Goal: Task Accomplishment & Management: Manage account settings

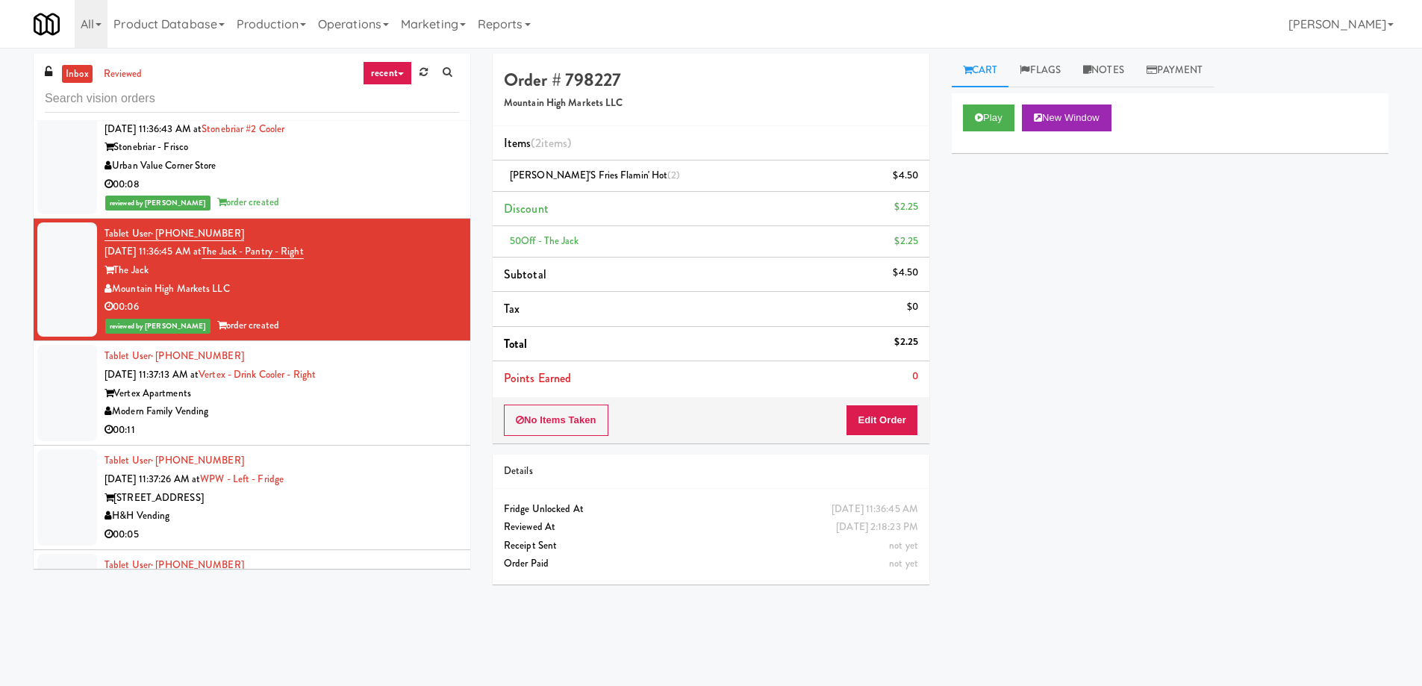
scroll to position [18266, 0]
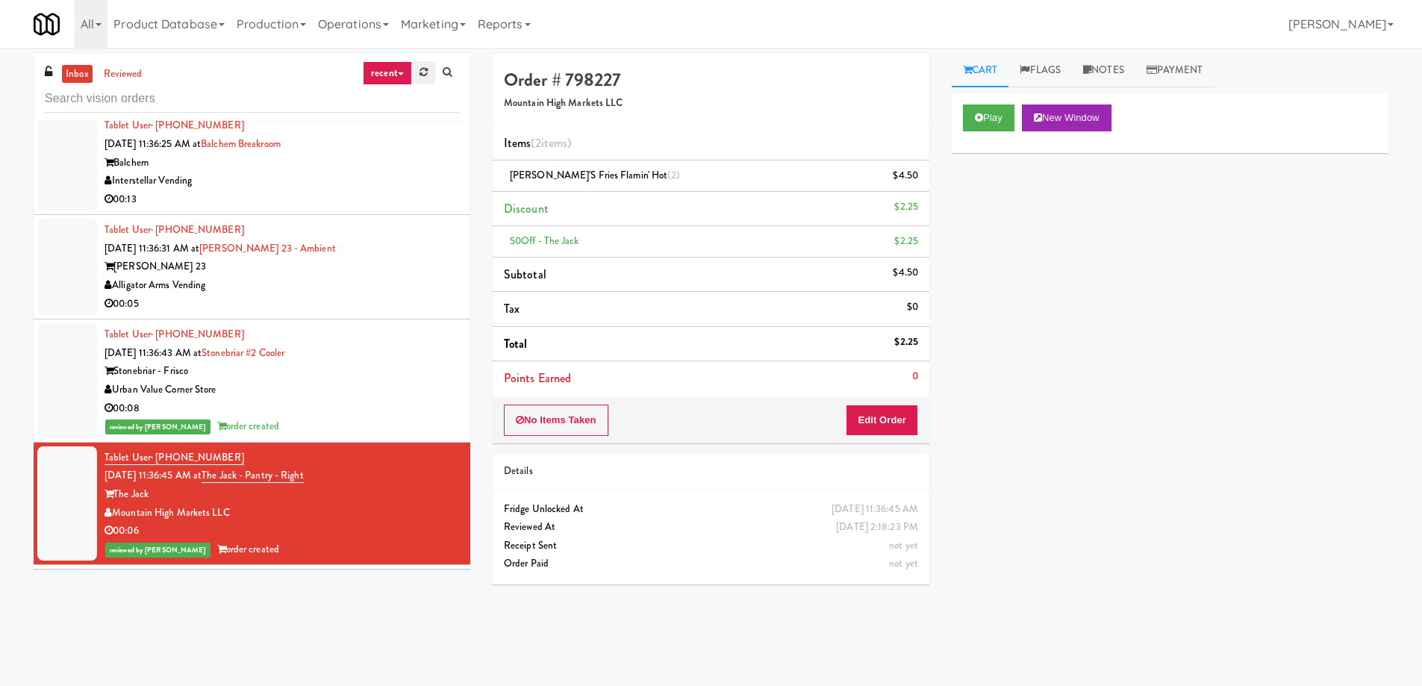
click at [417, 71] on link at bounding box center [423, 72] width 23 height 22
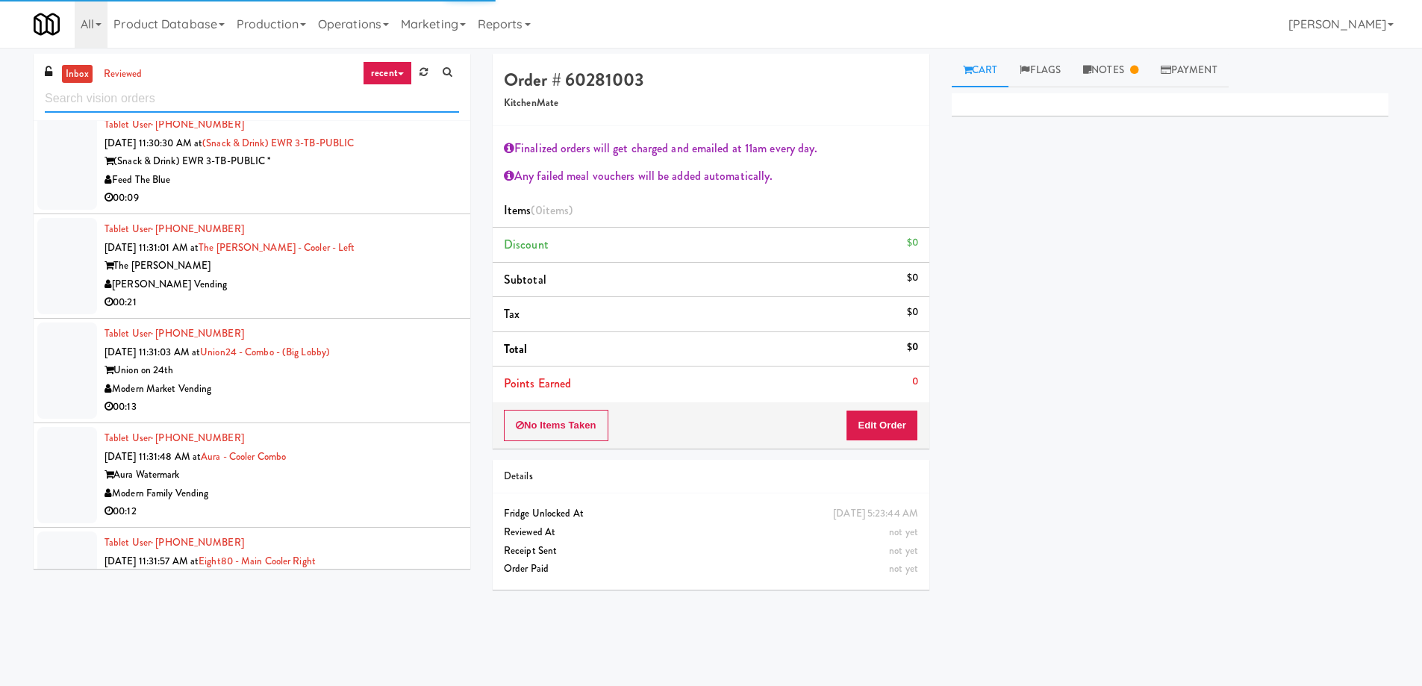
scroll to position [11178, 0]
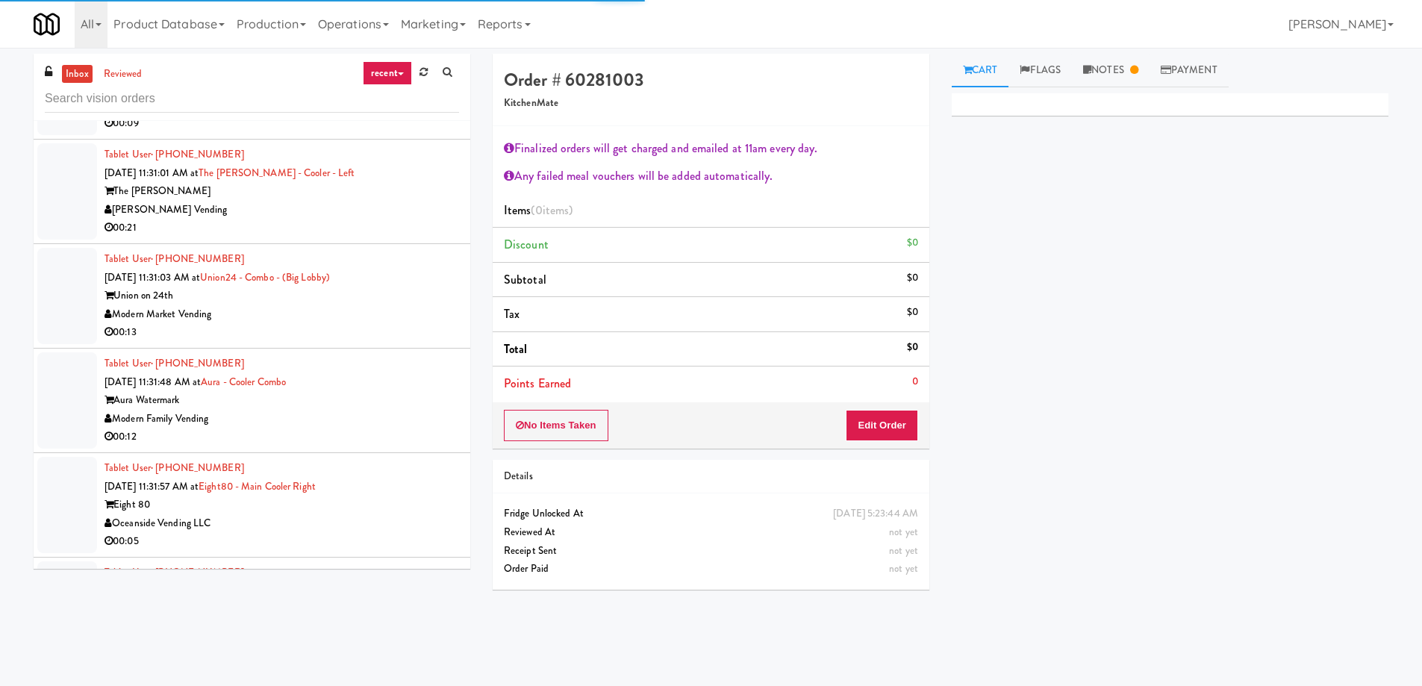
click at [278, 514] on div "Oceanside Vending LLC" at bounding box center [281, 523] width 354 height 19
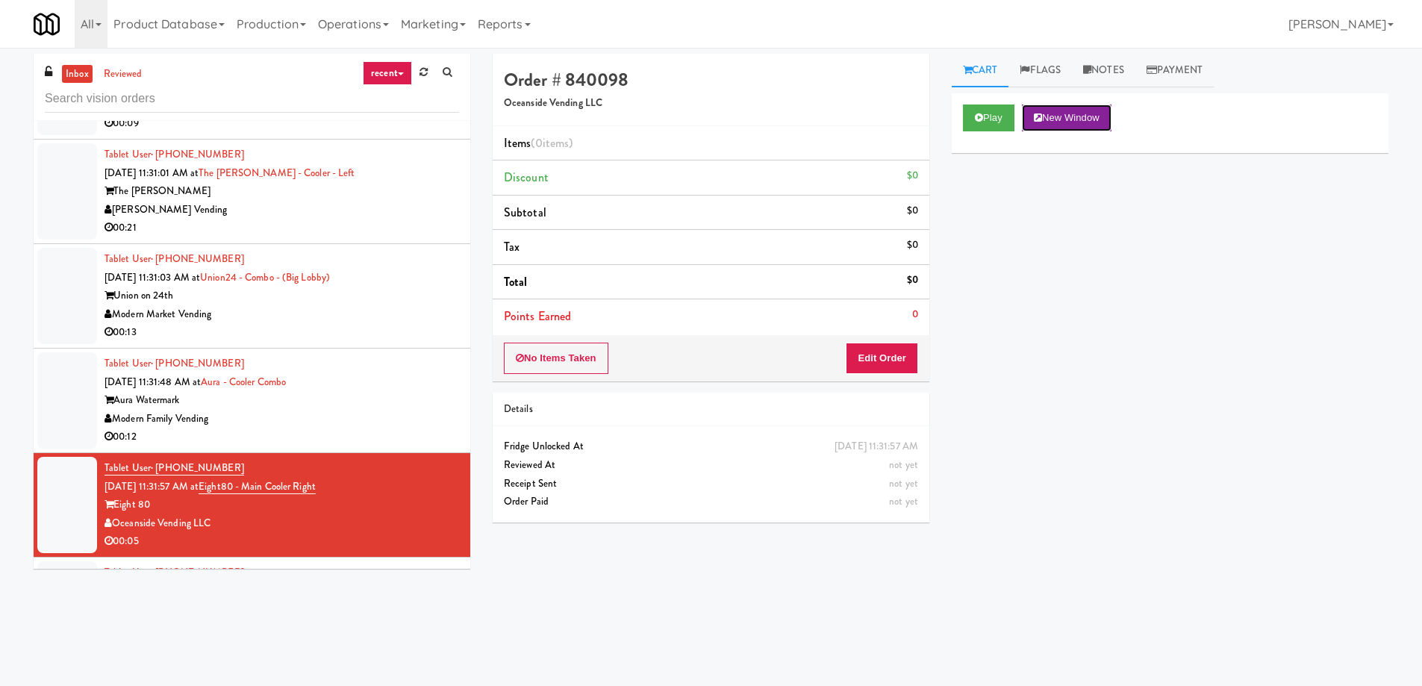
click at [1072, 121] on button "New Window" at bounding box center [1067, 117] width 90 height 27
click at [862, 349] on button "Edit Order" at bounding box center [882, 358] width 72 height 31
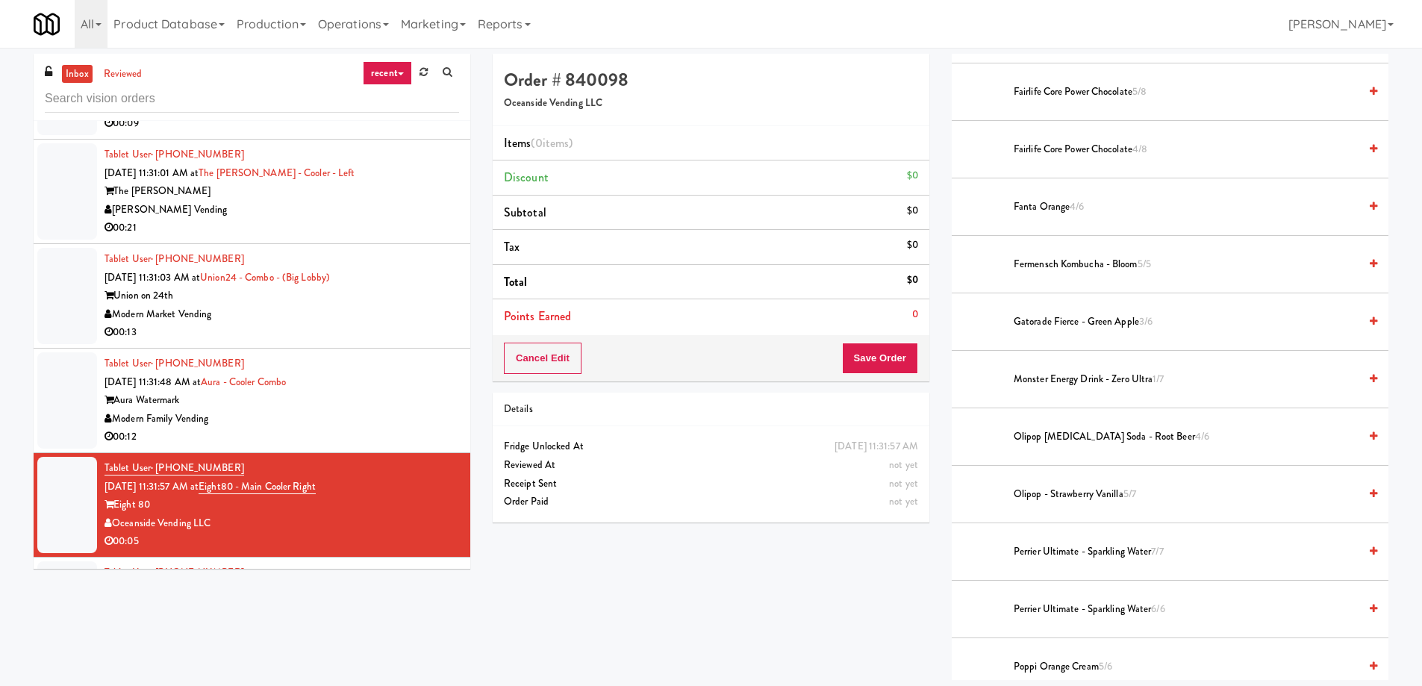
scroll to position [979, 0]
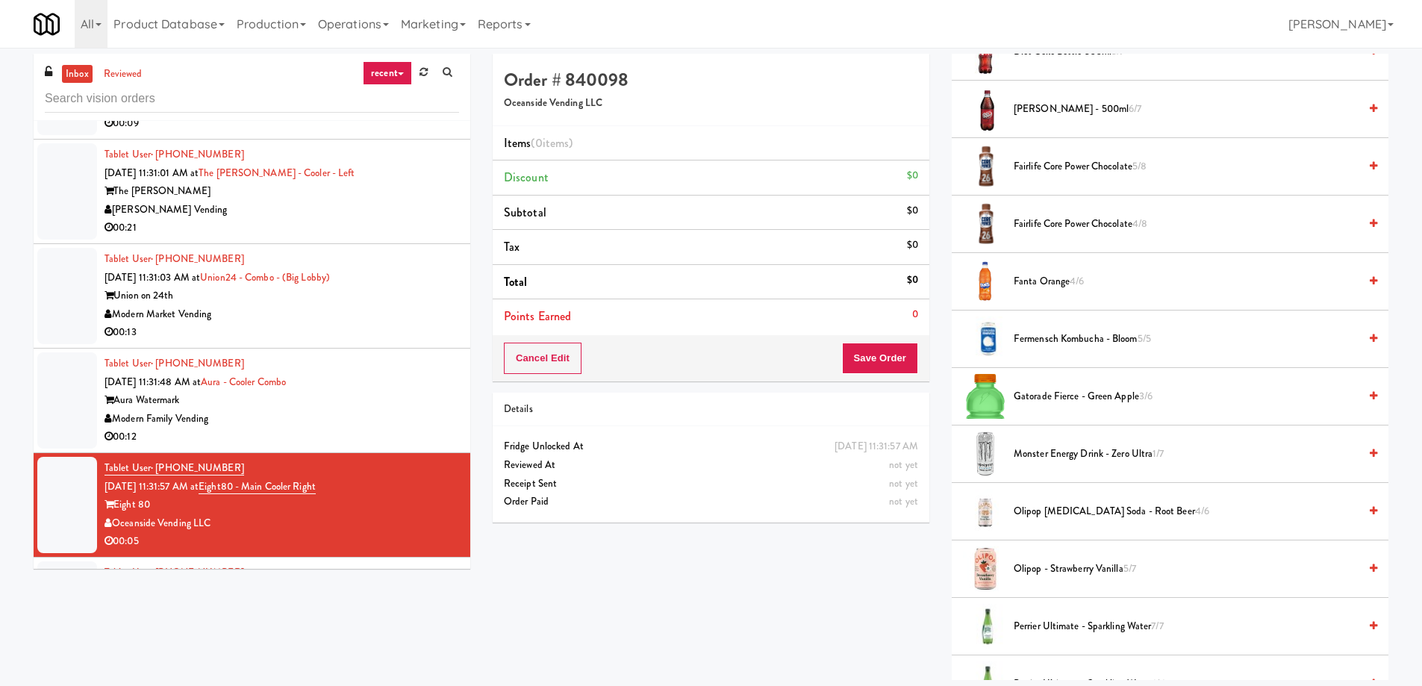
click at [1072, 227] on span "Fairlife Core Power Chocolate 4/8" at bounding box center [1185, 224] width 345 height 19
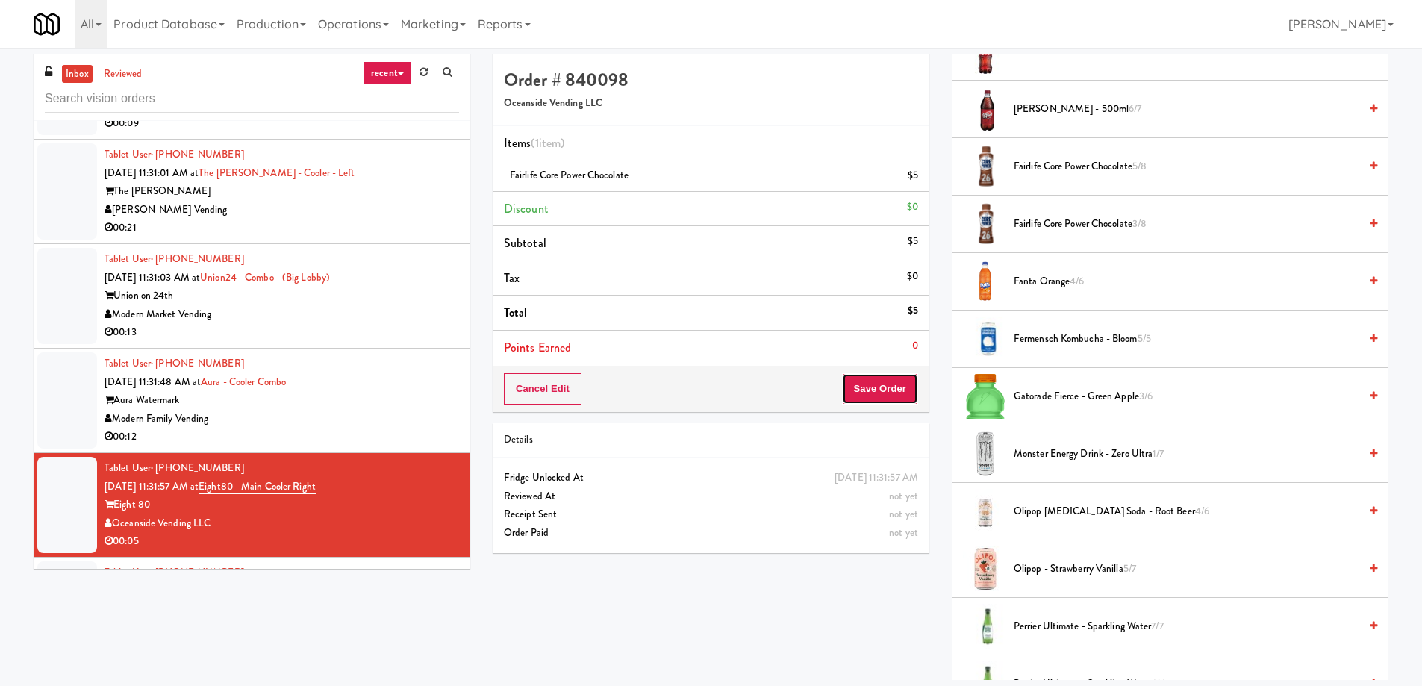
click at [873, 393] on button "Save Order" at bounding box center [880, 388] width 76 height 31
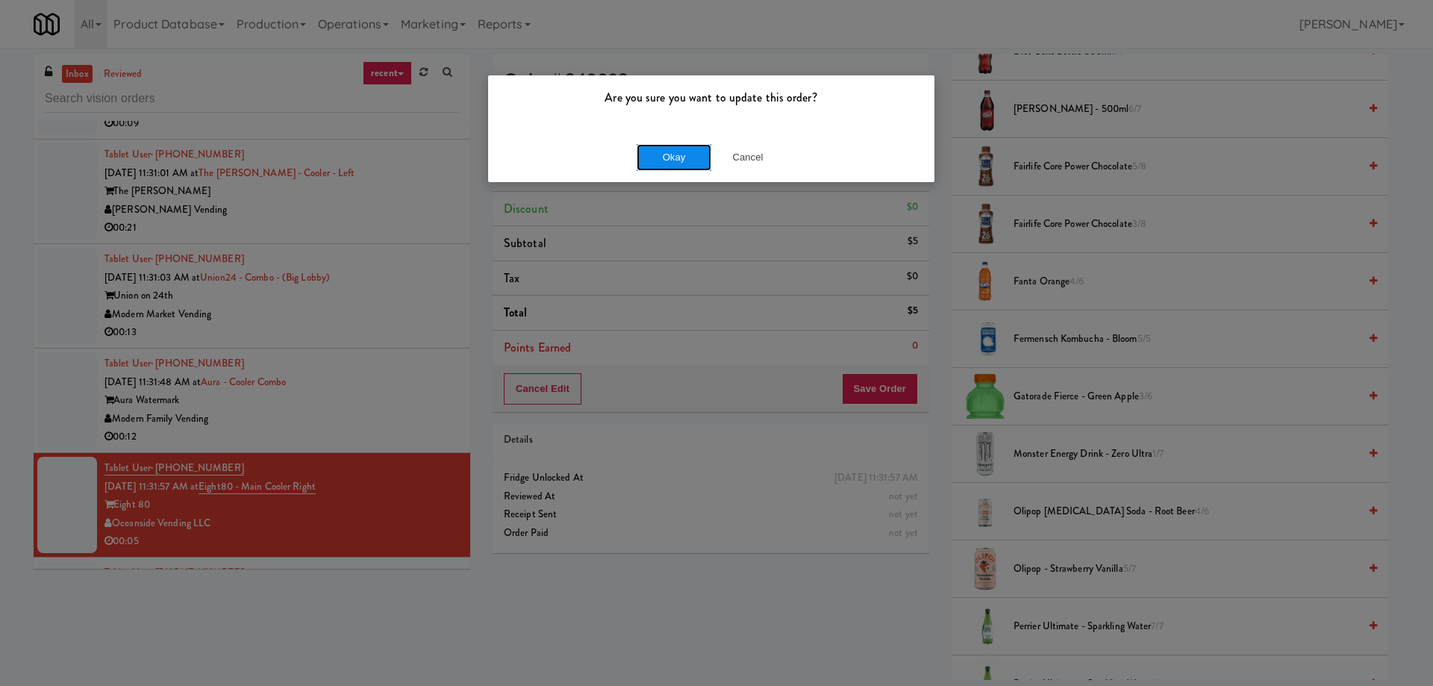
click at [696, 164] on button "Okay" at bounding box center [674, 157] width 75 height 27
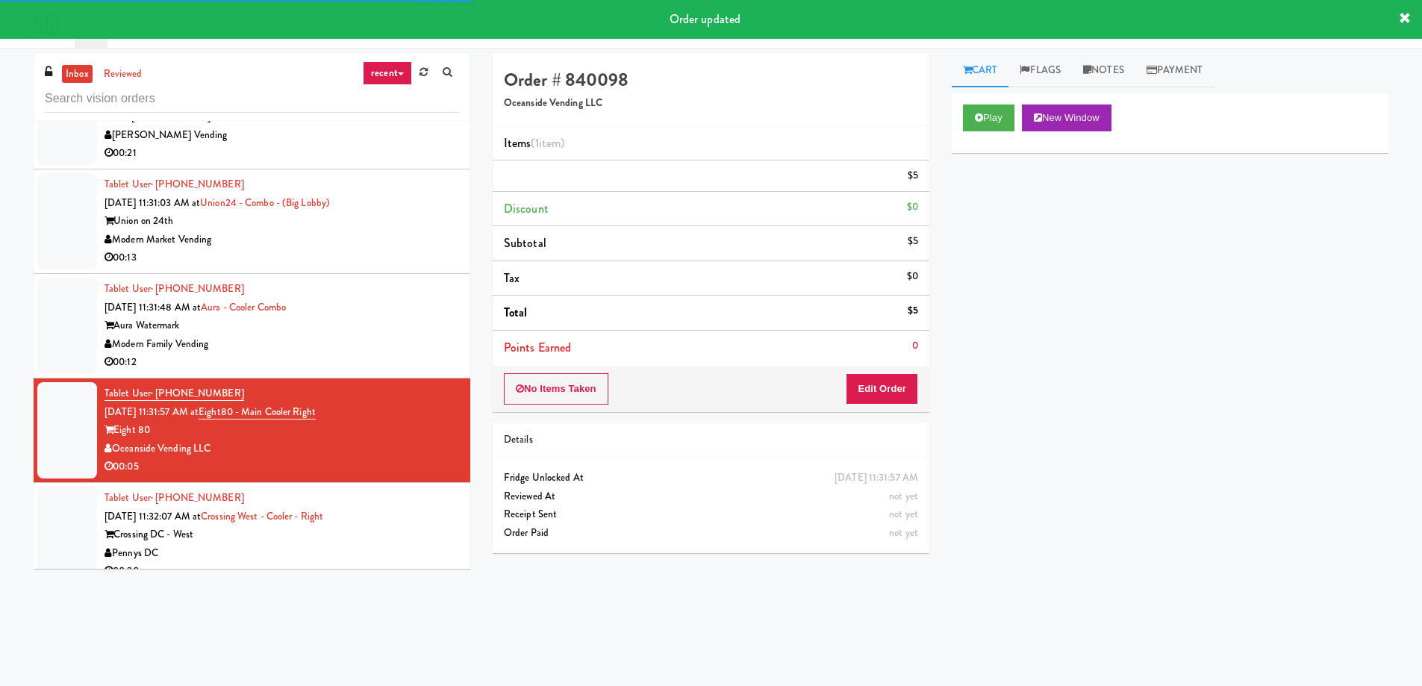
scroll to position [11327, 0]
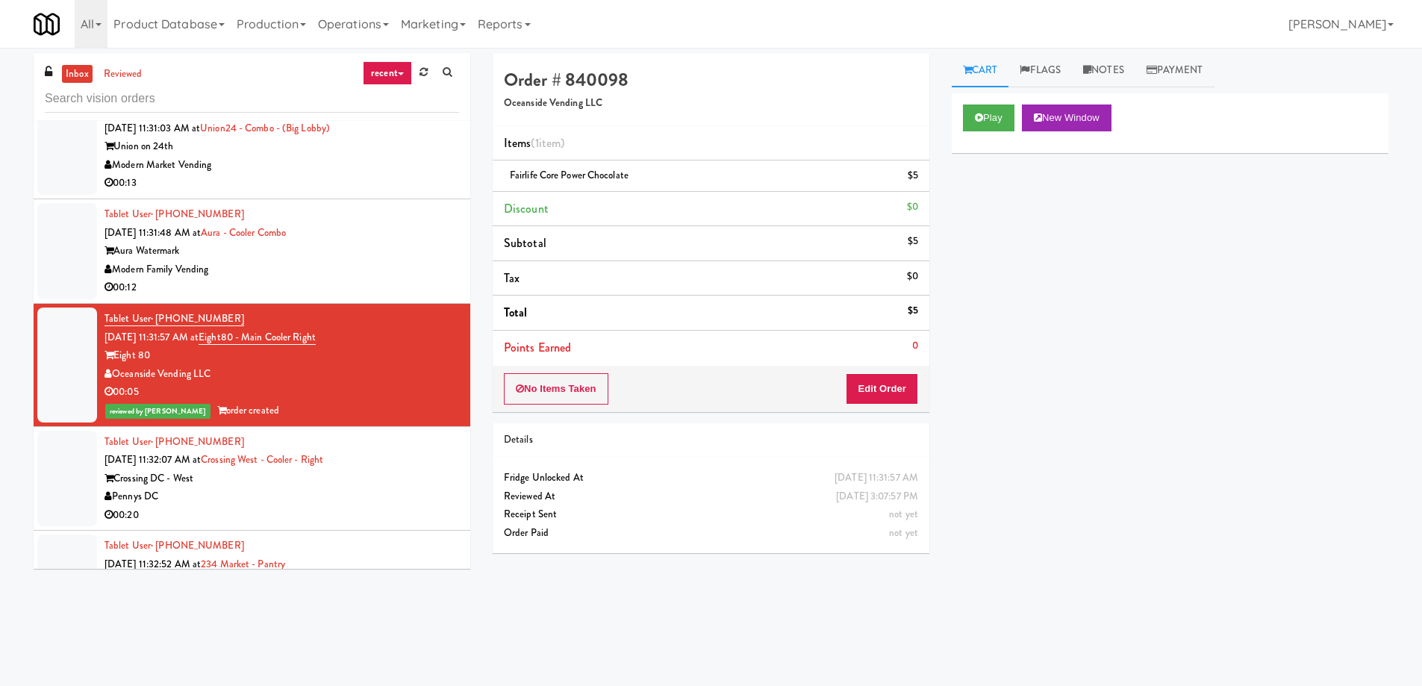
click at [363, 469] on div "Crossing DC - West" at bounding box center [281, 478] width 354 height 19
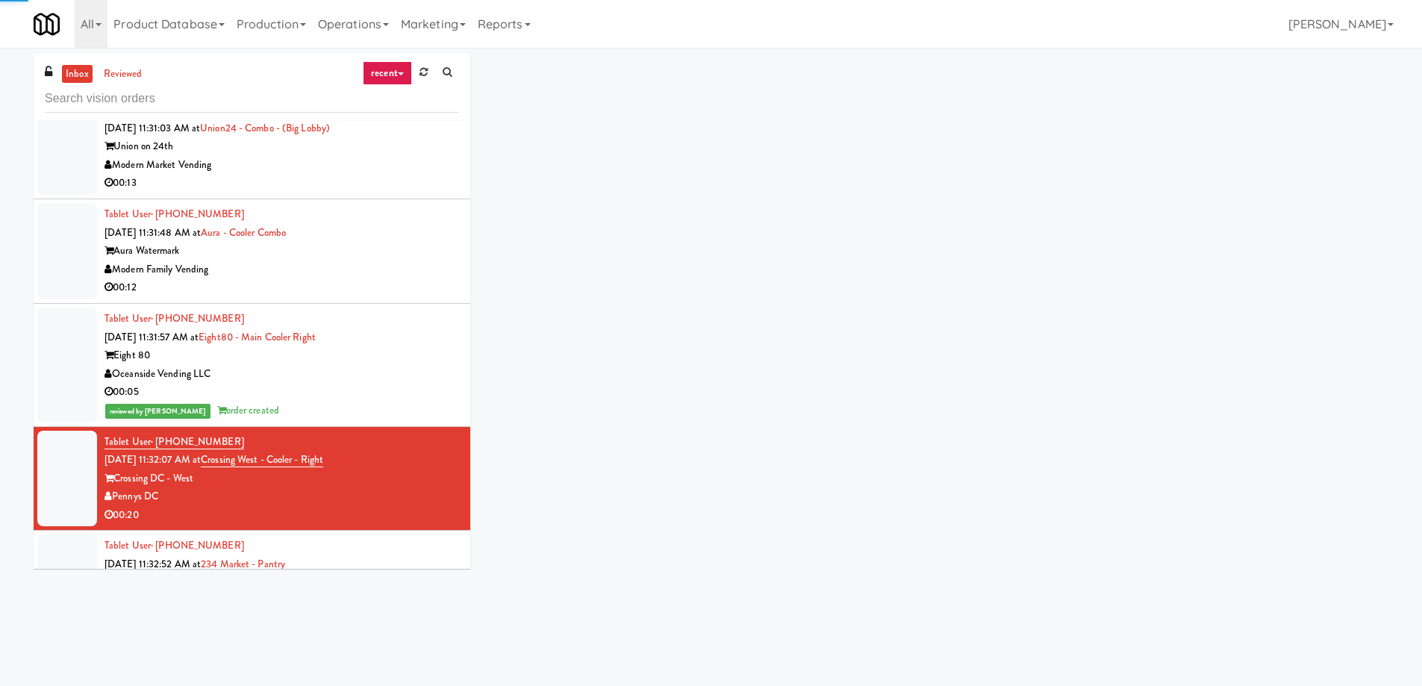
scroll to position [11402, 0]
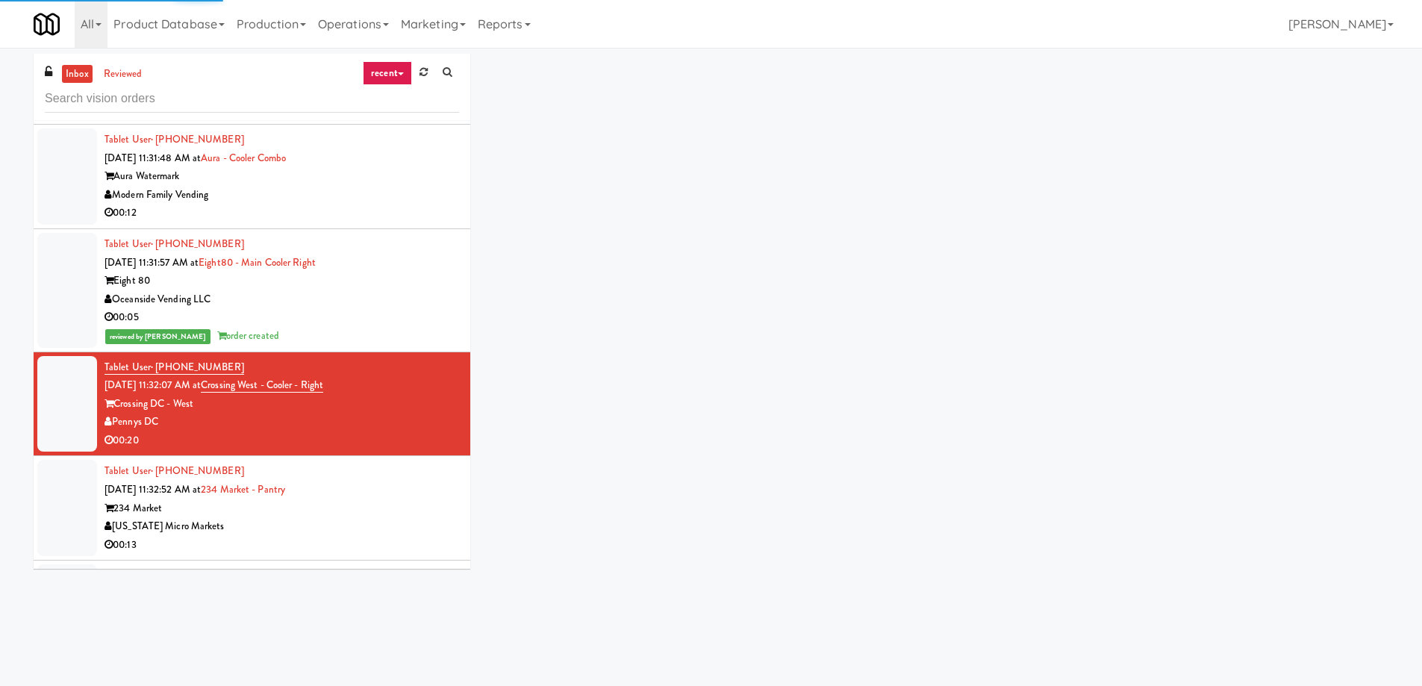
click at [363, 463] on div "Tablet User · (616) 334-3044 [DATE] 11:32:52 AM at 234 Market - Pantry 234 Mark…" at bounding box center [281, 508] width 354 height 92
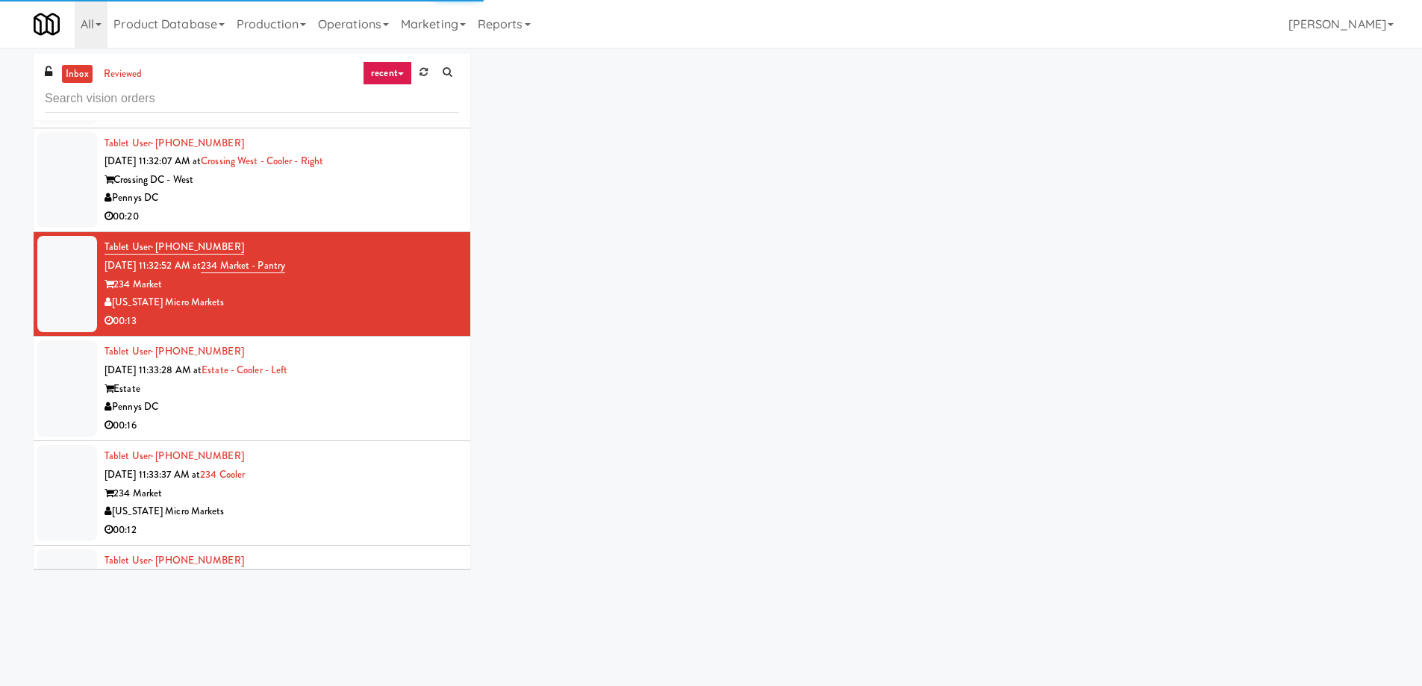
scroll to position [11551, 0]
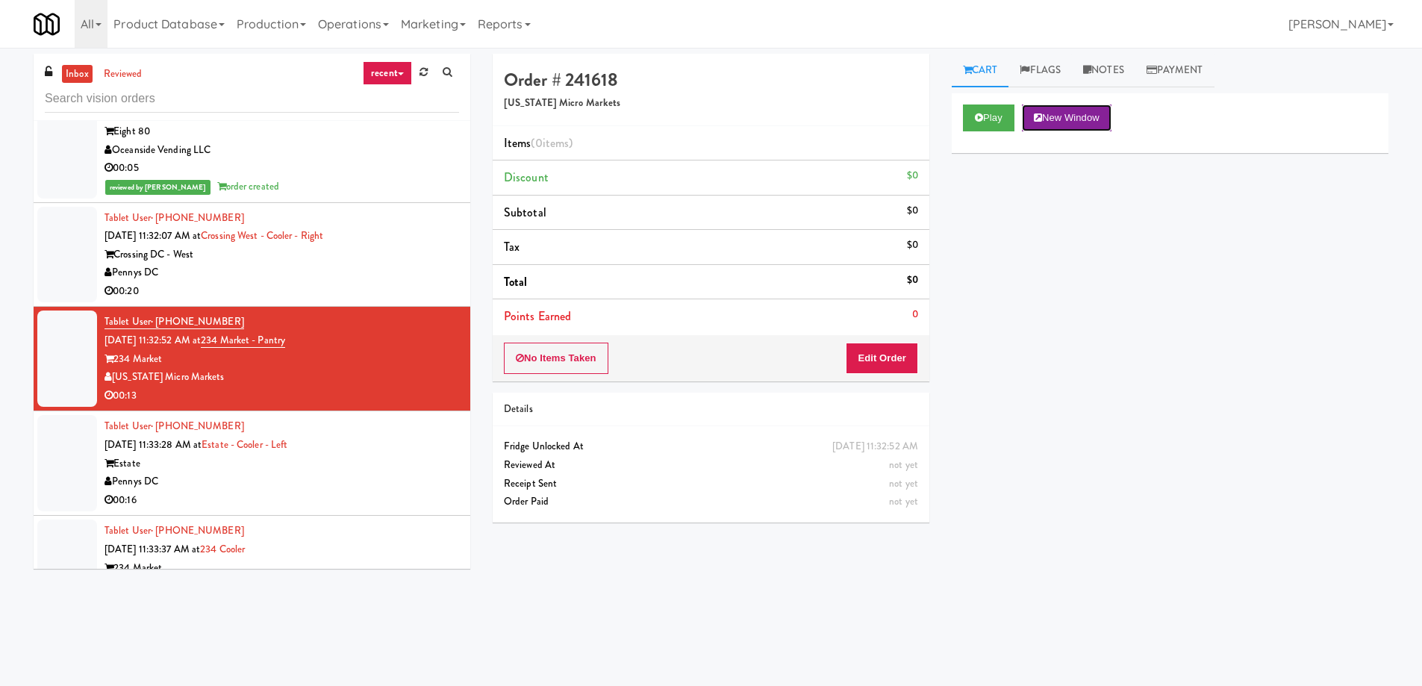
click at [1080, 121] on button "New Window" at bounding box center [1067, 117] width 90 height 27
click at [863, 363] on button "Edit Order" at bounding box center [882, 358] width 72 height 31
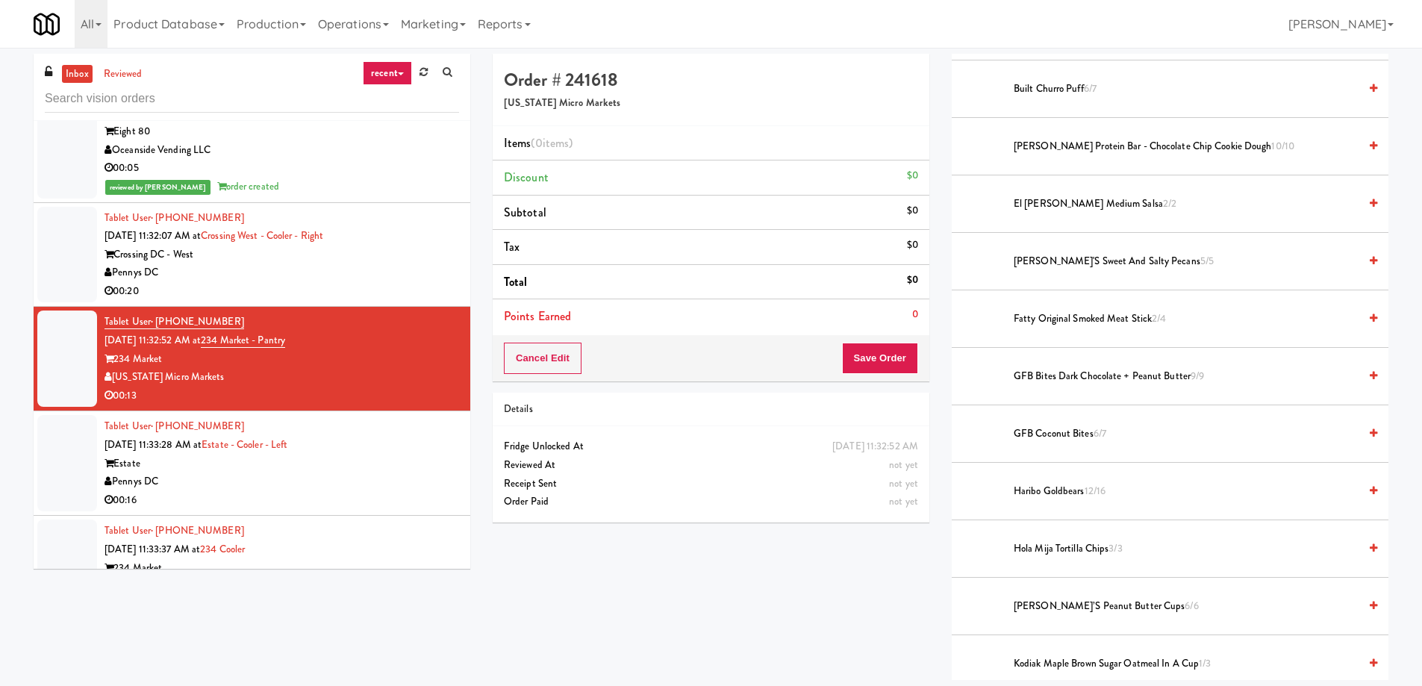
scroll to position [672, 0]
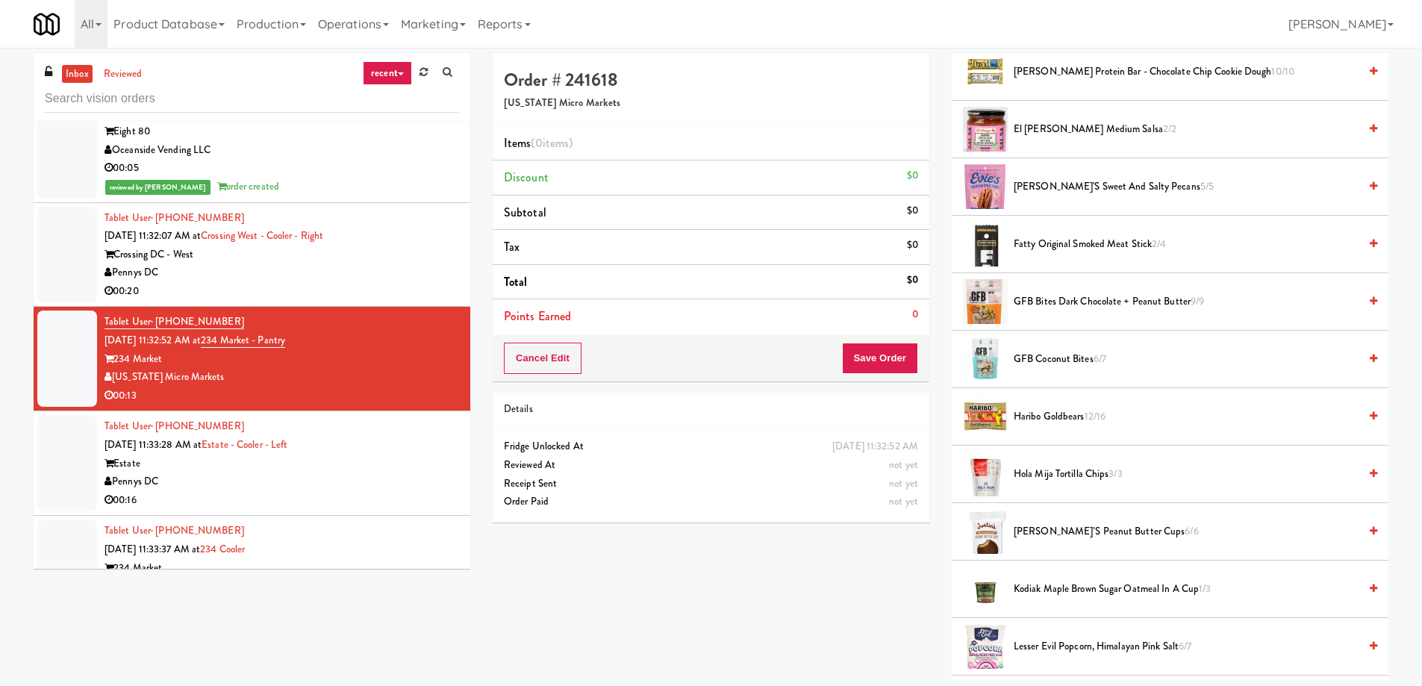
click at [1065, 415] on span "Haribo Goldbears 12/16" at bounding box center [1185, 416] width 345 height 19
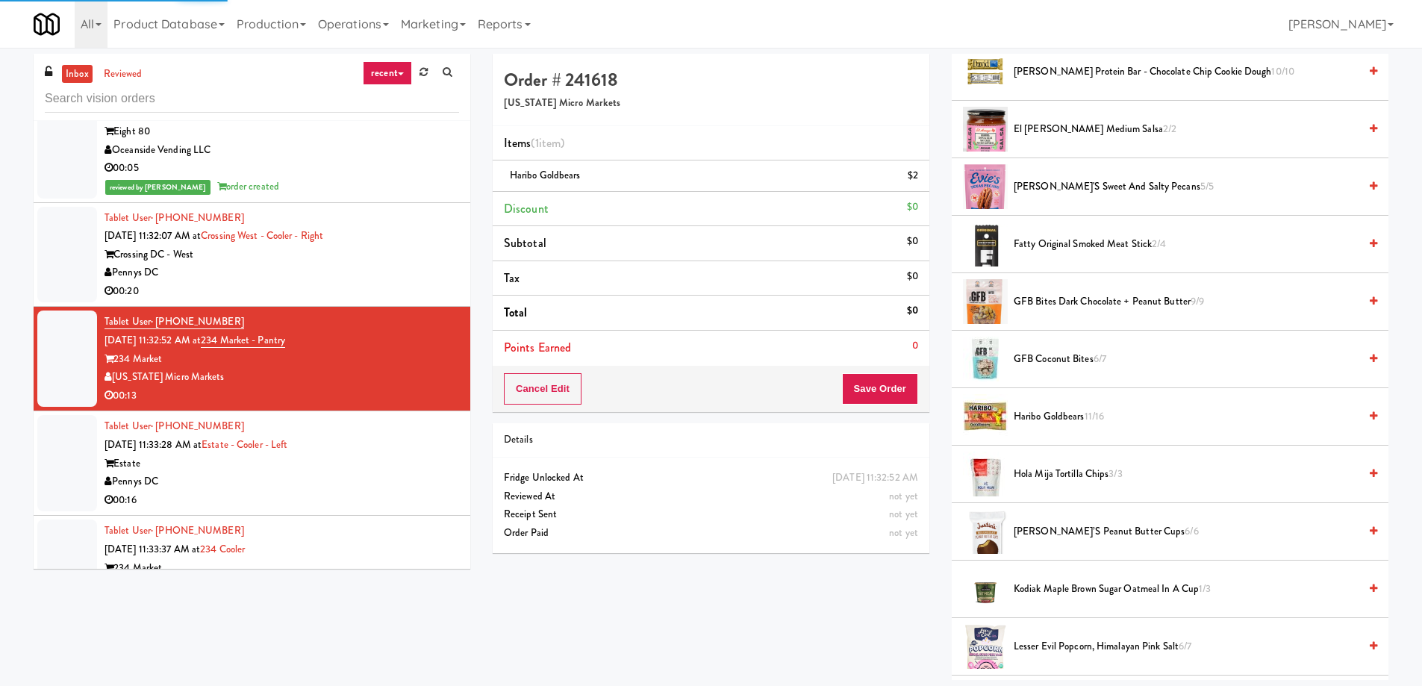
scroll to position [746, 0]
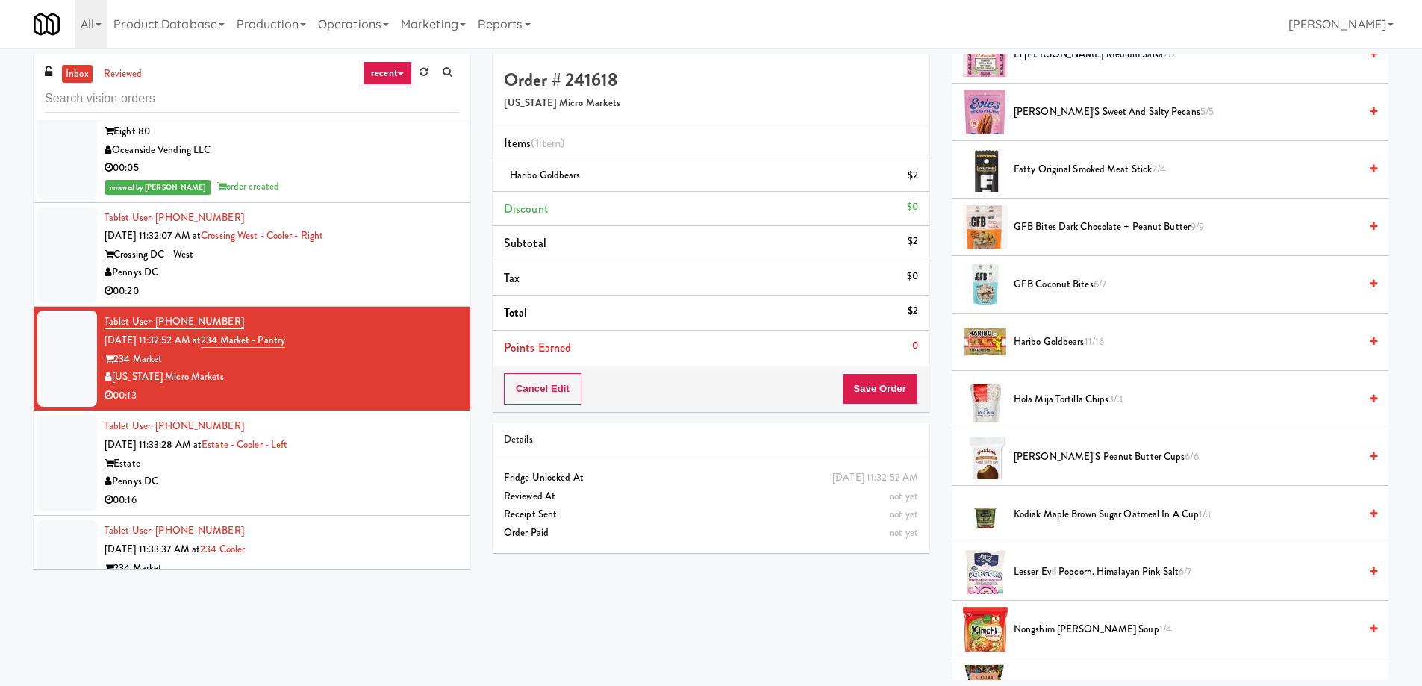
click at [1096, 457] on span "[PERSON_NAME]’s Peanut Butter Cups 6/6" at bounding box center [1185, 457] width 345 height 19
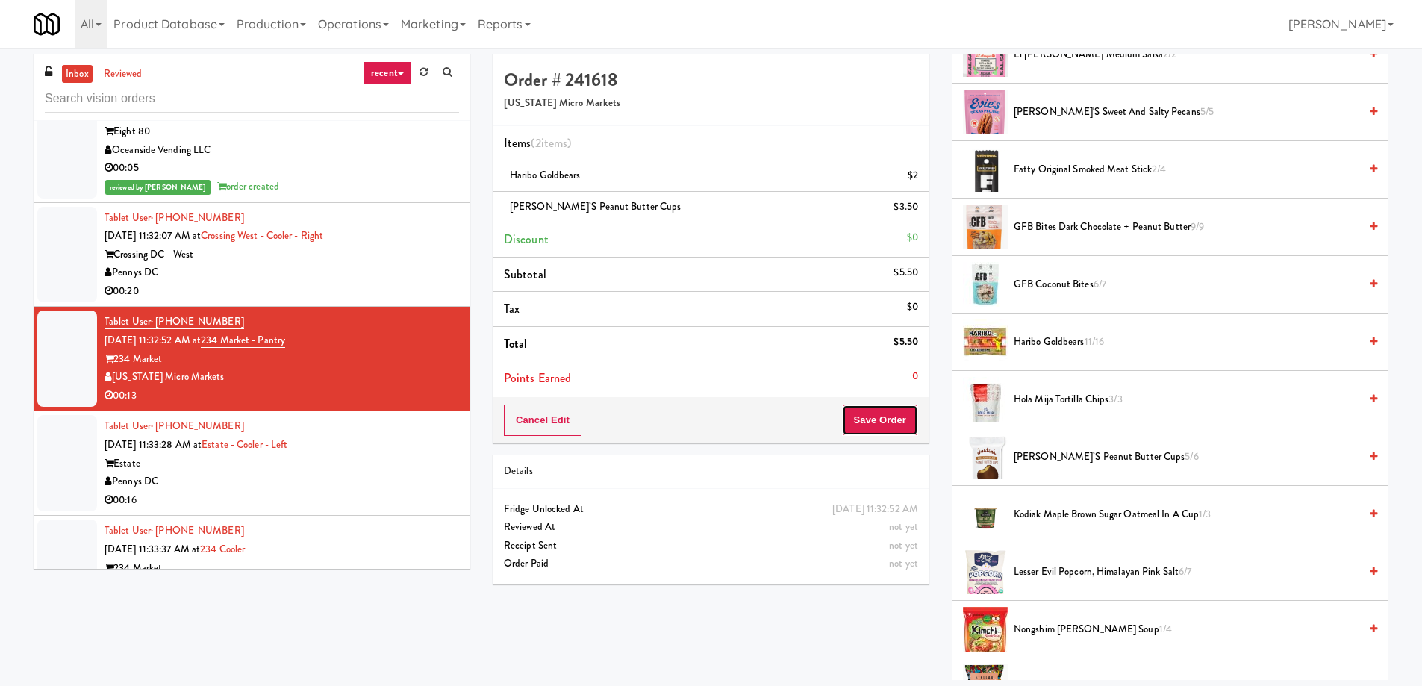
click at [882, 416] on button "Save Order" at bounding box center [880, 419] width 76 height 31
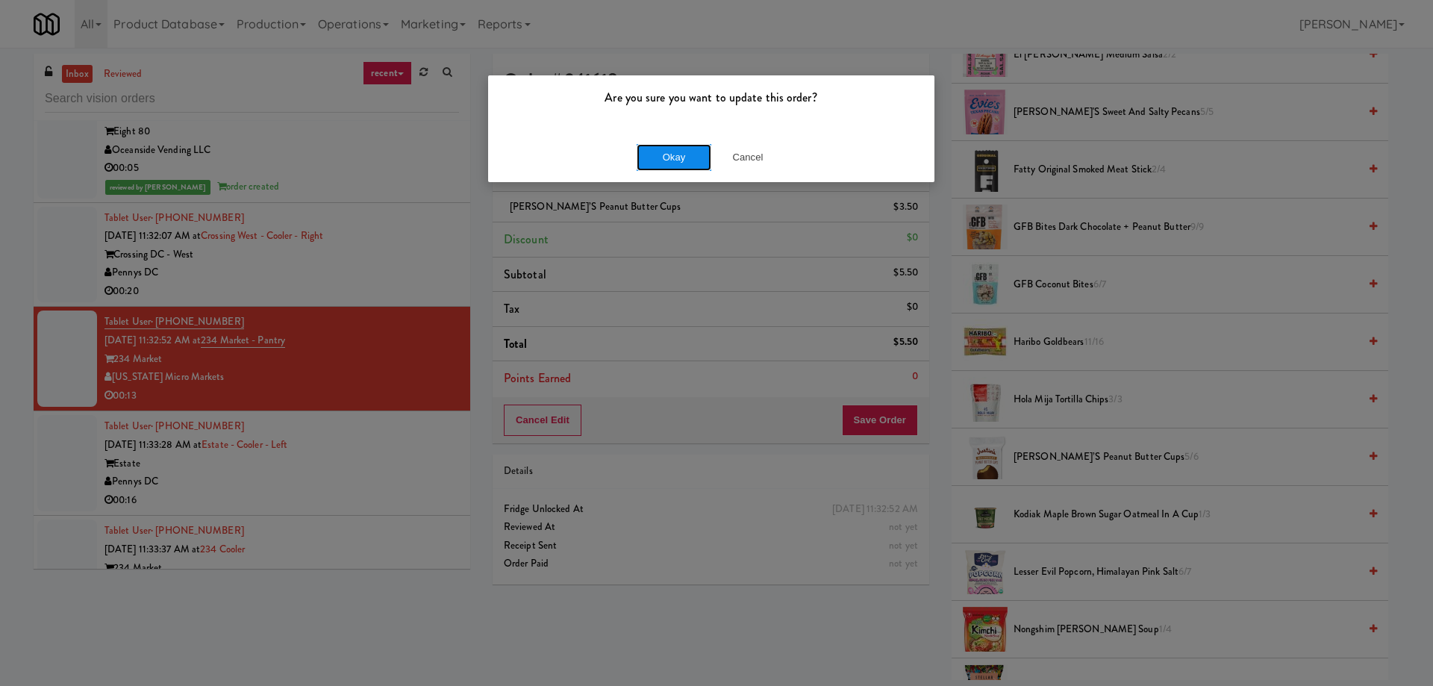
click at [683, 166] on button "Okay" at bounding box center [674, 157] width 75 height 27
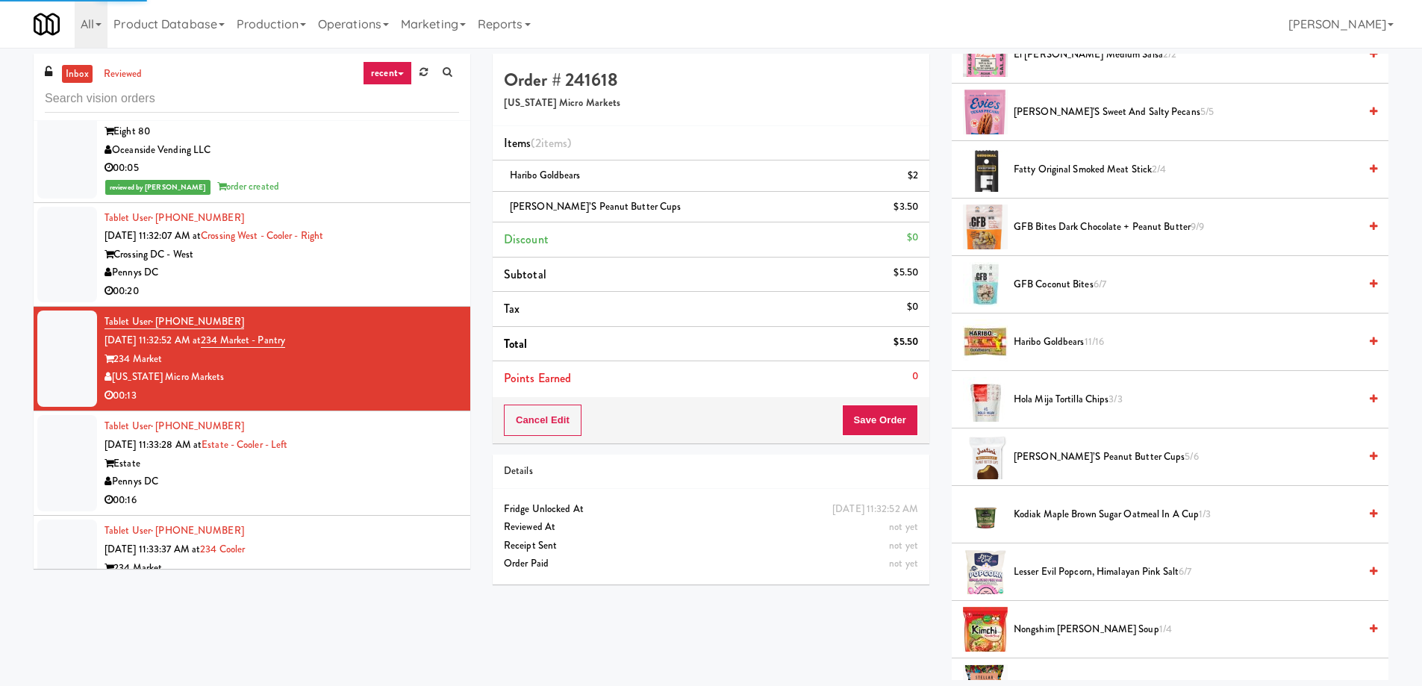
scroll to position [0, 0]
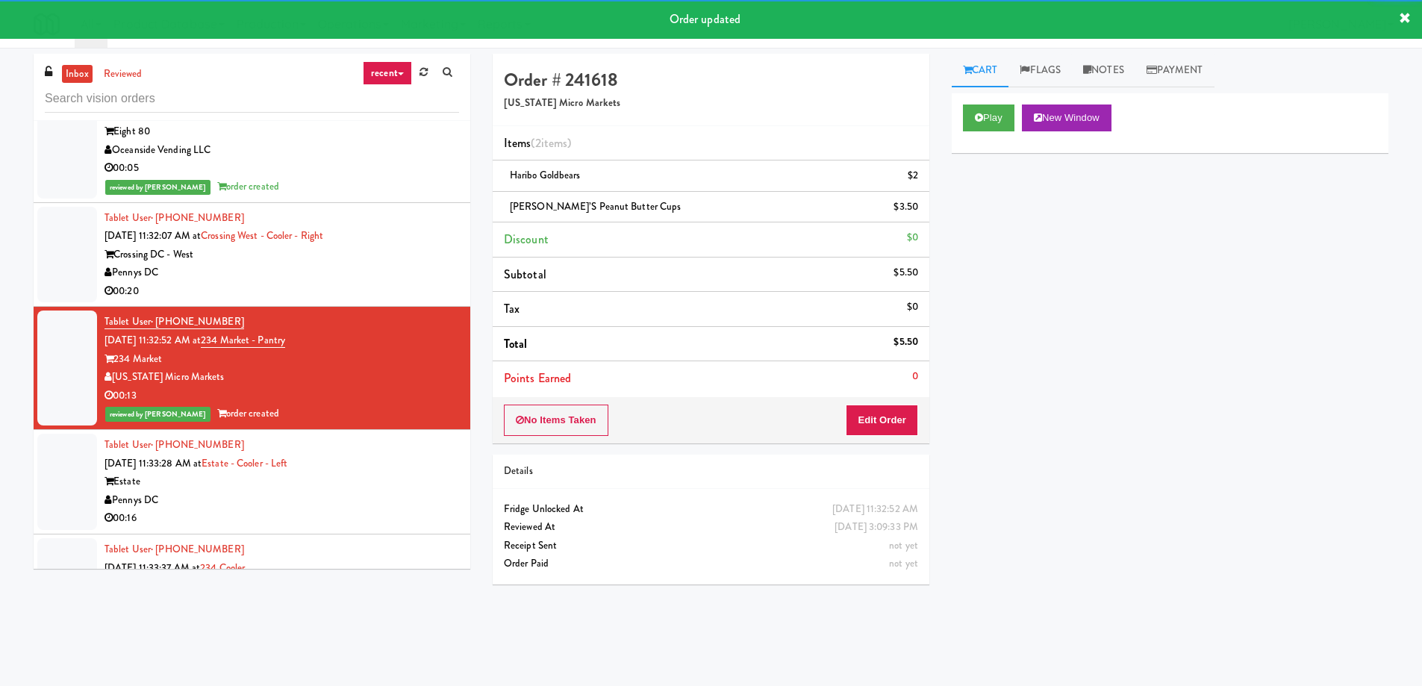
click at [354, 472] on div "Estate" at bounding box center [281, 481] width 354 height 19
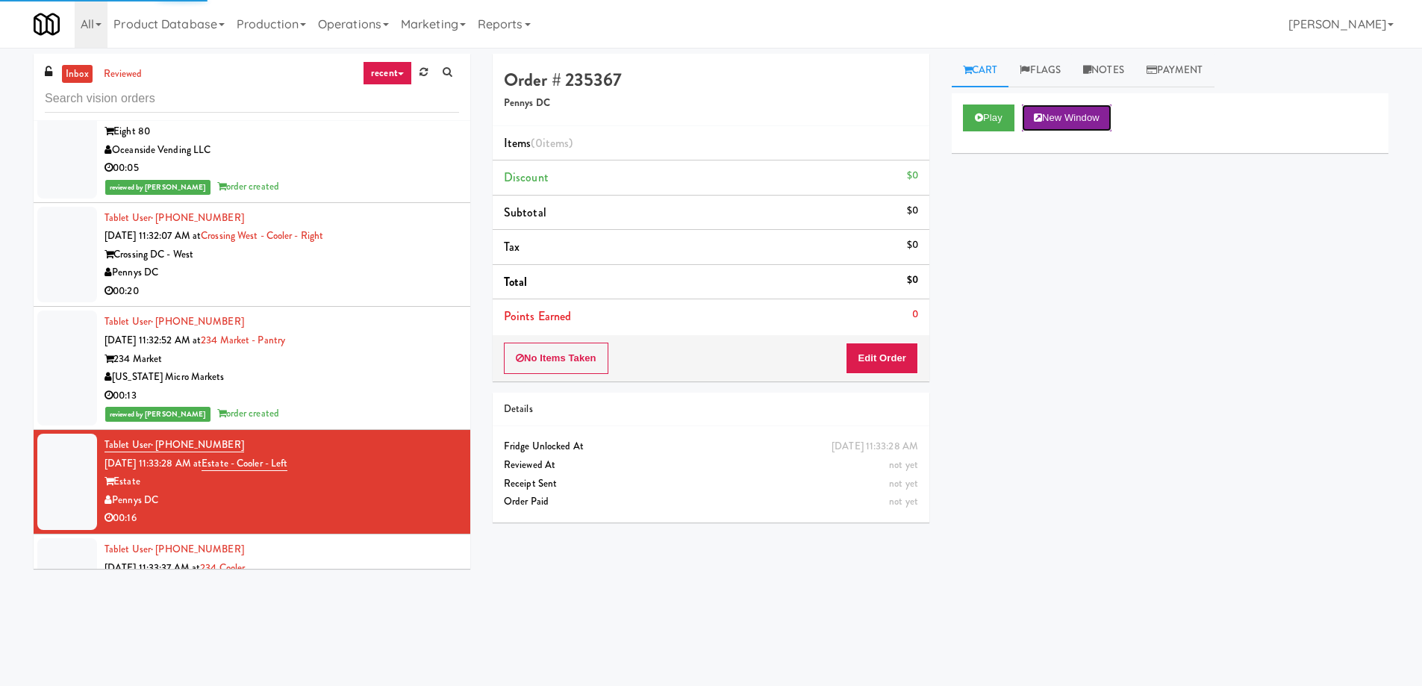
click at [1096, 119] on button "New Window" at bounding box center [1067, 117] width 90 height 27
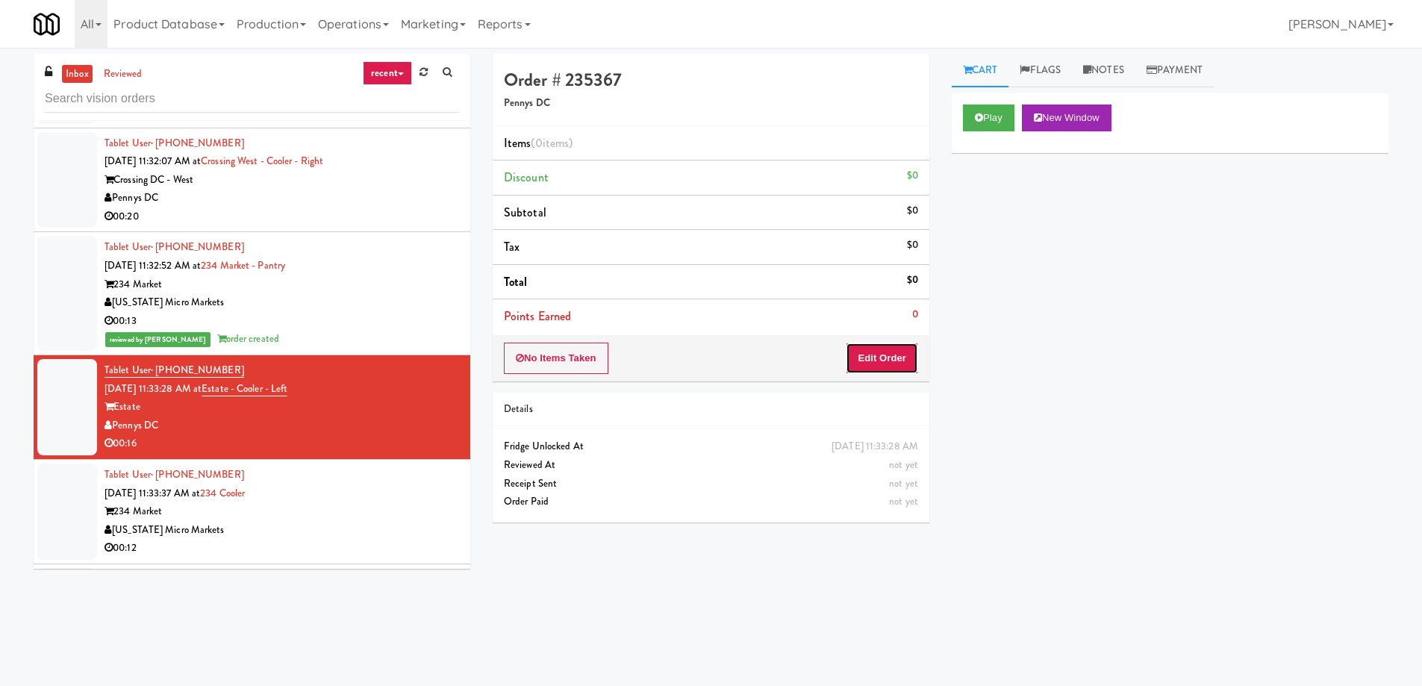
click at [901, 365] on button "Edit Order" at bounding box center [882, 358] width 72 height 31
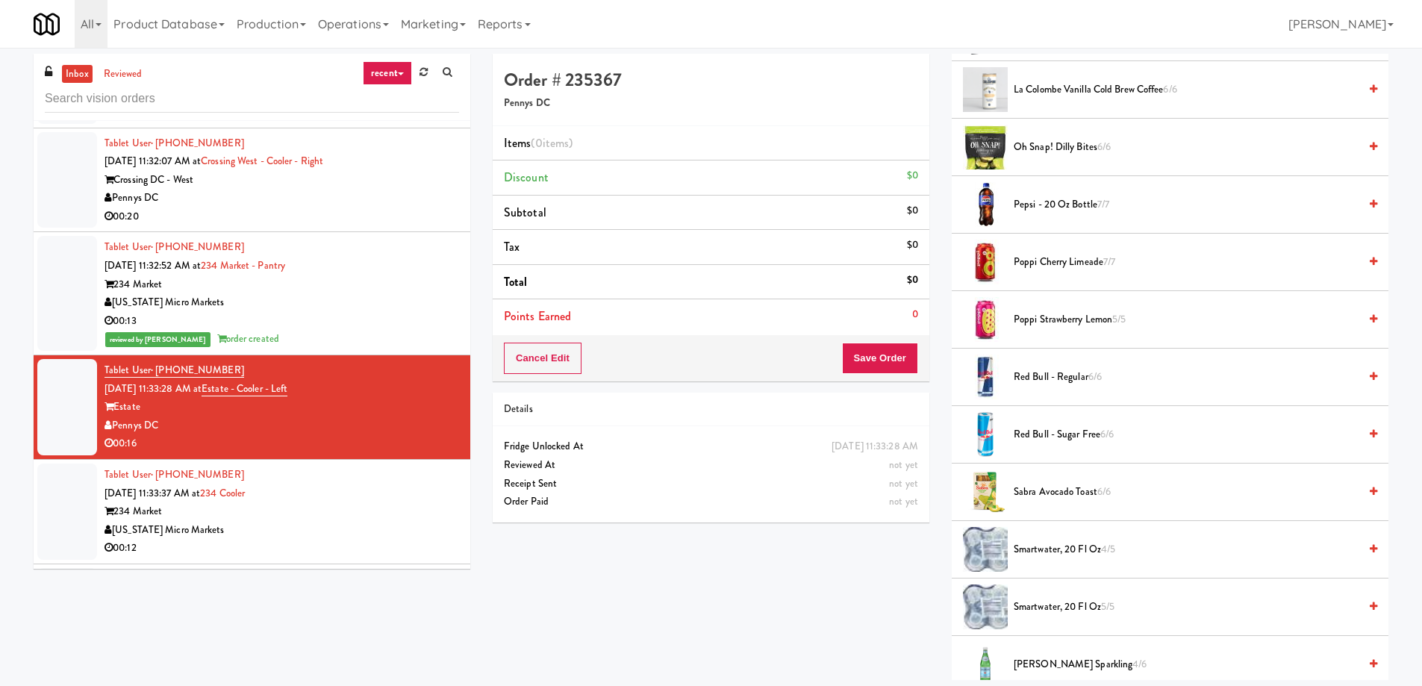
scroll to position [1493, 0]
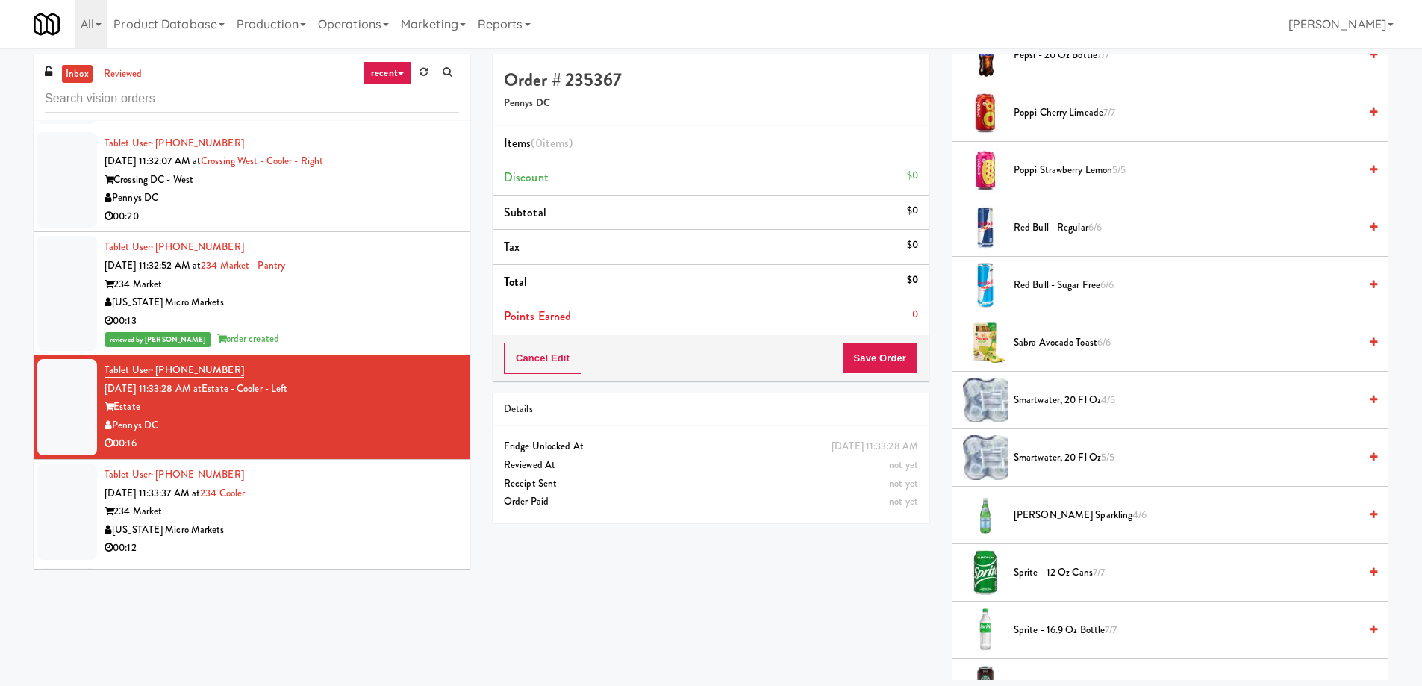
click at [1075, 349] on span "Sabra Avocado Toast 6/6" at bounding box center [1185, 343] width 345 height 19
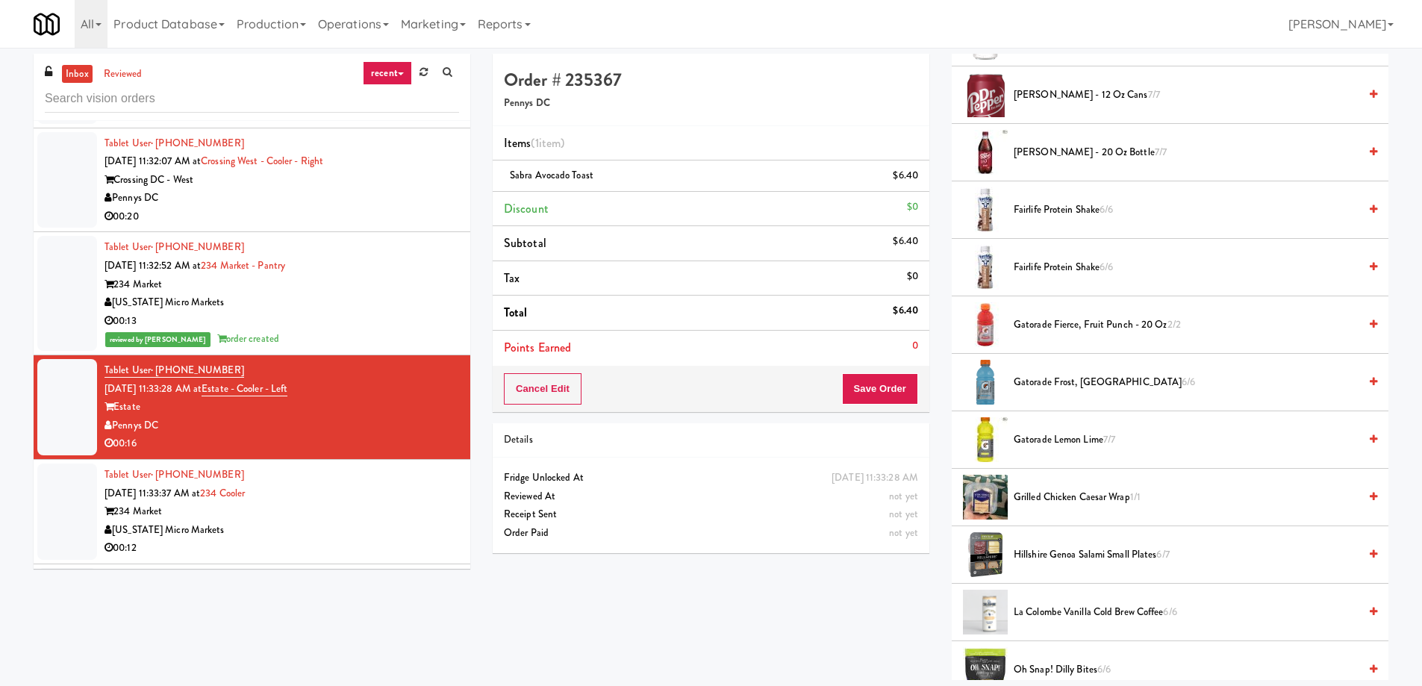
scroll to position [896, 0]
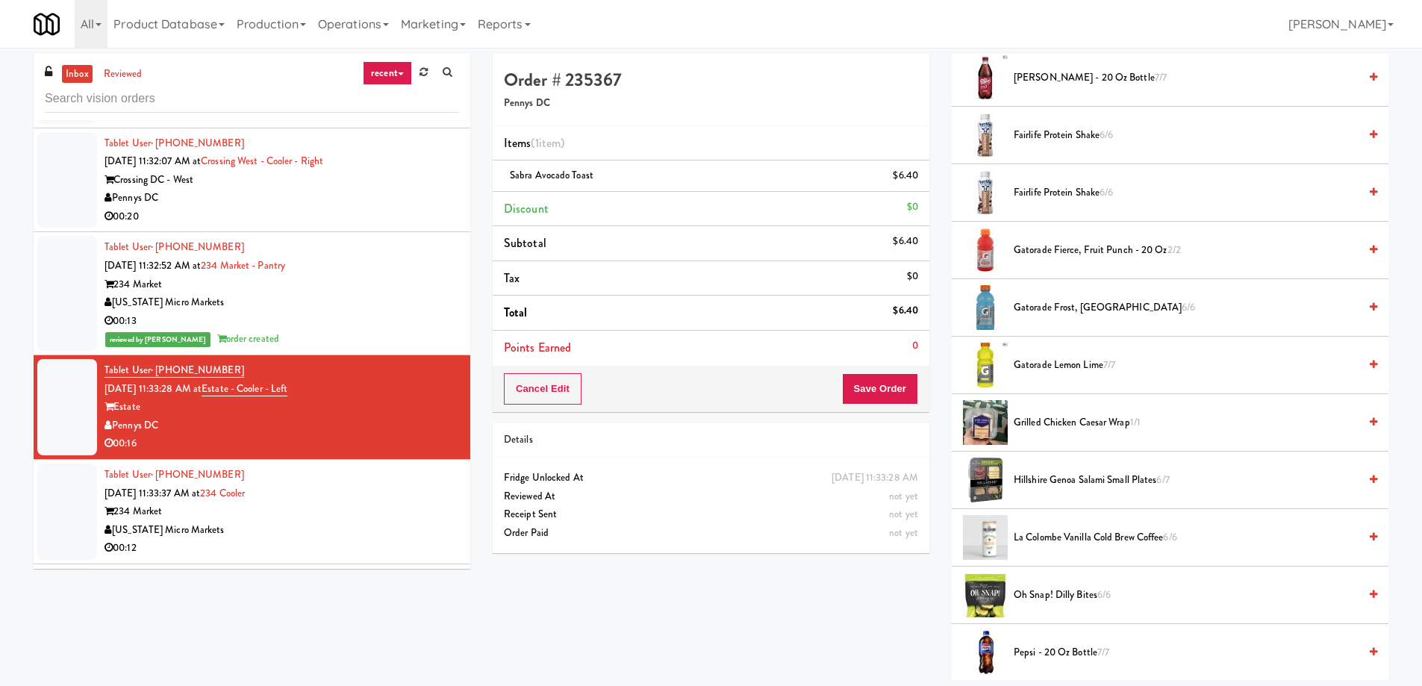
click at [1083, 480] on span "Hillshire Genoa Salami Small Plates 6/7" at bounding box center [1185, 480] width 345 height 19
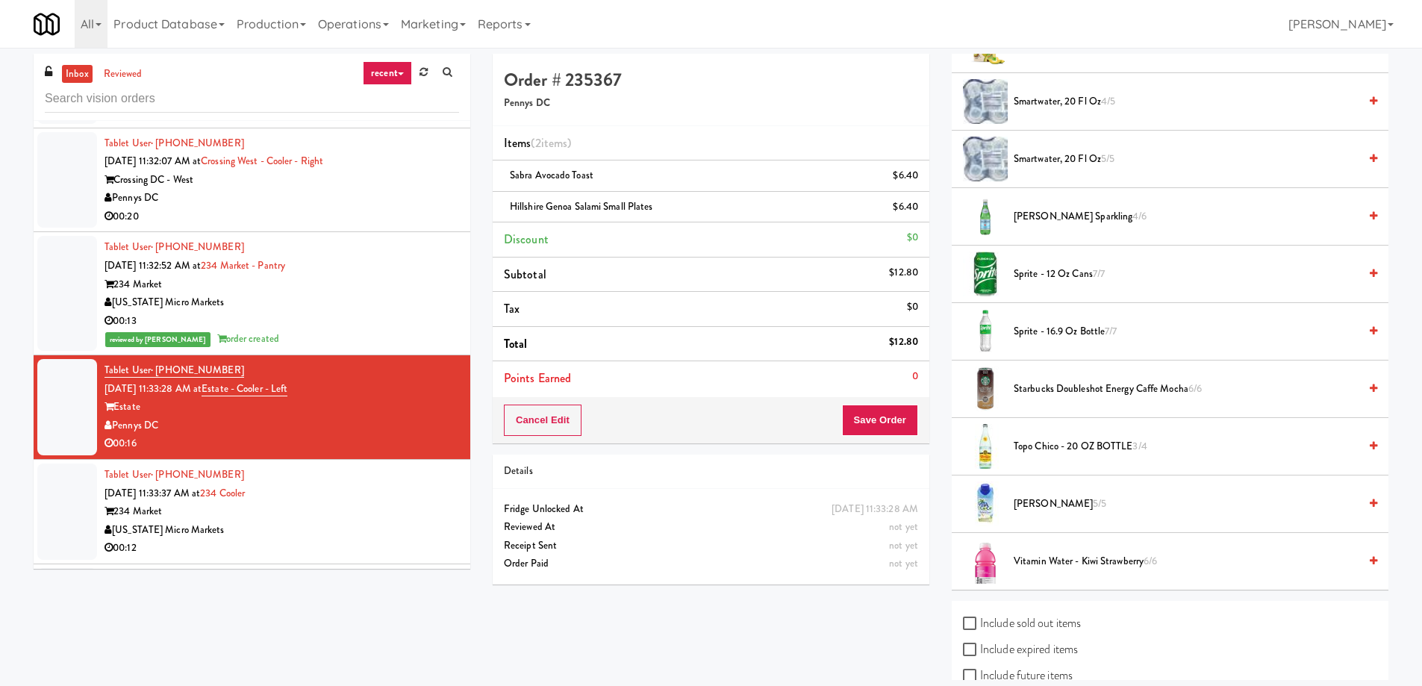
scroll to position [1642, 0]
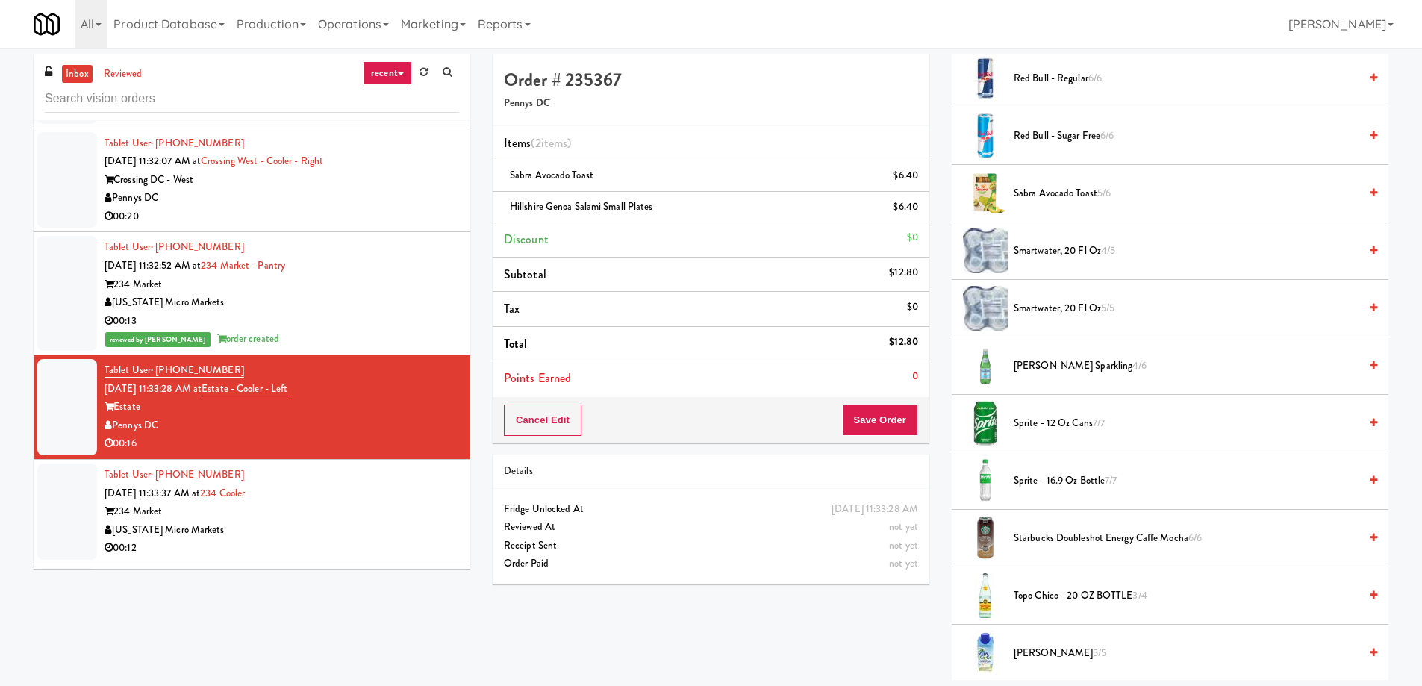
click at [1085, 363] on span "[PERSON_NAME] Sparkling 4/6" at bounding box center [1185, 366] width 345 height 19
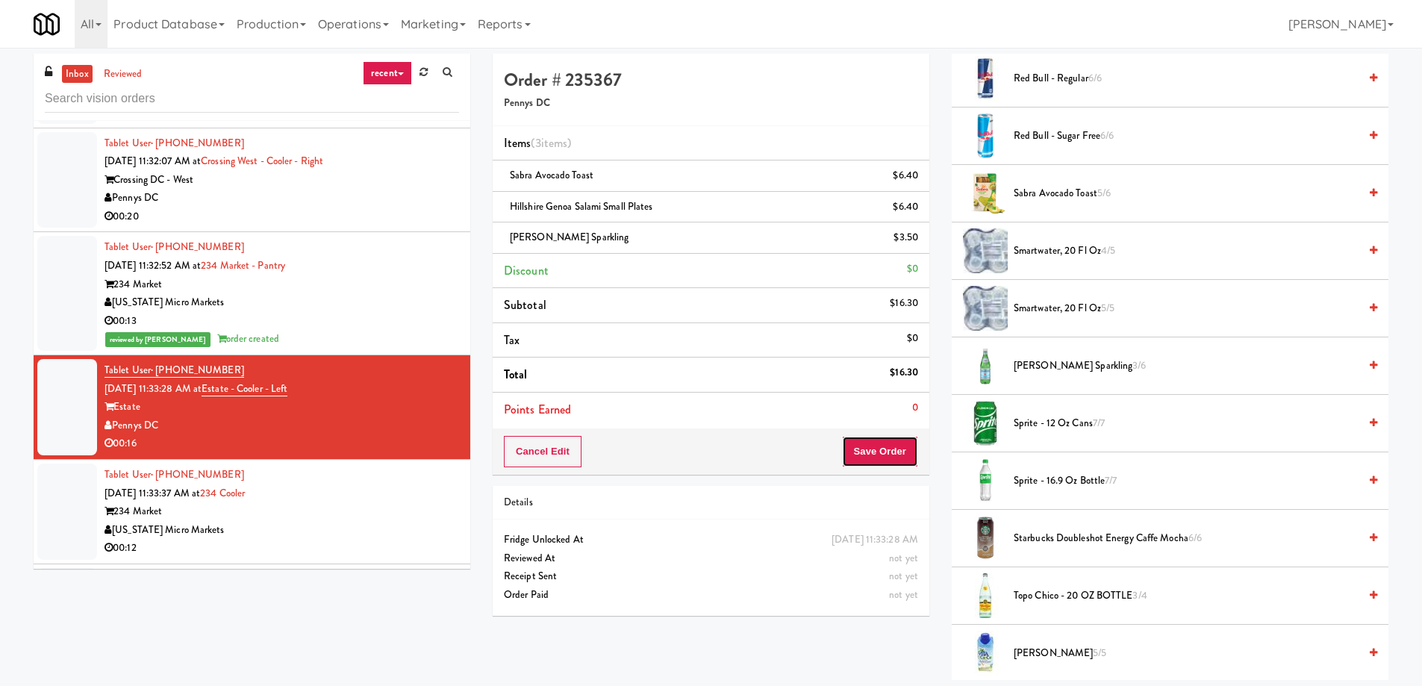
click at [887, 460] on button "Save Order" at bounding box center [880, 451] width 76 height 31
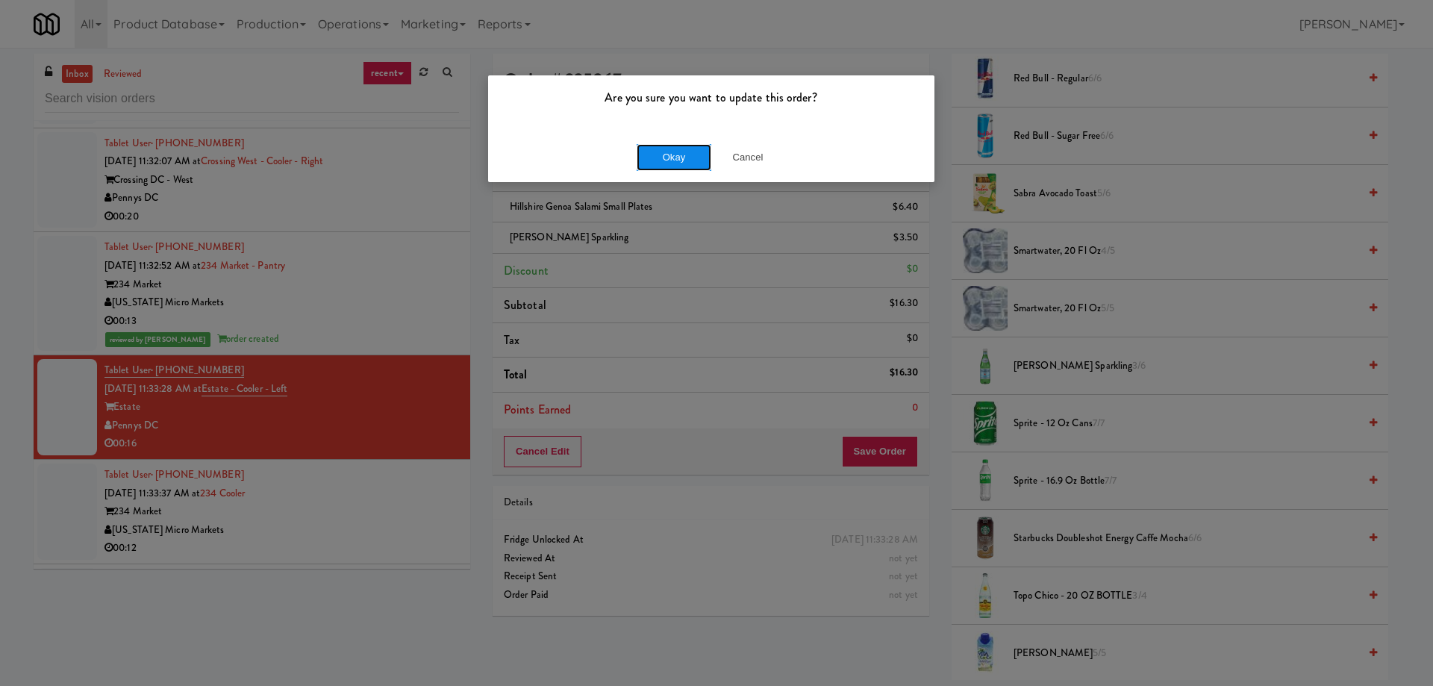
click at [656, 160] on button "Okay" at bounding box center [674, 157] width 75 height 27
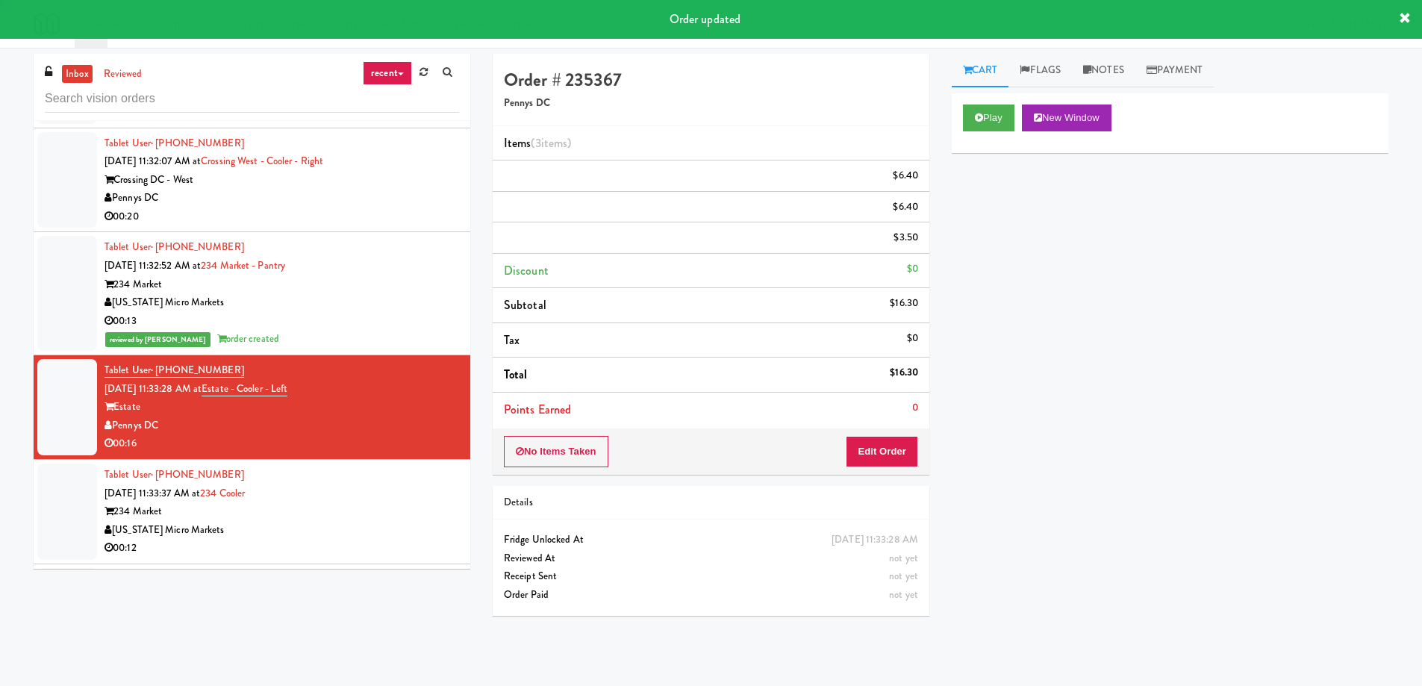
scroll to position [0, 0]
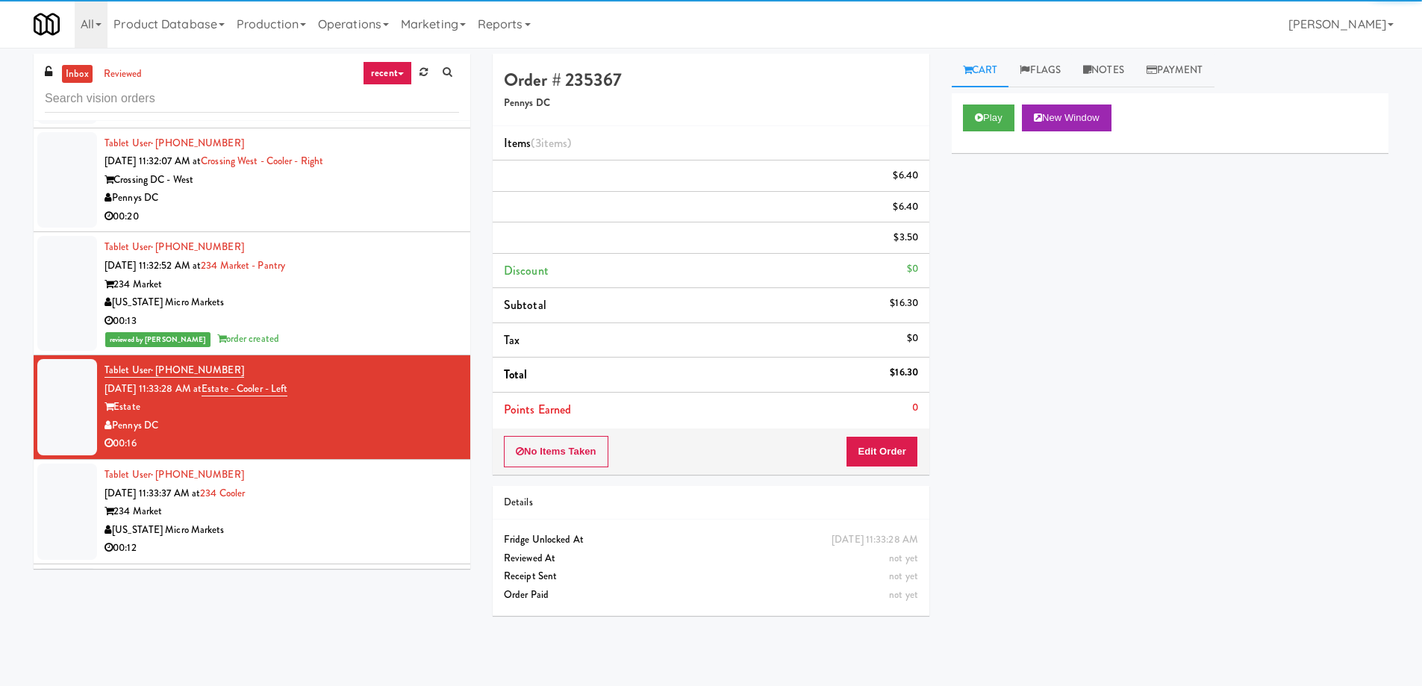
click at [356, 493] on div "Tablet User · (616) 334-3044 [DATE] 11:33:37 AM at 234 Cooler 234 Market [US_ST…" at bounding box center [281, 512] width 354 height 92
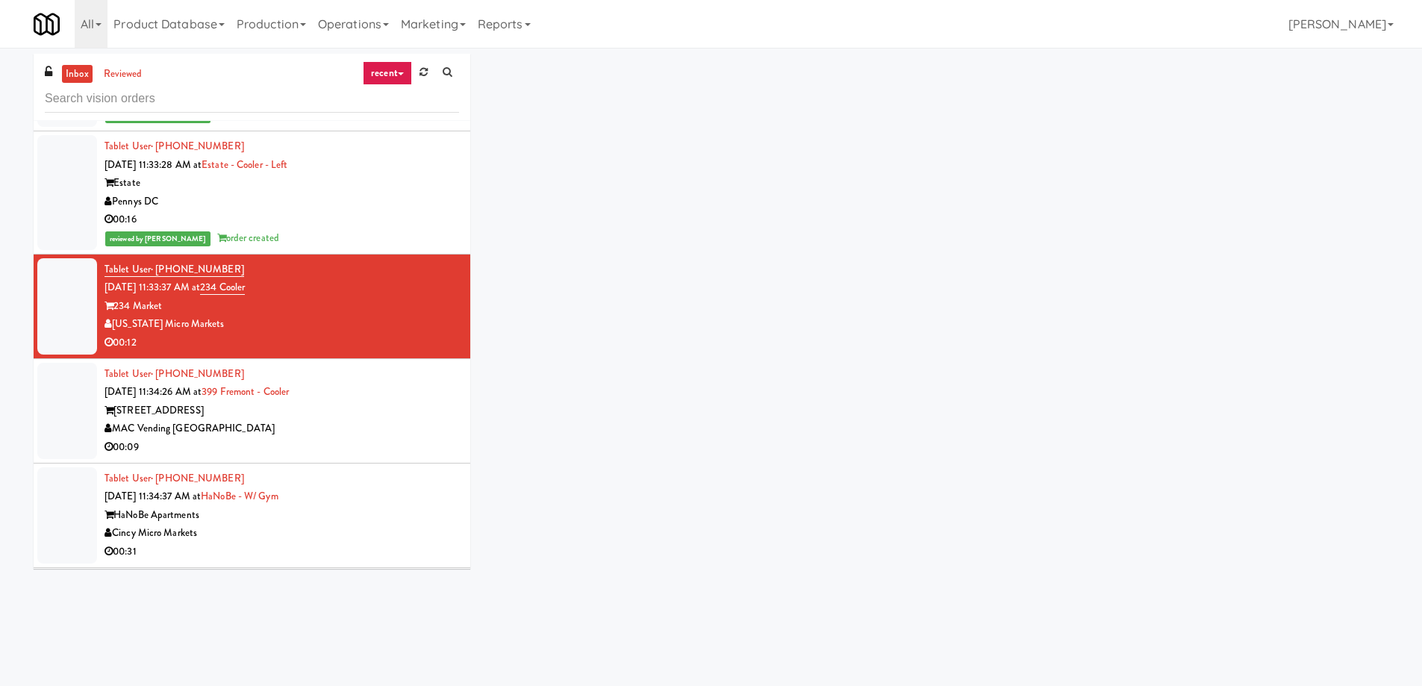
scroll to position [11924, 0]
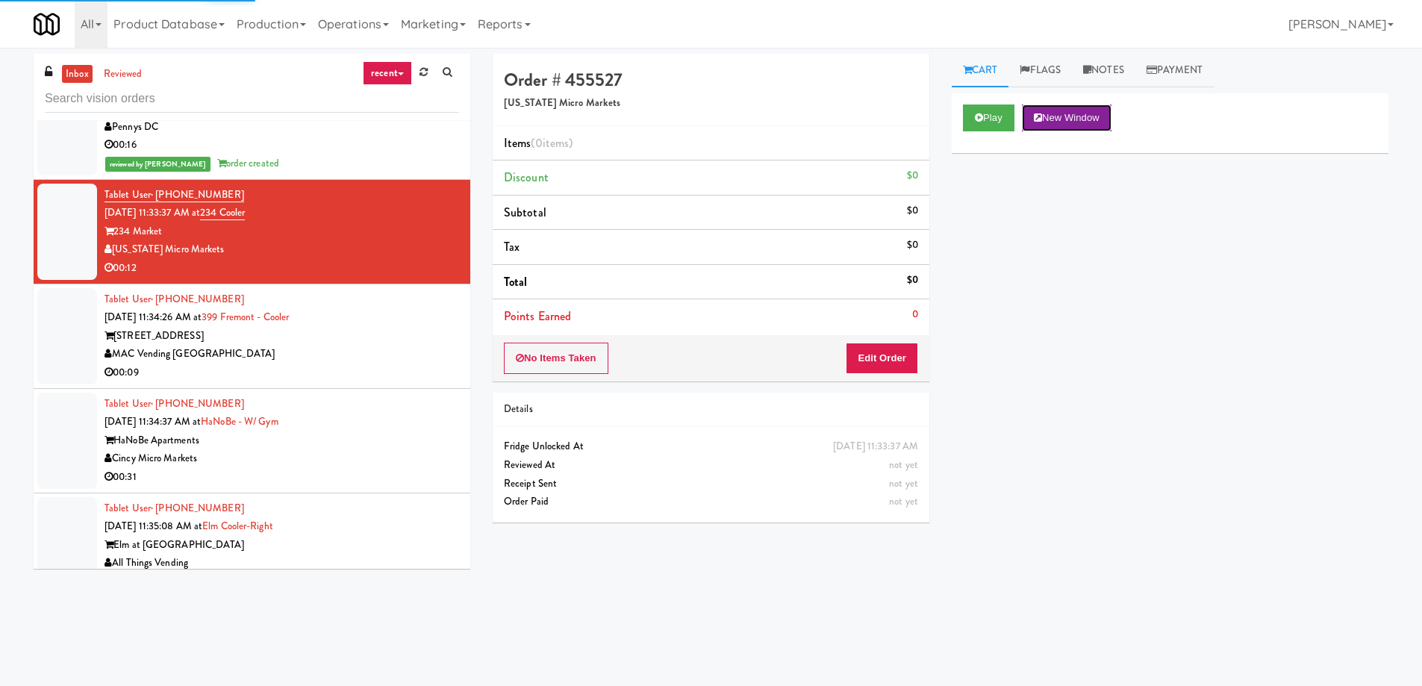
click at [1072, 128] on button "New Window" at bounding box center [1067, 117] width 90 height 27
click at [900, 355] on button "Edit Order" at bounding box center [882, 358] width 72 height 31
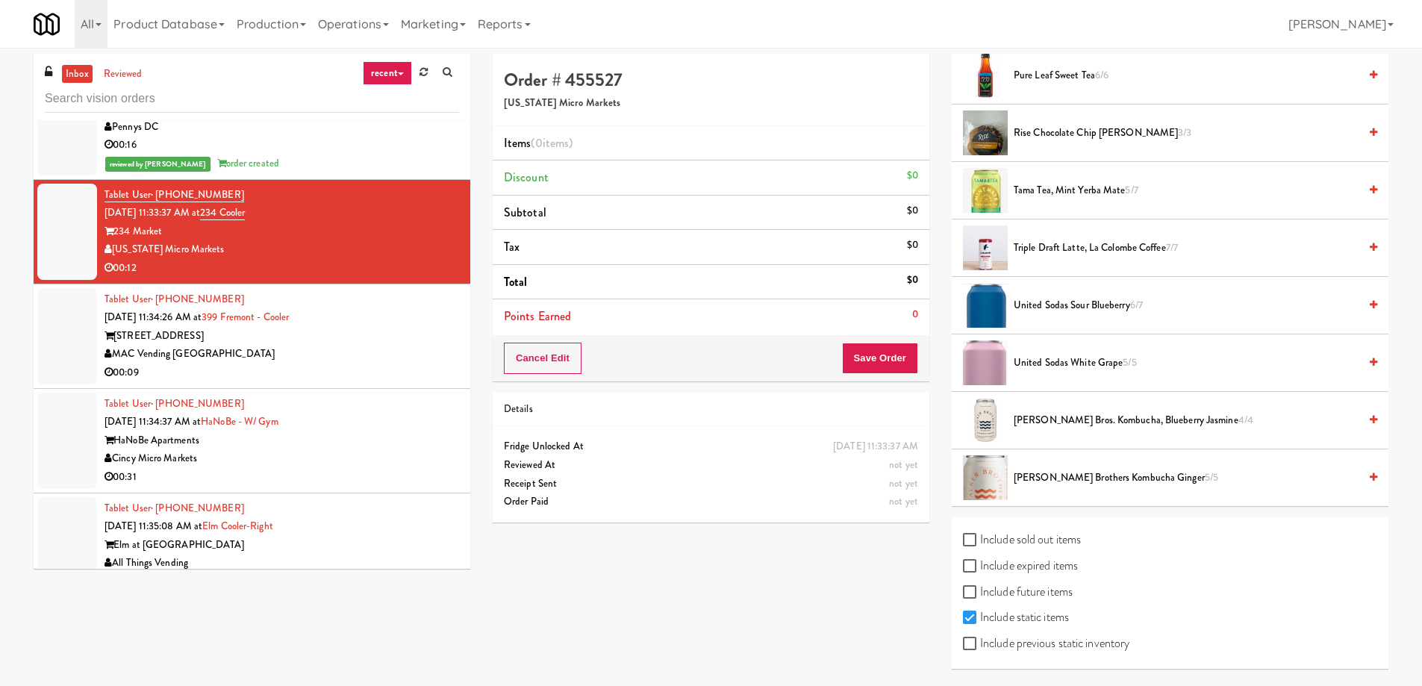
scroll to position [1306, 0]
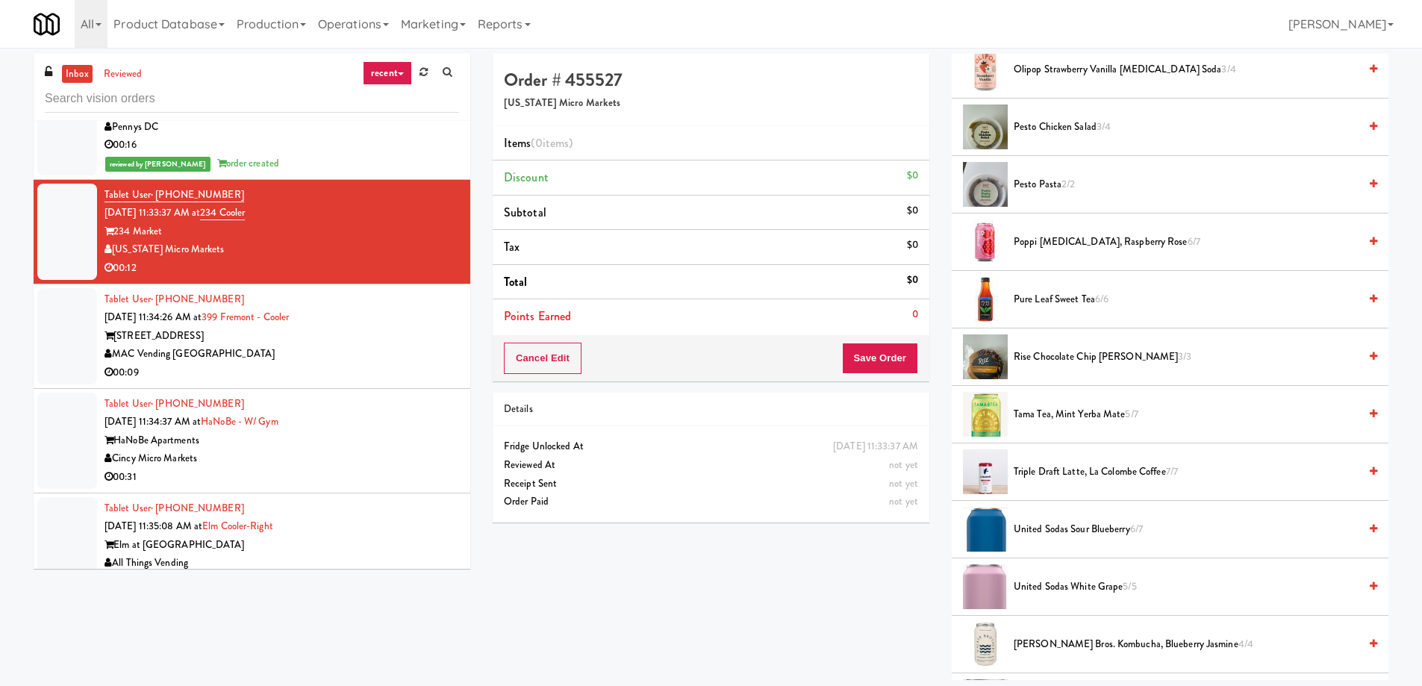
click at [994, 305] on div at bounding box center [985, 299] width 45 height 45
click at [1047, 299] on span "Pure Leaf Sweet Tea 6/6" at bounding box center [1185, 299] width 345 height 19
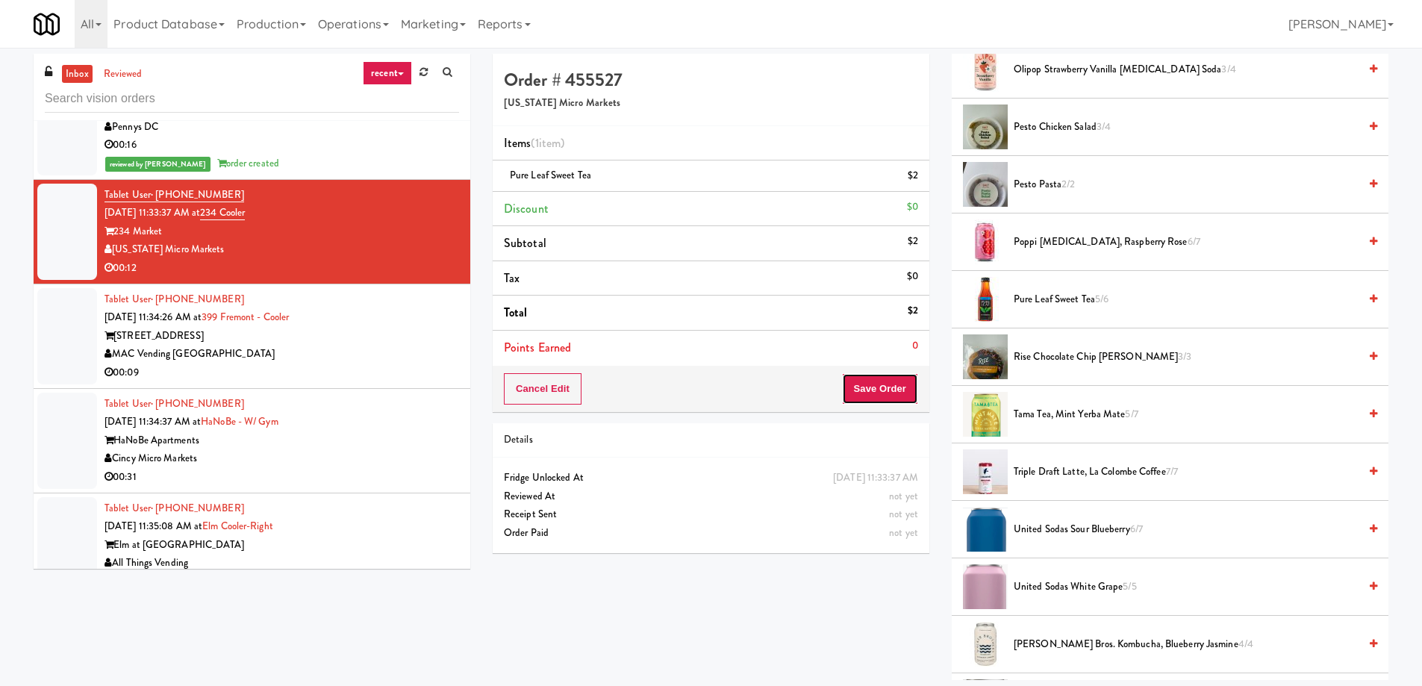
click at [870, 380] on button "Save Order" at bounding box center [880, 388] width 76 height 31
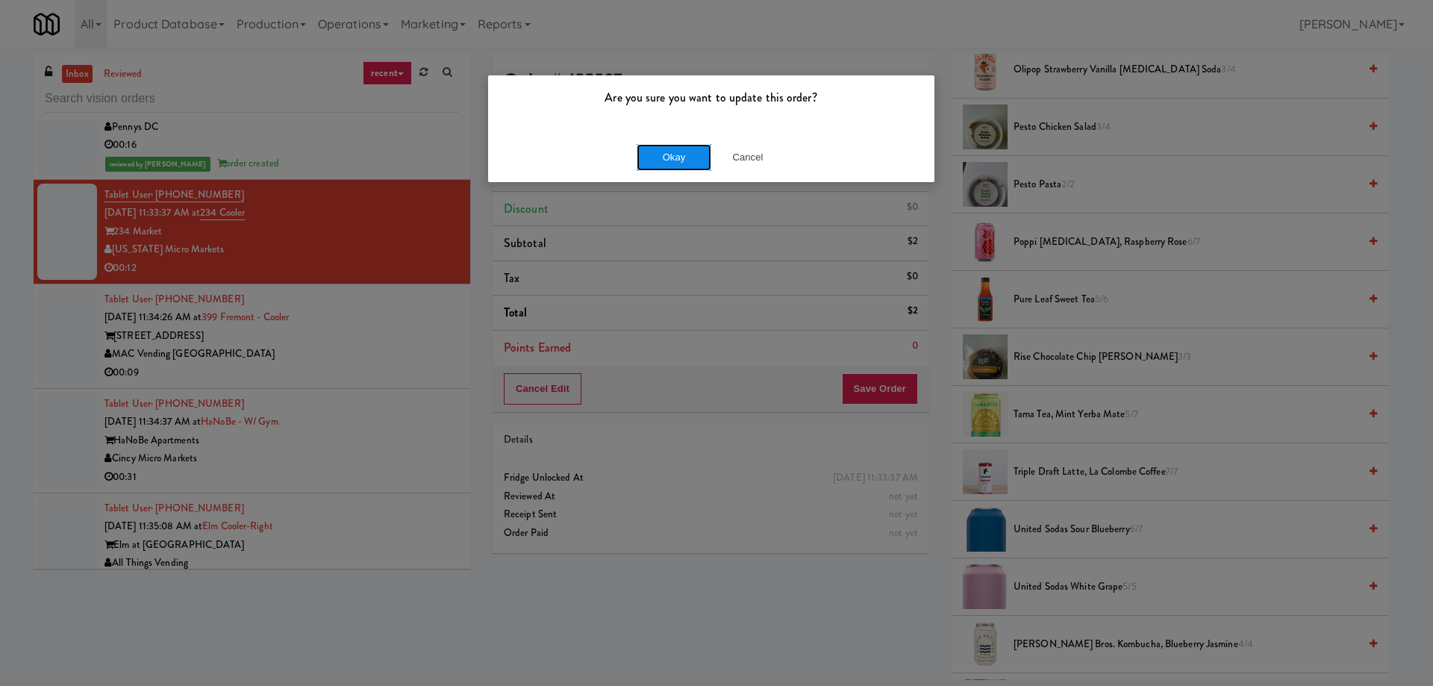
click at [651, 163] on button "Okay" at bounding box center [674, 157] width 75 height 27
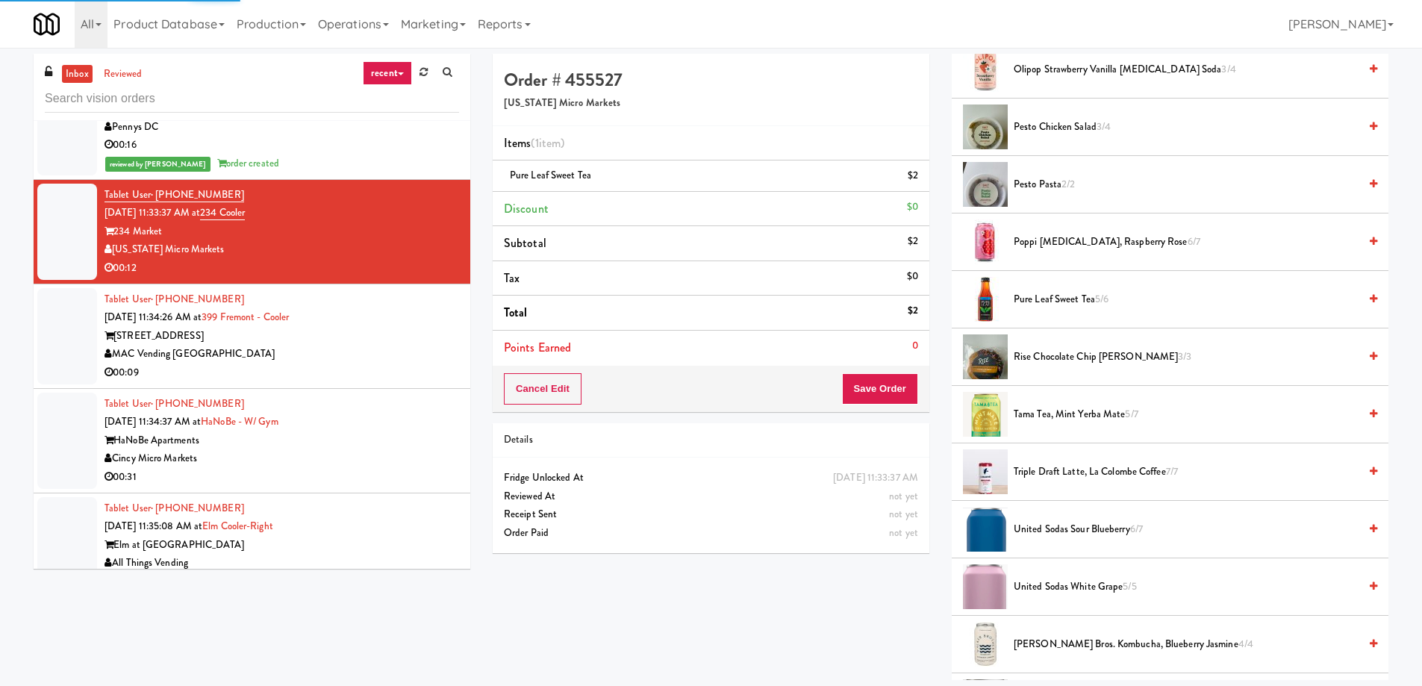
scroll to position [0, 0]
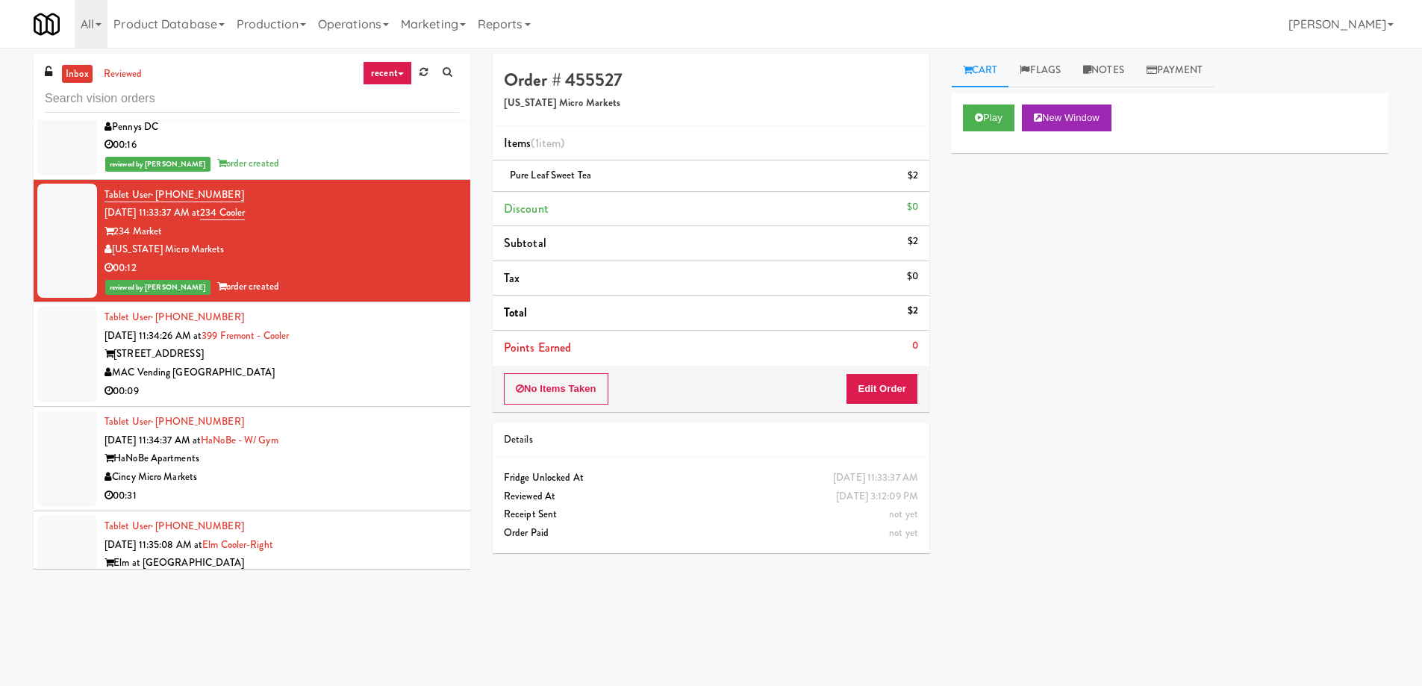
click at [334, 345] on div "[STREET_ADDRESS]" at bounding box center [281, 354] width 354 height 19
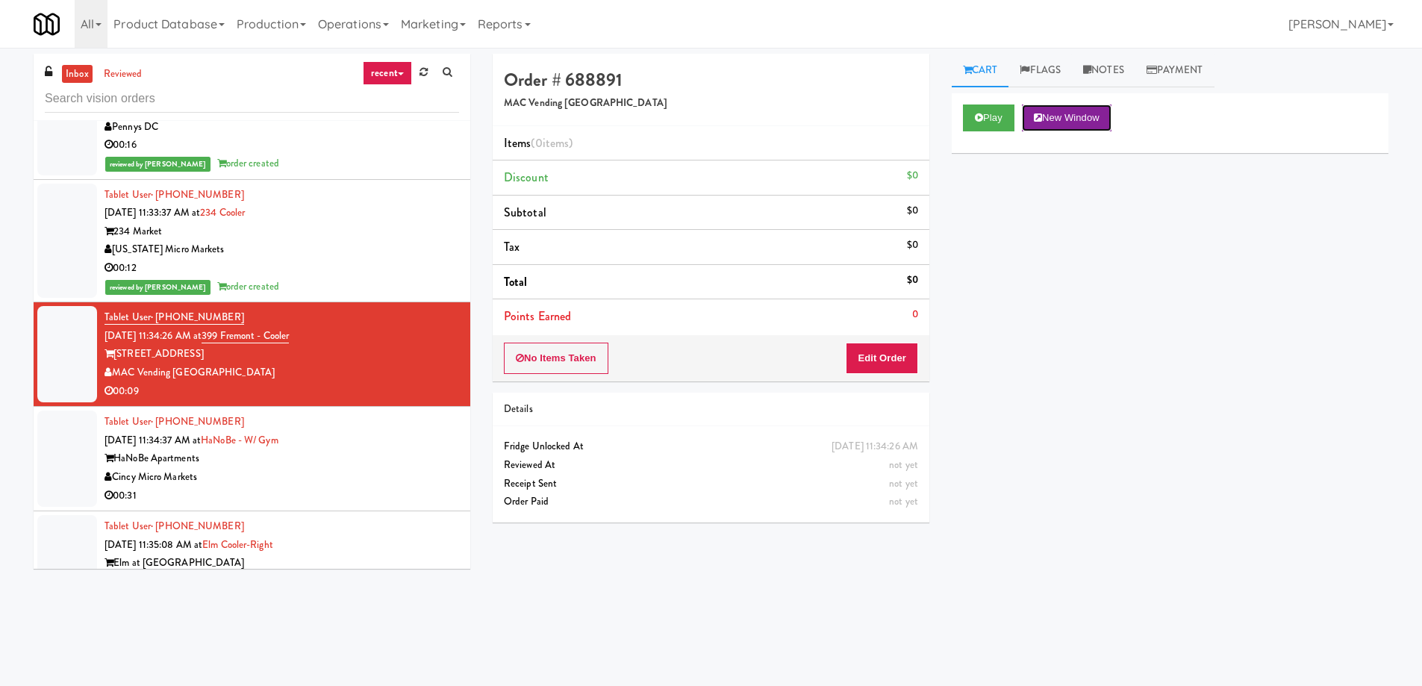
click at [1075, 120] on button "New Window" at bounding box center [1067, 117] width 90 height 27
click at [883, 353] on button "Edit Order" at bounding box center [882, 358] width 72 height 31
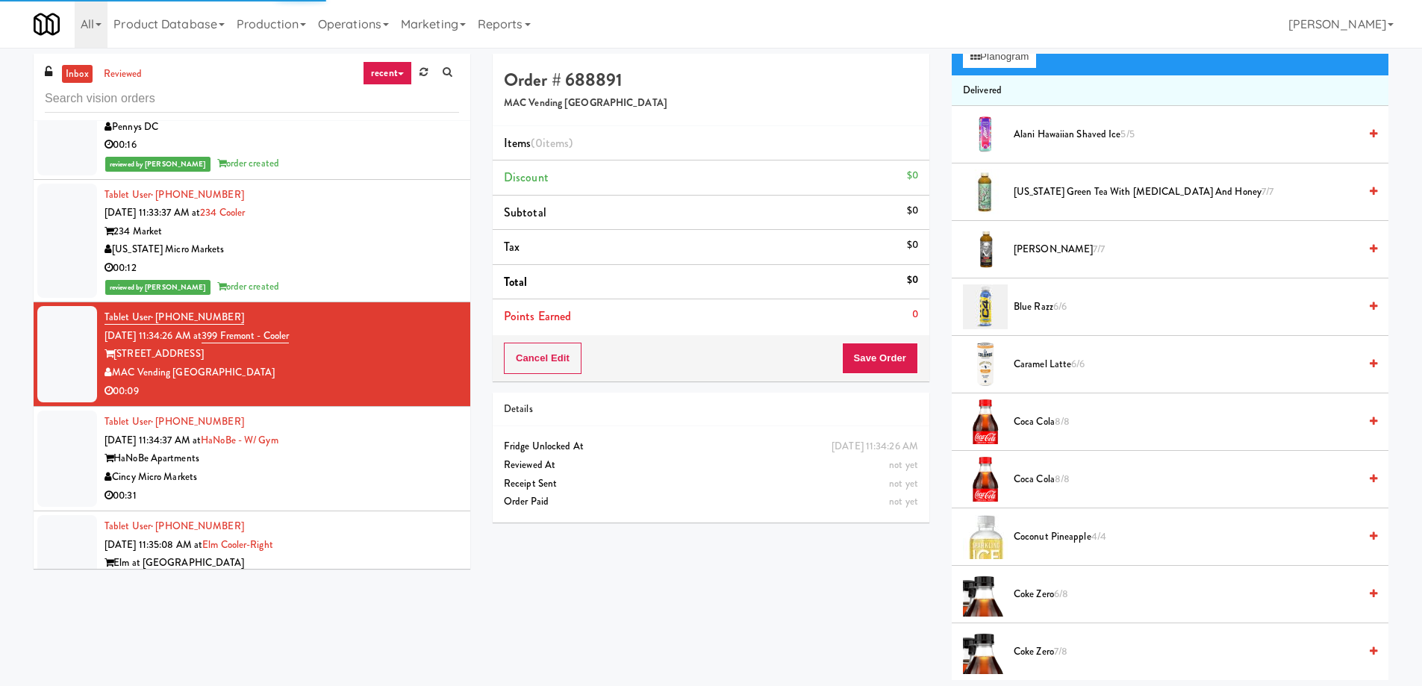
scroll to position [299, 0]
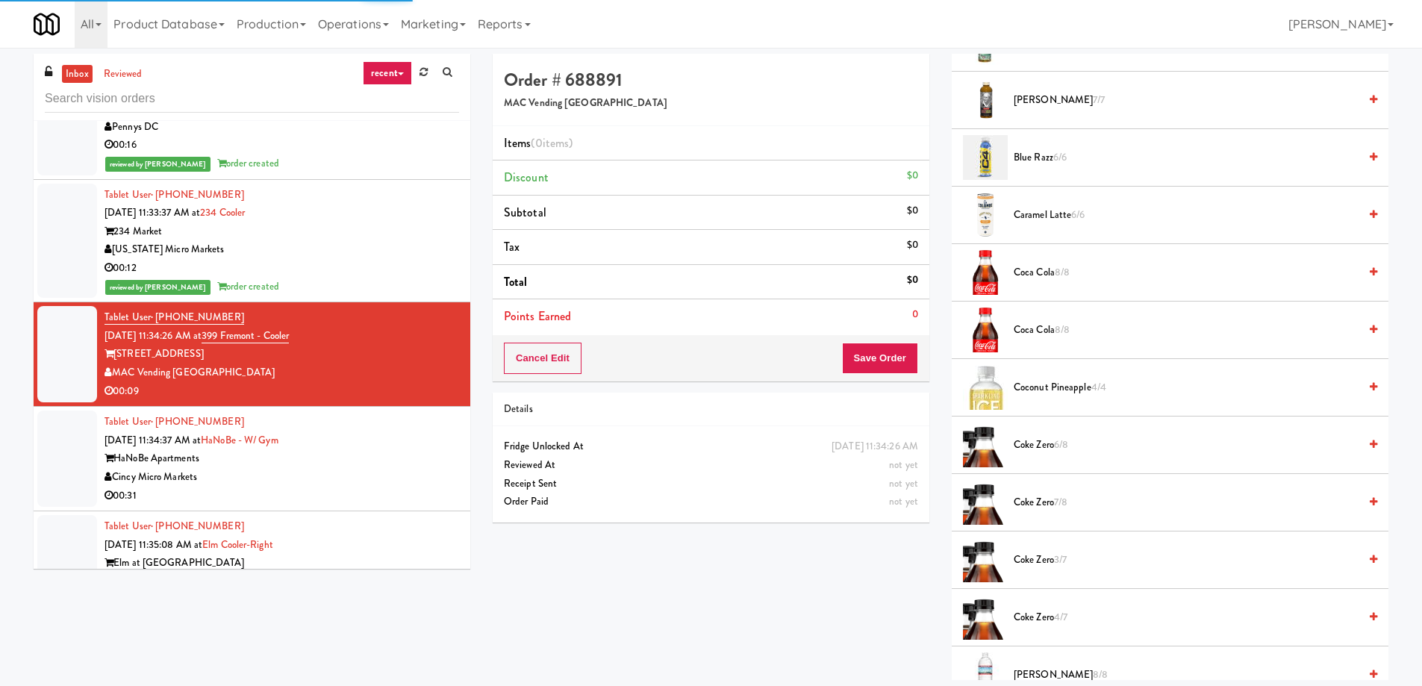
click at [1043, 448] on span "Coke Zero 6/8" at bounding box center [1185, 445] width 345 height 19
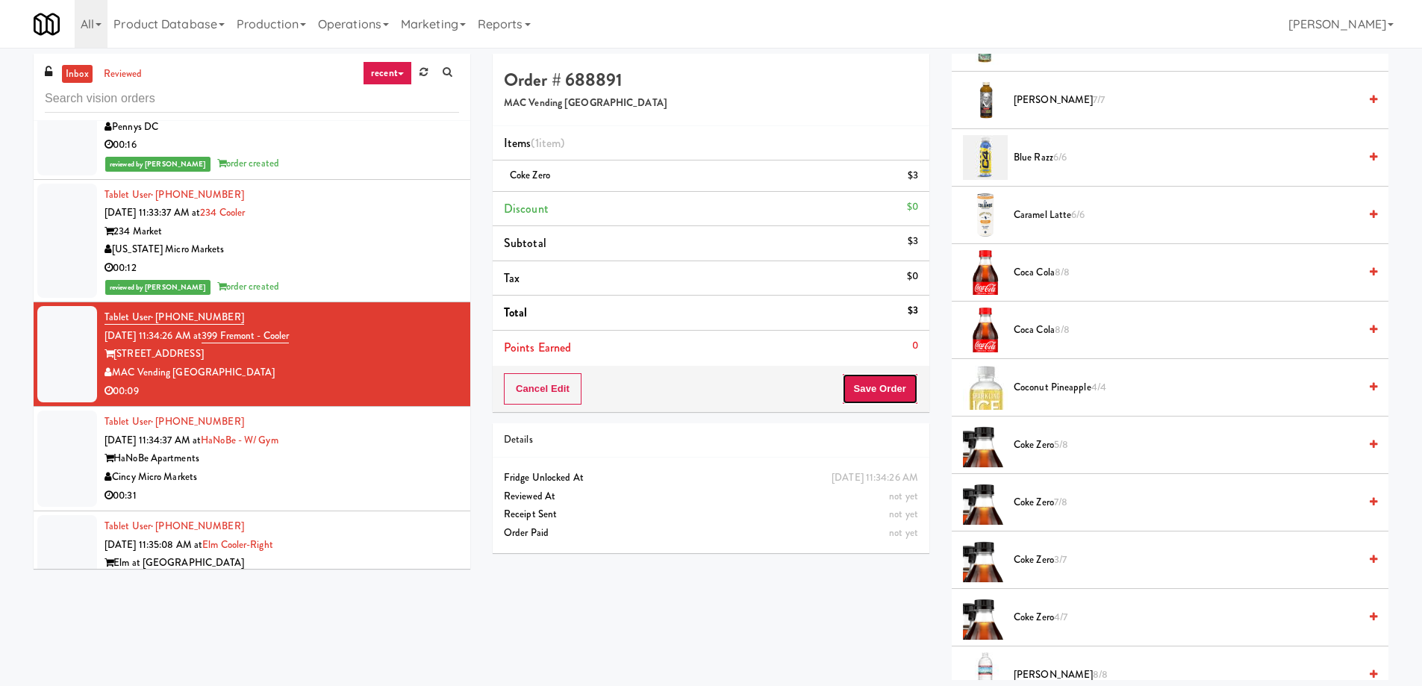
click at [886, 388] on button "Save Order" at bounding box center [880, 388] width 76 height 31
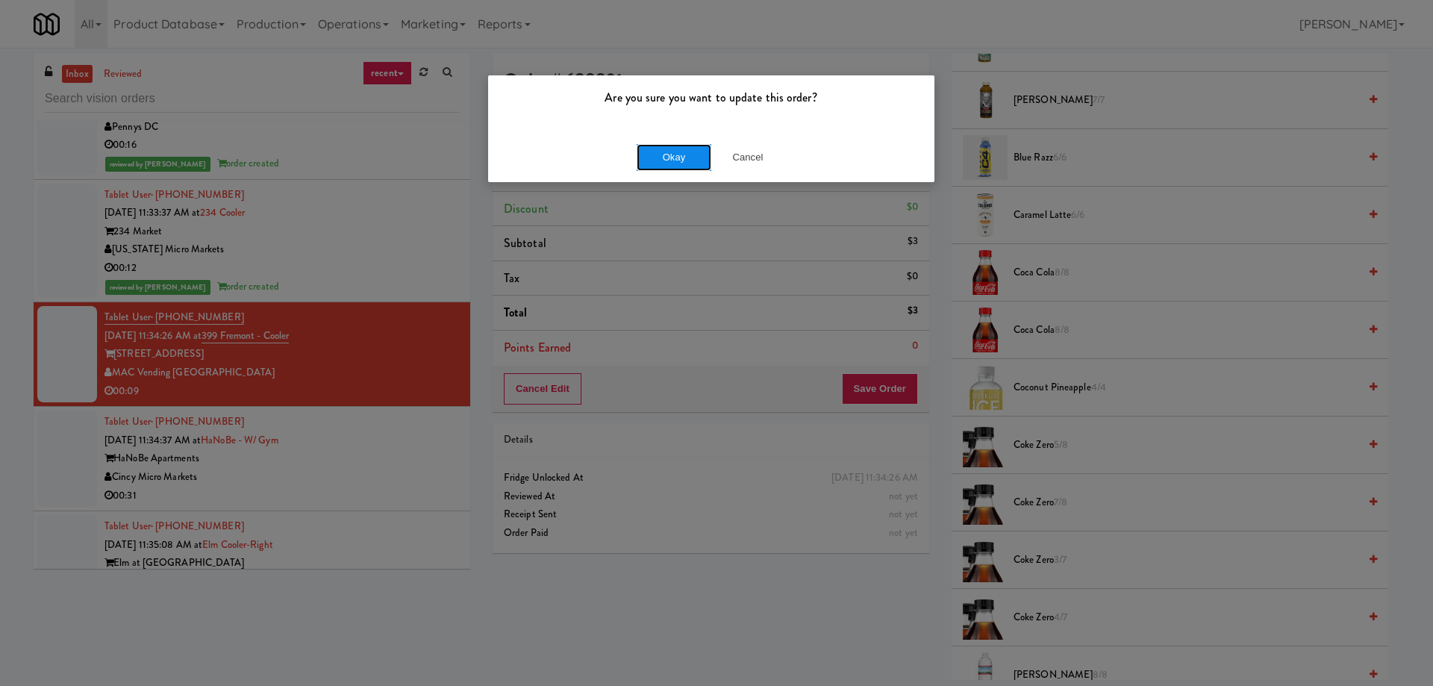
click at [672, 150] on button "Okay" at bounding box center [674, 157] width 75 height 27
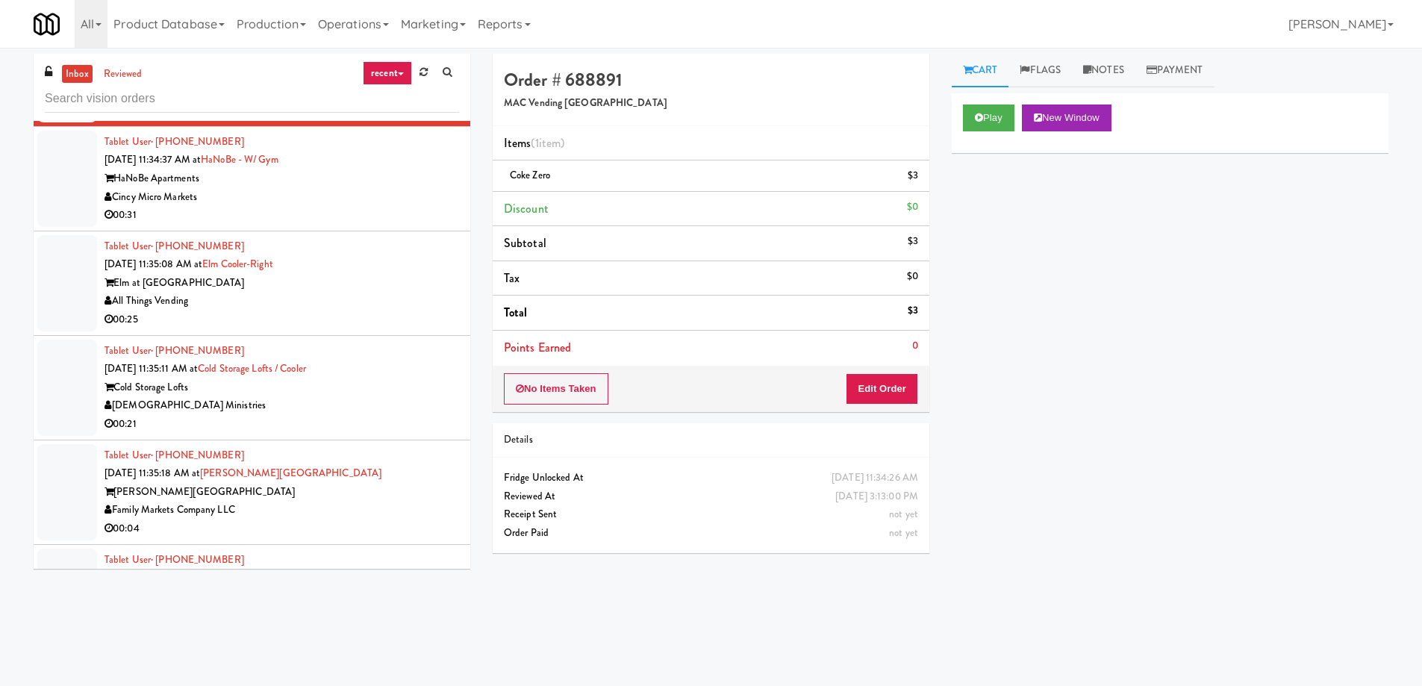
scroll to position [12297, 0]
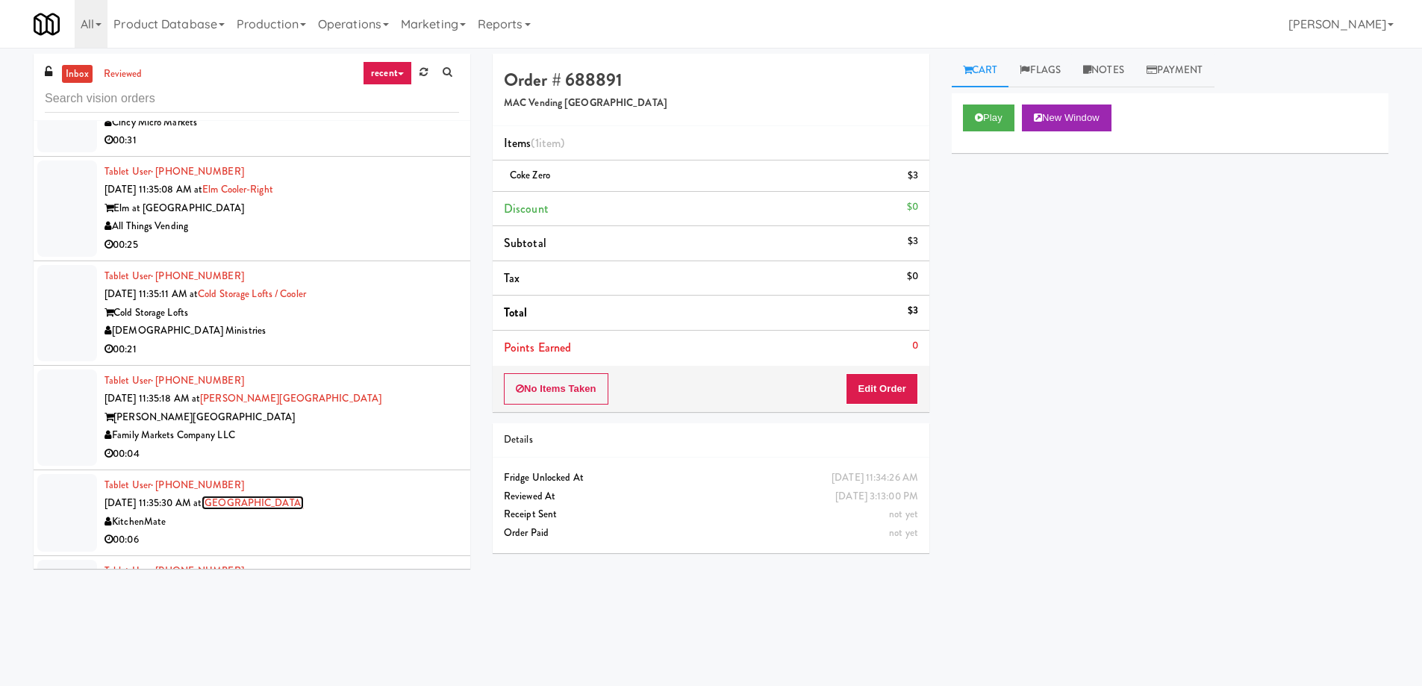
click at [272, 496] on link "[GEOGRAPHIC_DATA]" at bounding box center [252, 503] width 102 height 14
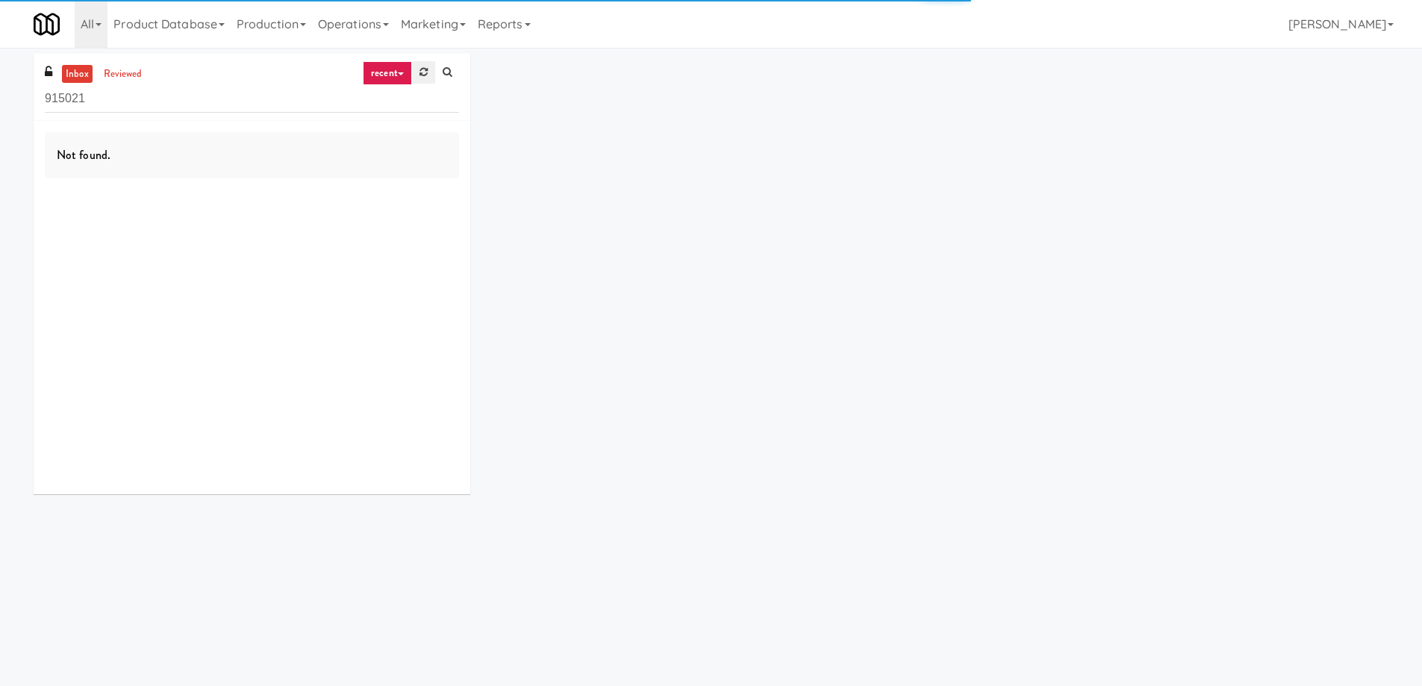
click at [425, 75] on icon at bounding box center [423, 72] width 8 height 10
click at [420, 69] on icon at bounding box center [423, 72] width 8 height 10
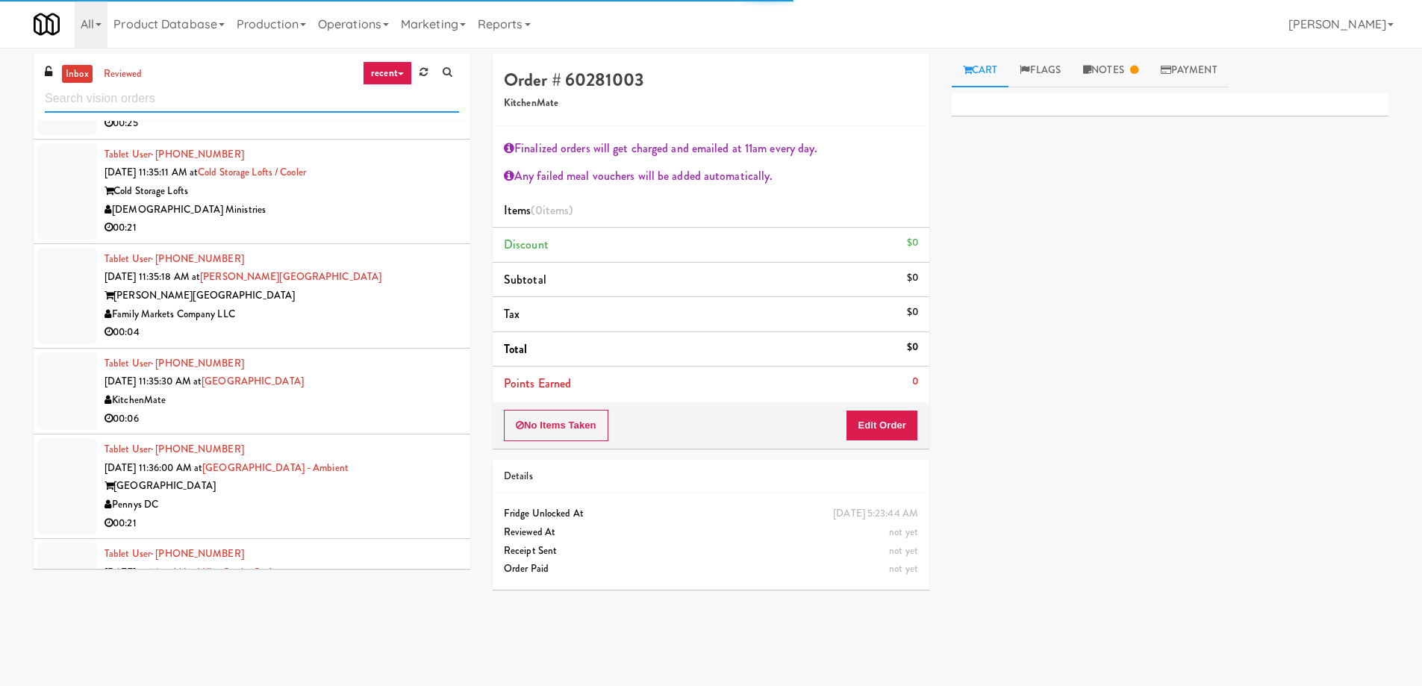
scroll to position [11756, 0]
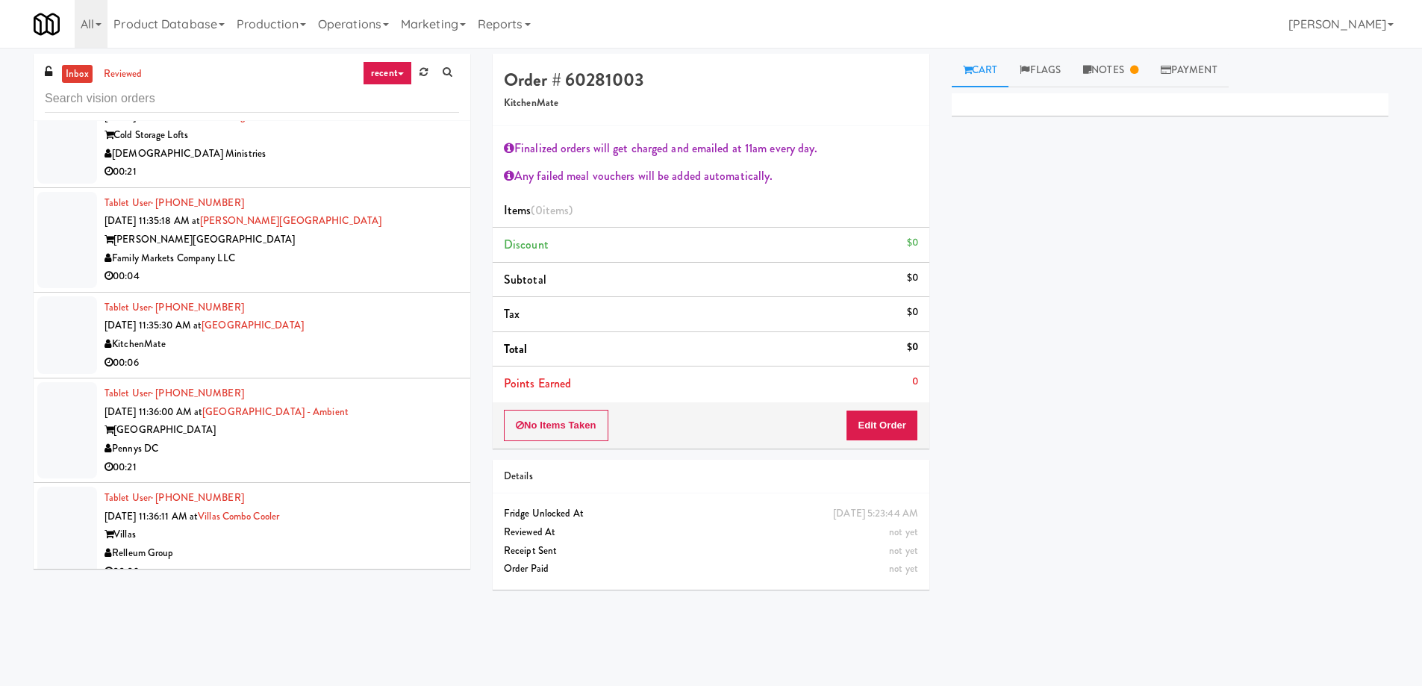
click at [351, 231] on div "[PERSON_NAME][GEOGRAPHIC_DATA]" at bounding box center [281, 240] width 354 height 19
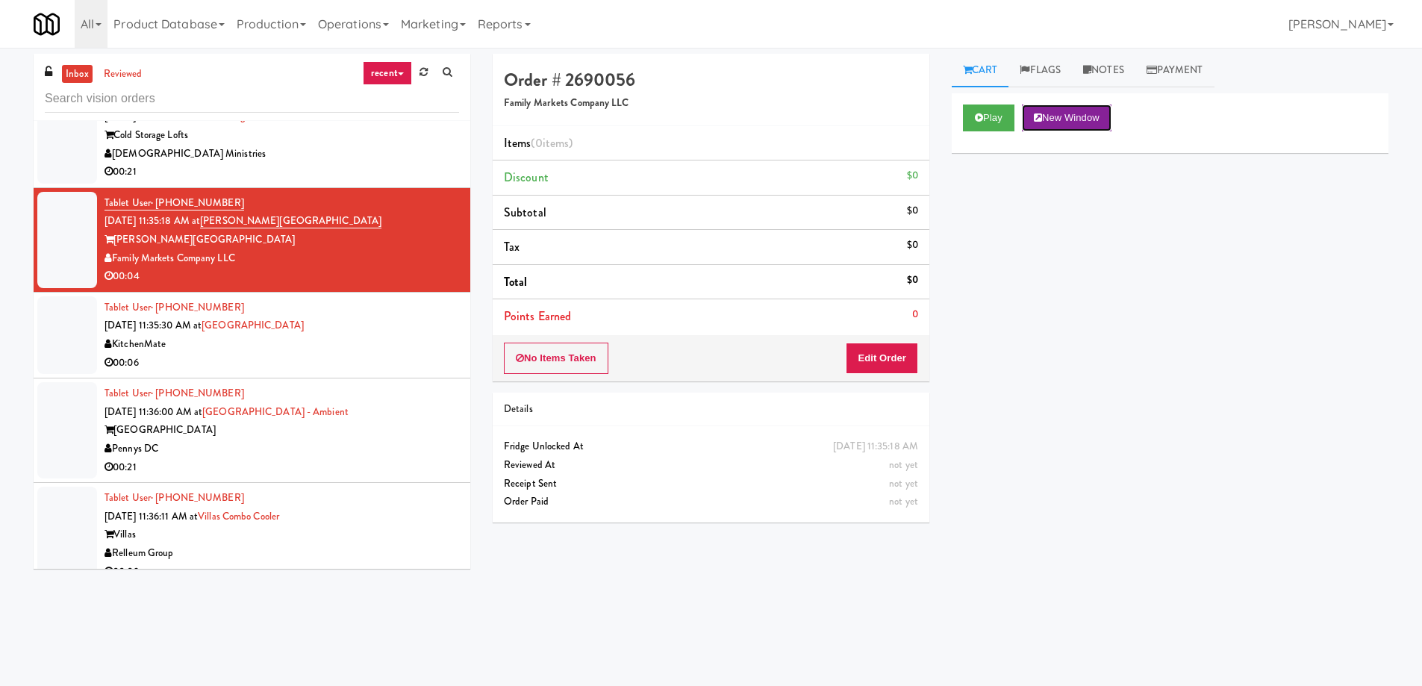
click at [1083, 107] on button "New Window" at bounding box center [1067, 117] width 90 height 27
click at [878, 346] on button "Edit Order" at bounding box center [882, 358] width 72 height 31
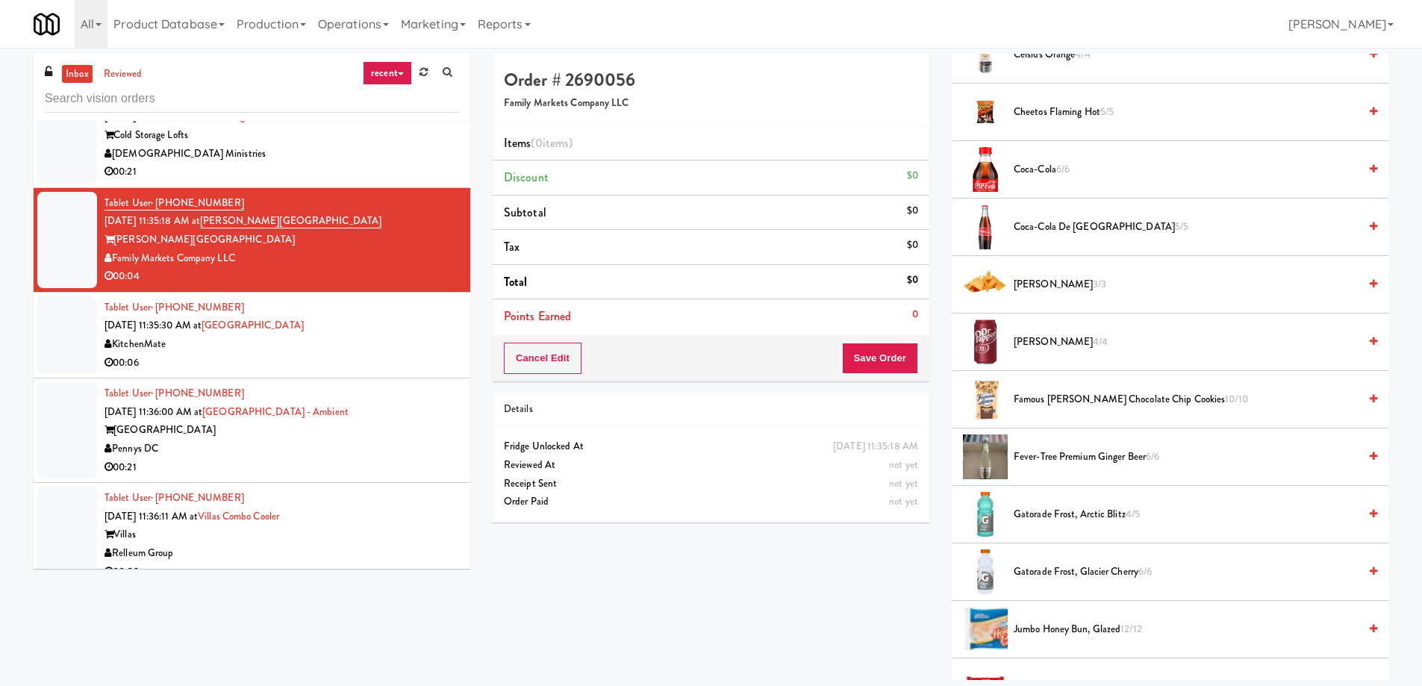
scroll to position [970, 0]
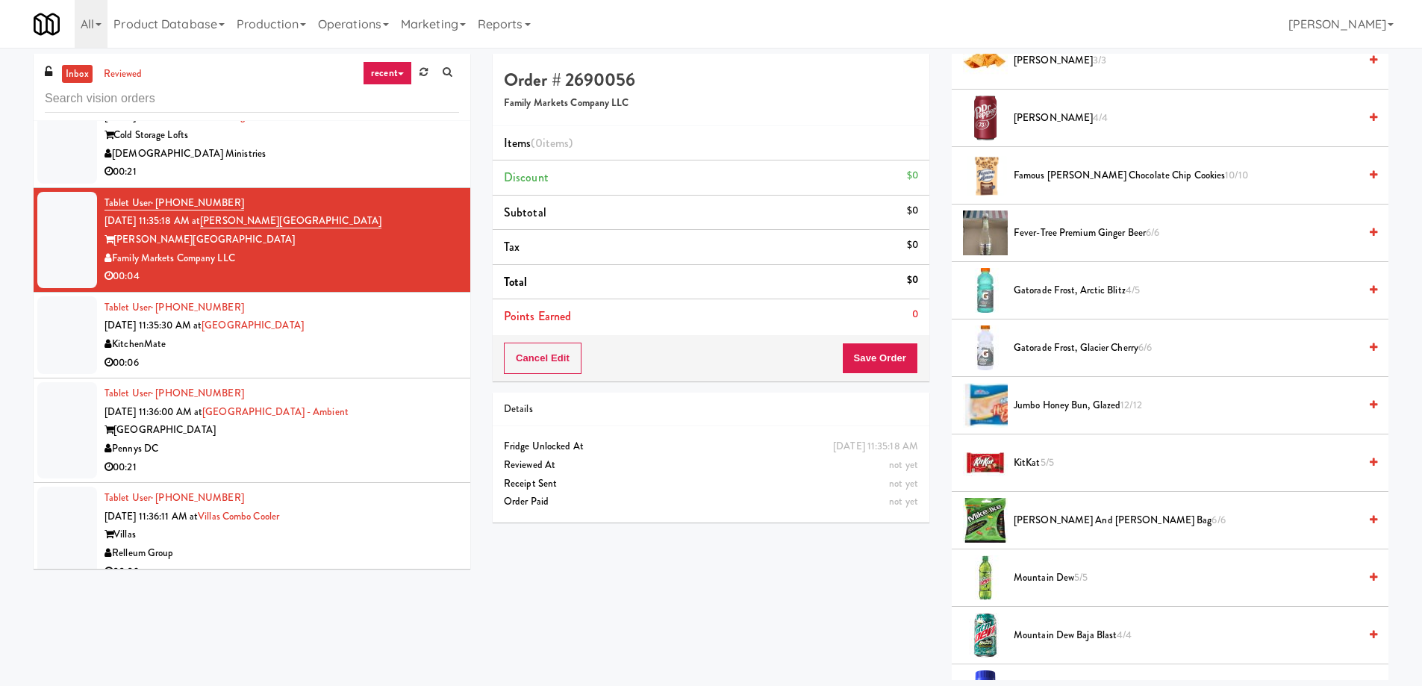
click at [1085, 522] on span "[PERSON_NAME] and [PERSON_NAME] bag 6/6" at bounding box center [1185, 520] width 345 height 19
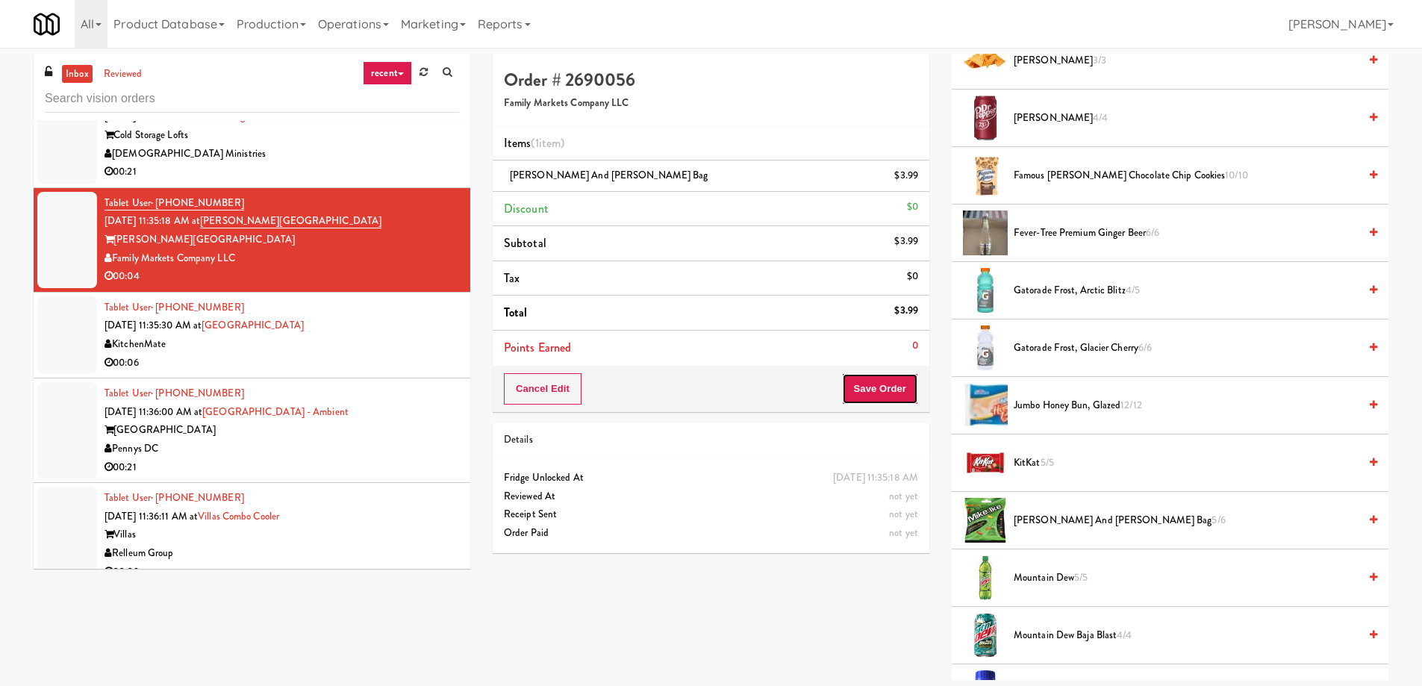
click at [881, 394] on button "Save Order" at bounding box center [880, 388] width 76 height 31
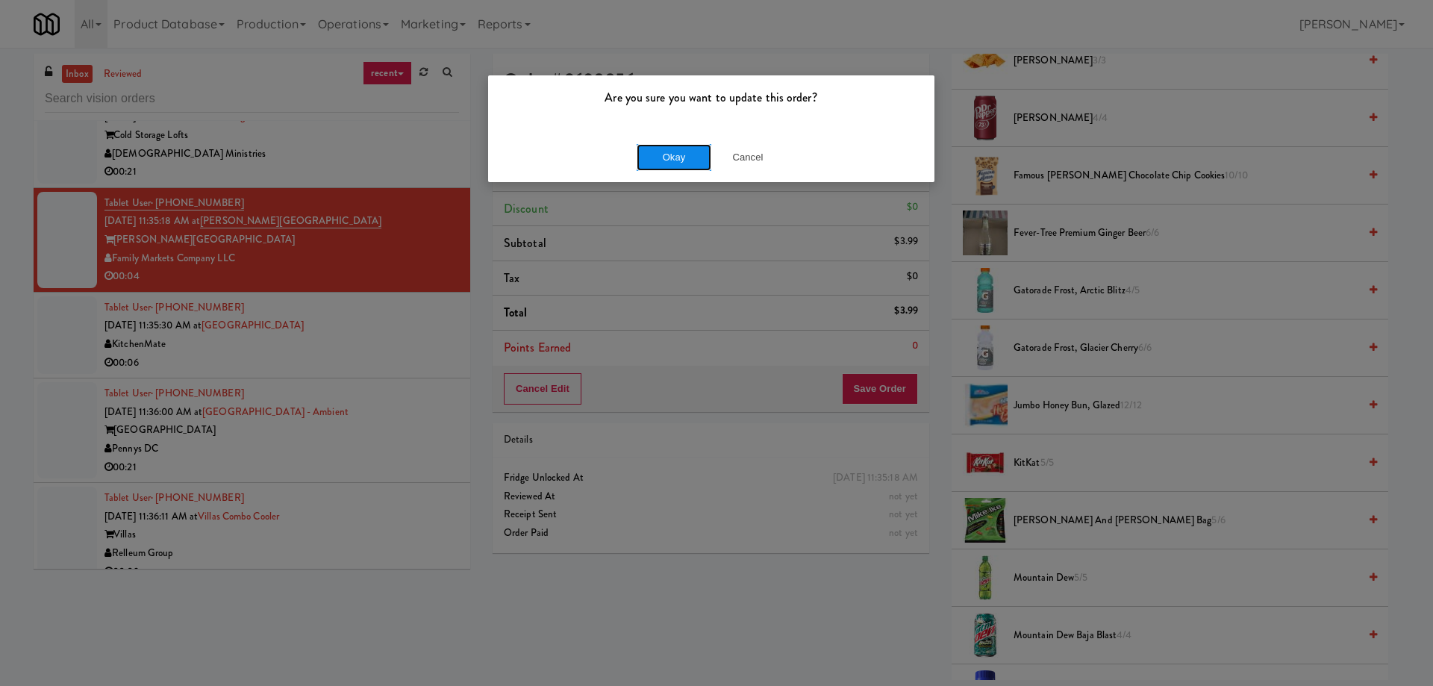
click at [652, 168] on button "Okay" at bounding box center [674, 157] width 75 height 27
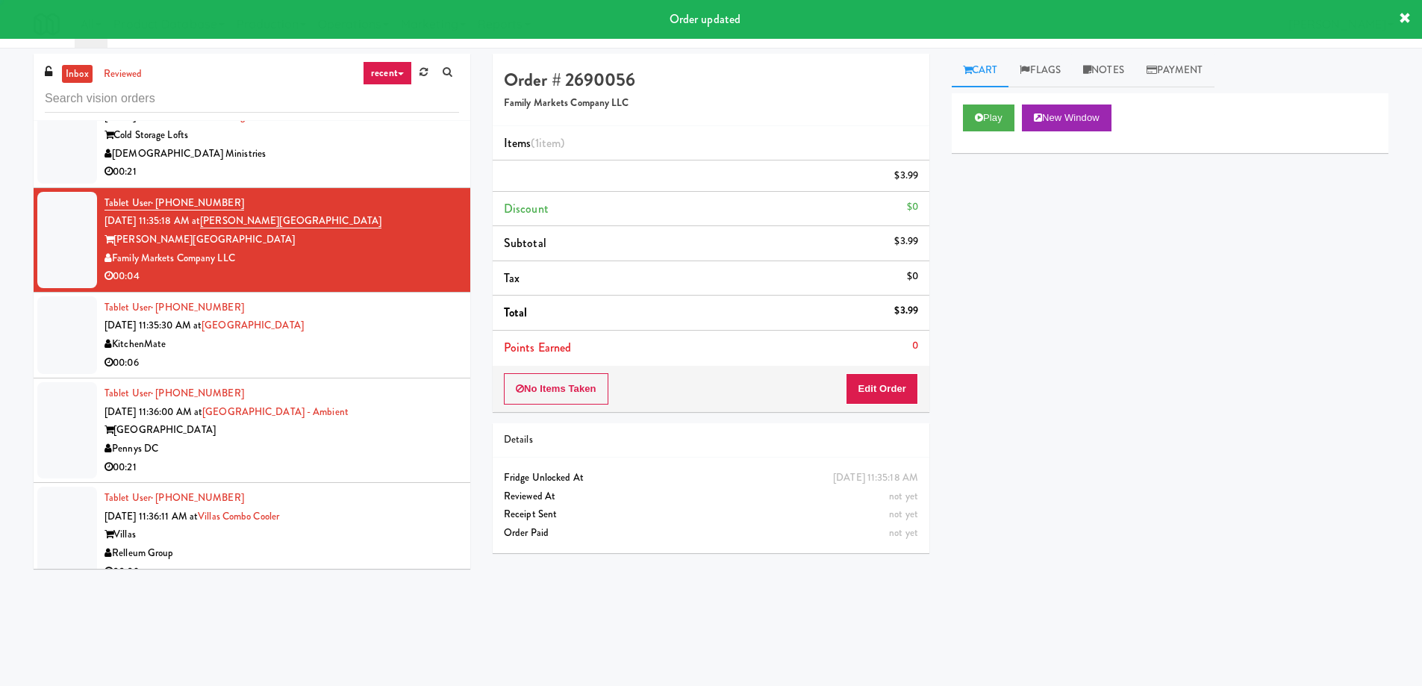
scroll to position [0, 0]
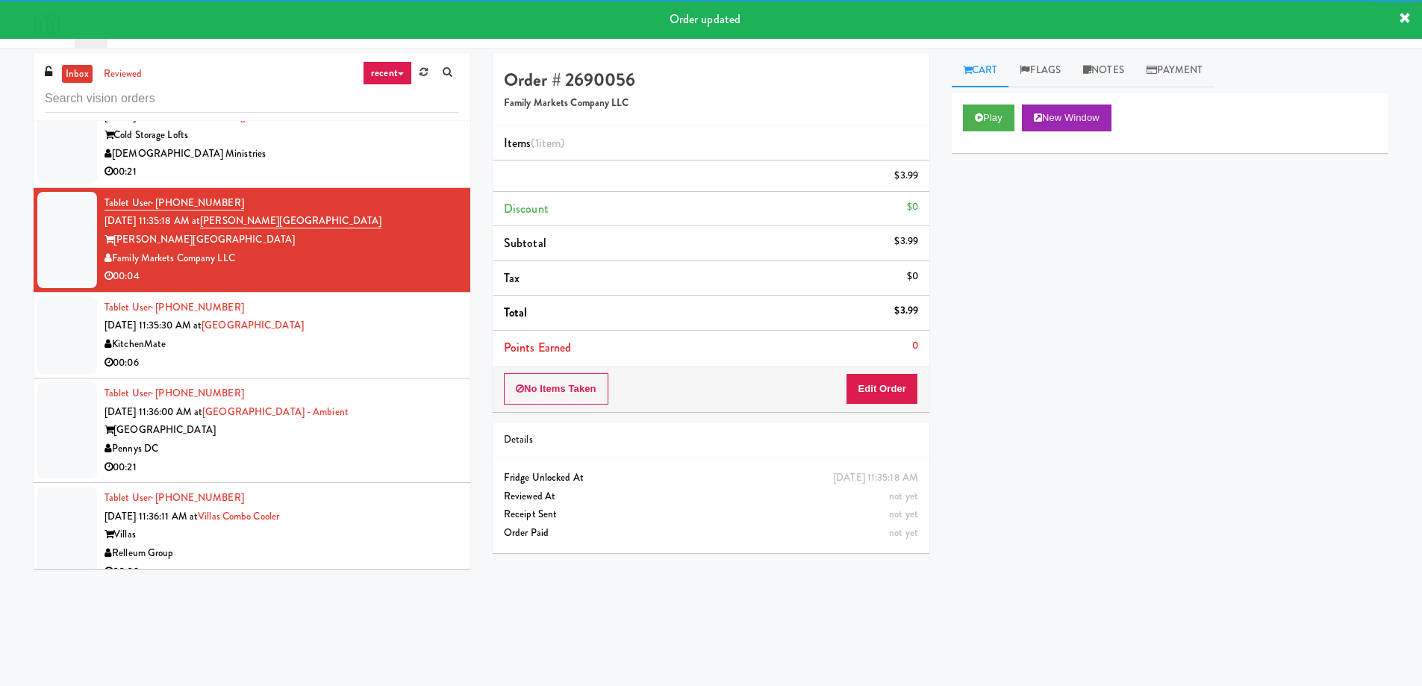
click at [260, 354] on div "00:06" at bounding box center [281, 363] width 354 height 19
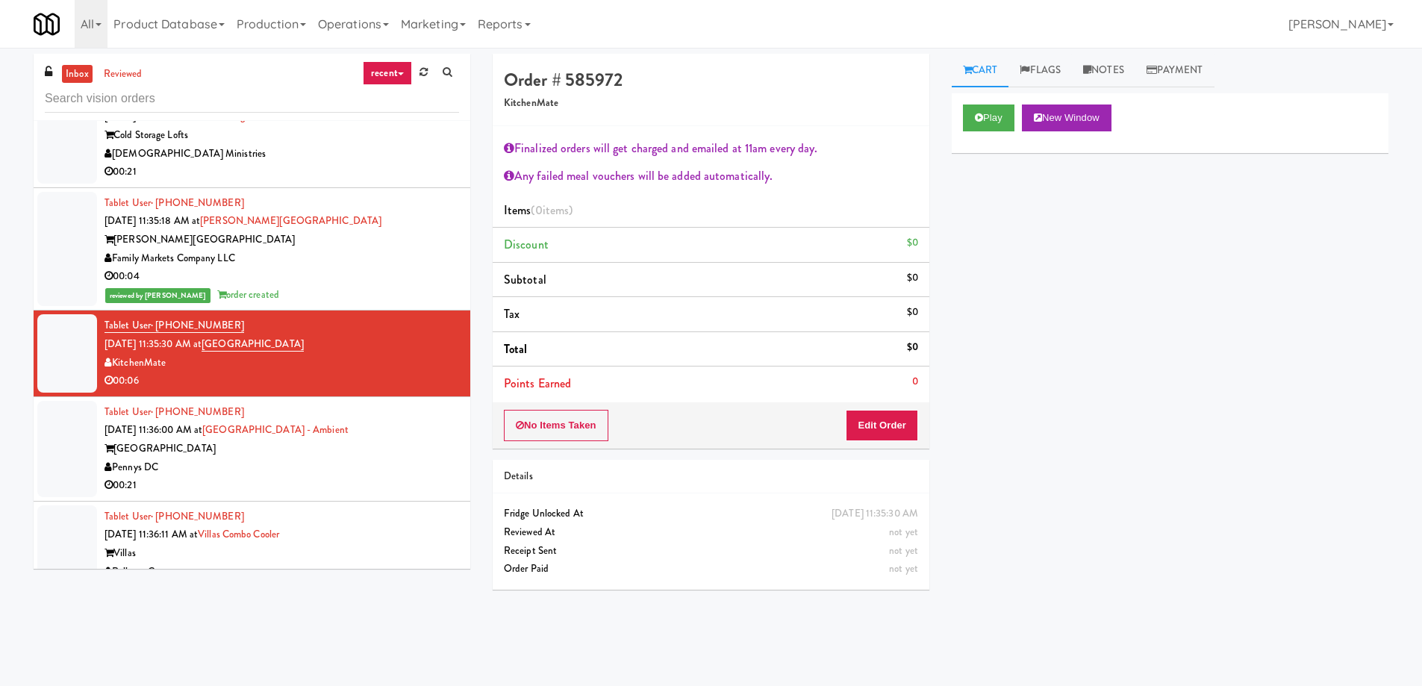
scroll to position [11905, 0]
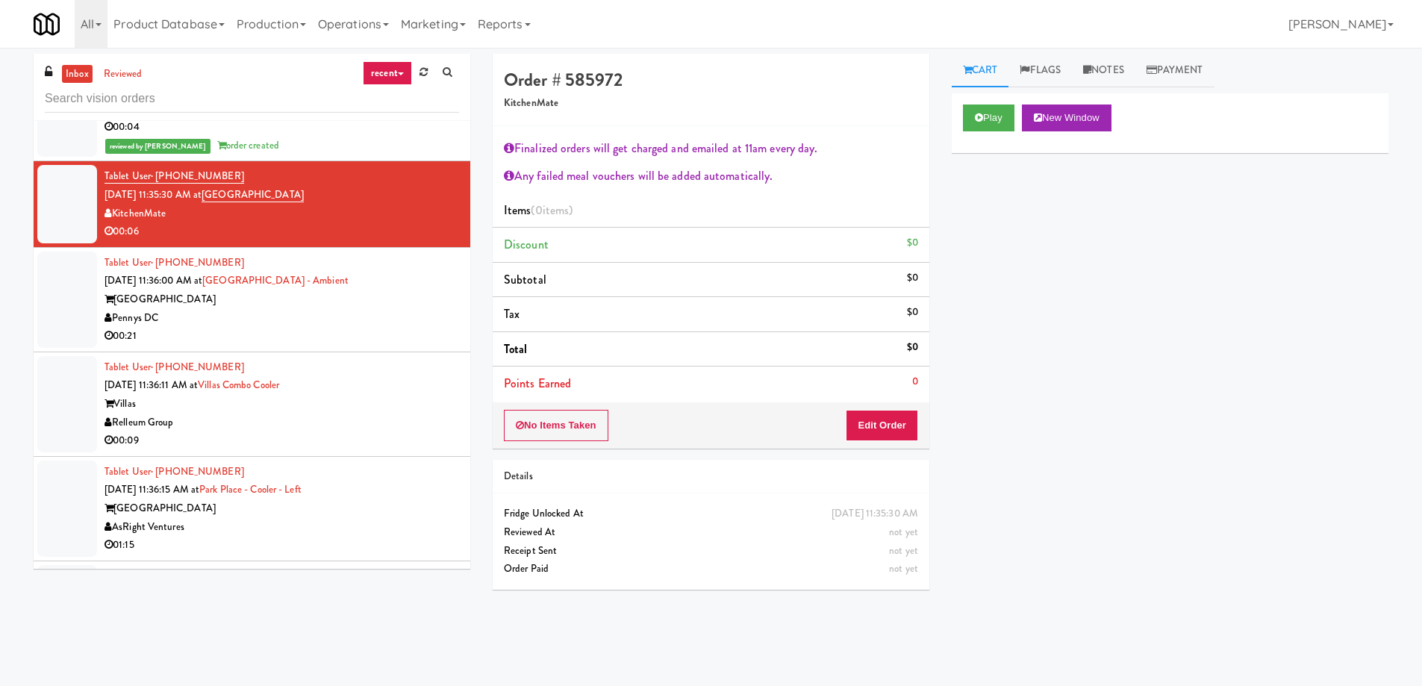
click at [270, 413] on div "Relleum Group" at bounding box center [281, 422] width 354 height 19
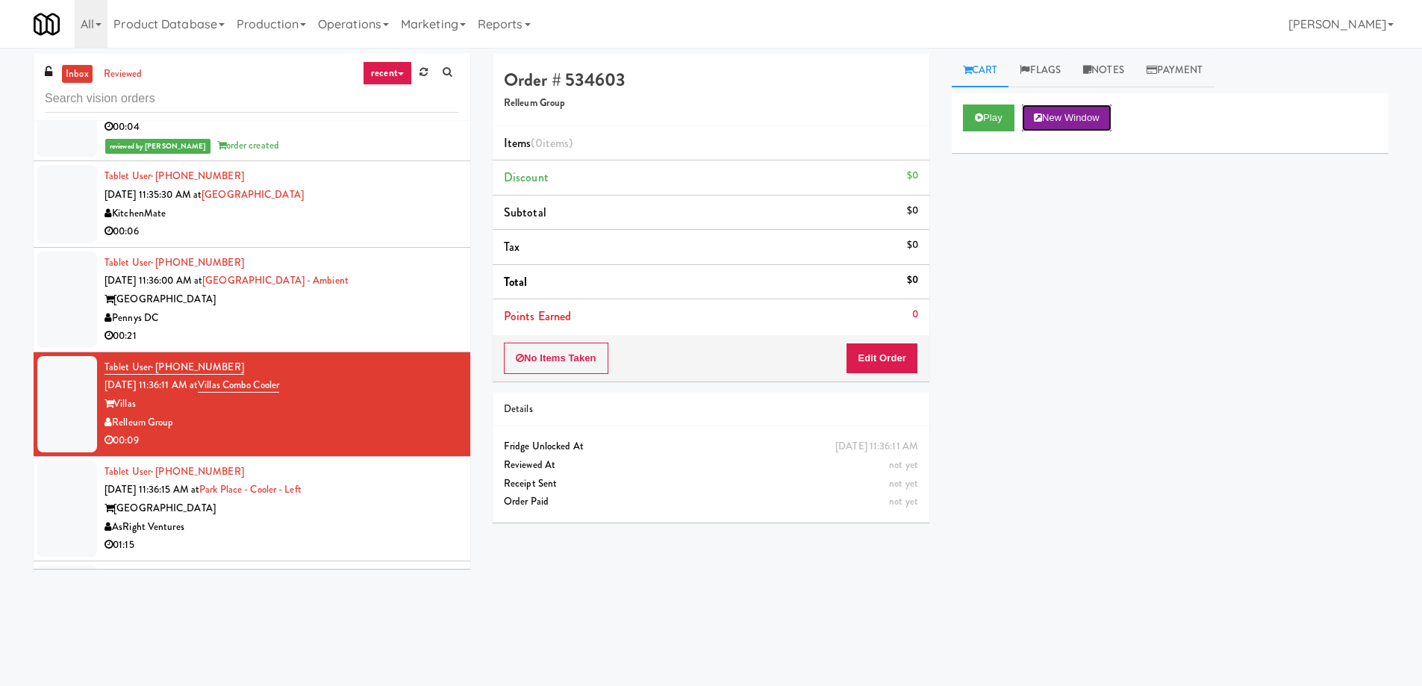
click at [1080, 122] on button "New Window" at bounding box center [1067, 117] width 90 height 27
click at [1148, 232] on div "Play New Window Primary Flag Clear Flag if unable to determine what was taken o…" at bounding box center [1170, 373] width 437 height 560
click at [887, 368] on button "Edit Order" at bounding box center [882, 358] width 72 height 31
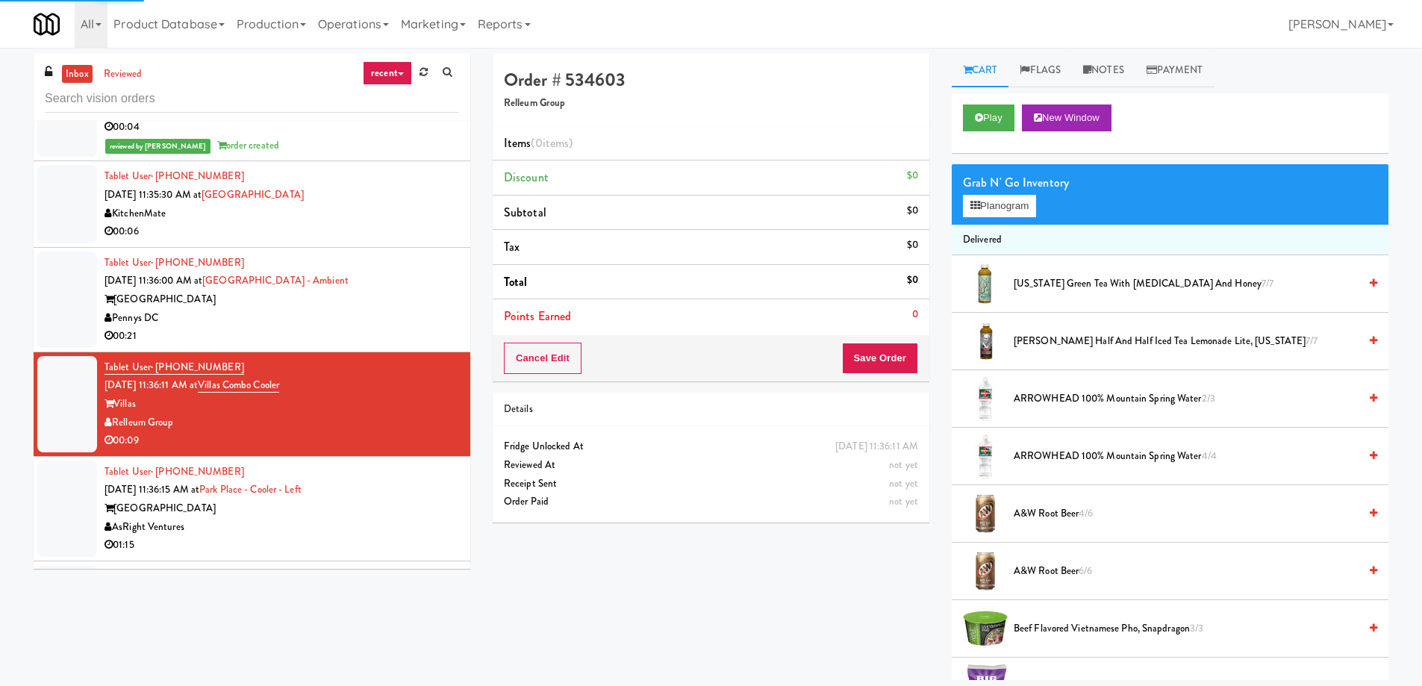
scroll to position [224, 0]
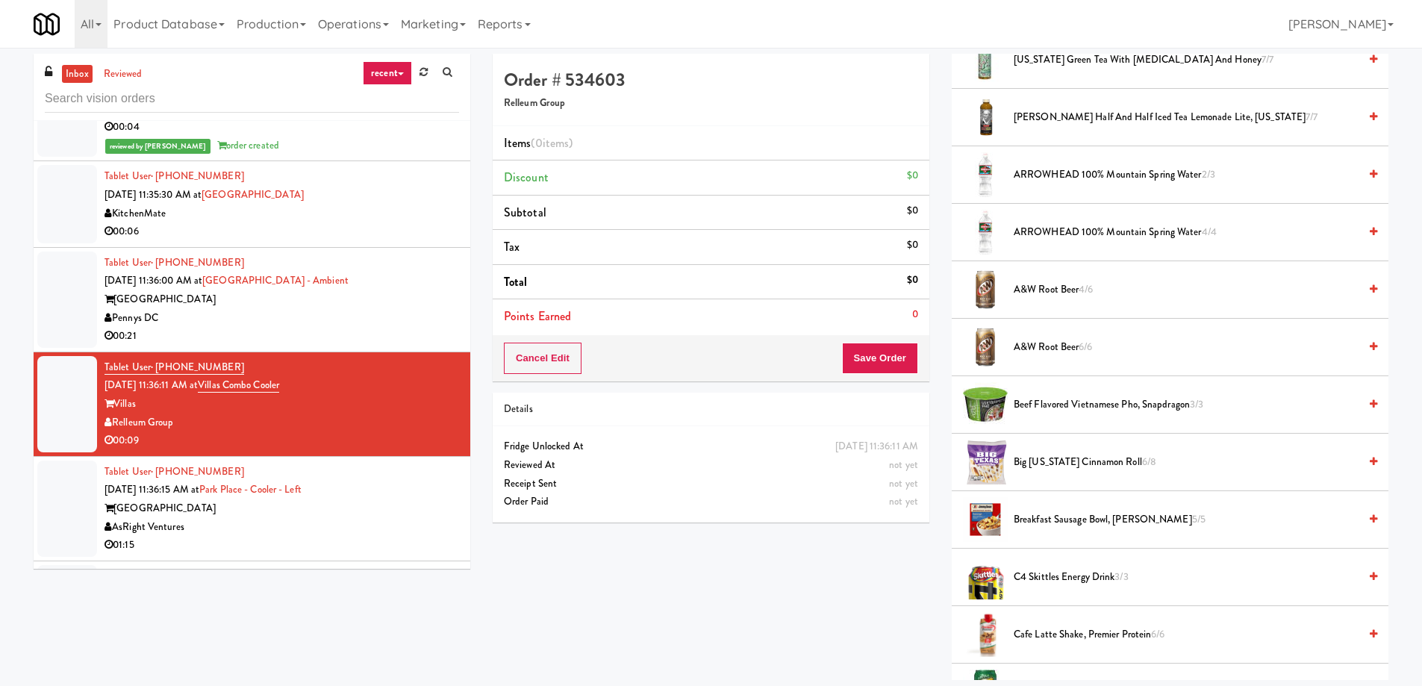
click at [985, 470] on div at bounding box center [985, 462] width 45 height 45
click at [1044, 466] on span "Big [US_STATE] Cinnamon Roll 6/8" at bounding box center [1185, 462] width 345 height 19
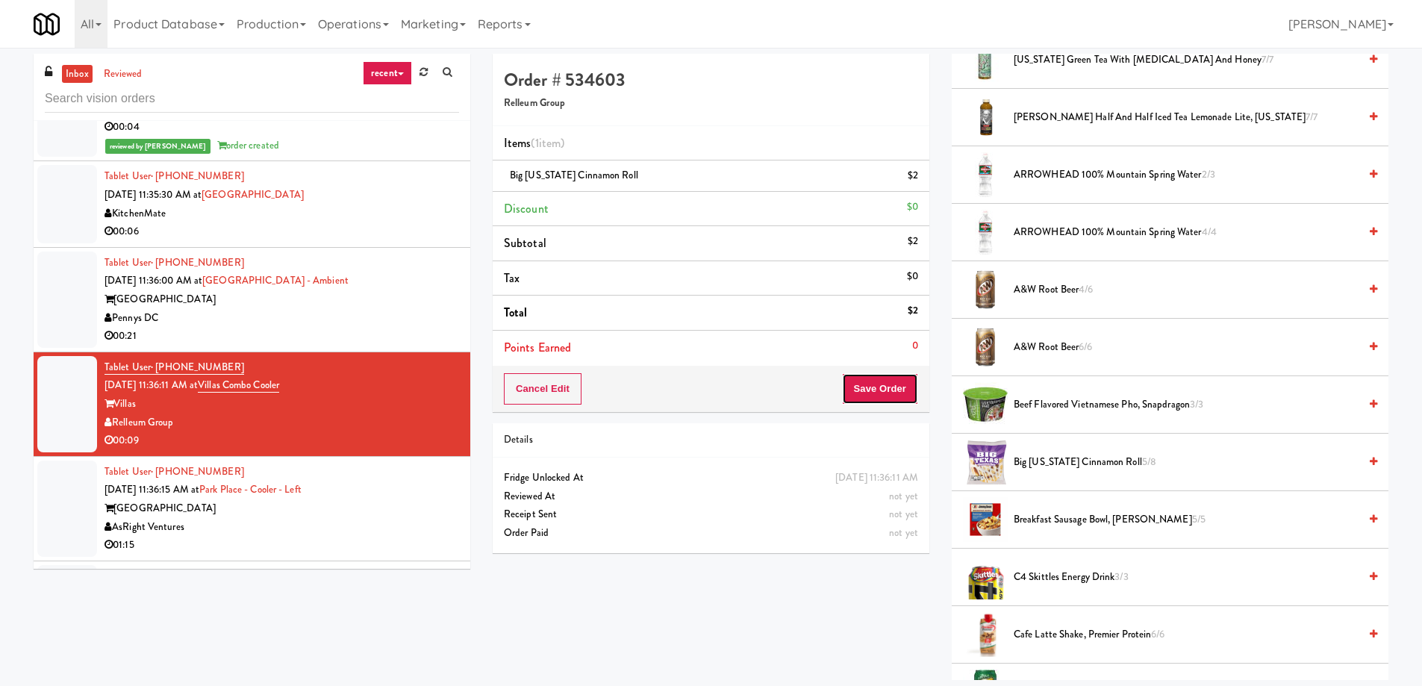
click at [879, 396] on button "Save Order" at bounding box center [880, 388] width 76 height 31
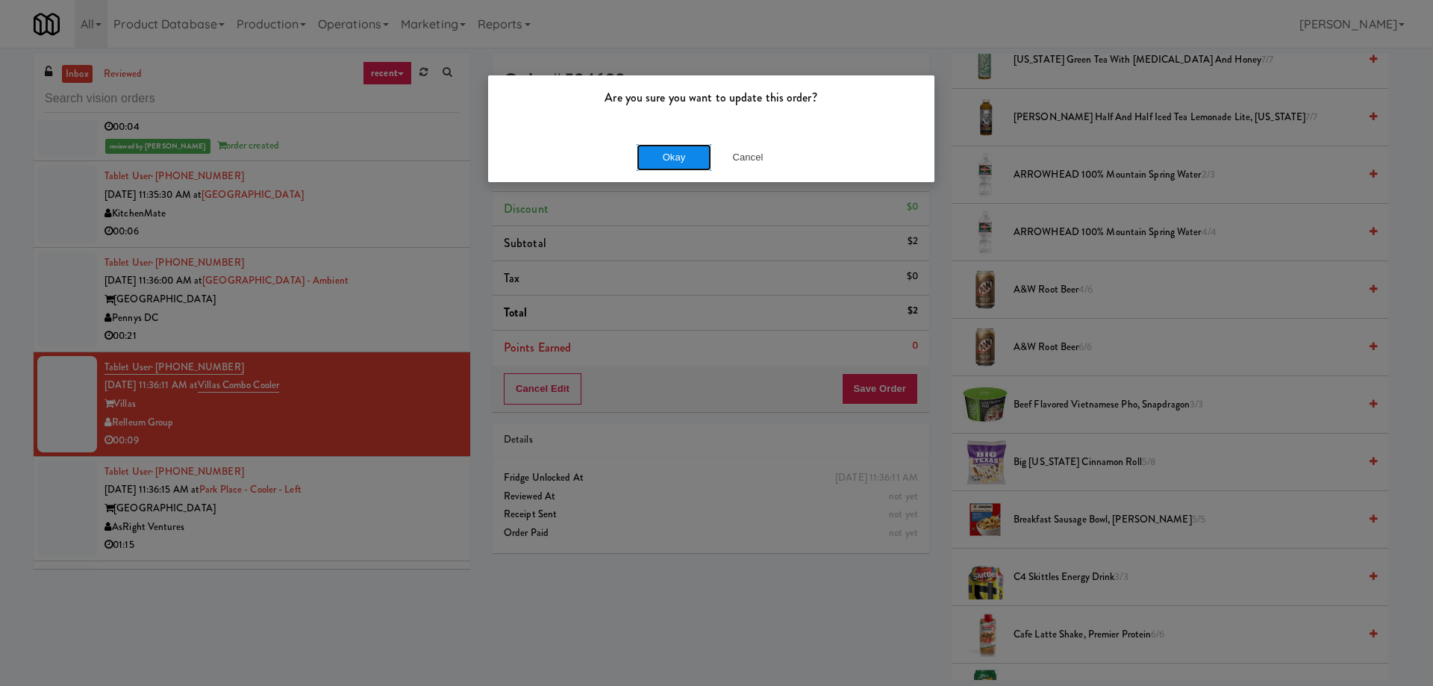
click at [663, 157] on button "Okay" at bounding box center [674, 157] width 75 height 27
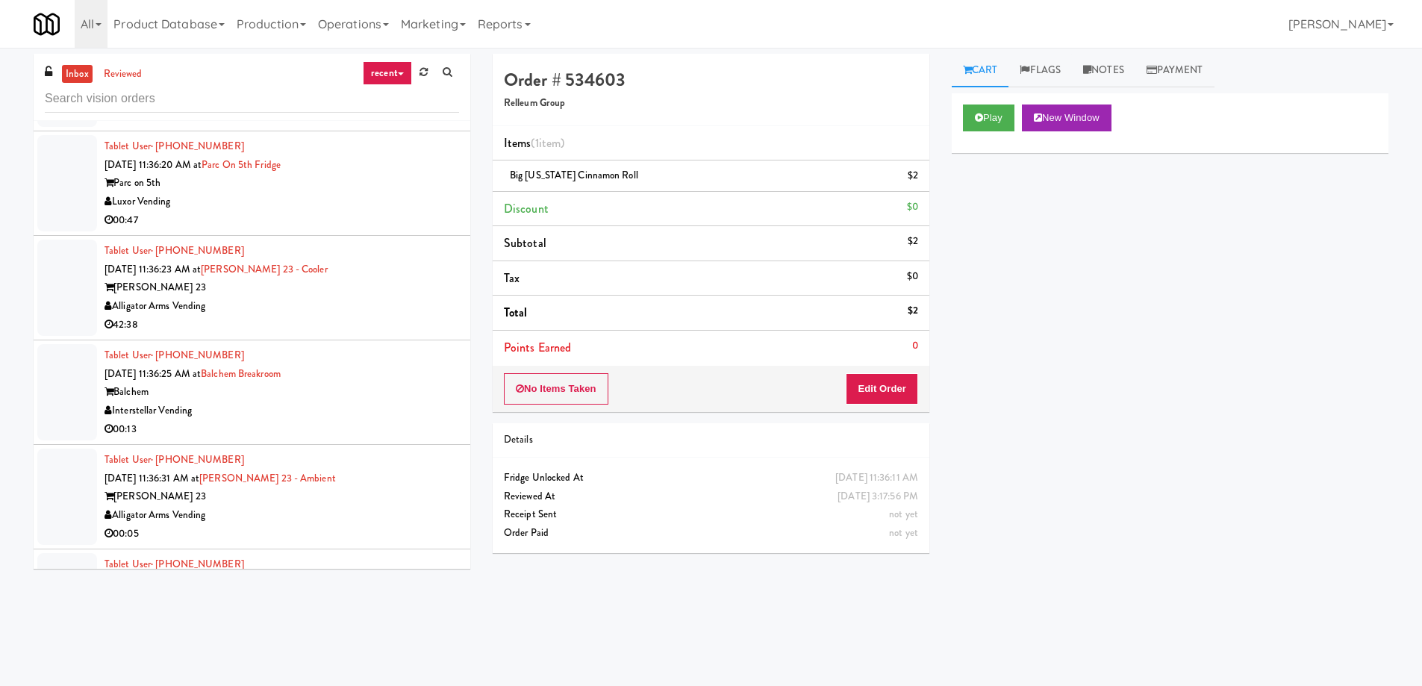
scroll to position [12428, 0]
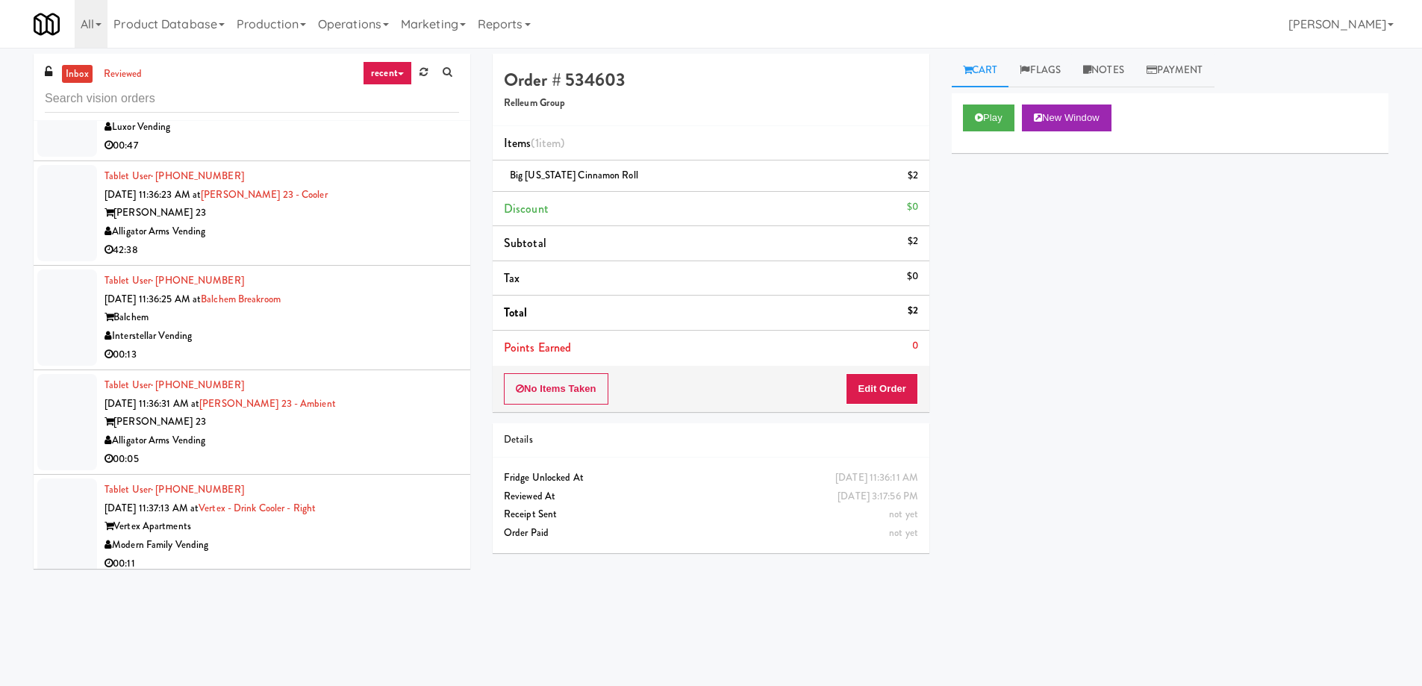
click at [324, 346] on div "00:13" at bounding box center [281, 355] width 354 height 19
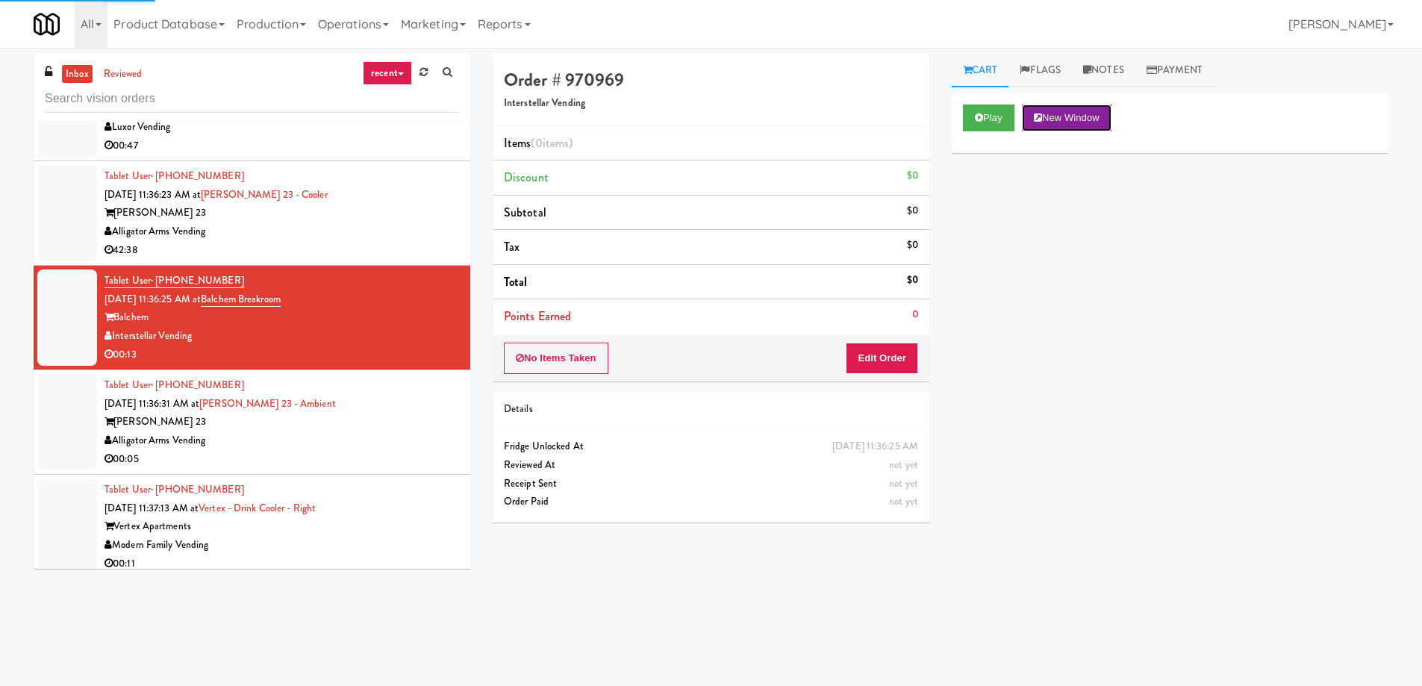
click at [1068, 124] on button "New Window" at bounding box center [1067, 117] width 90 height 27
click at [1193, 278] on div "Play New Window Primary Flag Clear Flag if unable to determine what was taken o…" at bounding box center [1170, 373] width 437 height 560
click at [899, 363] on button "Edit Order" at bounding box center [882, 358] width 72 height 31
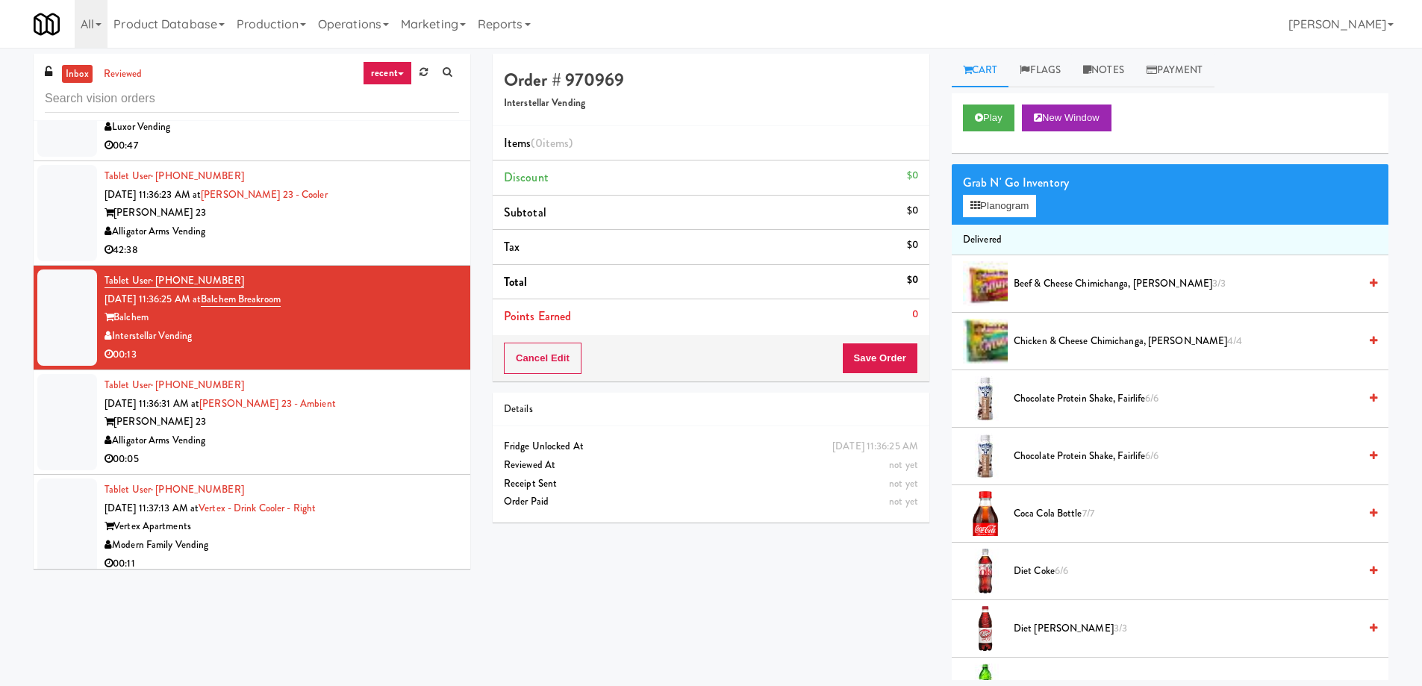
click at [1054, 520] on span "Coca Cola Bottle 7/7" at bounding box center [1185, 513] width 345 height 19
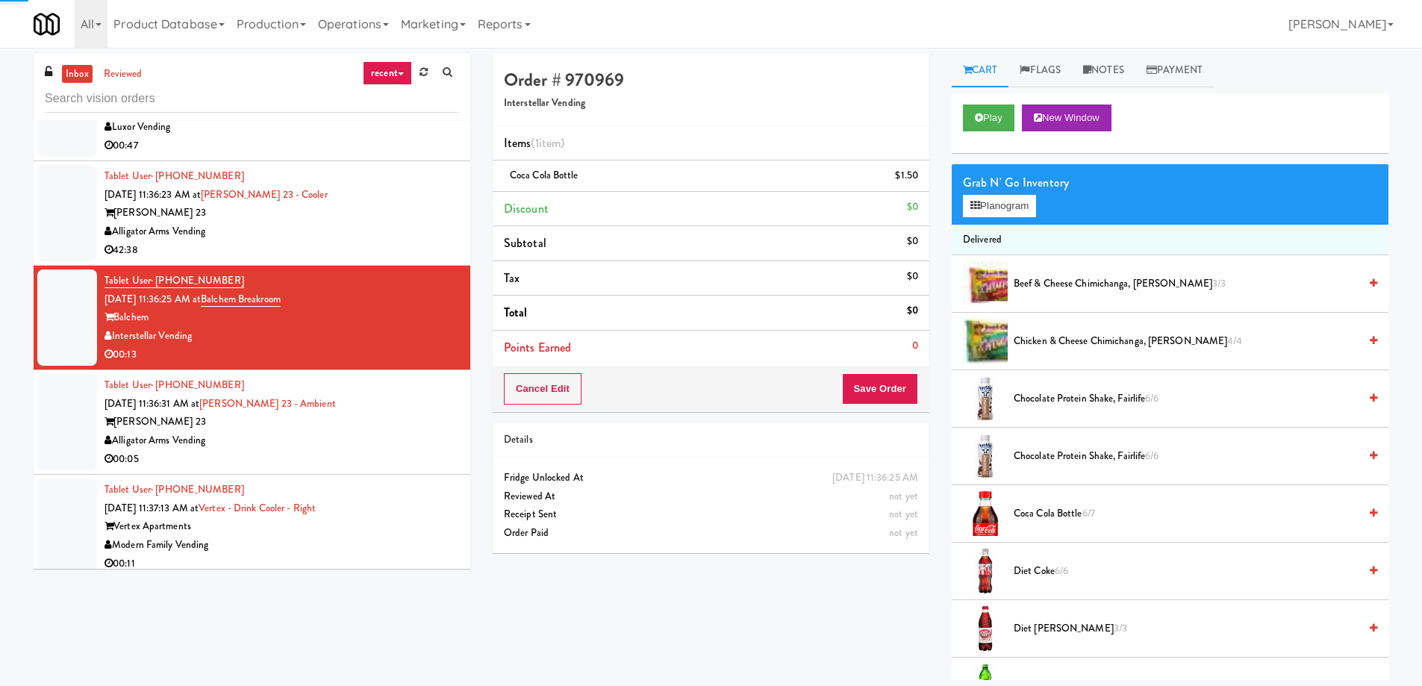
scroll to position [149, 0]
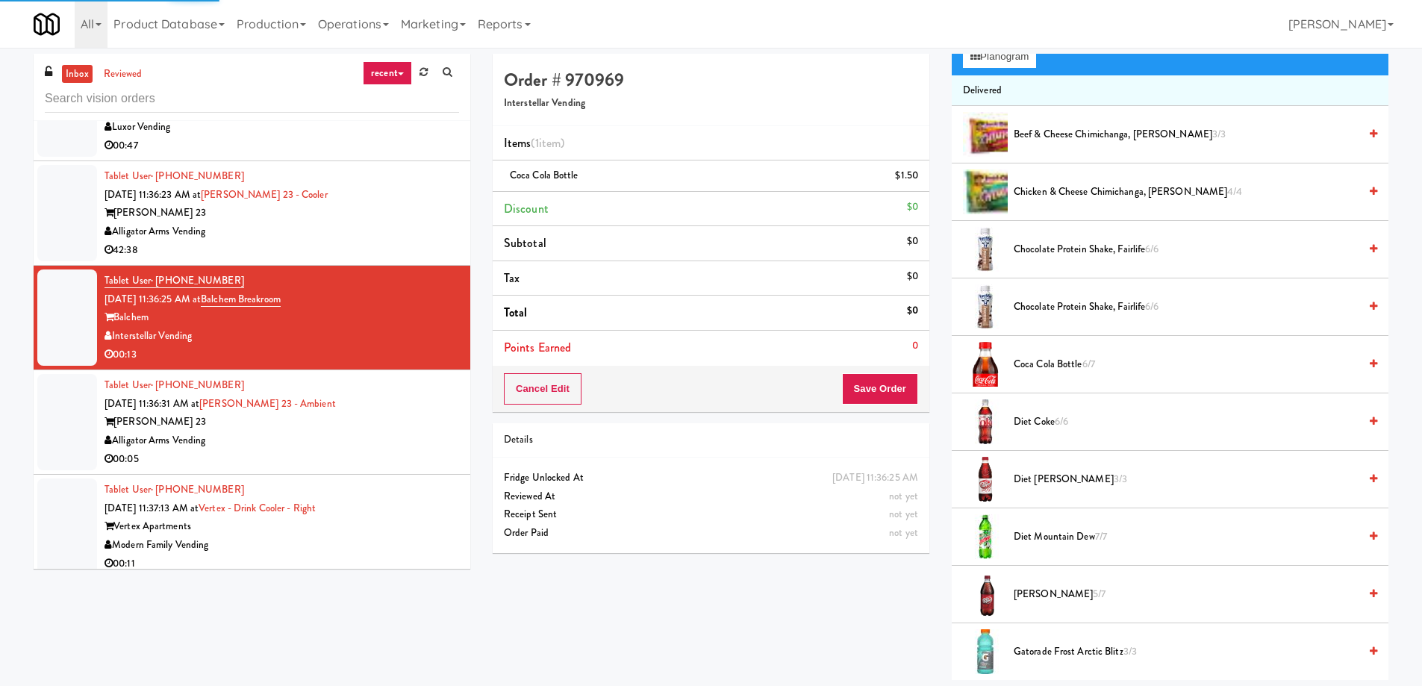
click at [1049, 534] on span "Diet Mountain Dew 7/7" at bounding box center [1185, 537] width 345 height 19
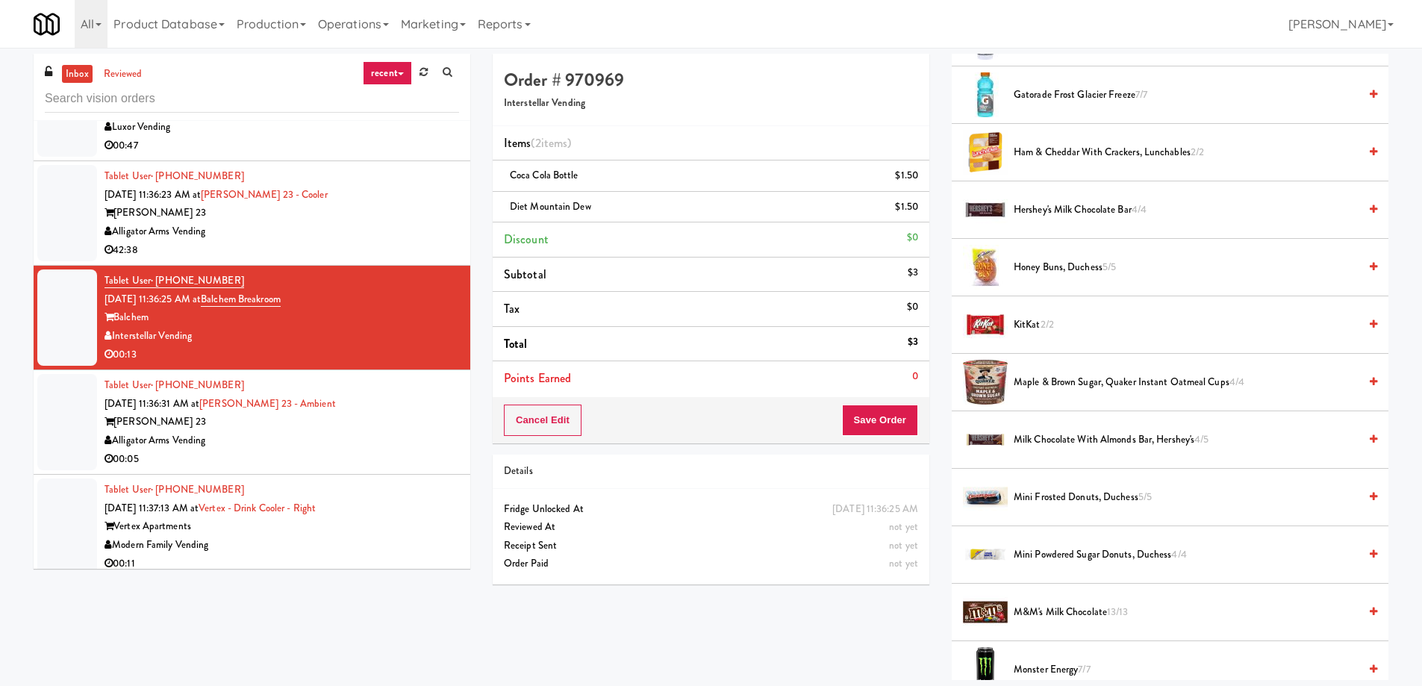
scroll to position [597, 0]
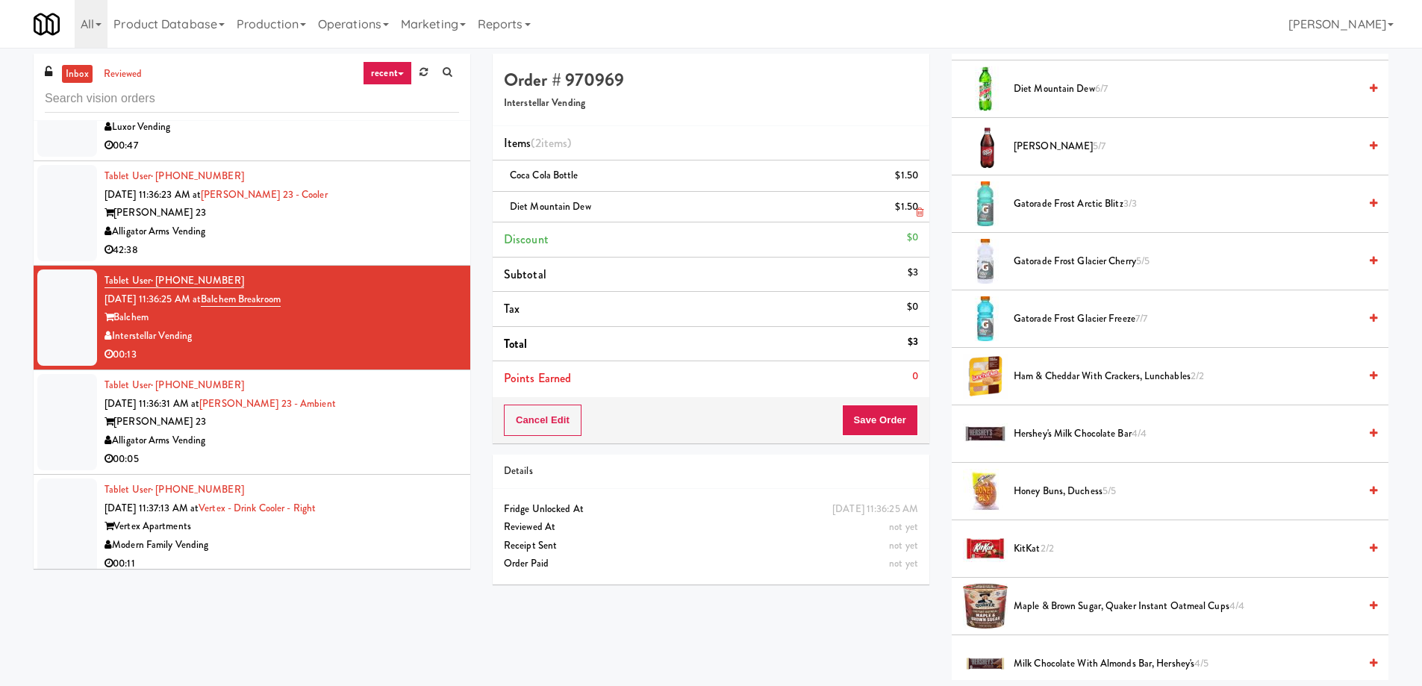
click at [919, 210] on icon at bounding box center [919, 212] width 7 height 10
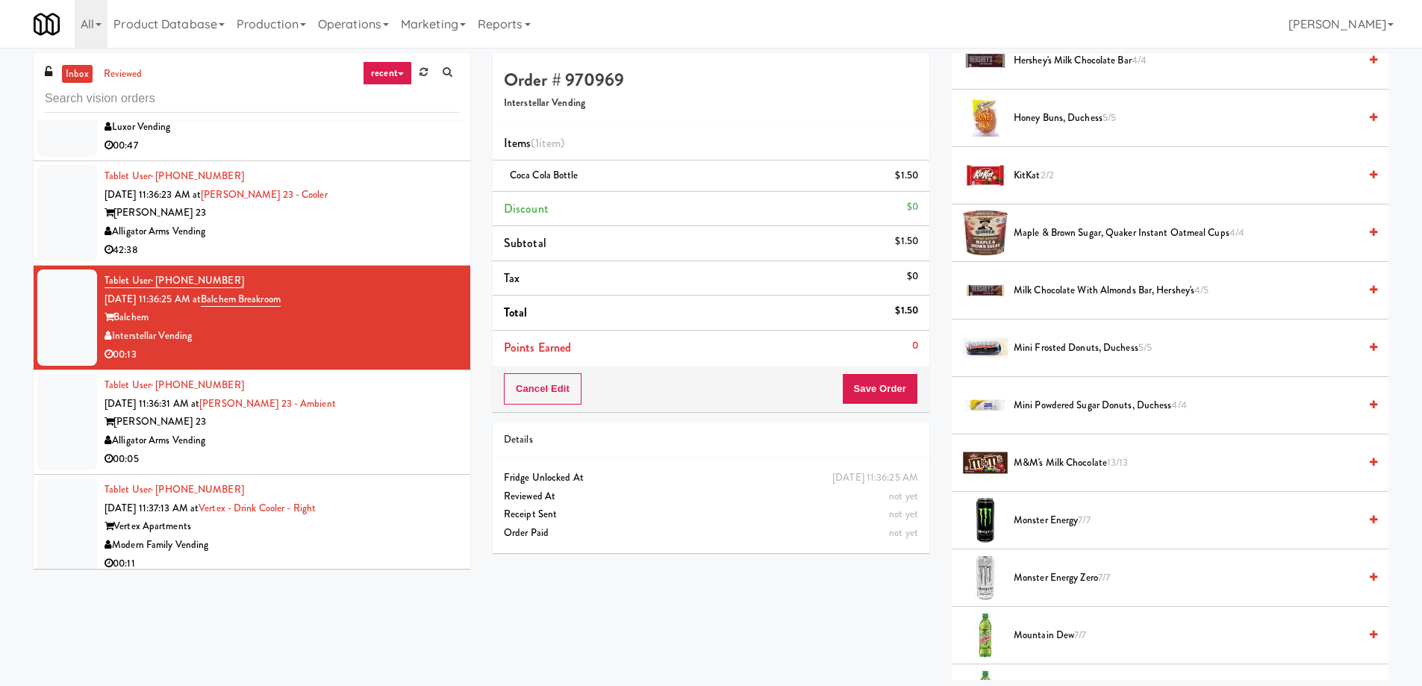
scroll to position [1194, 0]
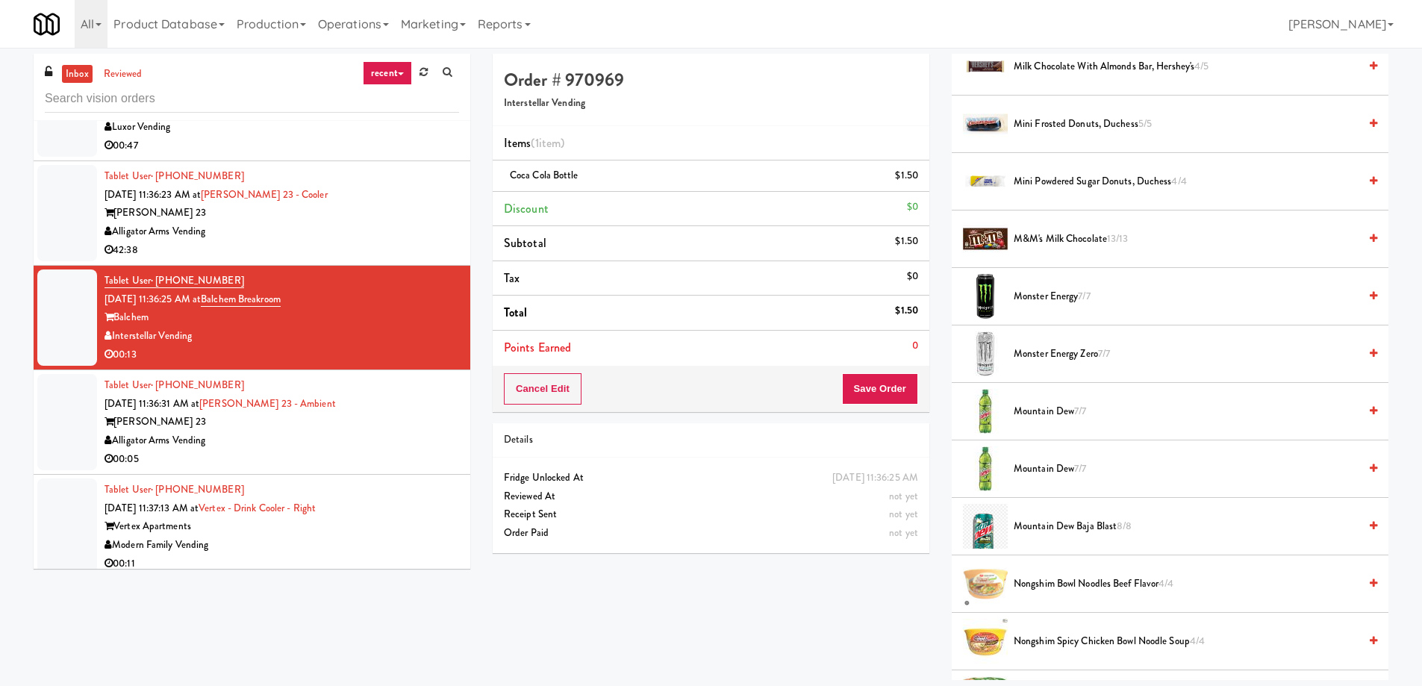
click at [1032, 406] on span "Mountain Dew 7/7" at bounding box center [1185, 411] width 345 height 19
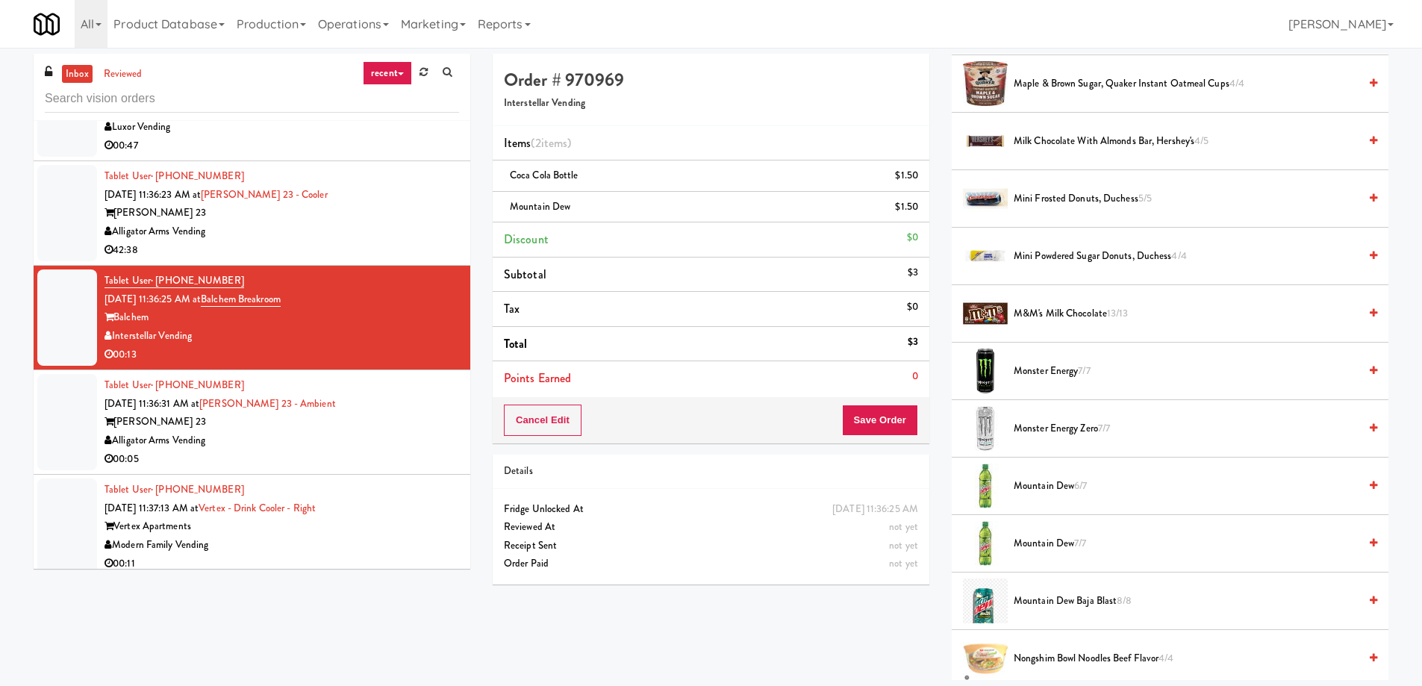
scroll to position [597, 0]
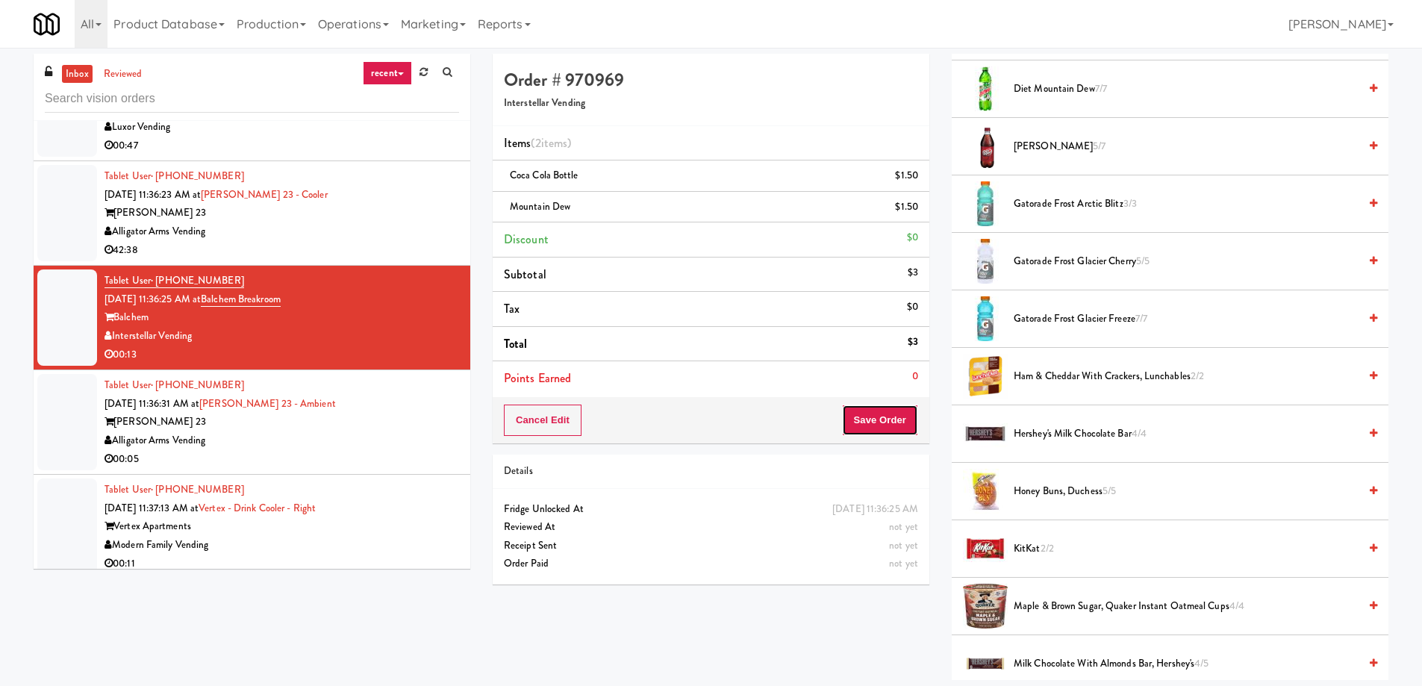
click at [897, 418] on button "Save Order" at bounding box center [880, 419] width 76 height 31
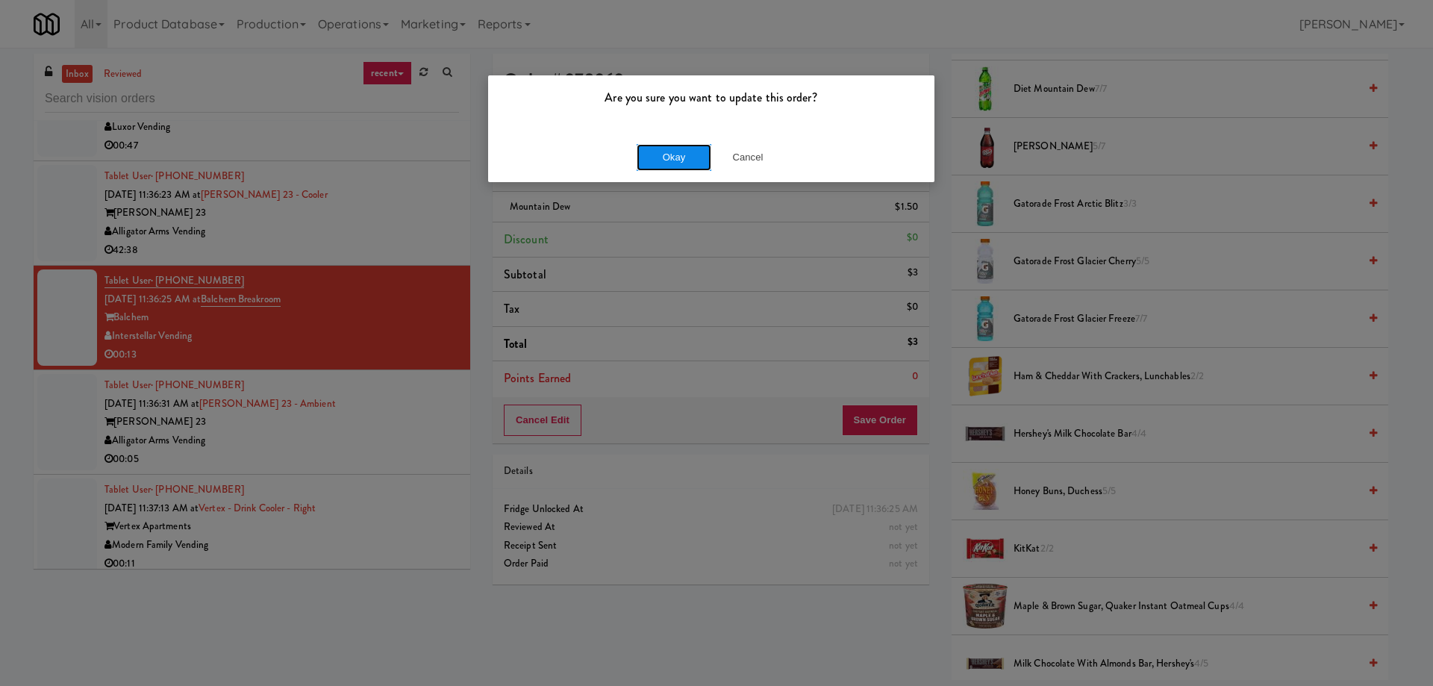
click at [672, 156] on button "Okay" at bounding box center [674, 157] width 75 height 27
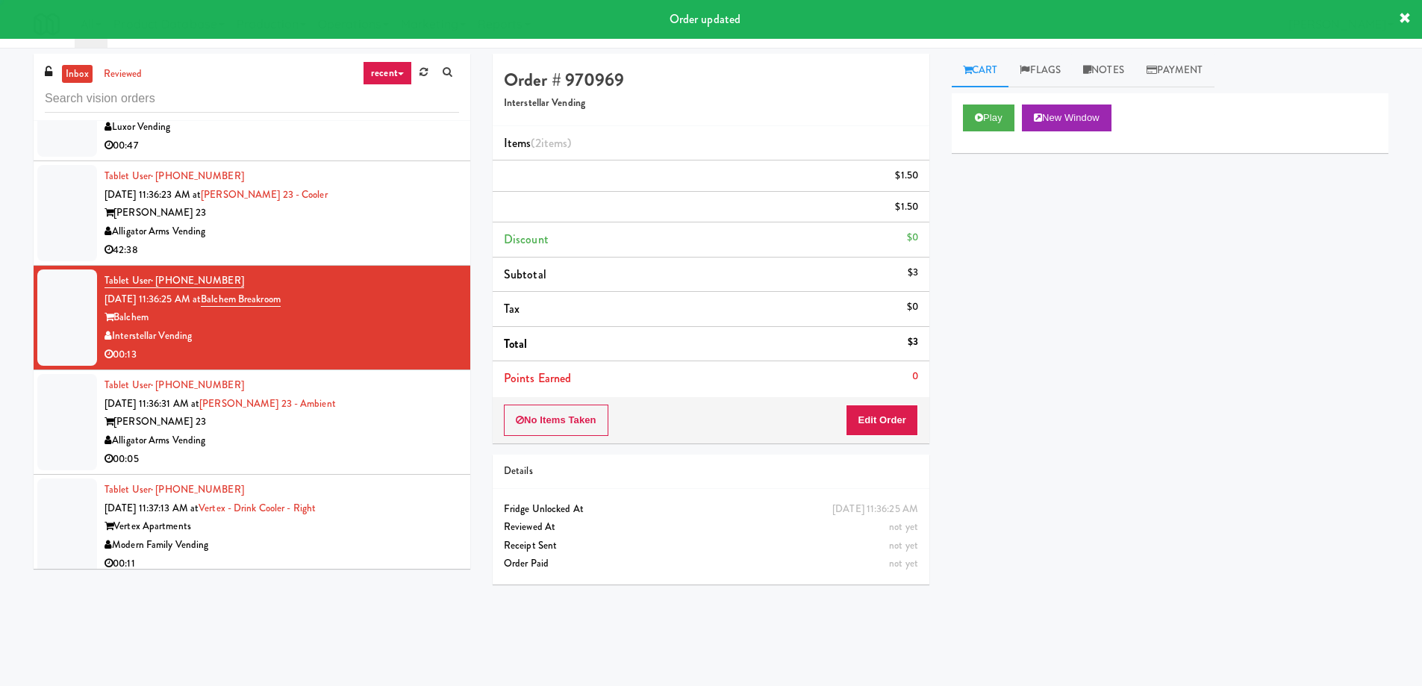
scroll to position [0, 0]
click at [322, 413] on div "[PERSON_NAME] 23" at bounding box center [281, 422] width 354 height 19
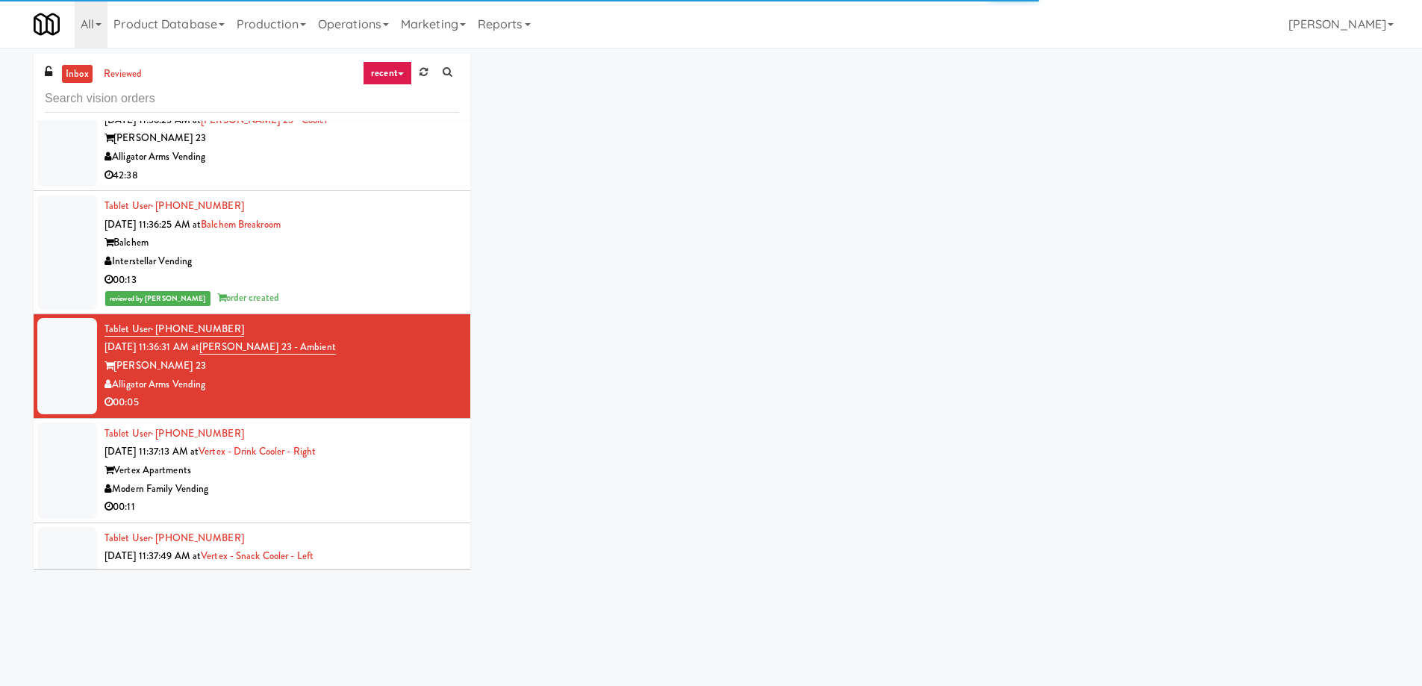
scroll to position [12577, 0]
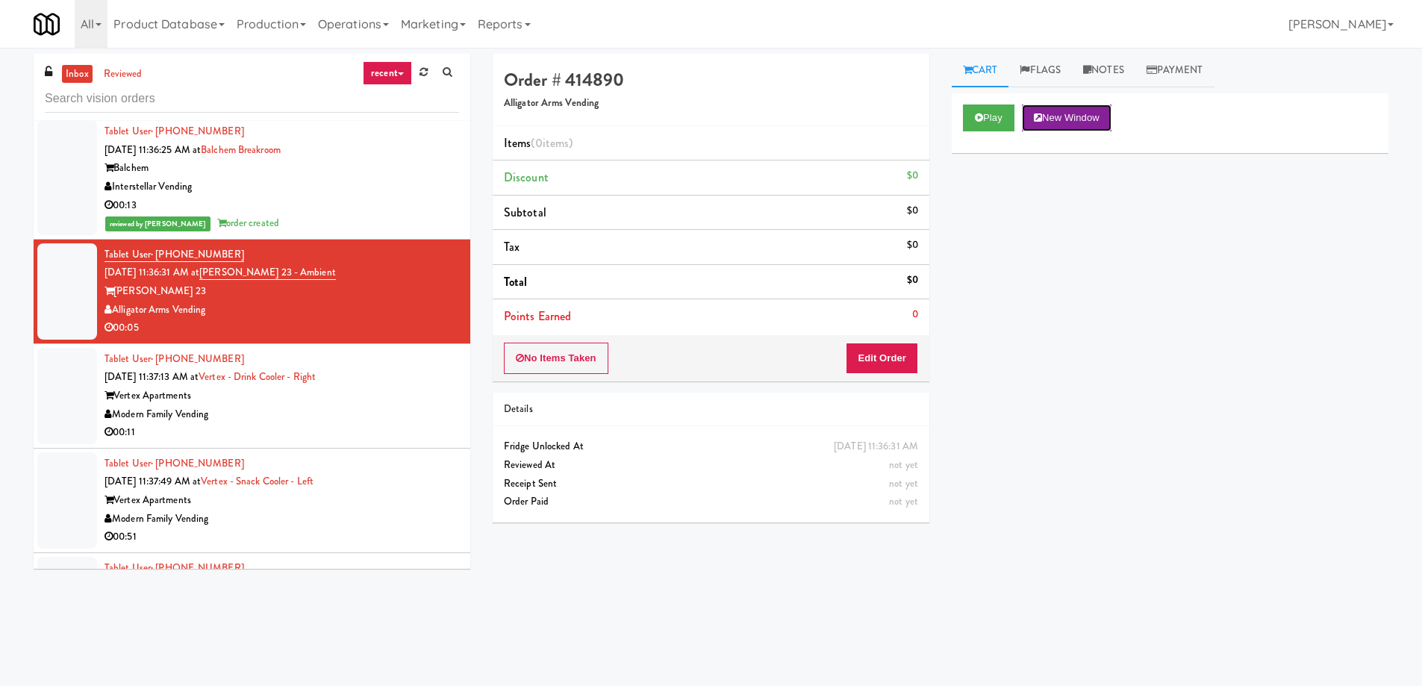
click at [1077, 120] on button "New Window" at bounding box center [1067, 117] width 90 height 27
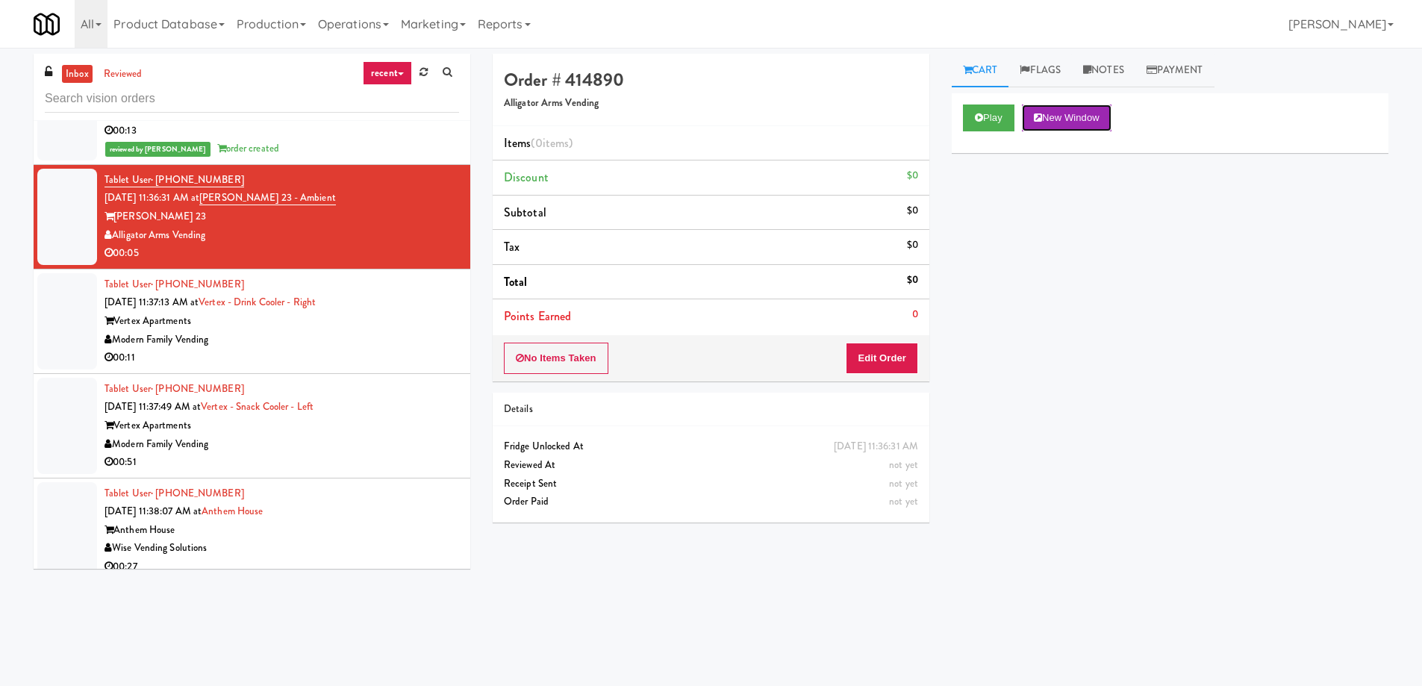
scroll to position [12801, 0]
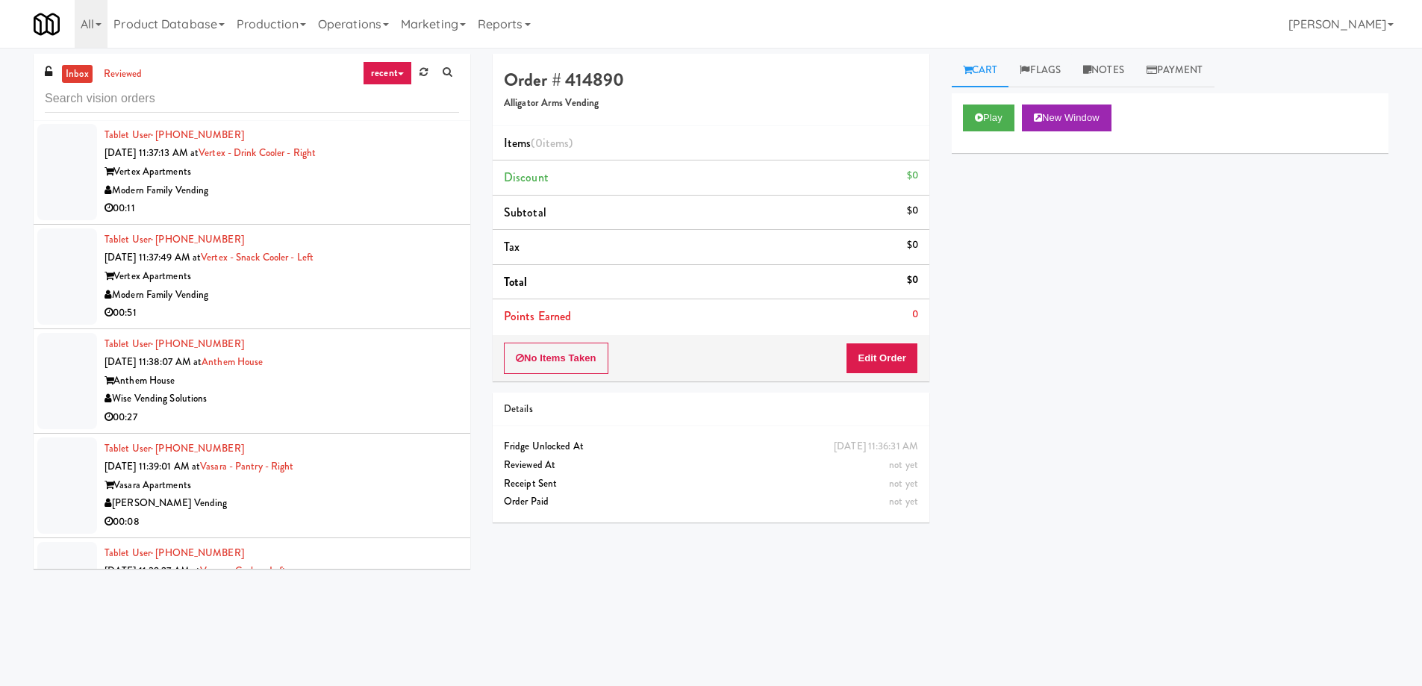
click at [337, 443] on div "Tablet User · (925) 789-0544 [DATE] 11:39:01 AM at [GEOGRAPHIC_DATA] - Right Va…" at bounding box center [281, 486] width 354 height 92
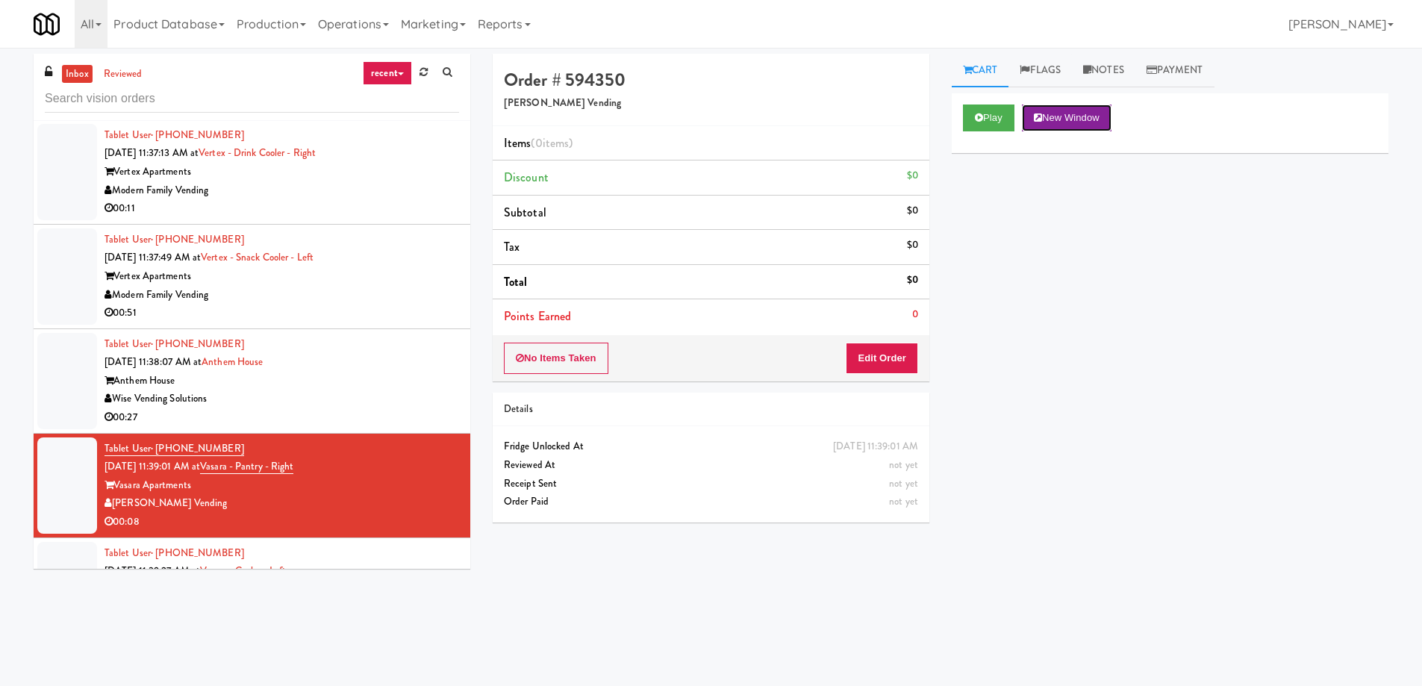
click at [1068, 115] on button "New Window" at bounding box center [1067, 117] width 90 height 27
click at [898, 346] on button "Edit Order" at bounding box center [882, 358] width 72 height 31
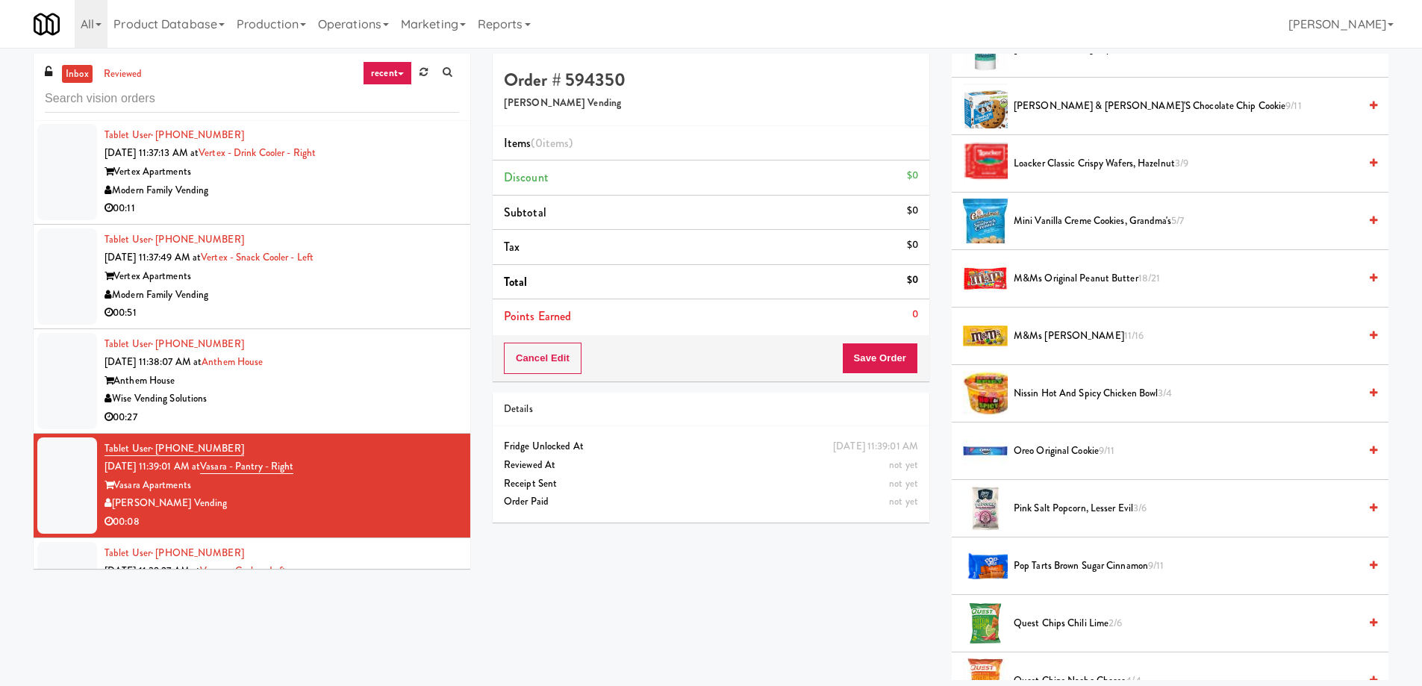
scroll to position [597, 0]
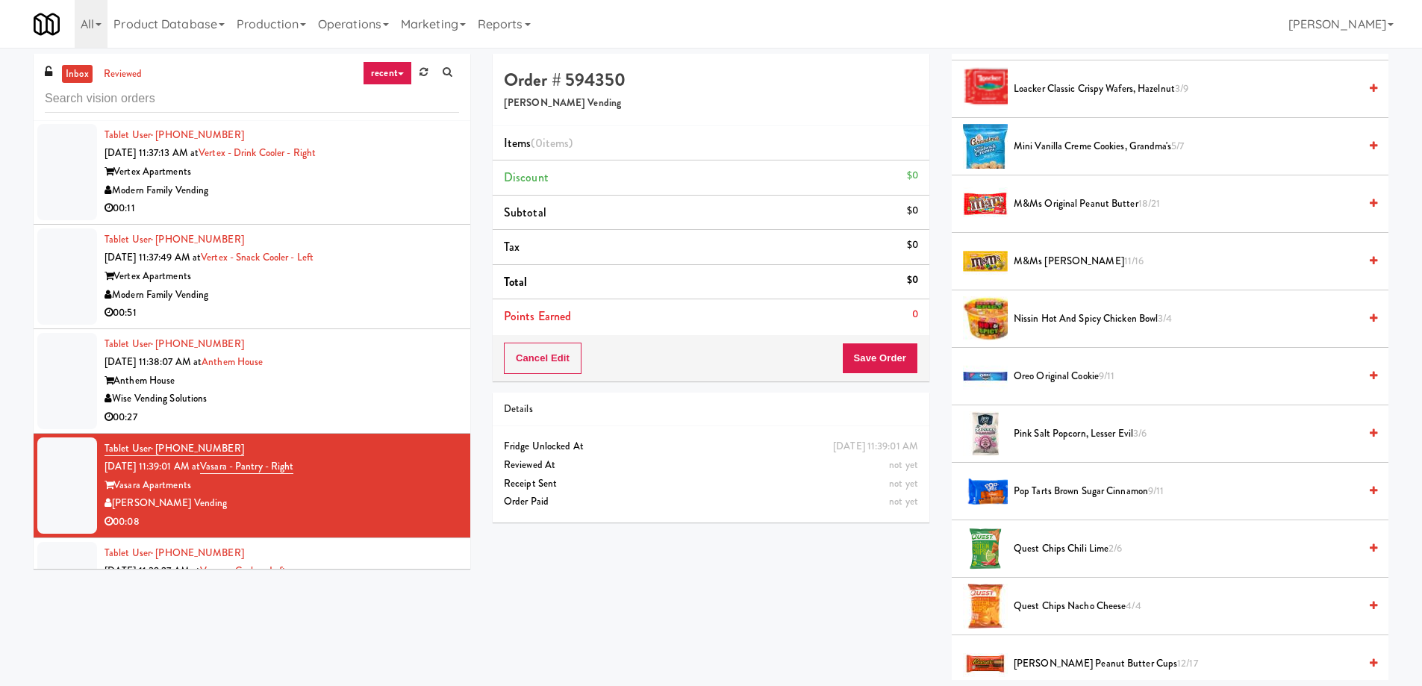
click at [1069, 372] on span "Oreo Original Cookie 9/11" at bounding box center [1185, 376] width 345 height 19
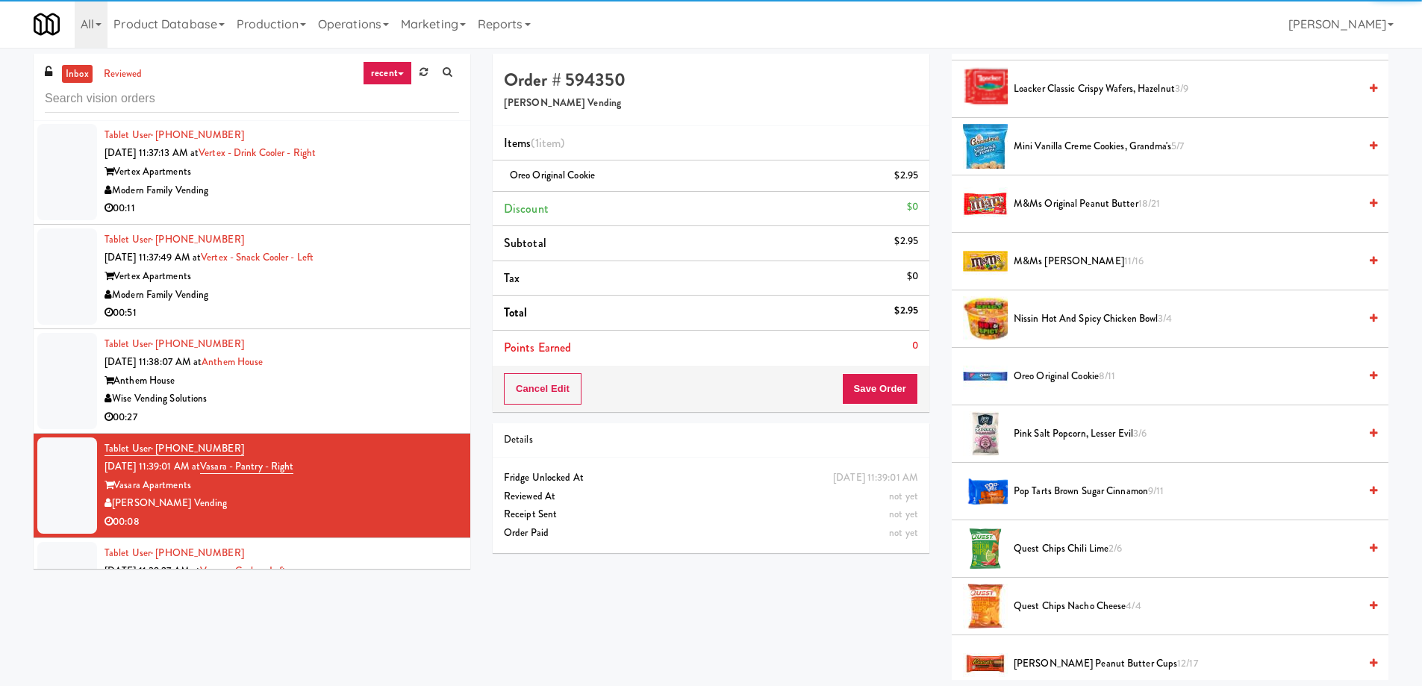
click at [1067, 499] on span "Pop Tarts Brown Sugar Cinnamon 9/11" at bounding box center [1185, 491] width 345 height 19
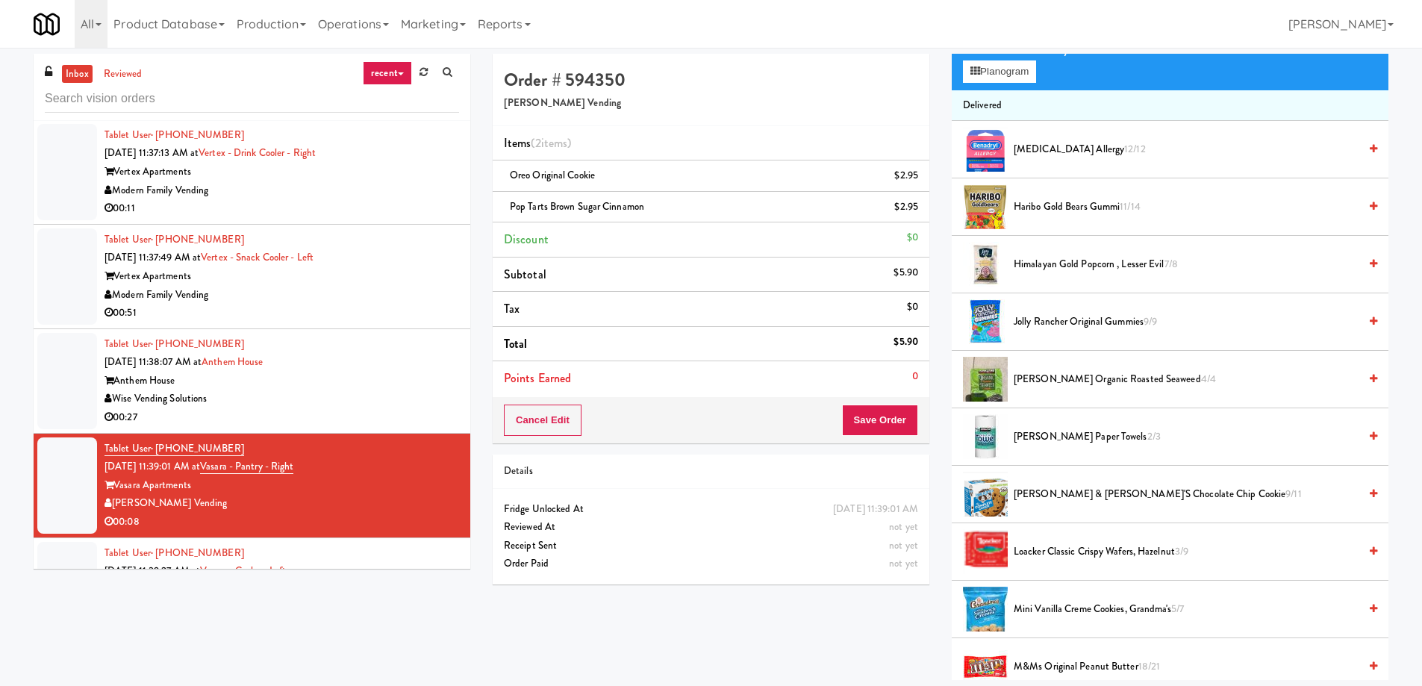
scroll to position [0, 0]
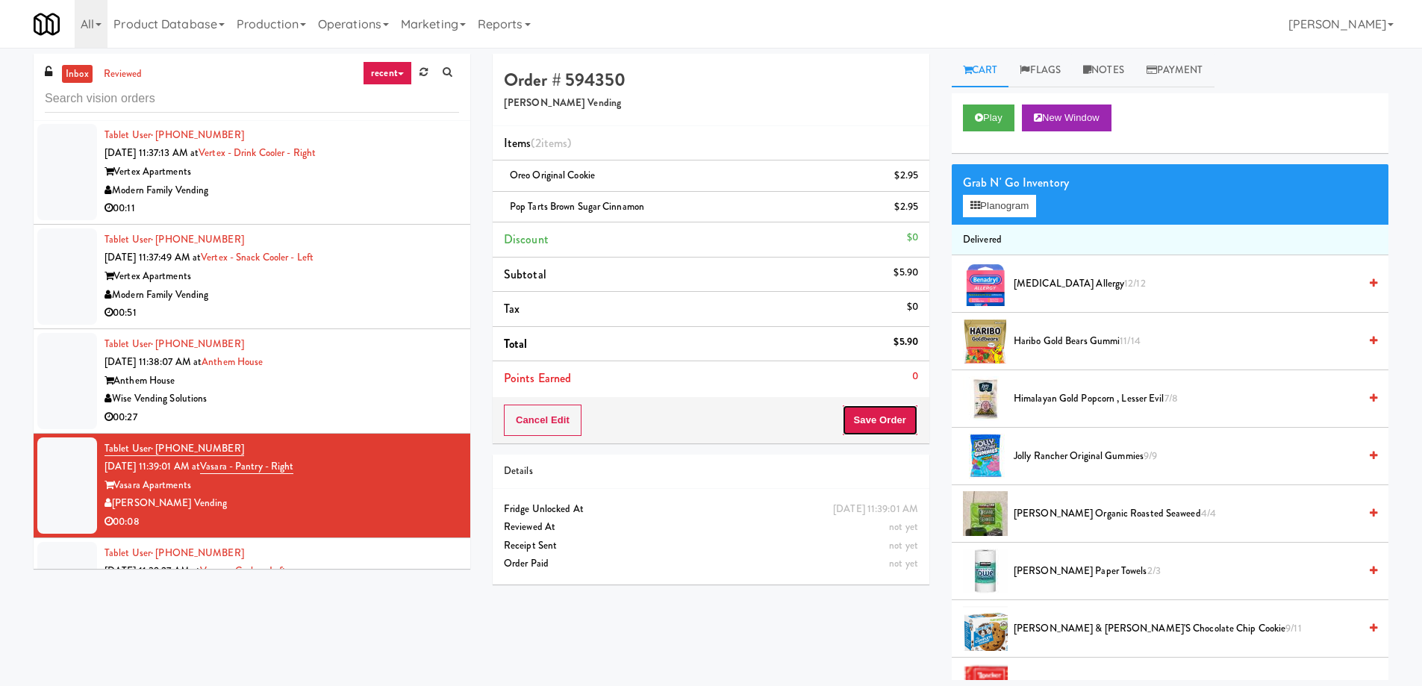
click at [865, 428] on button "Save Order" at bounding box center [880, 419] width 76 height 31
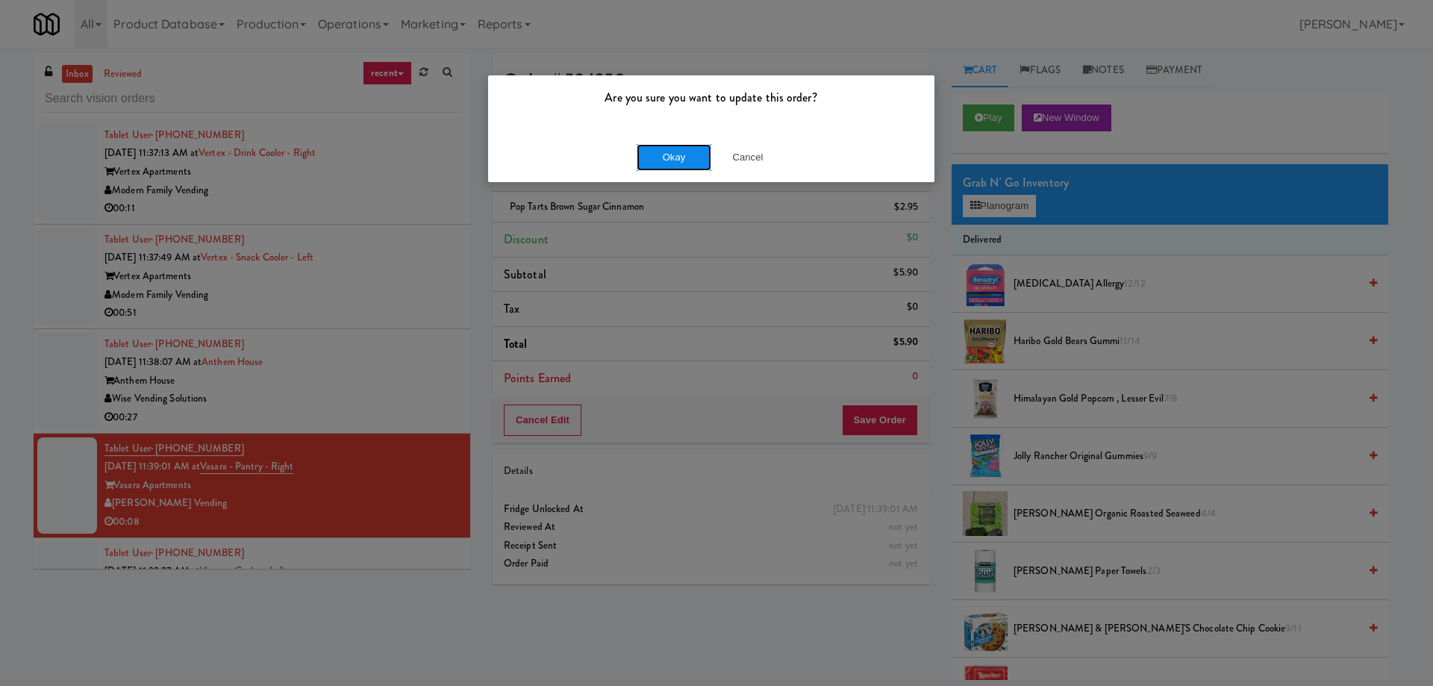
click at [655, 163] on button "Okay" at bounding box center [674, 157] width 75 height 27
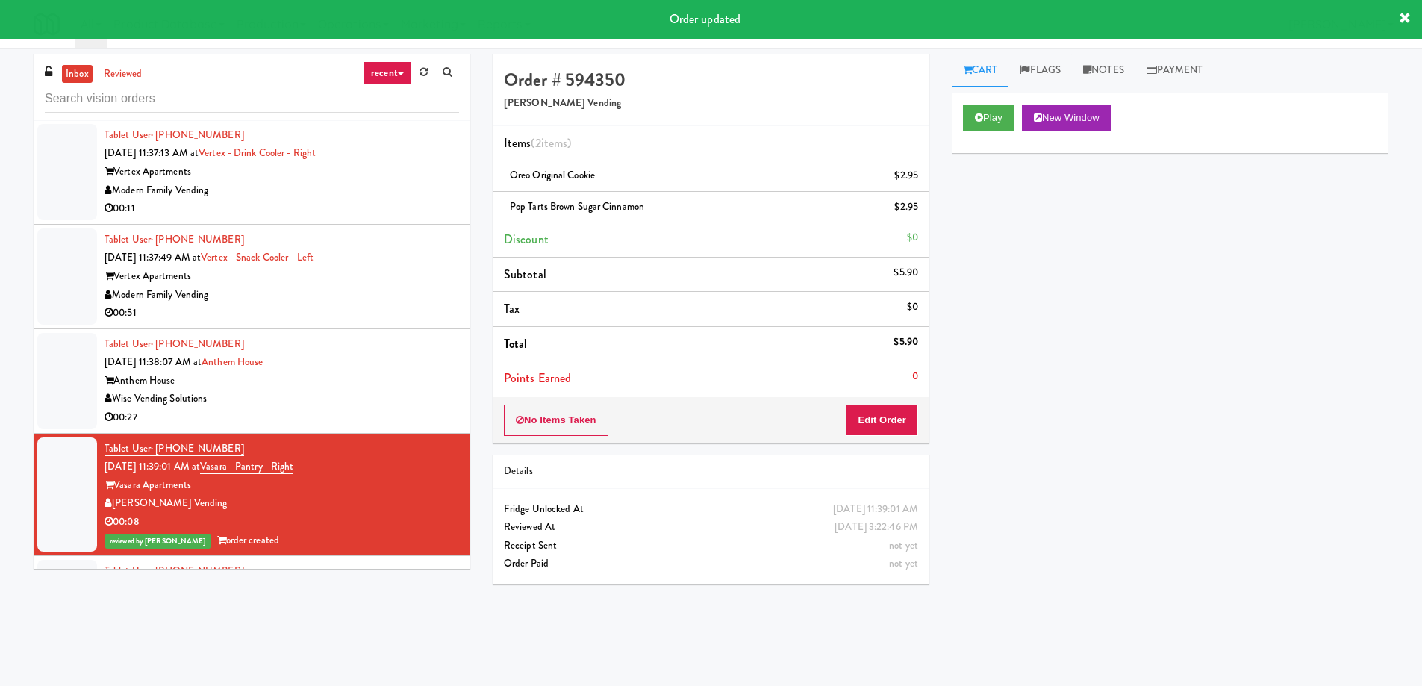
scroll to position [12950, 0]
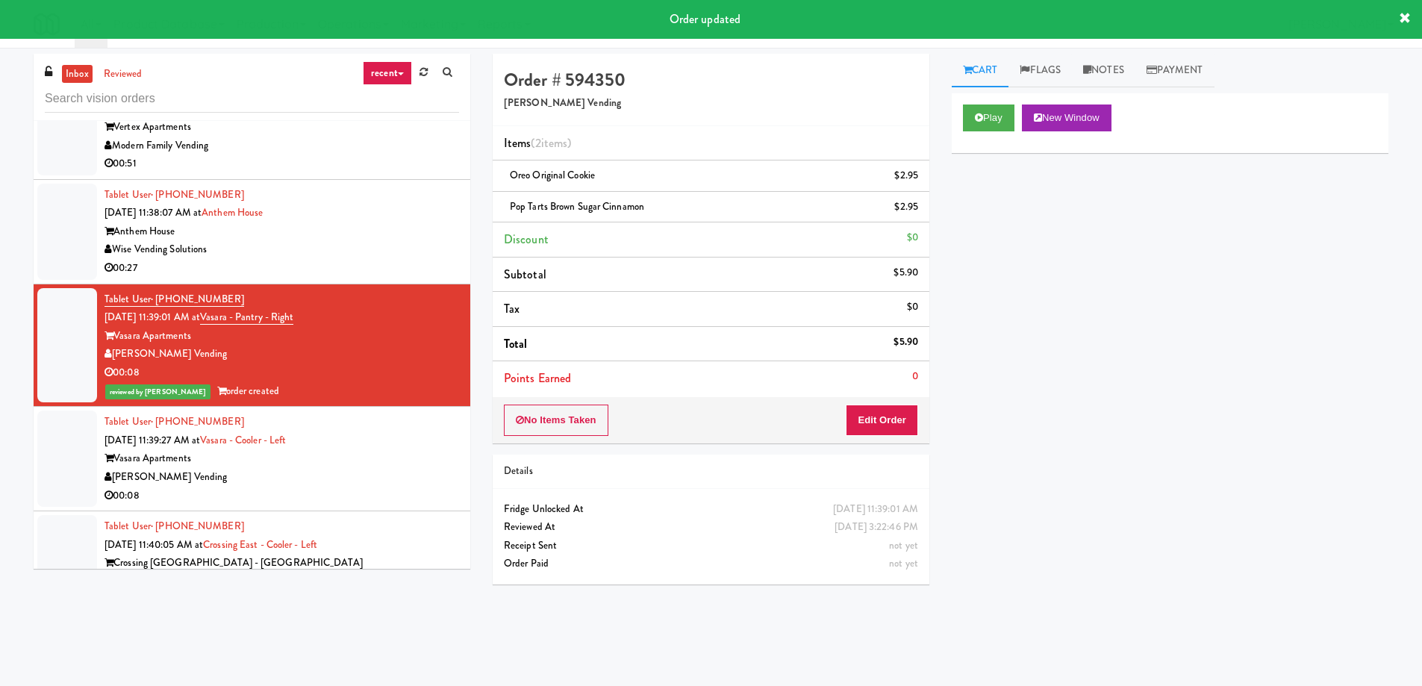
click at [344, 449] on div "Vasara Apartments" at bounding box center [281, 458] width 354 height 19
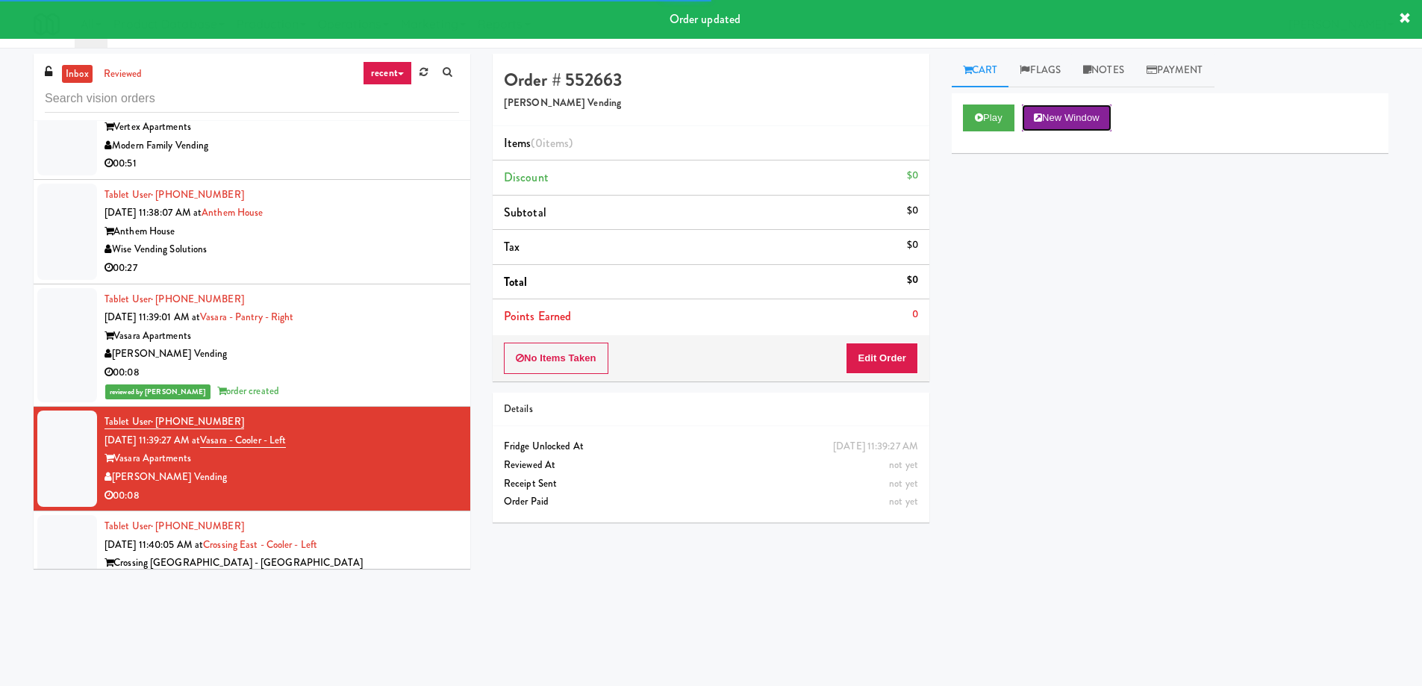
click at [1077, 128] on button "New Window" at bounding box center [1067, 117] width 90 height 27
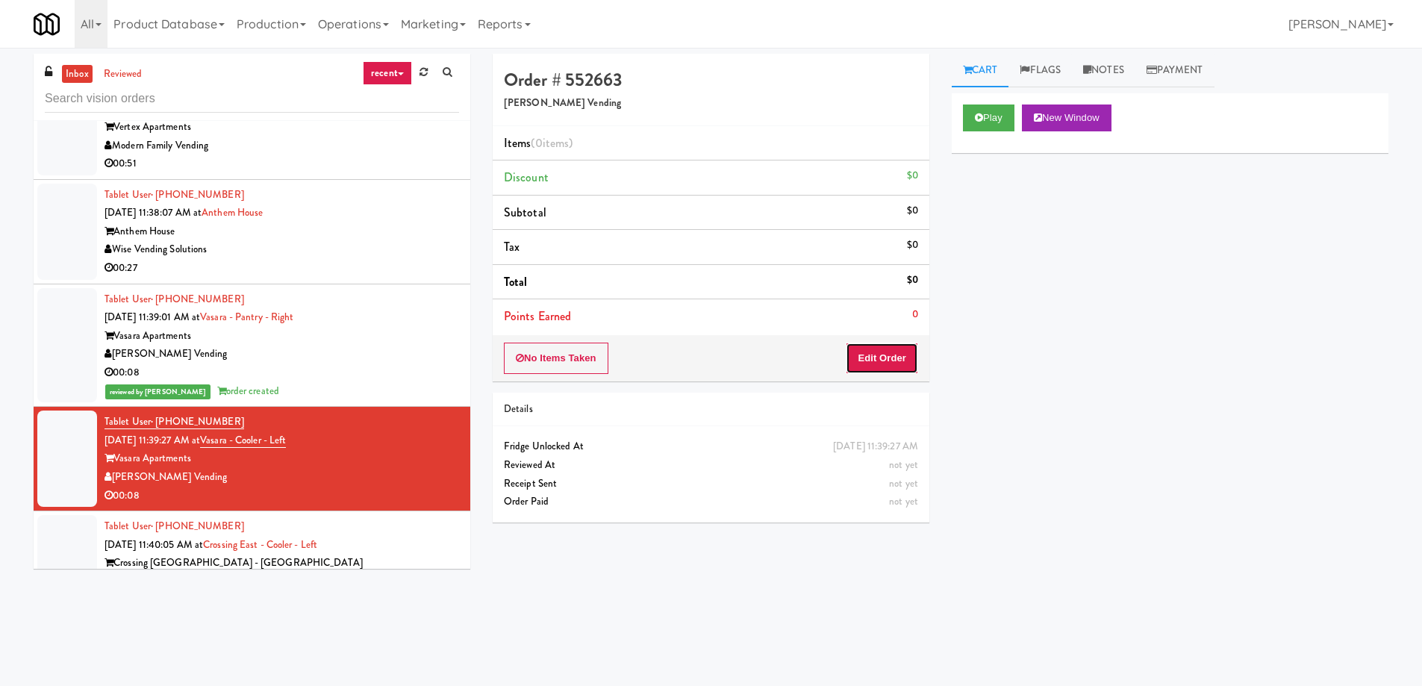
click at [876, 368] on button "Edit Order" at bounding box center [882, 358] width 72 height 31
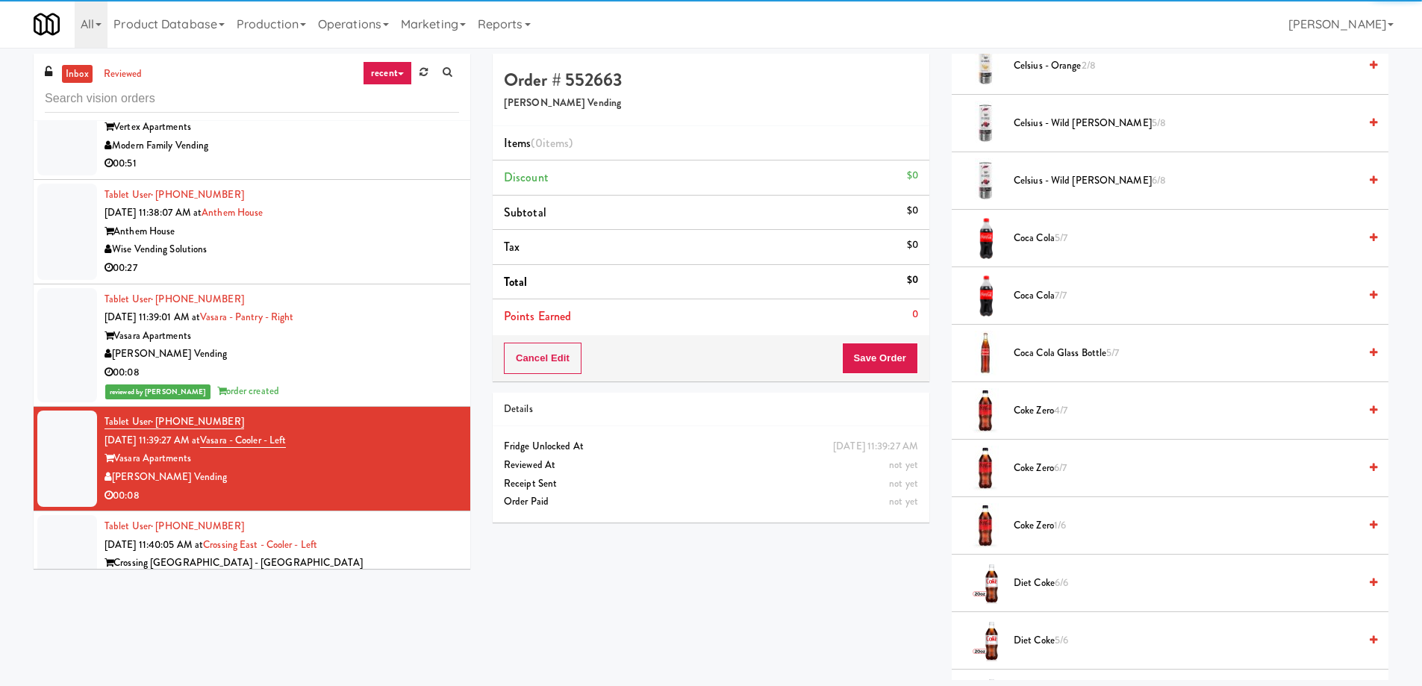
scroll to position [746, 0]
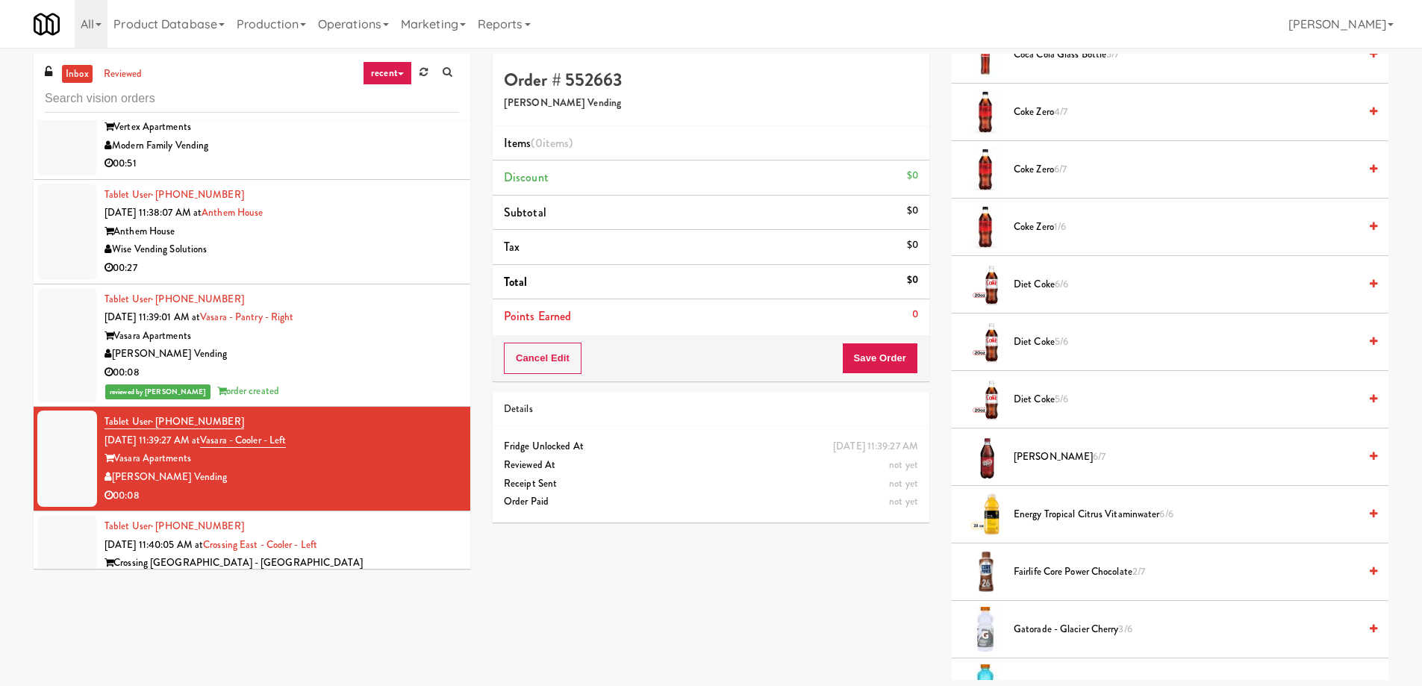
click at [1044, 116] on span "Coke Zero 4/7" at bounding box center [1185, 112] width 345 height 19
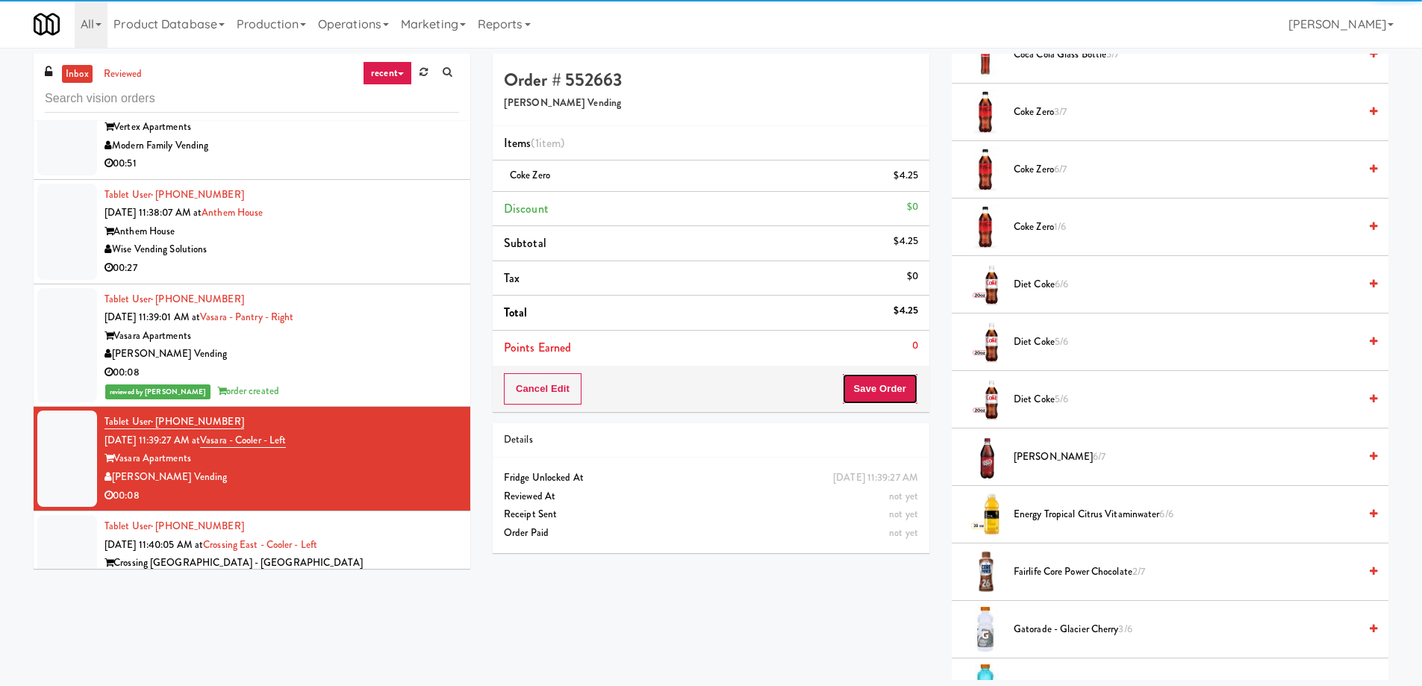
click at [882, 393] on button "Save Order" at bounding box center [880, 388] width 76 height 31
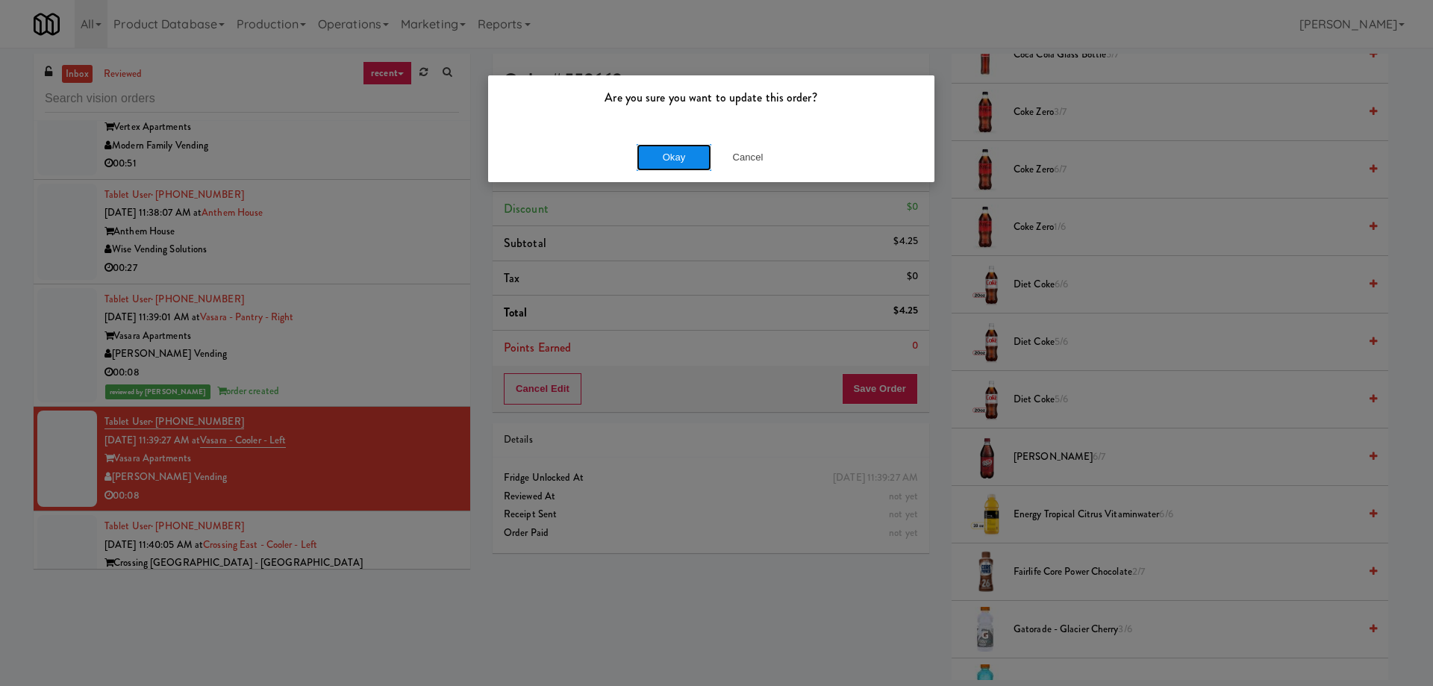
click at [654, 146] on button "Okay" at bounding box center [674, 157] width 75 height 27
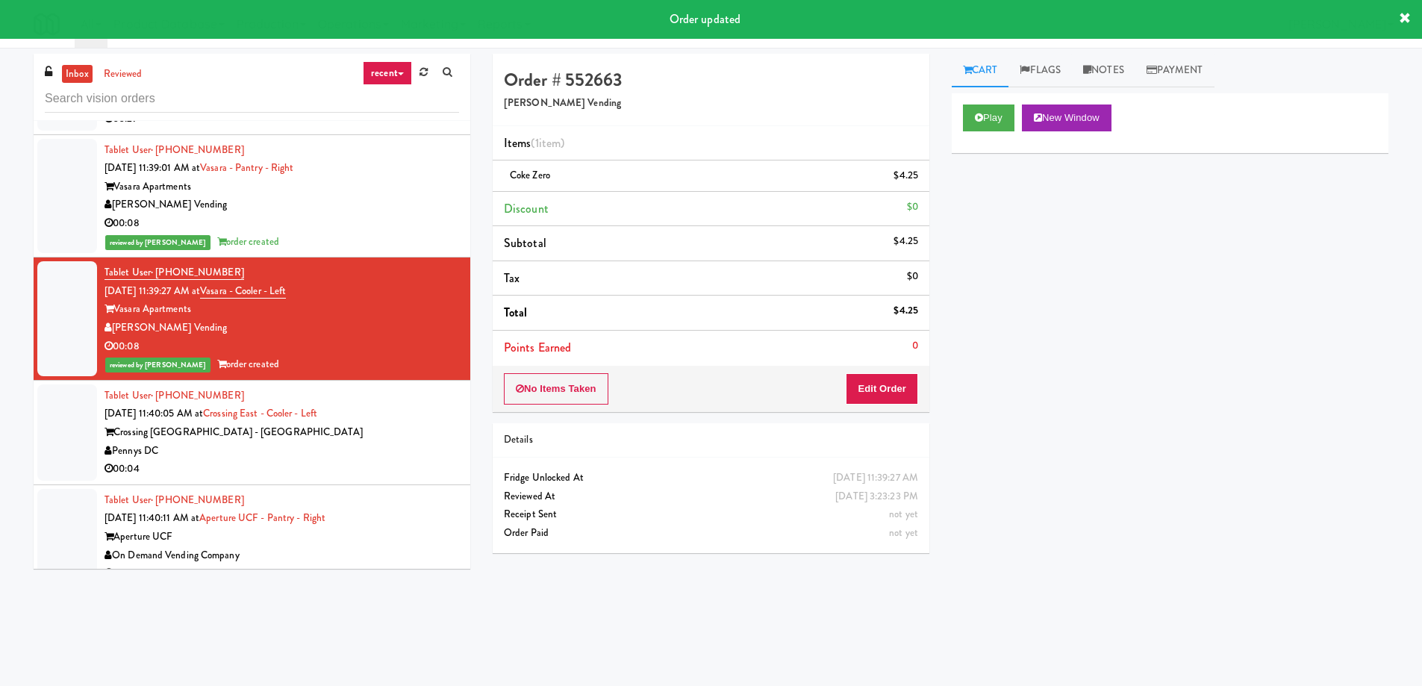
scroll to position [13174, 0]
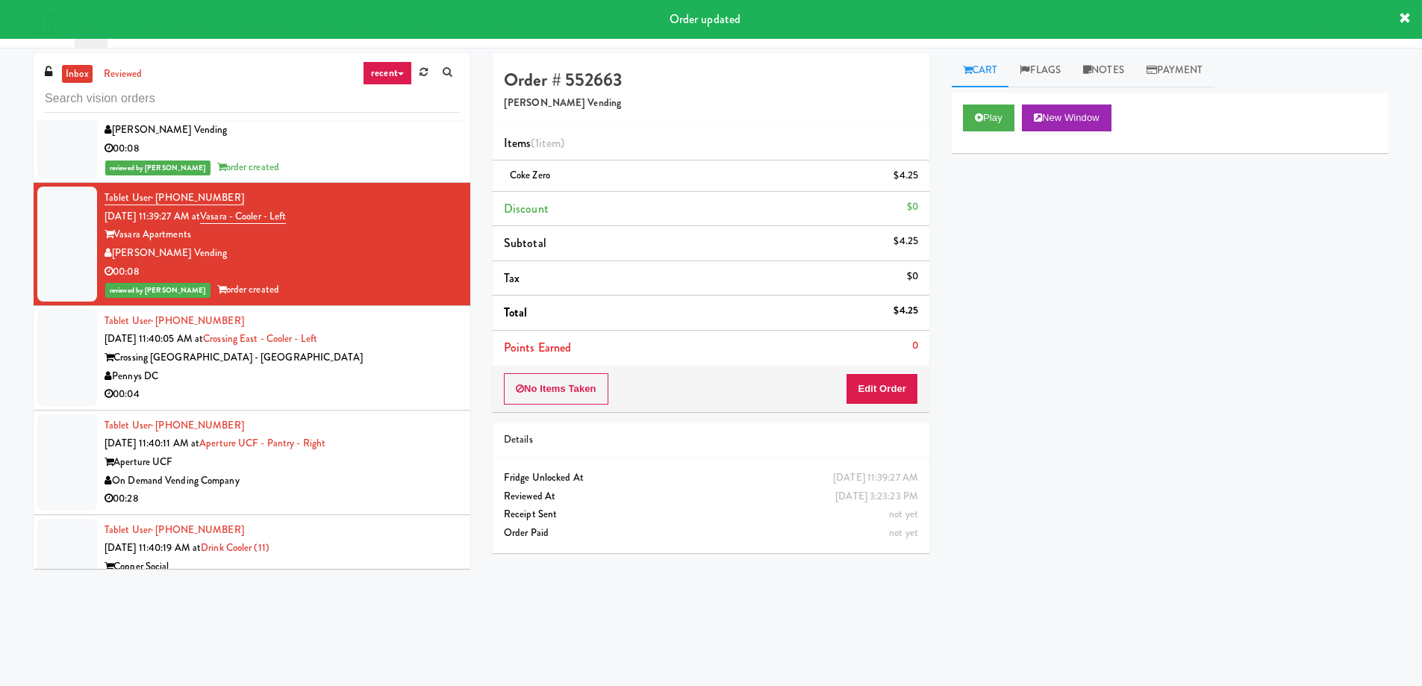
click at [378, 367] on div "Pennys DC" at bounding box center [281, 376] width 354 height 19
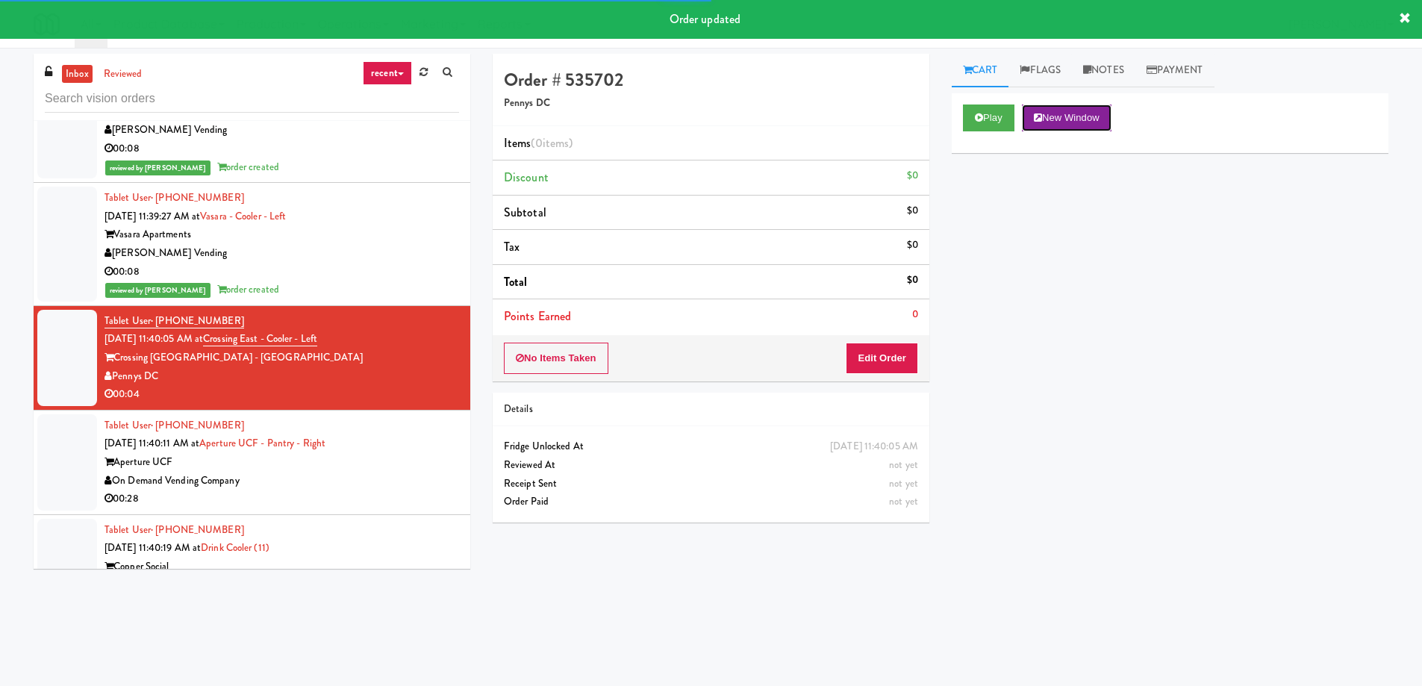
click at [1070, 129] on button "New Window" at bounding box center [1067, 117] width 90 height 27
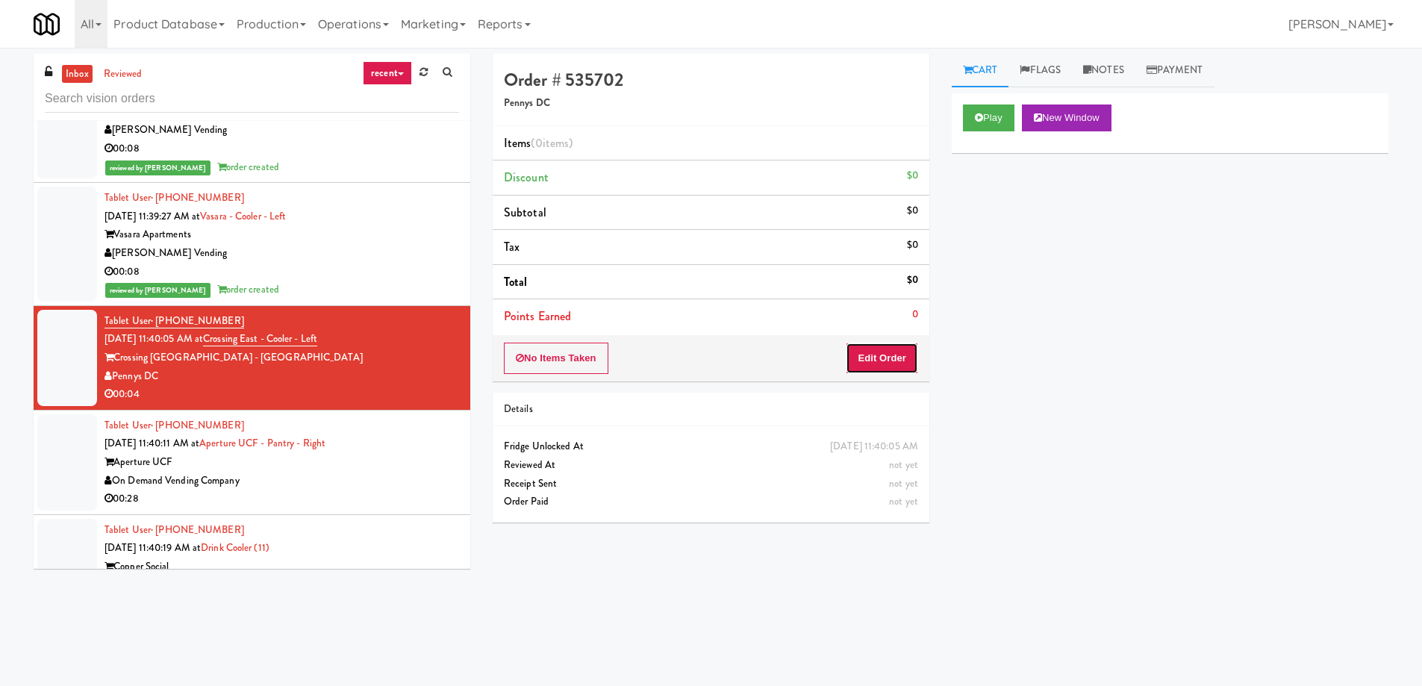
click at [898, 360] on button "Edit Order" at bounding box center [882, 358] width 72 height 31
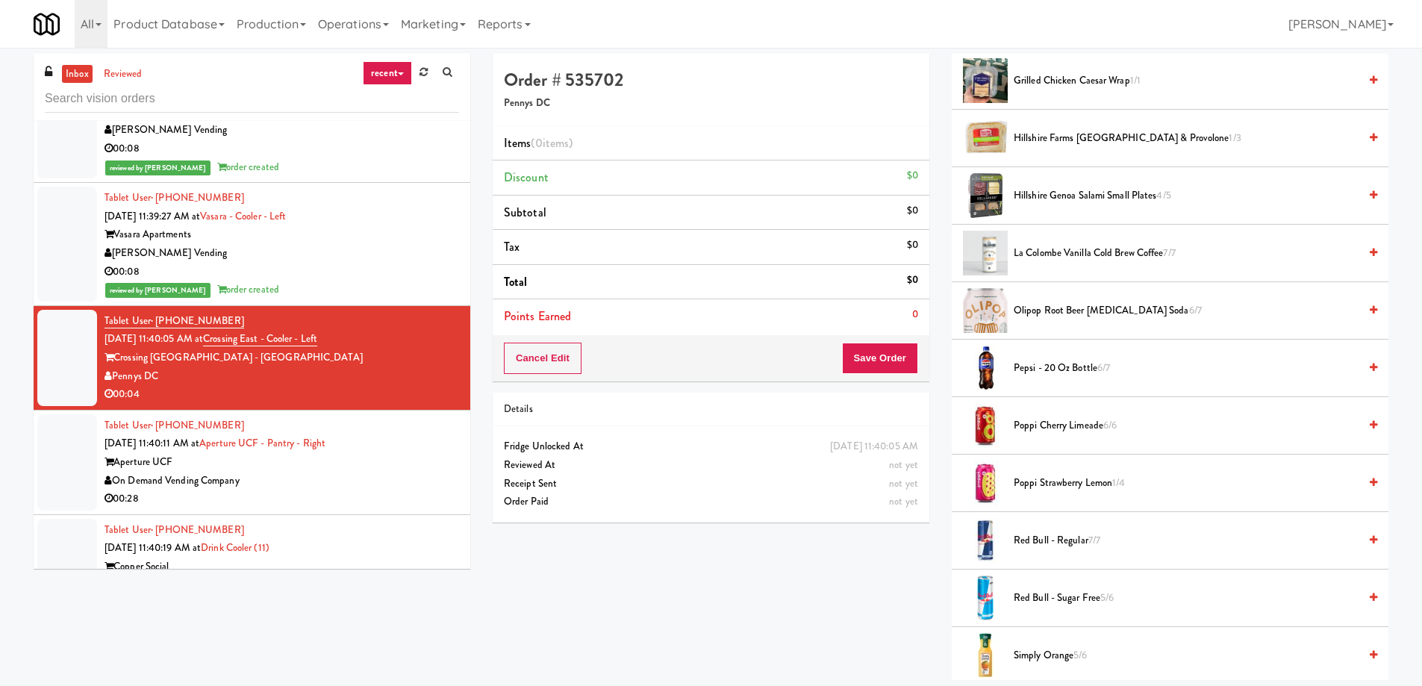
scroll to position [875, 0]
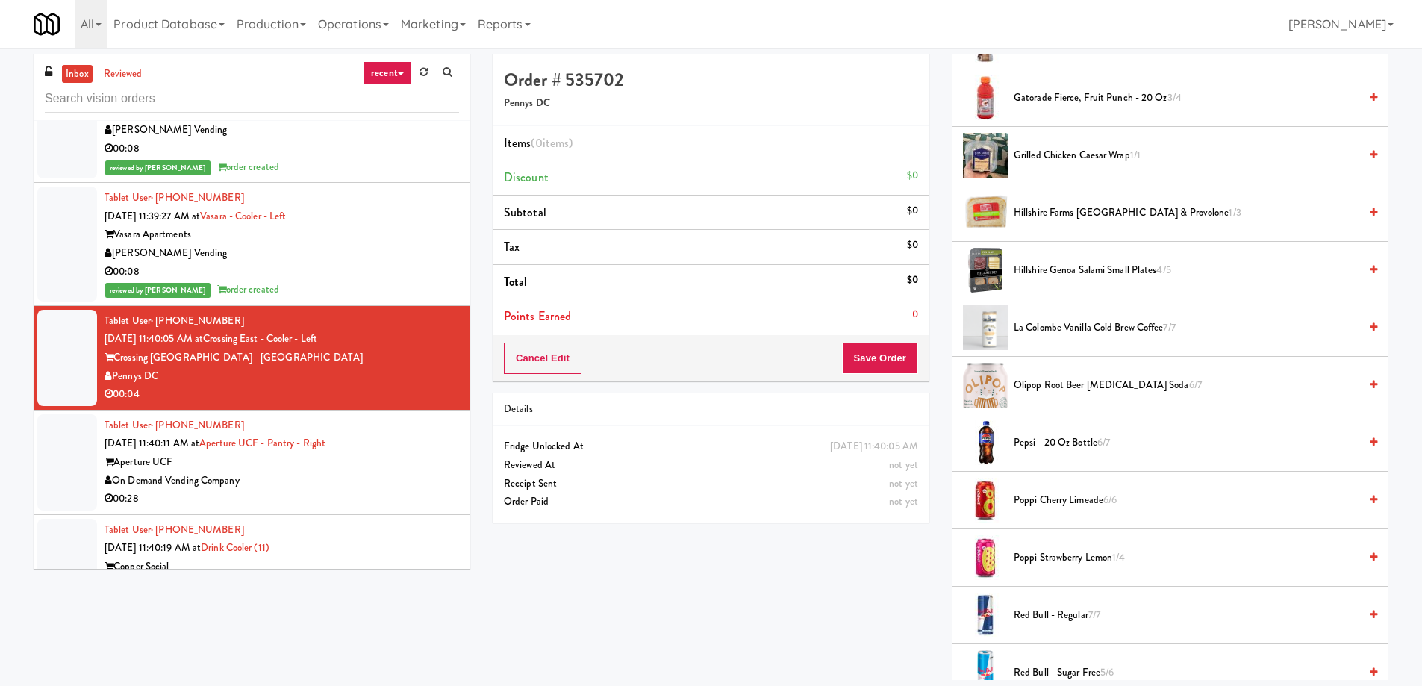
click at [997, 217] on div at bounding box center [985, 212] width 45 height 45
click at [1053, 216] on span "Hillshire Farms [GEOGRAPHIC_DATA] & Provolone 1/3" at bounding box center [1185, 213] width 345 height 19
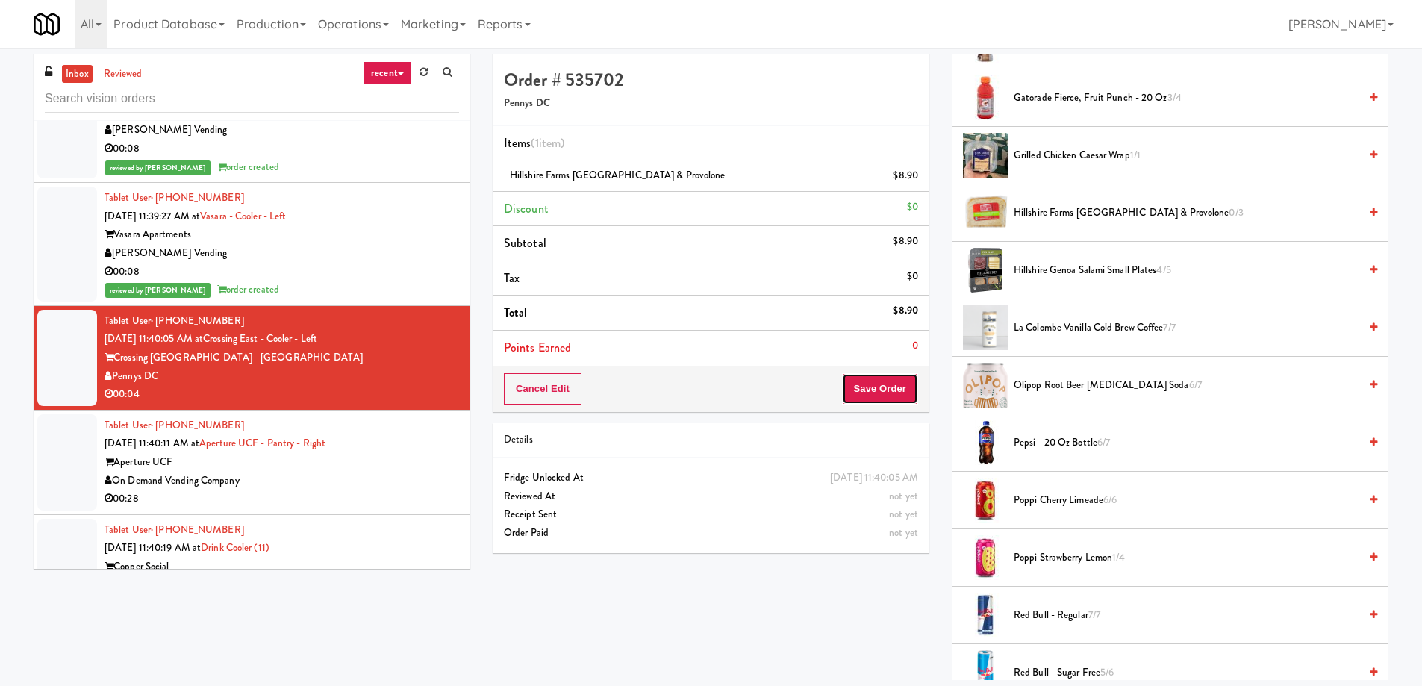
click at [902, 392] on button "Save Order" at bounding box center [880, 388] width 76 height 31
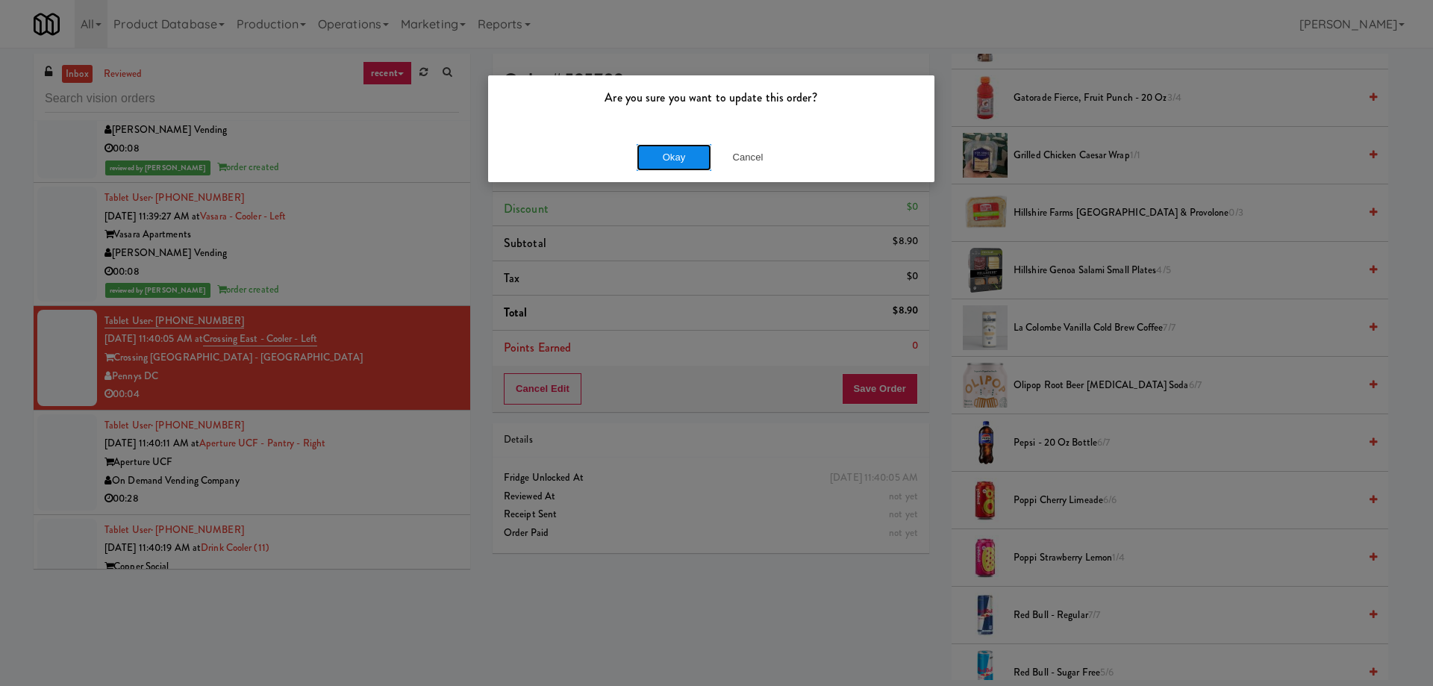
click at [681, 166] on button "Okay" at bounding box center [674, 157] width 75 height 27
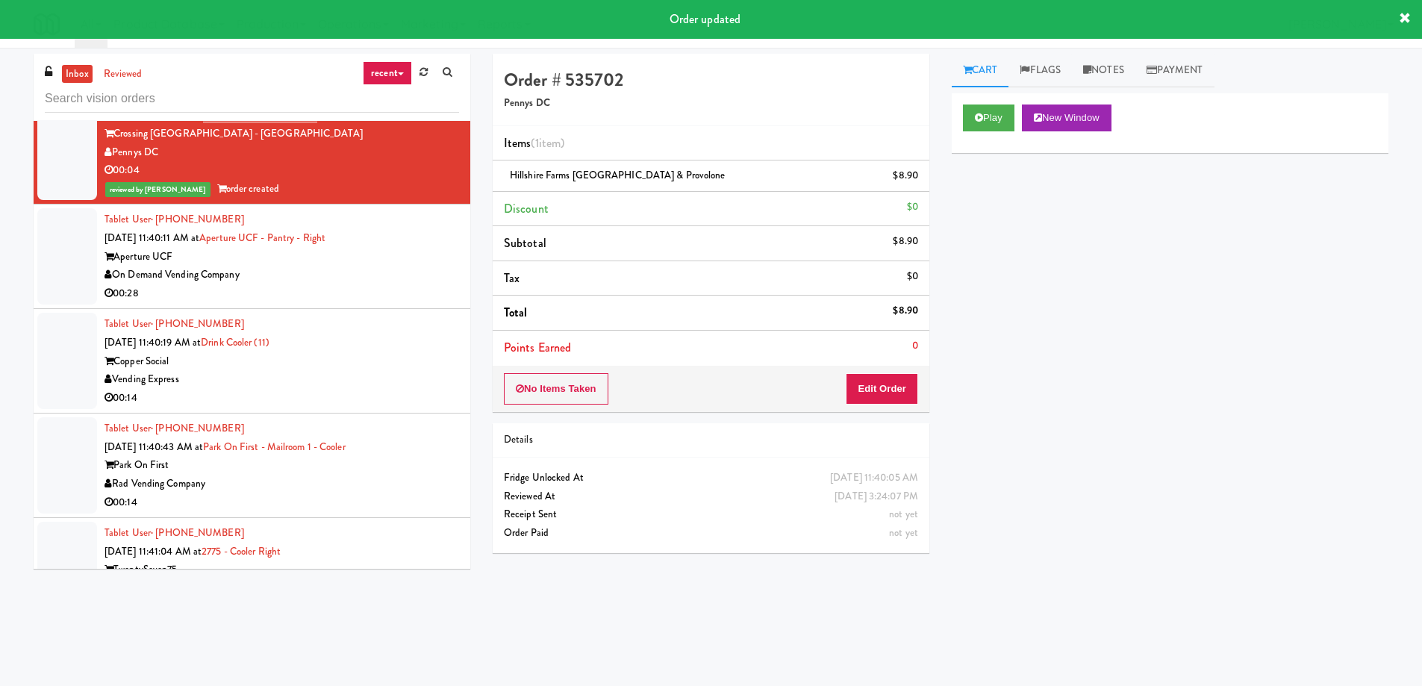
scroll to position [13473, 0]
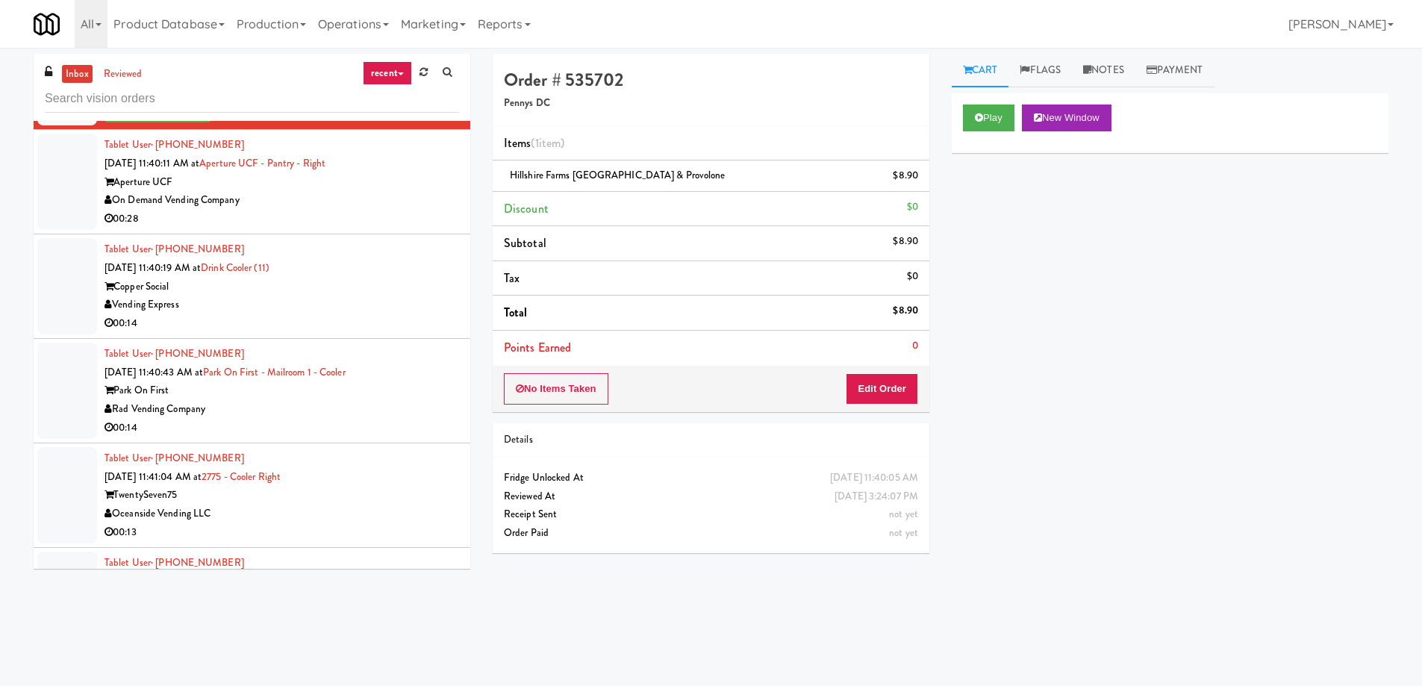
click at [337, 296] on div "Vending Express" at bounding box center [281, 305] width 354 height 19
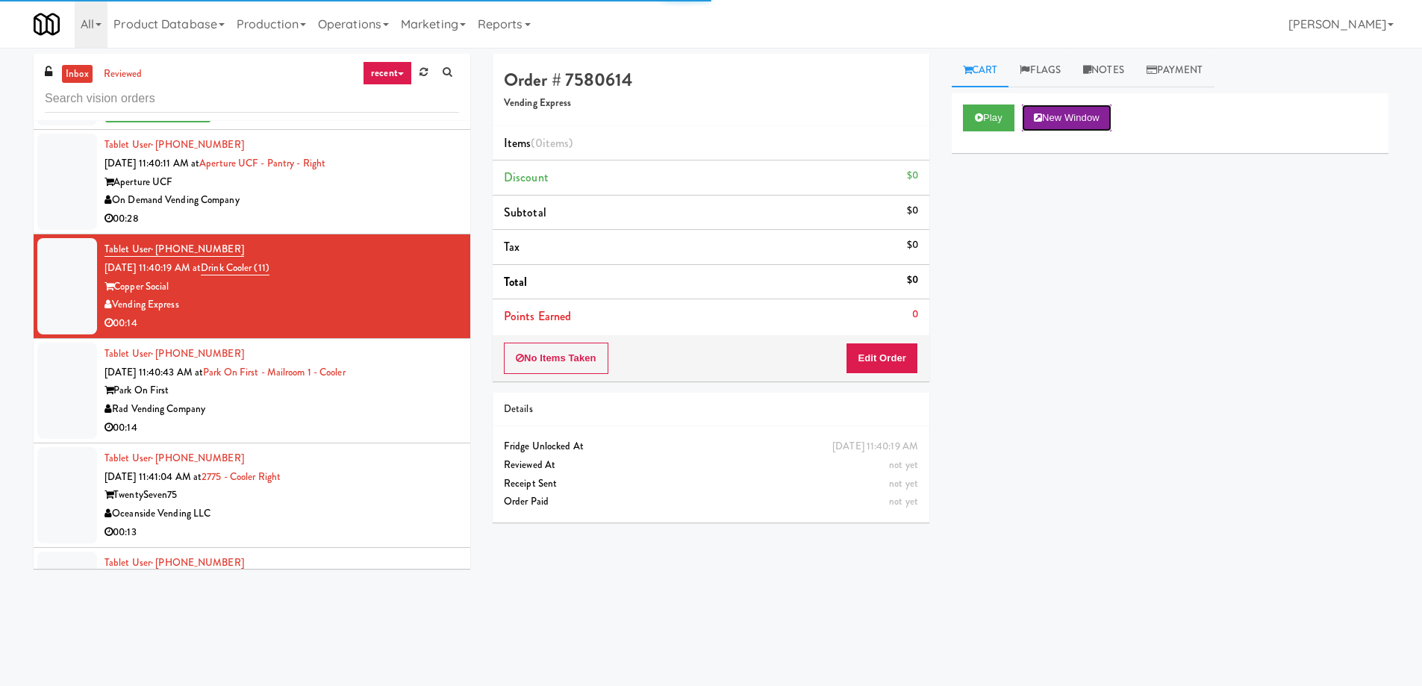
click at [1086, 119] on button "New Window" at bounding box center [1067, 117] width 90 height 27
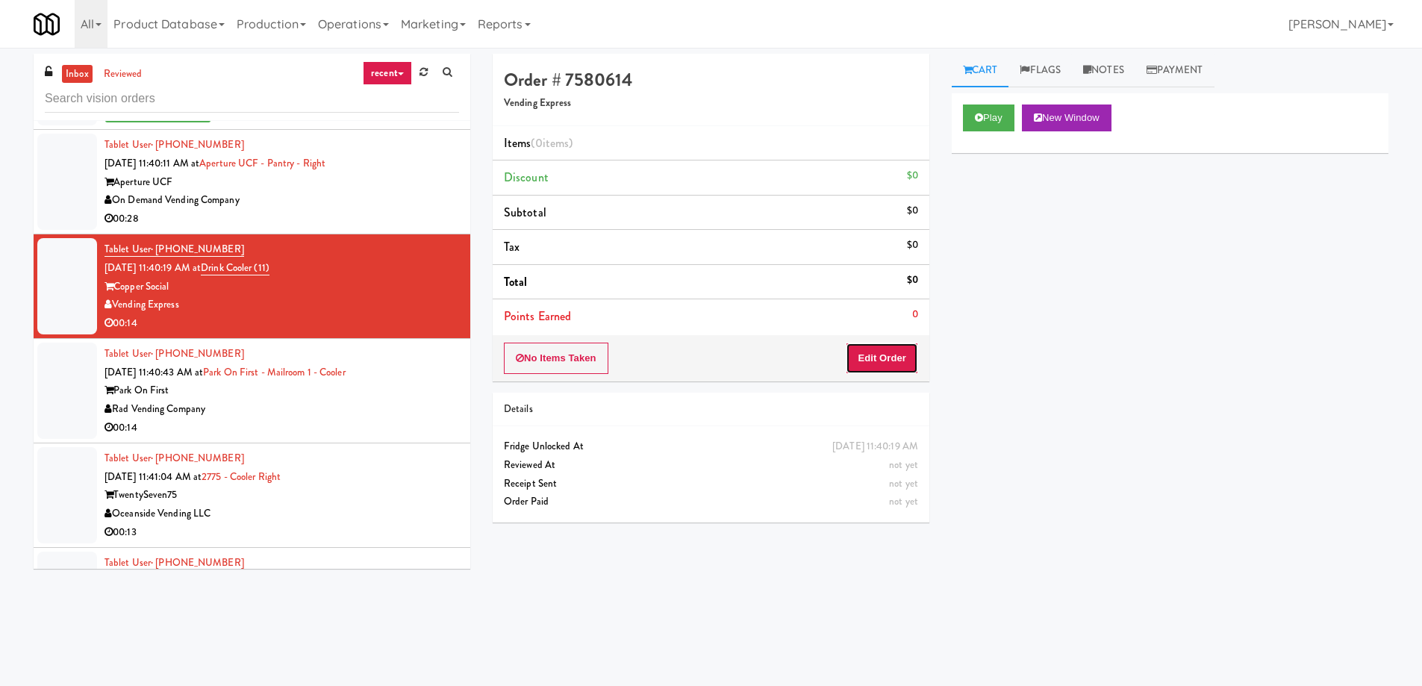
click at [861, 348] on button "Edit Order" at bounding box center [882, 358] width 72 height 31
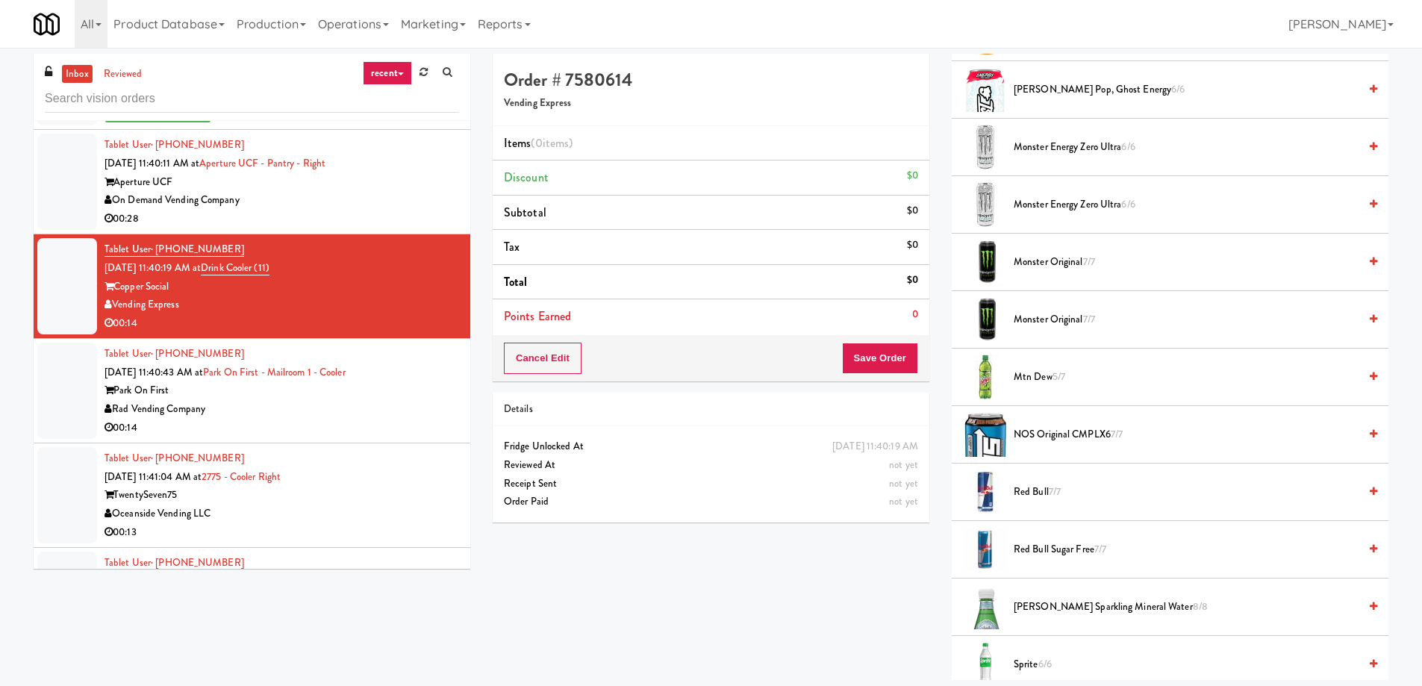
scroll to position [1194, 0]
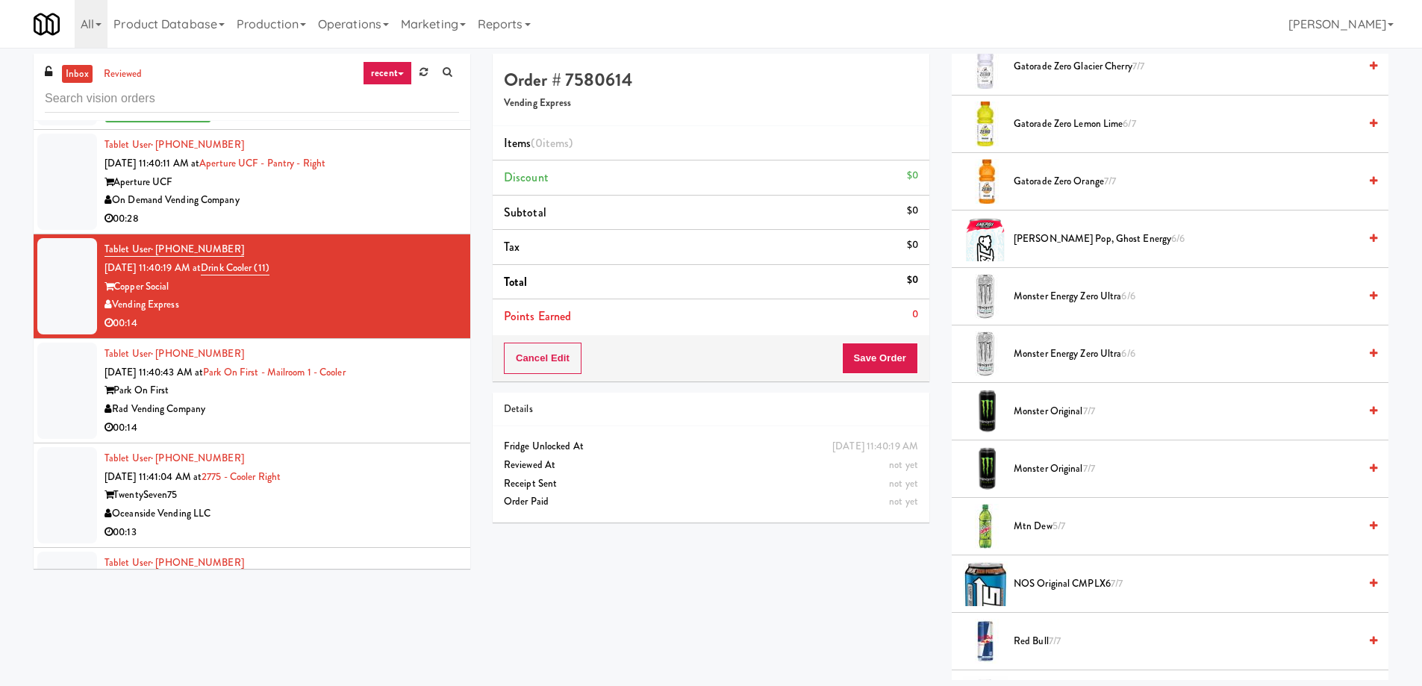
click at [1037, 245] on span "[PERSON_NAME] Pop, Ghost Energy 6/6" at bounding box center [1185, 239] width 345 height 19
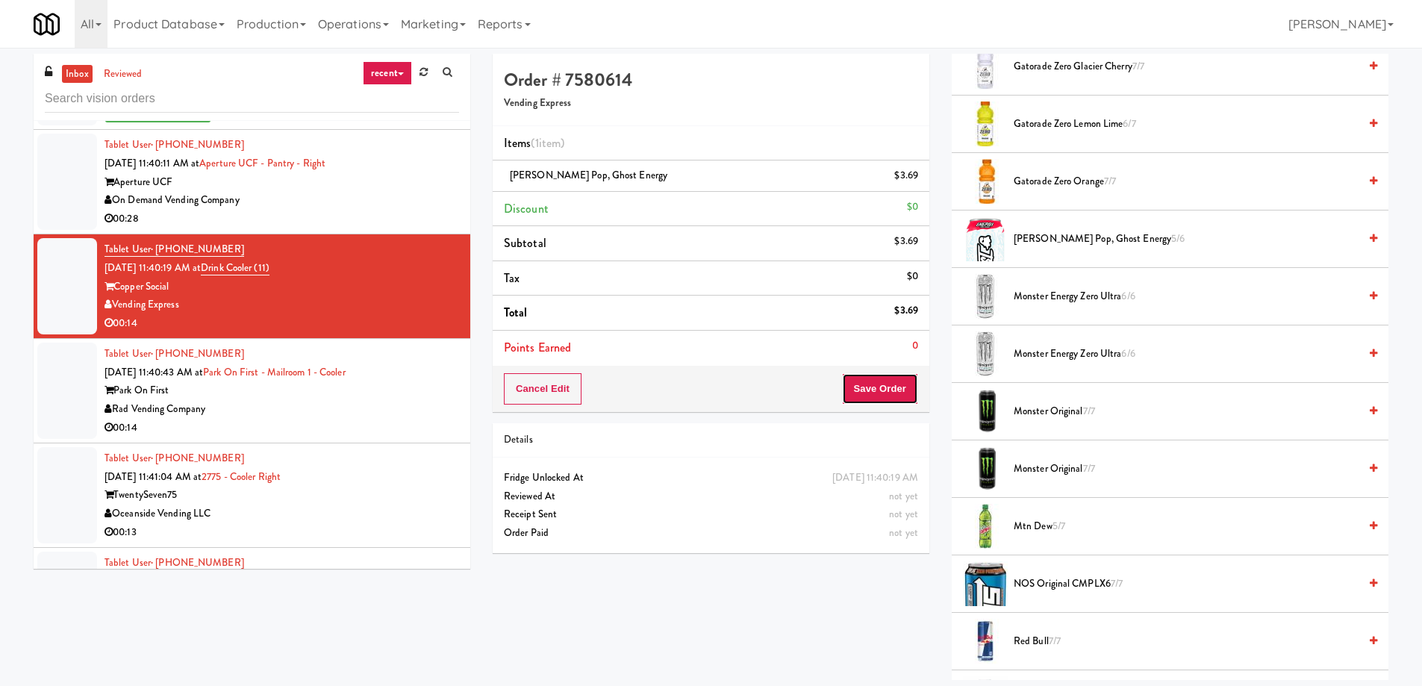
click at [891, 392] on button "Save Order" at bounding box center [880, 388] width 76 height 31
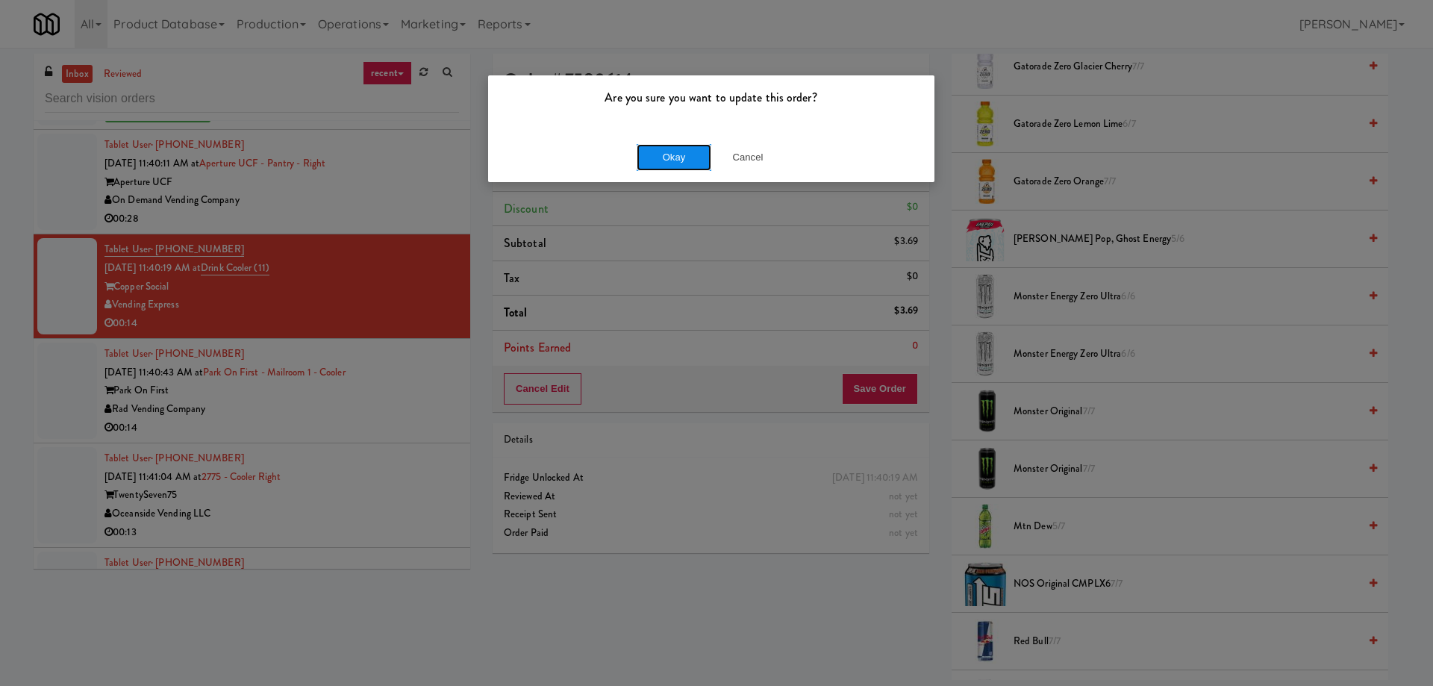
click at [678, 144] on button "Okay" at bounding box center [674, 157] width 75 height 27
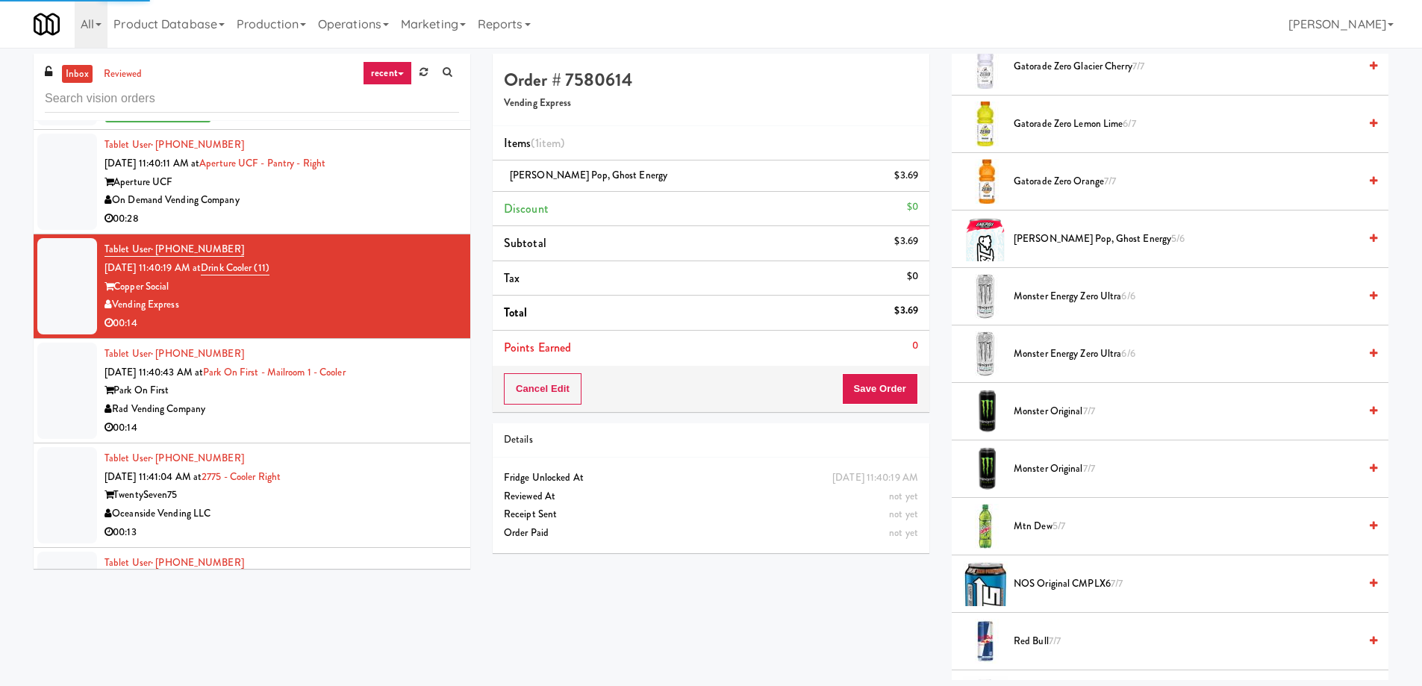
scroll to position [0, 0]
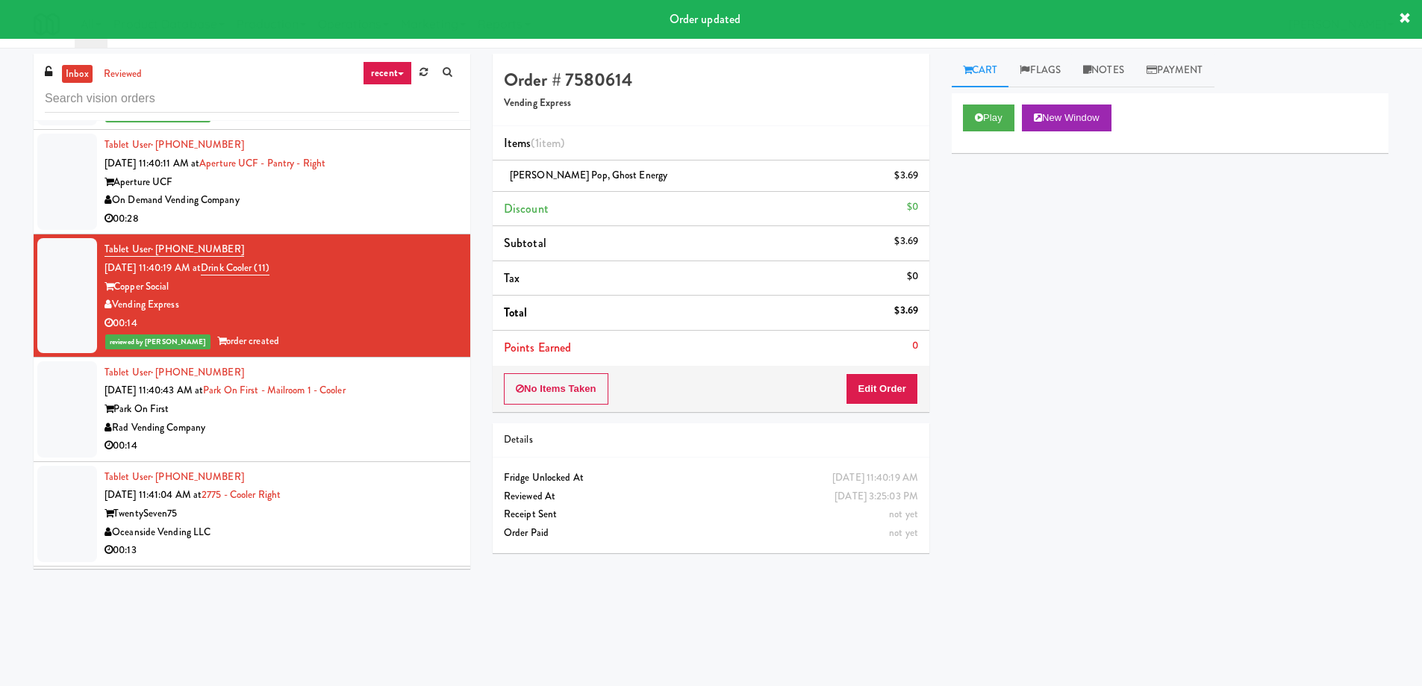
click at [381, 370] on div "Tablet User · (352) 231-5202 [DATE] 11:40:43 AM at Park on First - Mailroom 1 -…" at bounding box center [281, 409] width 354 height 92
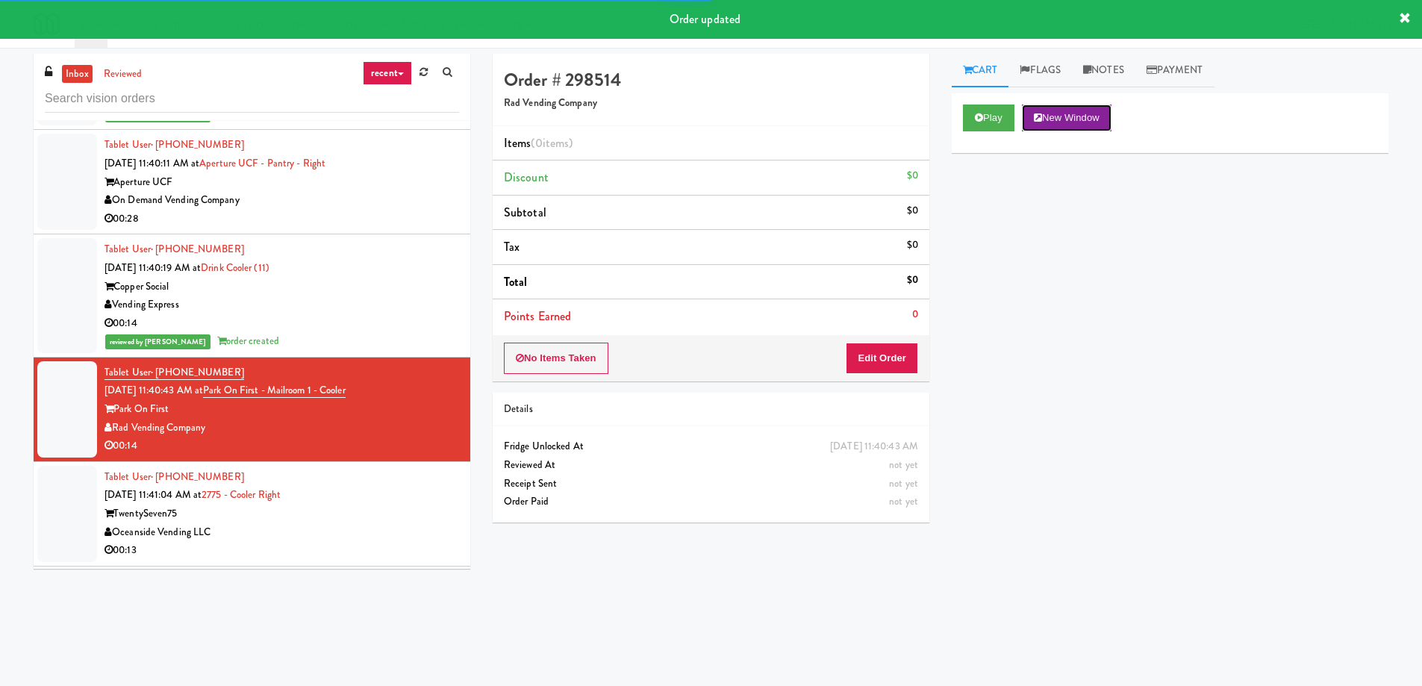
click at [1091, 113] on button "New Window" at bounding box center [1067, 117] width 90 height 27
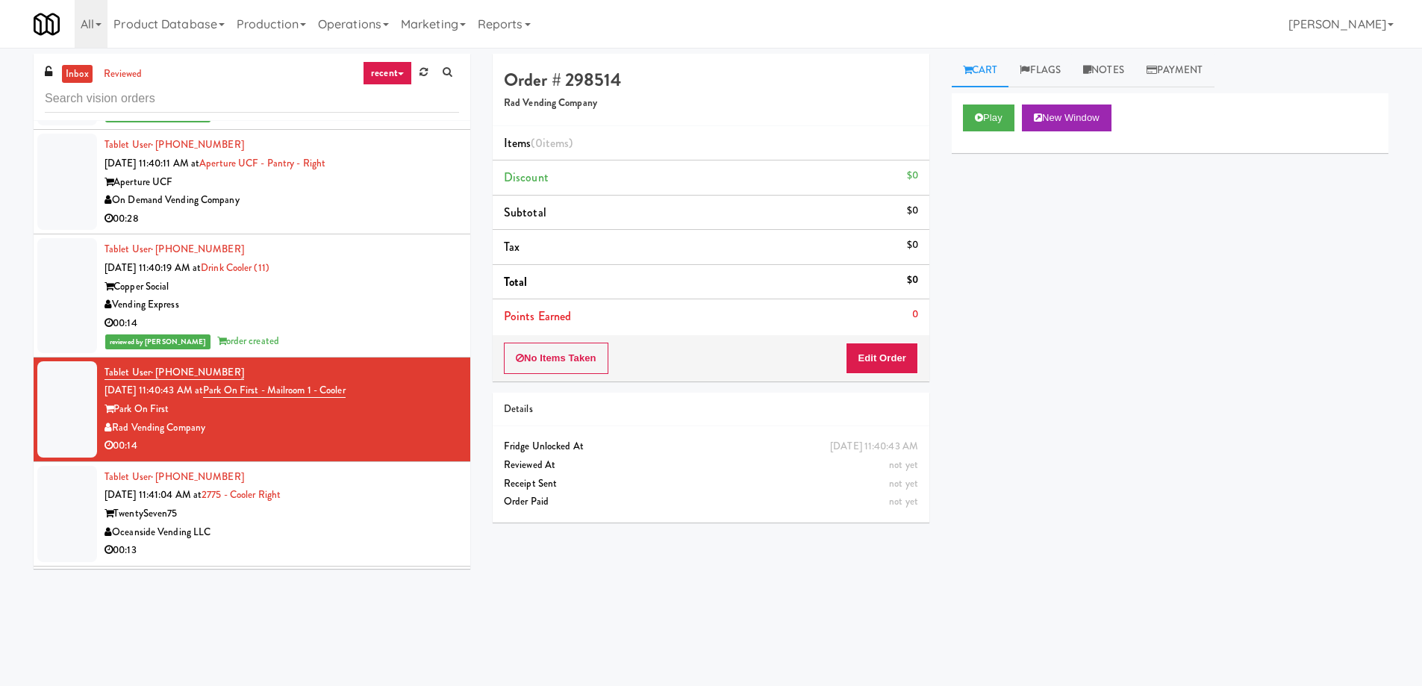
click at [1075, 268] on div "Play New Window Primary Flag Clear Flag if unable to determine what was taken o…" at bounding box center [1170, 373] width 437 height 560
click at [249, 504] on div "TwentySeven75" at bounding box center [281, 513] width 354 height 19
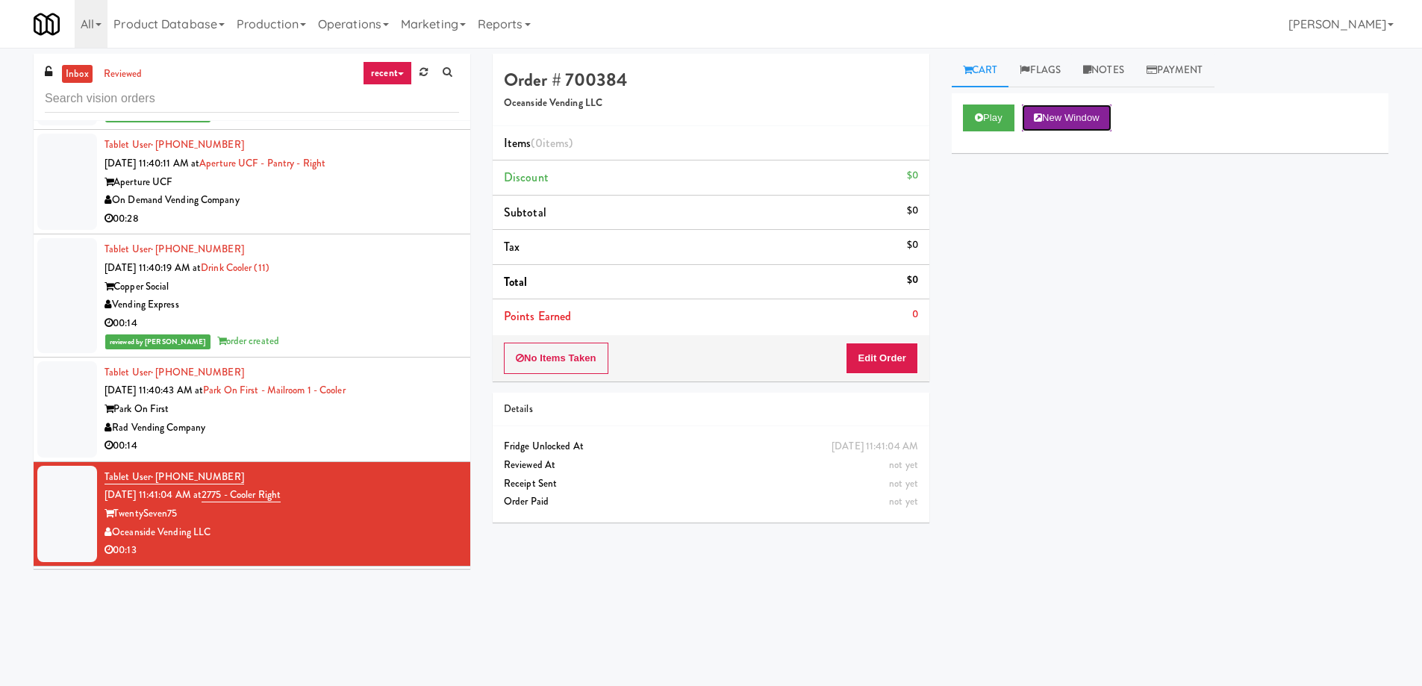
click at [1095, 110] on button "New Window" at bounding box center [1067, 117] width 90 height 27
click at [877, 374] on div "No Items Taken Edit Order" at bounding box center [711, 358] width 437 height 46
click at [878, 366] on button "Edit Order" at bounding box center [882, 358] width 72 height 31
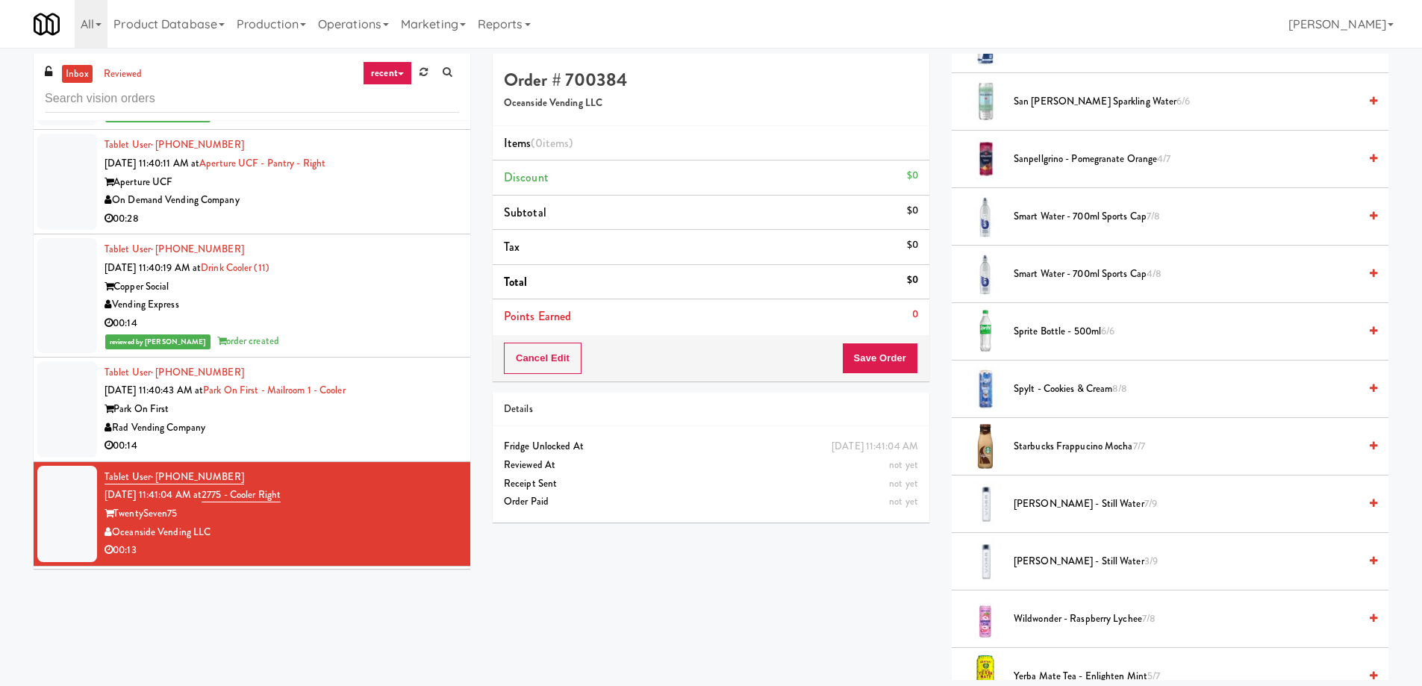
scroll to position [2015, 0]
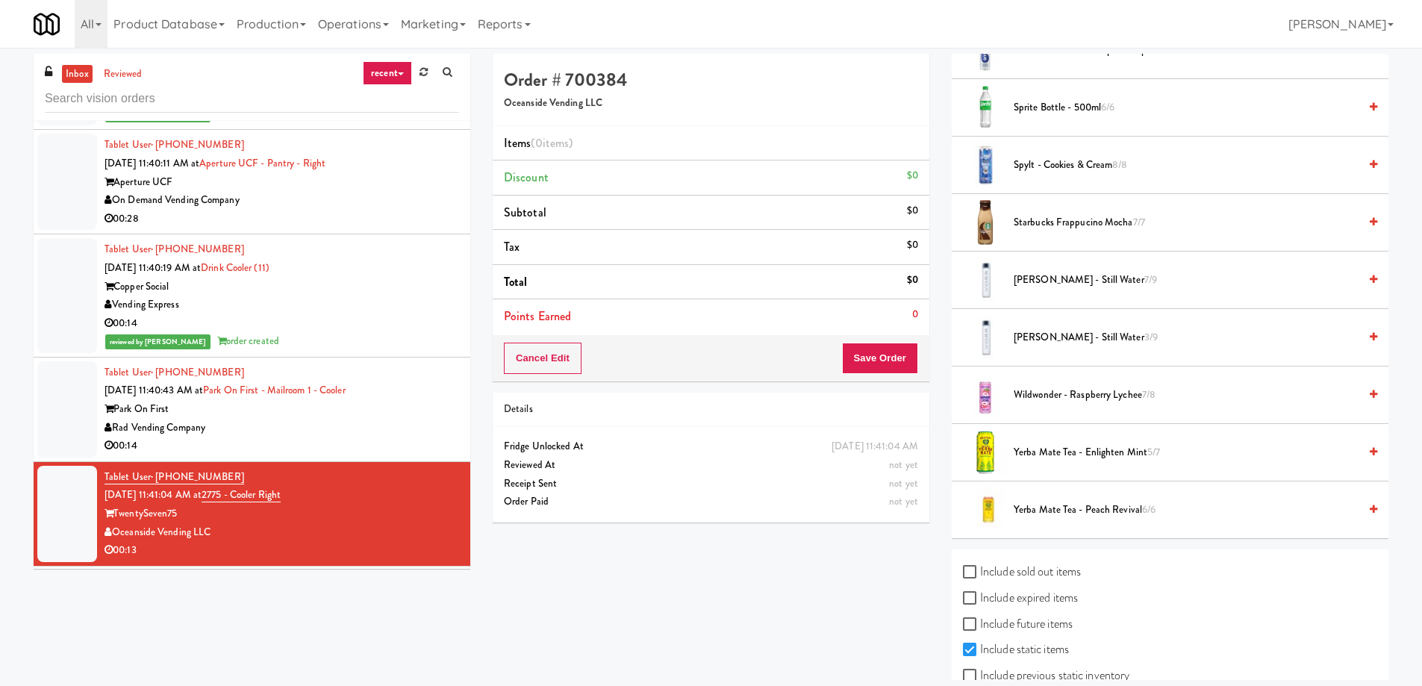
click at [1052, 281] on span "[PERSON_NAME] - Still Water 7/9" at bounding box center [1185, 280] width 345 height 19
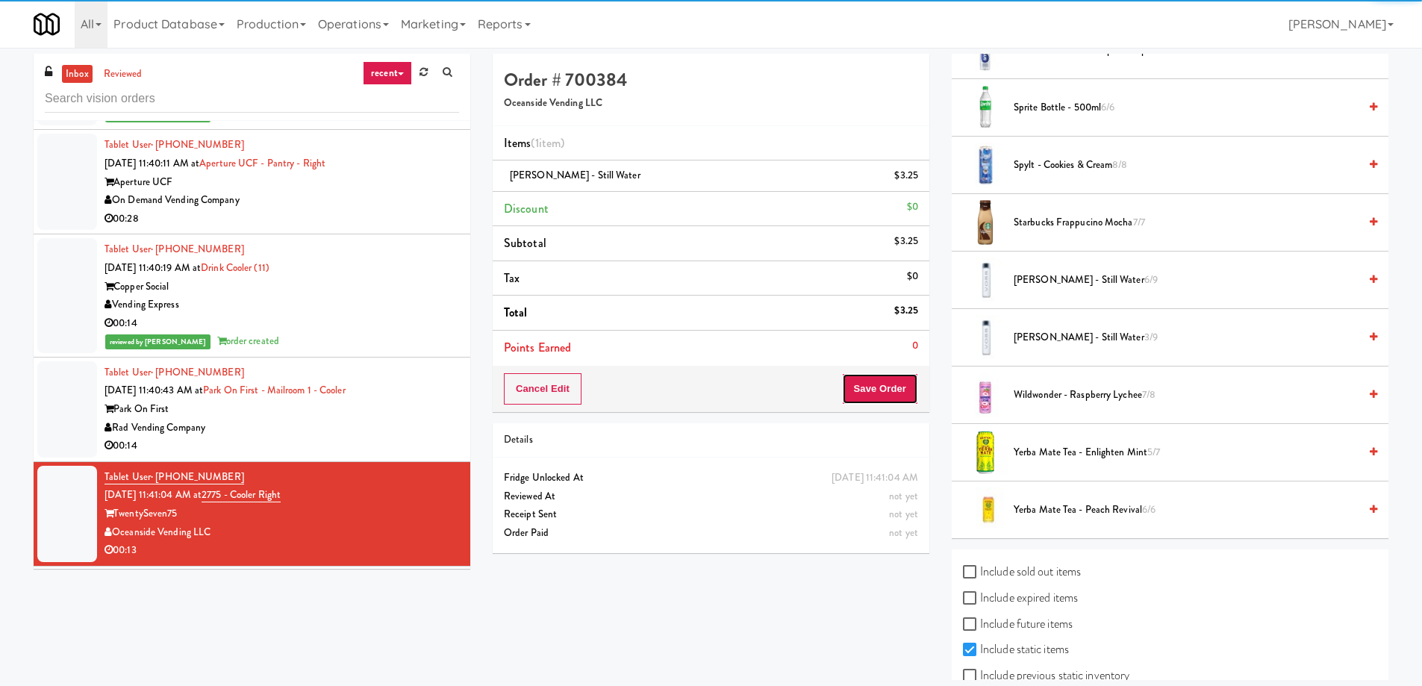
click at [908, 393] on button "Save Order" at bounding box center [880, 388] width 76 height 31
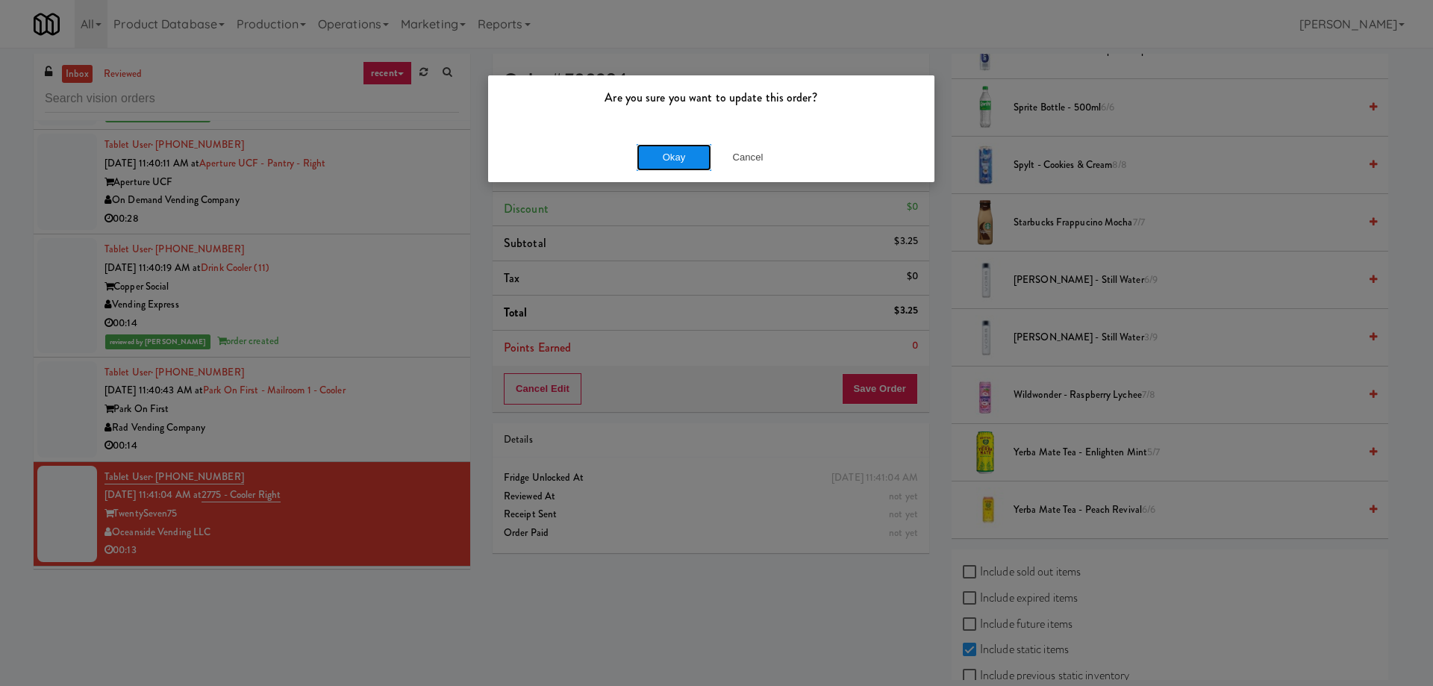
click at [669, 164] on button "Okay" at bounding box center [674, 157] width 75 height 27
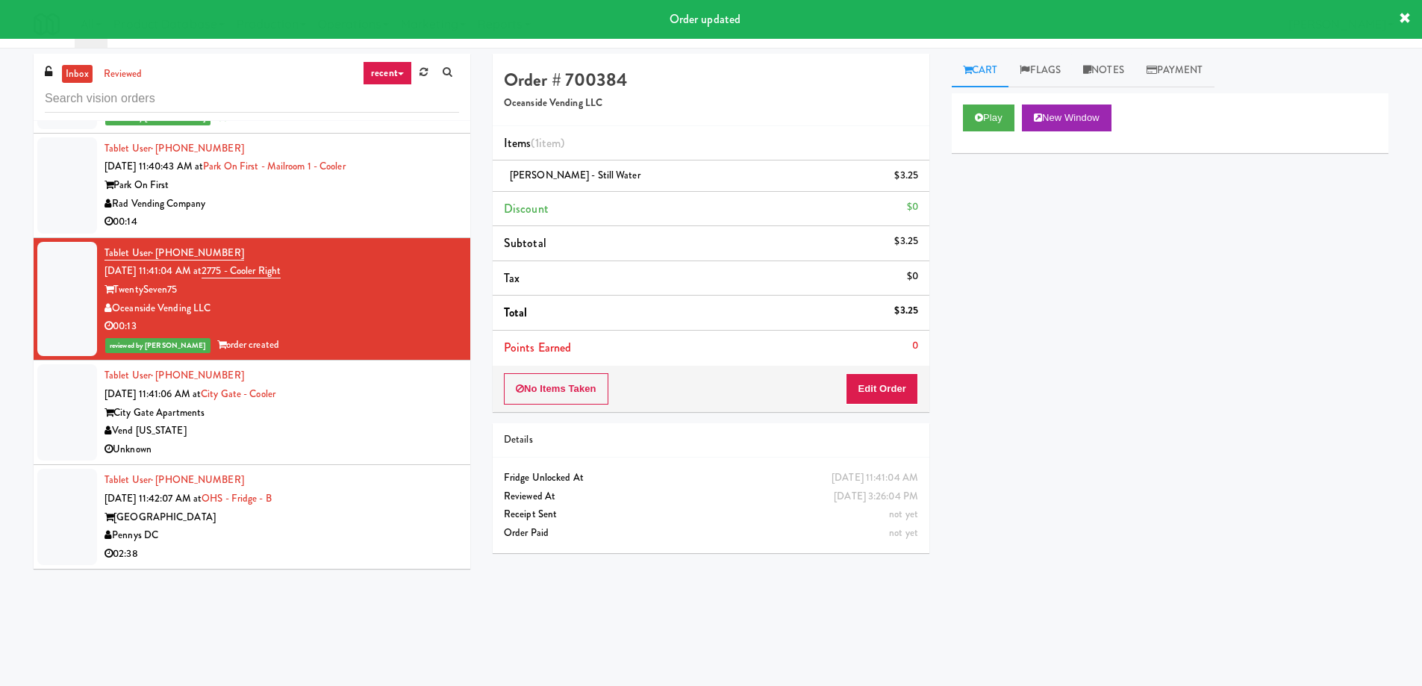
scroll to position [13846, 0]
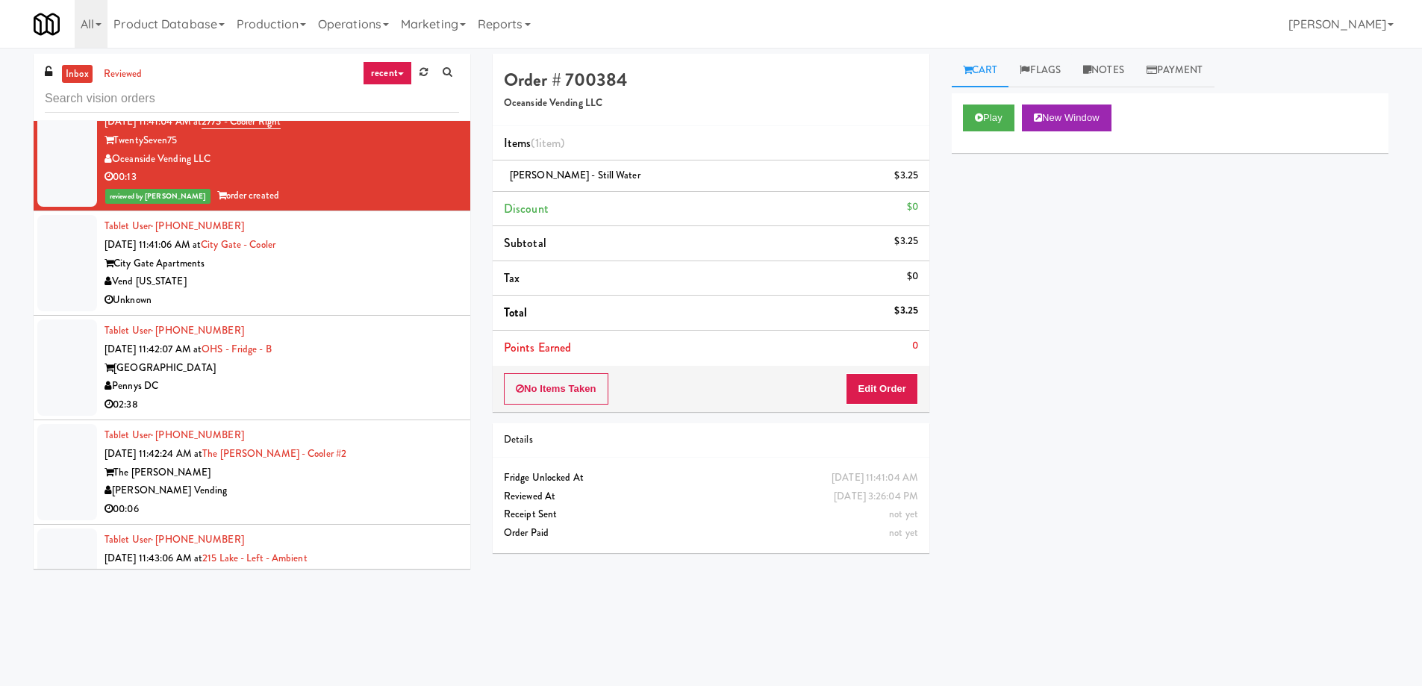
click at [265, 463] on div "The [PERSON_NAME]" at bounding box center [281, 472] width 354 height 19
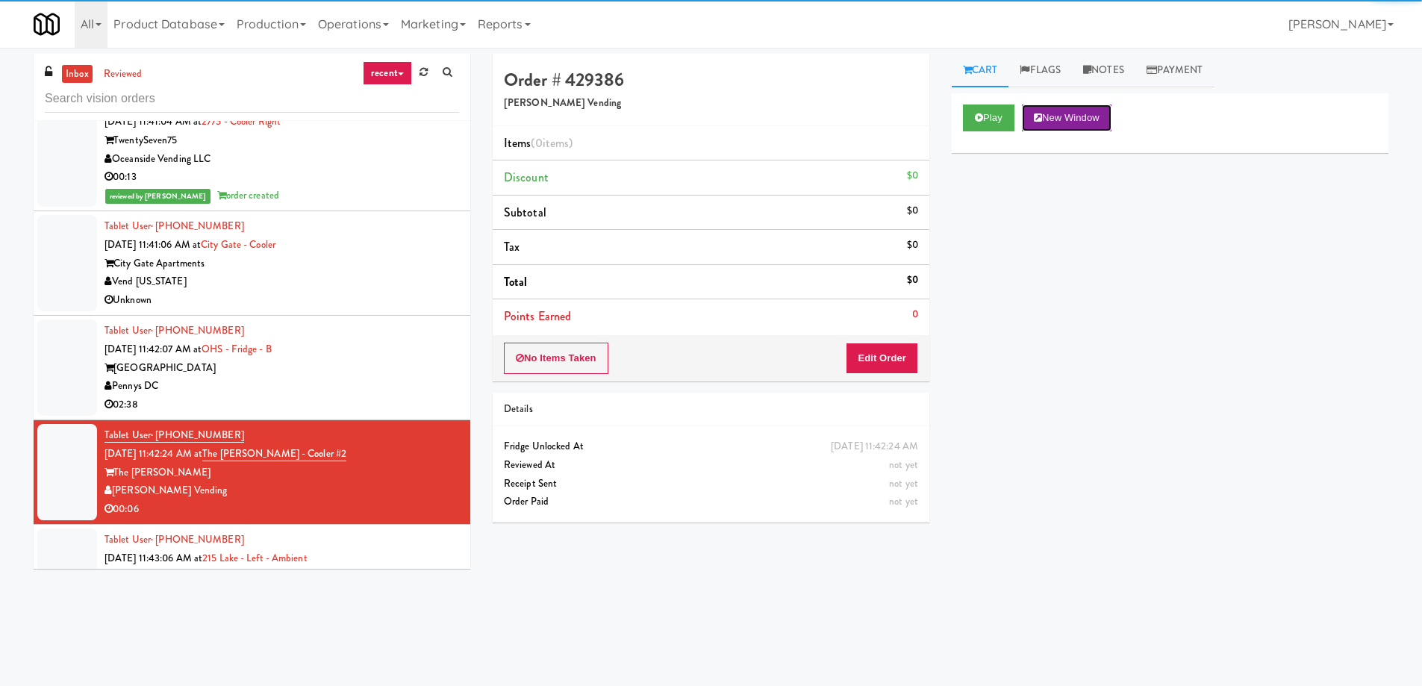
click at [1069, 125] on button "New Window" at bounding box center [1067, 117] width 90 height 27
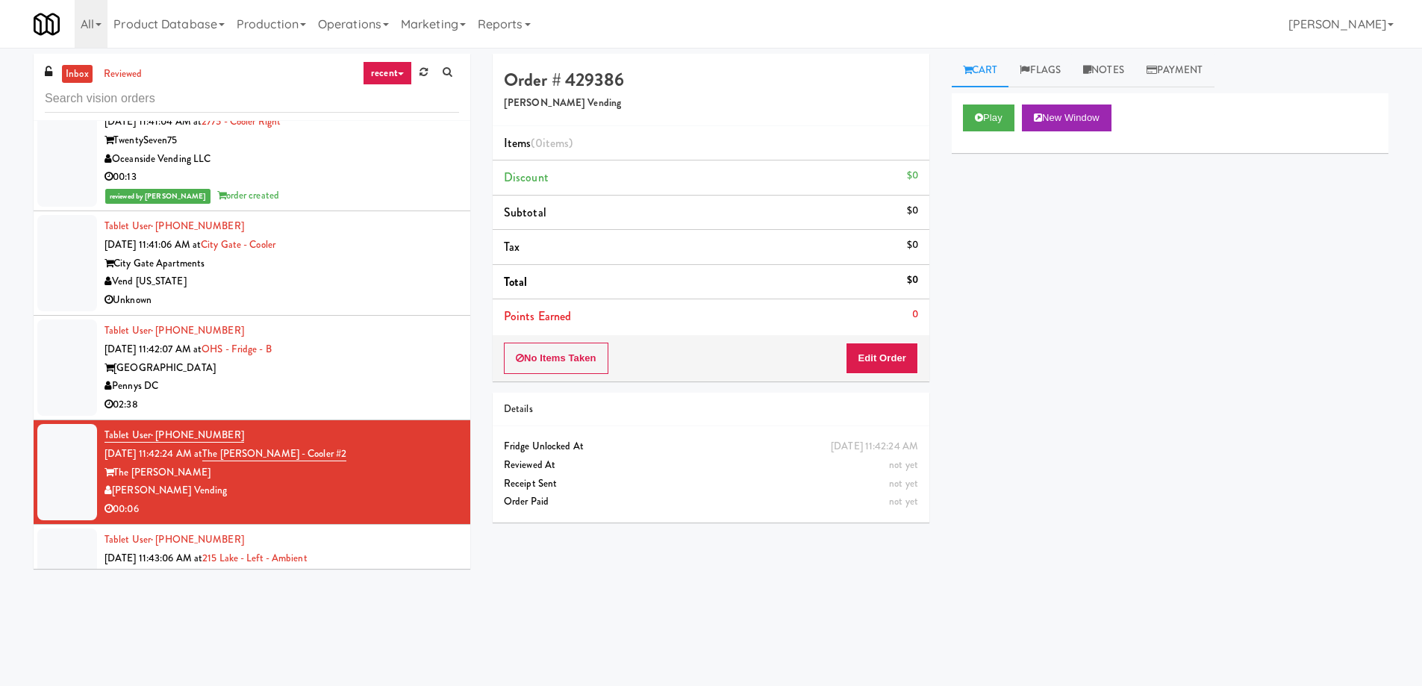
click at [19, 363] on div "inbox reviewed recent all unclear take inventory issue suspicious failed recent…" at bounding box center [711, 353] width 1422 height 599
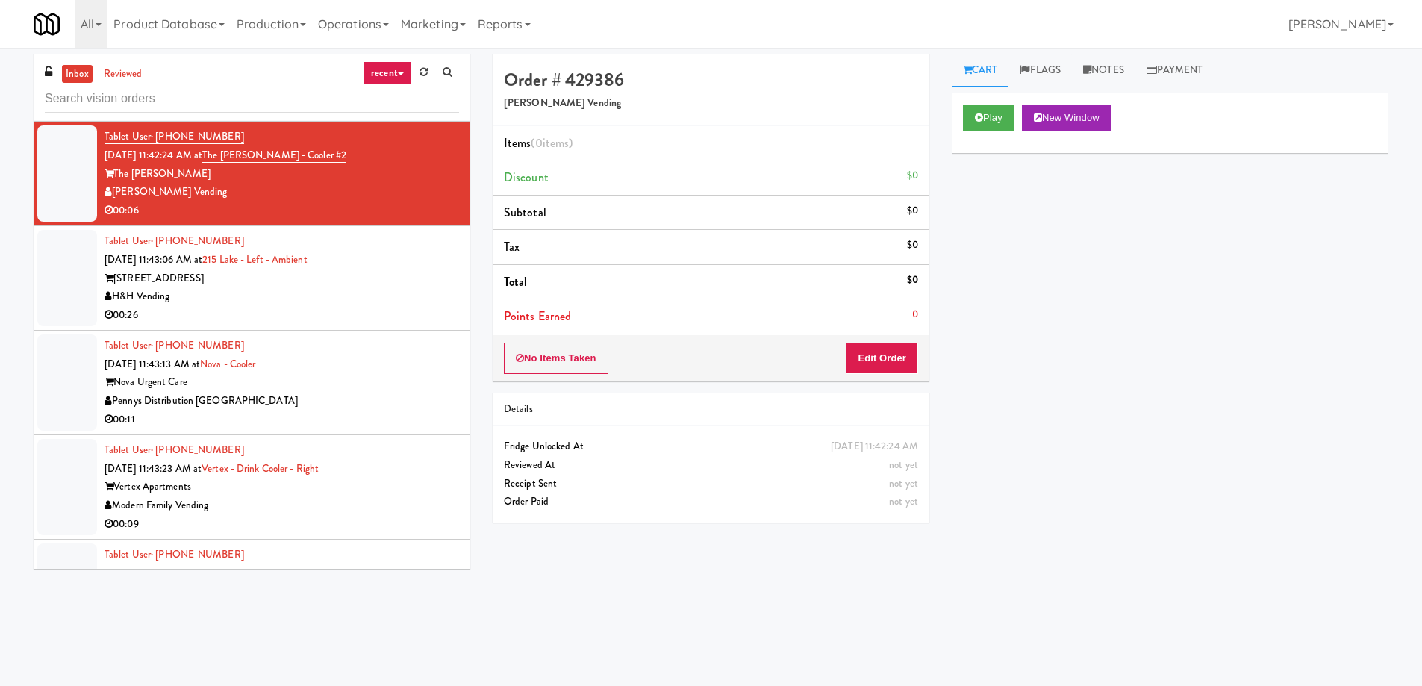
click at [1075, 298] on div "Play New Window Primary Flag Clear Flag if unable to determine what was taken o…" at bounding box center [1170, 373] width 437 height 560
click at [878, 369] on button "Edit Order" at bounding box center [882, 358] width 72 height 31
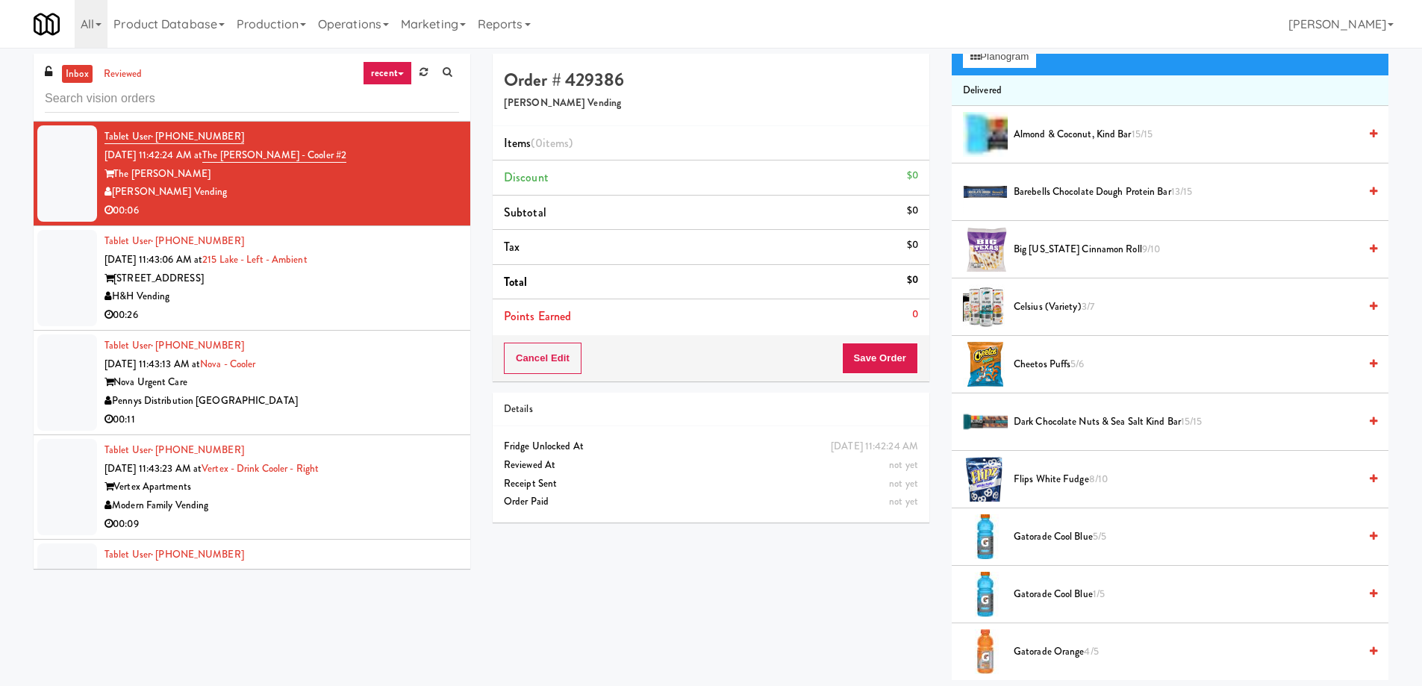
scroll to position [373, 0]
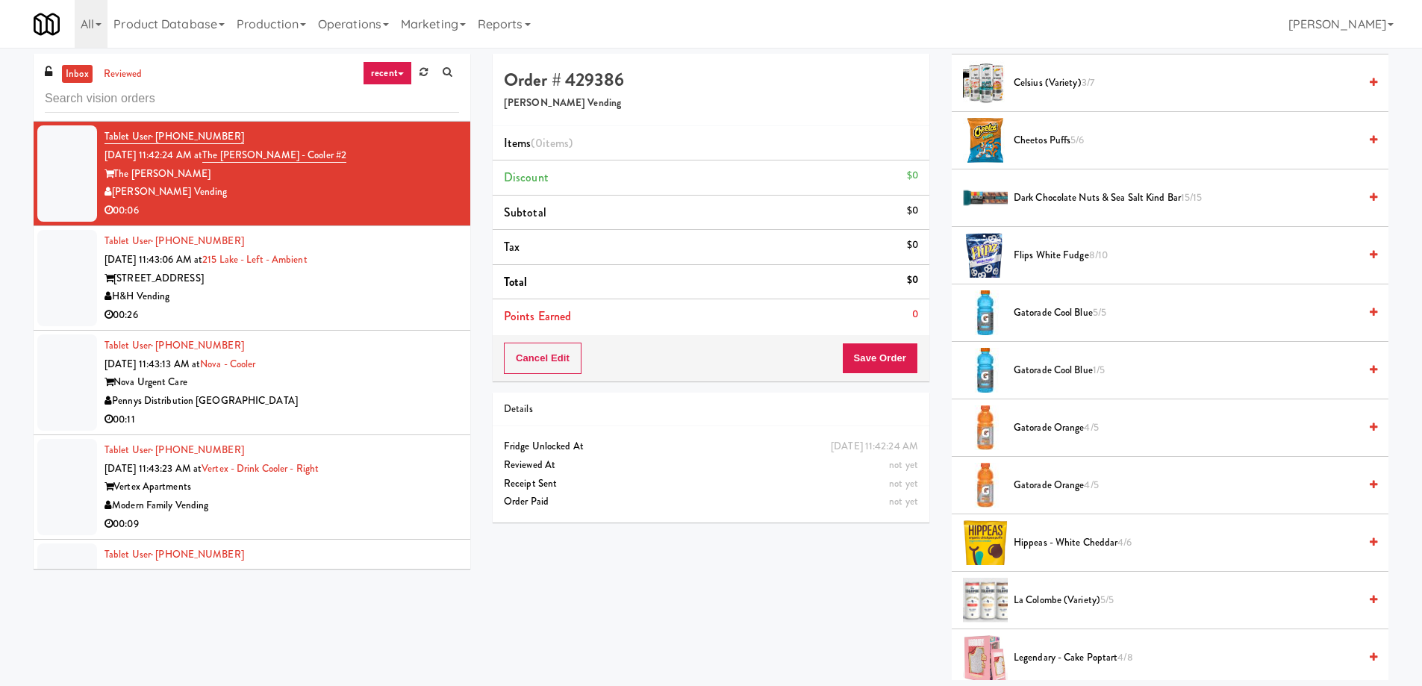
click at [1089, 316] on span "Gatorade Cool Blue 5/5" at bounding box center [1185, 313] width 345 height 19
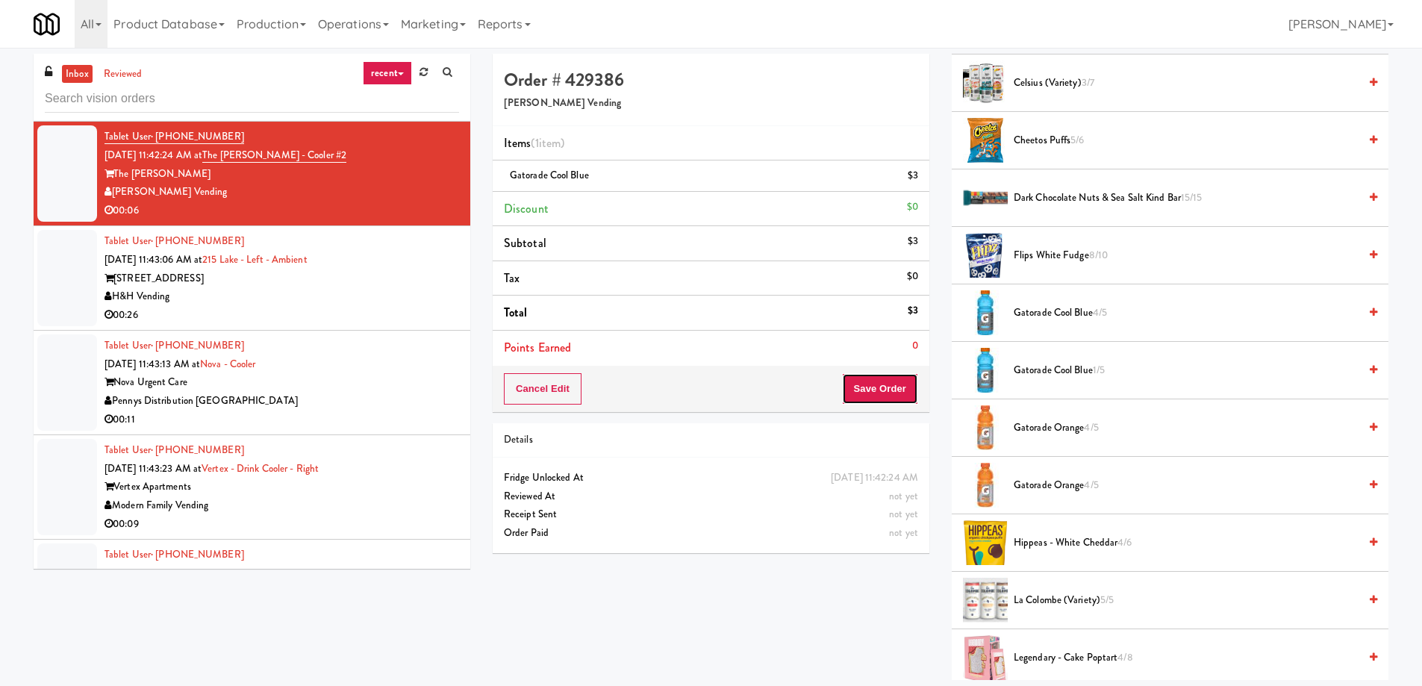
click at [872, 388] on button "Save Order" at bounding box center [880, 388] width 76 height 31
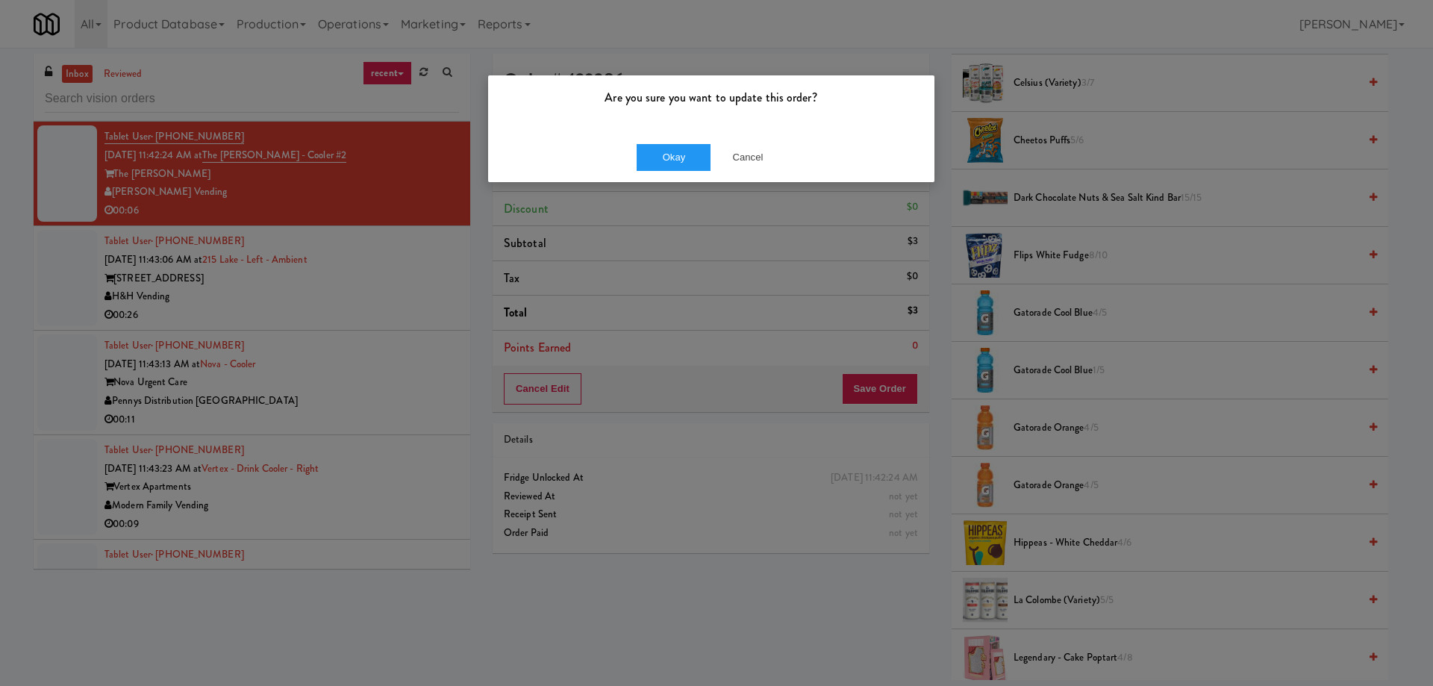
click at [666, 173] on div "Okay Cancel" at bounding box center [711, 157] width 446 height 50
click at [665, 160] on button "Okay" at bounding box center [674, 157] width 75 height 27
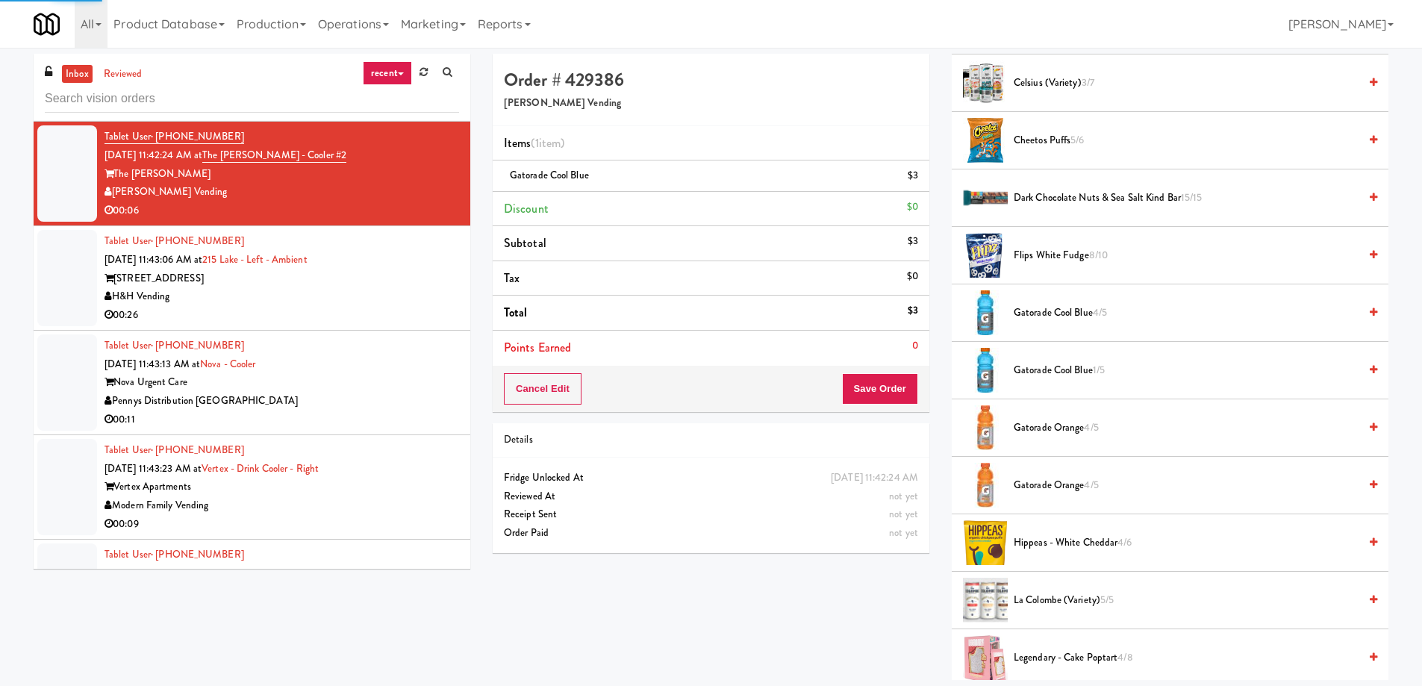
scroll to position [0, 0]
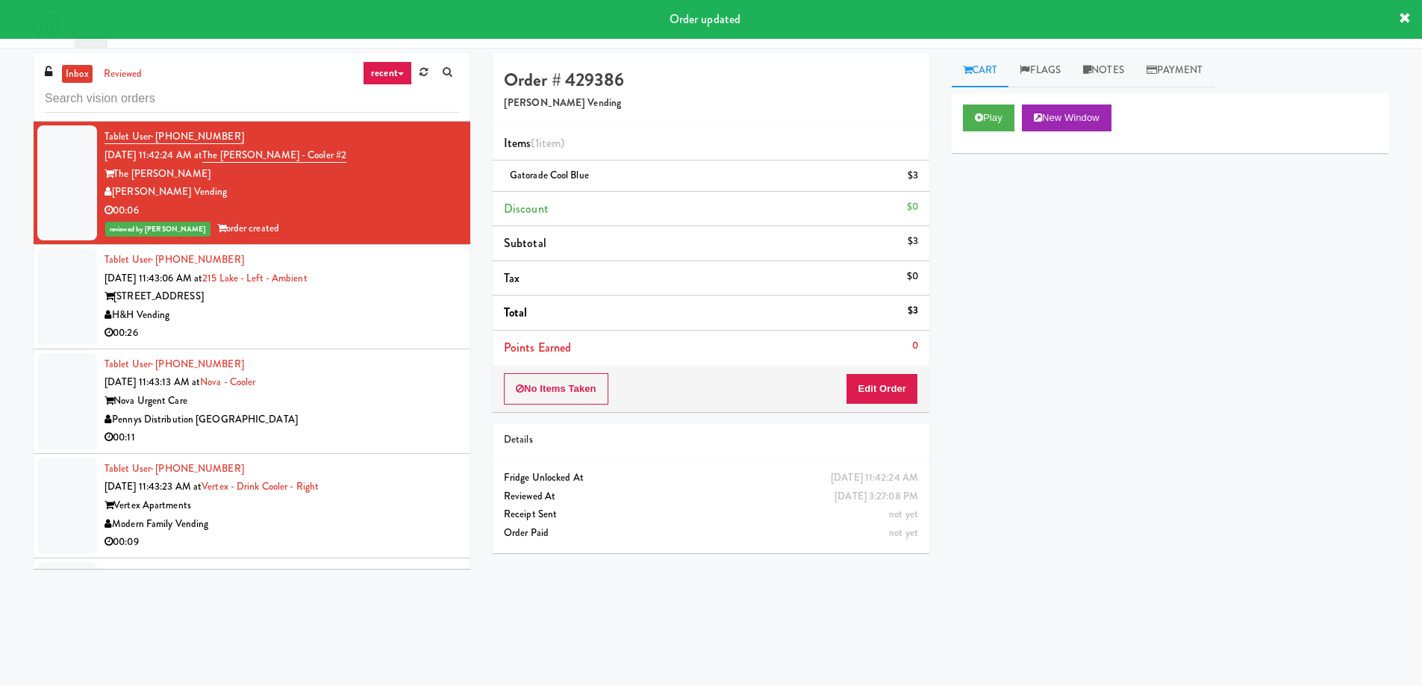
click at [363, 372] on div "Tablet User · (541) 515-1629 [DATE] 11:43:13 AM at [GEOGRAPHIC_DATA] Nova Urgen…" at bounding box center [281, 401] width 354 height 92
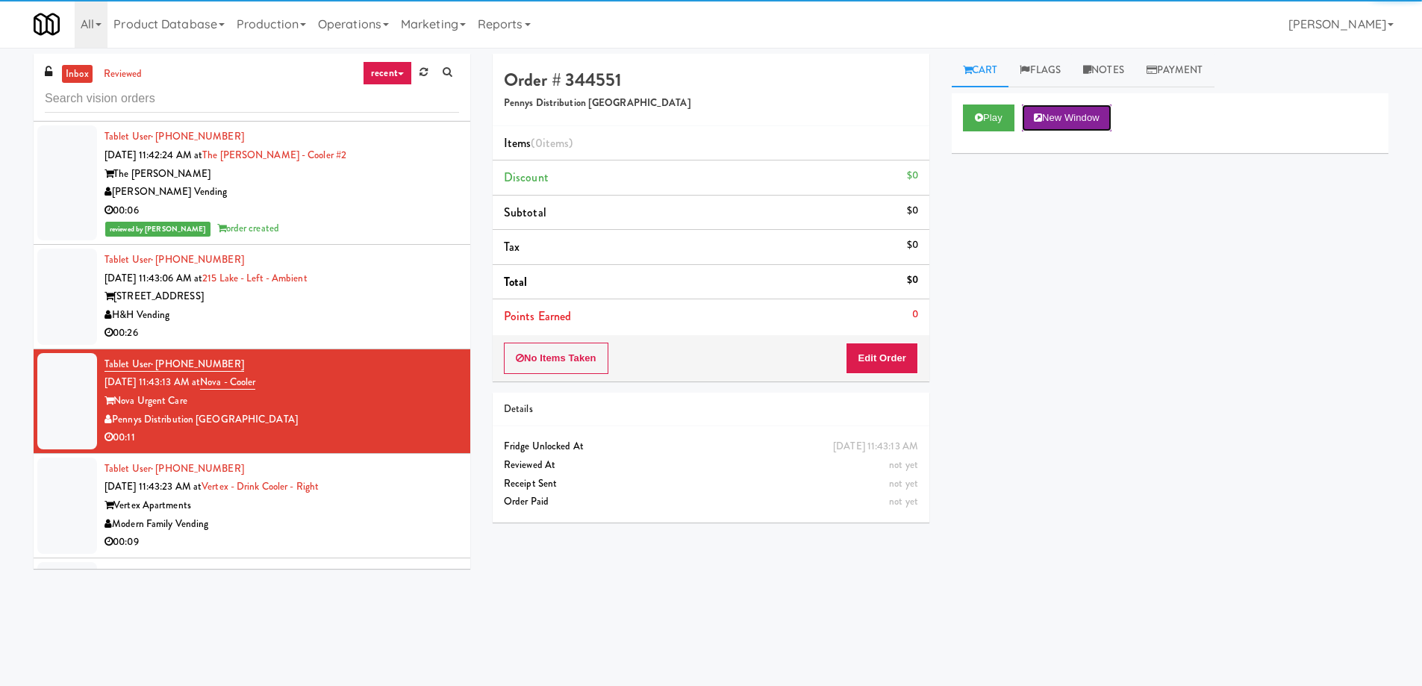
click at [1057, 117] on button "New Window" at bounding box center [1067, 117] width 90 height 27
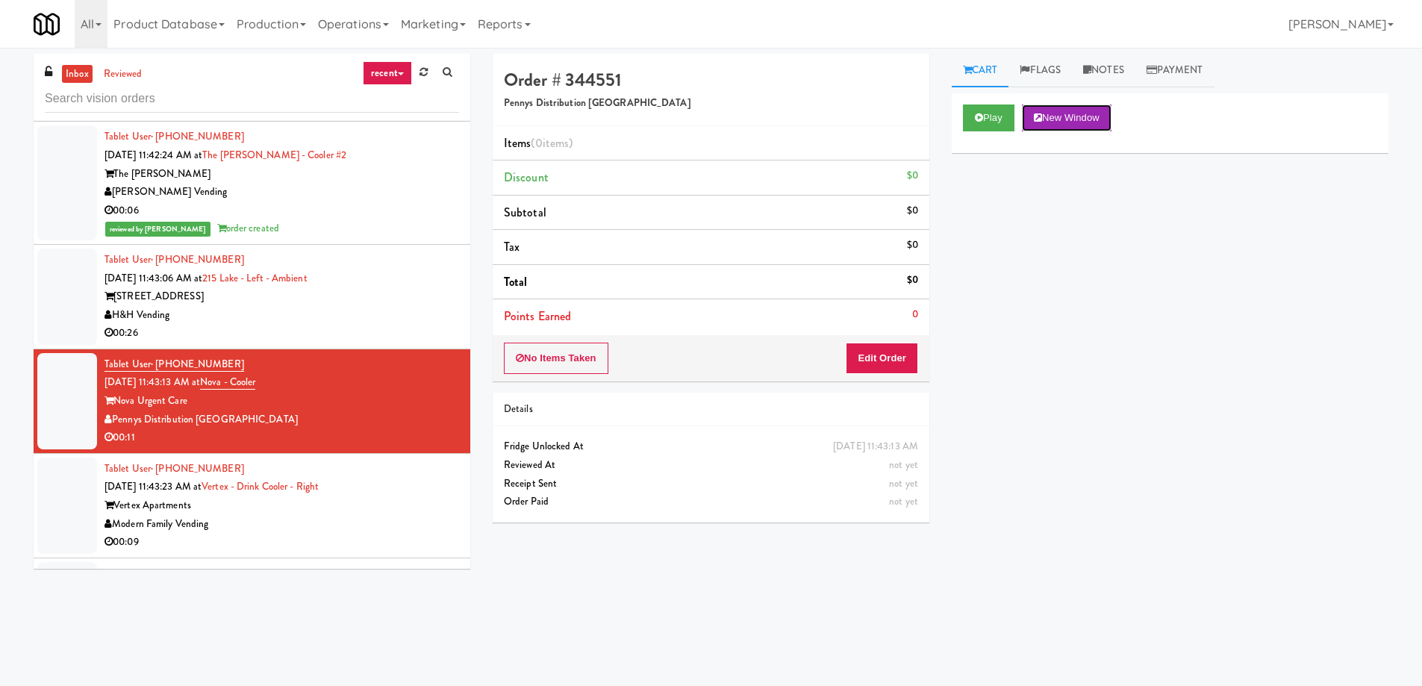
click at [1022, 104] on button "New Window" at bounding box center [1067, 117] width 90 height 27
click at [668, 586] on div "Order # 344551 Pennys Distribution [PERSON_NAME] Items (0 items ) Discount $0 S…" at bounding box center [940, 353] width 918 height 599
drag, startPoint x: 1236, startPoint y: 250, endPoint x: 1278, endPoint y: 113, distance: 142.8
click at [1236, 250] on div "Play New Window Primary Flag Clear Flag if unable to determine what was taken o…" at bounding box center [1170, 373] width 437 height 560
click at [913, 353] on button "Edit Order" at bounding box center [882, 358] width 72 height 31
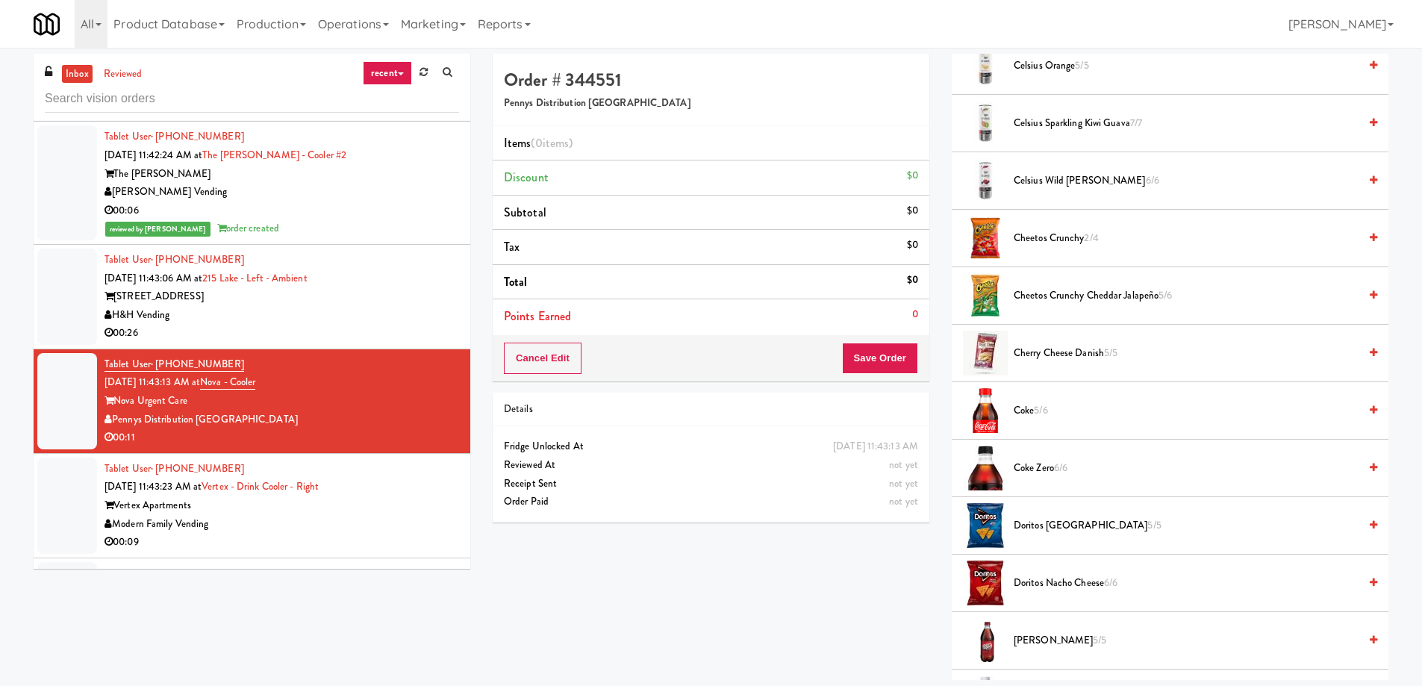
scroll to position [522, 0]
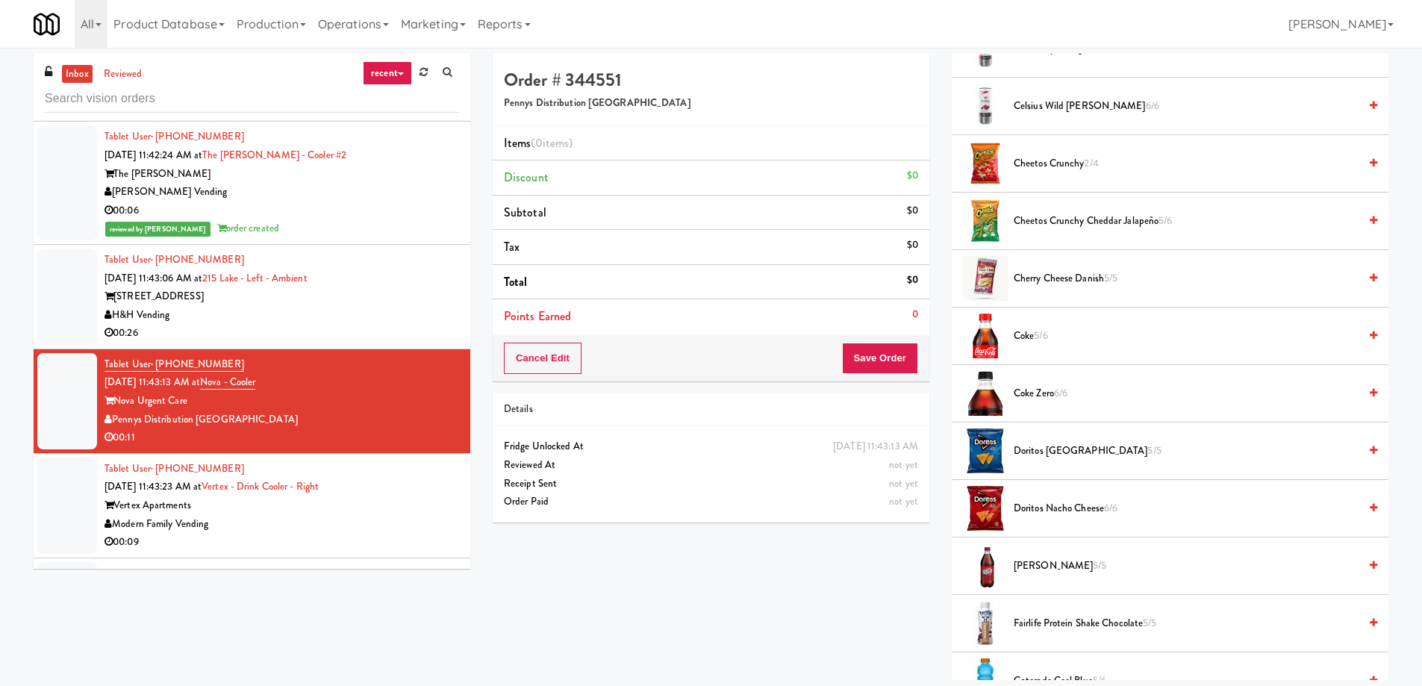
click at [1049, 507] on span "Doritos Nacho Cheese 6/6" at bounding box center [1185, 508] width 345 height 19
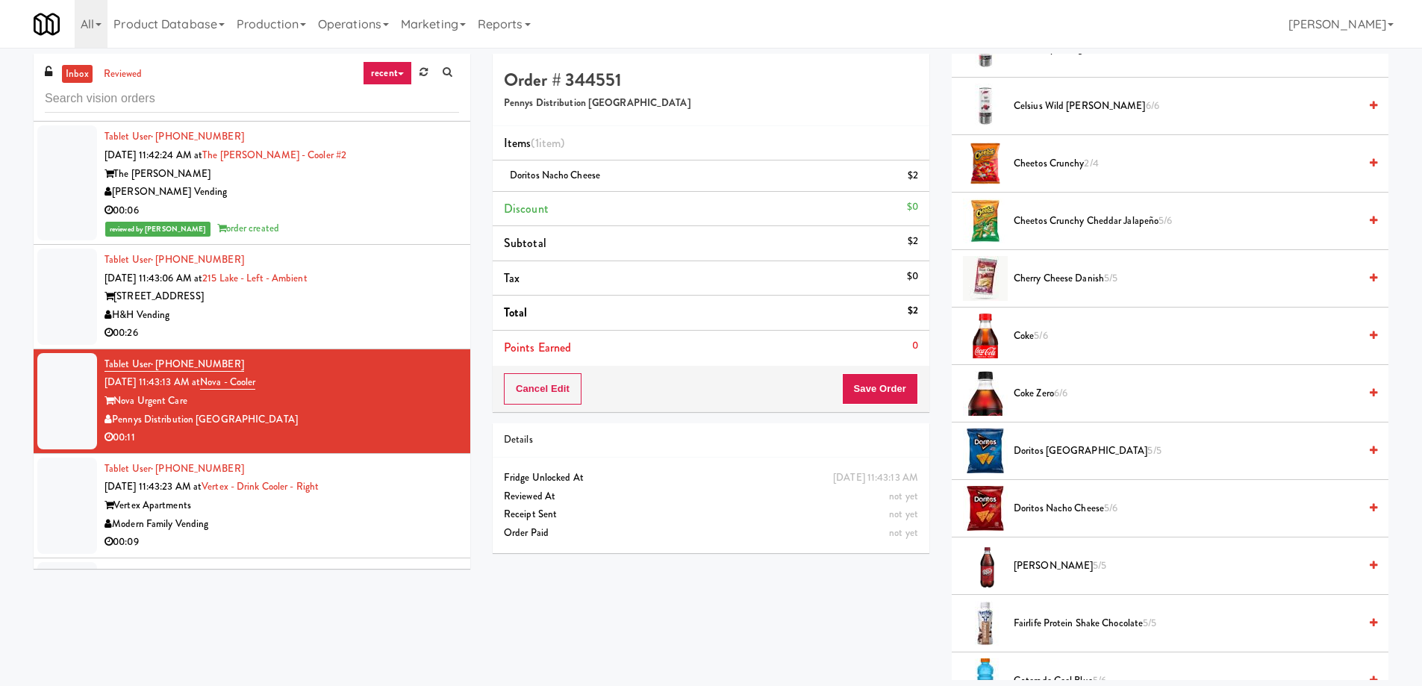
scroll to position [746, 0]
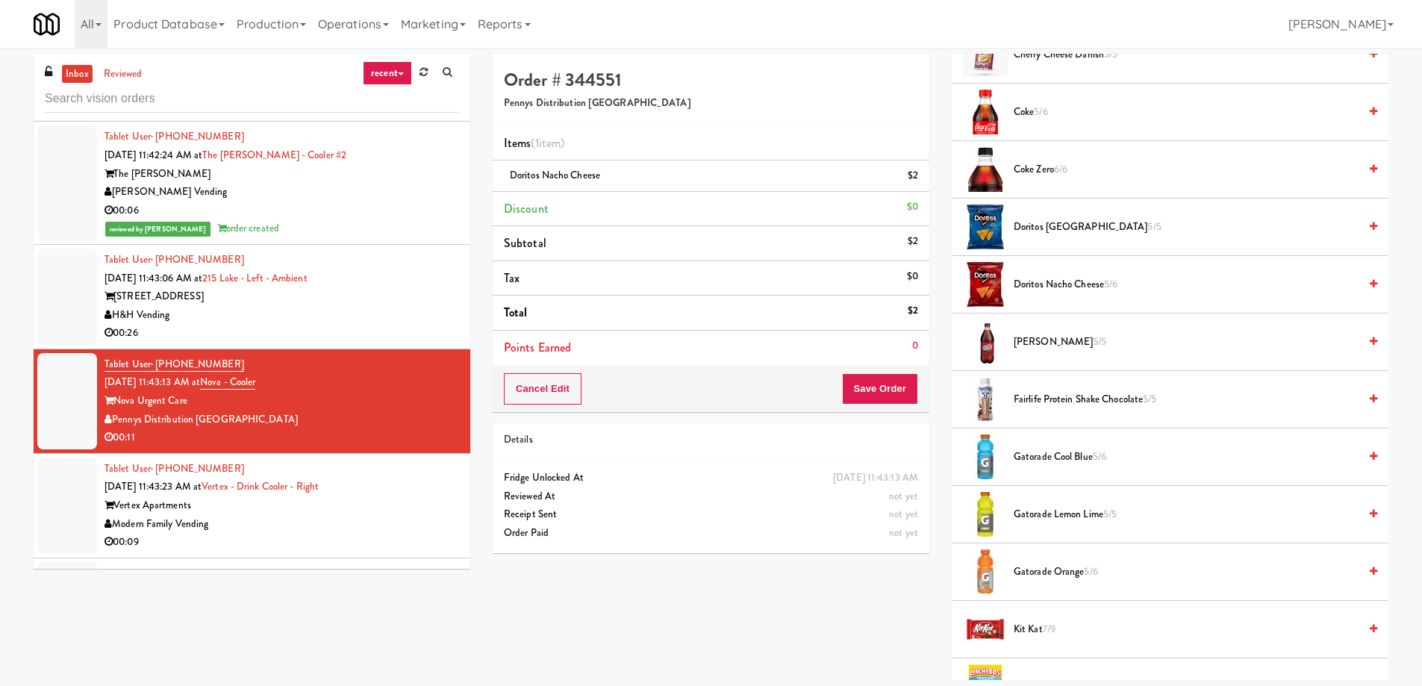
click at [1040, 451] on span "Gatorade Cool Blue 5/6" at bounding box center [1185, 457] width 345 height 19
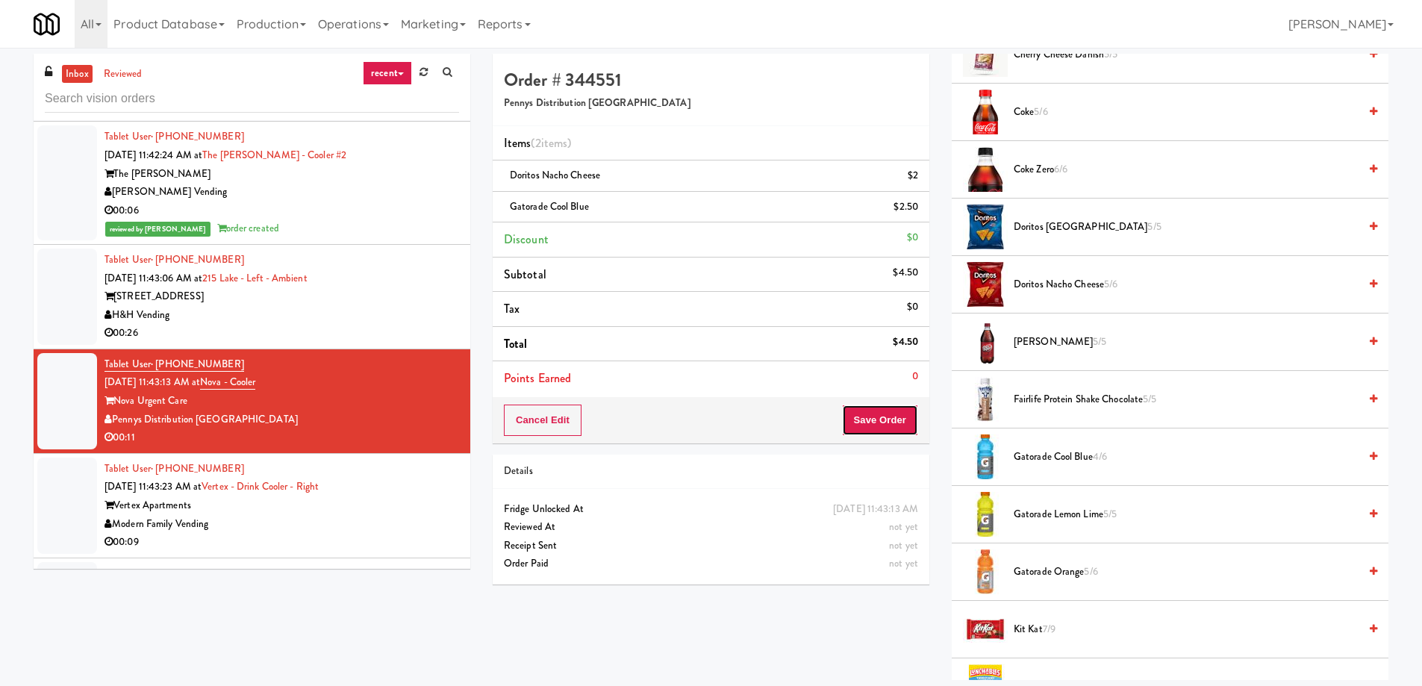
click at [878, 416] on button "Save Order" at bounding box center [880, 419] width 76 height 31
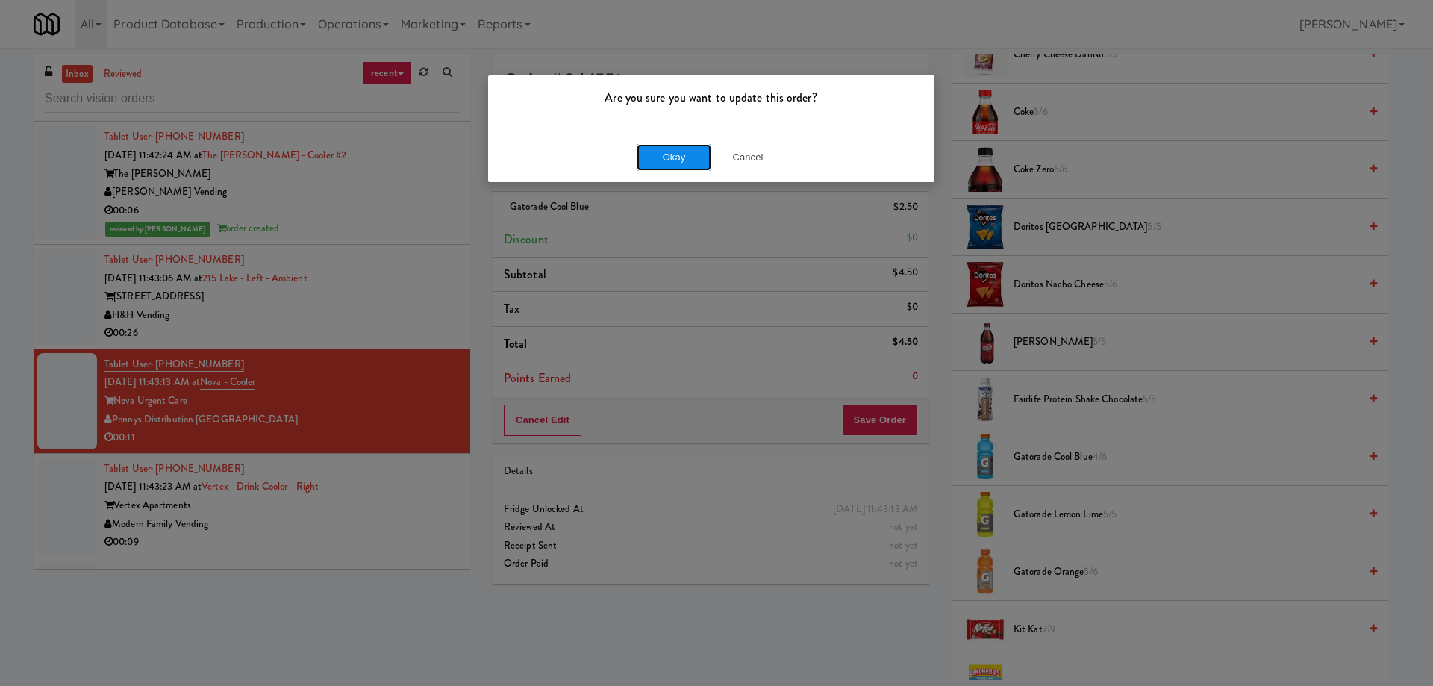
click at [666, 160] on button "Okay" at bounding box center [674, 157] width 75 height 27
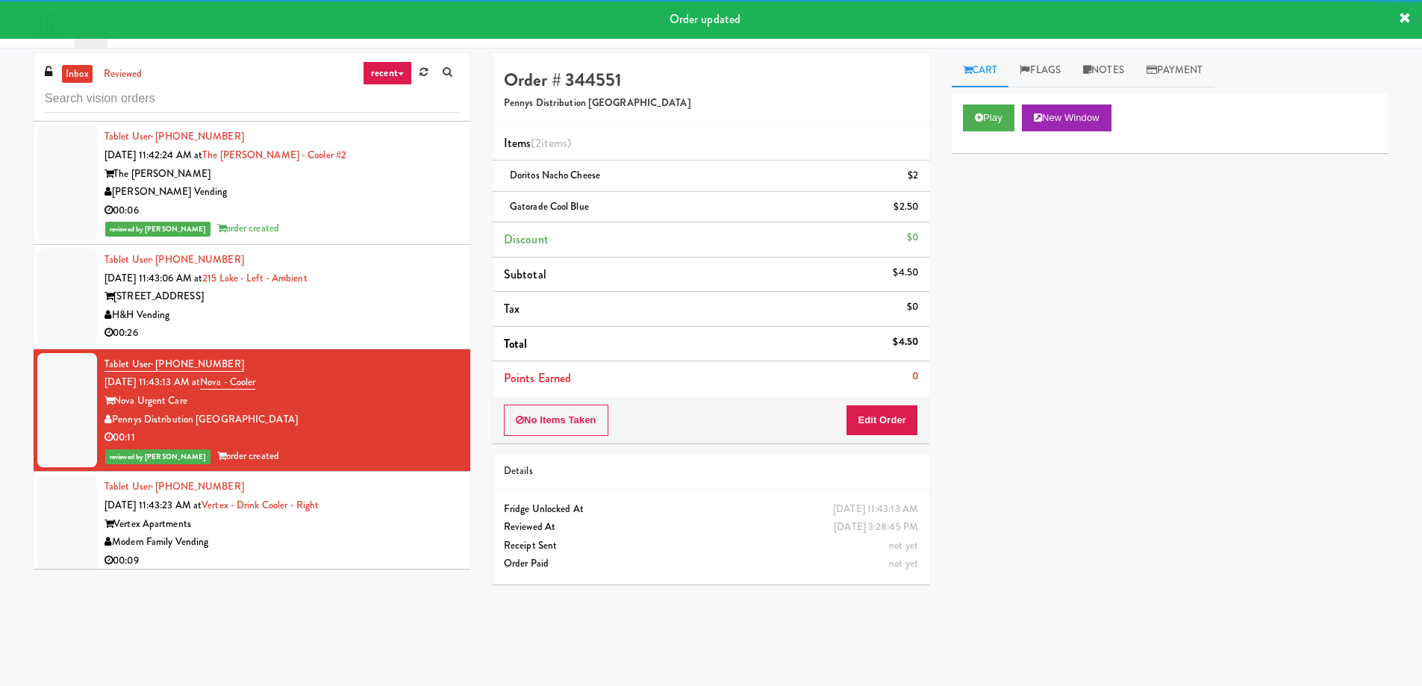
scroll to position [14219, 0]
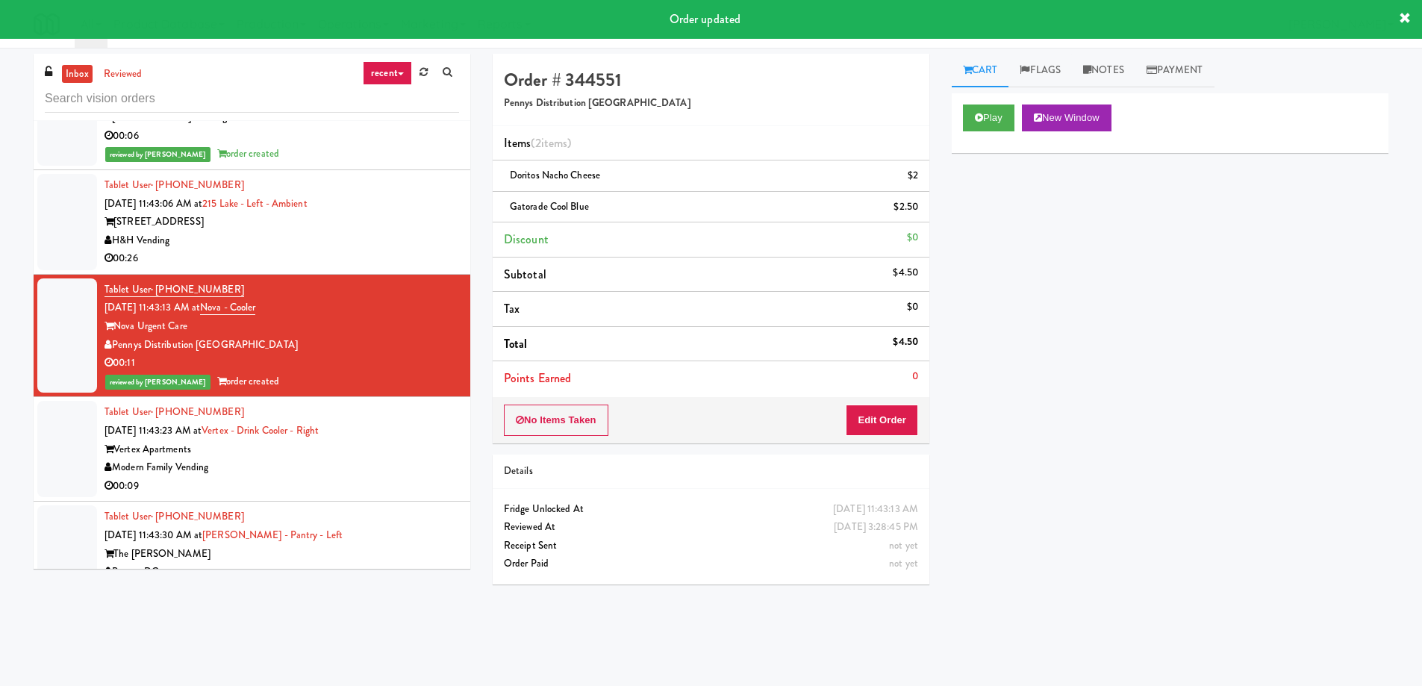
click at [346, 458] on div "Modern Family Vending" at bounding box center [281, 467] width 354 height 19
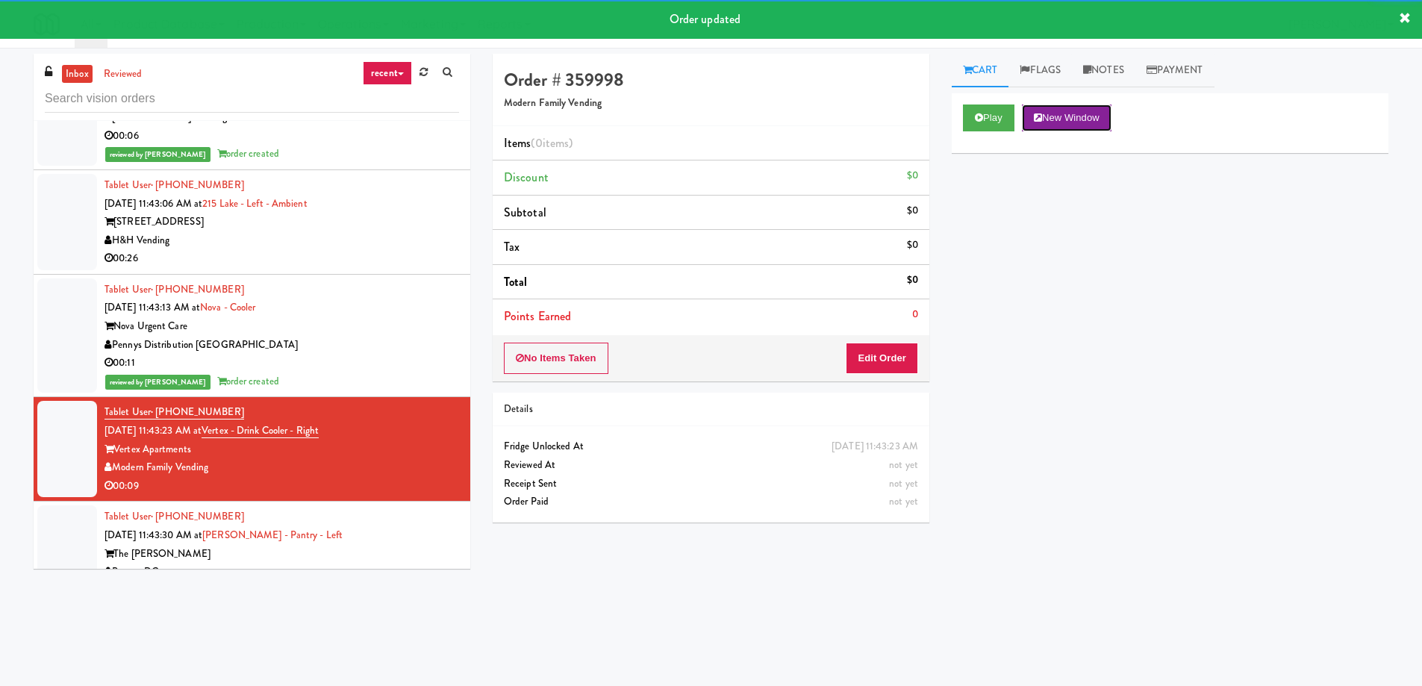
click at [1040, 121] on icon at bounding box center [1038, 118] width 8 height 10
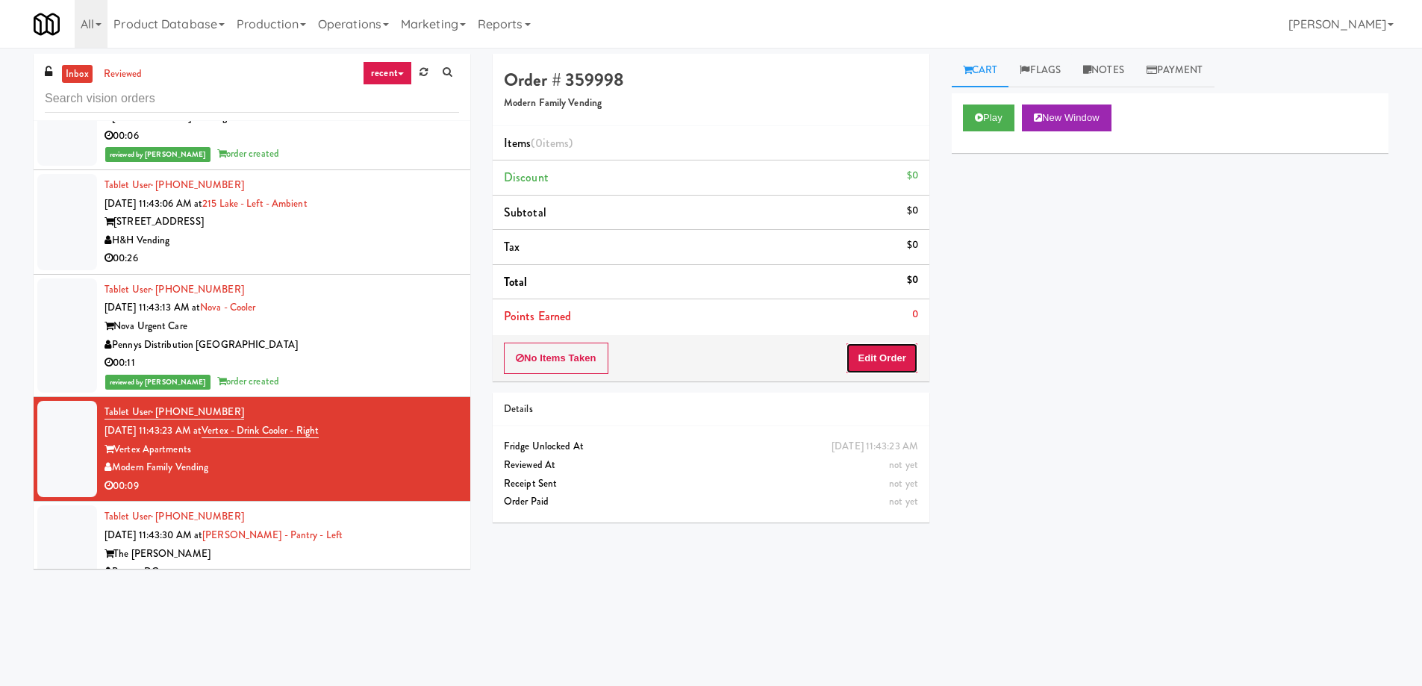
click at [887, 361] on button "Edit Order" at bounding box center [882, 358] width 72 height 31
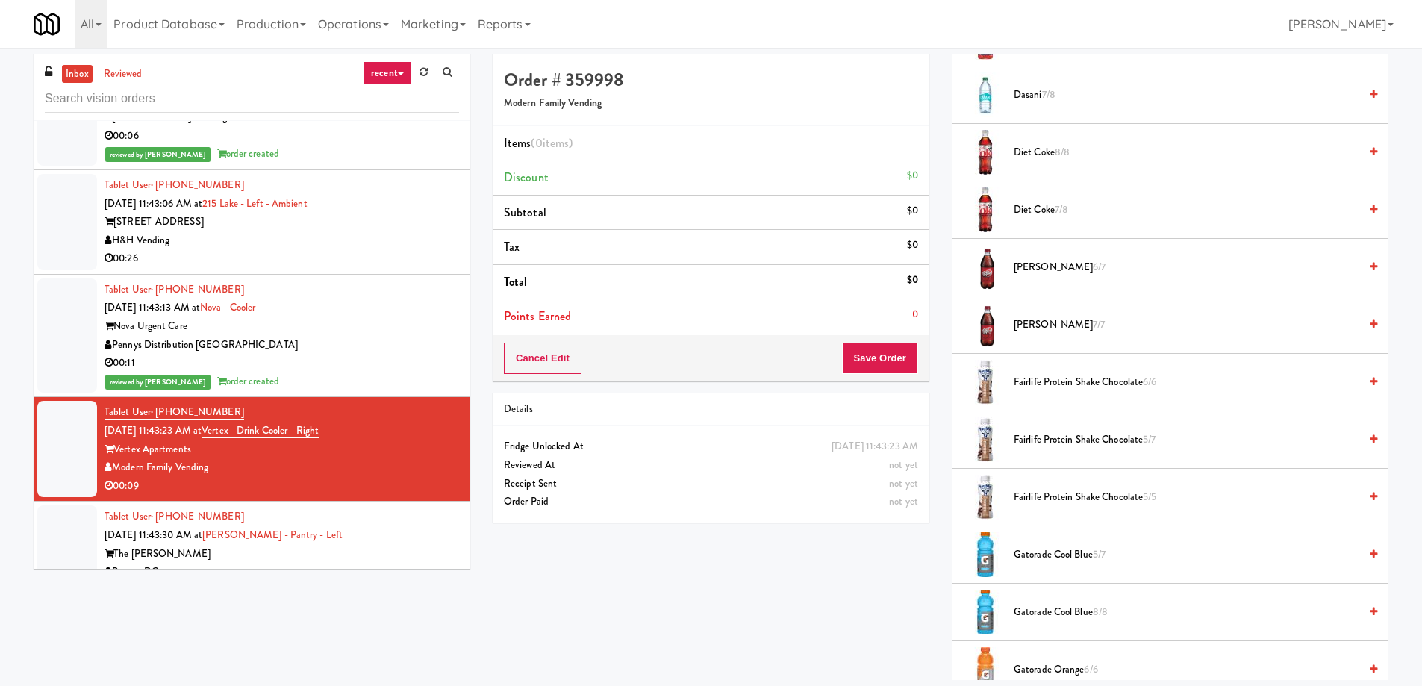
scroll to position [1045, 0]
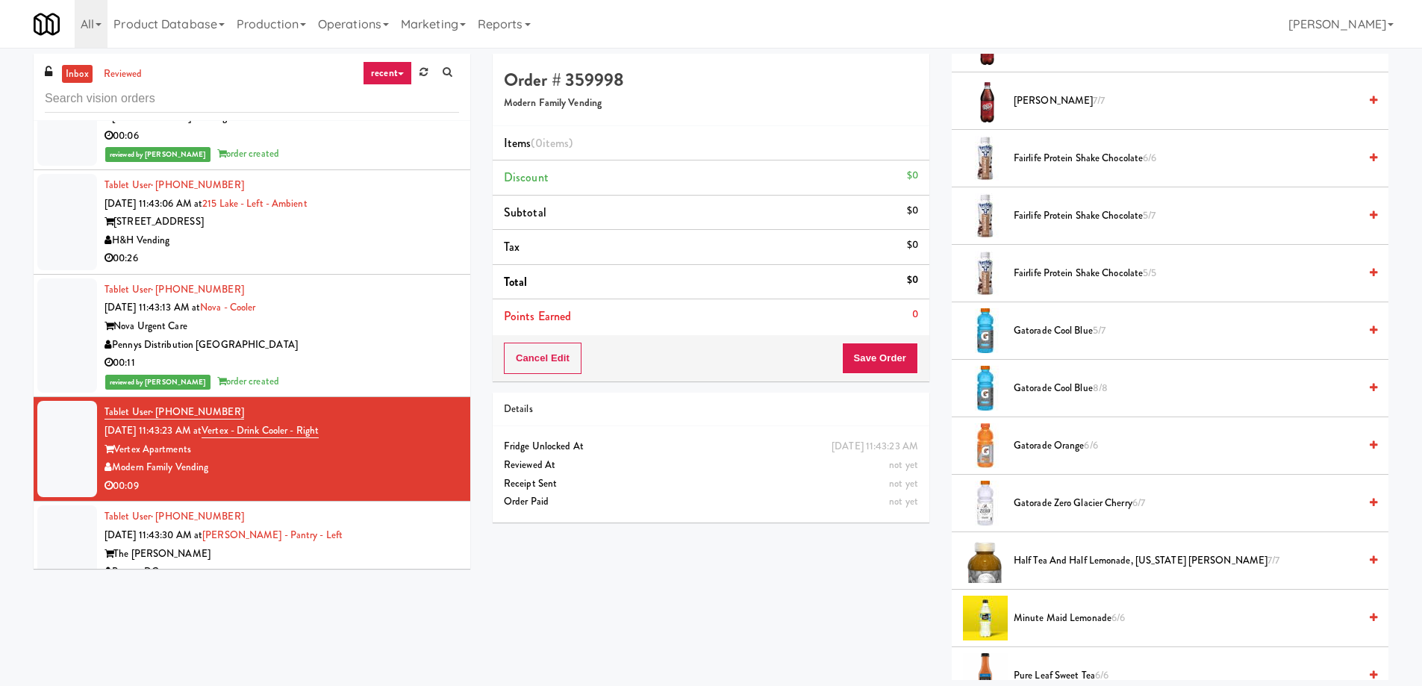
click at [1063, 448] on span "Gatorade Orange 6/6" at bounding box center [1185, 446] width 345 height 19
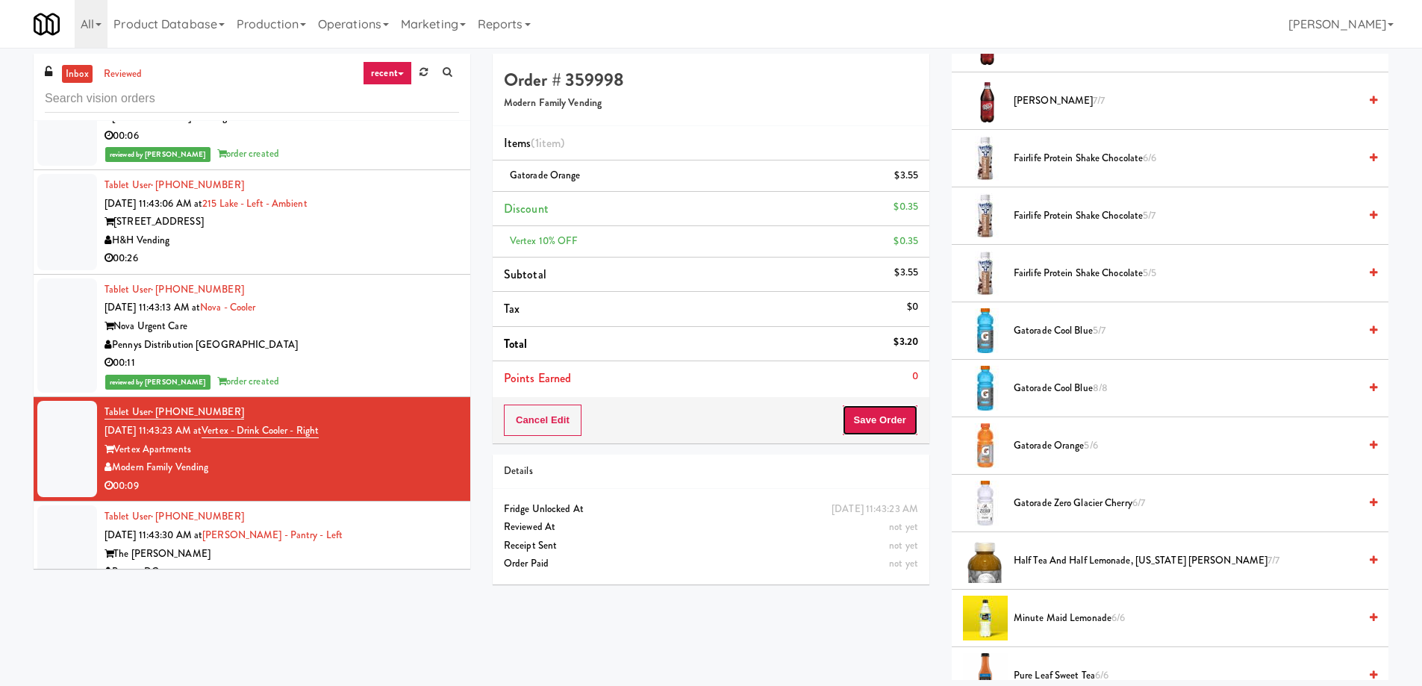
click at [863, 421] on button "Save Order" at bounding box center [880, 419] width 76 height 31
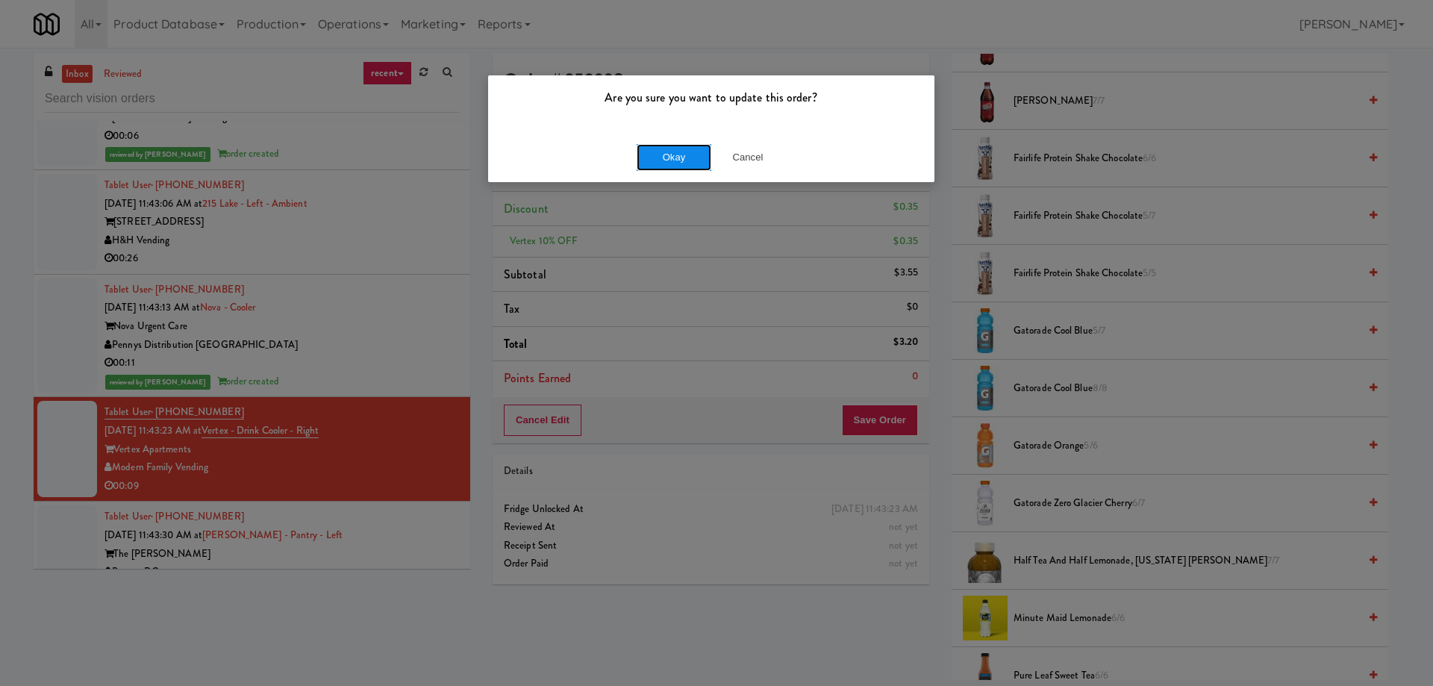
click at [689, 165] on button "Okay" at bounding box center [674, 157] width 75 height 27
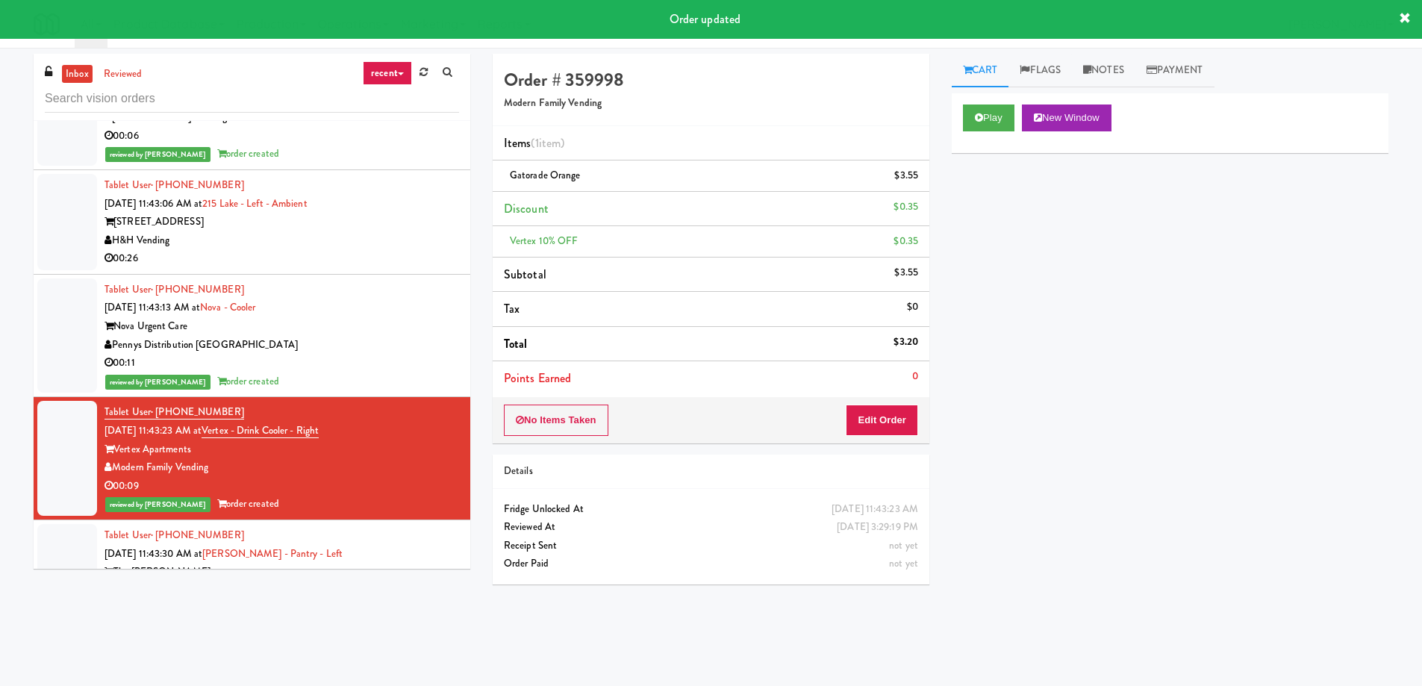
scroll to position [14368, 0]
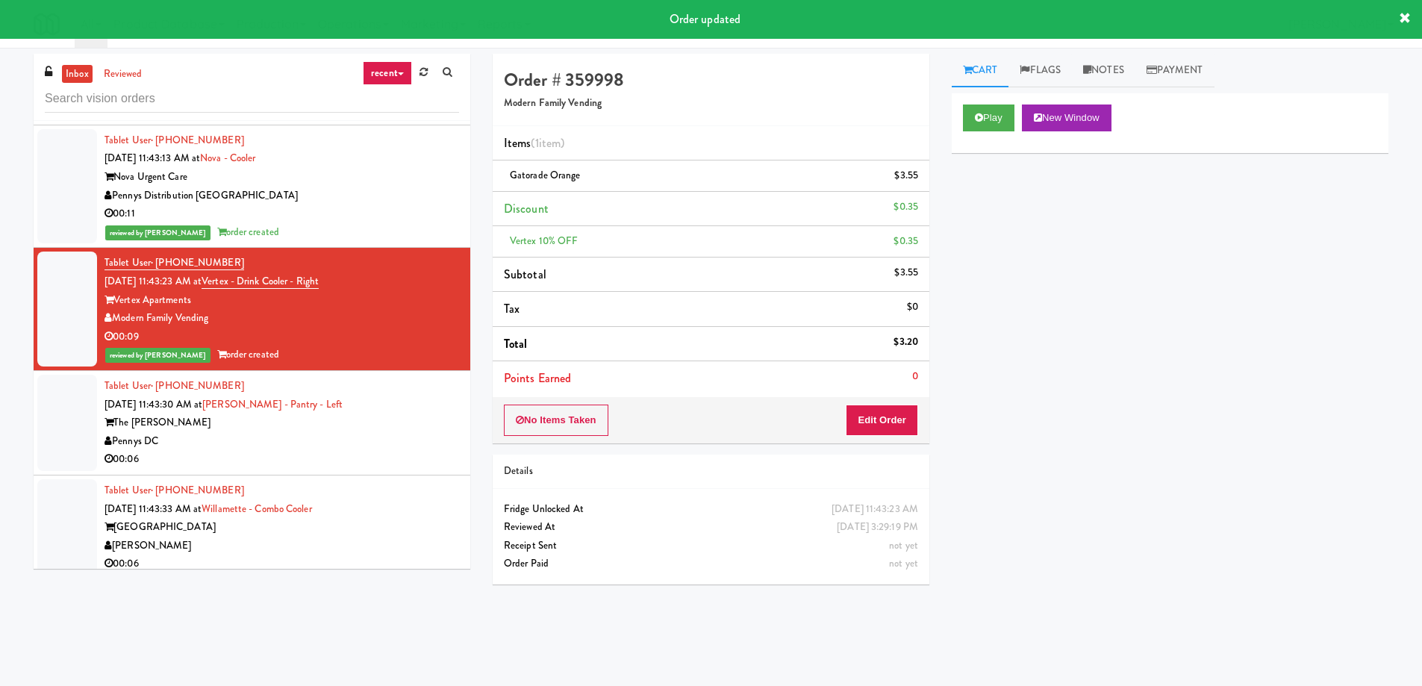
click at [348, 432] on div "Pennys DC" at bounding box center [281, 441] width 354 height 19
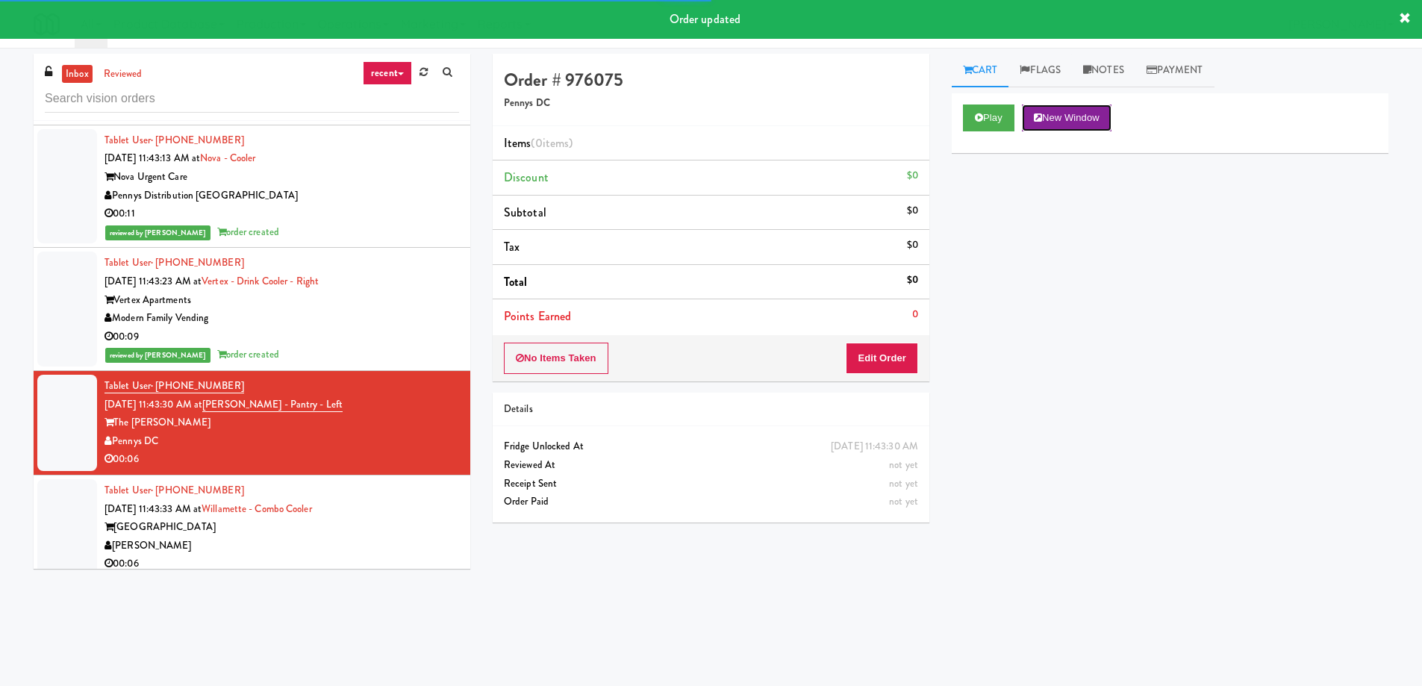
click at [1090, 110] on button "New Window" at bounding box center [1067, 117] width 90 height 27
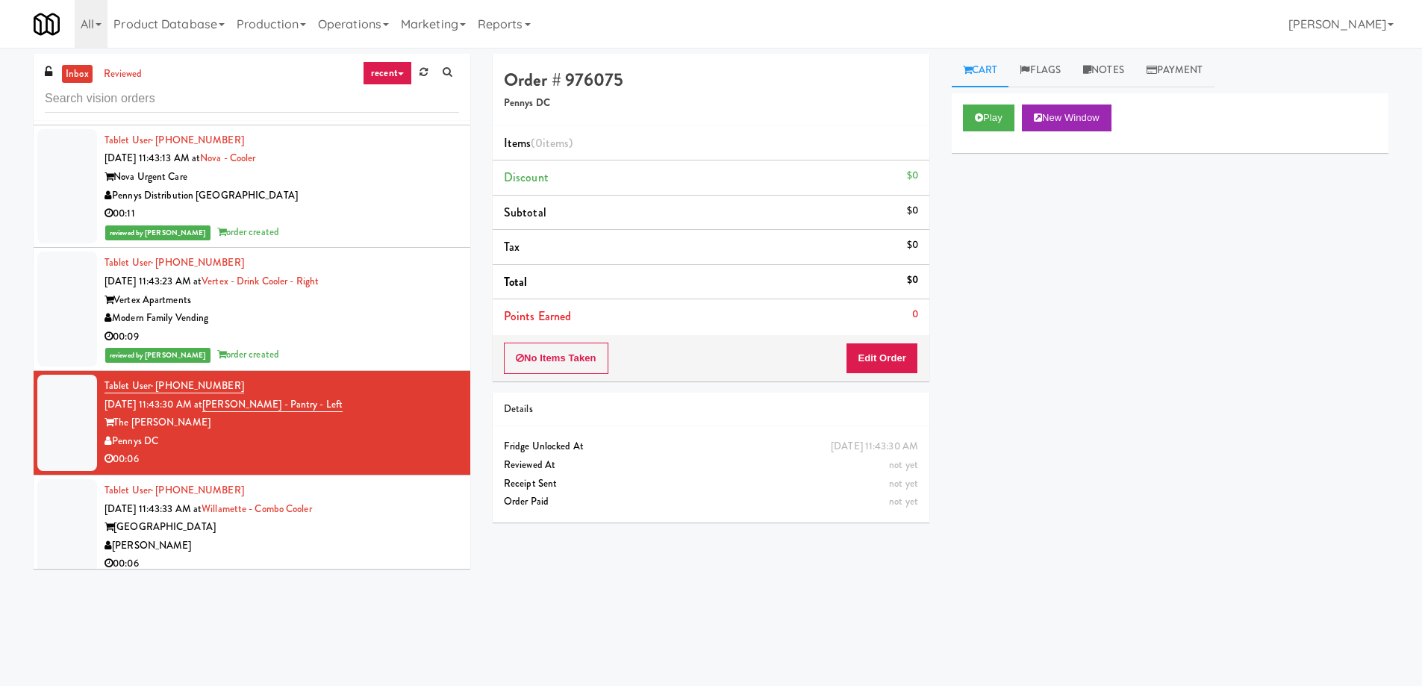
click at [1173, 249] on div "Play New Window Primary Flag Clear Flag if unable to determine what was taken o…" at bounding box center [1170, 373] width 437 height 560
click at [907, 360] on button "Edit Order" at bounding box center [882, 358] width 72 height 31
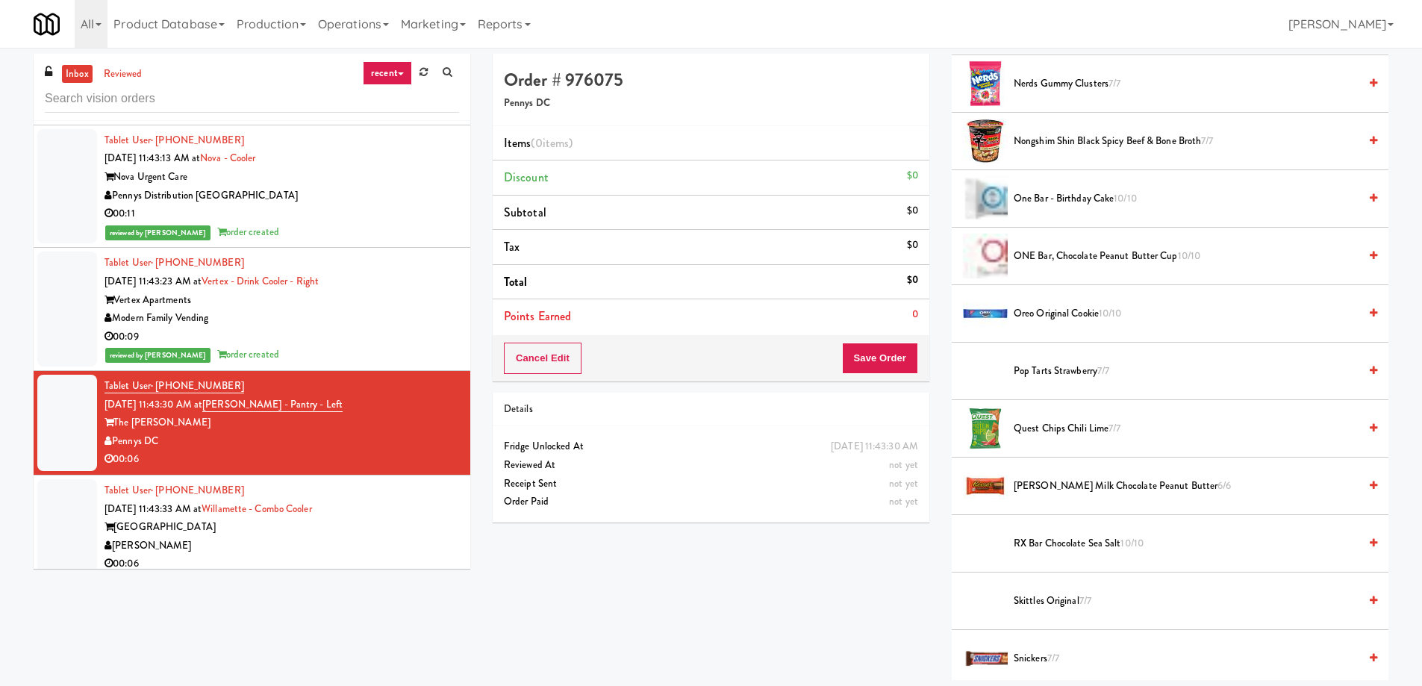
scroll to position [1194, 0]
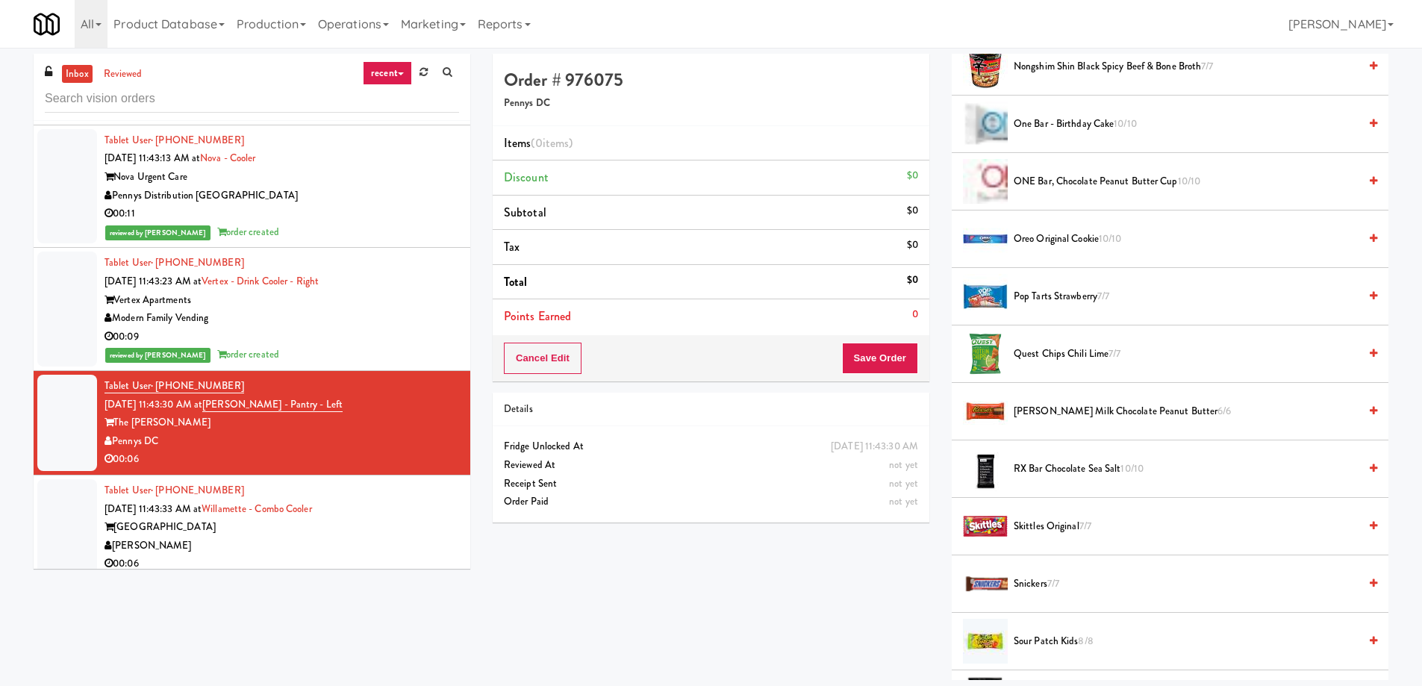
click at [1028, 413] on span "[PERSON_NAME] Milk Chocolate Peanut Butter 6/6" at bounding box center [1185, 411] width 345 height 19
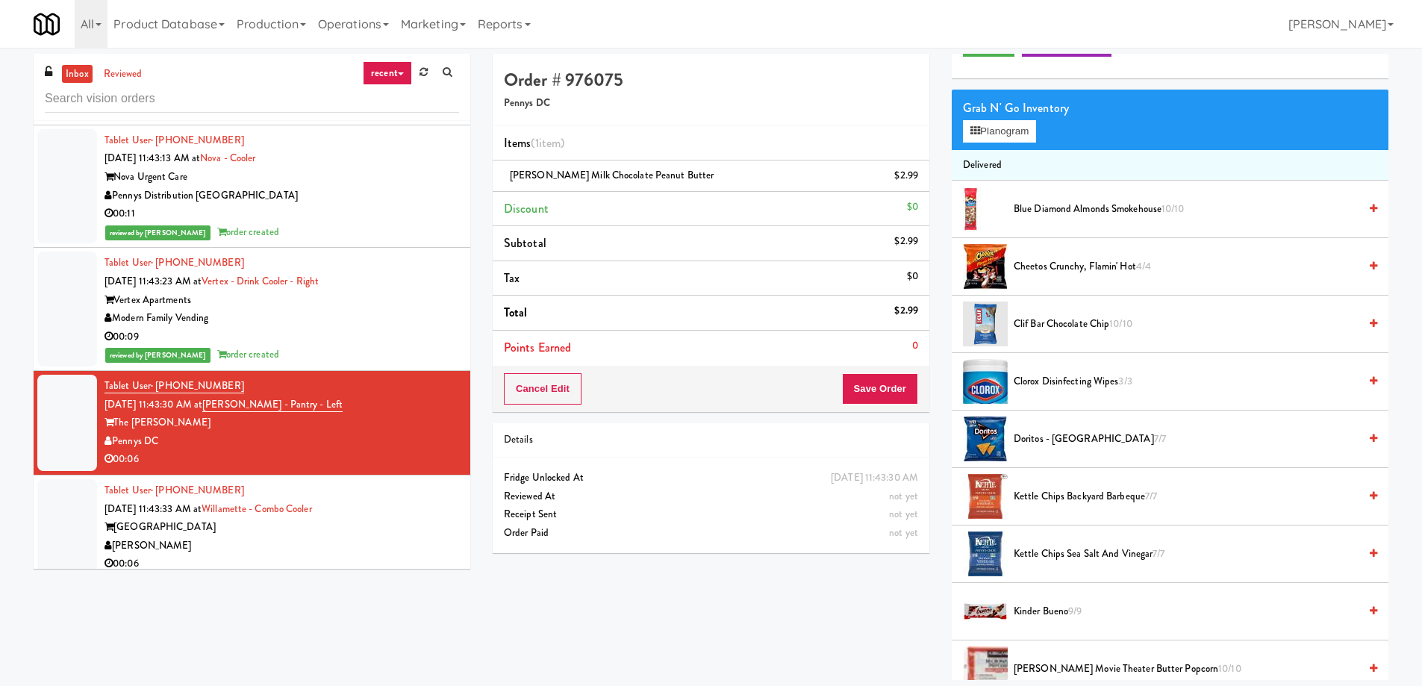
scroll to position [0, 0]
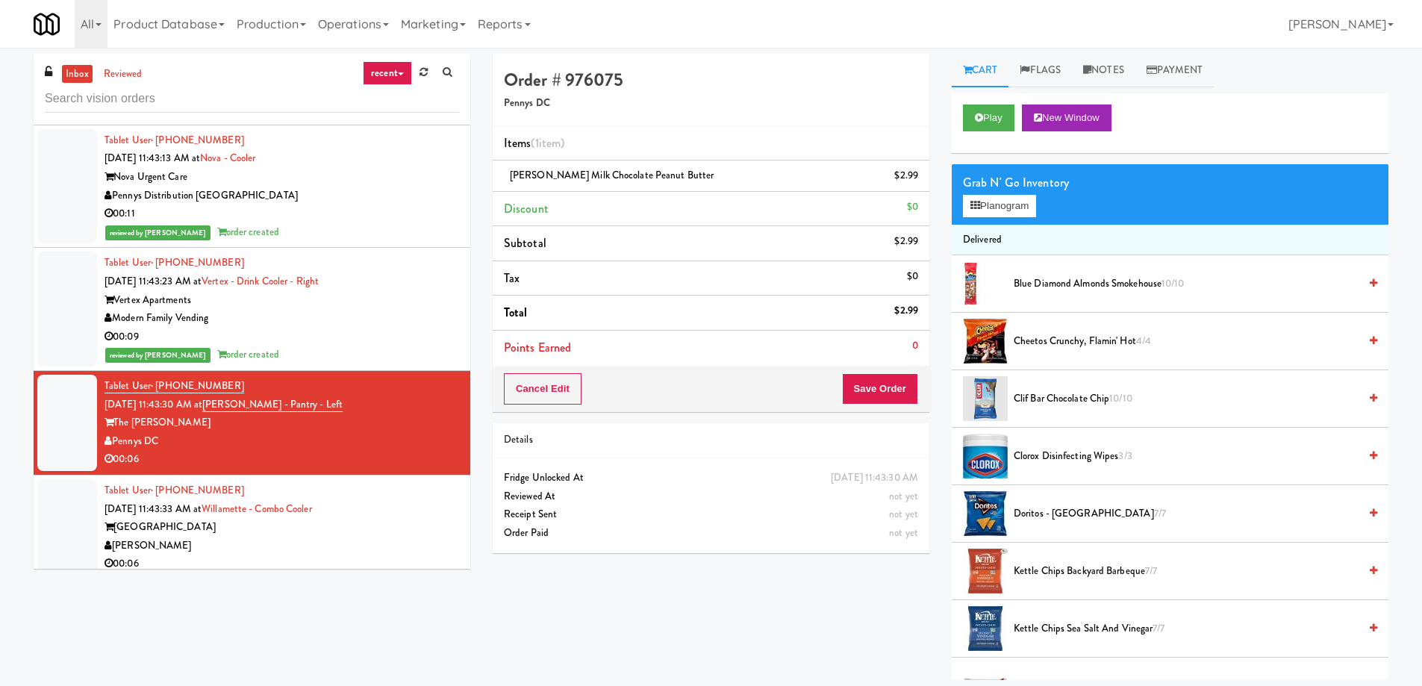
click at [1014, 334] on span "Cheetos Crunchy, Flamin' Hot 4/4" at bounding box center [1185, 341] width 345 height 19
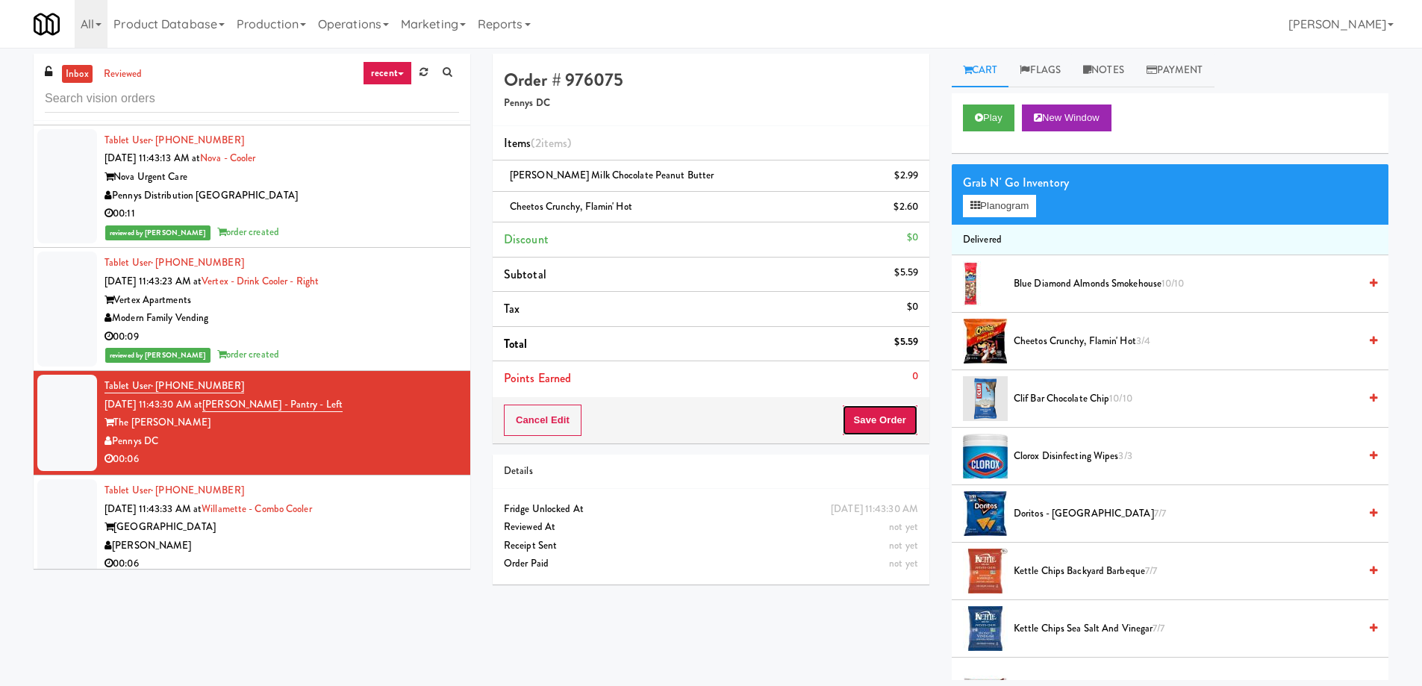
click at [877, 431] on button "Save Order" at bounding box center [880, 419] width 76 height 31
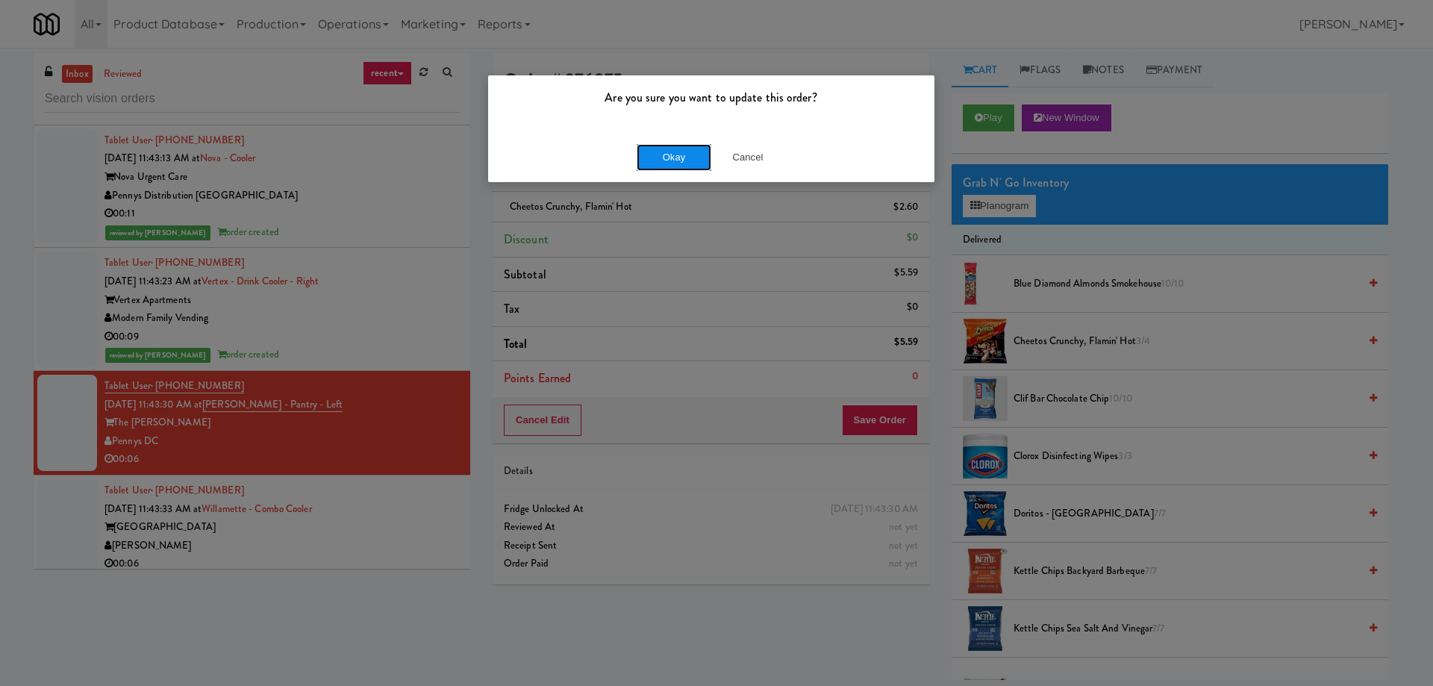
click at [673, 157] on button "Okay" at bounding box center [674, 157] width 75 height 27
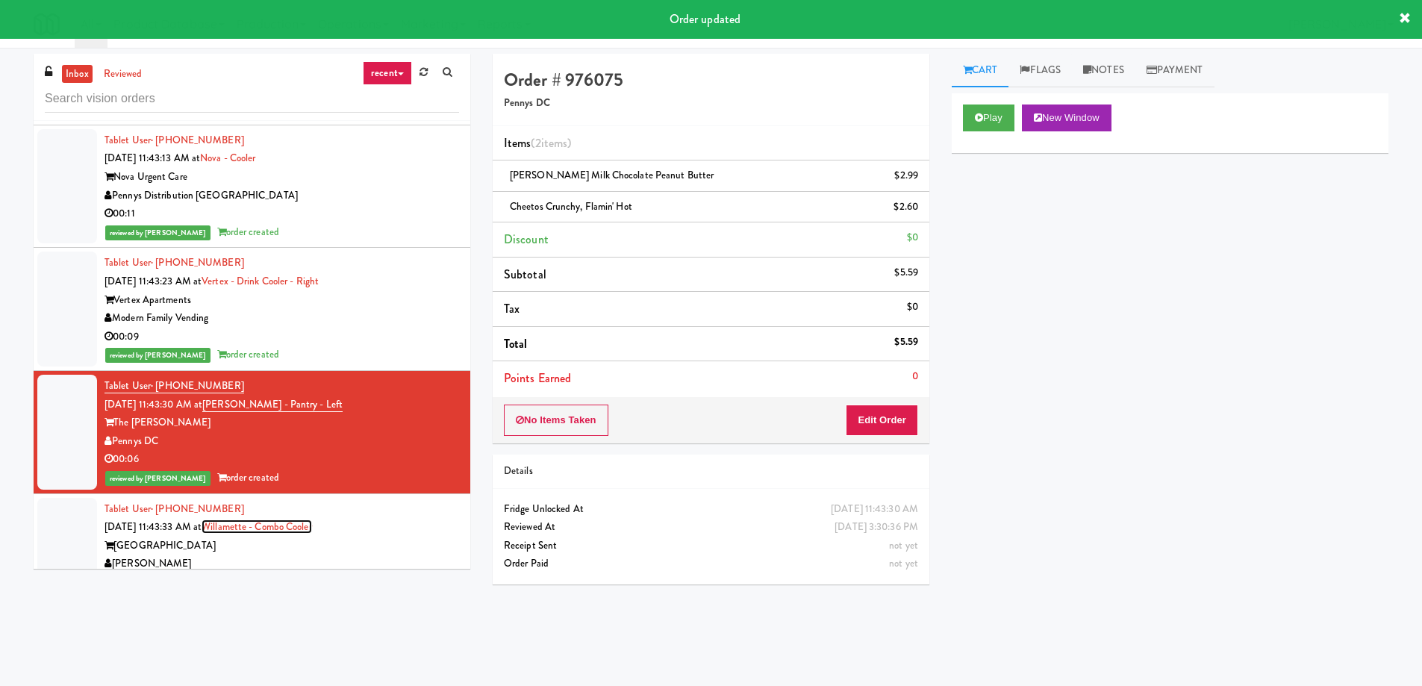
click at [307, 519] on link "Willamette - Combo Cooler" at bounding box center [256, 526] width 110 height 14
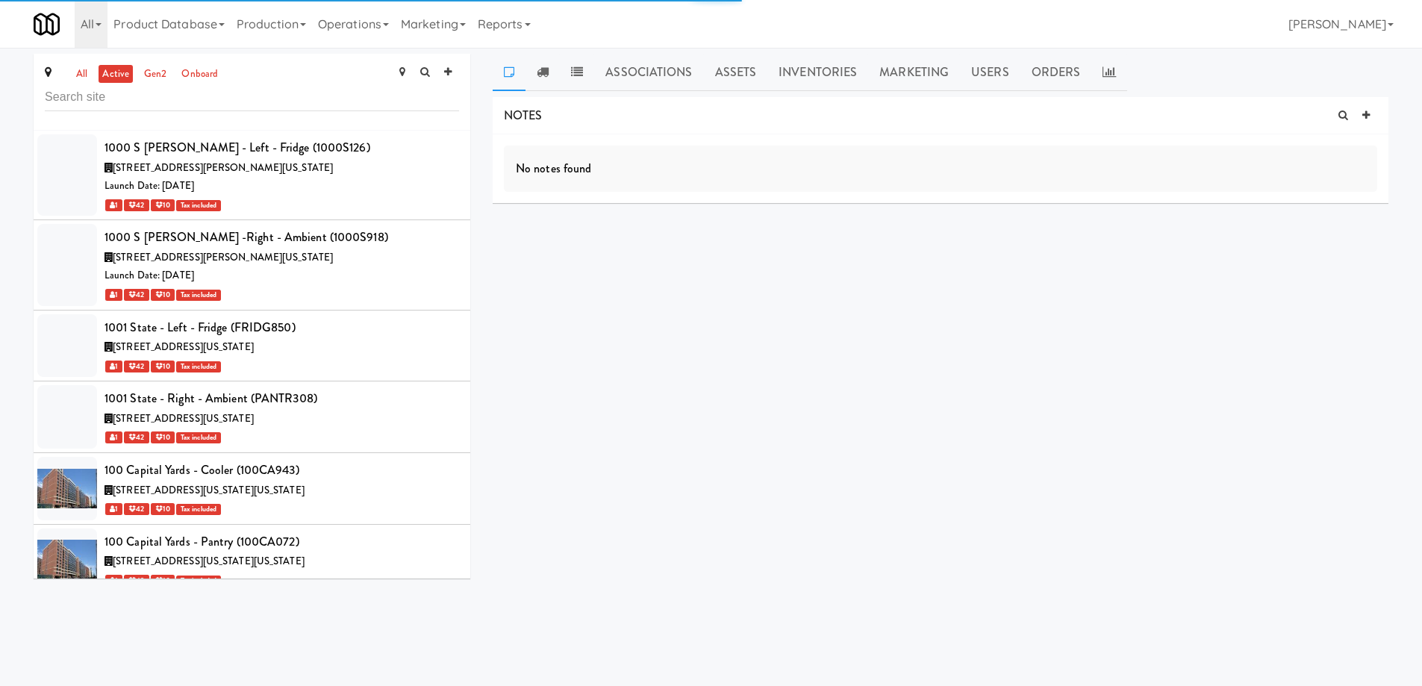
scroll to position [57794, 0]
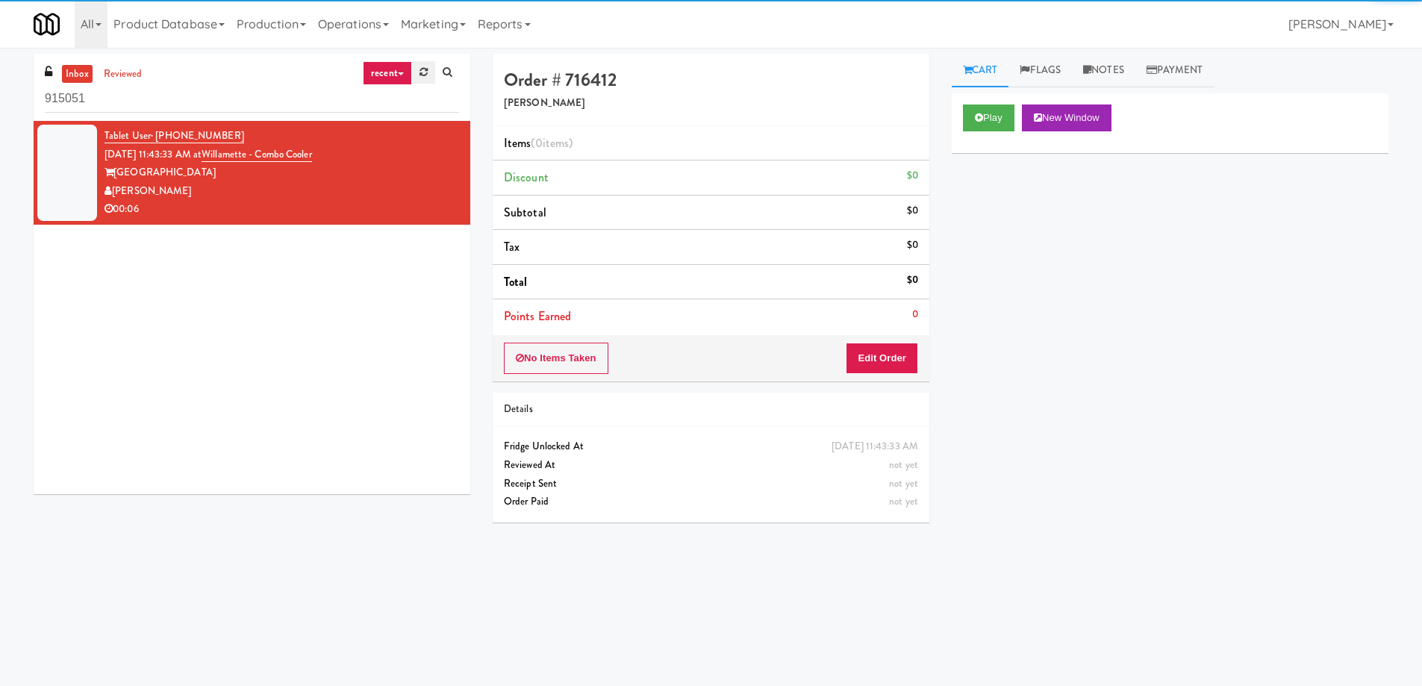
click at [424, 70] on icon at bounding box center [423, 72] width 8 height 10
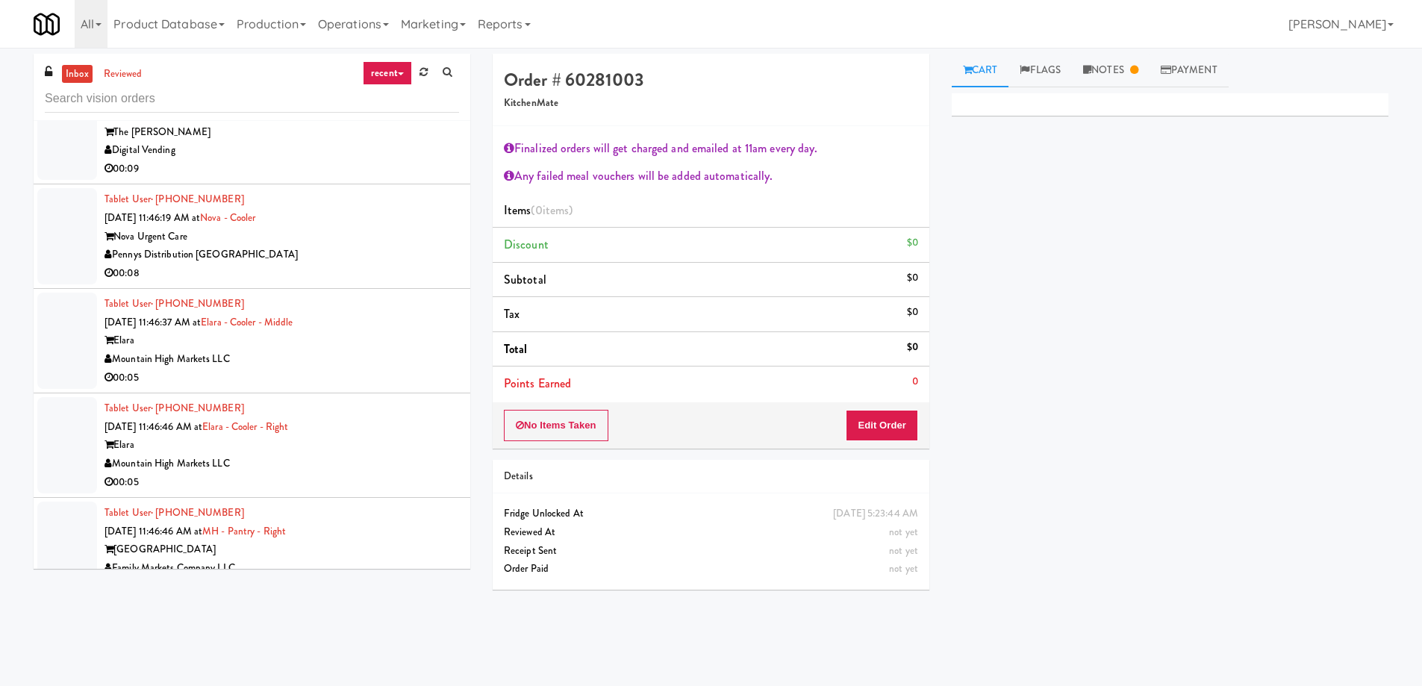
scroll to position [11458, 0]
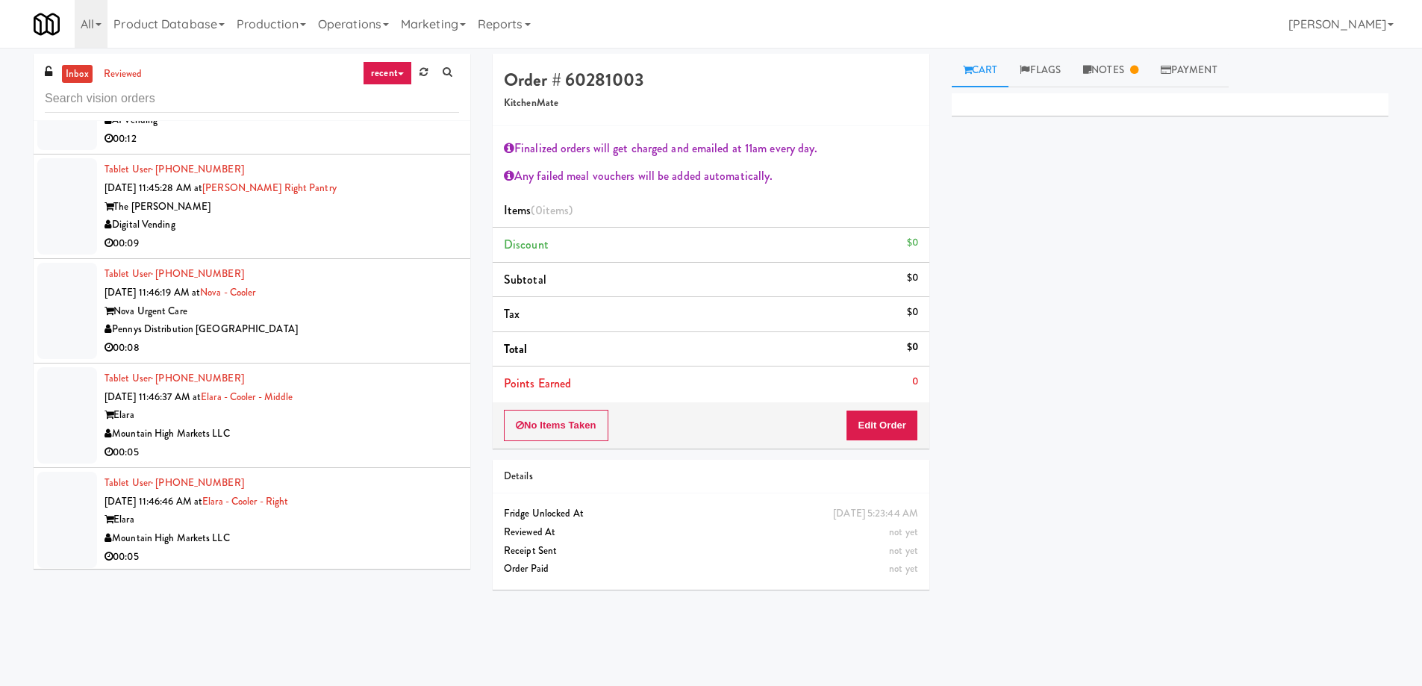
click at [278, 216] on div "Digital Vending" at bounding box center [281, 225] width 354 height 19
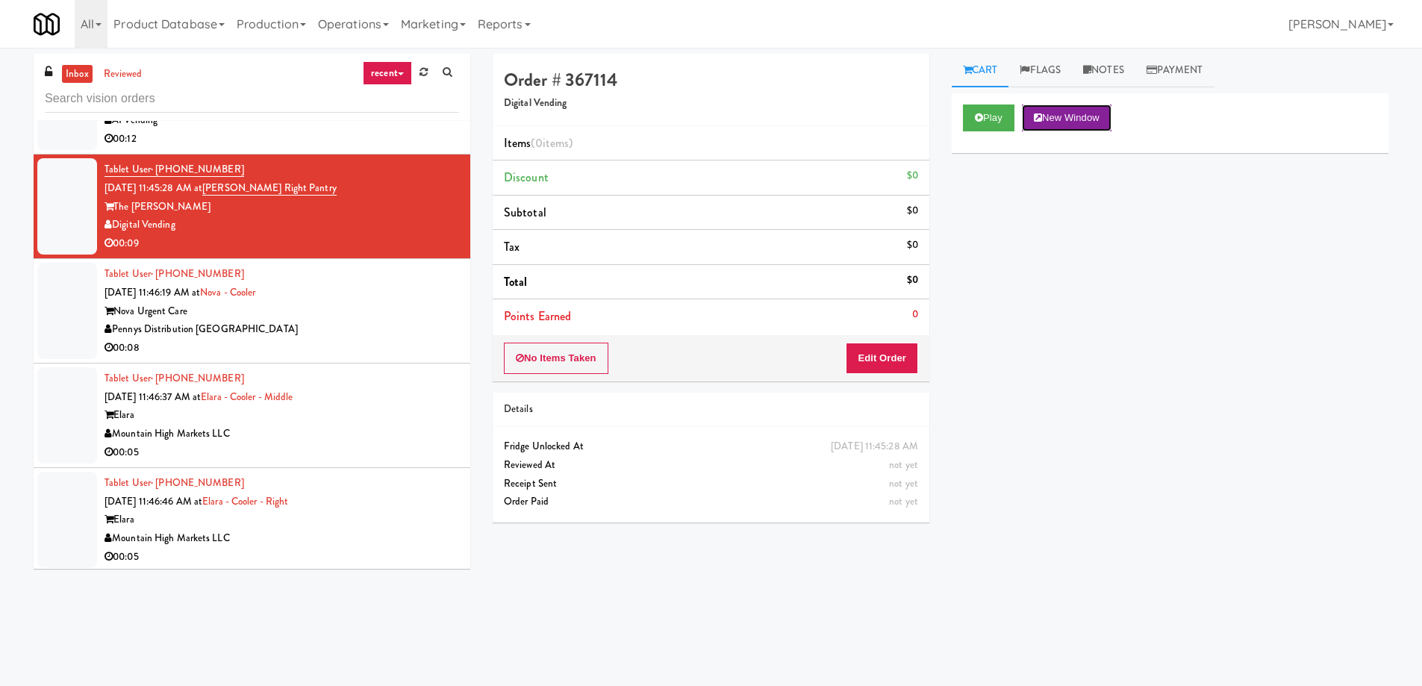
click at [1070, 125] on button "New Window" at bounding box center [1067, 117] width 90 height 27
drag, startPoint x: 1236, startPoint y: 307, endPoint x: 1230, endPoint y: 313, distance: 9.0
click at [1236, 307] on div "Play New Window Primary Flag Clear Flag if unable to determine what was taken o…" at bounding box center [1170, 373] width 437 height 560
click at [356, 302] on div "Nova Urgent Care" at bounding box center [281, 311] width 354 height 19
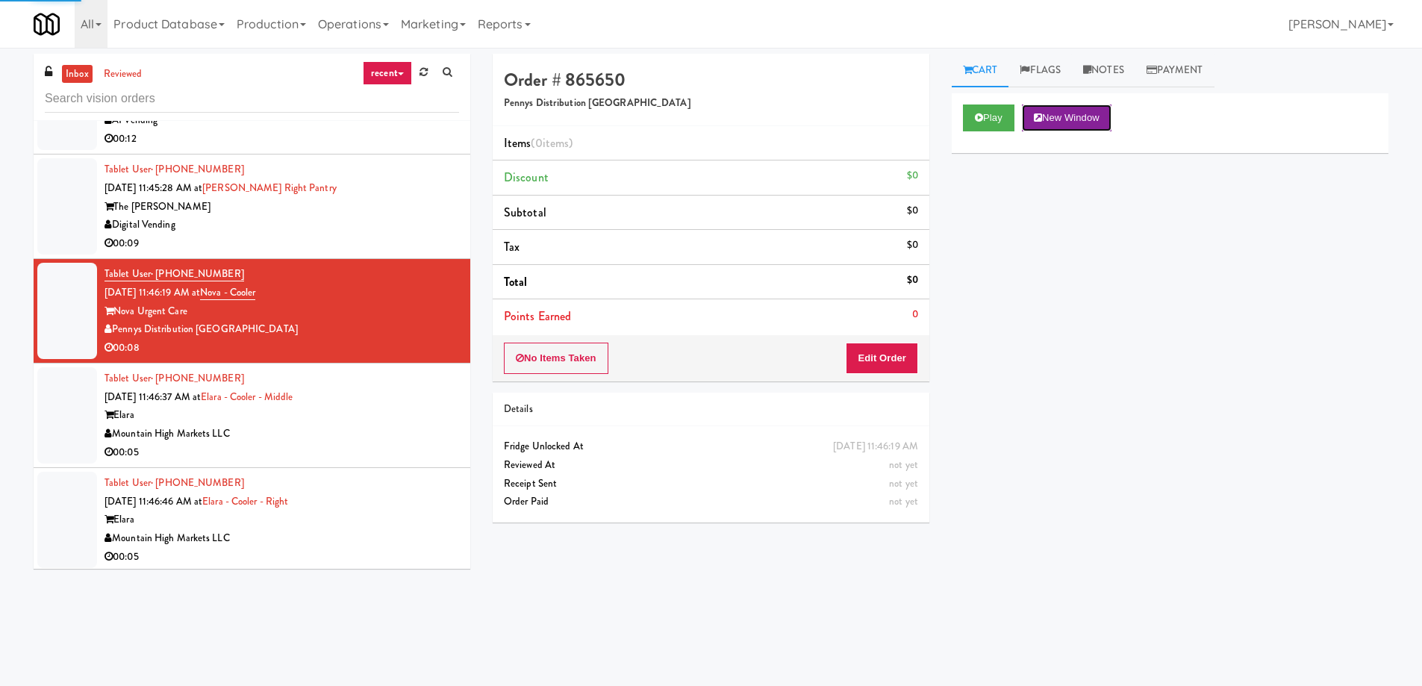
click at [1065, 111] on button "New Window" at bounding box center [1067, 117] width 90 height 27
click at [1191, 291] on div "Play New Window Primary Flag Clear Flag if unable to determine what was taken o…" at bounding box center [1170, 373] width 437 height 560
click at [883, 356] on button "Edit Order" at bounding box center [882, 358] width 72 height 31
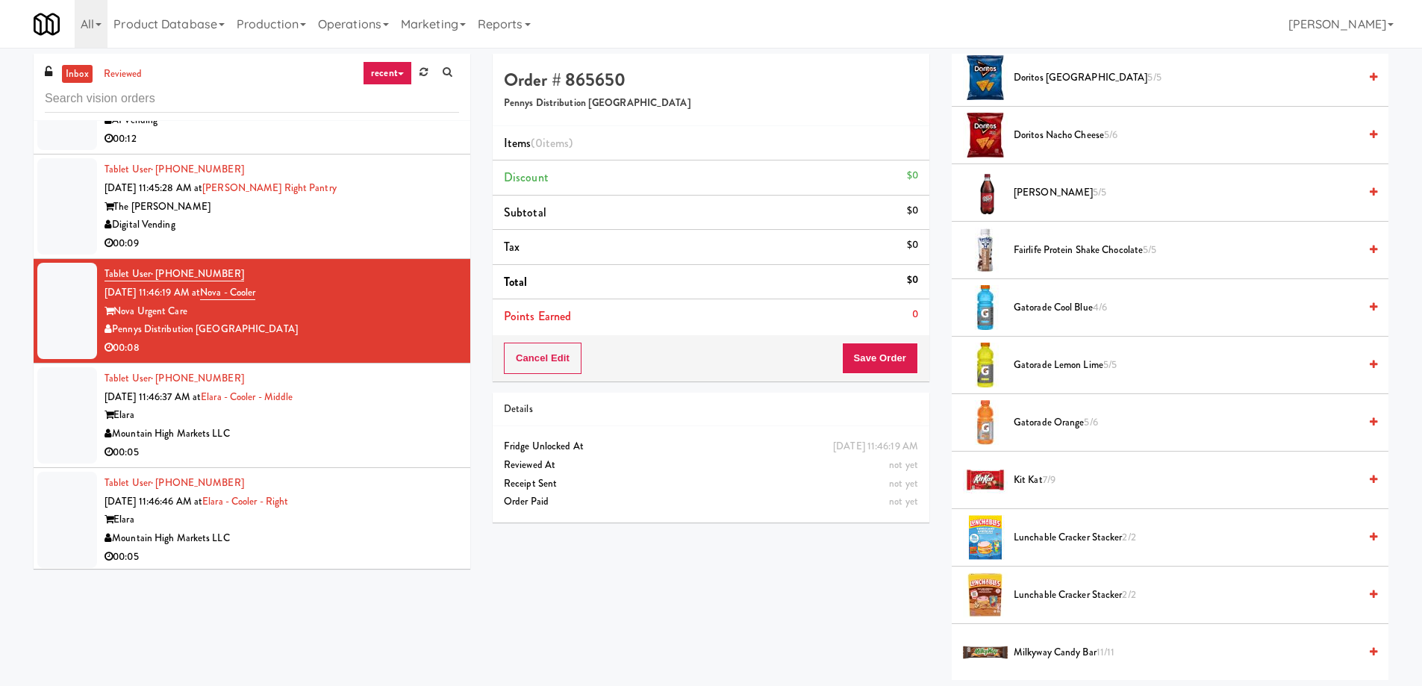
scroll to position [1045, 0]
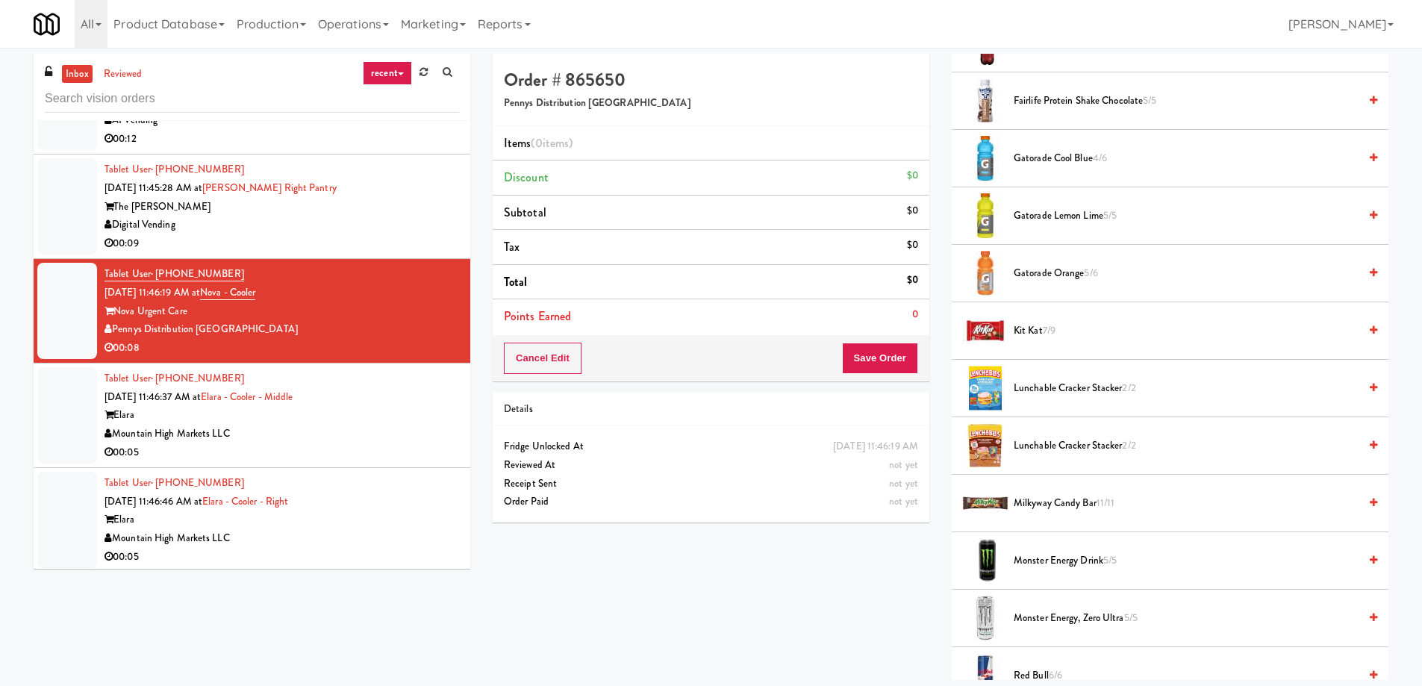
click at [1087, 392] on span "Lunchable Cracker Stacker 2/2" at bounding box center [1185, 388] width 345 height 19
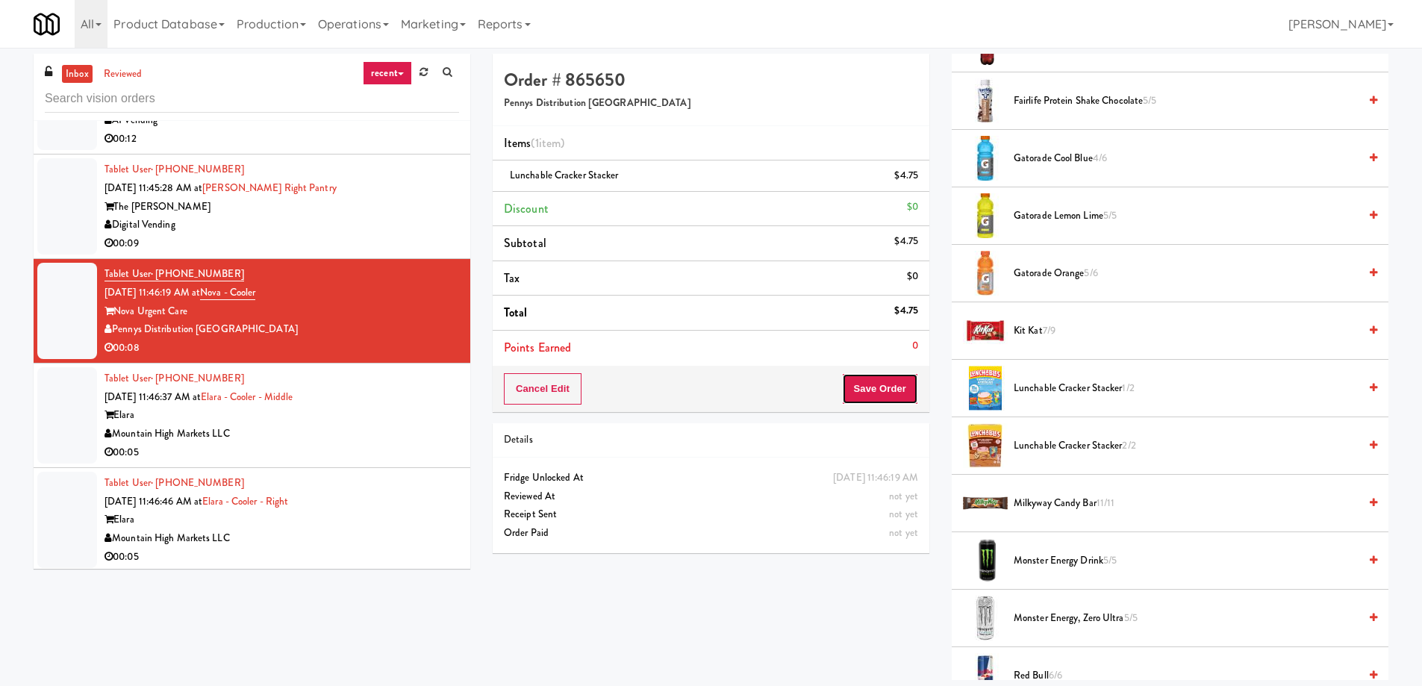
click at [892, 395] on button "Save Order" at bounding box center [880, 388] width 76 height 31
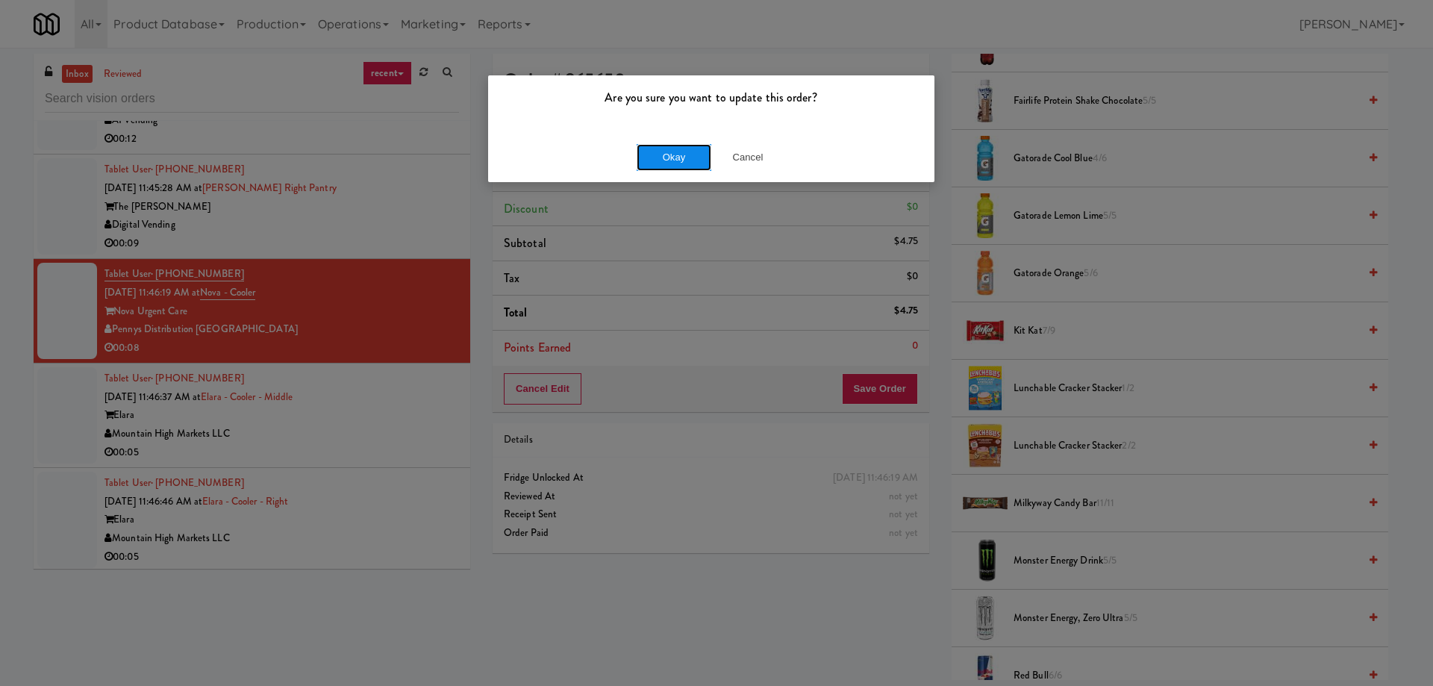
click at [665, 160] on button "Okay" at bounding box center [674, 157] width 75 height 27
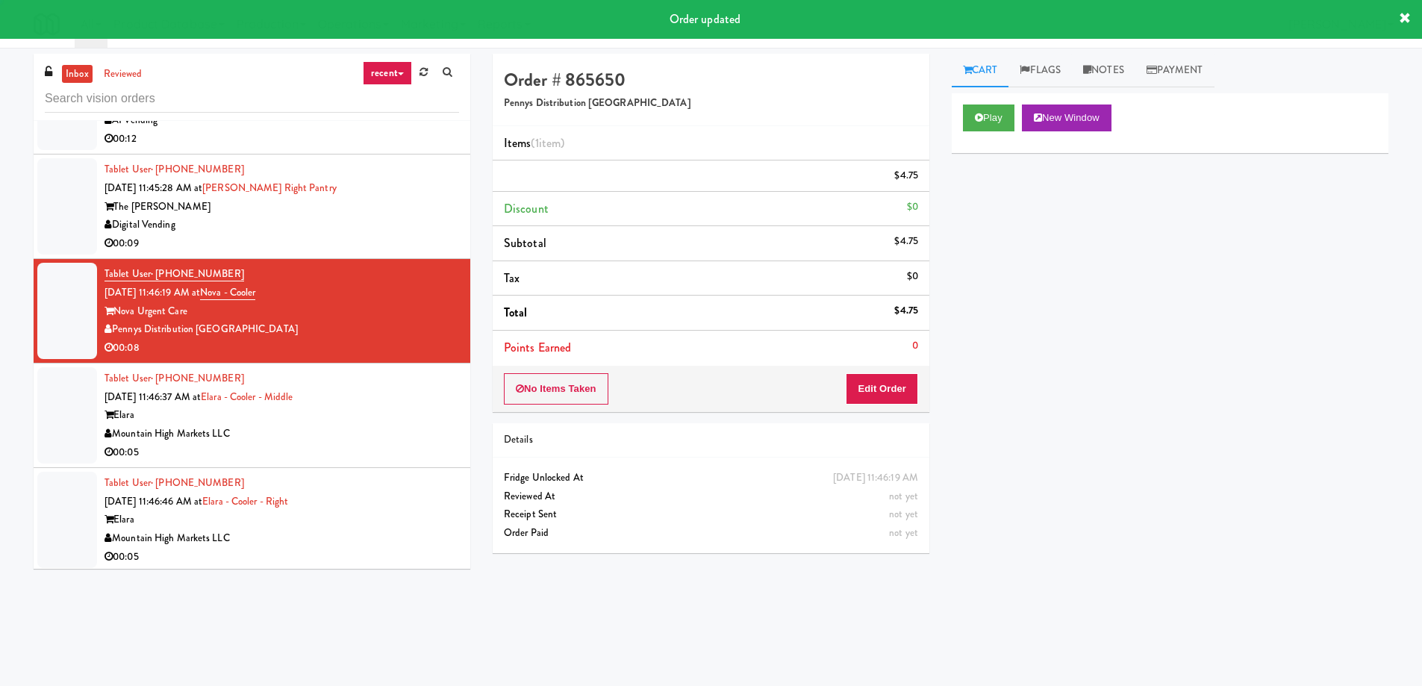
scroll to position [0, 0]
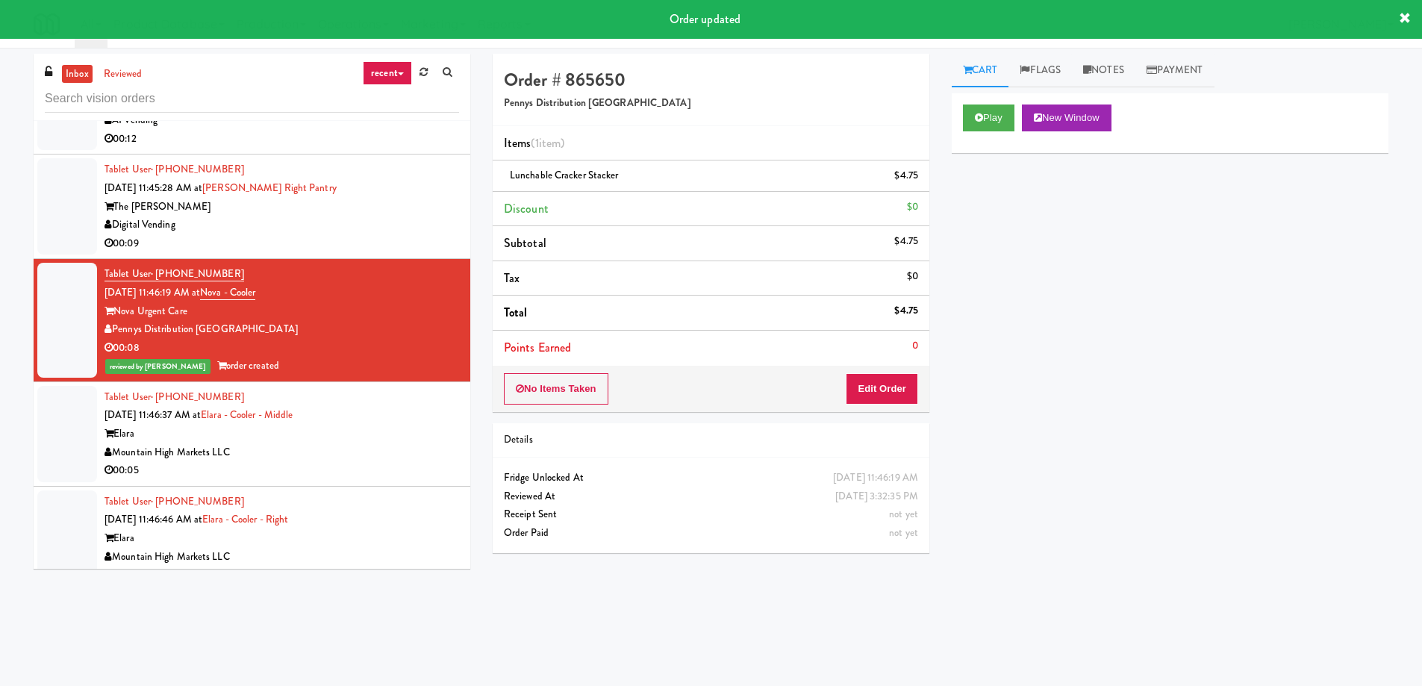
click at [378, 397] on div "Tablet User · (602) 513-0627 [DATE] 11:46:37 AM at [GEOGRAPHIC_DATA] - [GEOGRAP…" at bounding box center [281, 434] width 354 height 92
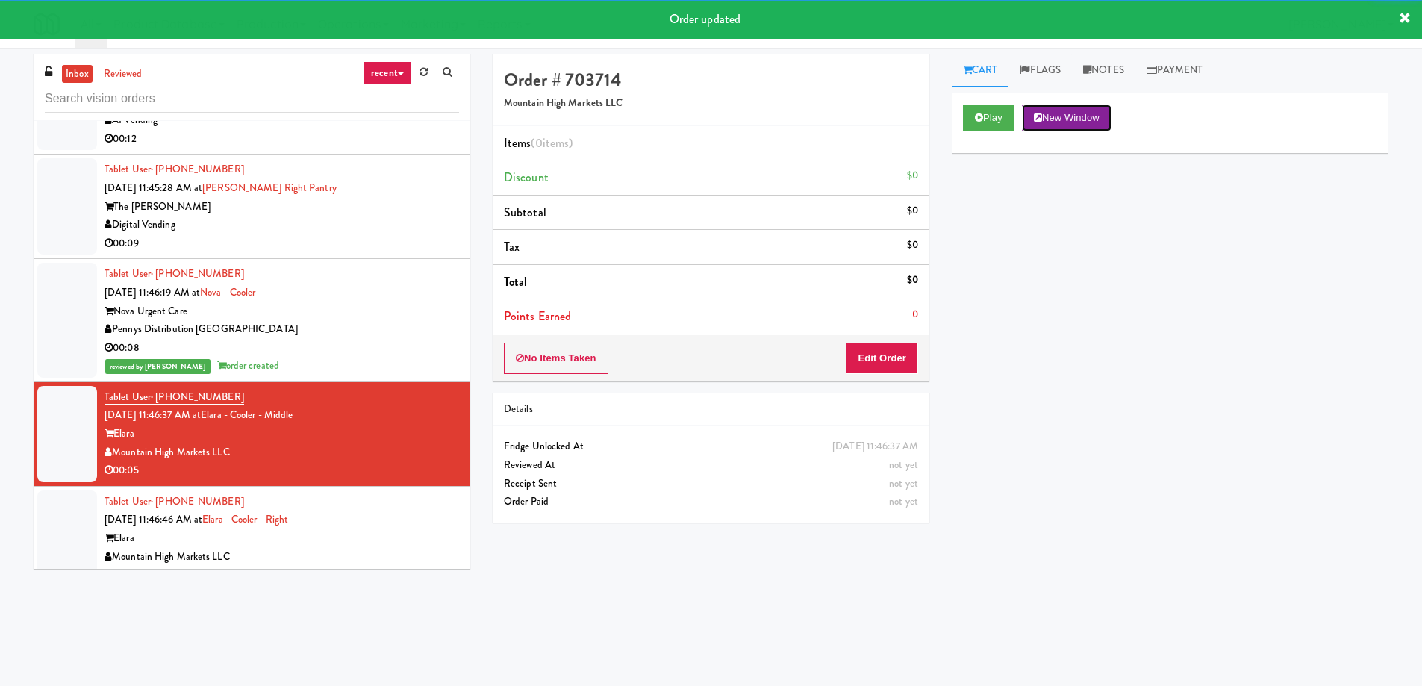
click at [1074, 122] on button "New Window" at bounding box center [1067, 117] width 90 height 27
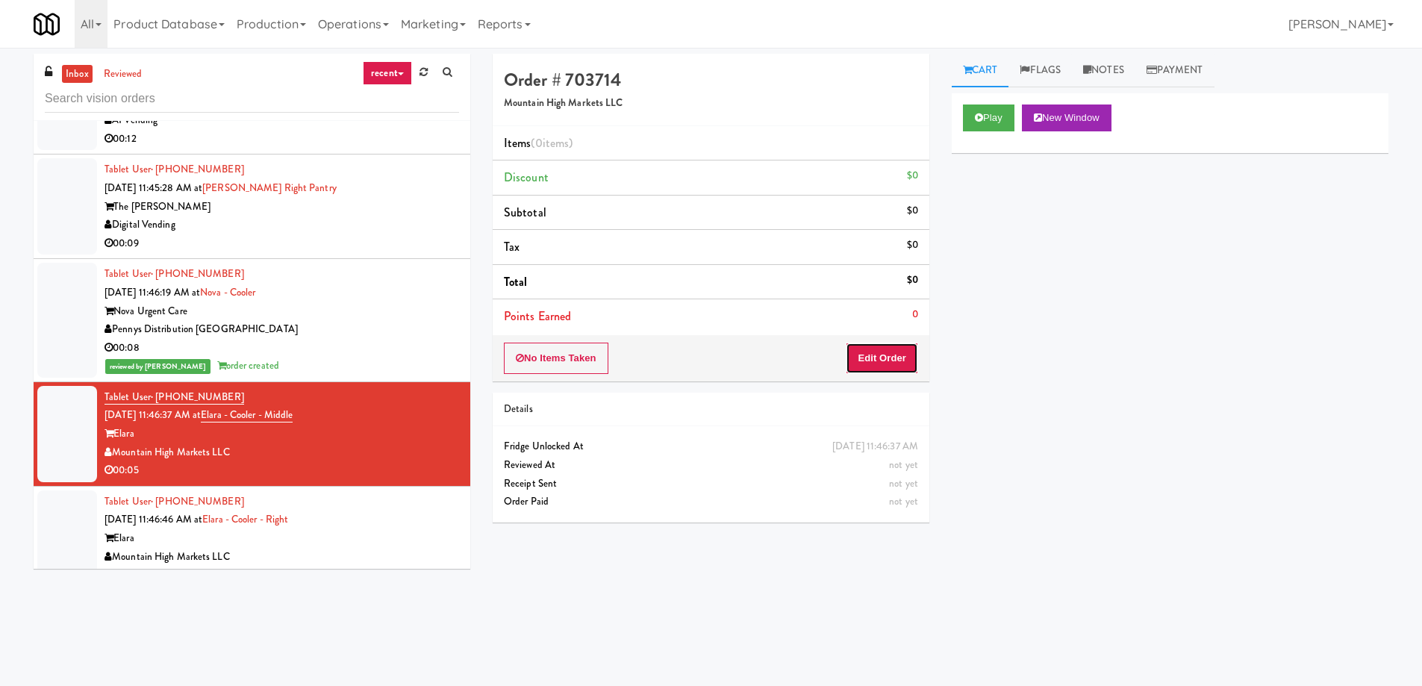
click at [878, 349] on button "Edit Order" at bounding box center [882, 358] width 72 height 31
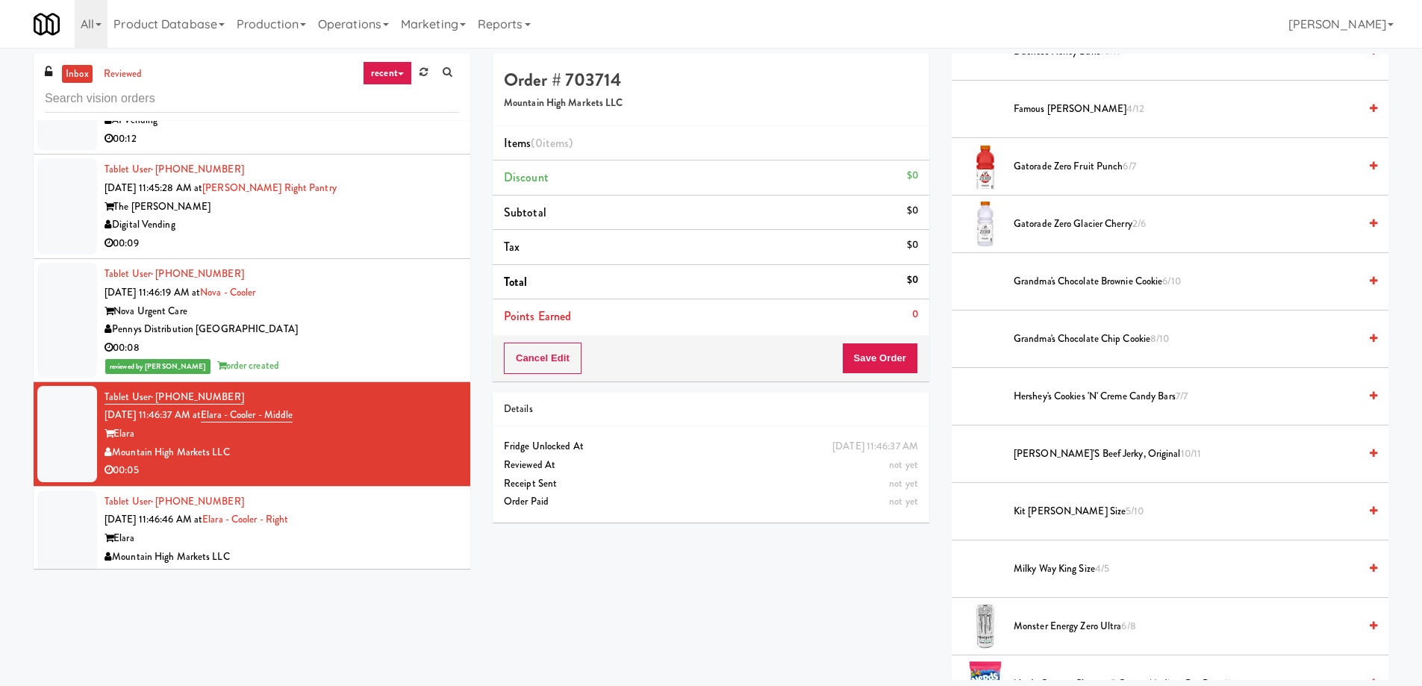
scroll to position [485, 0]
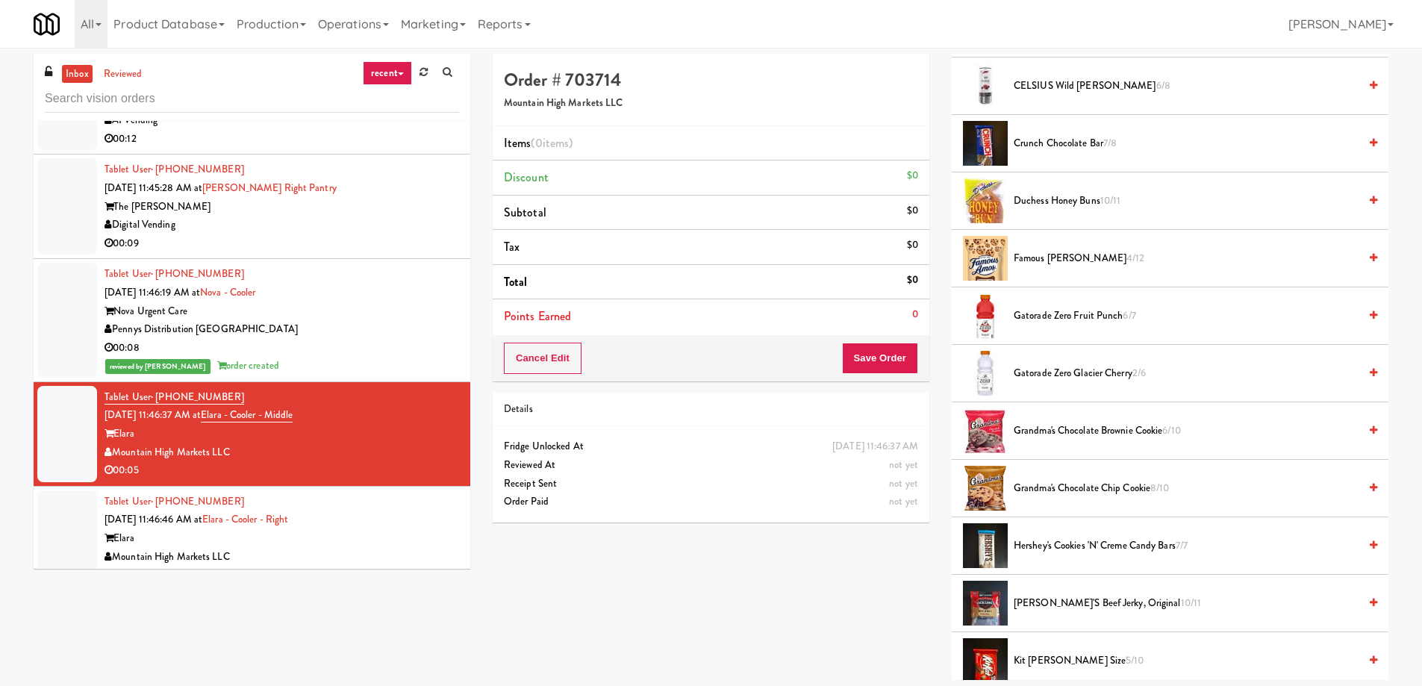
click at [1065, 374] on span "Gatorade Zero Glacier Cherry 2/6" at bounding box center [1185, 373] width 345 height 19
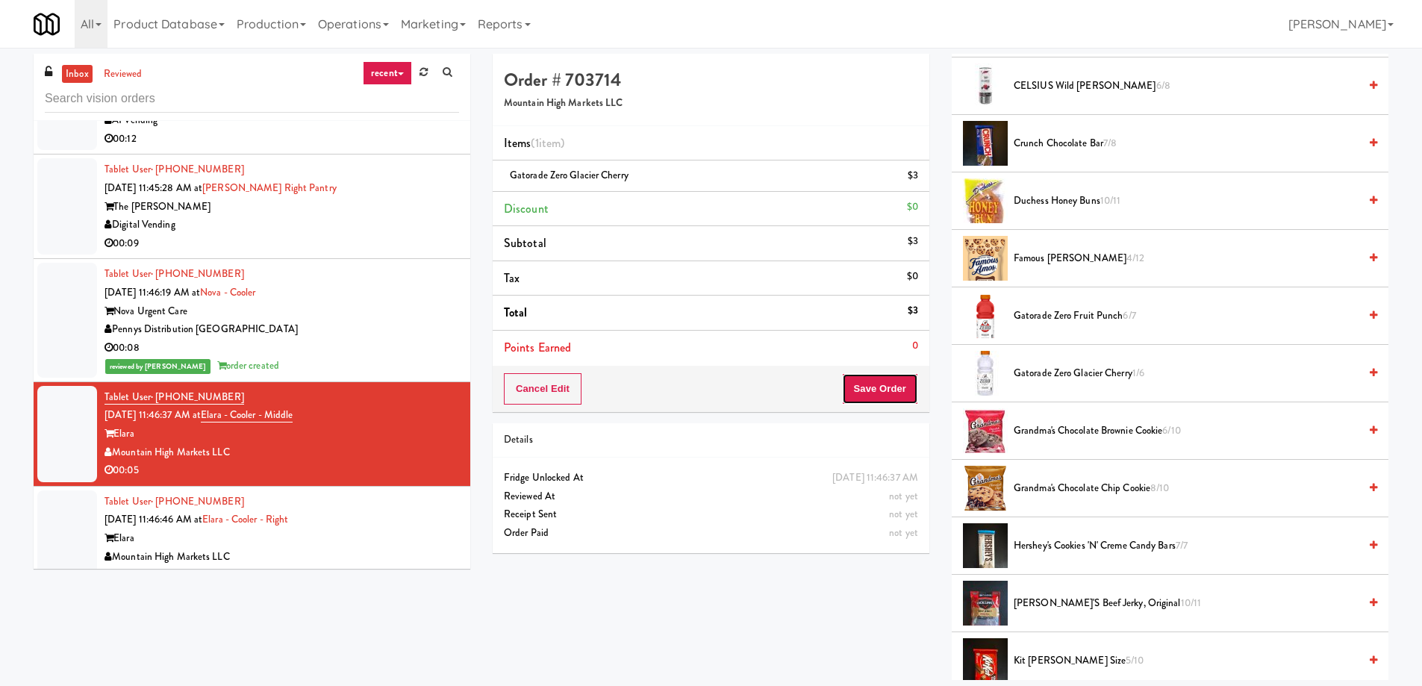
click at [887, 387] on button "Save Order" at bounding box center [880, 388] width 76 height 31
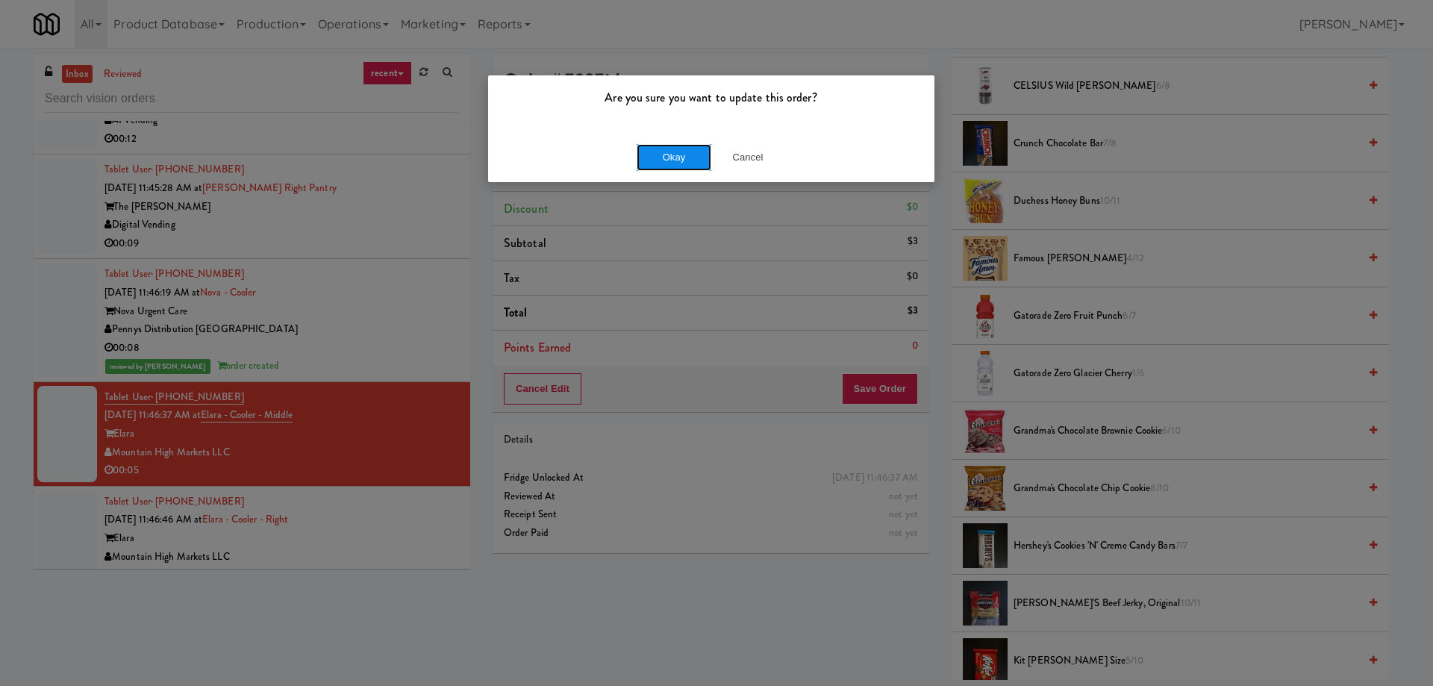
click at [659, 159] on button "Okay" at bounding box center [674, 157] width 75 height 27
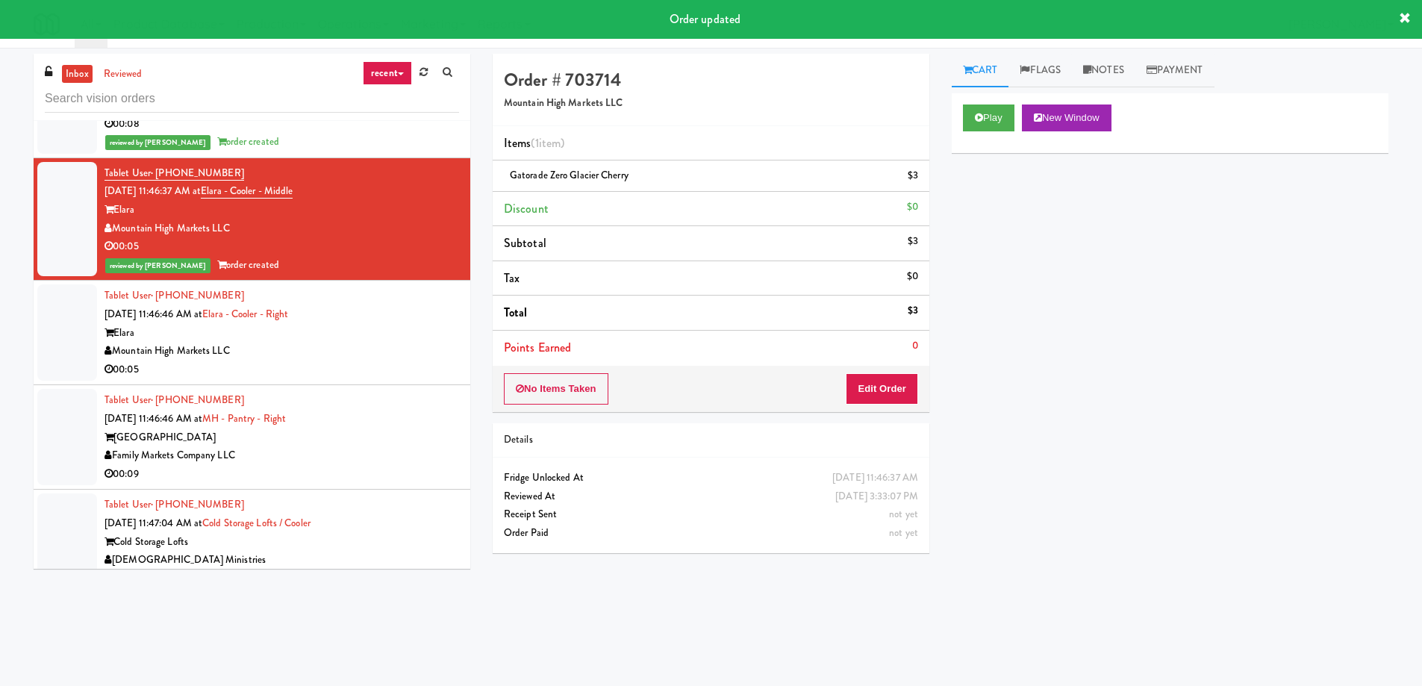
scroll to position [11756, 0]
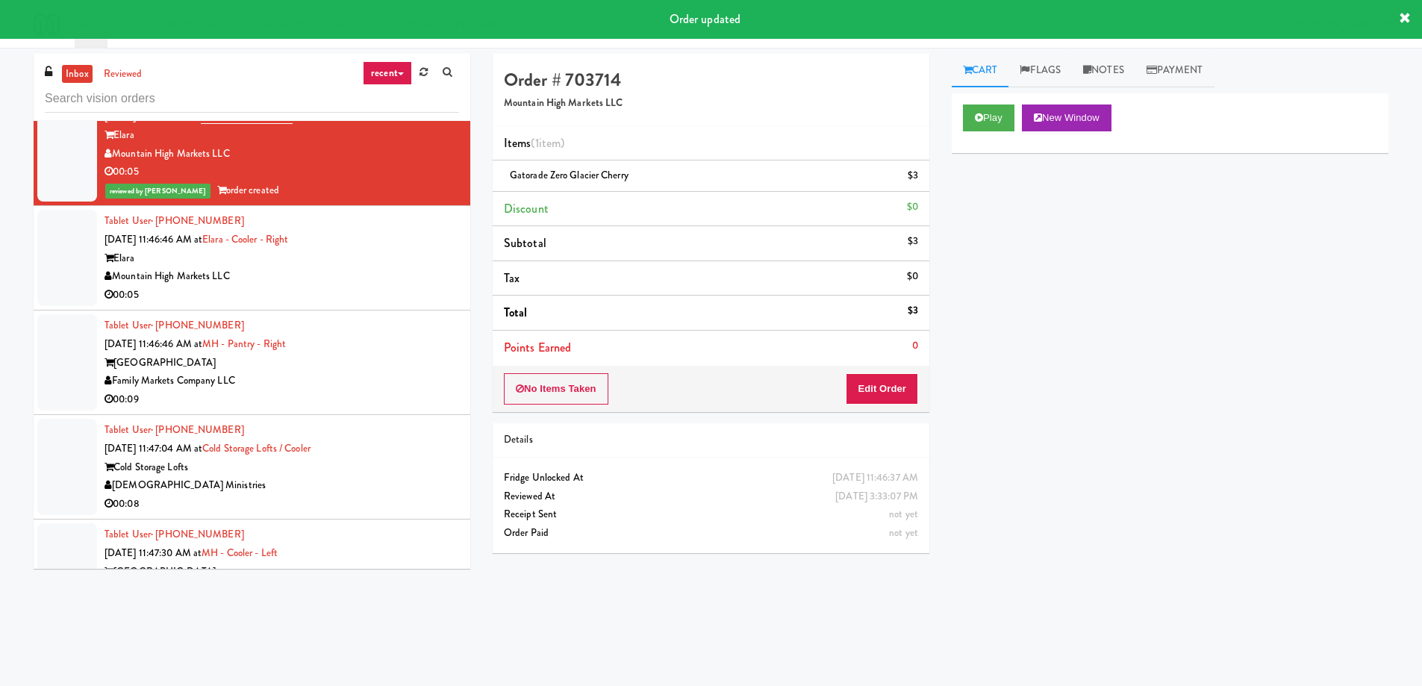
click at [299, 286] on div "00:05" at bounding box center [281, 295] width 354 height 19
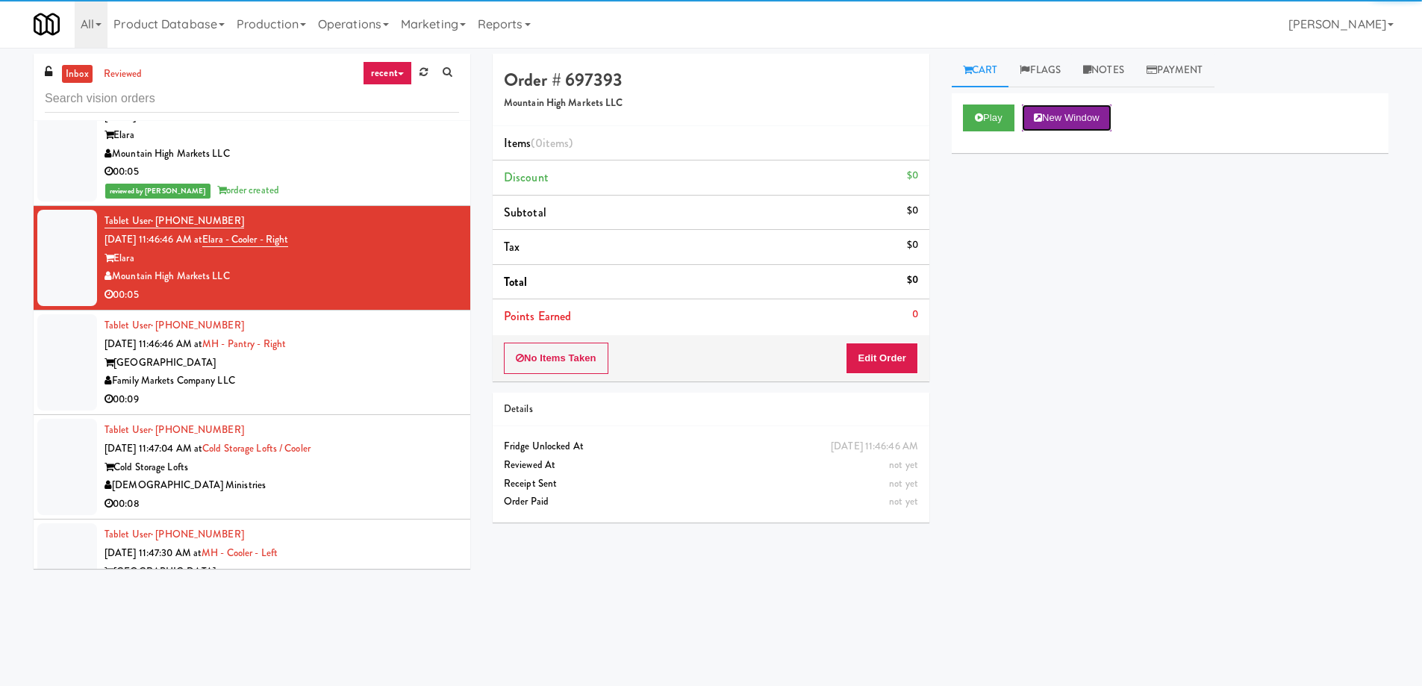
click at [1072, 118] on button "New Window" at bounding box center [1067, 117] width 90 height 27
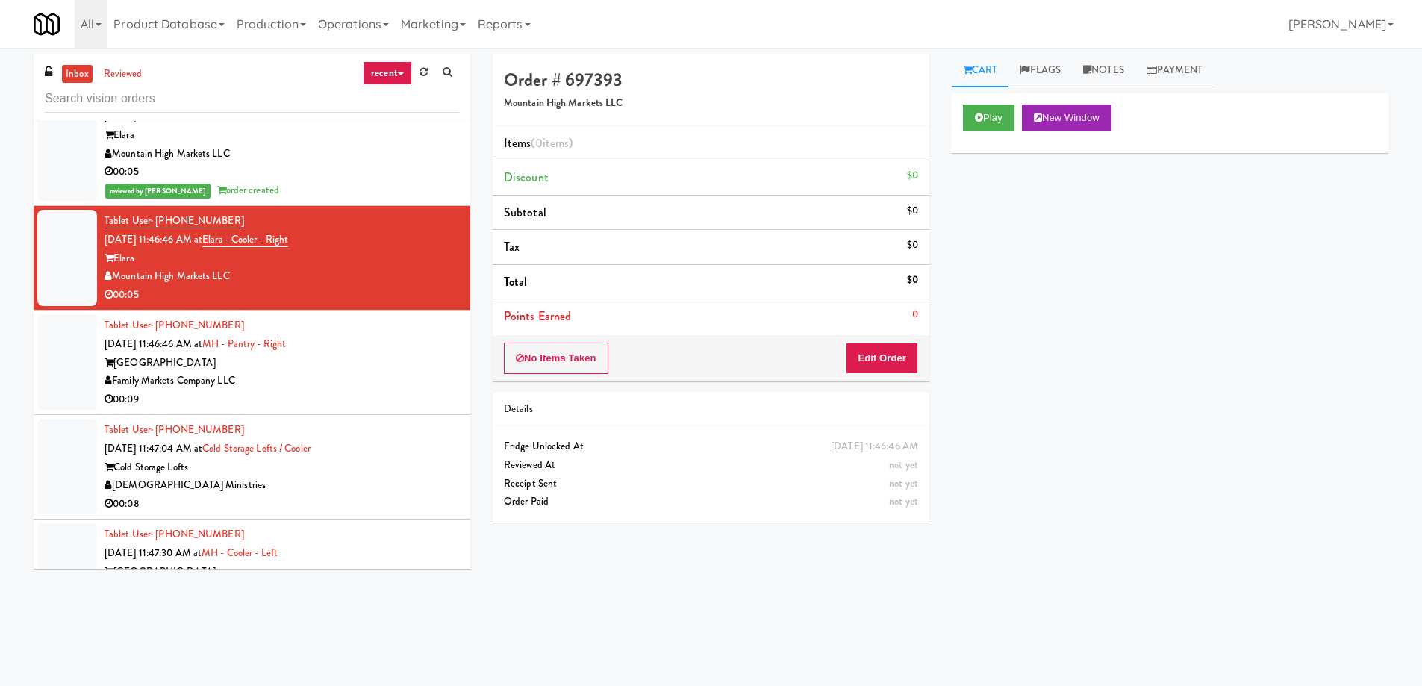
click at [360, 372] on div "Family Markets Company LLC" at bounding box center [281, 381] width 354 height 19
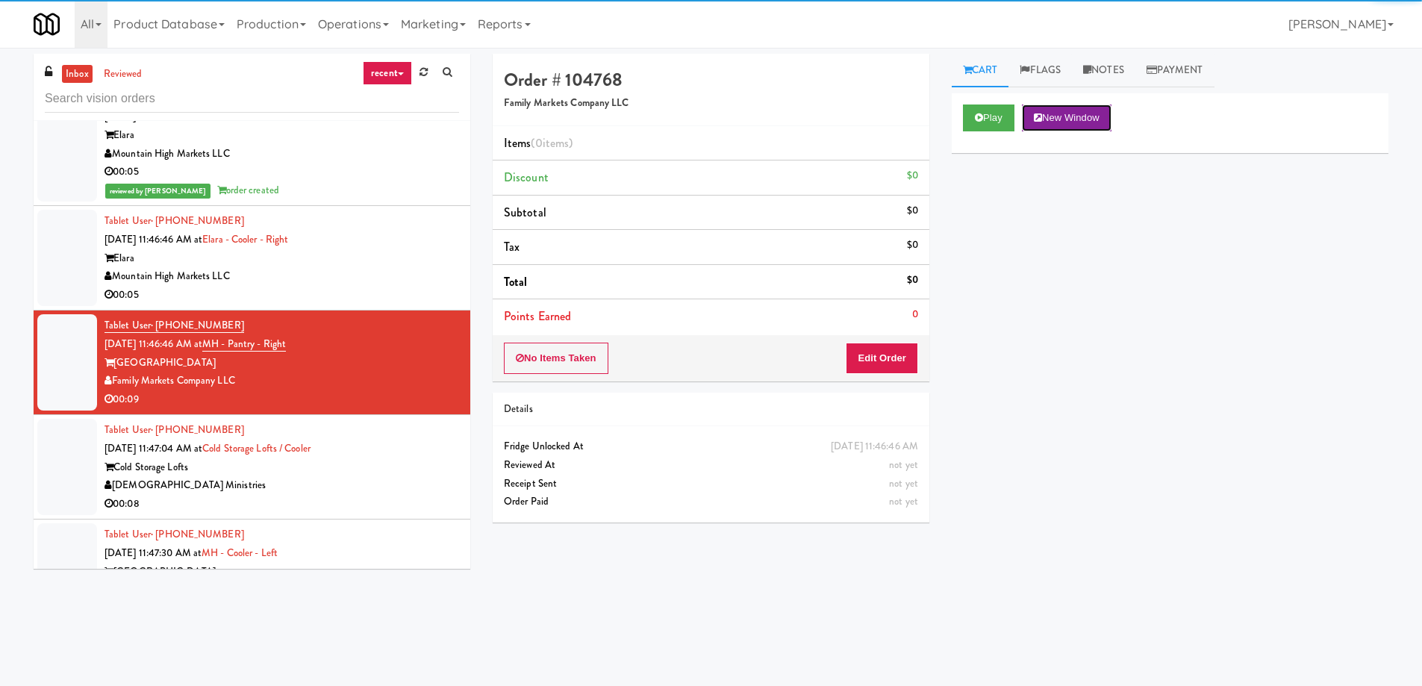
click at [1060, 121] on button "New Window" at bounding box center [1067, 117] width 90 height 27
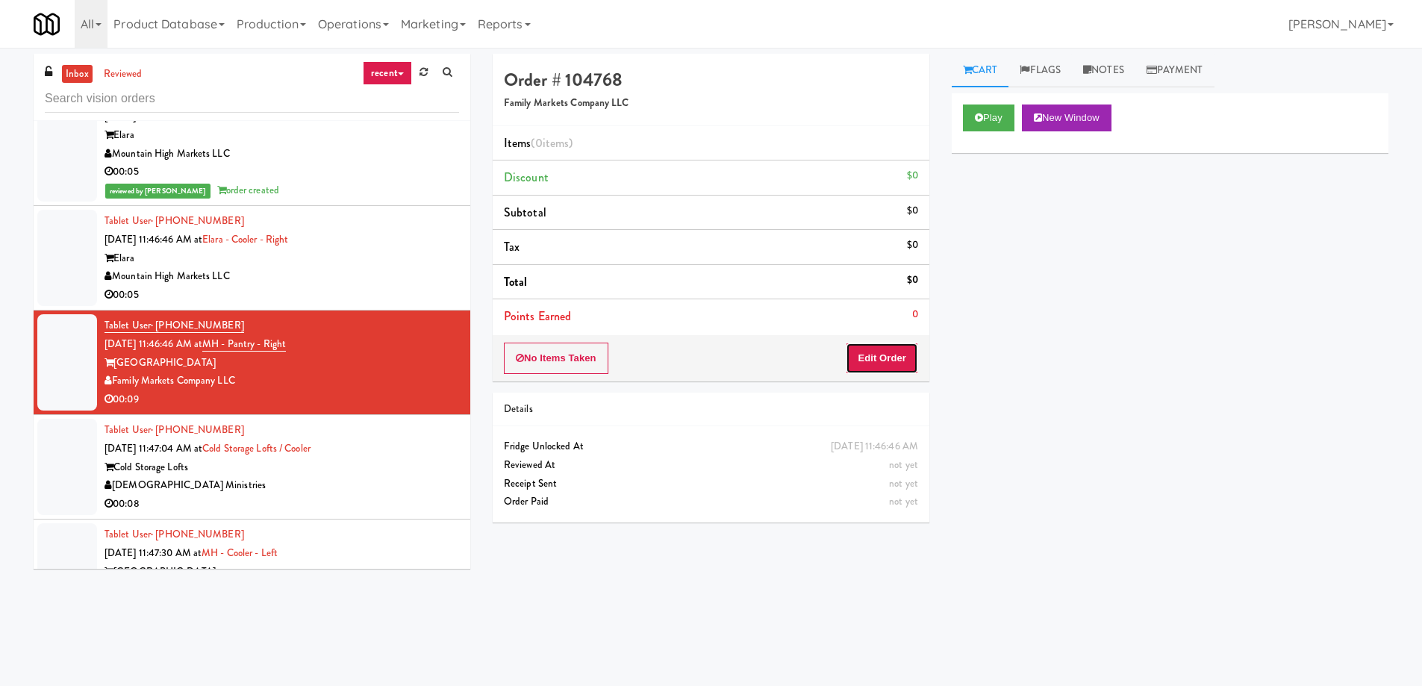
click at [881, 363] on button "Edit Order" at bounding box center [882, 358] width 72 height 31
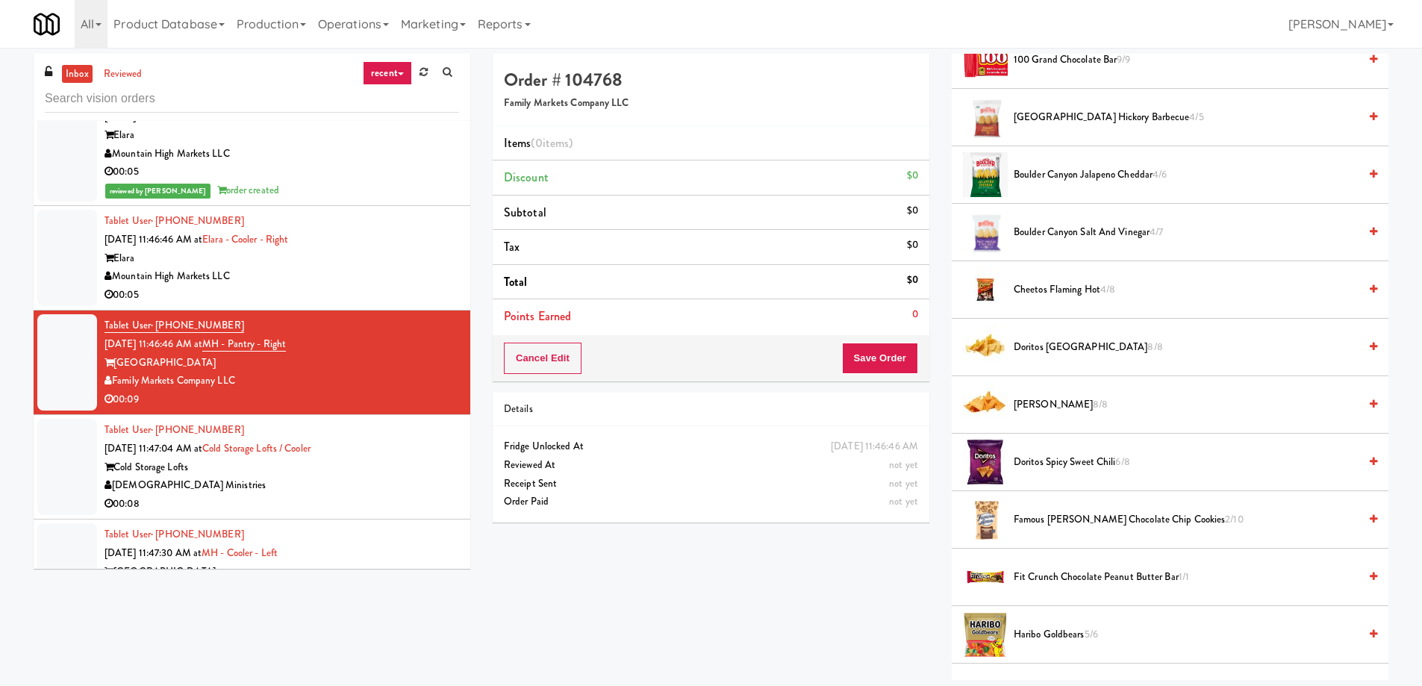
scroll to position [299, 0]
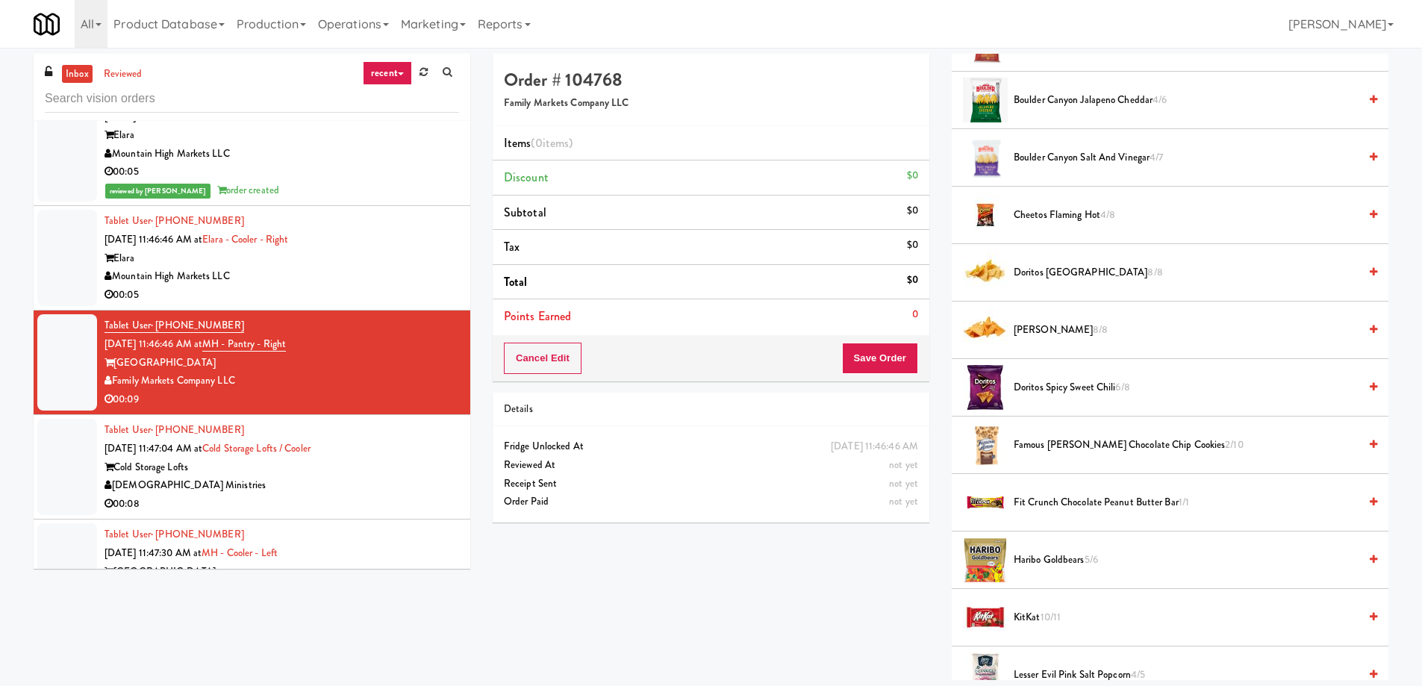
click at [1050, 382] on span "Doritos Spicy Sweet Chili 6/8" at bounding box center [1185, 387] width 345 height 19
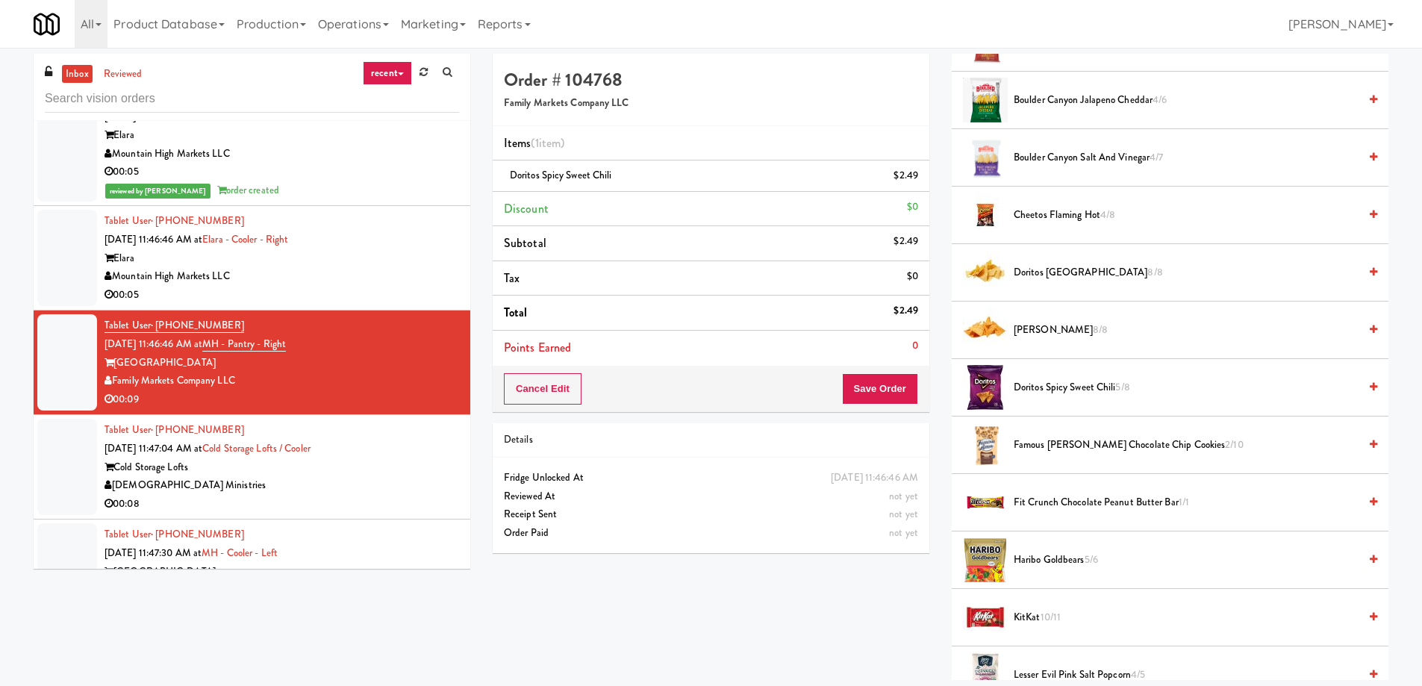
scroll to position [373, 0]
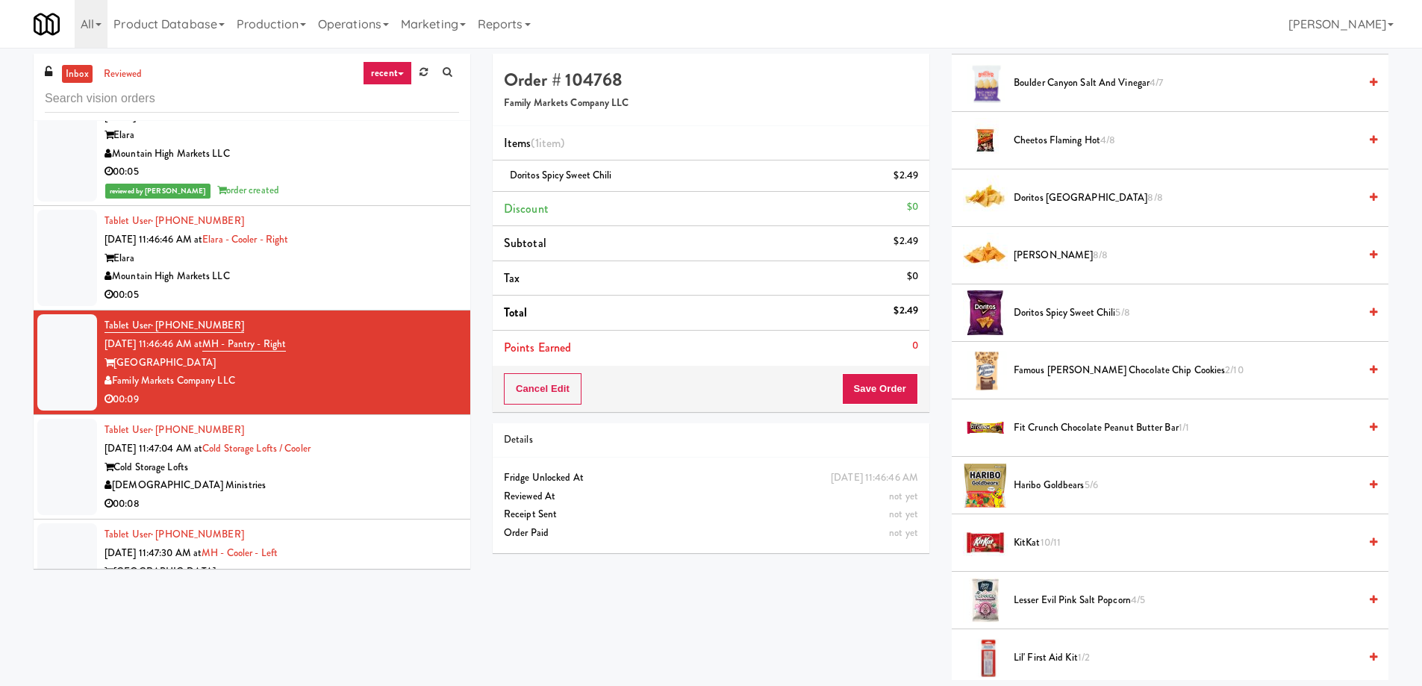
click at [1025, 534] on span "KitKat 10/11" at bounding box center [1185, 543] width 345 height 19
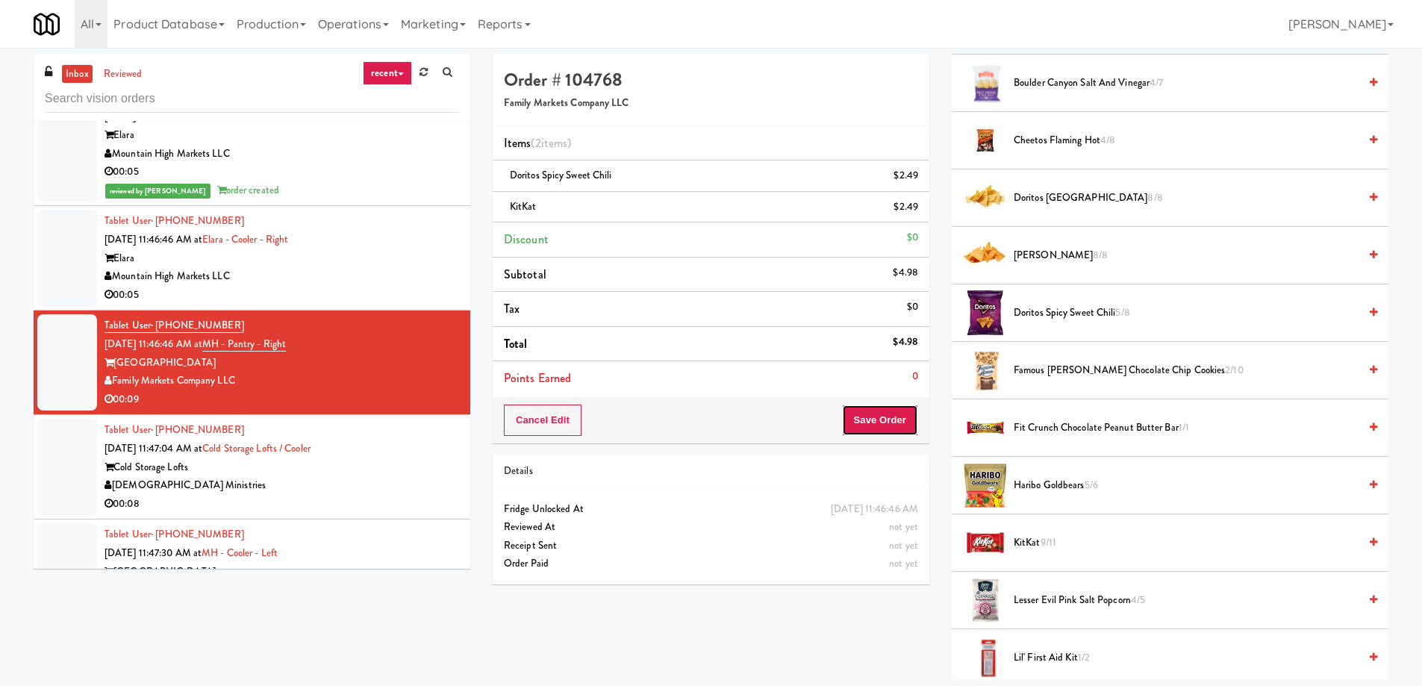
click at [893, 420] on button "Save Order" at bounding box center [880, 419] width 76 height 31
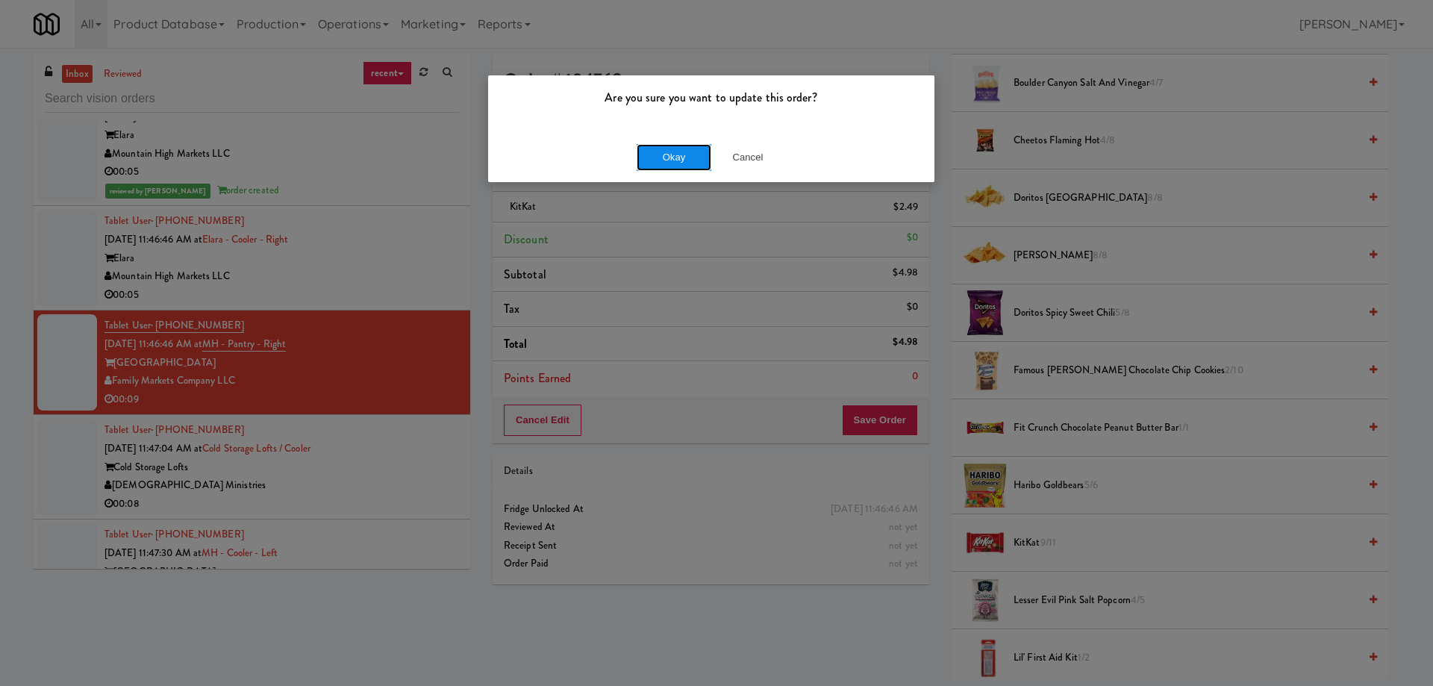
click at [661, 150] on button "Okay" at bounding box center [674, 157] width 75 height 27
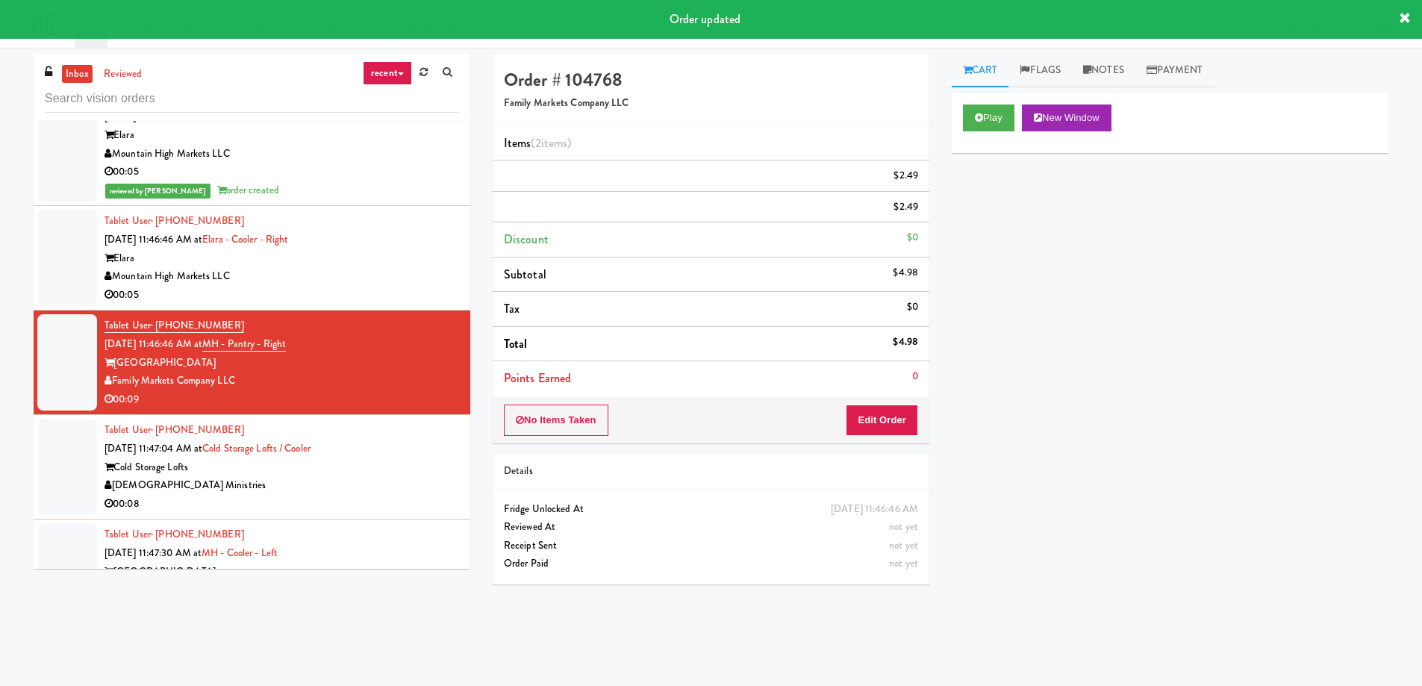
scroll to position [0, 0]
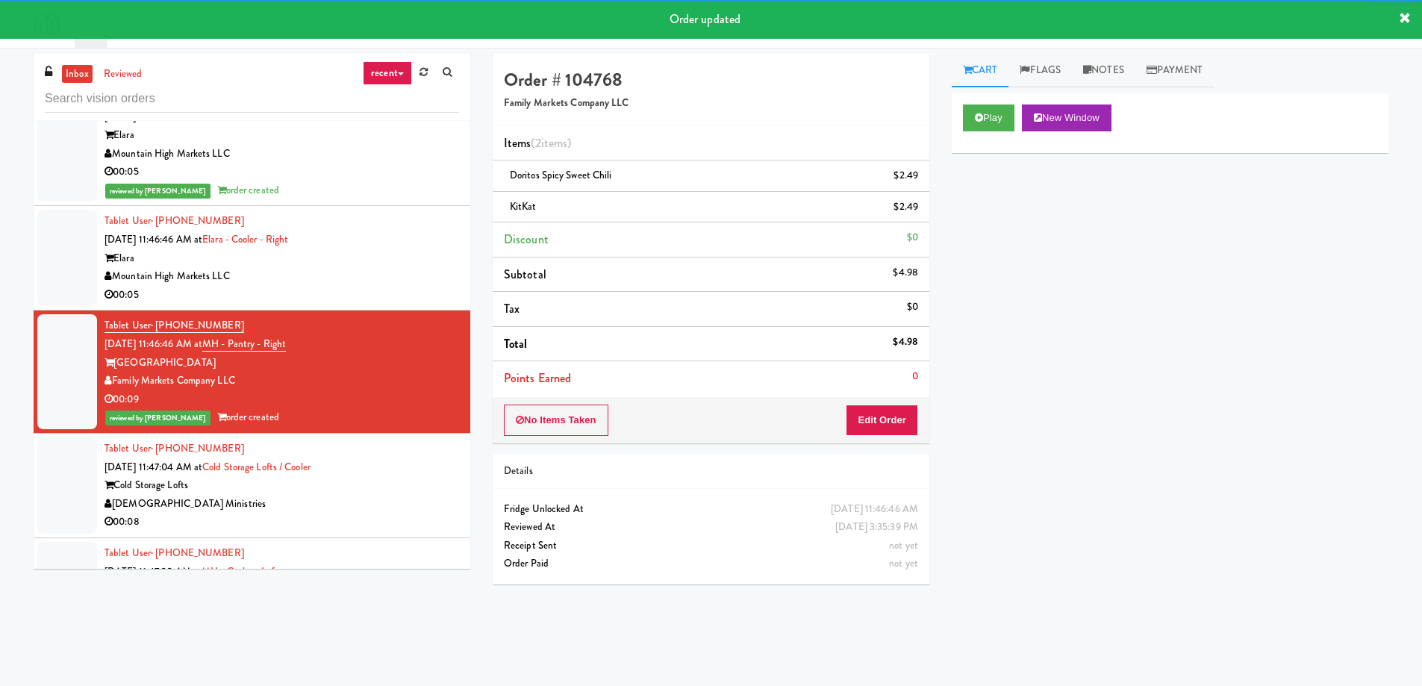
click at [360, 454] on div "Tablet User · (913) 998-0968 [DATE] 11:47:04 AM at Cold Storage Lofts / Cooler …" at bounding box center [281, 486] width 354 height 92
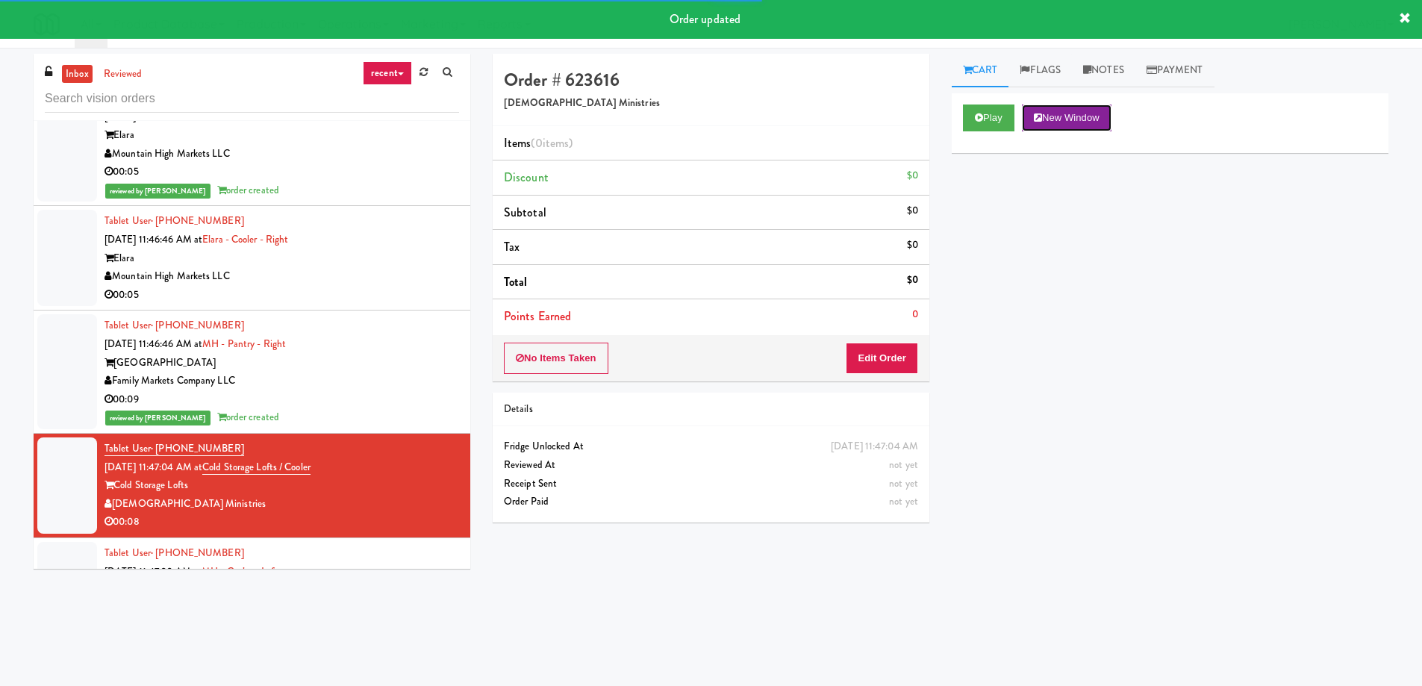
click at [1081, 125] on button "New Window" at bounding box center [1067, 117] width 90 height 27
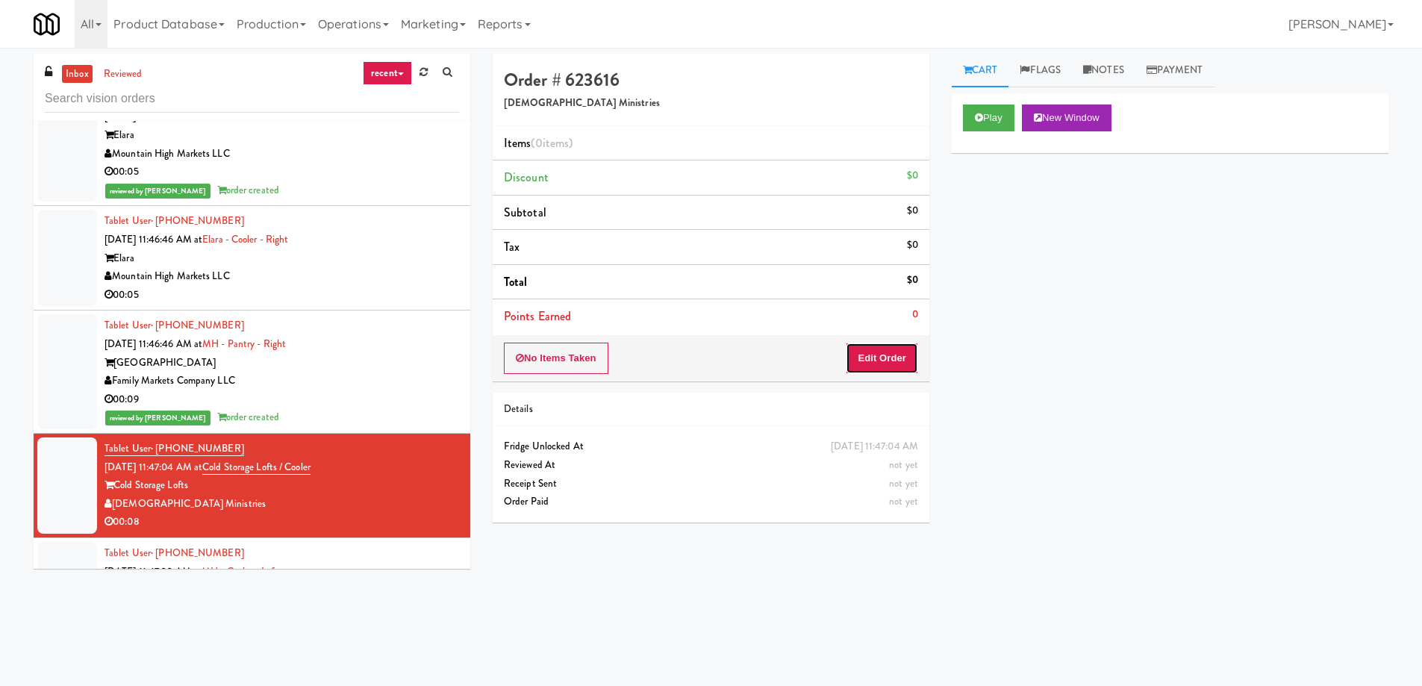
click at [903, 362] on button "Edit Order" at bounding box center [882, 358] width 72 height 31
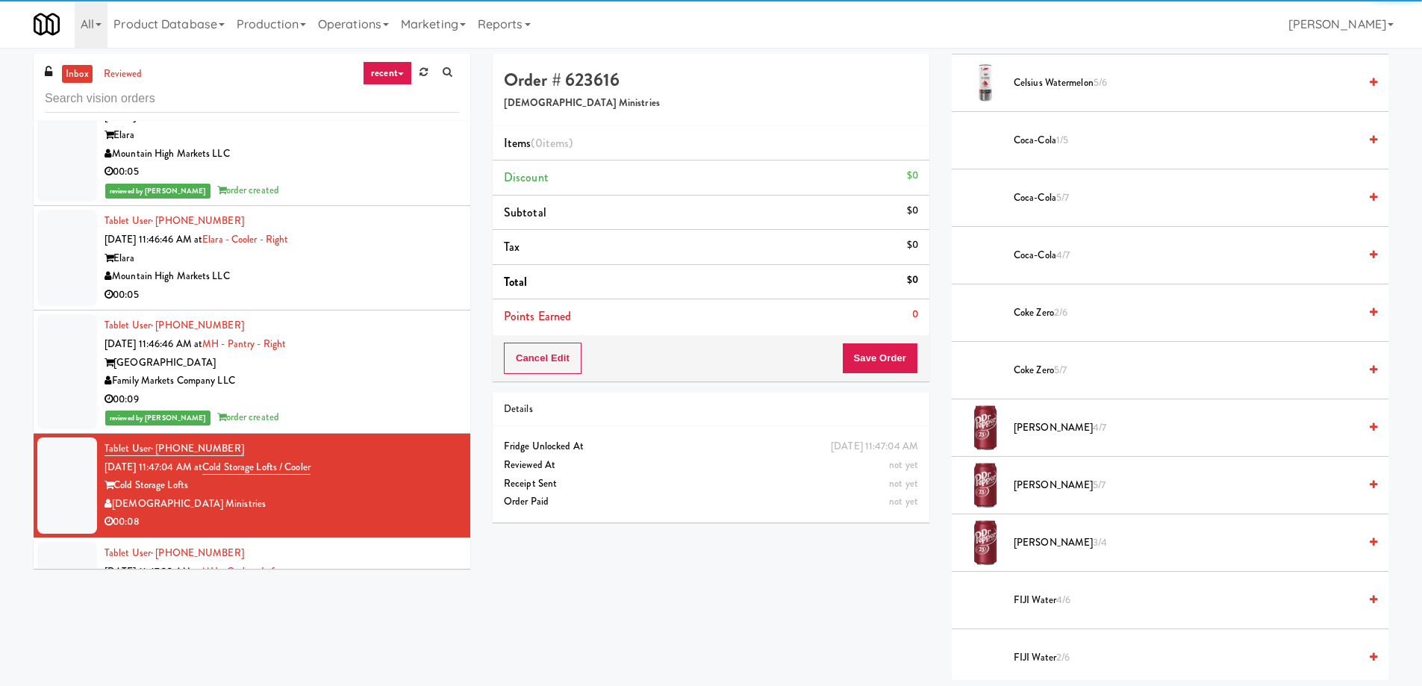
scroll to position [672, 0]
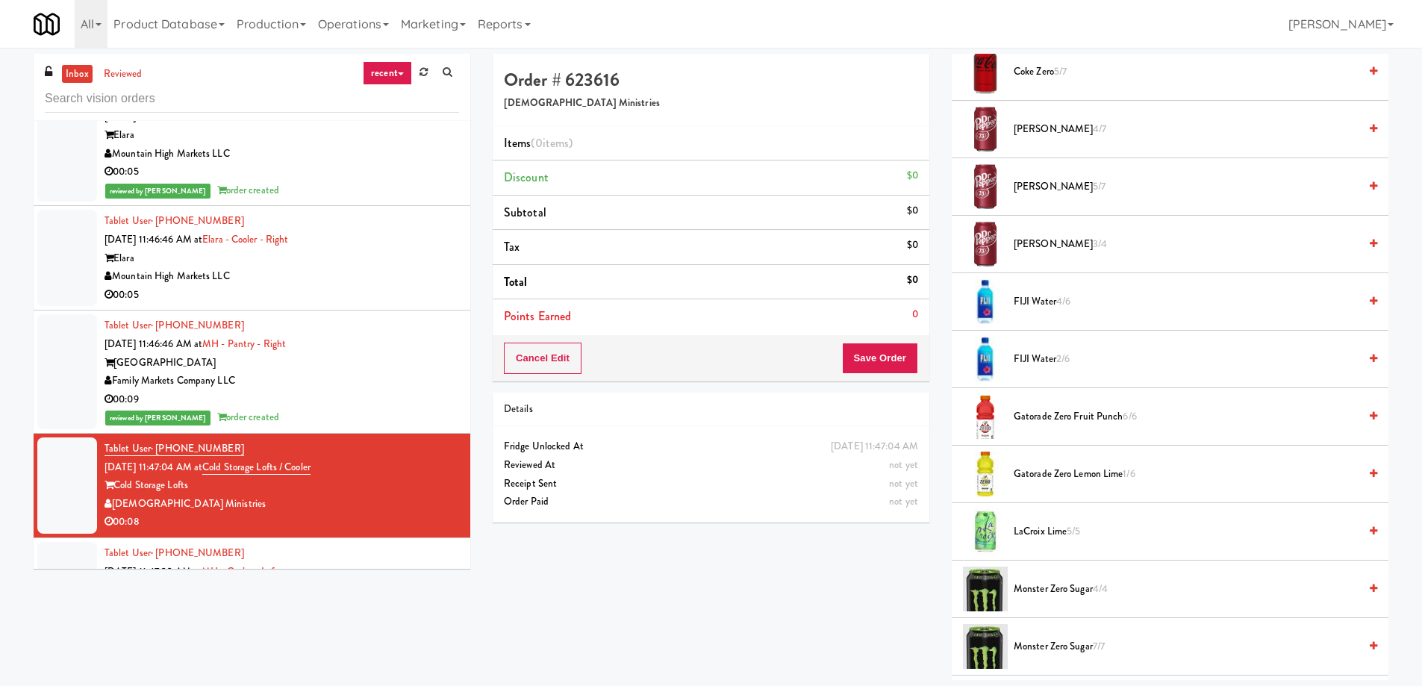
click at [1044, 410] on span "Gatorade Zero Fruit Punch 6/6" at bounding box center [1185, 416] width 345 height 19
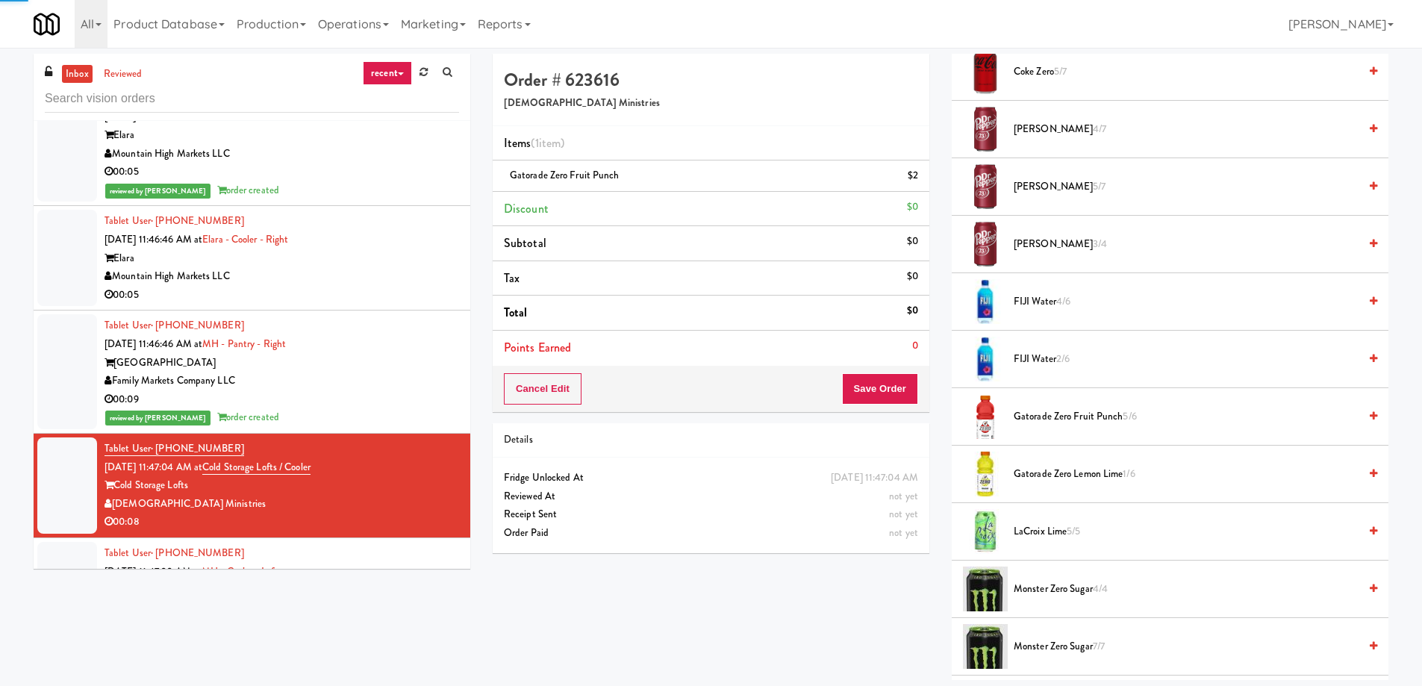
click at [1050, 466] on span "Gatorade Zero Lemon Lime 1/6" at bounding box center [1185, 474] width 345 height 19
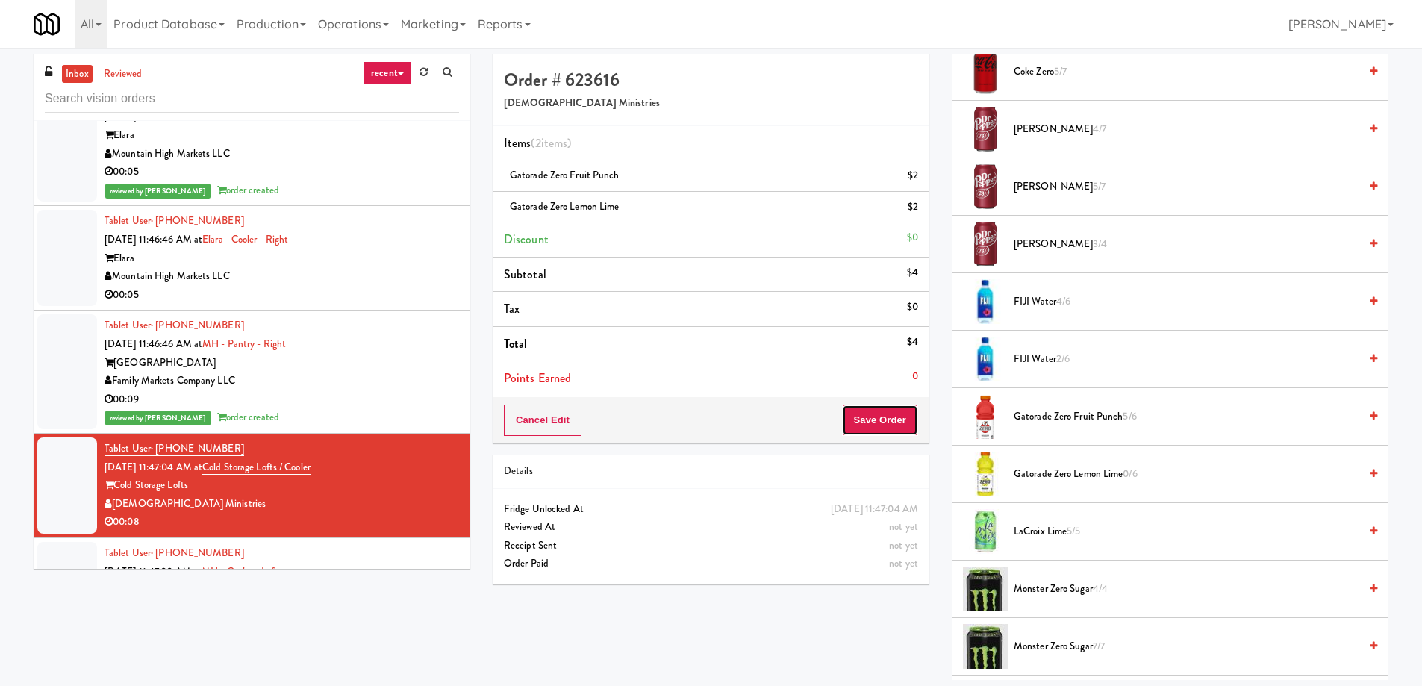
click at [874, 425] on button "Save Order" at bounding box center [880, 419] width 76 height 31
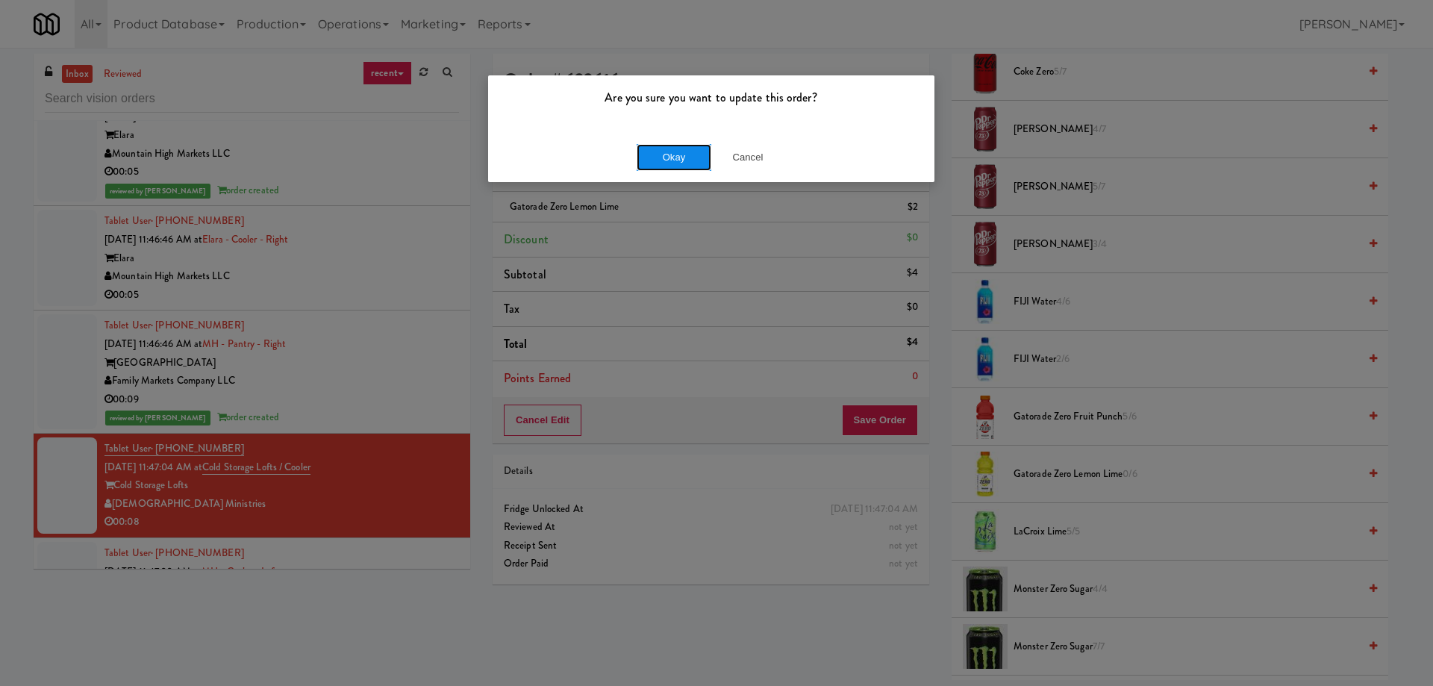
click at [657, 158] on button "Okay" at bounding box center [674, 157] width 75 height 27
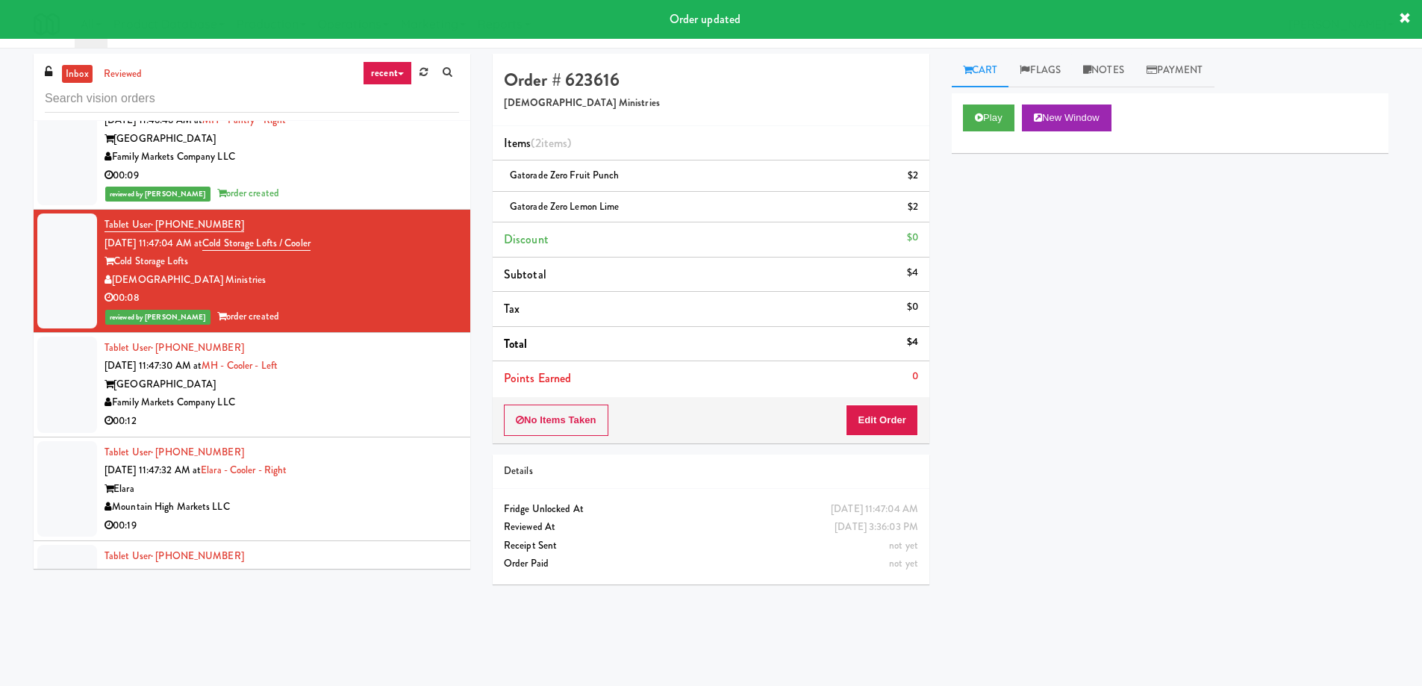
scroll to position [12055, 0]
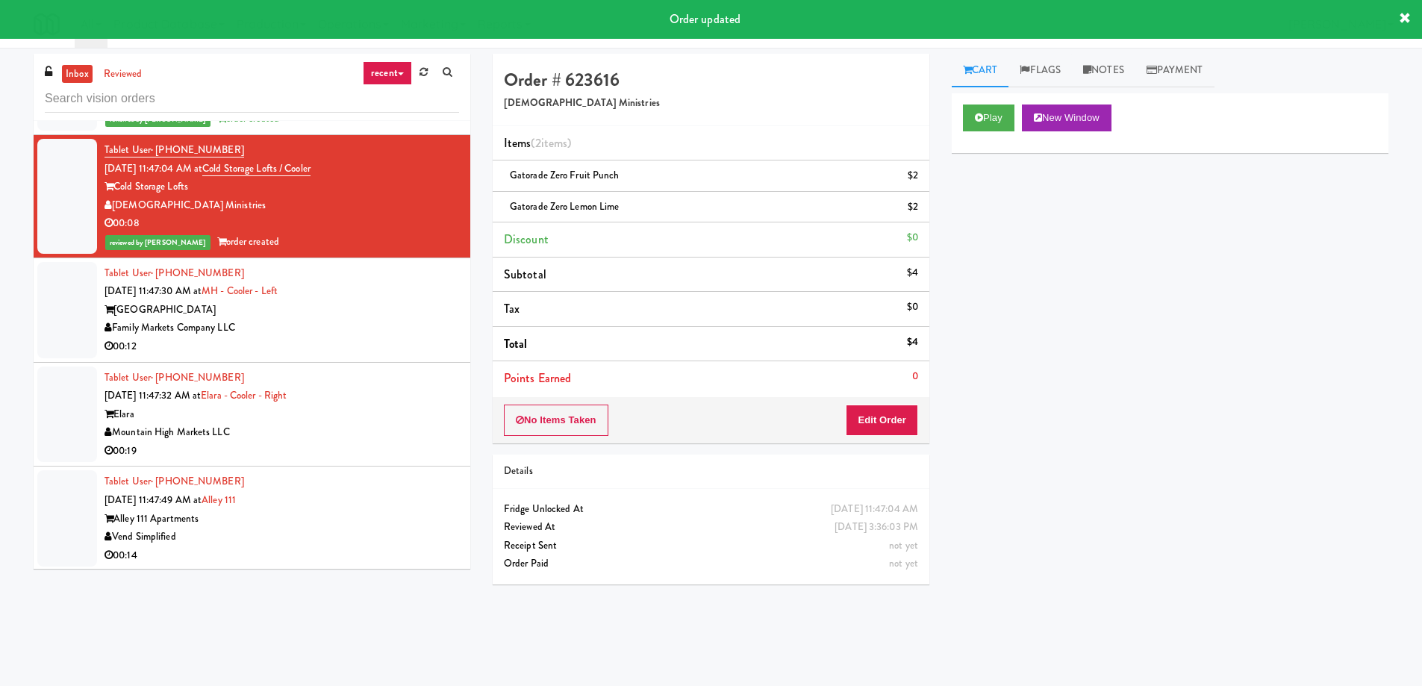
click at [340, 319] on div "Family Markets Company LLC" at bounding box center [281, 328] width 354 height 19
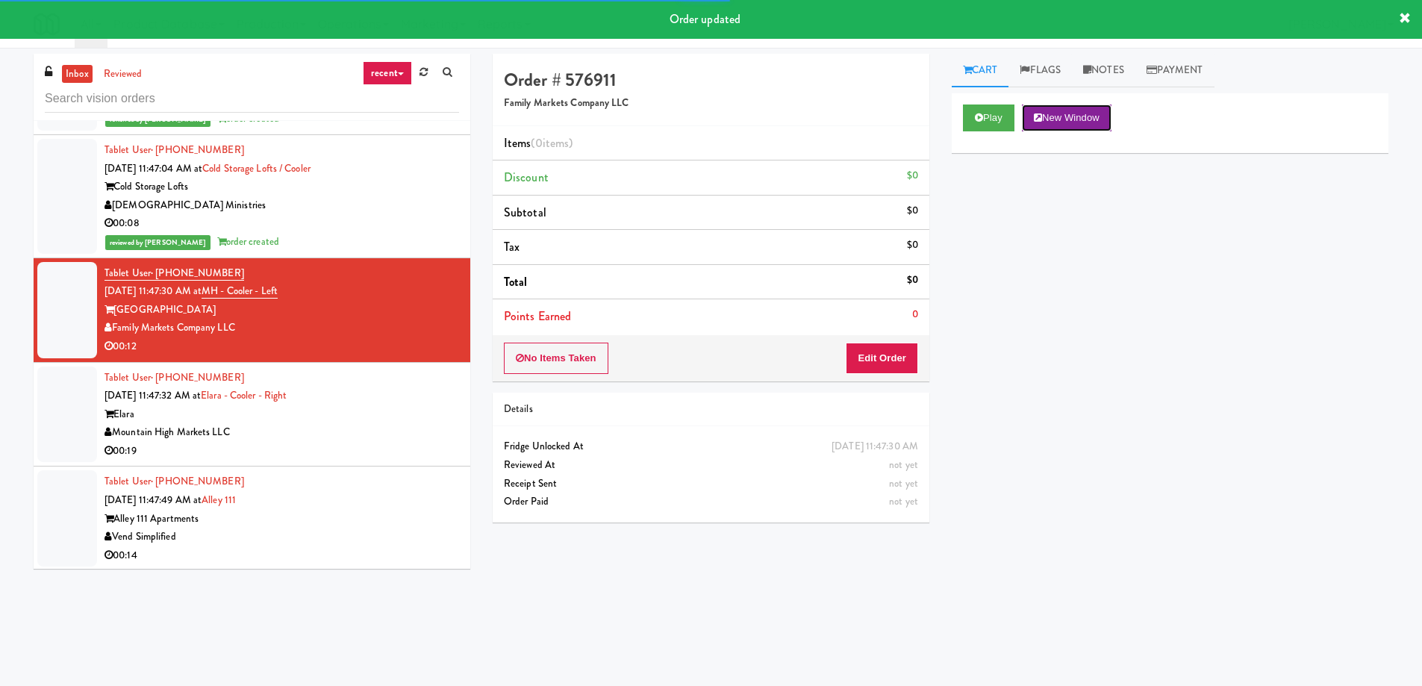
click at [1090, 123] on button "New Window" at bounding box center [1067, 117] width 90 height 27
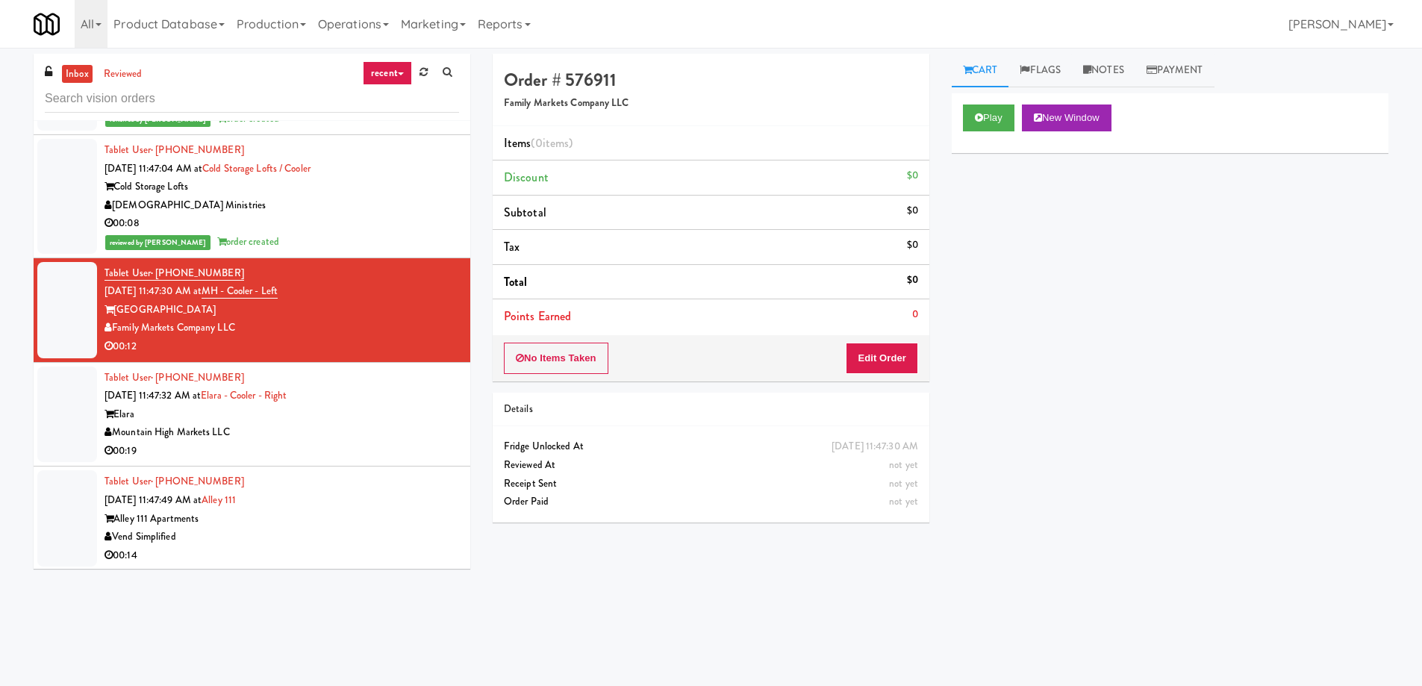
drag, startPoint x: 1336, startPoint y: 245, endPoint x: 1328, endPoint y: 252, distance: 10.6
click at [1334, 243] on div "Play New Window Primary Flag Clear Flag if unable to determine what was taken o…" at bounding box center [1170, 373] width 437 height 560
click at [878, 359] on button "Edit Order" at bounding box center [882, 358] width 72 height 31
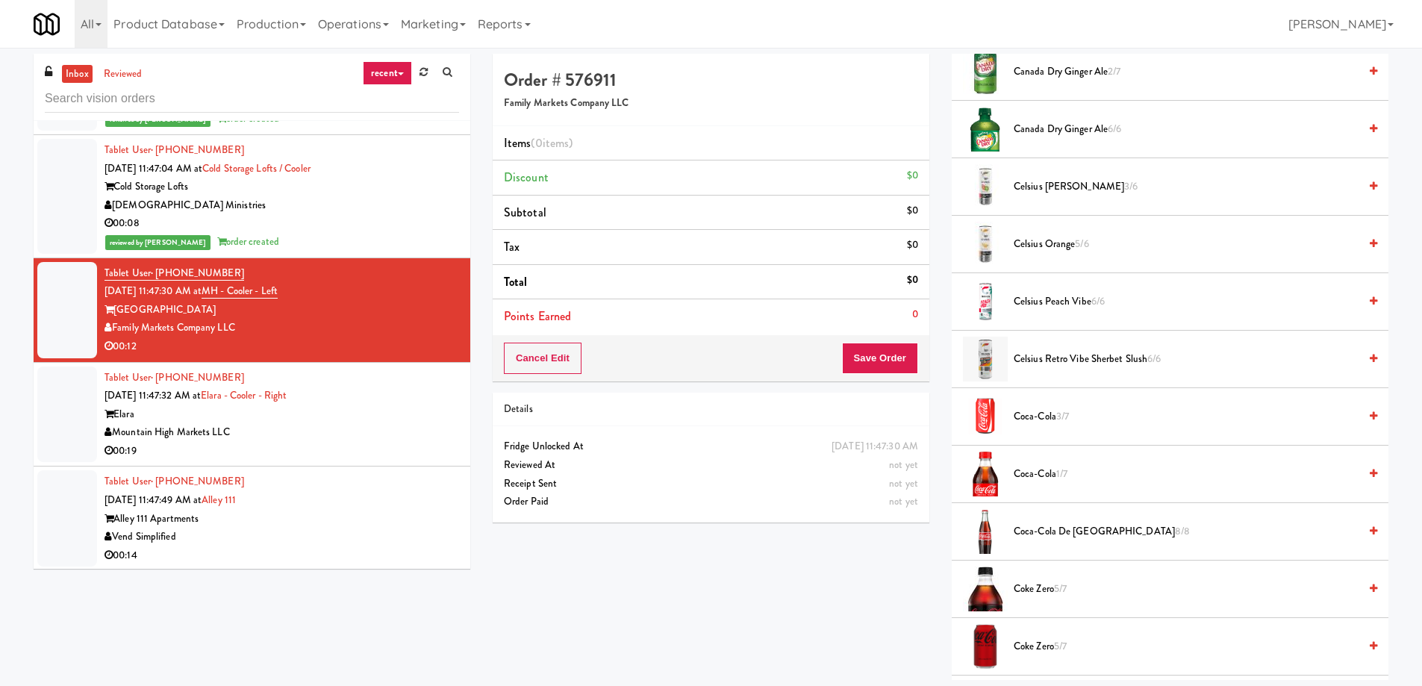
scroll to position [896, 0]
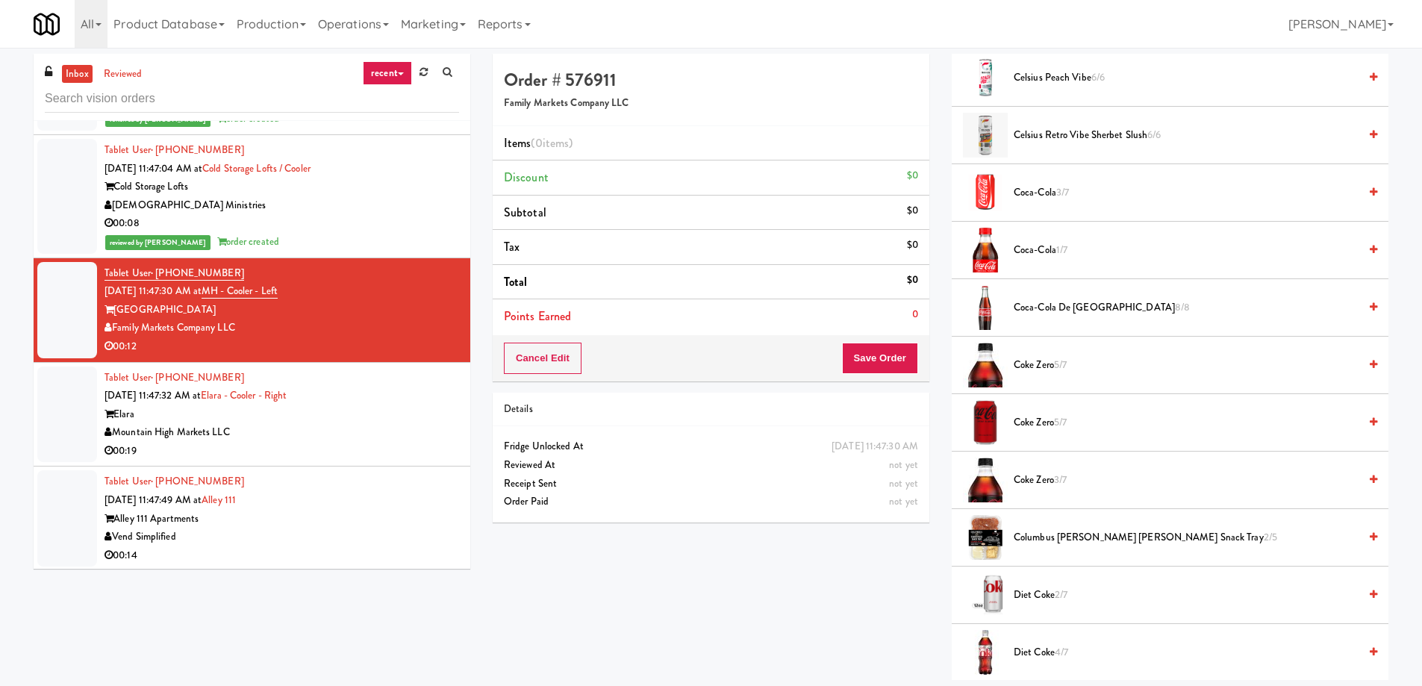
click at [1022, 532] on span "Columbus [PERSON_NAME] [PERSON_NAME] Snack Tray 2/5" at bounding box center [1185, 537] width 345 height 19
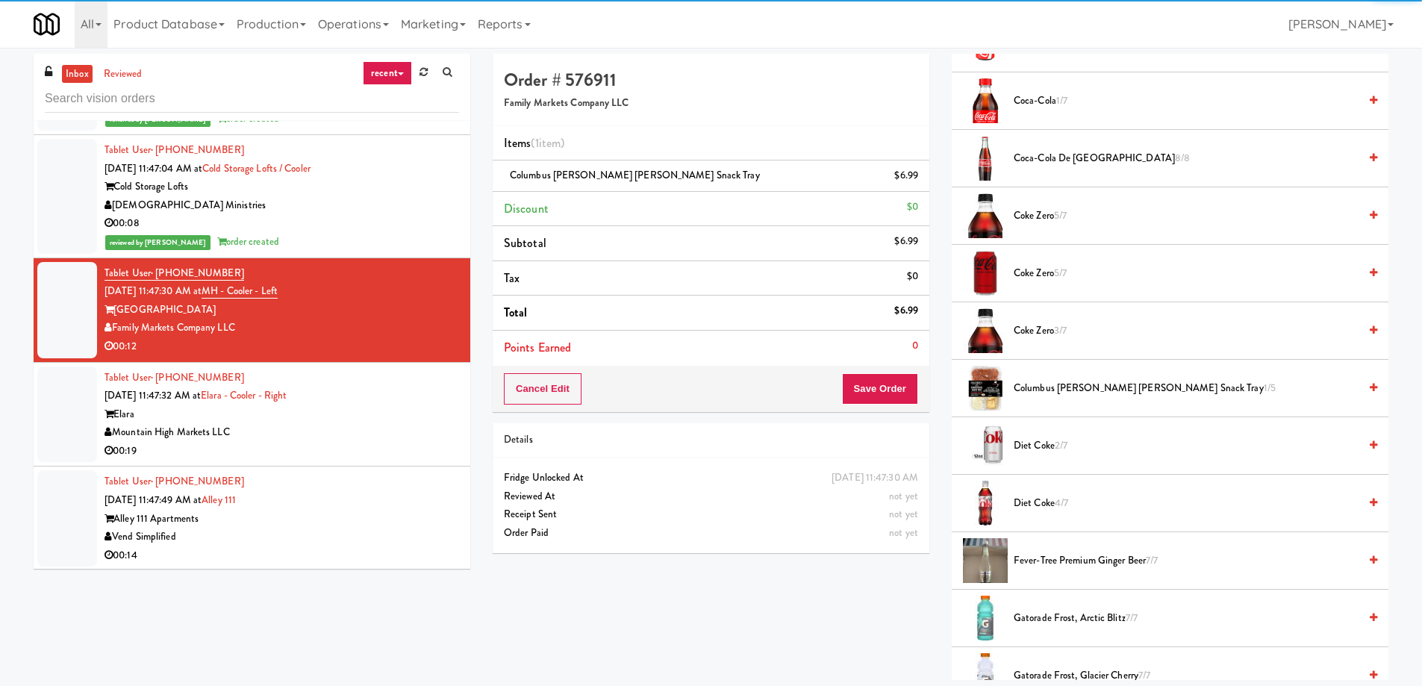
scroll to position [1194, 0]
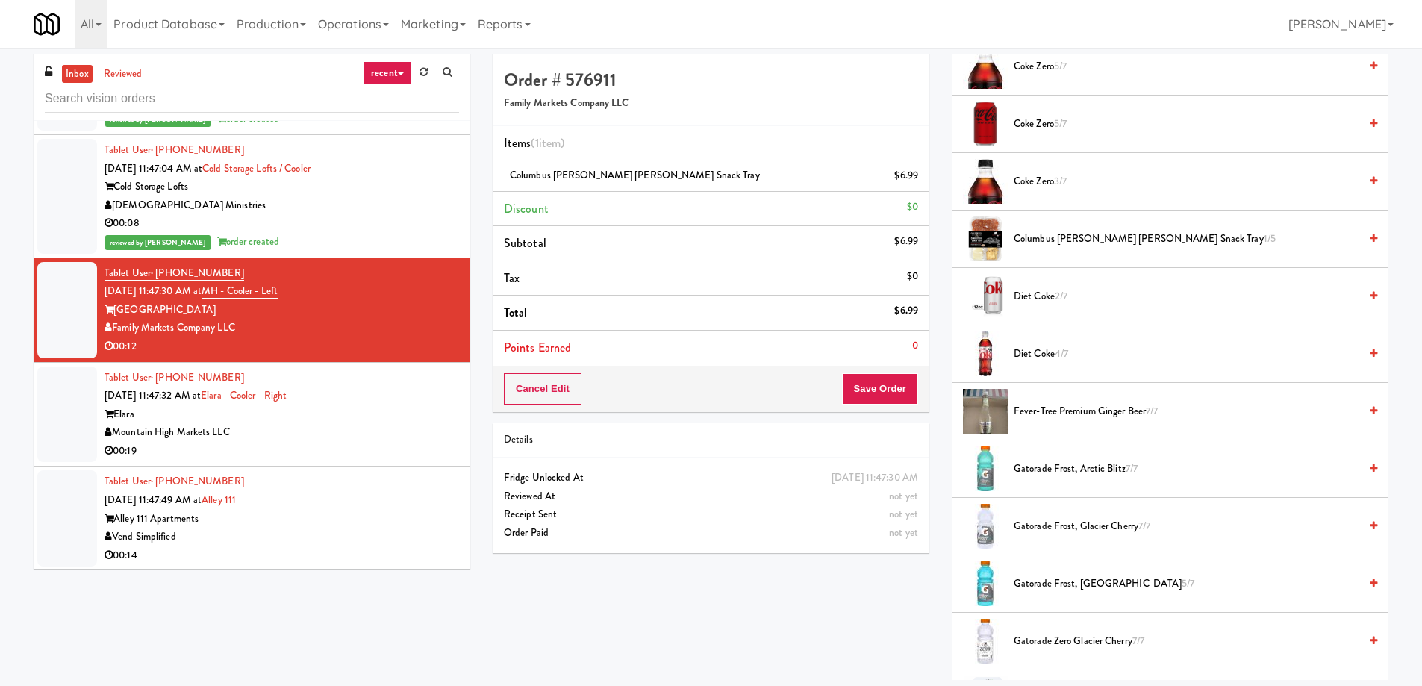
click at [1028, 469] on span "Gatorade Frost, Arctic Blitz 7/7" at bounding box center [1185, 469] width 345 height 19
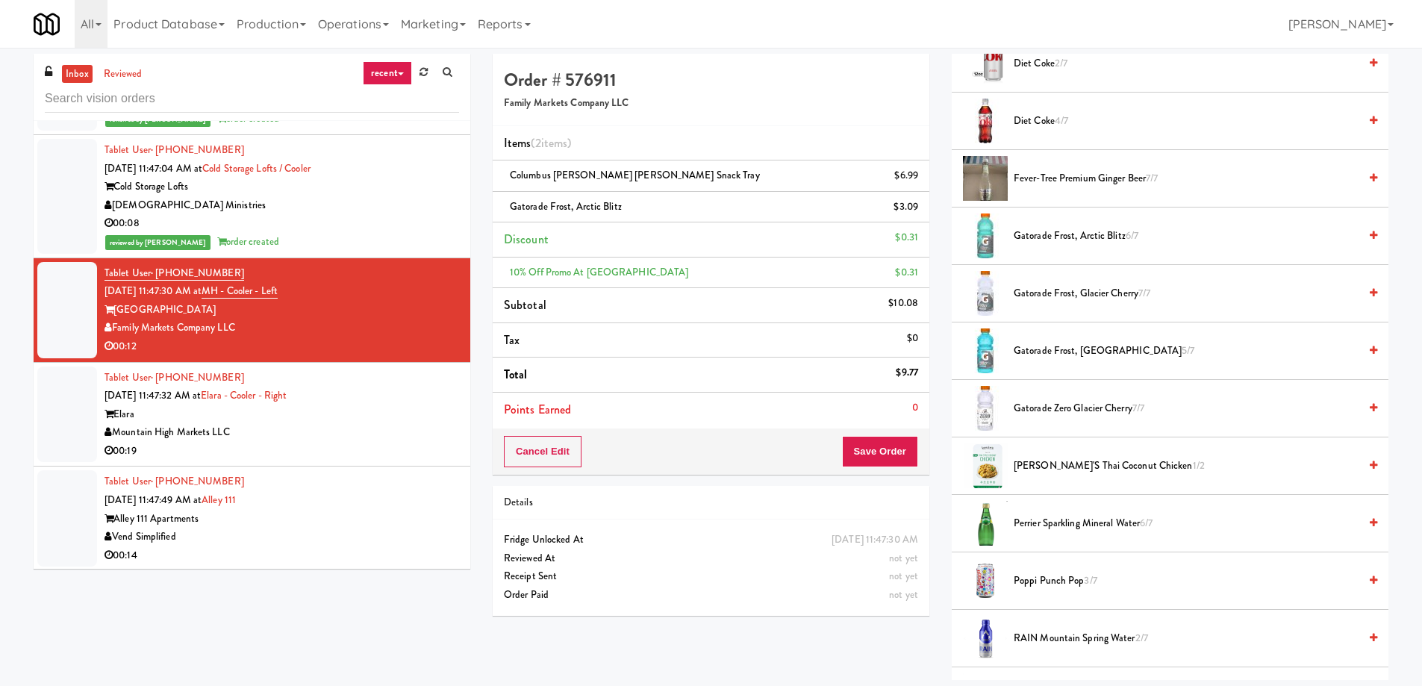
scroll to position [1203, 0]
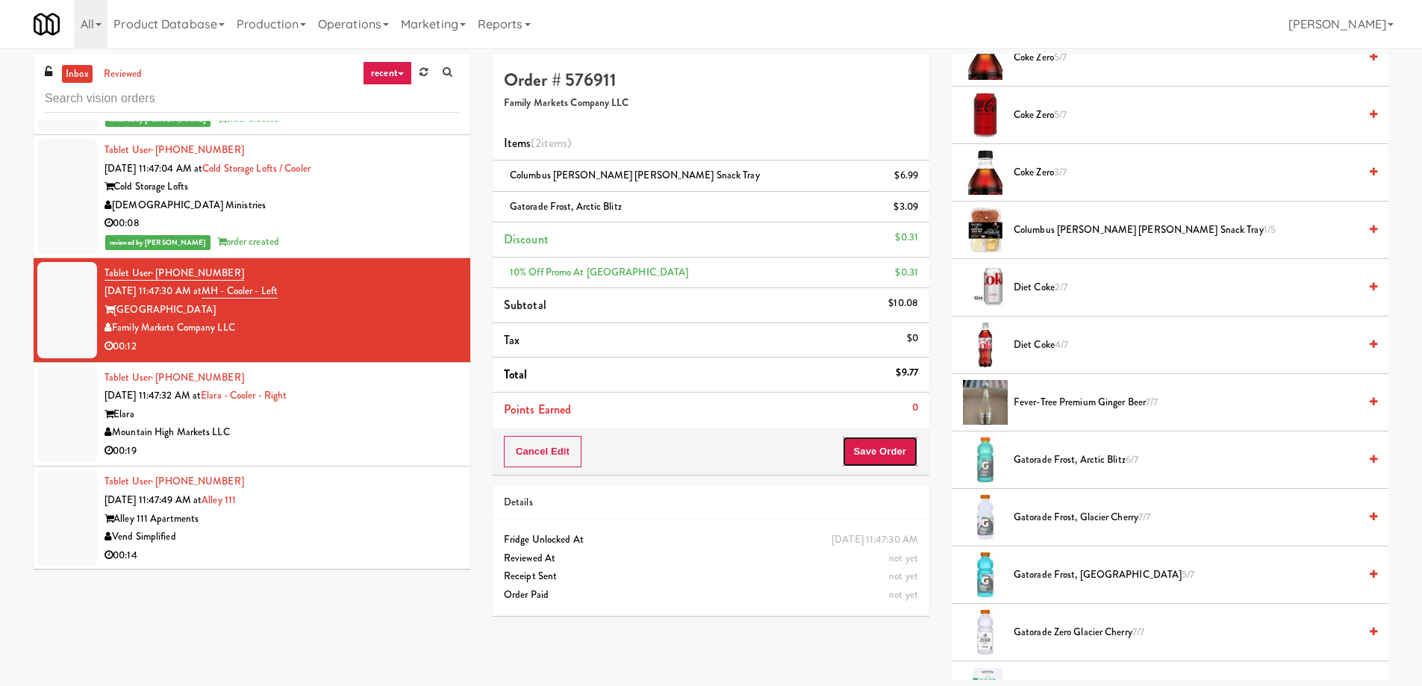
click at [889, 456] on button "Save Order" at bounding box center [880, 451] width 76 height 31
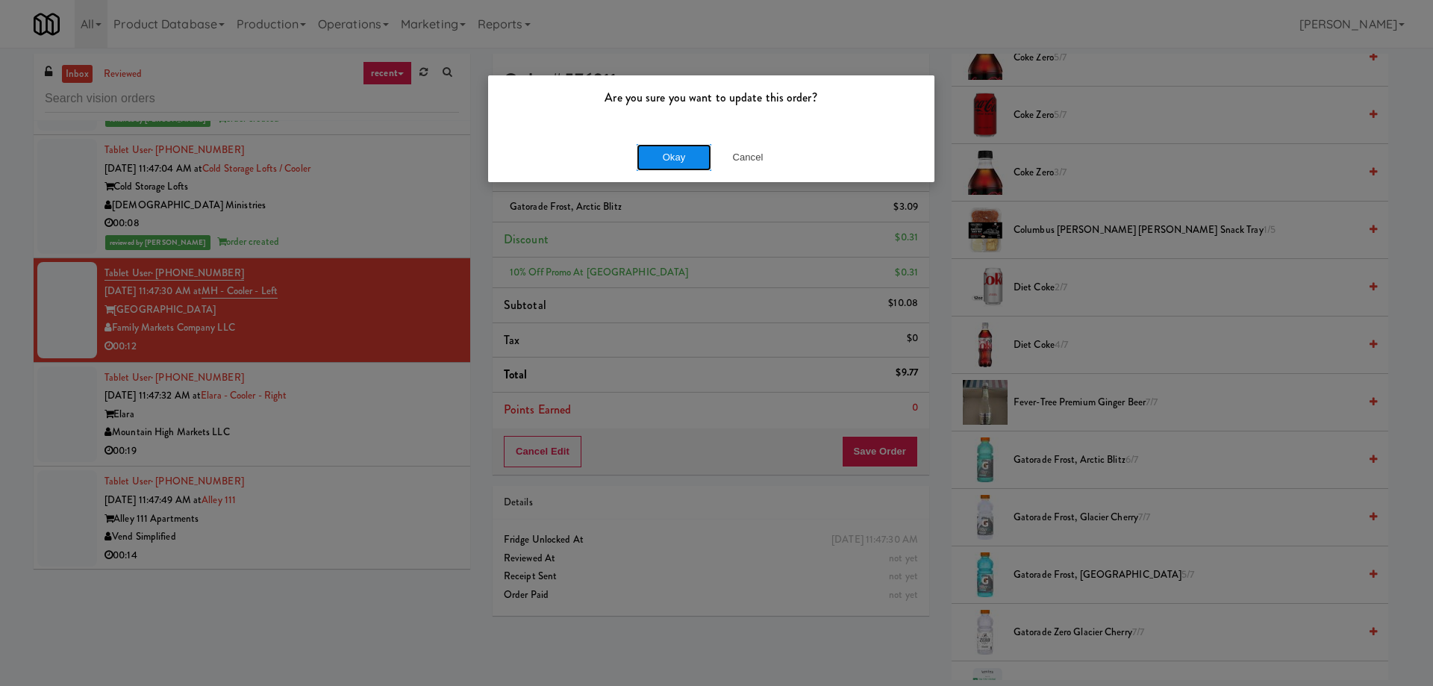
click at [672, 166] on button "Okay" at bounding box center [674, 157] width 75 height 27
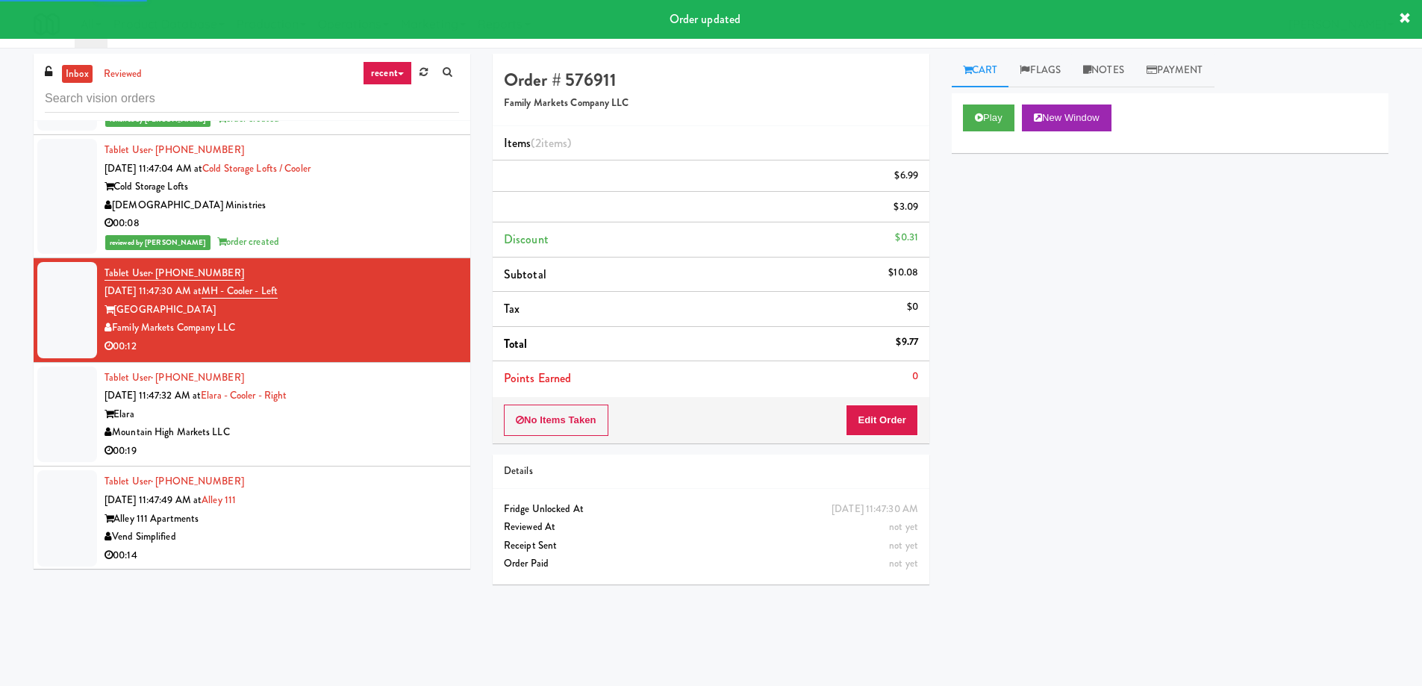
scroll to position [12204, 0]
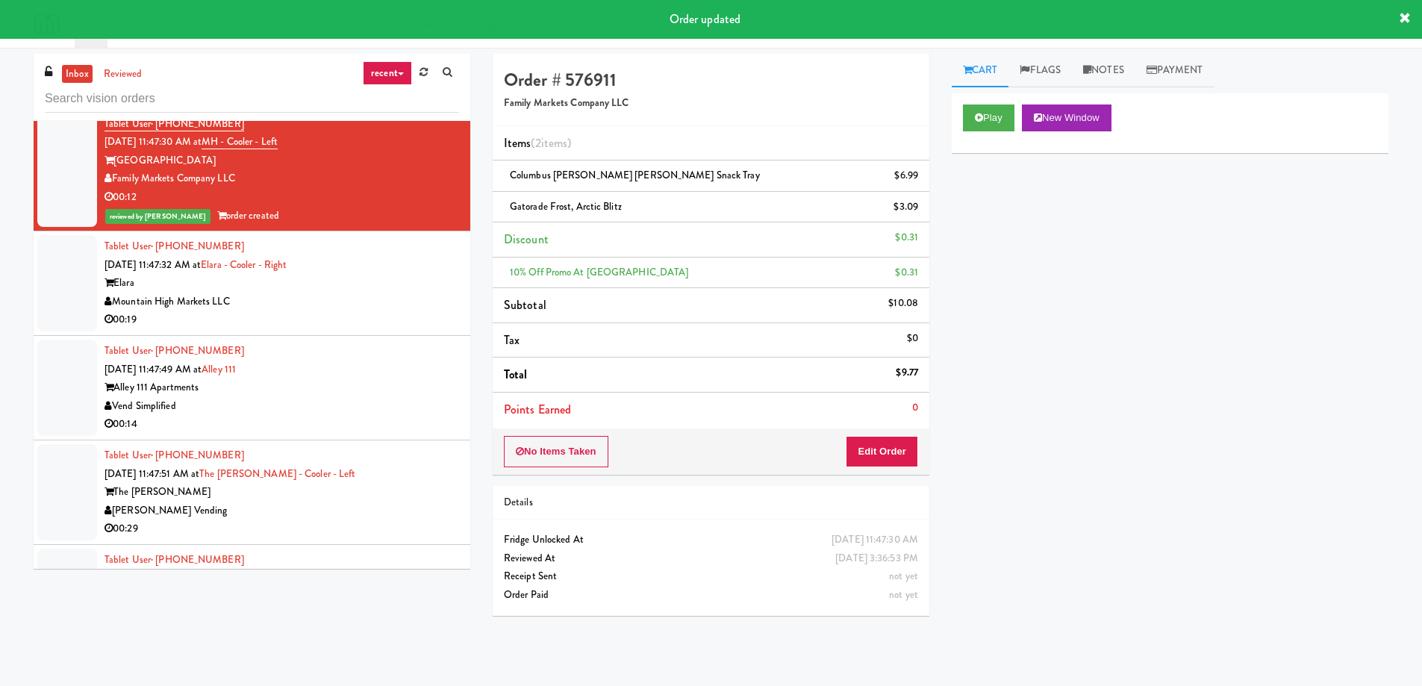
click at [362, 274] on div "Elara" at bounding box center [281, 283] width 354 height 19
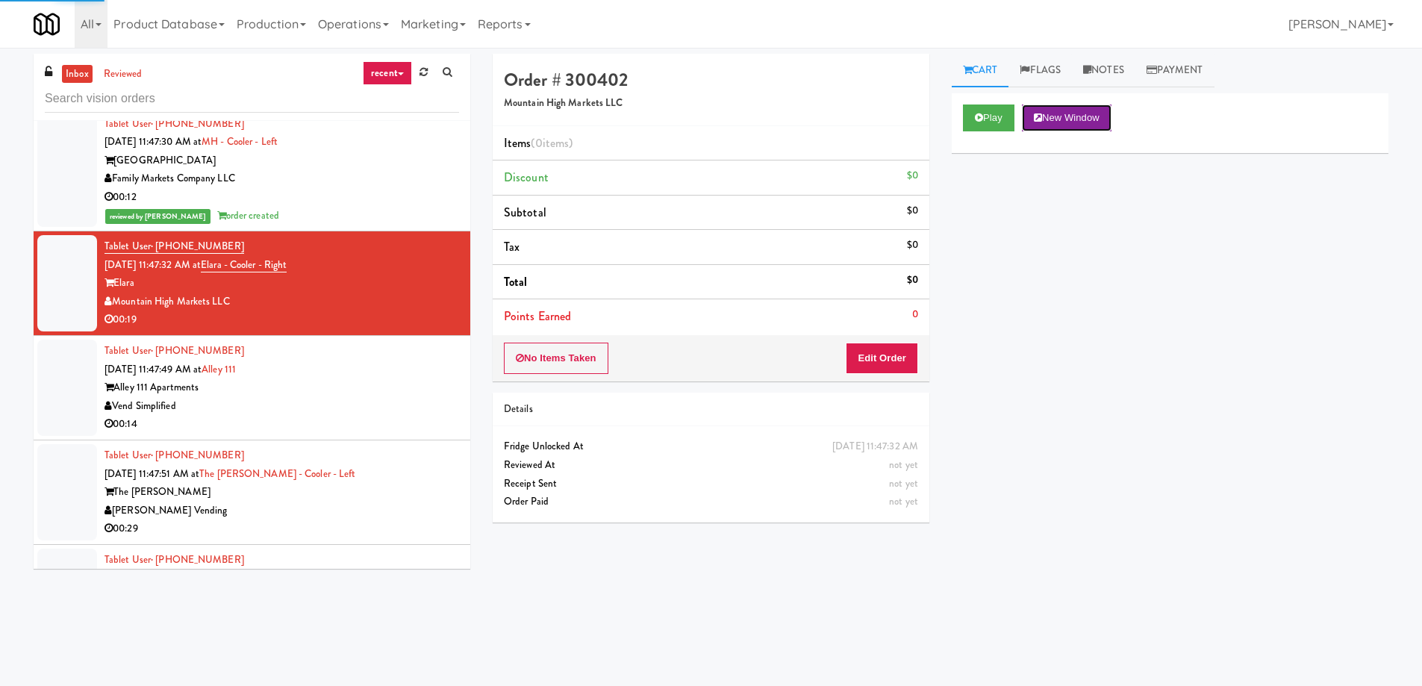
click at [1068, 123] on button "New Window" at bounding box center [1067, 117] width 90 height 27
click at [1054, 244] on div "Play New Window Primary Flag Clear Flag if unable to determine what was taken o…" at bounding box center [1170, 373] width 437 height 560
click at [902, 366] on button "Edit Order" at bounding box center [882, 358] width 72 height 31
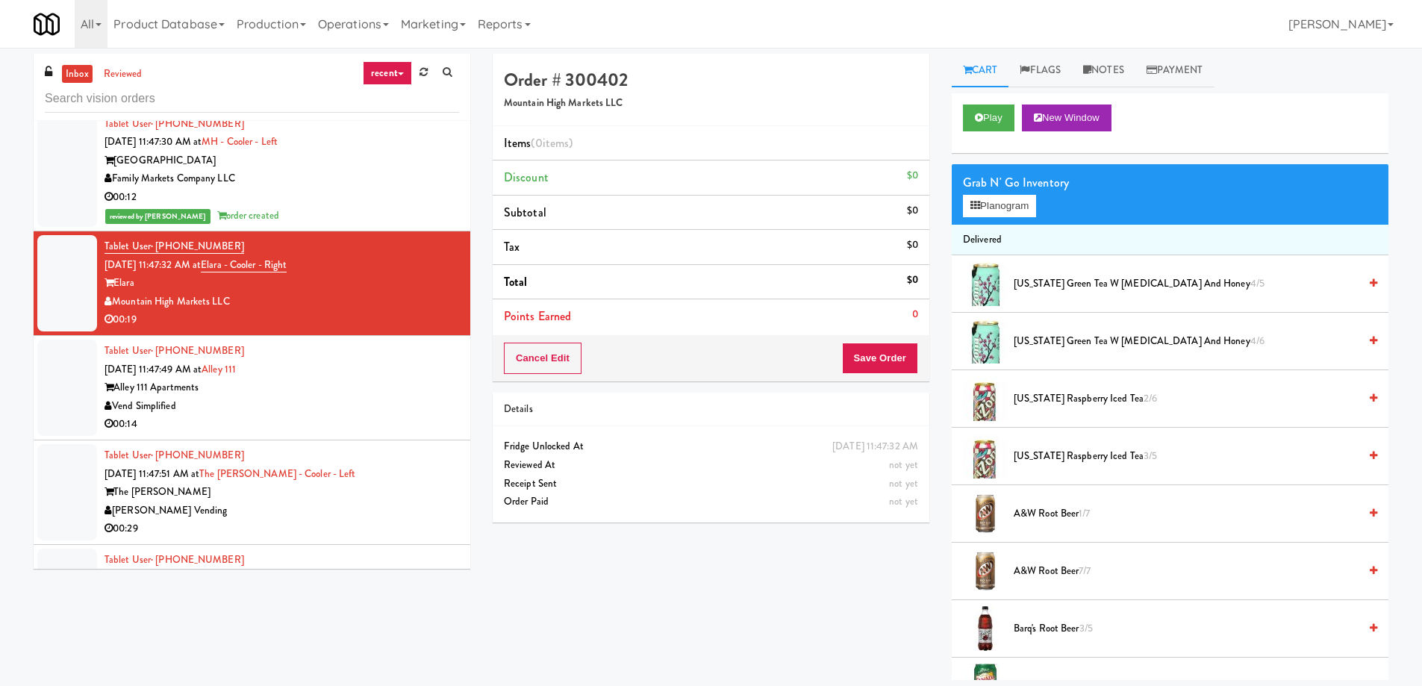
click at [1018, 512] on span "A&W Root Beer 1/7" at bounding box center [1185, 513] width 345 height 19
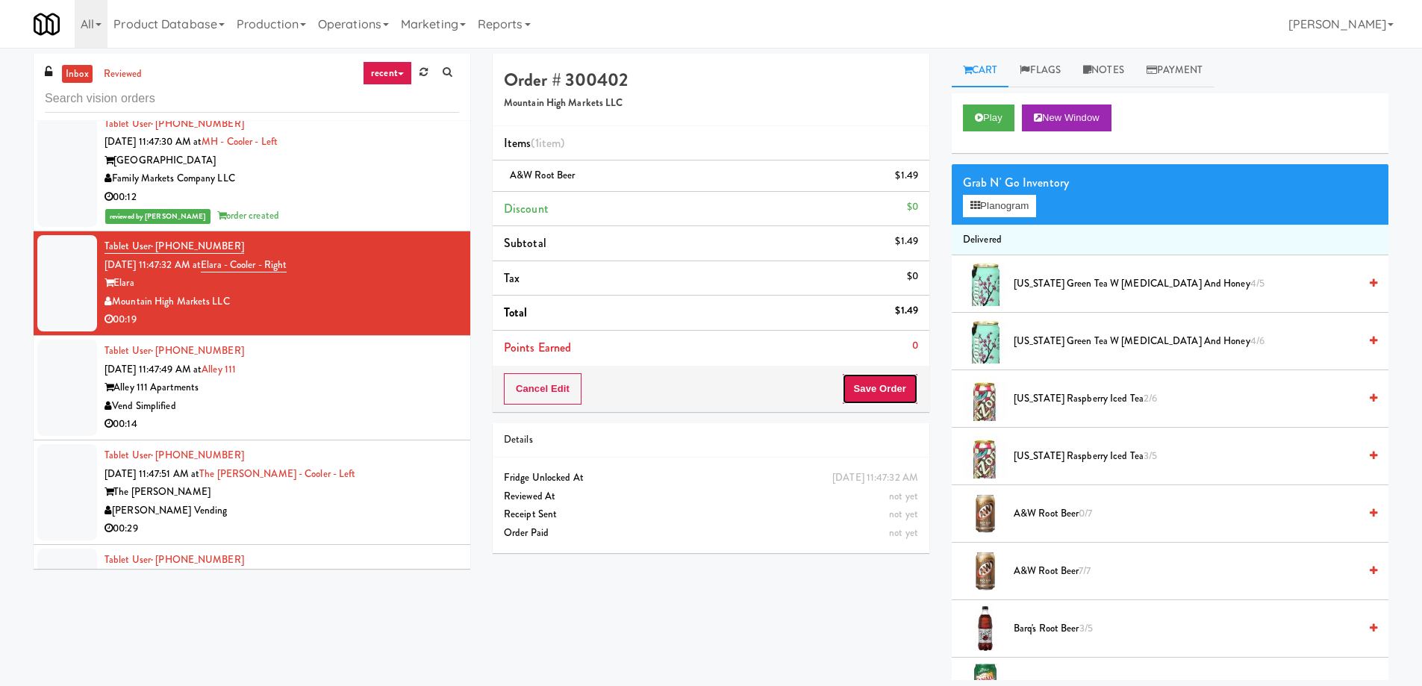
click at [869, 392] on button "Save Order" at bounding box center [880, 388] width 76 height 31
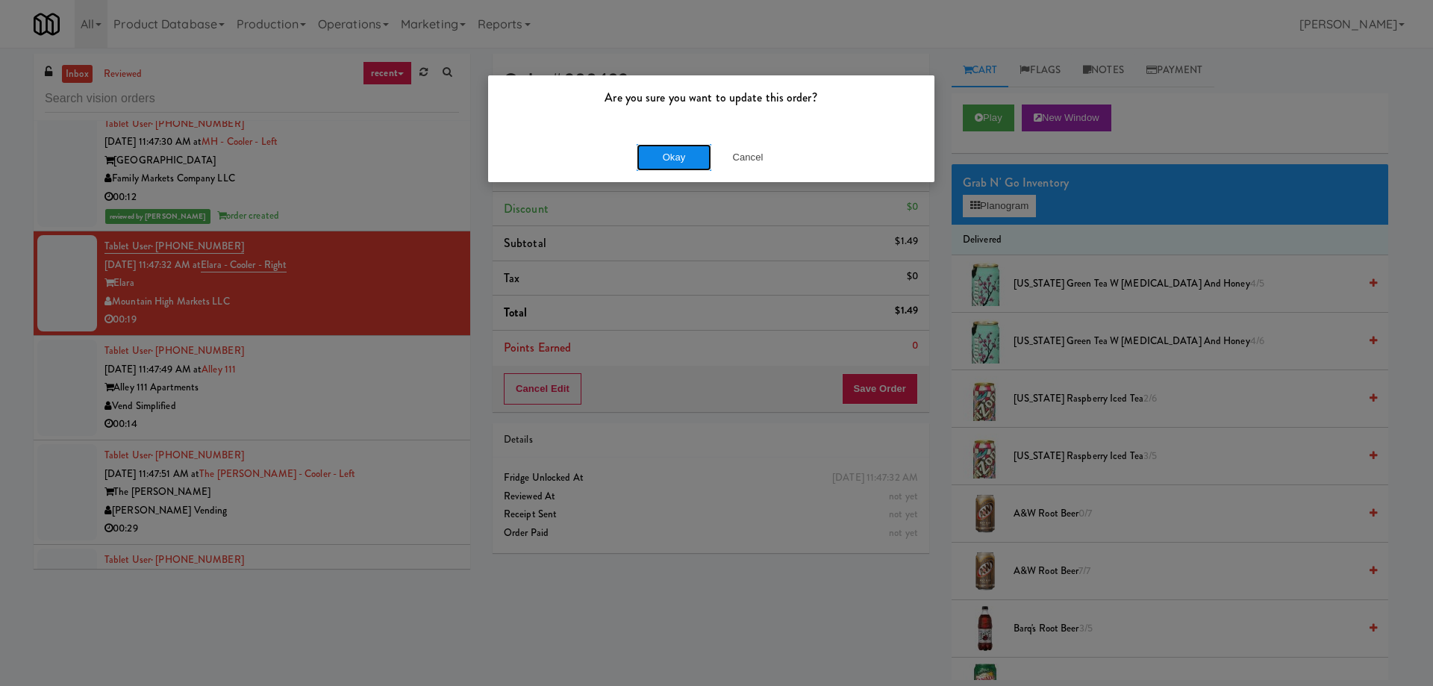
click at [672, 157] on button "Okay" at bounding box center [674, 157] width 75 height 27
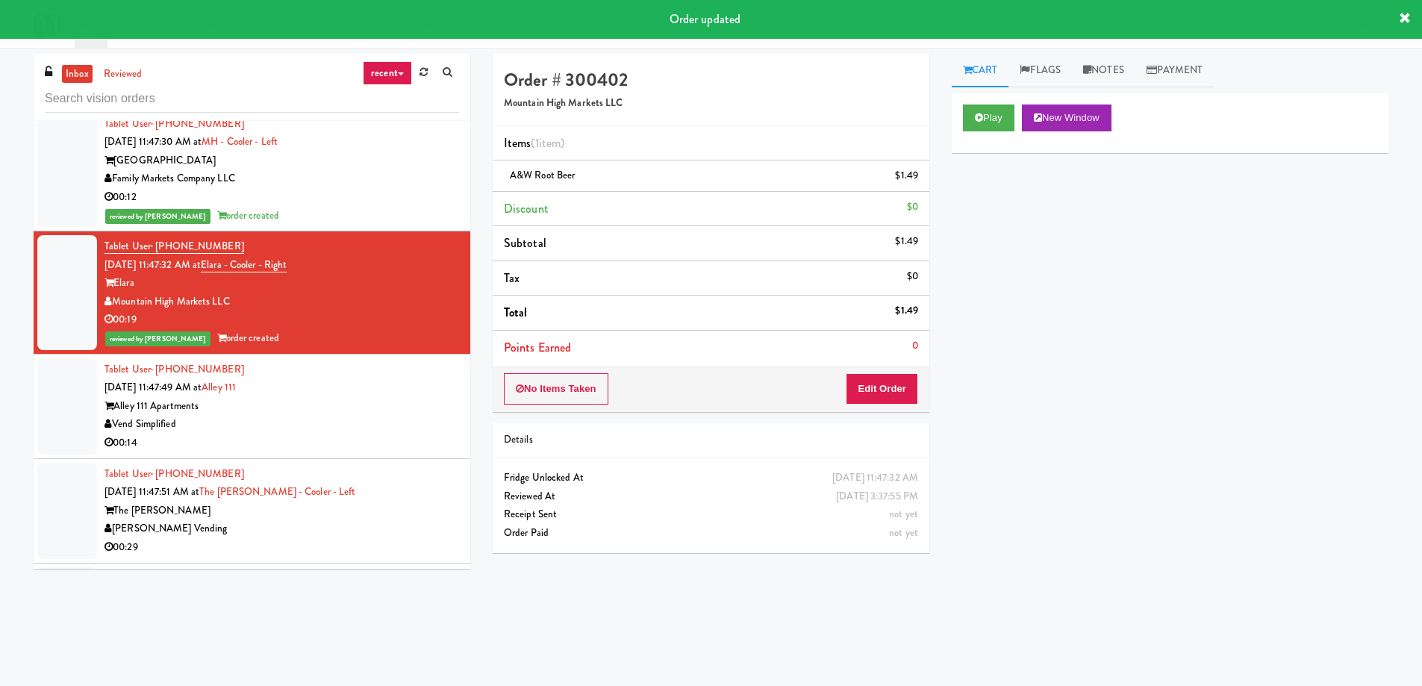
click at [378, 372] on div "Tablet User · (206) 595-3733 [DATE] 11:47:49 AM at Alley [STREET_ADDRESS] Simpl…" at bounding box center [281, 406] width 354 height 92
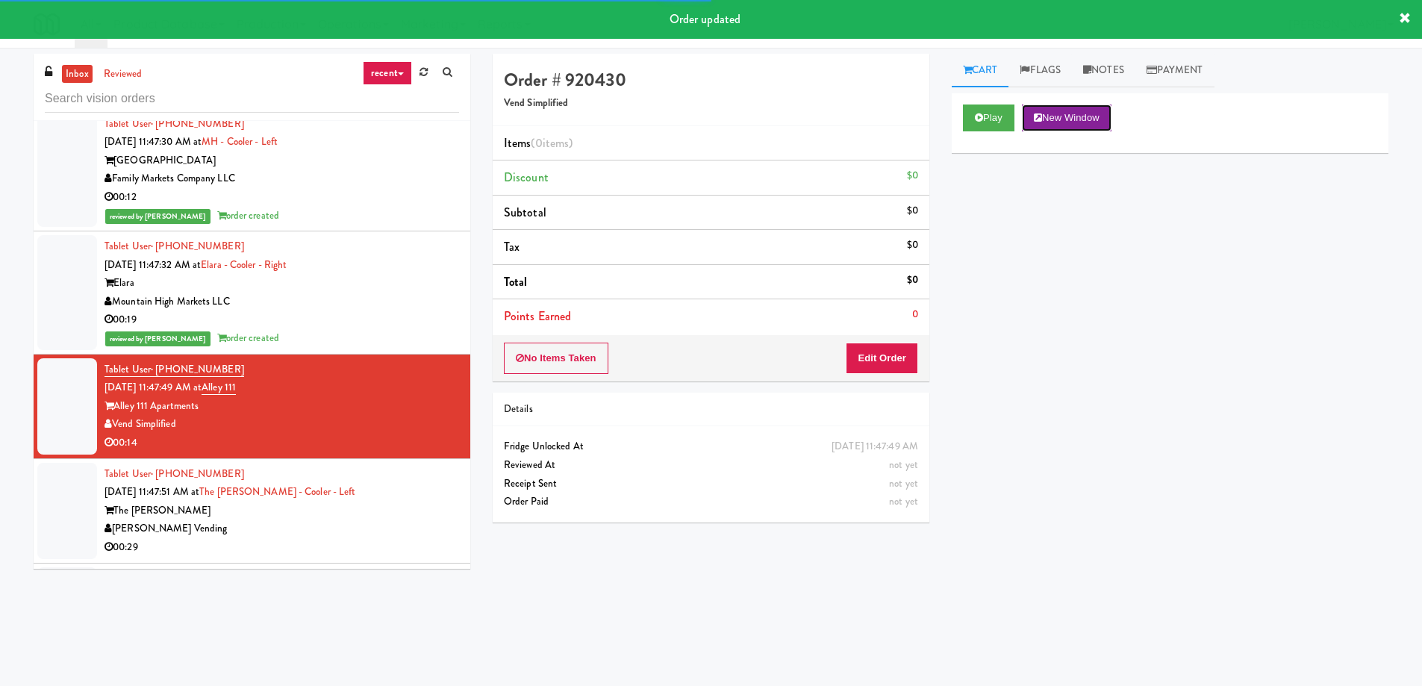
click at [1084, 121] on button "New Window" at bounding box center [1067, 117] width 90 height 27
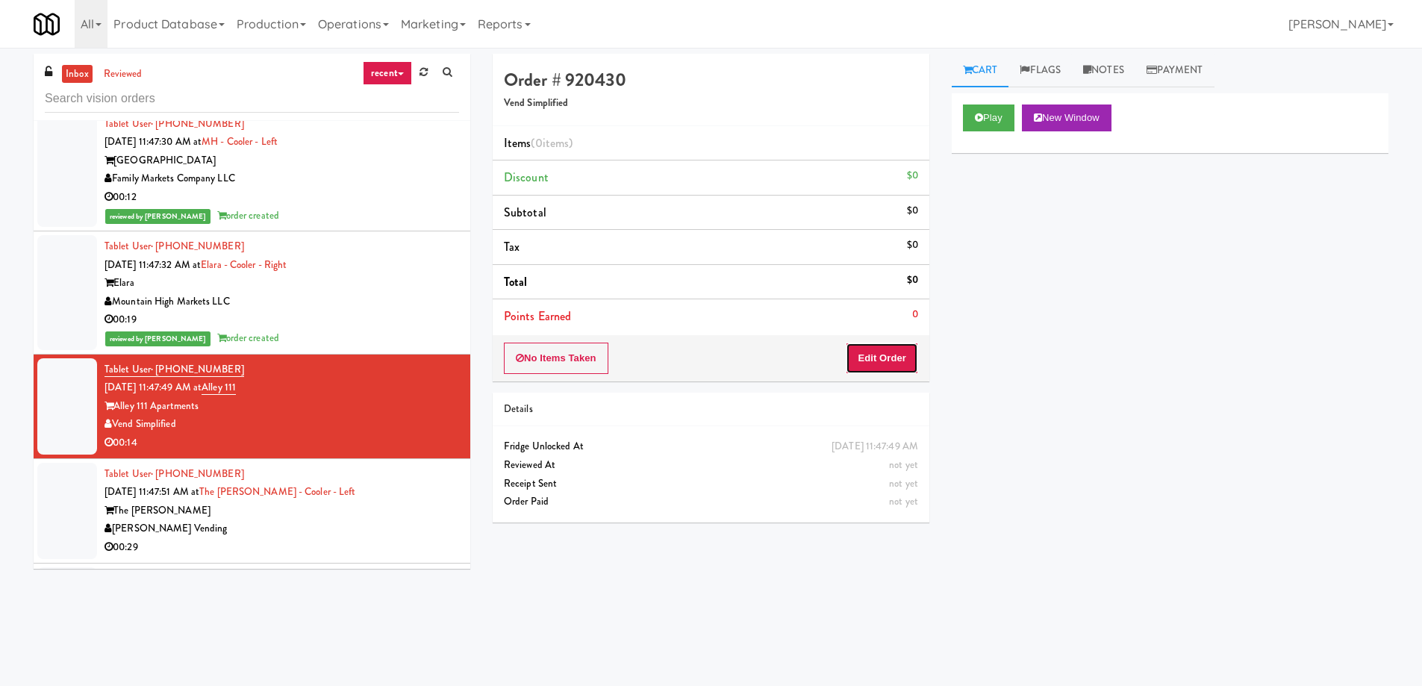
click at [875, 350] on button "Edit Order" at bounding box center [882, 358] width 72 height 31
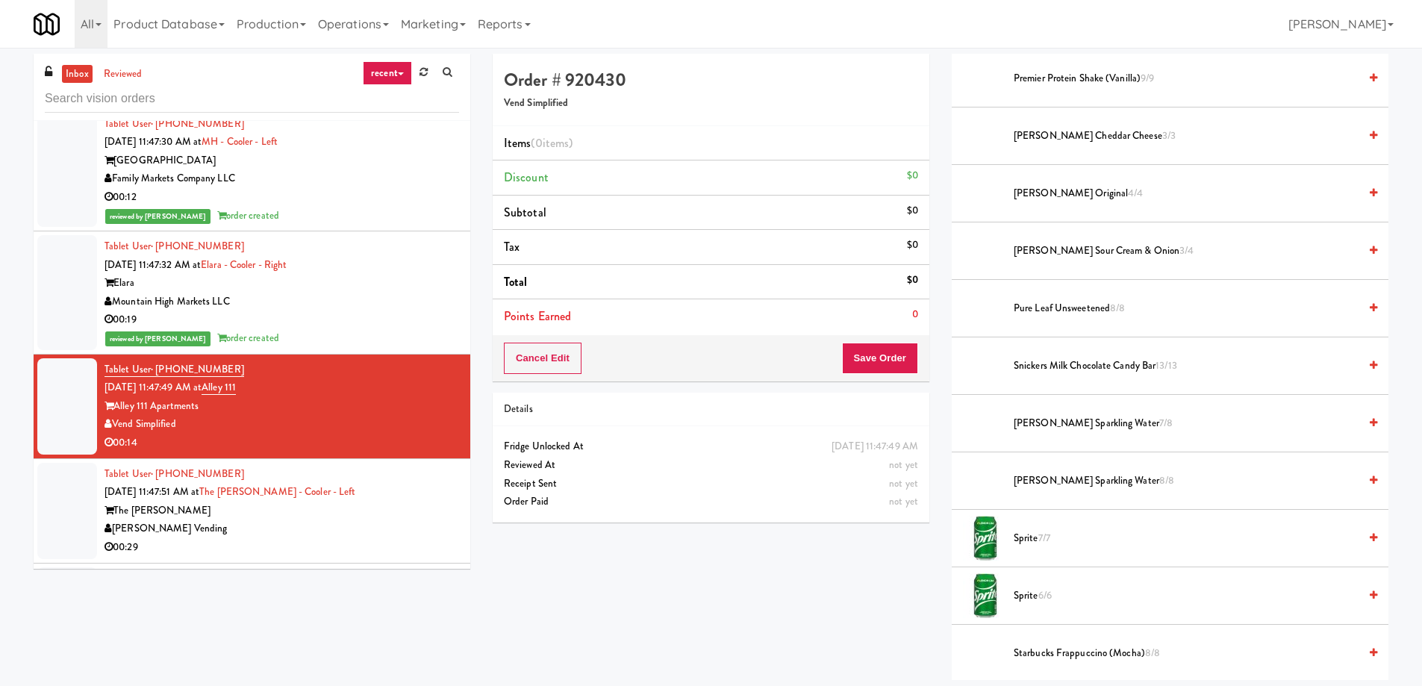
scroll to position [1875, 0]
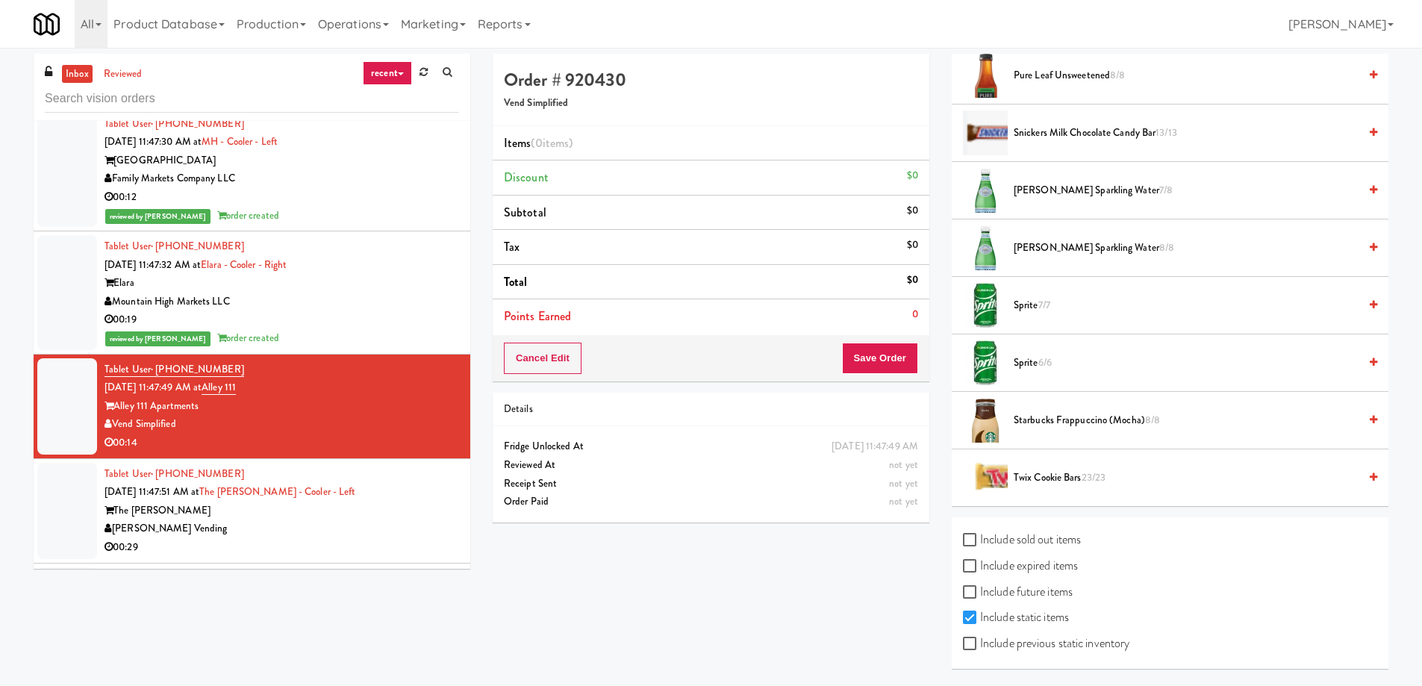
click at [1047, 481] on span "Twix Cookie Bars 23/23" at bounding box center [1185, 478] width 345 height 19
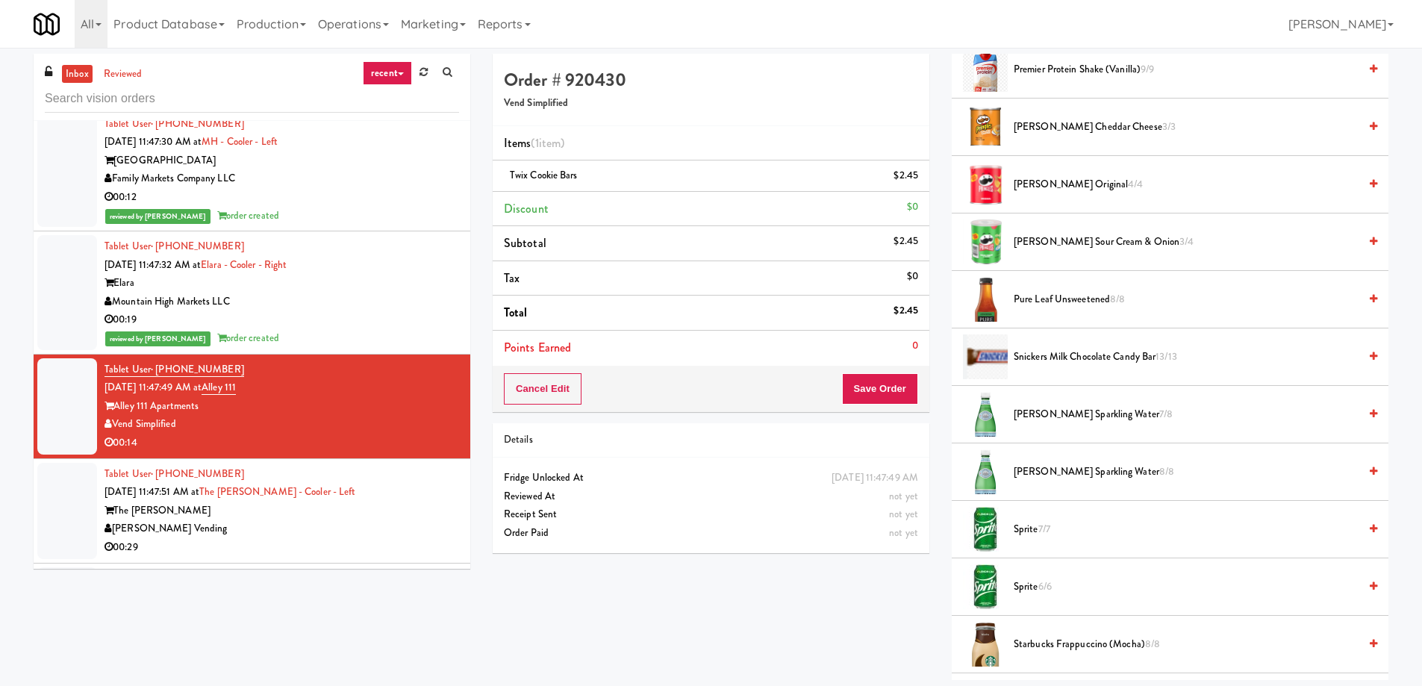
scroll to position [1502, 0]
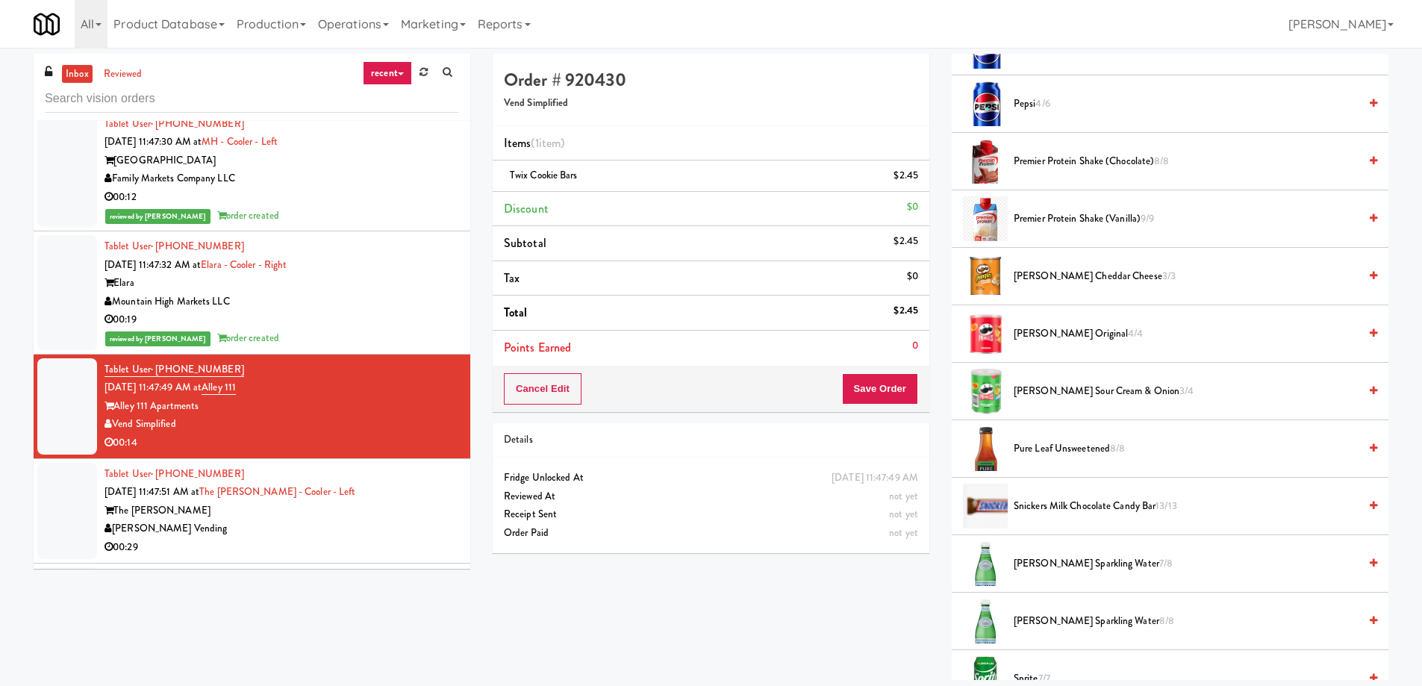
click at [1070, 278] on span "[PERSON_NAME] Cheddar Cheese 3/3" at bounding box center [1185, 276] width 345 height 19
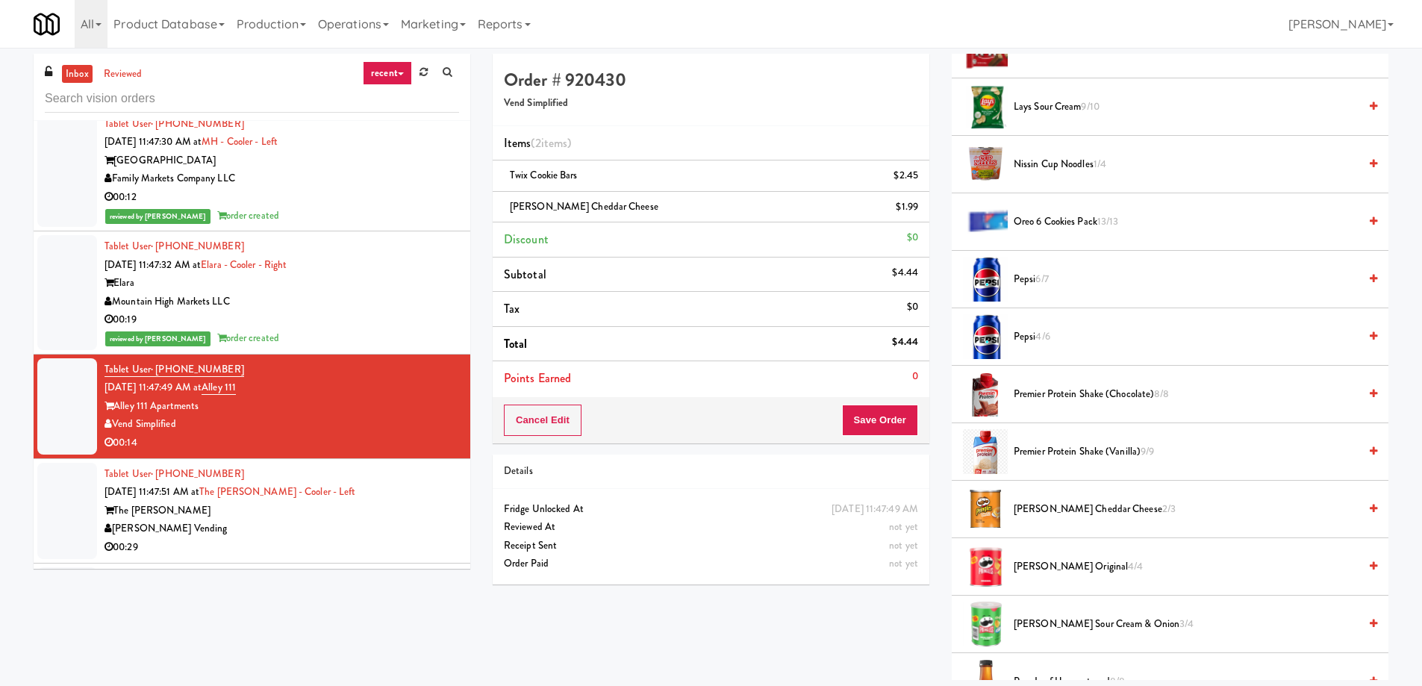
scroll to position [1493, 0]
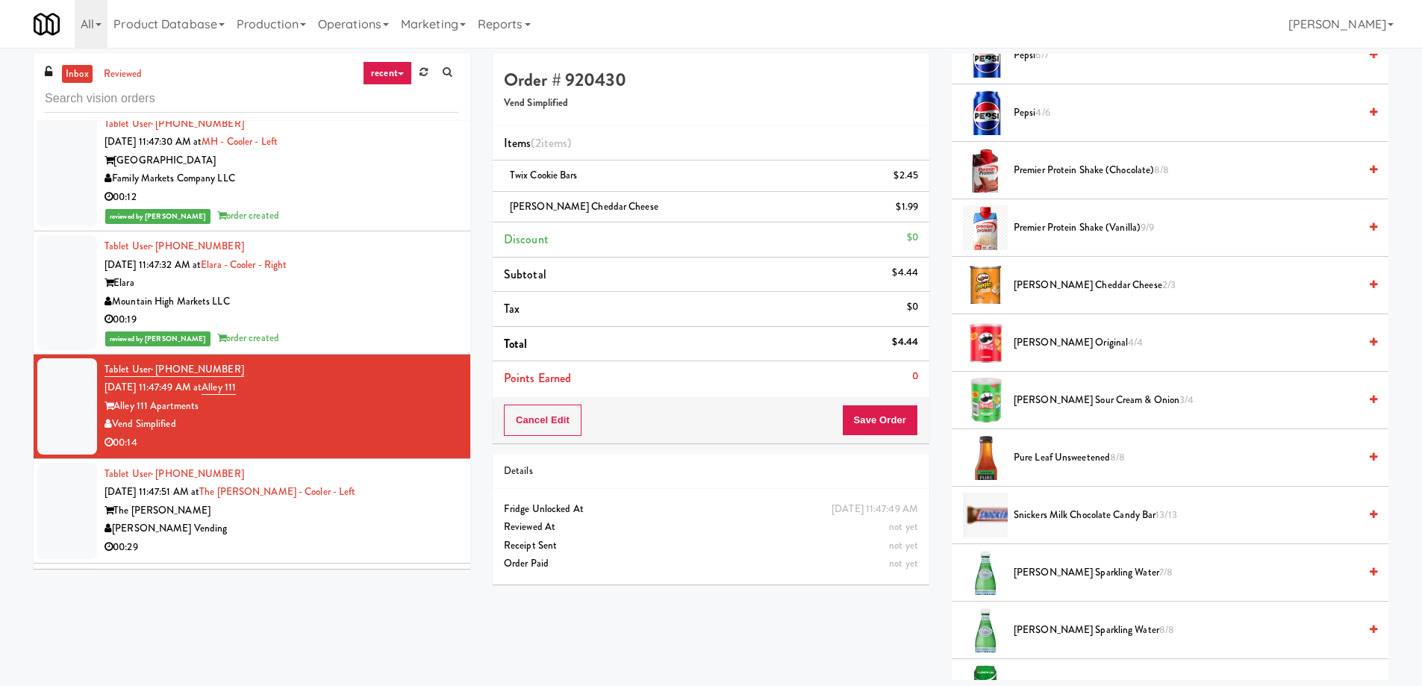
click at [1103, 578] on span "[PERSON_NAME] Sparkling Water 7/8" at bounding box center [1185, 572] width 345 height 19
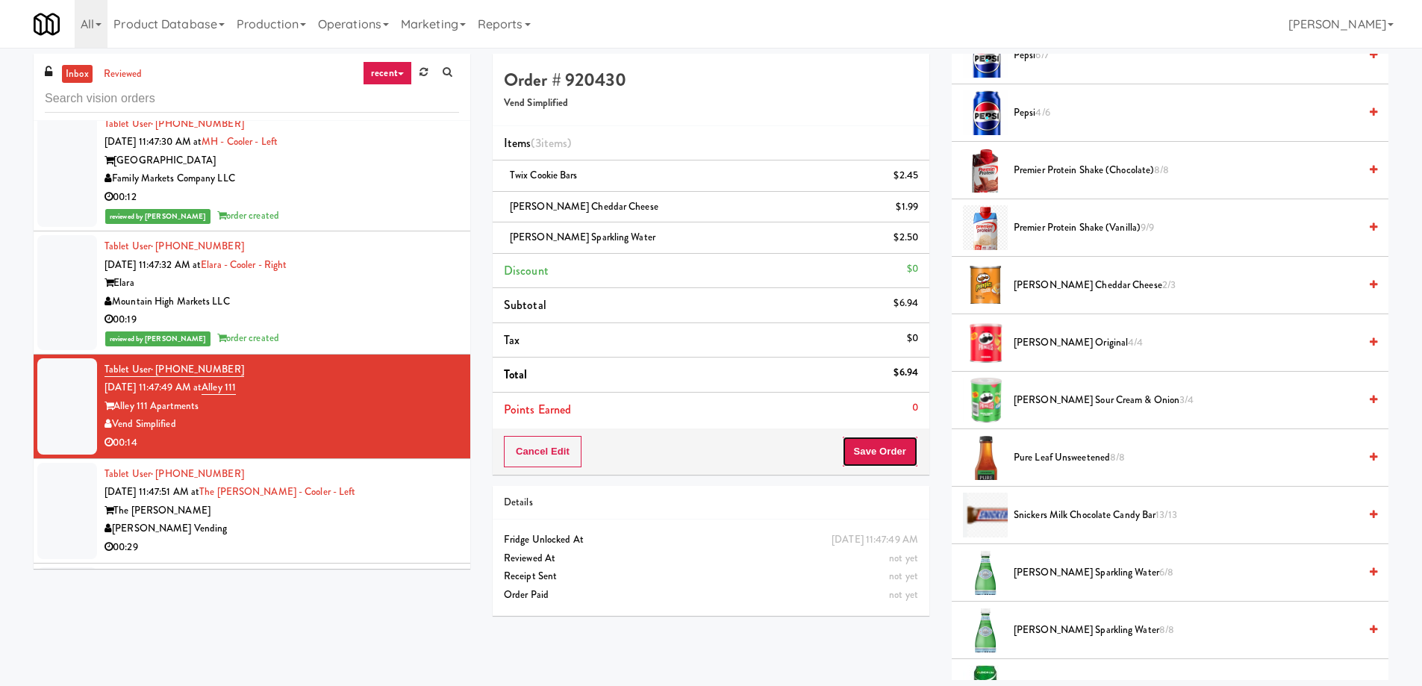
click at [871, 443] on button "Save Order" at bounding box center [880, 451] width 76 height 31
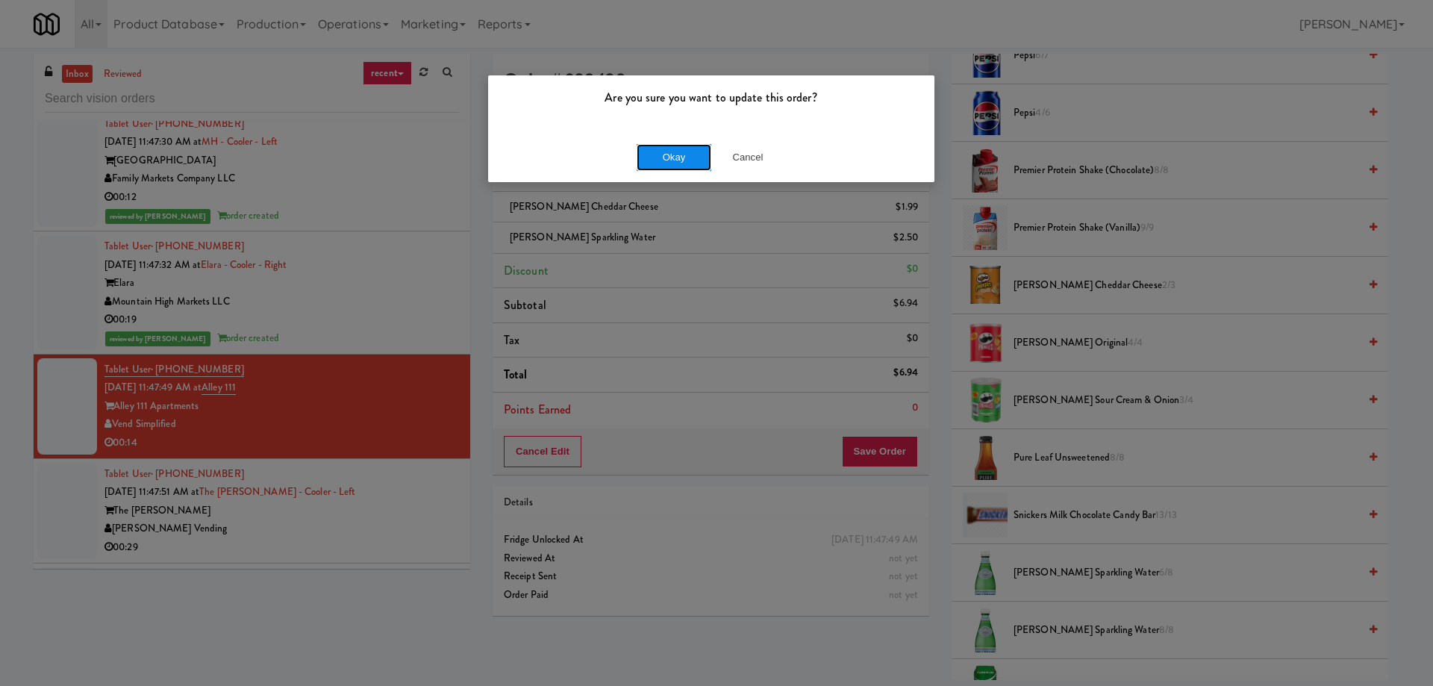
click at [680, 157] on button "Okay" at bounding box center [674, 157] width 75 height 27
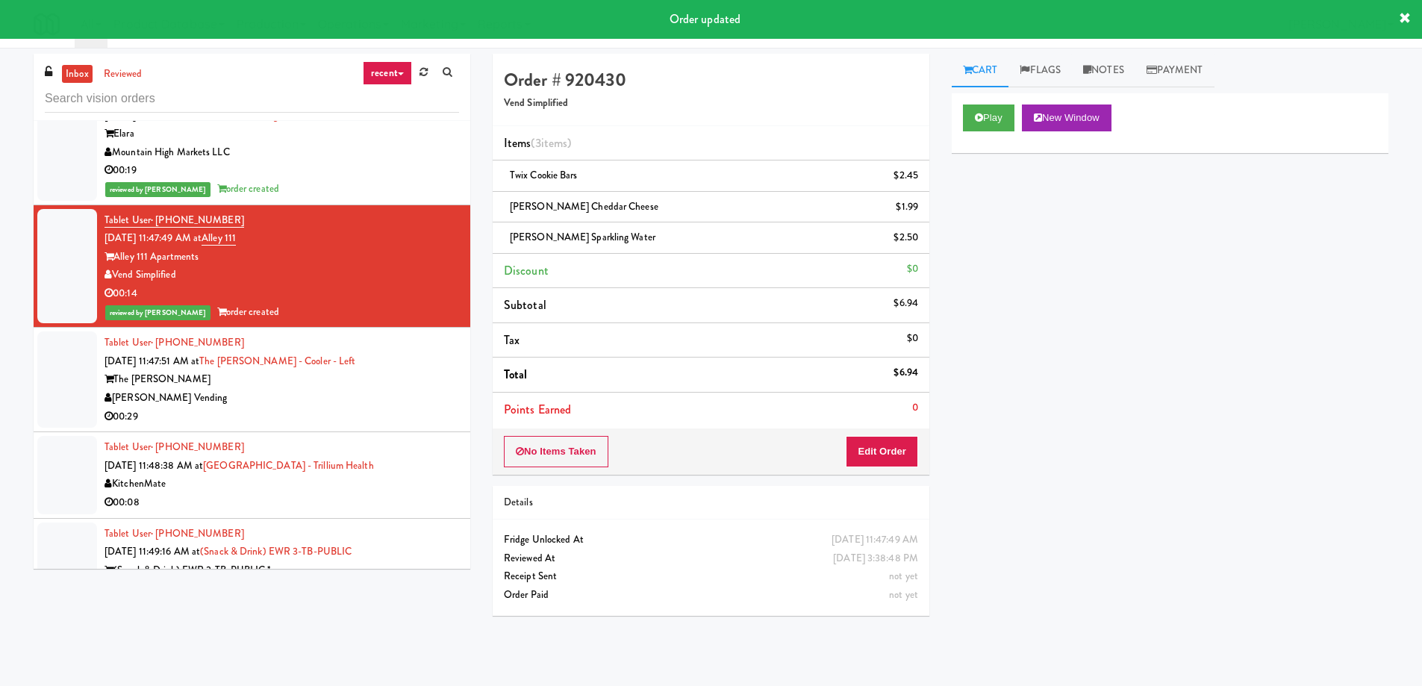
scroll to position [12502, 0]
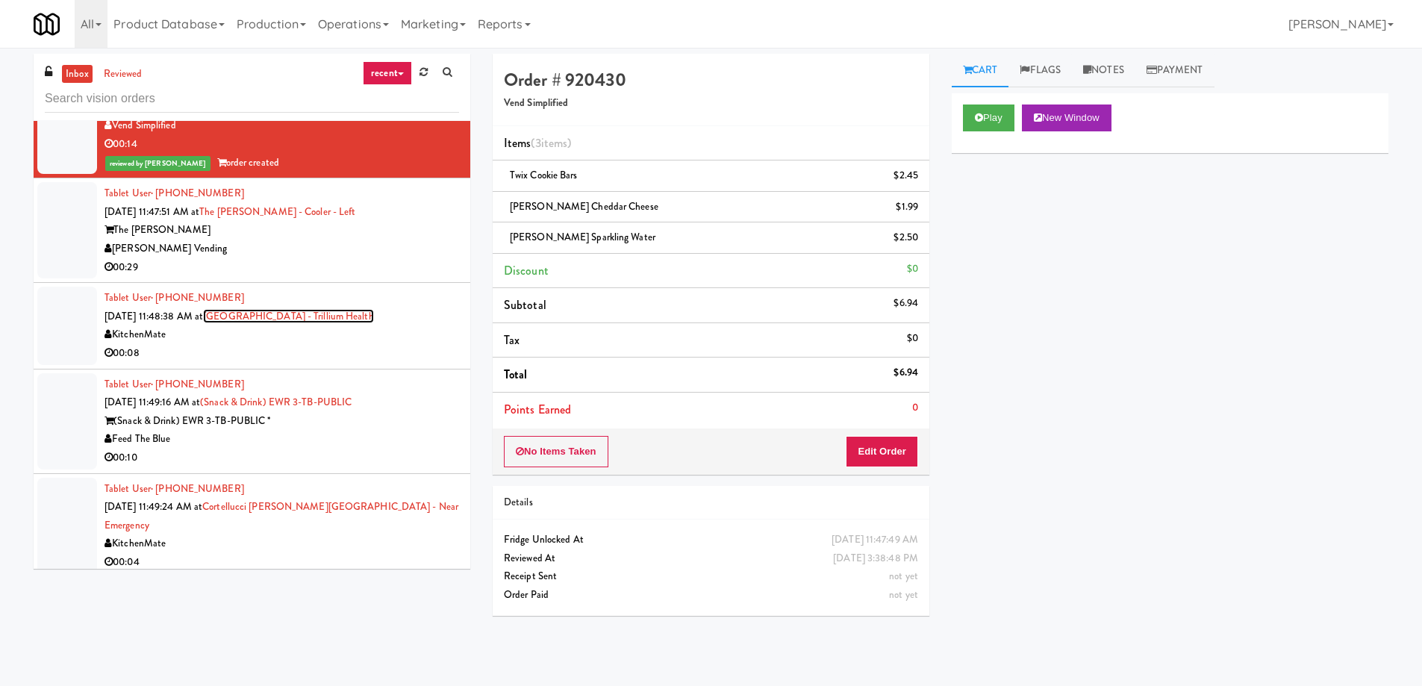
click at [316, 309] on link "[GEOGRAPHIC_DATA] - Trillium Health" at bounding box center [288, 316] width 171 height 14
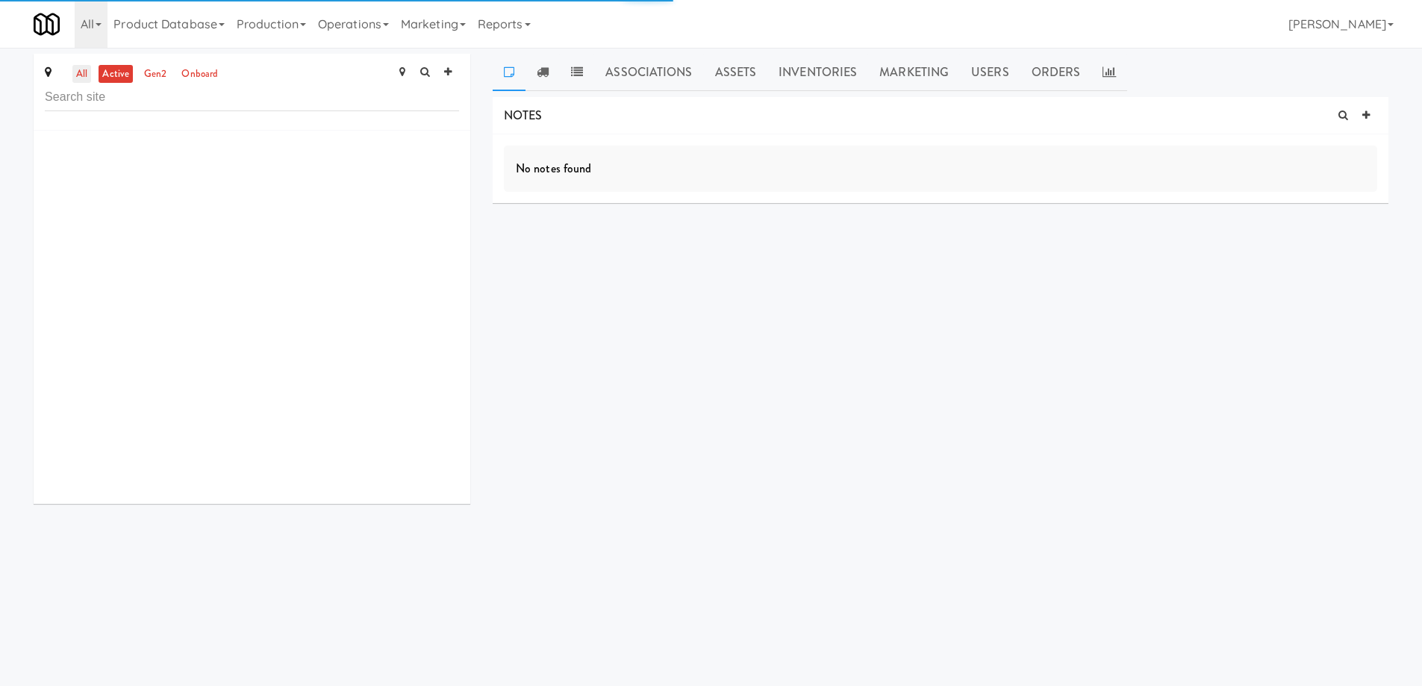
click at [84, 78] on link "all" at bounding box center [81, 74] width 19 height 19
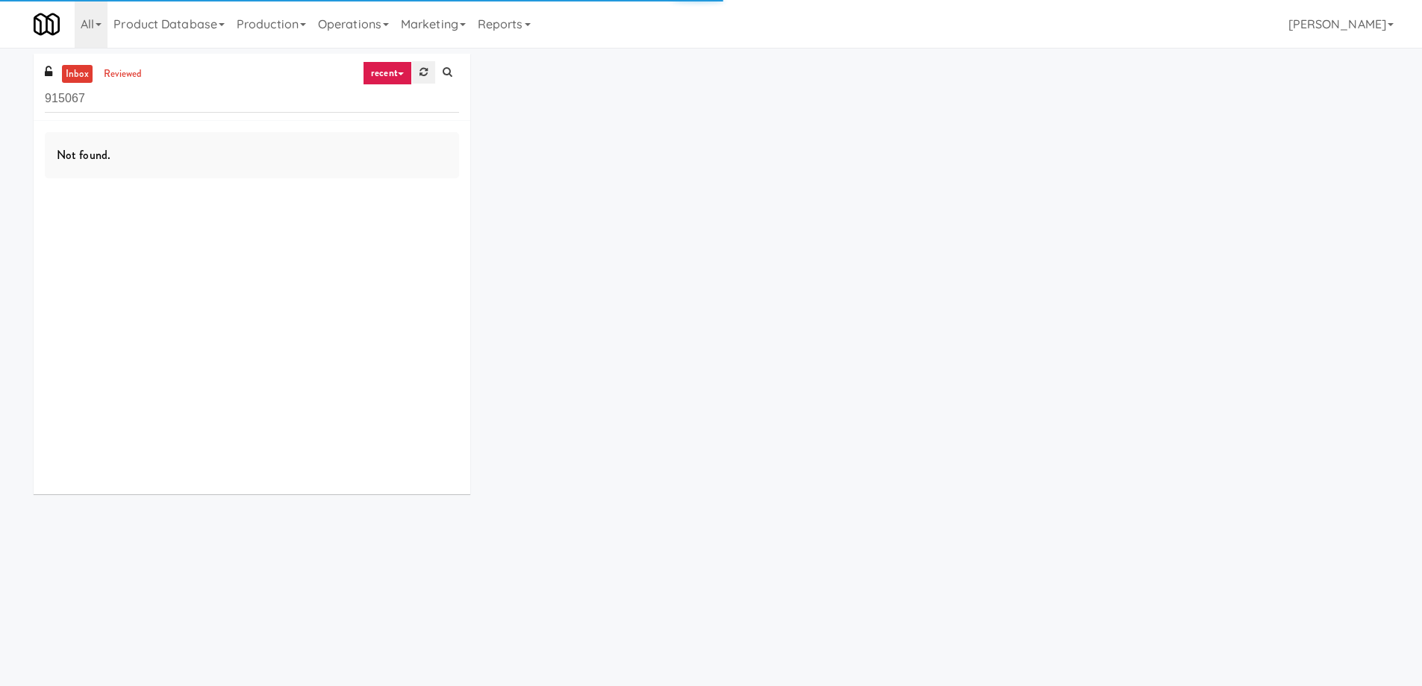
click at [429, 72] on link at bounding box center [423, 72] width 23 height 22
click at [431, 73] on link at bounding box center [423, 72] width 23 height 22
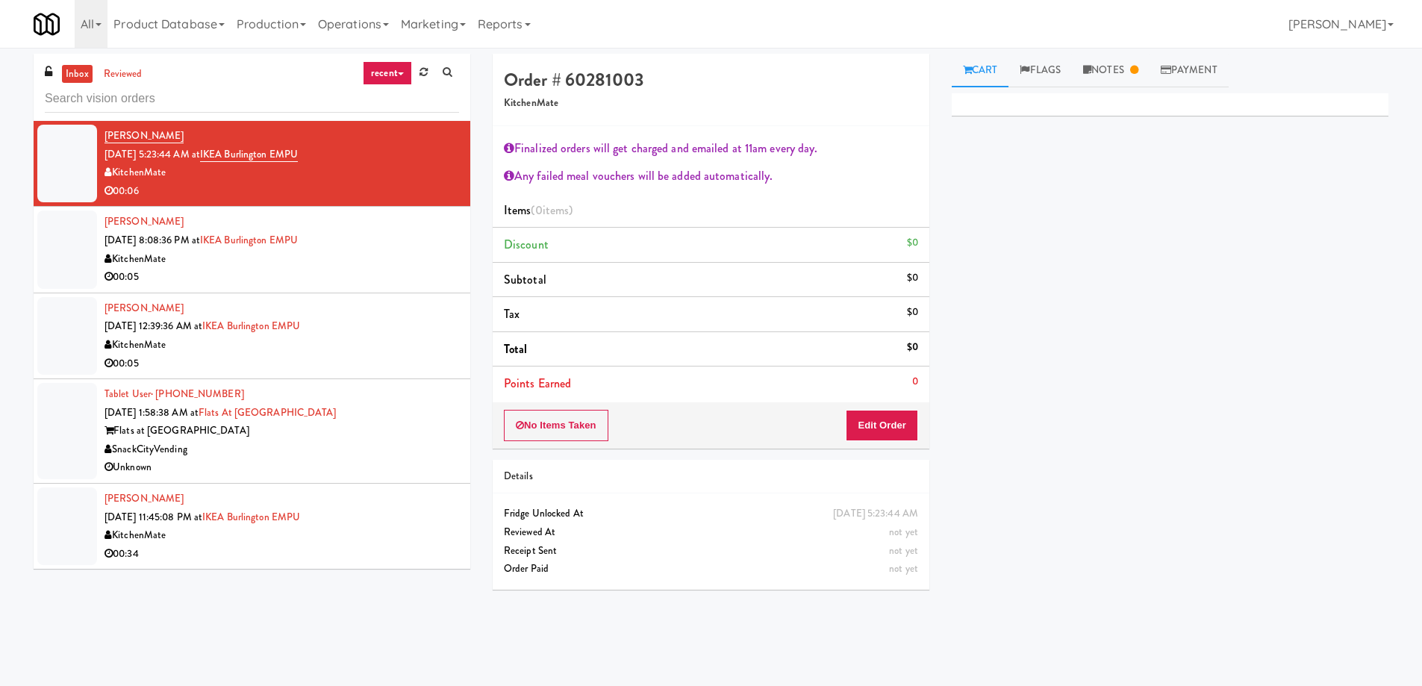
click at [259, 259] on div "KitchenMate" at bounding box center [281, 259] width 354 height 19
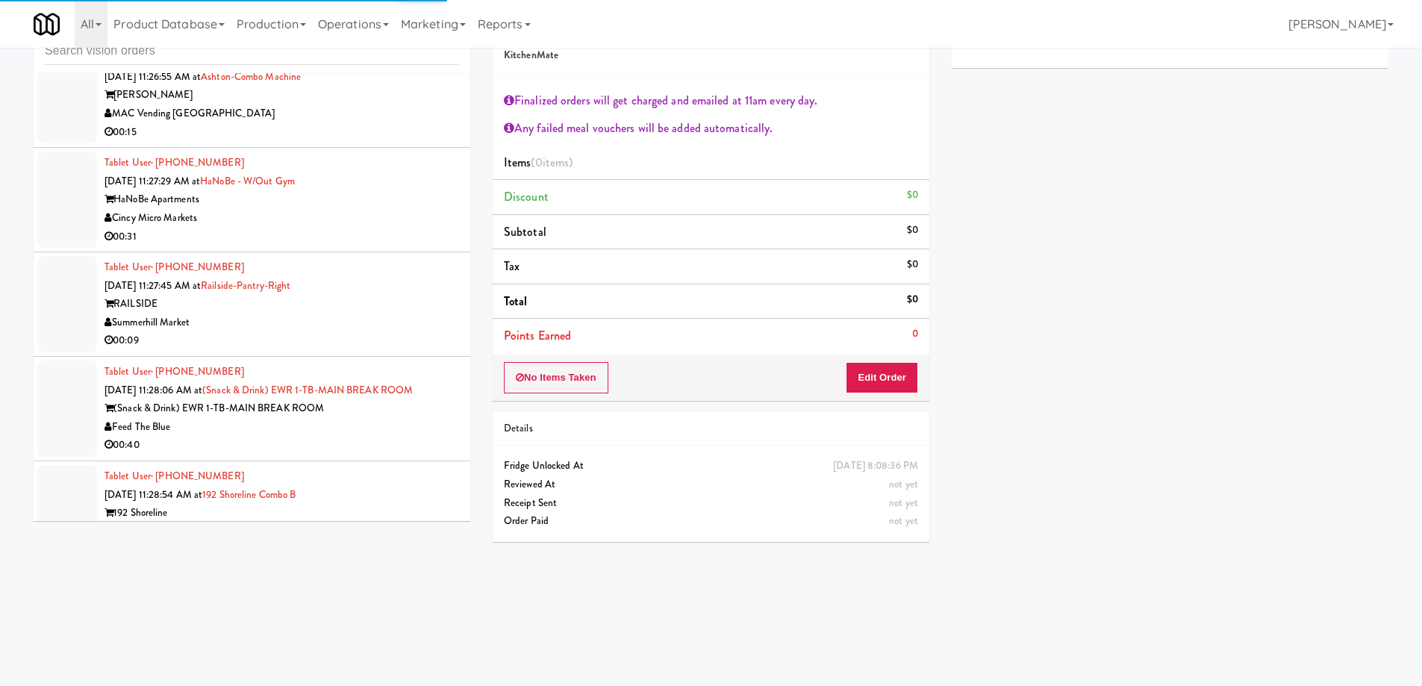
scroll to position [7614, 0]
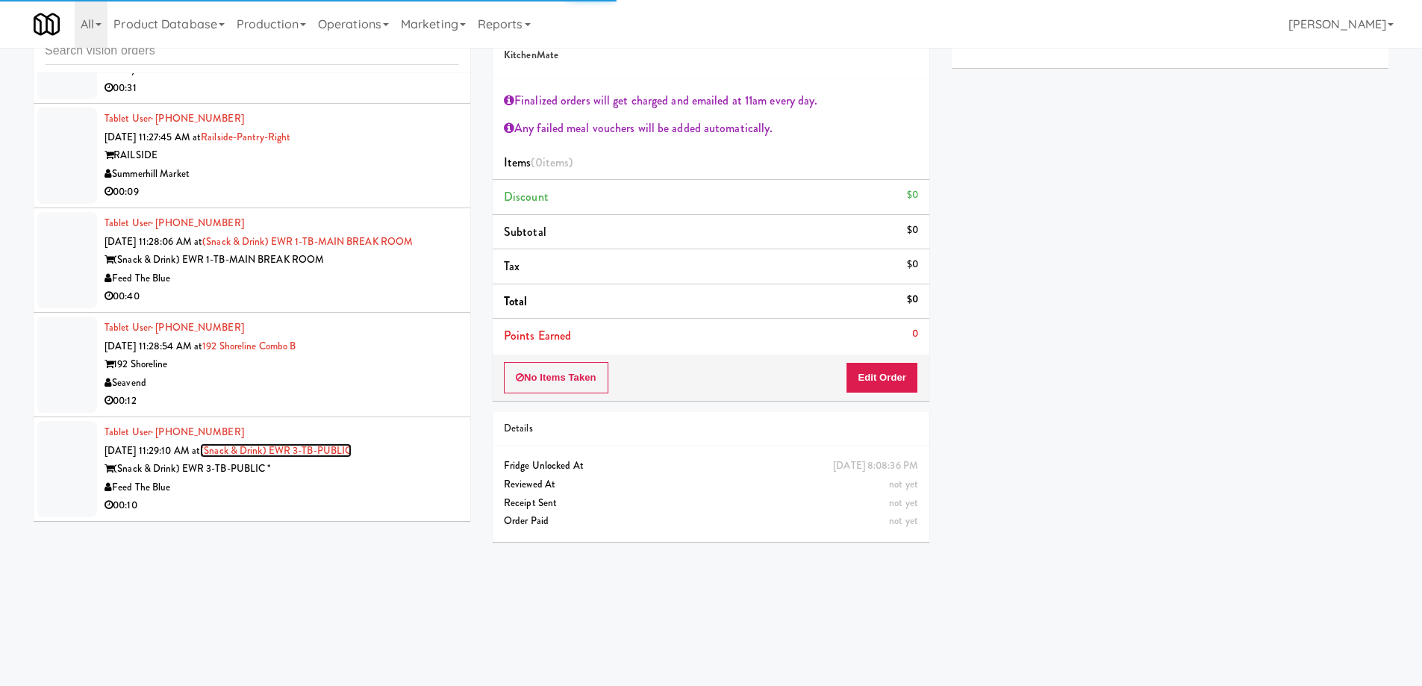
click at [235, 449] on link "(Snack & Drink) EWR 3-TB-PUBLIC" at bounding box center [275, 450] width 151 height 14
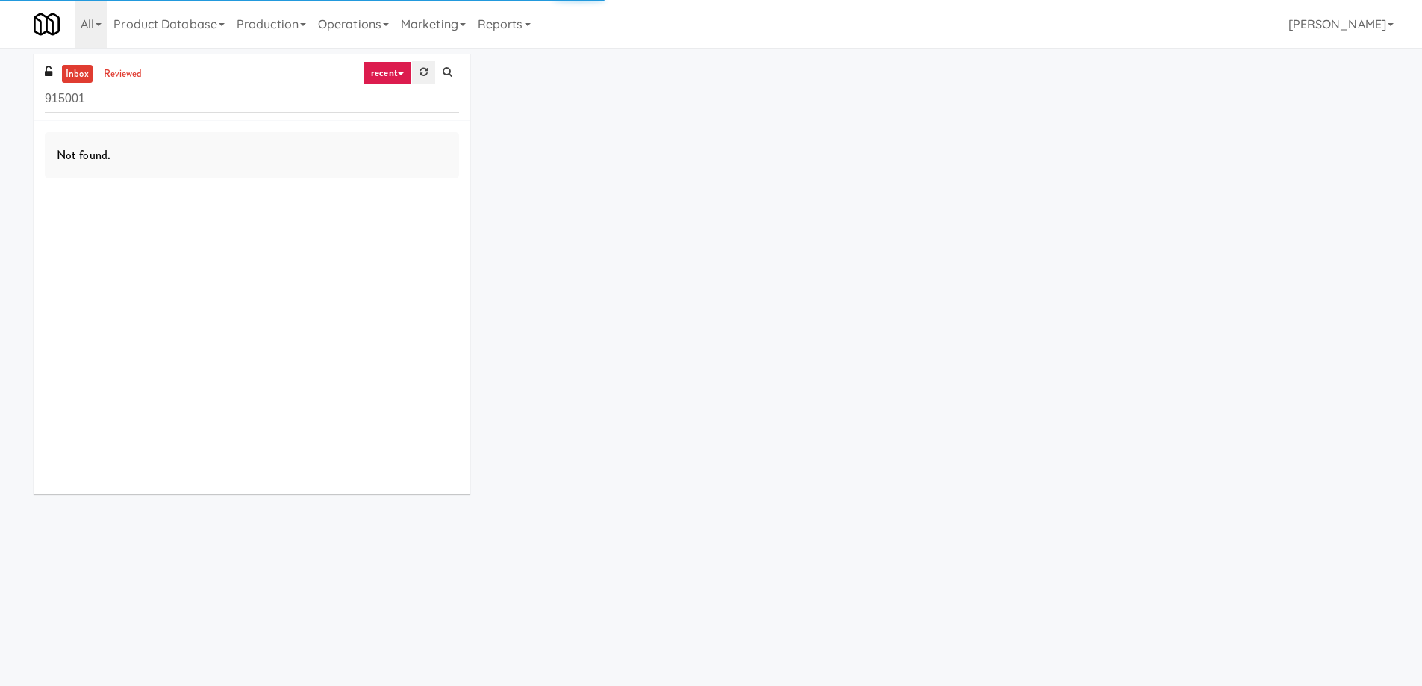
click at [430, 78] on link at bounding box center [423, 72] width 23 height 22
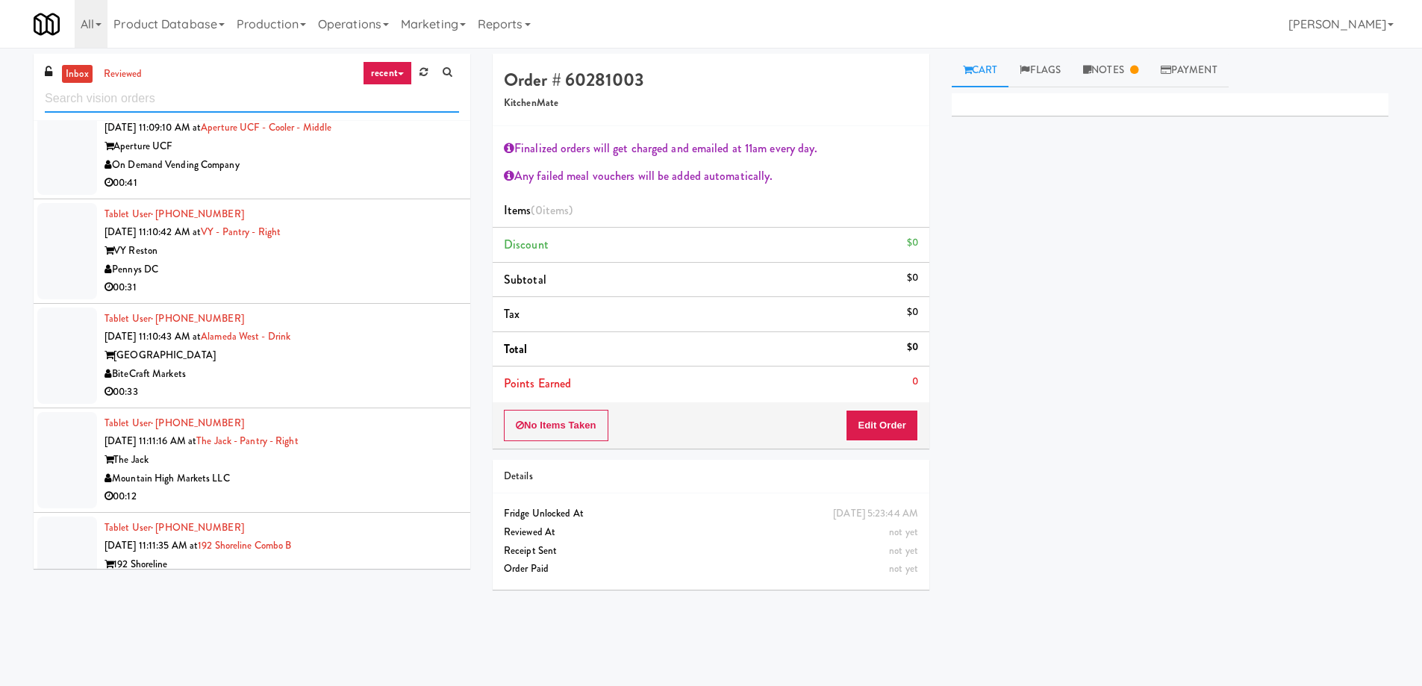
scroll to position [5657, 0]
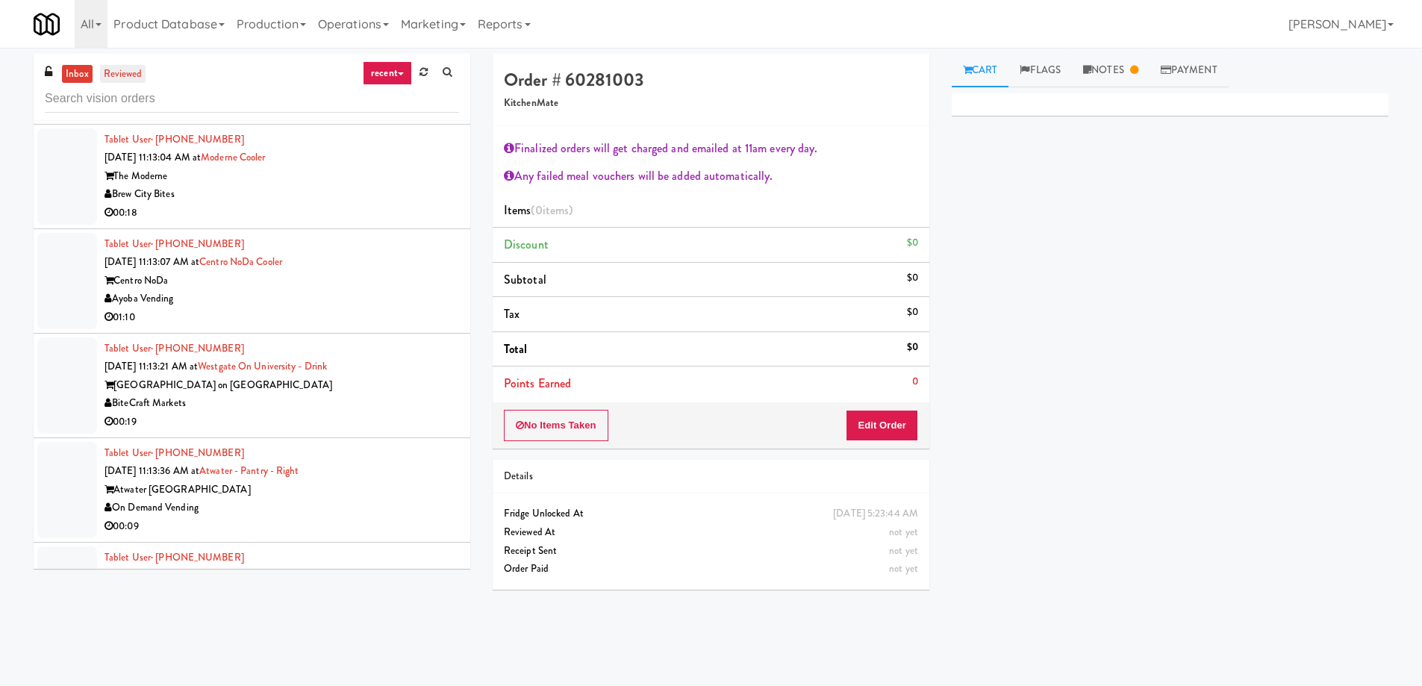
click at [143, 68] on link "reviewed" at bounding box center [123, 74] width 46 height 19
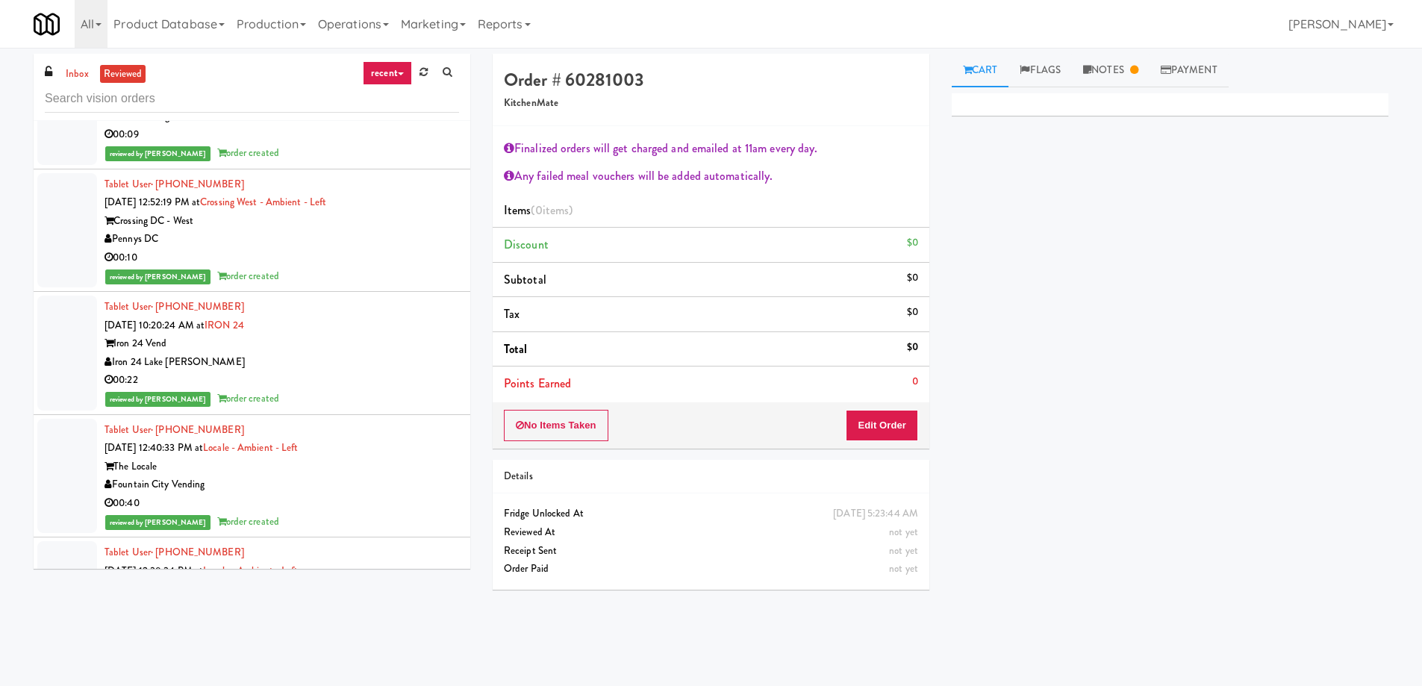
scroll to position [0, 0]
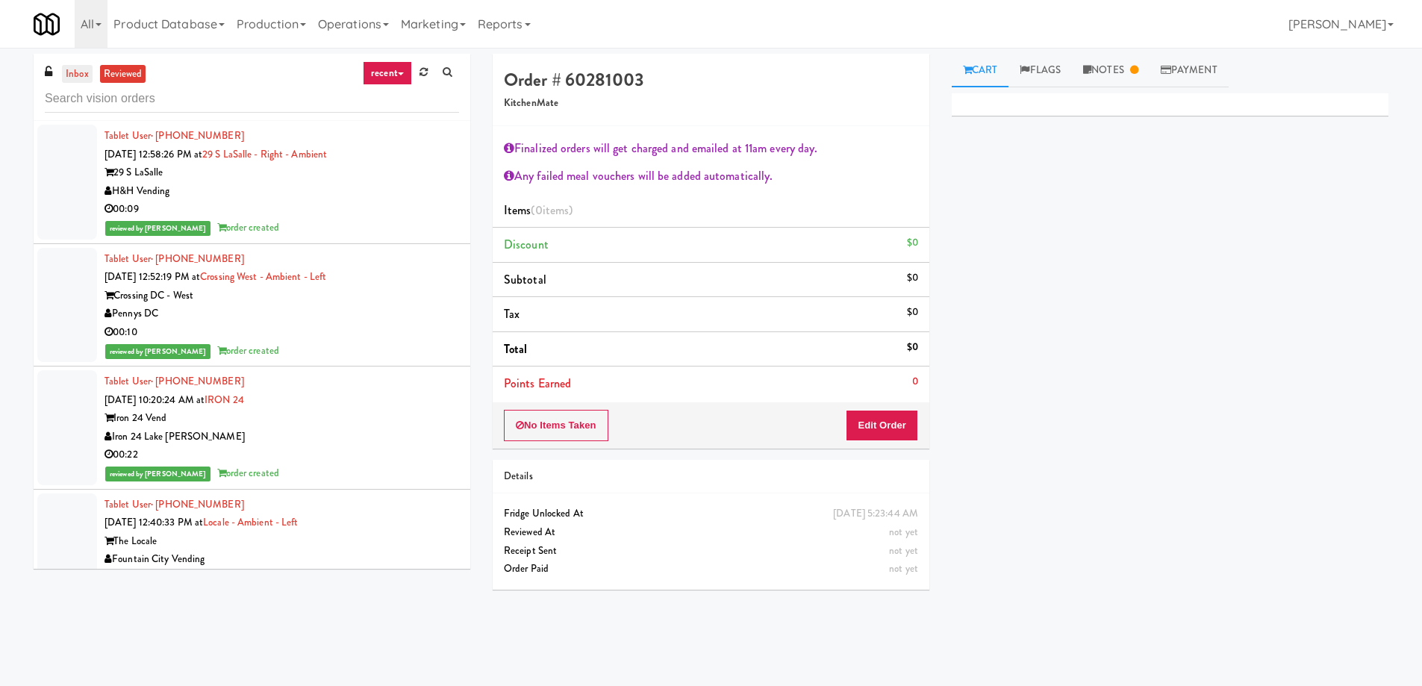
click at [82, 70] on link "inbox" at bounding box center [77, 74] width 31 height 19
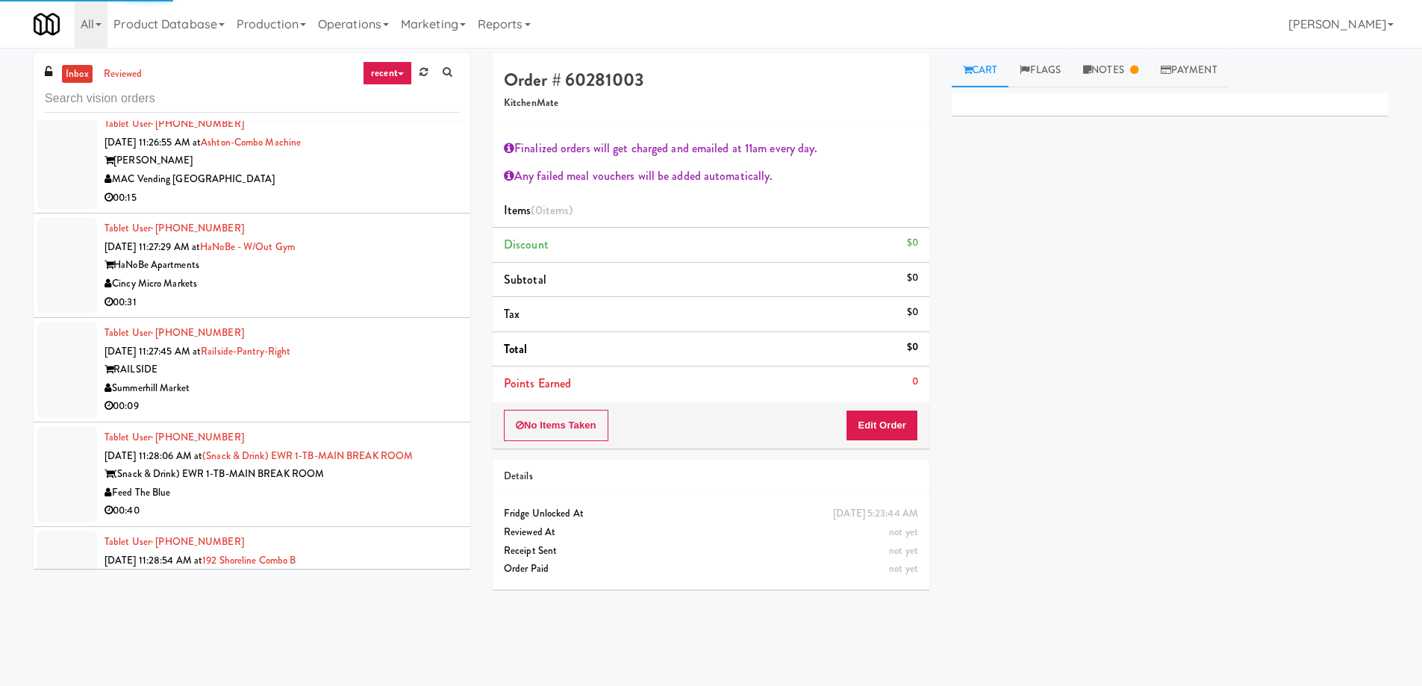
scroll to position [7596, 0]
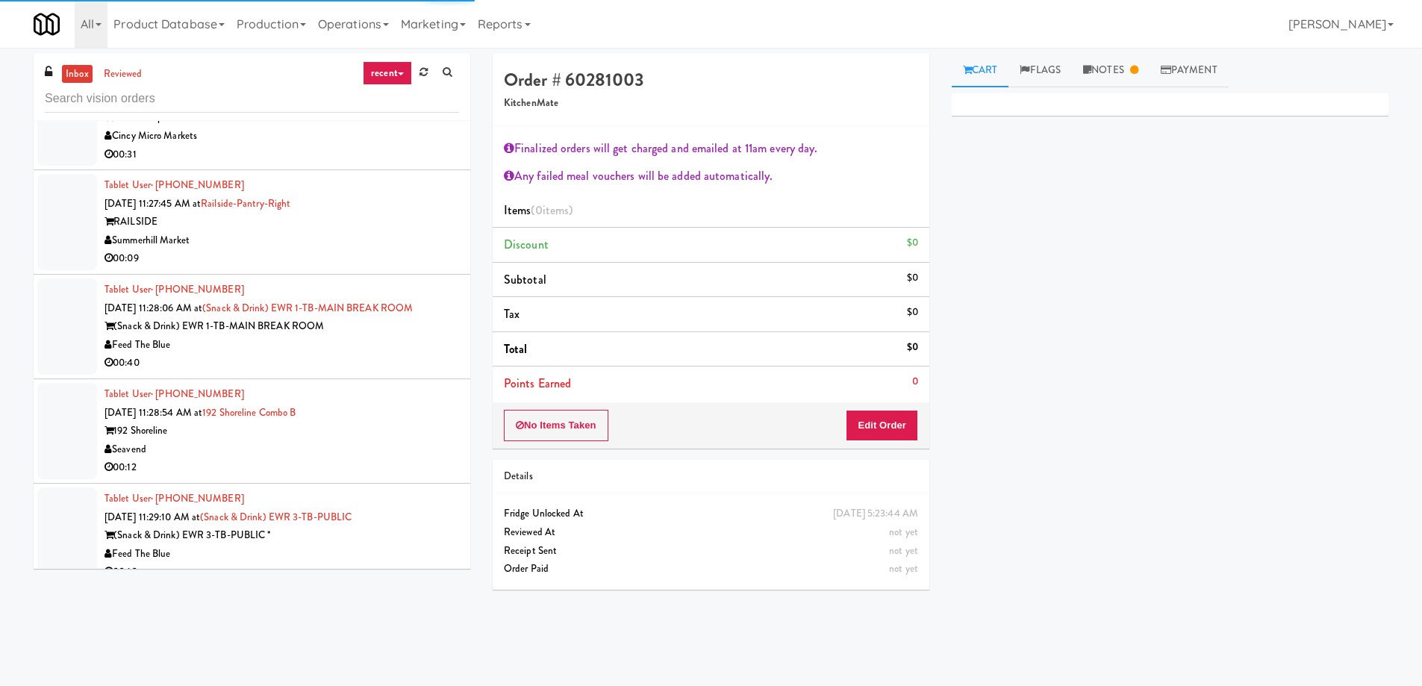
click at [96, 520] on div at bounding box center [67, 535] width 60 height 96
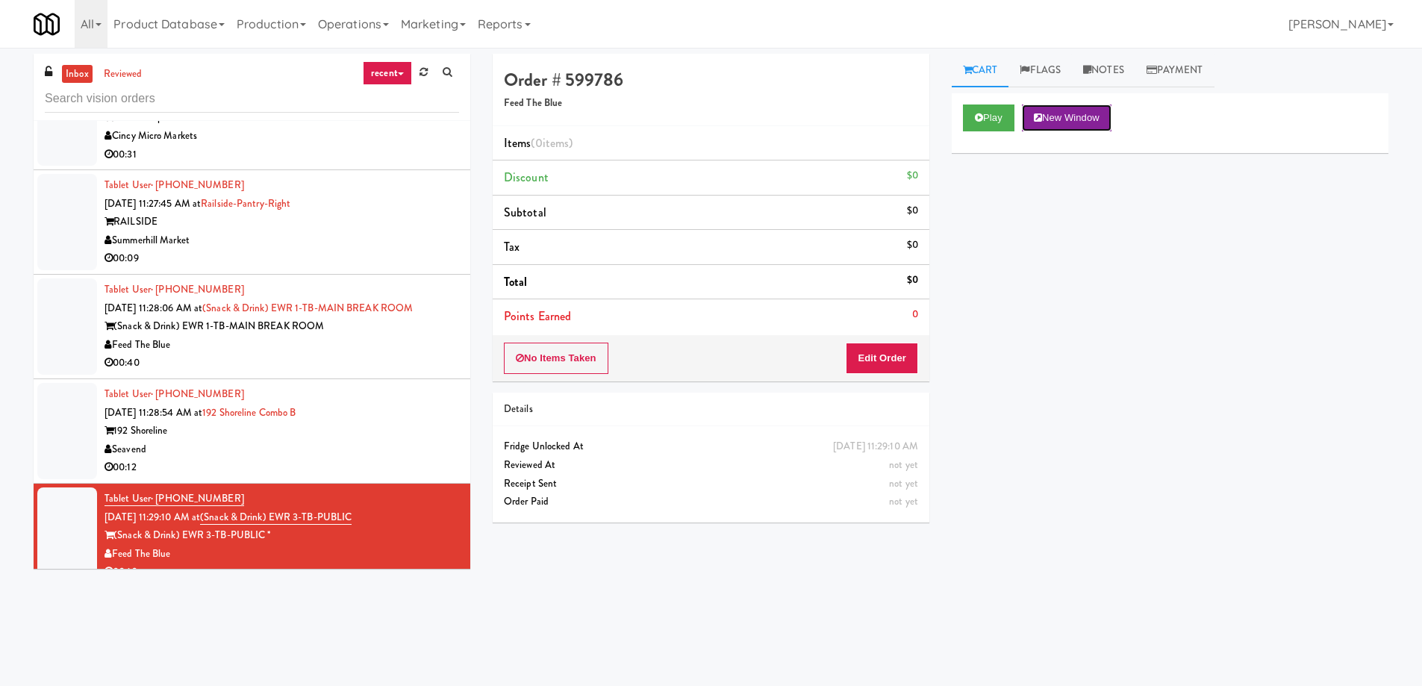
click at [1075, 123] on button "New Window" at bounding box center [1067, 117] width 90 height 27
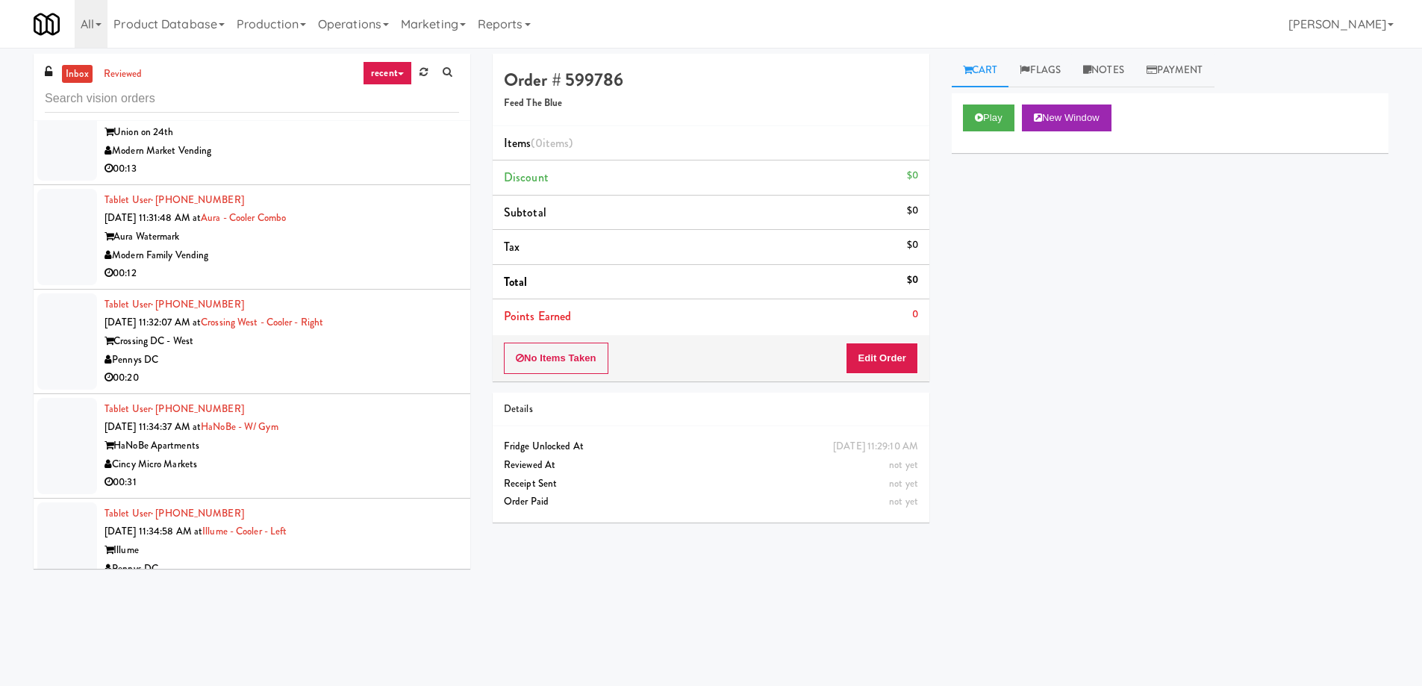
scroll to position [8566, 0]
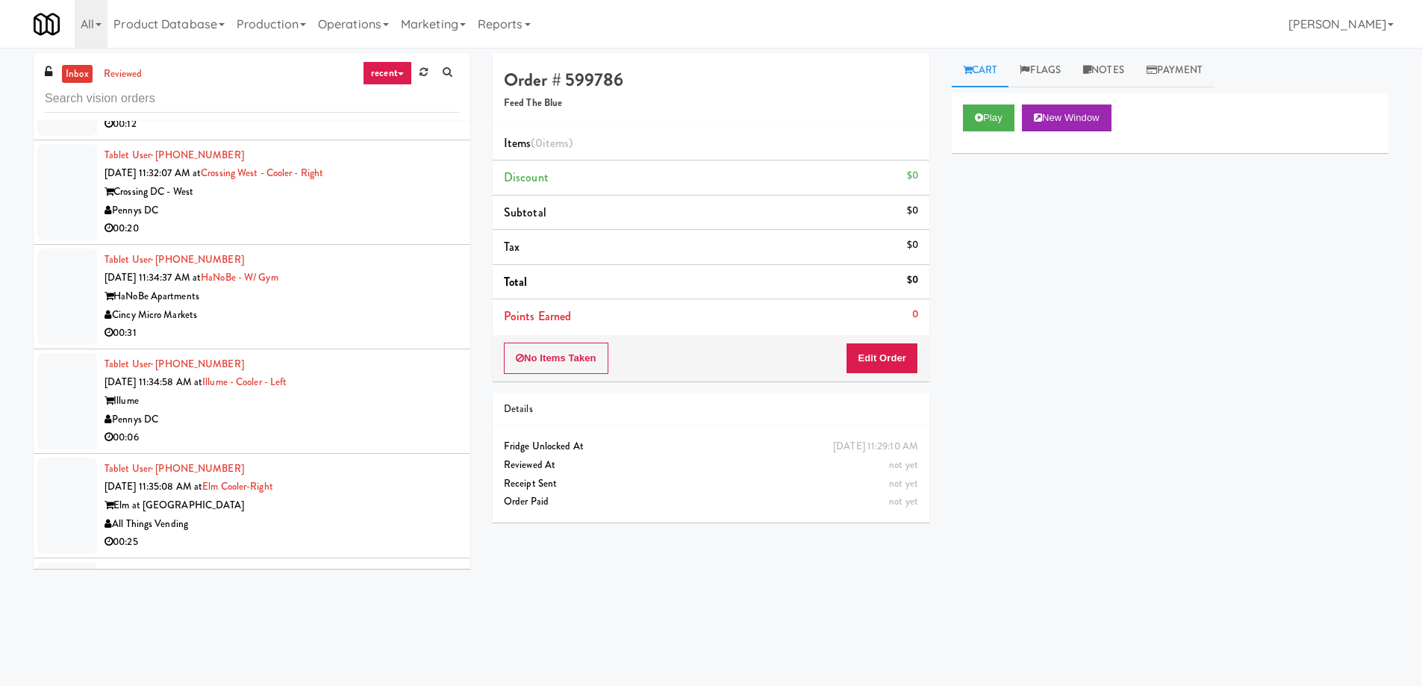
click at [259, 410] on div "Pennys DC" at bounding box center [281, 419] width 354 height 19
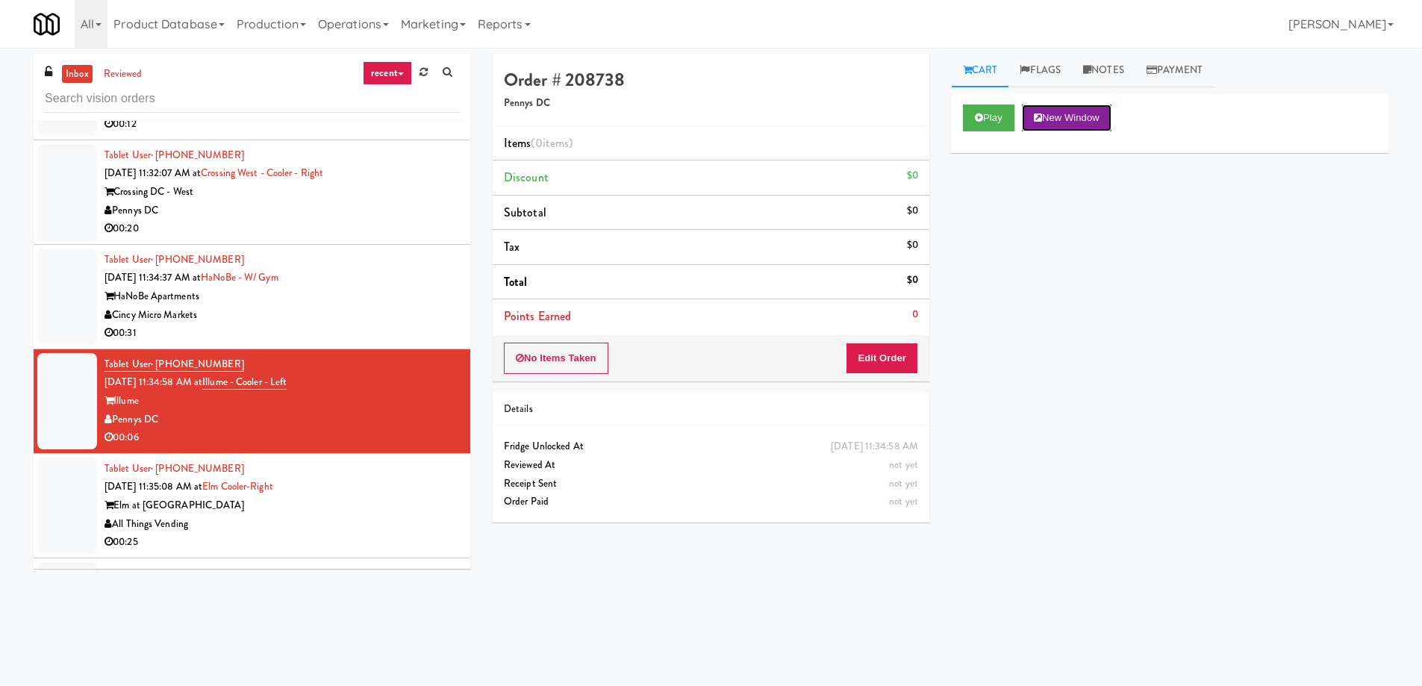
click at [1081, 122] on button "New Window" at bounding box center [1067, 117] width 90 height 27
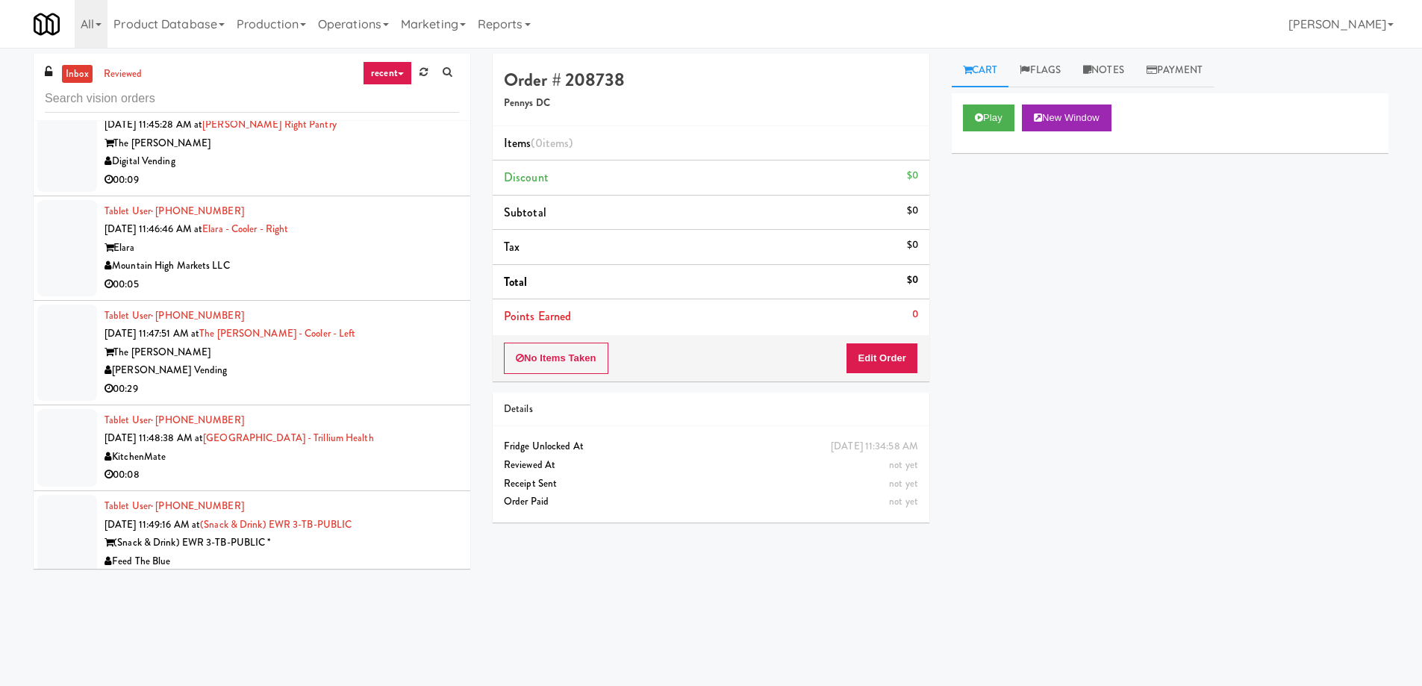
scroll to position [10506, 0]
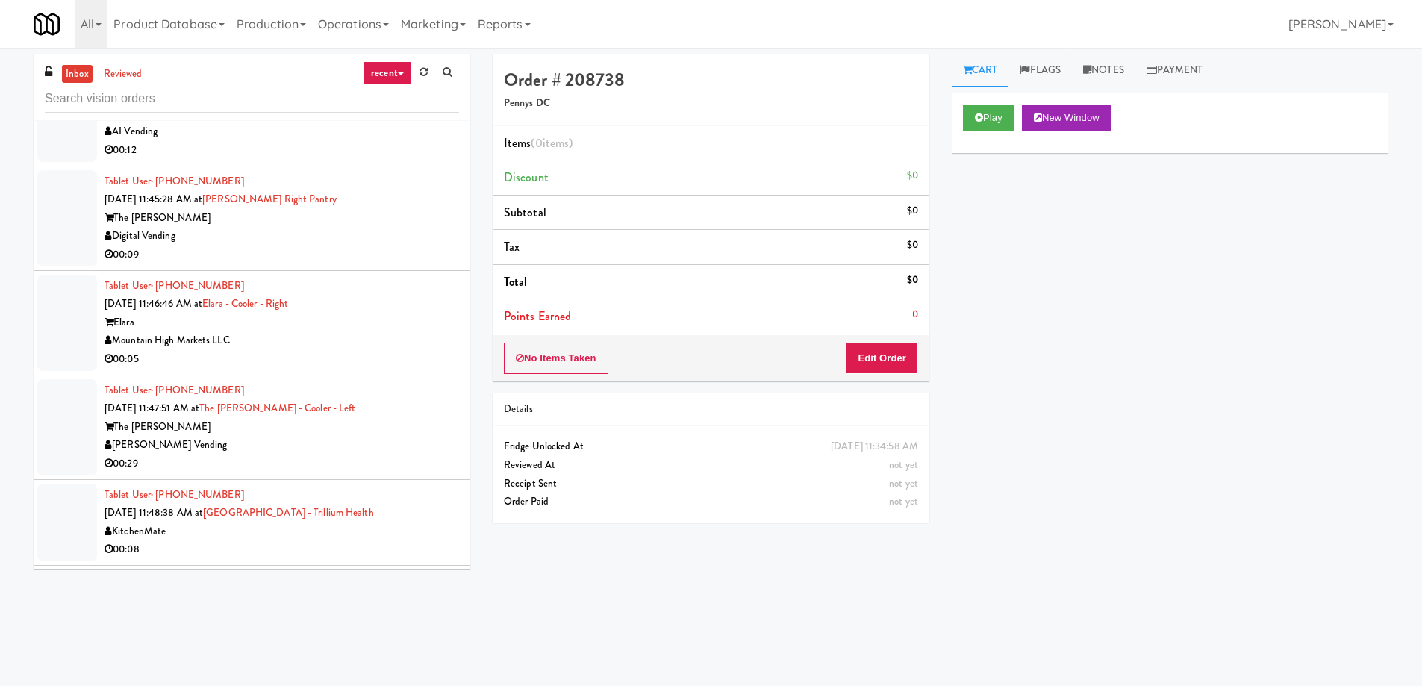
click at [347, 227] on div "Digital Vending" at bounding box center [281, 236] width 354 height 19
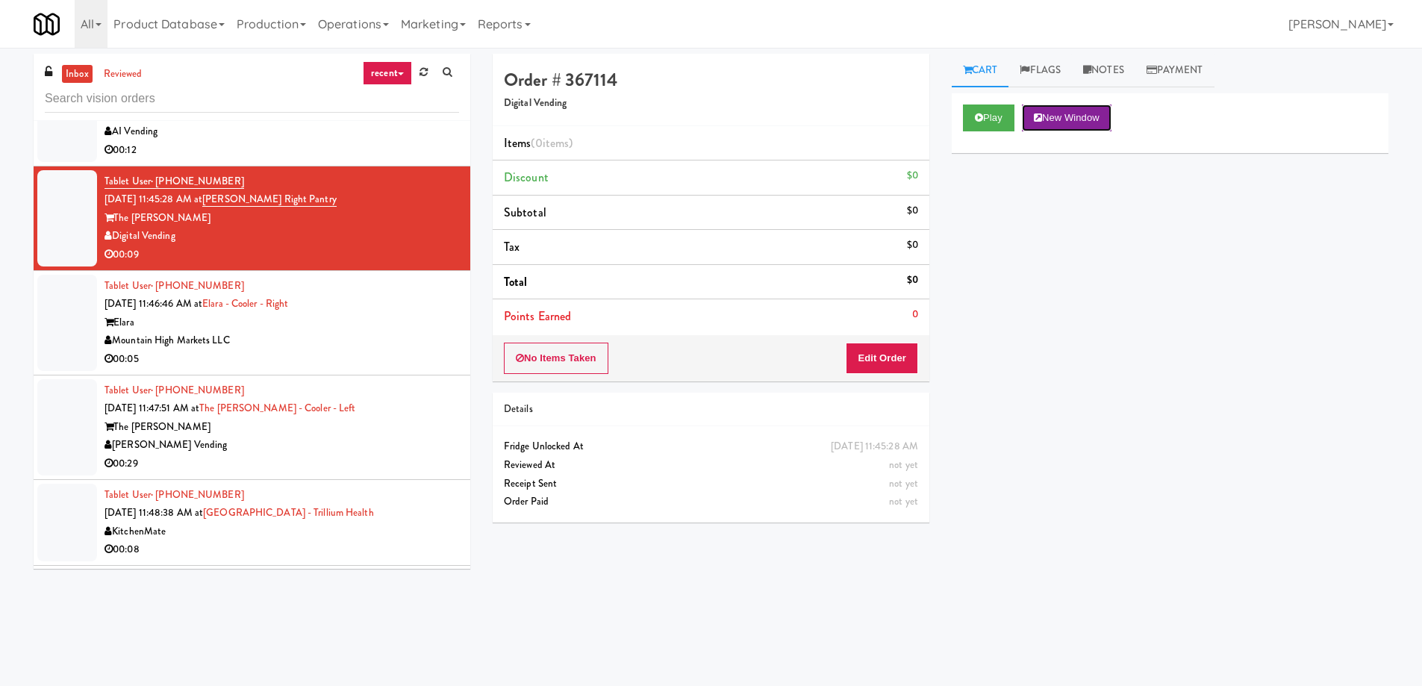
click at [1074, 121] on button "New Window" at bounding box center [1067, 117] width 90 height 27
click at [321, 331] on div "Mountain High Markets LLC" at bounding box center [281, 340] width 354 height 19
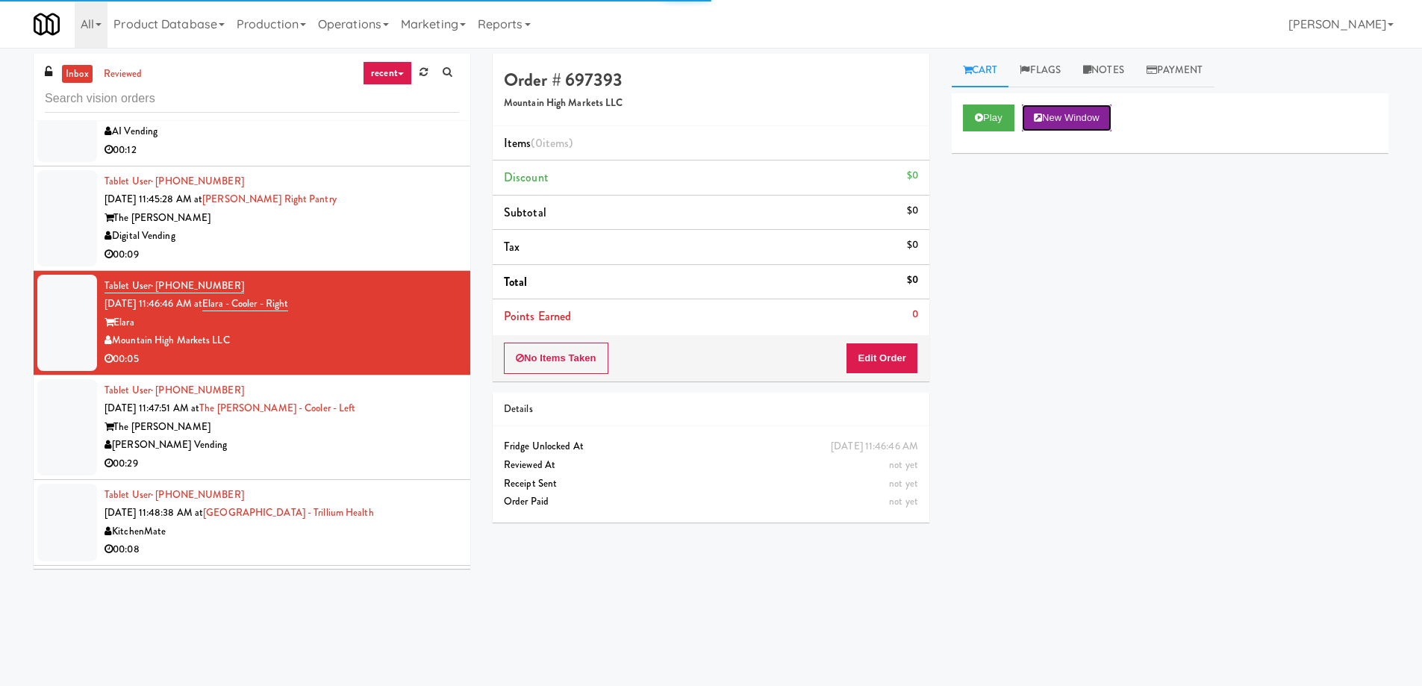
click at [1071, 121] on button "New Window" at bounding box center [1067, 117] width 90 height 27
click at [800, 585] on div "Order # 697393 Mountain High Markets LLC Items (0 items ) Discount $0 Subtotal …" at bounding box center [940, 353] width 918 height 599
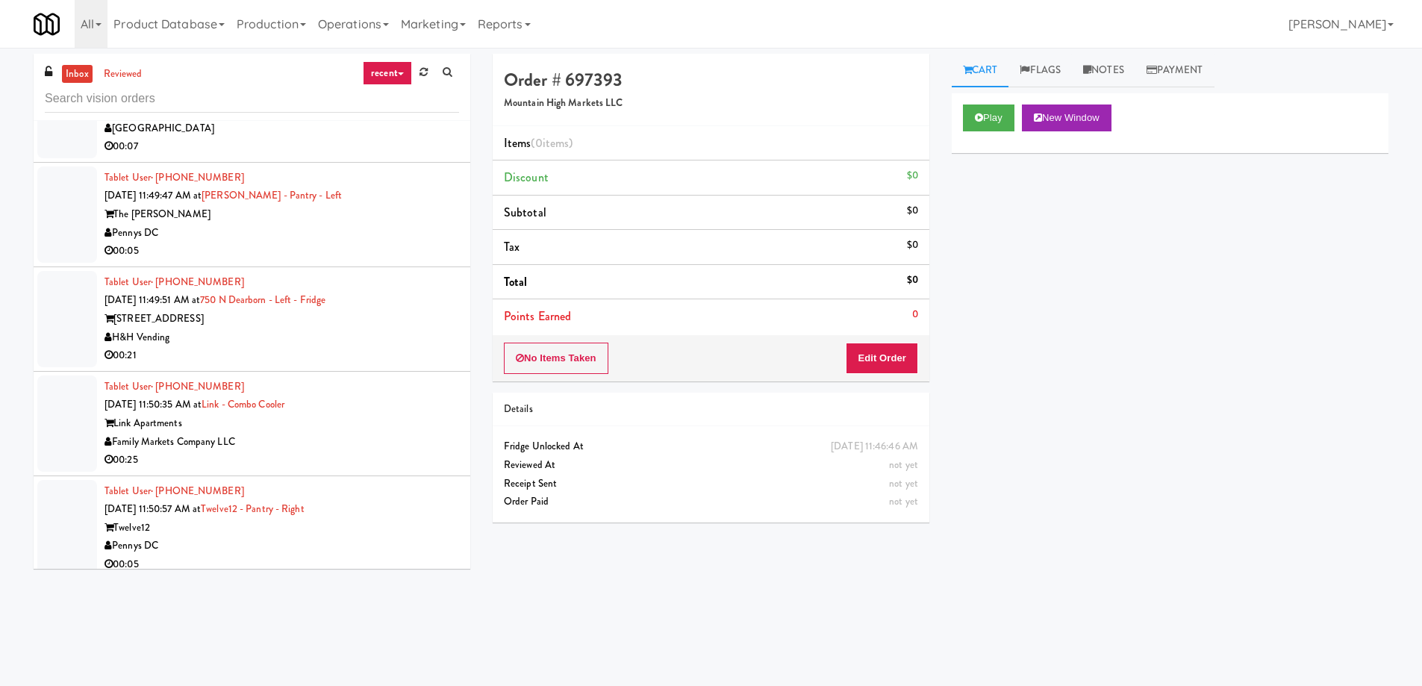
scroll to position [11476, 0]
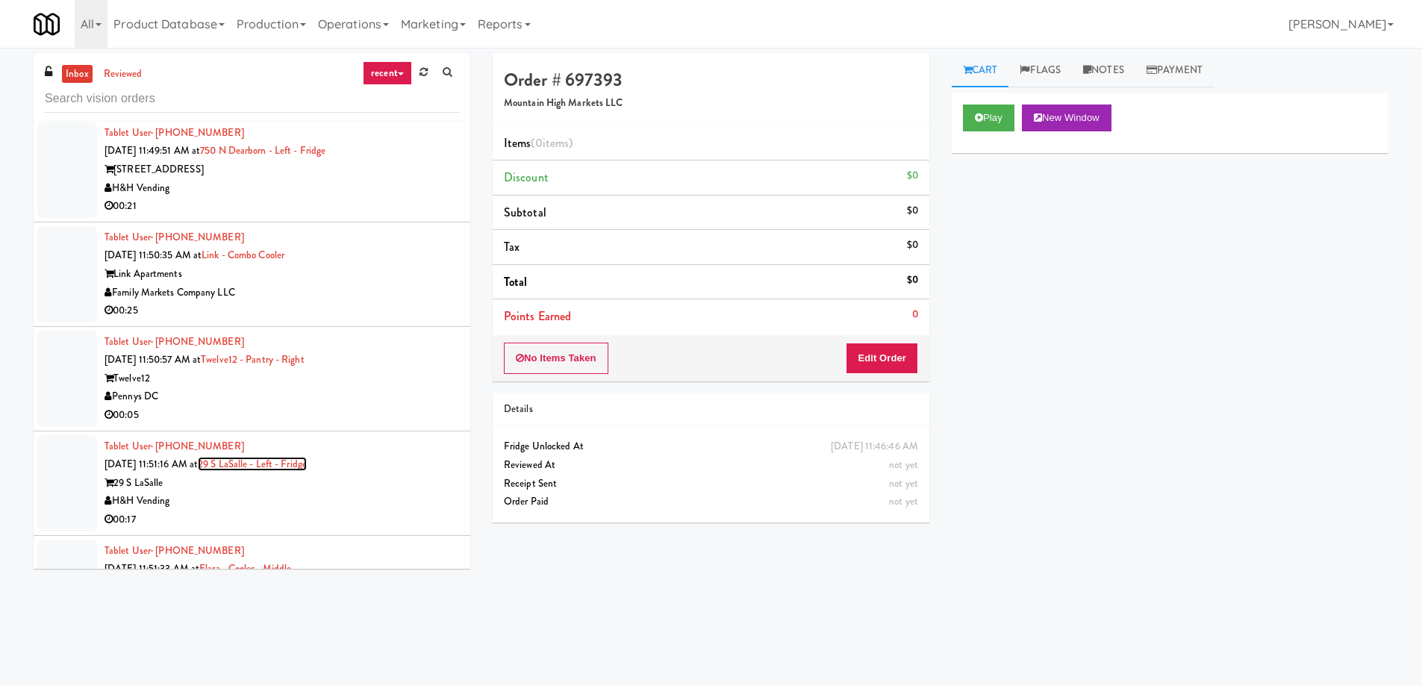
click at [248, 457] on link "29 S LaSalle - Left - Fridge" at bounding box center [252, 464] width 109 height 14
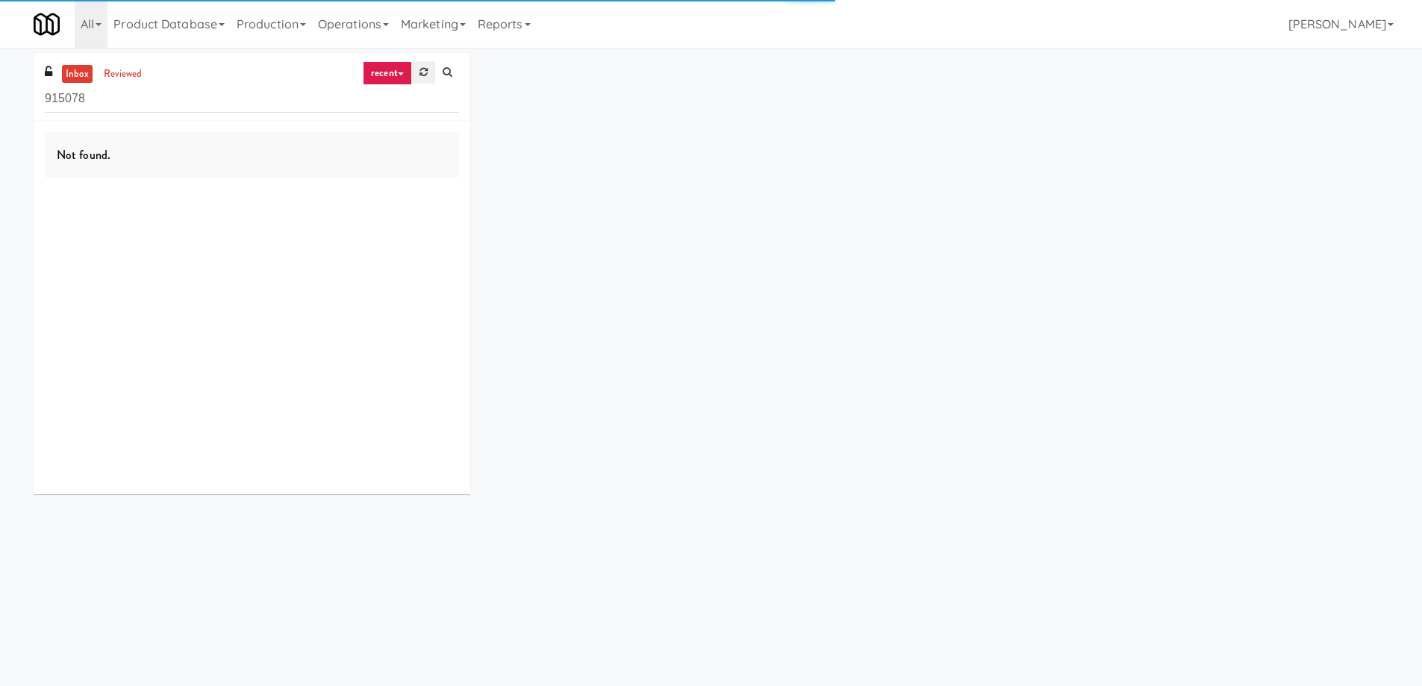
click at [426, 72] on icon at bounding box center [423, 72] width 8 height 10
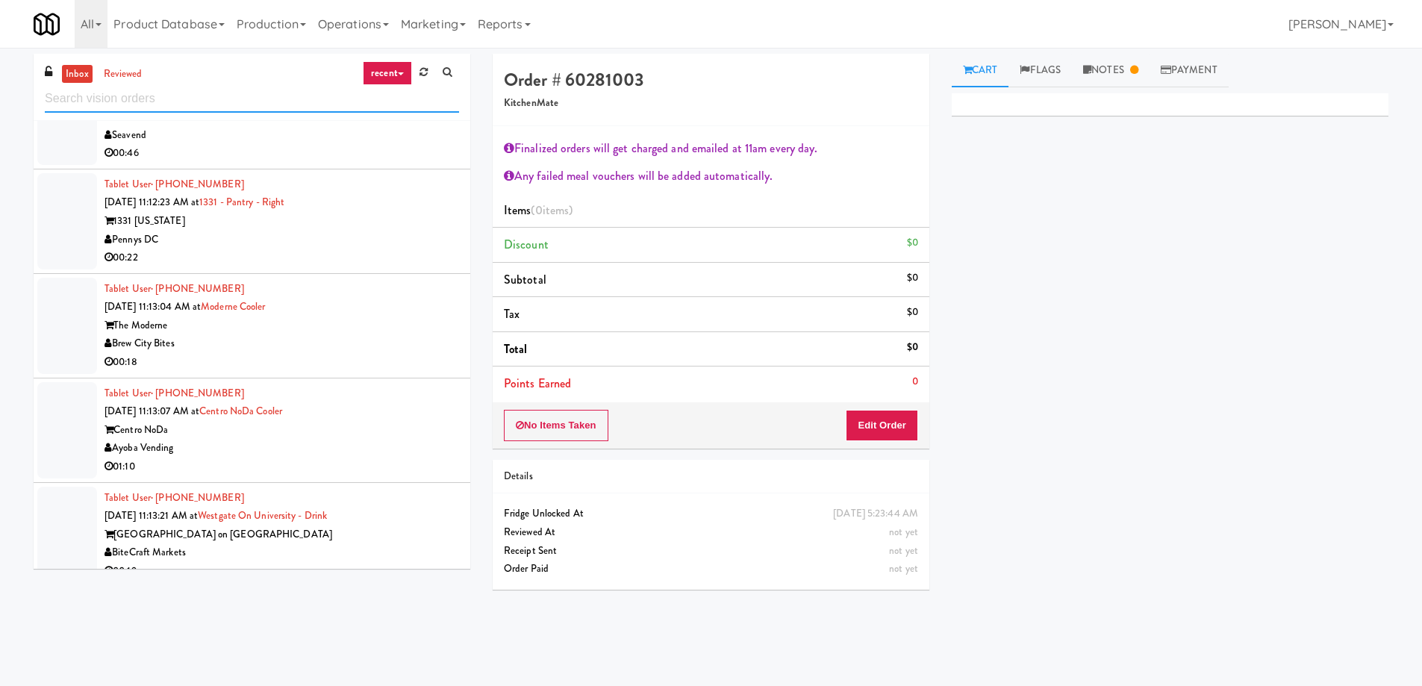
scroll to position [5806, 0]
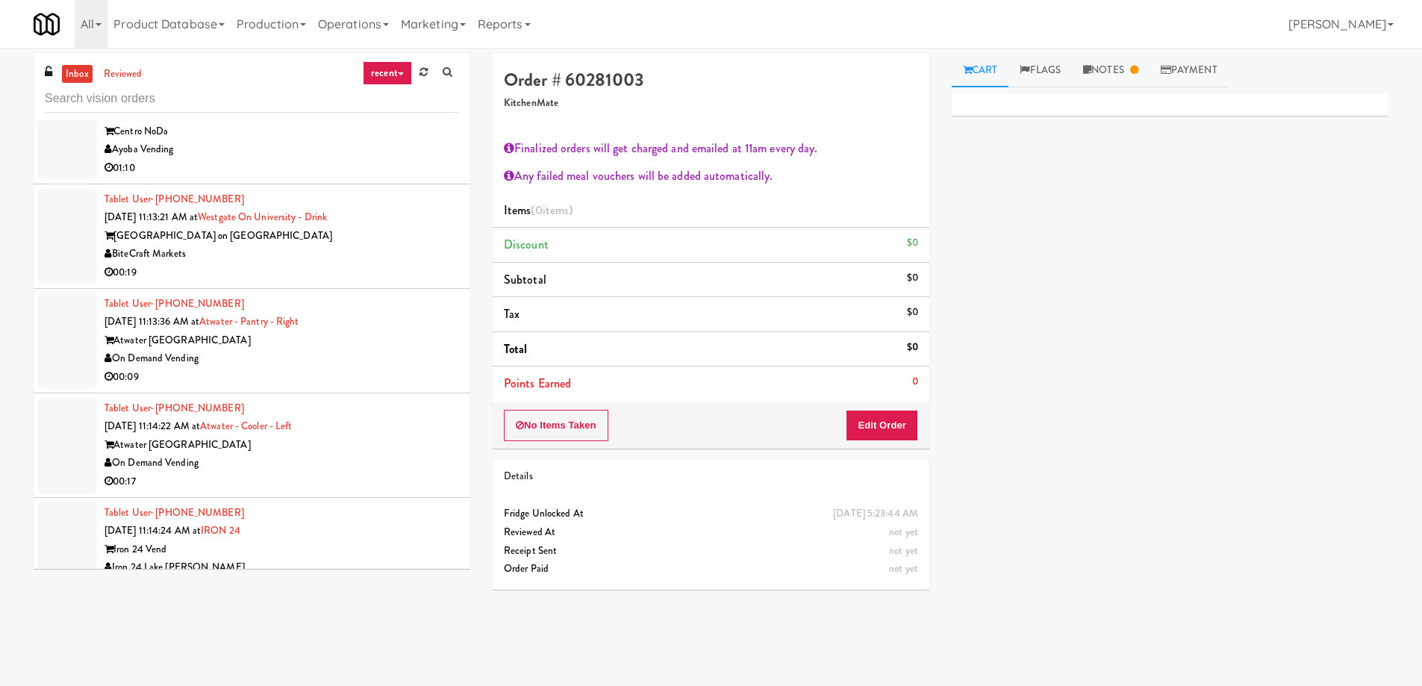
click at [281, 349] on div "On Demand Vending" at bounding box center [281, 358] width 354 height 19
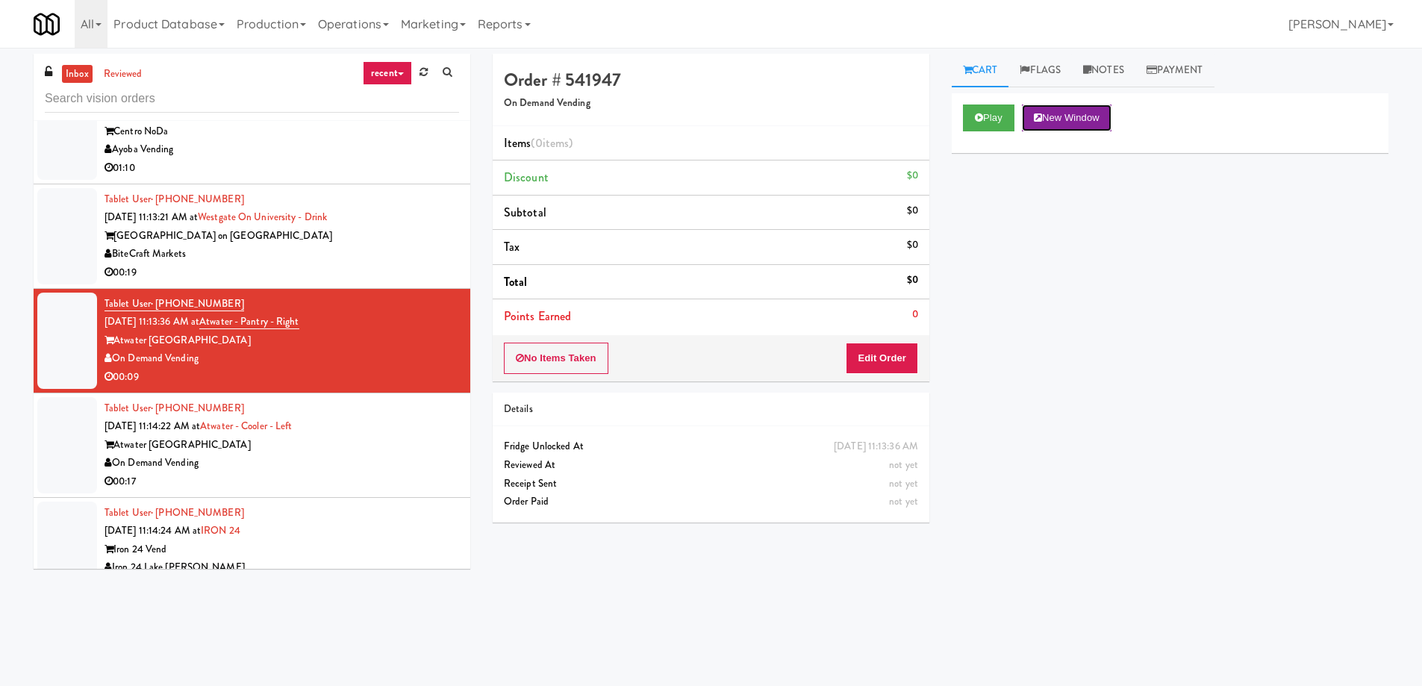
click at [1057, 122] on button "New Window" at bounding box center [1067, 117] width 90 height 27
click at [1210, 328] on div "Play New Window Primary Flag Clear Flag if unable to determine what was taken o…" at bounding box center [1170, 373] width 437 height 560
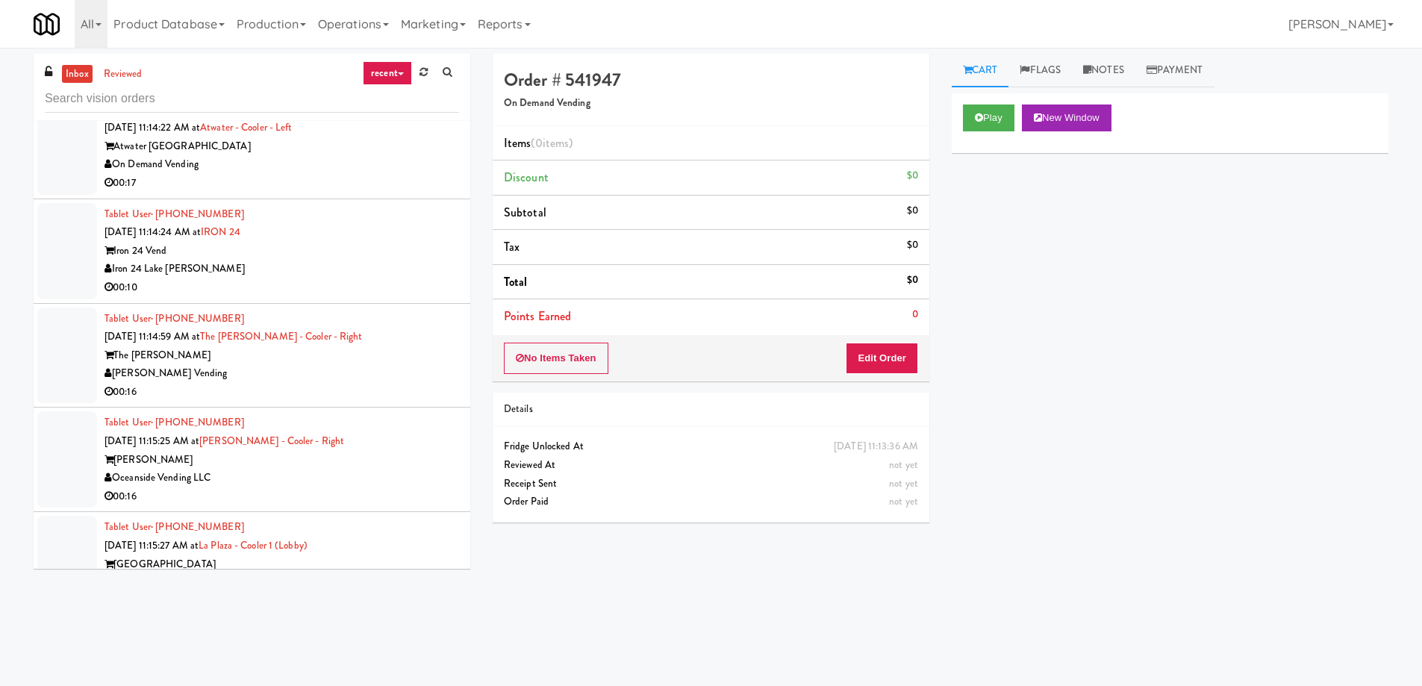
scroll to position [6179, 0]
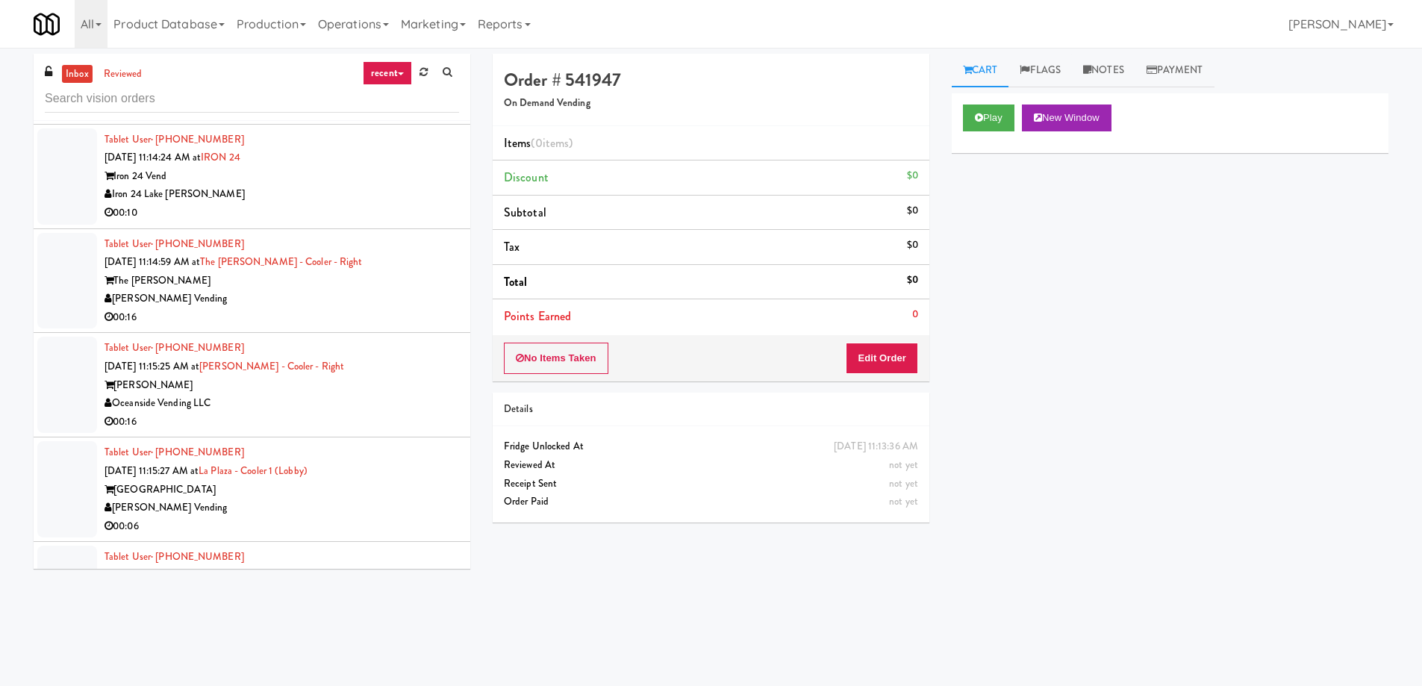
click at [209, 481] on div "[GEOGRAPHIC_DATA]" at bounding box center [281, 490] width 354 height 19
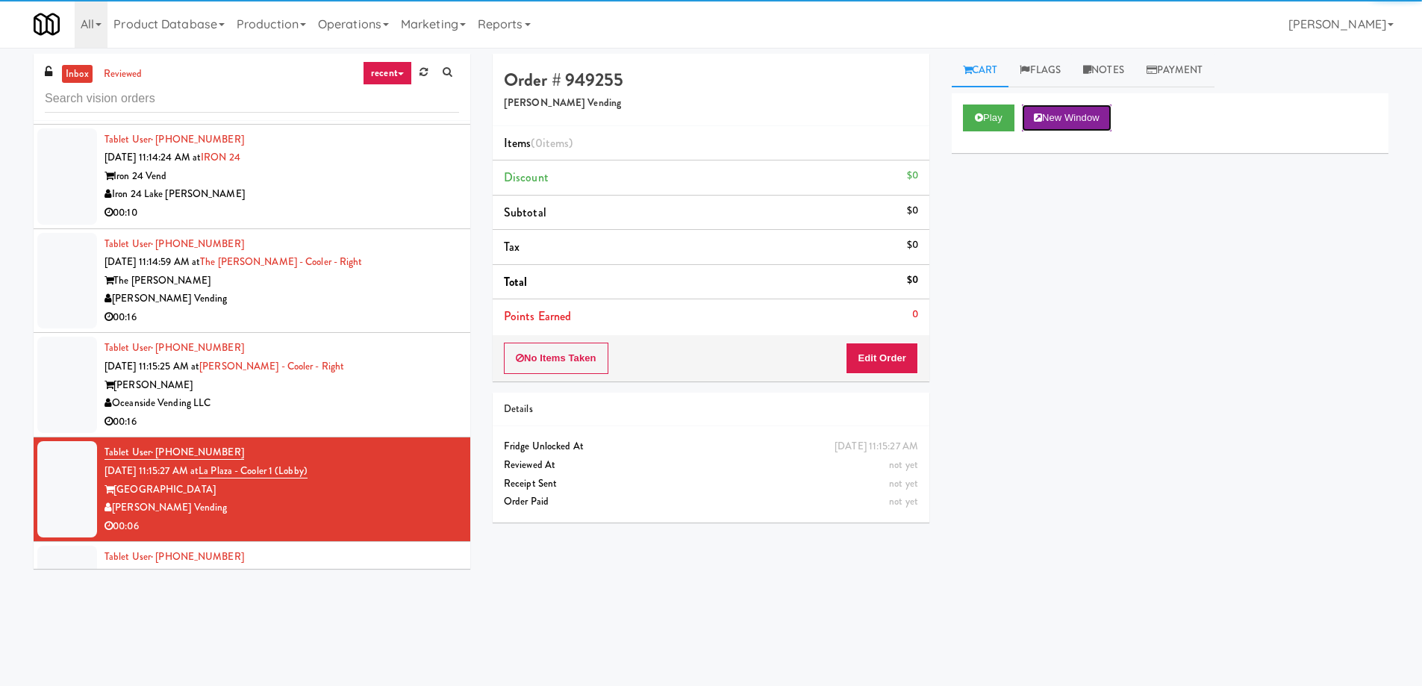
click at [1065, 116] on button "New Window" at bounding box center [1067, 117] width 90 height 27
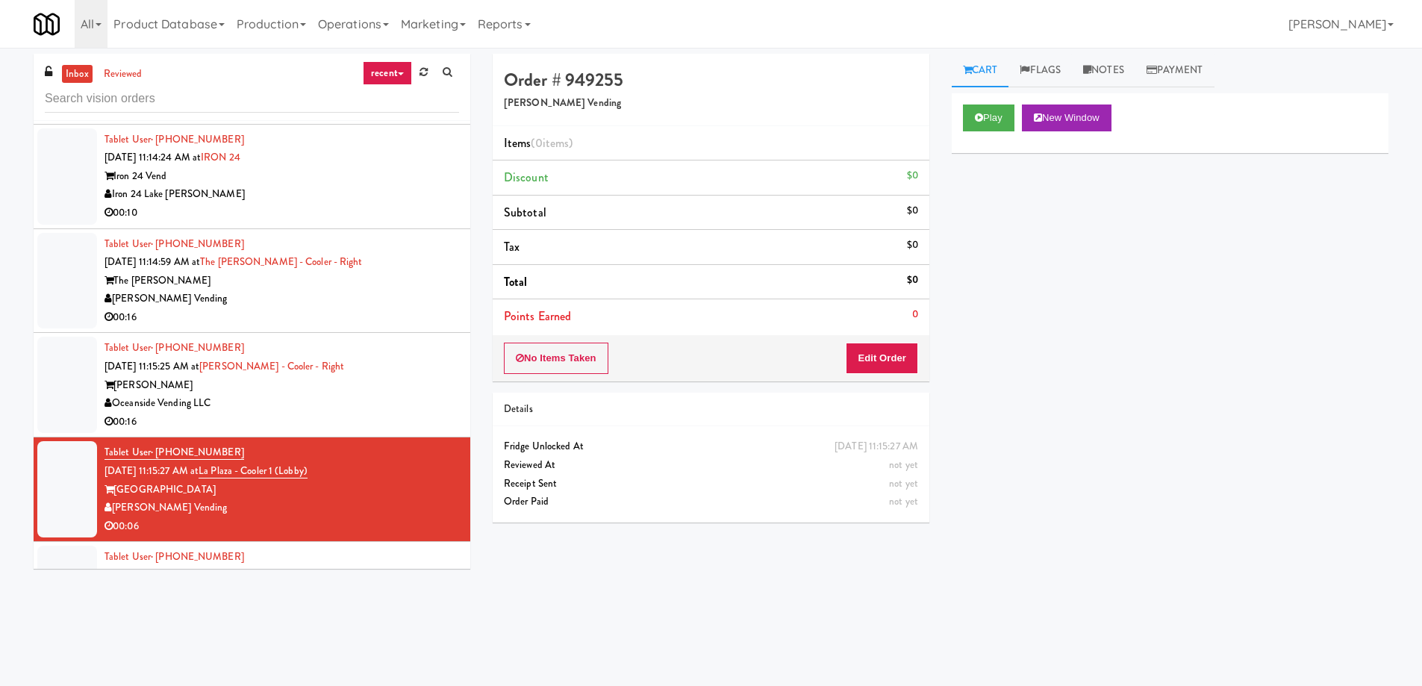
click at [1213, 271] on div "Play New Window Primary Flag Clear Flag if unable to determine what was taken o…" at bounding box center [1170, 373] width 437 height 560
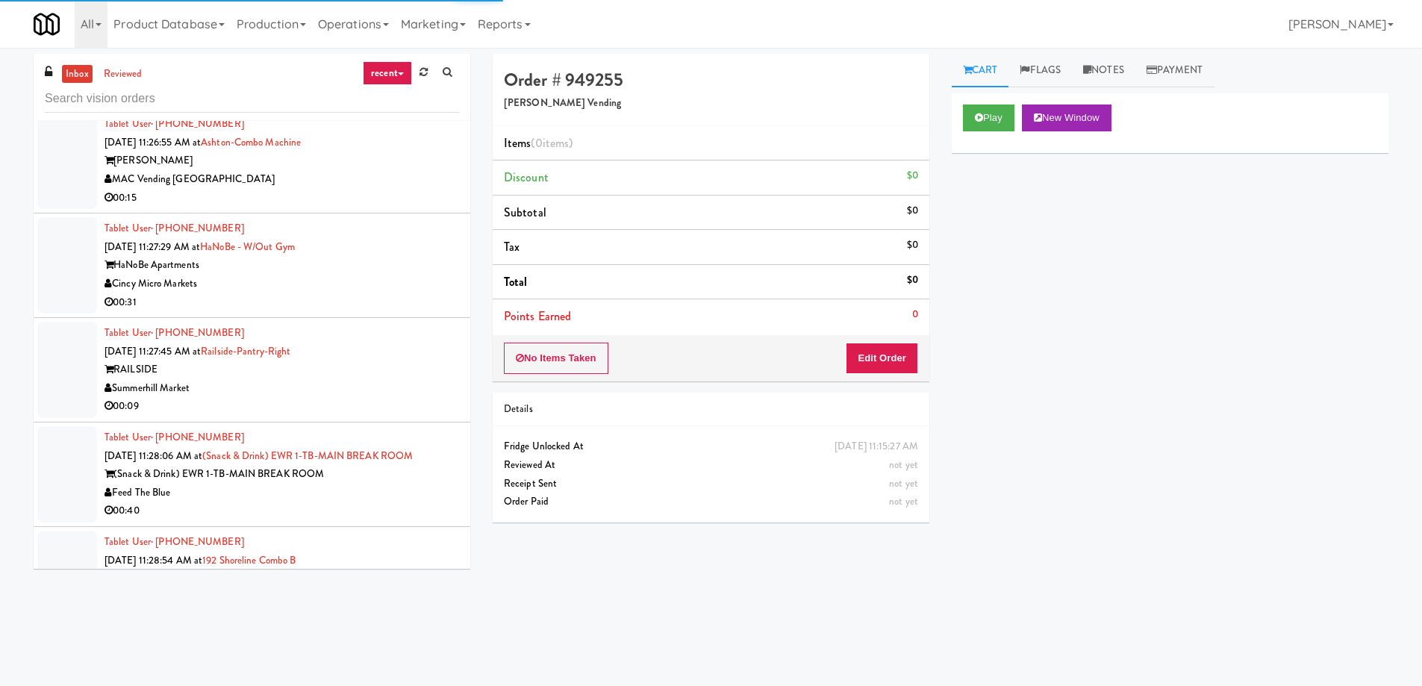
scroll to position [7596, 0]
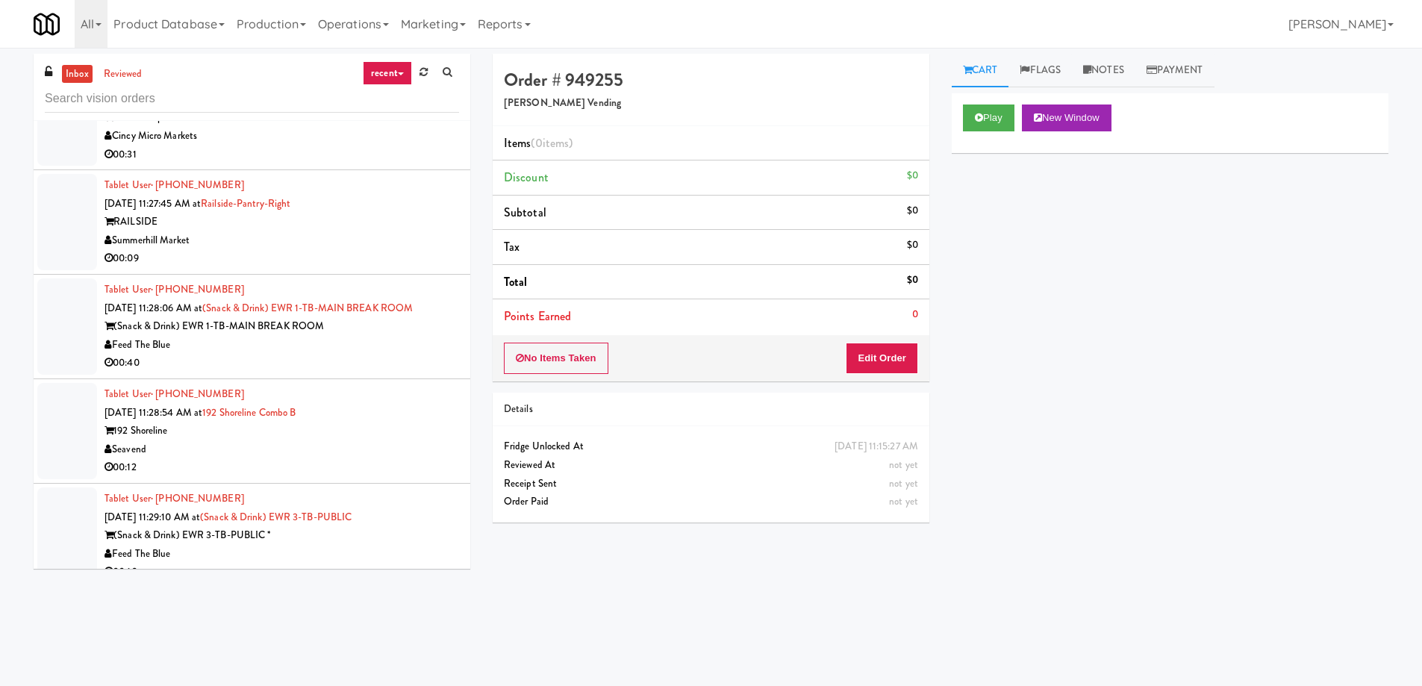
click at [330, 422] on div "192 Shoreline" at bounding box center [281, 431] width 354 height 19
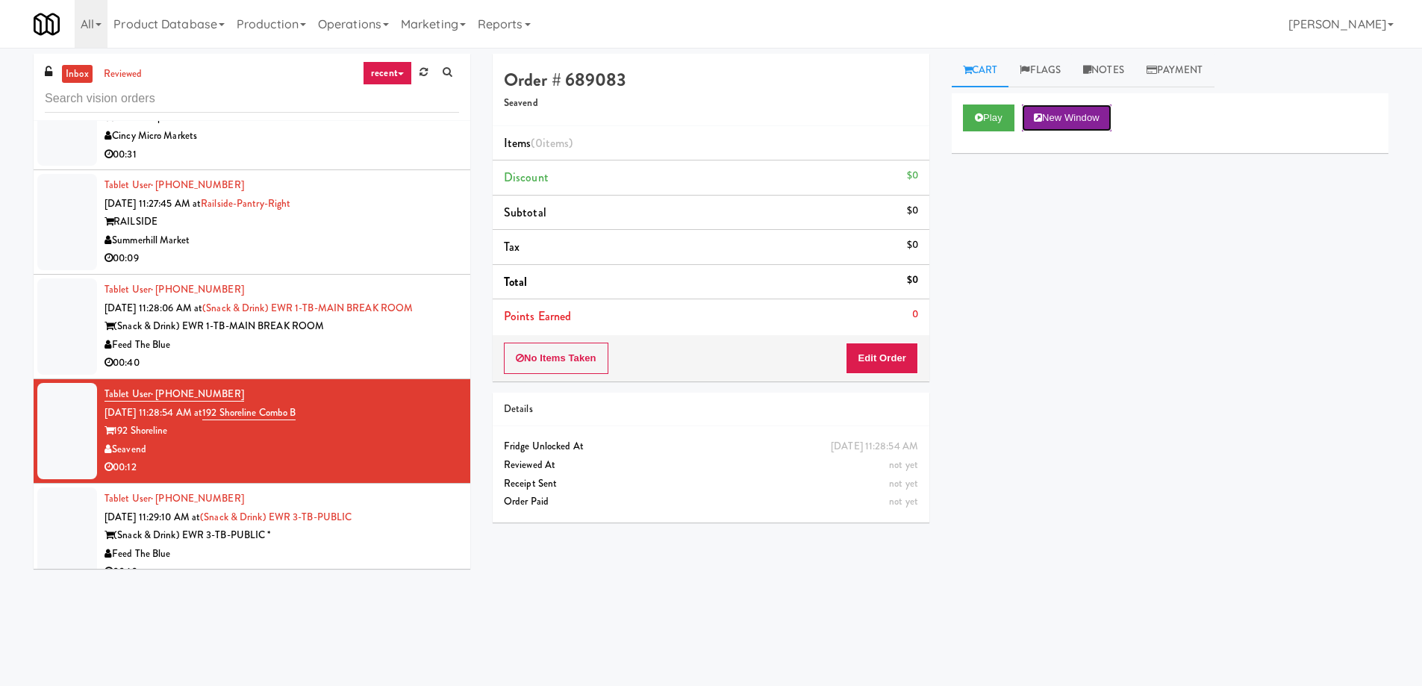
click at [1087, 125] on button "New Window" at bounding box center [1067, 117] width 90 height 27
click at [384, 545] on div "Feed The Blue" at bounding box center [281, 554] width 354 height 19
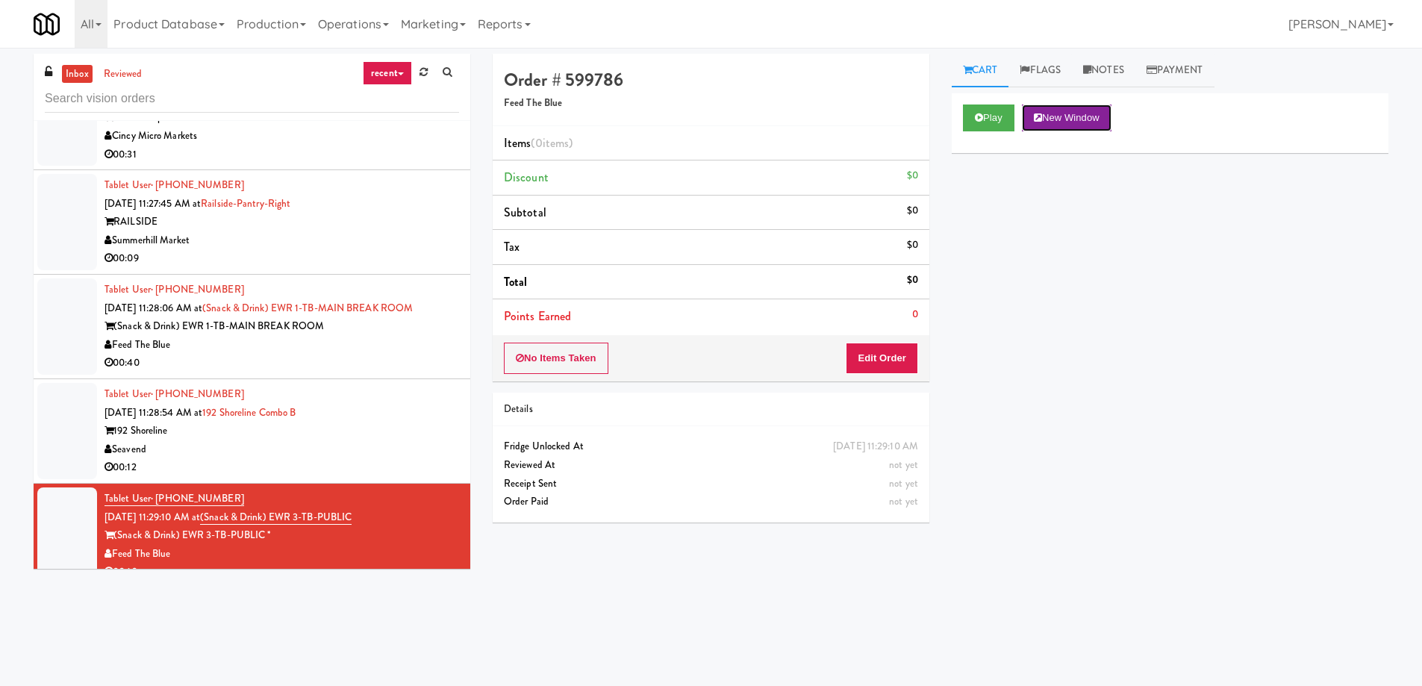
click at [1078, 119] on button "New Window" at bounding box center [1067, 117] width 90 height 27
click at [1137, 308] on div "Play New Window Primary Flag Clear Flag if unable to determine what was taken o…" at bounding box center [1170, 373] width 437 height 560
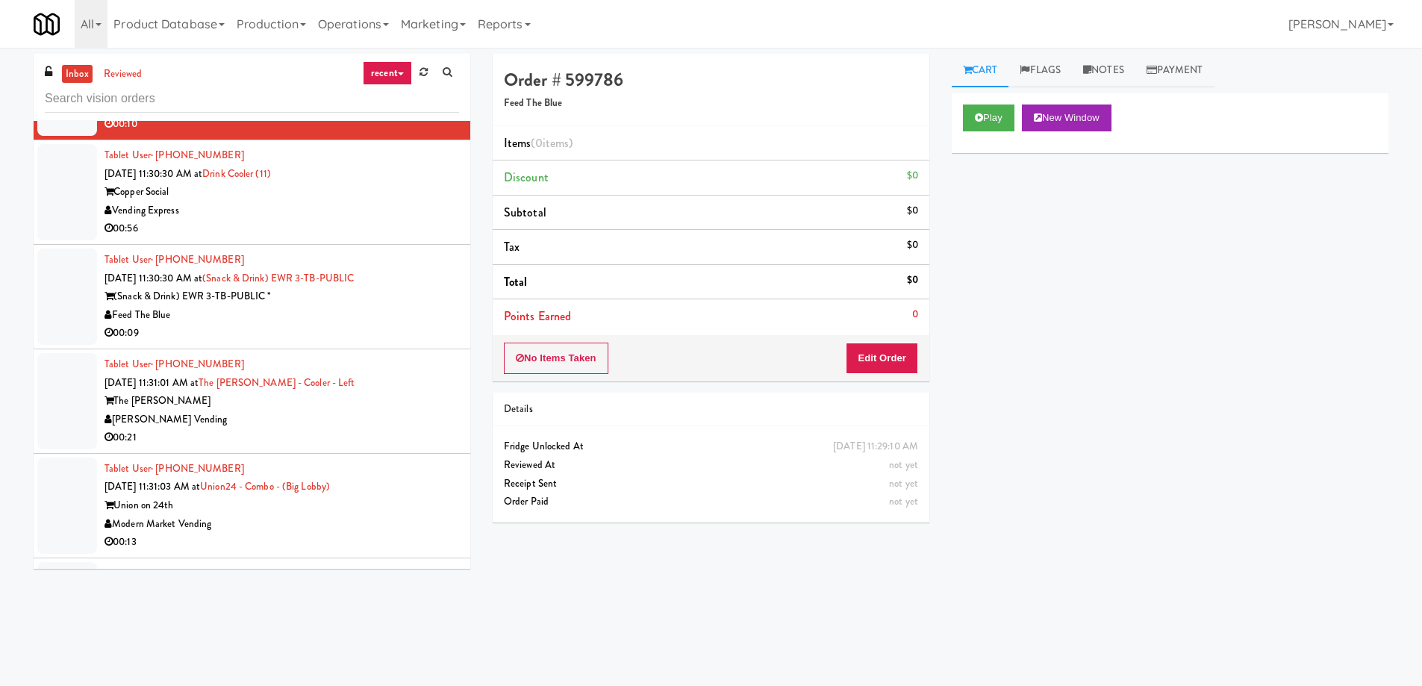
scroll to position [8118, 0]
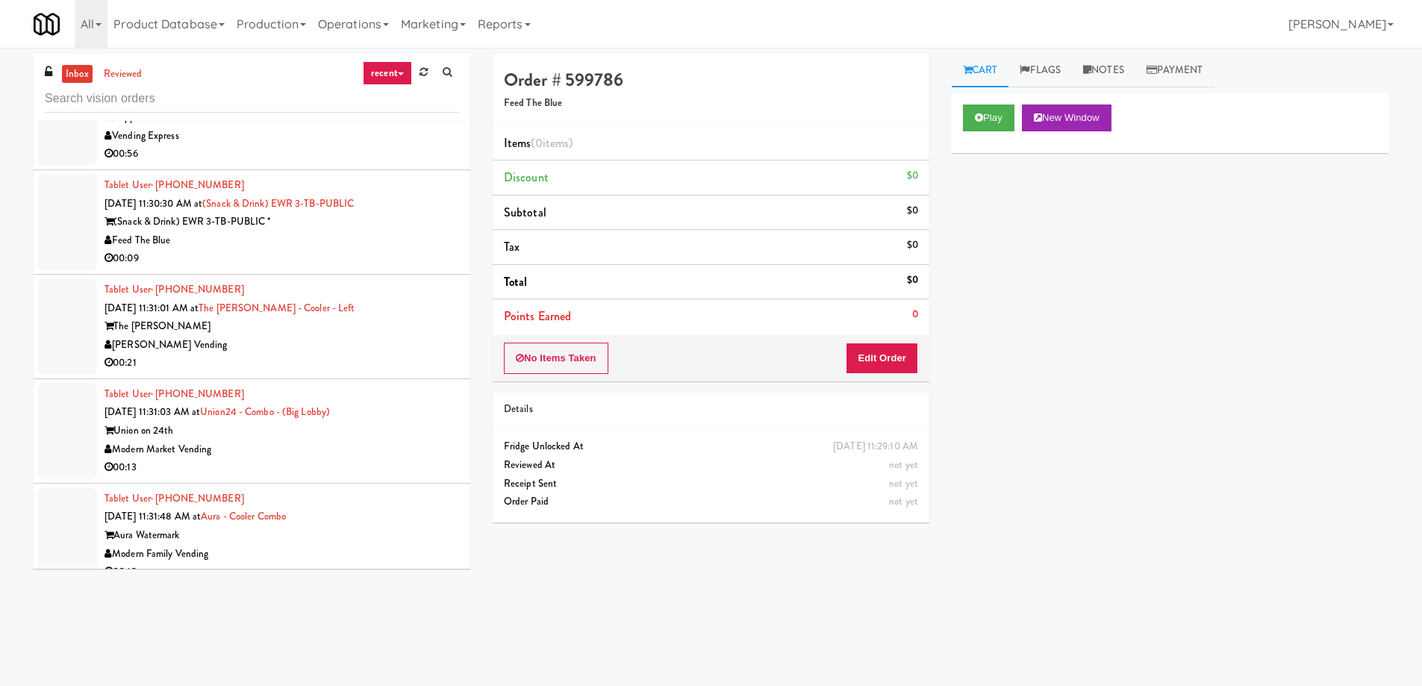
click at [334, 458] on div "00:13" at bounding box center [281, 467] width 354 height 19
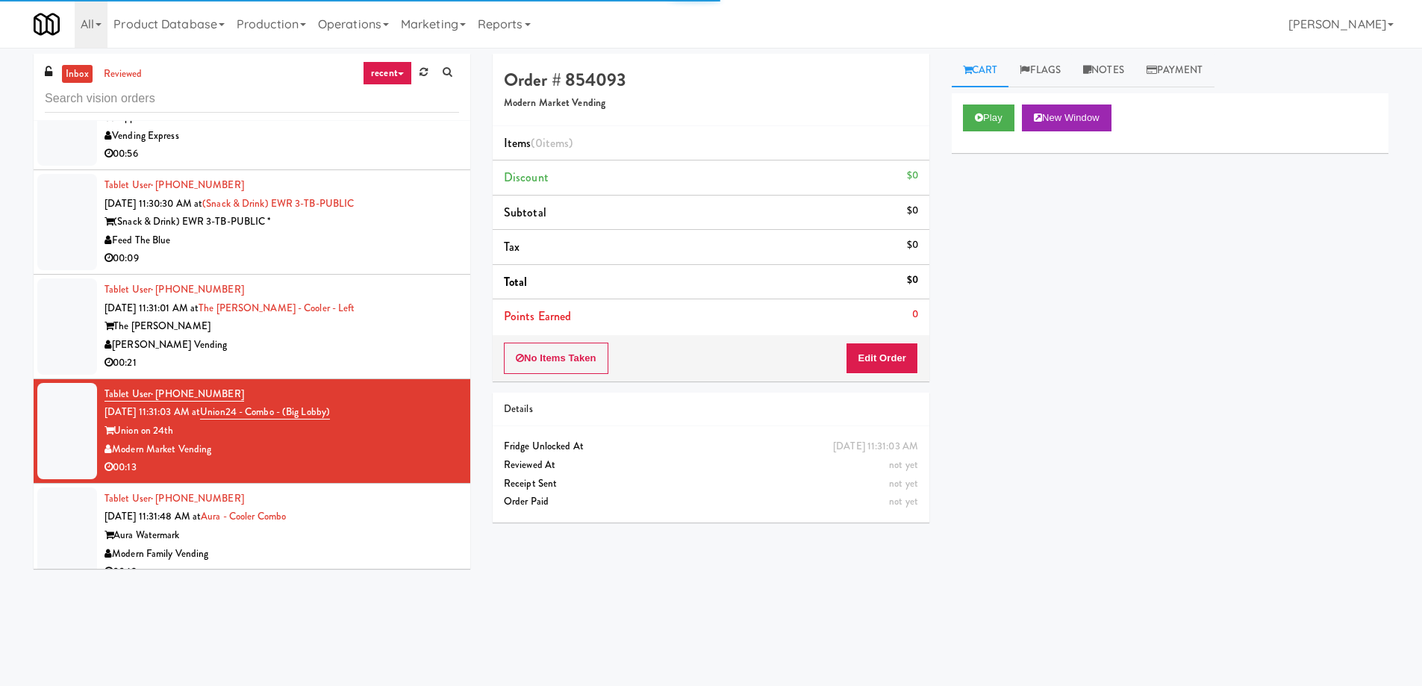
drag, startPoint x: 1002, startPoint y: 226, endPoint x: 1033, endPoint y: 180, distance: 55.5
click at [1002, 225] on div "Play New Window Primary Flag Clear Flag if unable to determine what was taken o…" at bounding box center [1170, 373] width 437 height 560
click at [1083, 125] on button "New Window" at bounding box center [1067, 117] width 90 height 27
click at [890, 355] on button "Edit Order" at bounding box center [882, 358] width 72 height 31
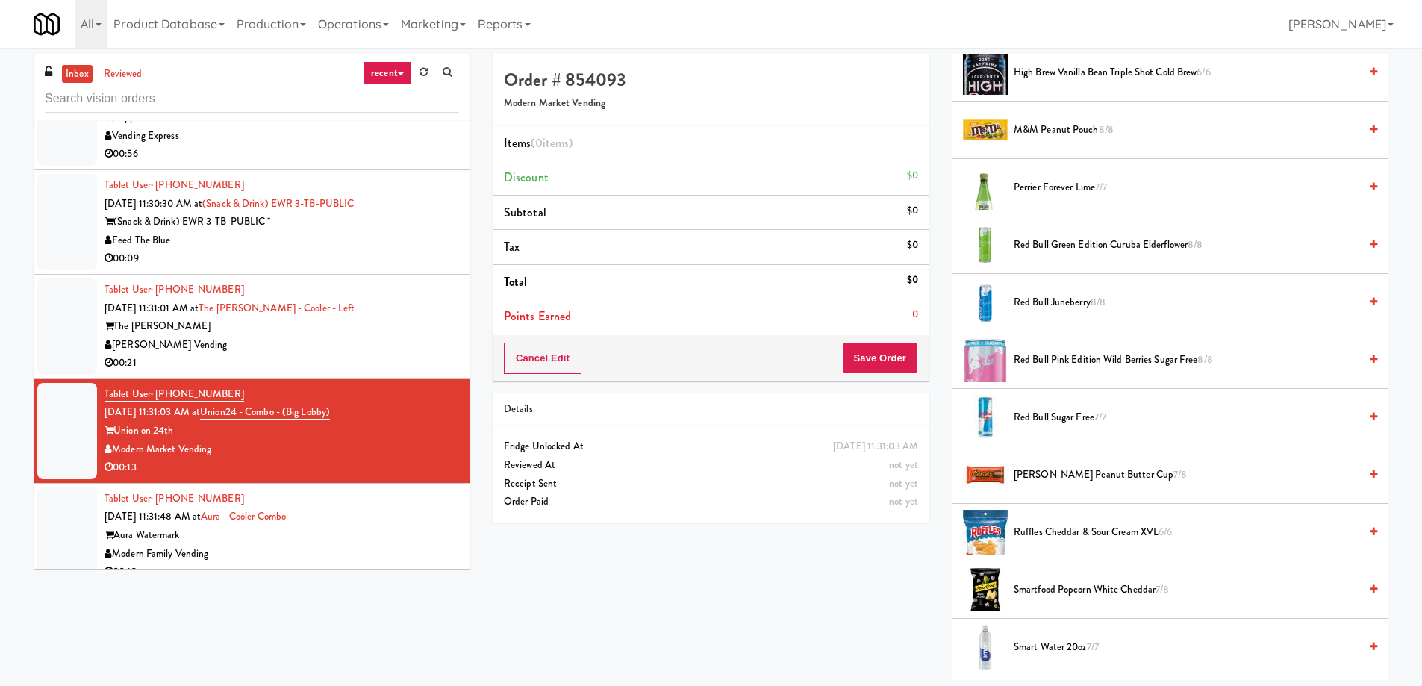
scroll to position [1493, 0]
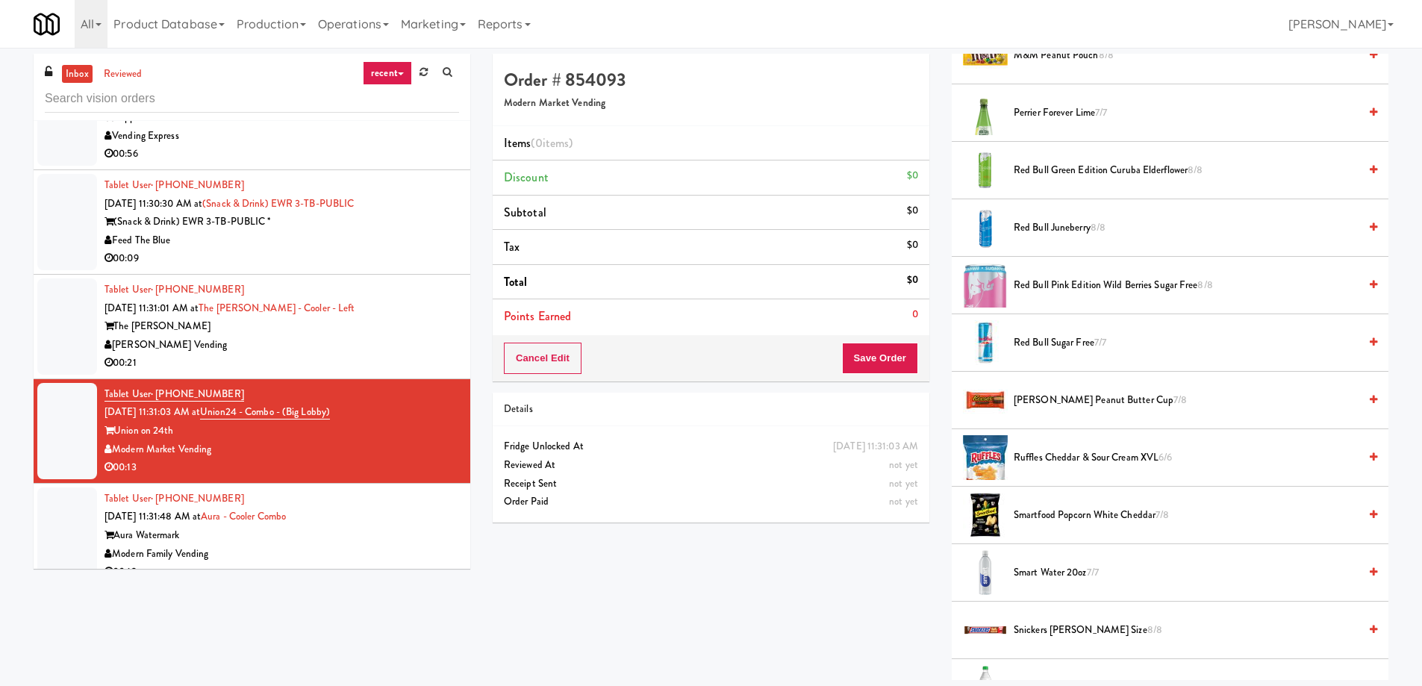
click at [1050, 460] on span "Ruffles Cheddar & Sour Cream XVL 6/6" at bounding box center [1185, 458] width 345 height 19
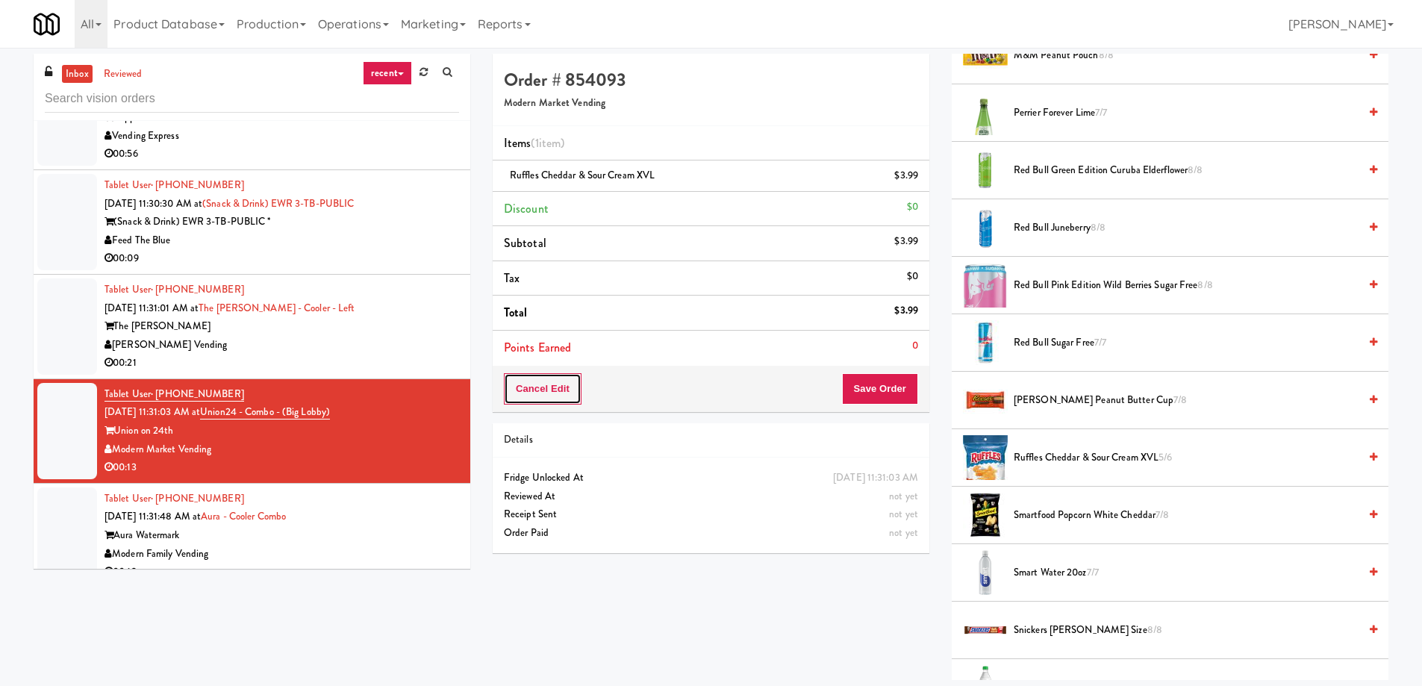
click at [560, 391] on button "Cancel Edit" at bounding box center [543, 388] width 78 height 31
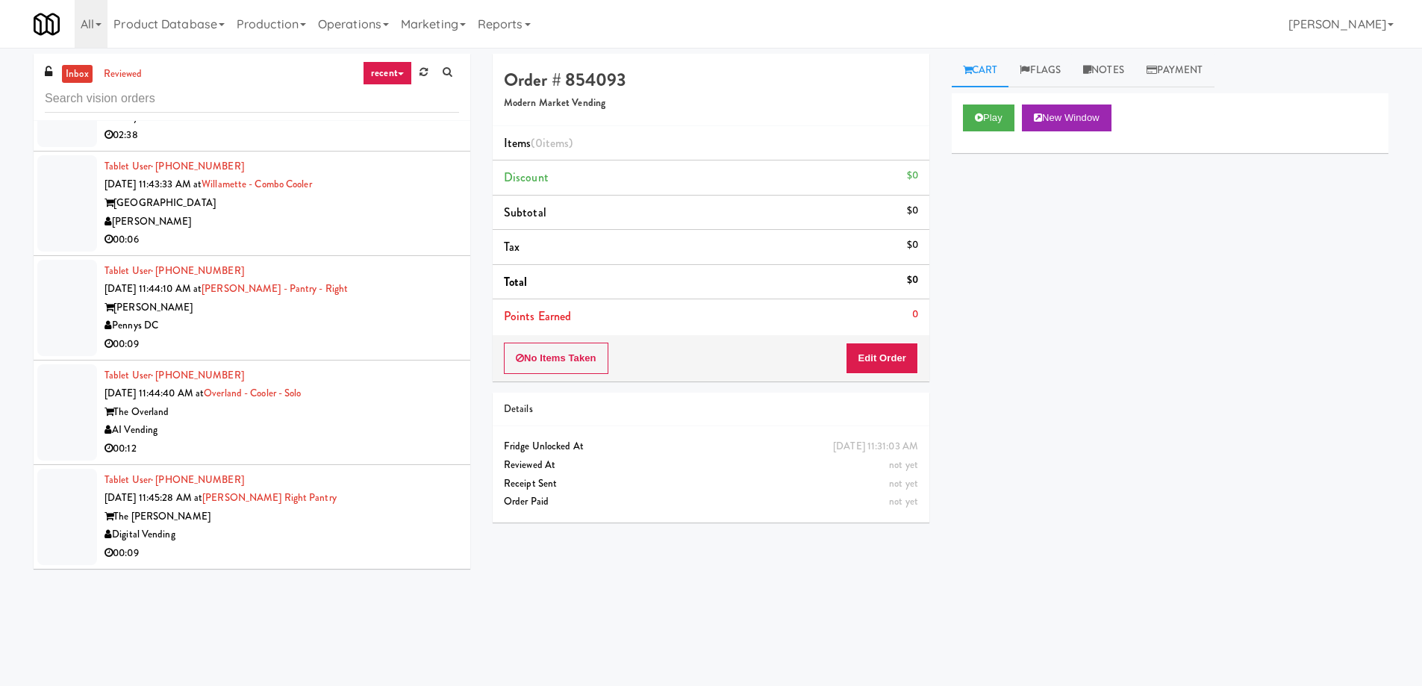
scroll to position [10506, 0]
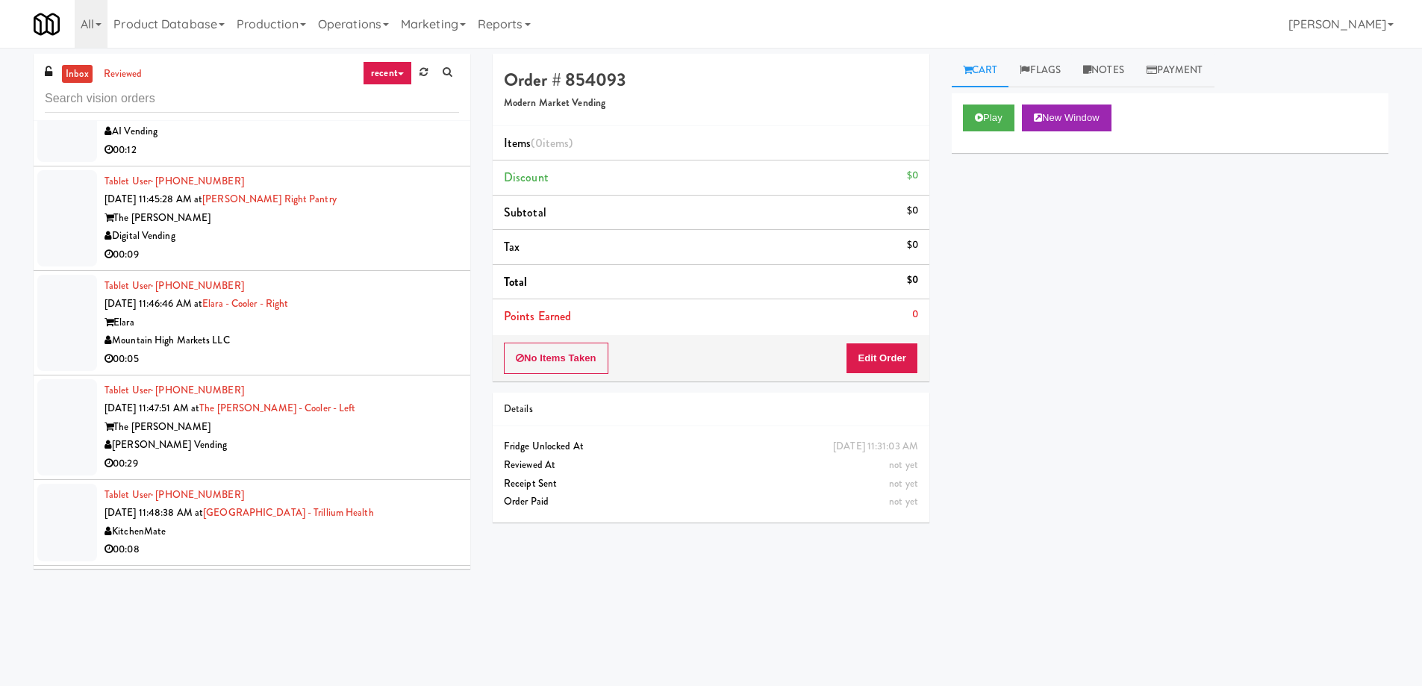
click at [292, 399] on div "Tablet User · (702) 504-2851 [DATE] 11:47:51 AM at The [PERSON_NAME] - Left The…" at bounding box center [281, 427] width 354 height 92
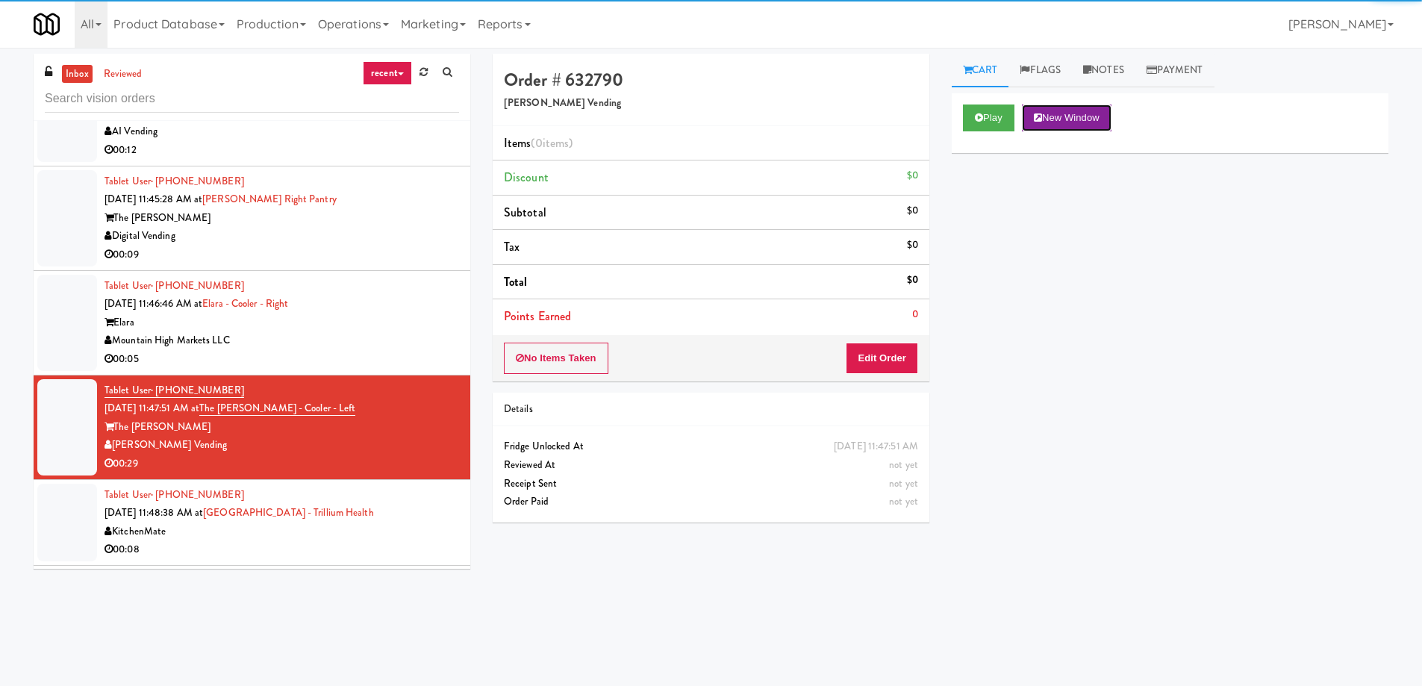
click at [1064, 125] on button "New Window" at bounding box center [1067, 117] width 90 height 27
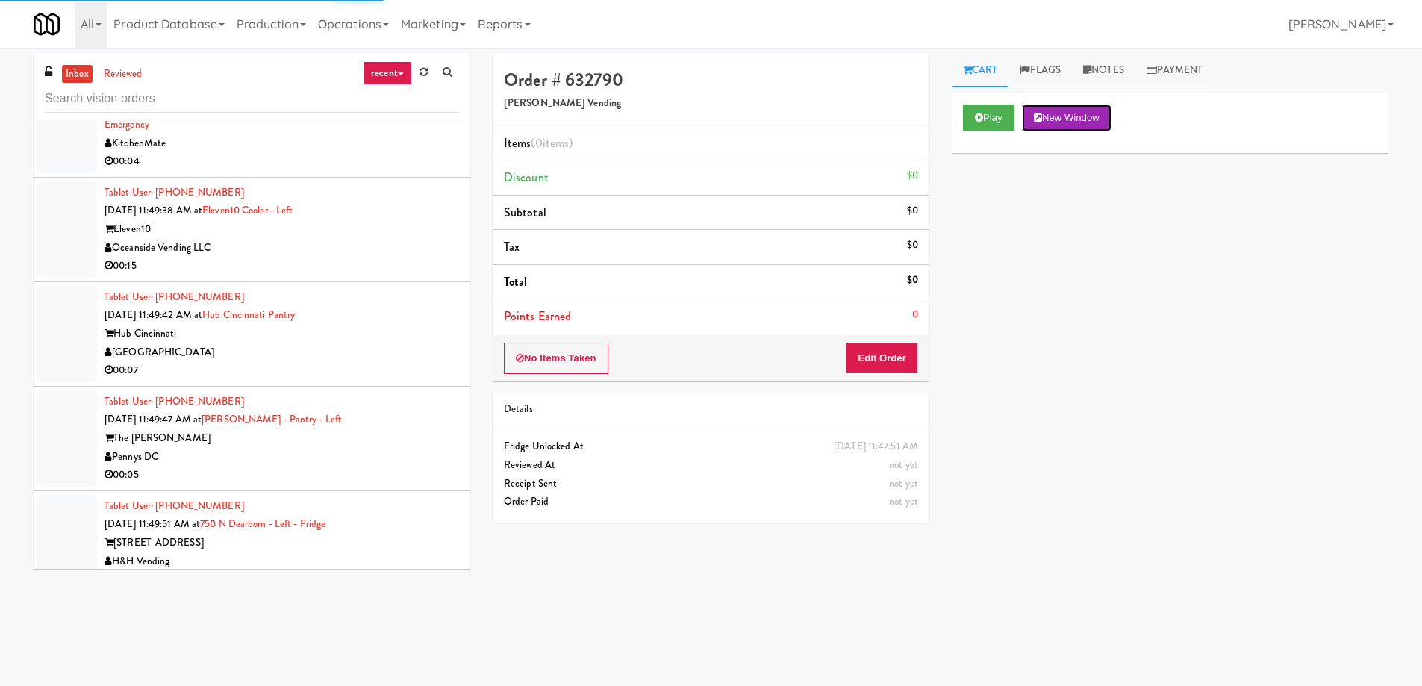
scroll to position [11028, 0]
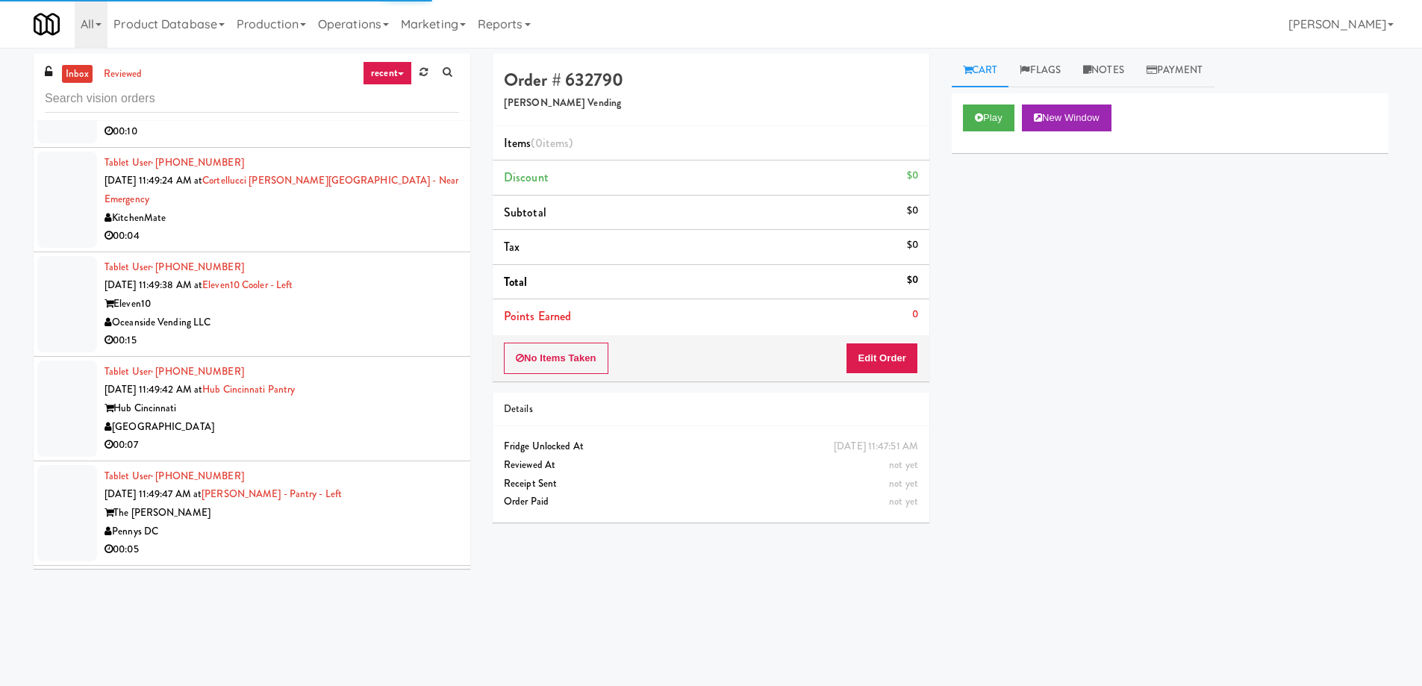
click at [254, 227] on div "00:04" at bounding box center [281, 236] width 354 height 19
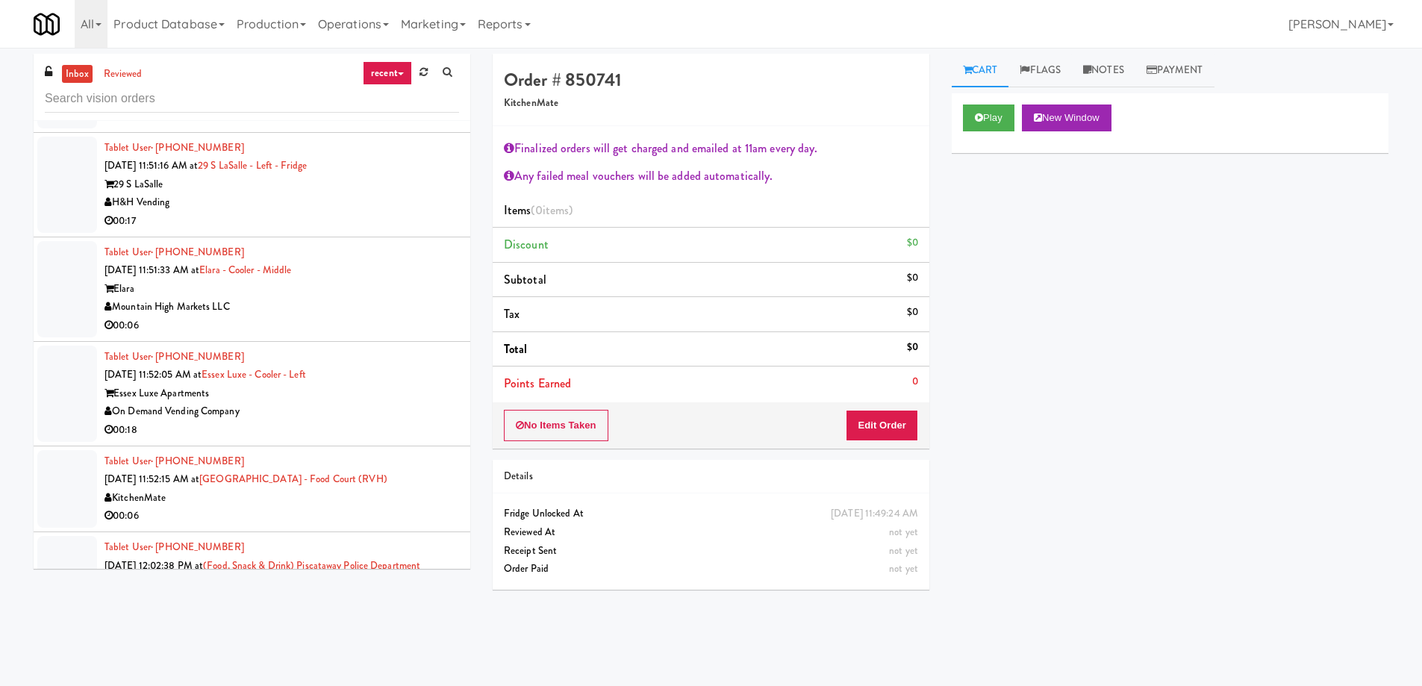
scroll to position [12148, 0]
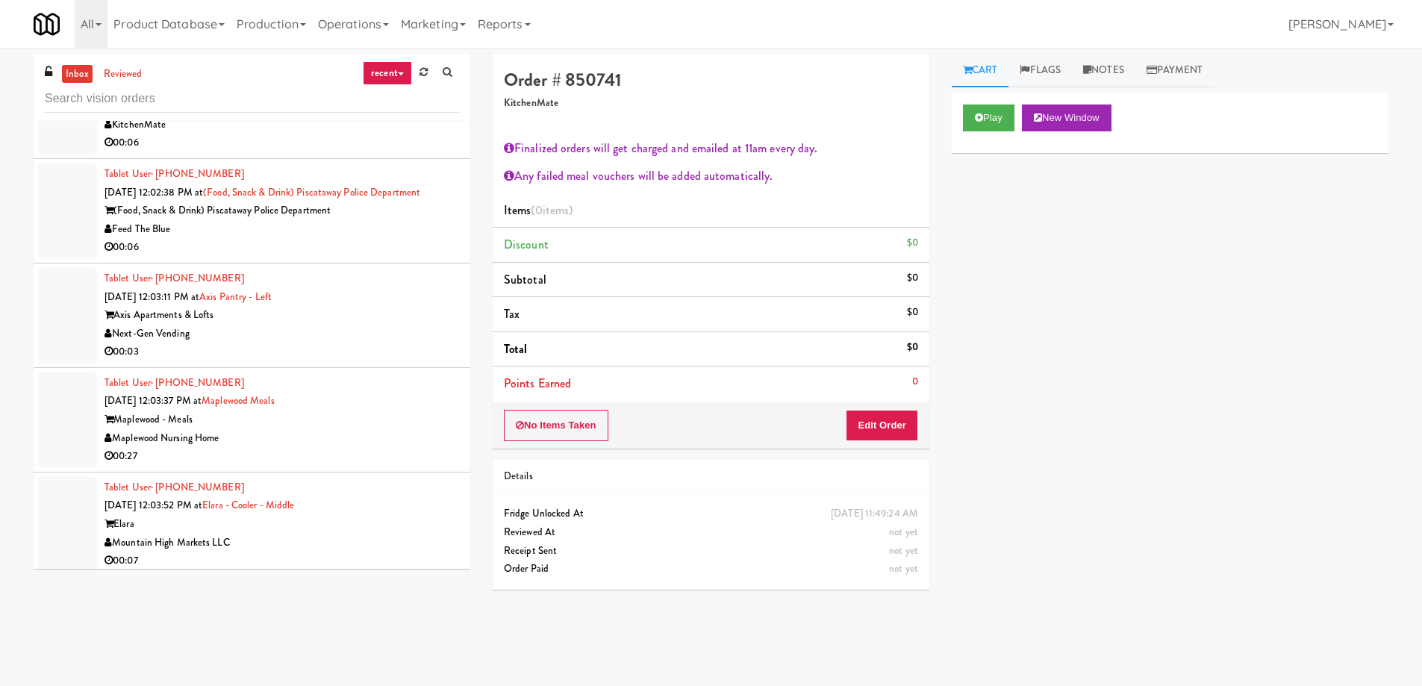
click at [290, 343] on div "00:03" at bounding box center [281, 352] width 354 height 19
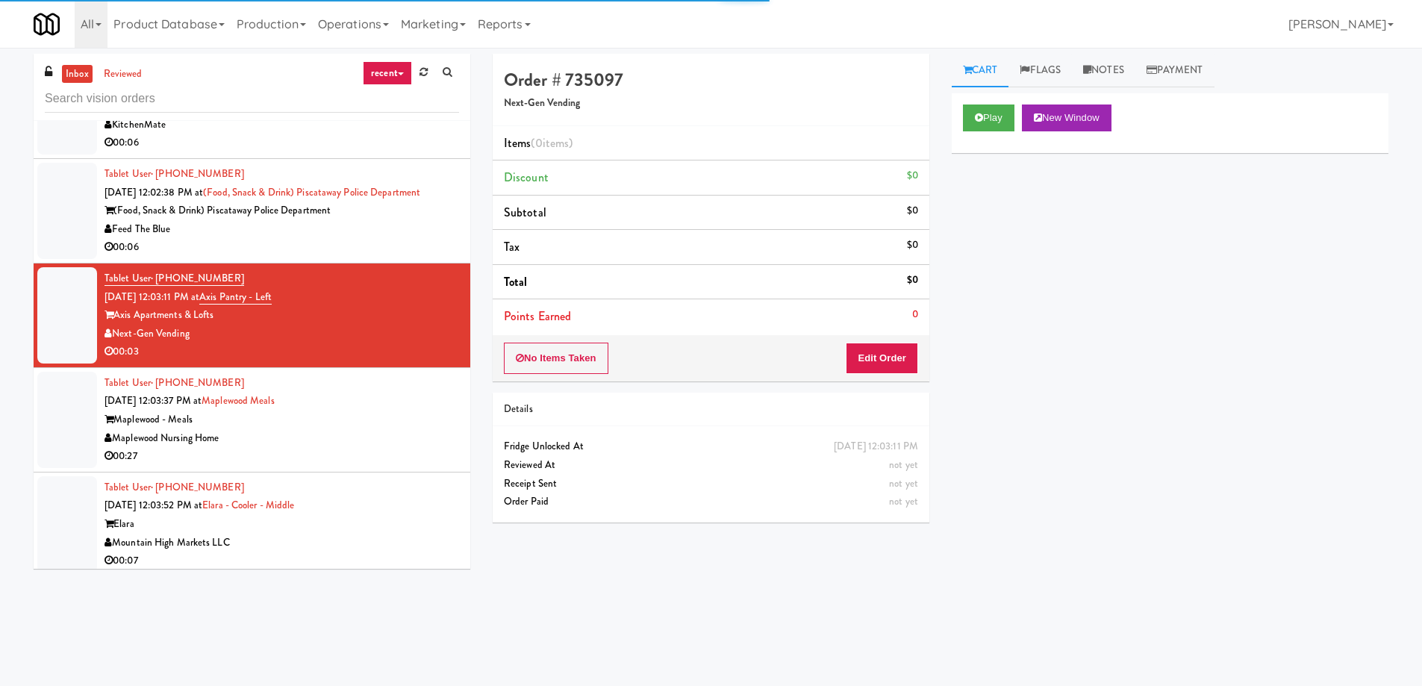
click at [1086, 133] on div "Play New Window" at bounding box center [1170, 123] width 437 height 60
click at [1072, 120] on button "New Window" at bounding box center [1067, 117] width 90 height 27
click at [899, 360] on button "Edit Order" at bounding box center [882, 358] width 72 height 31
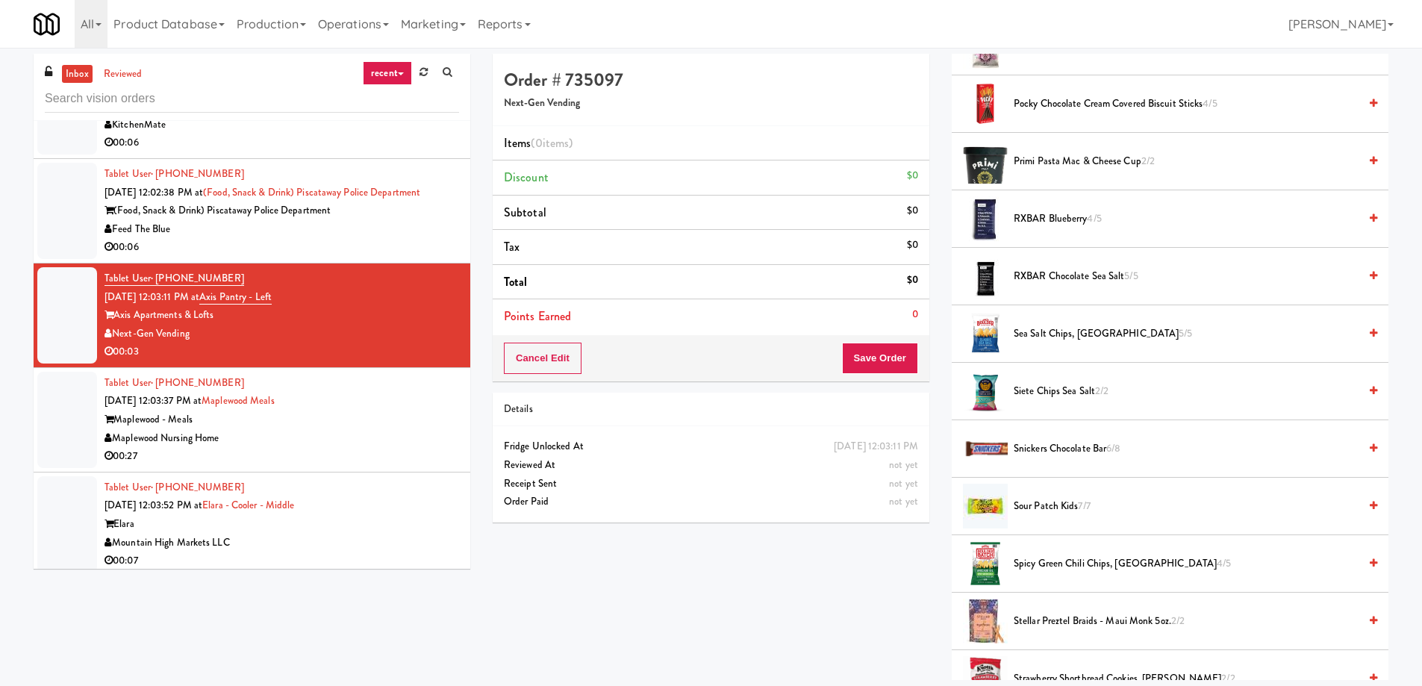
scroll to position [967, 0]
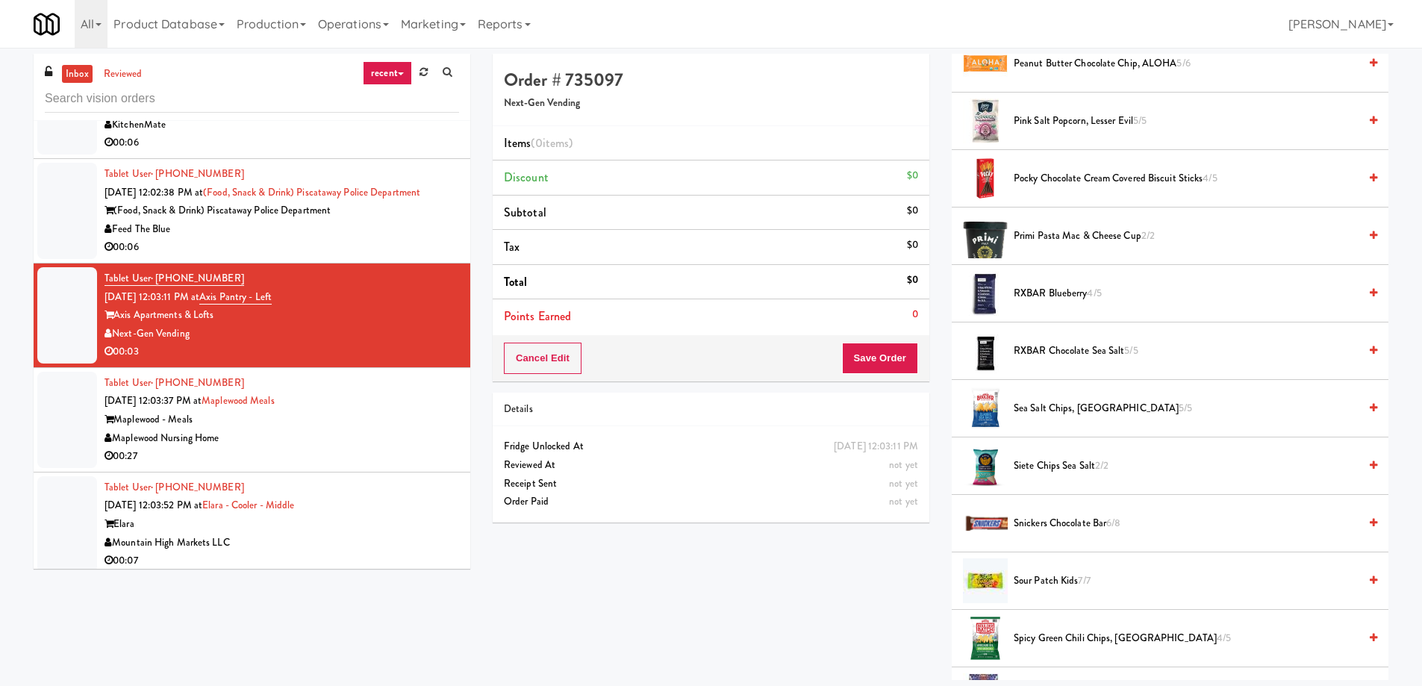
click at [1043, 409] on span "Sea Salt Chips, [GEOGRAPHIC_DATA] 5/5" at bounding box center [1185, 408] width 345 height 19
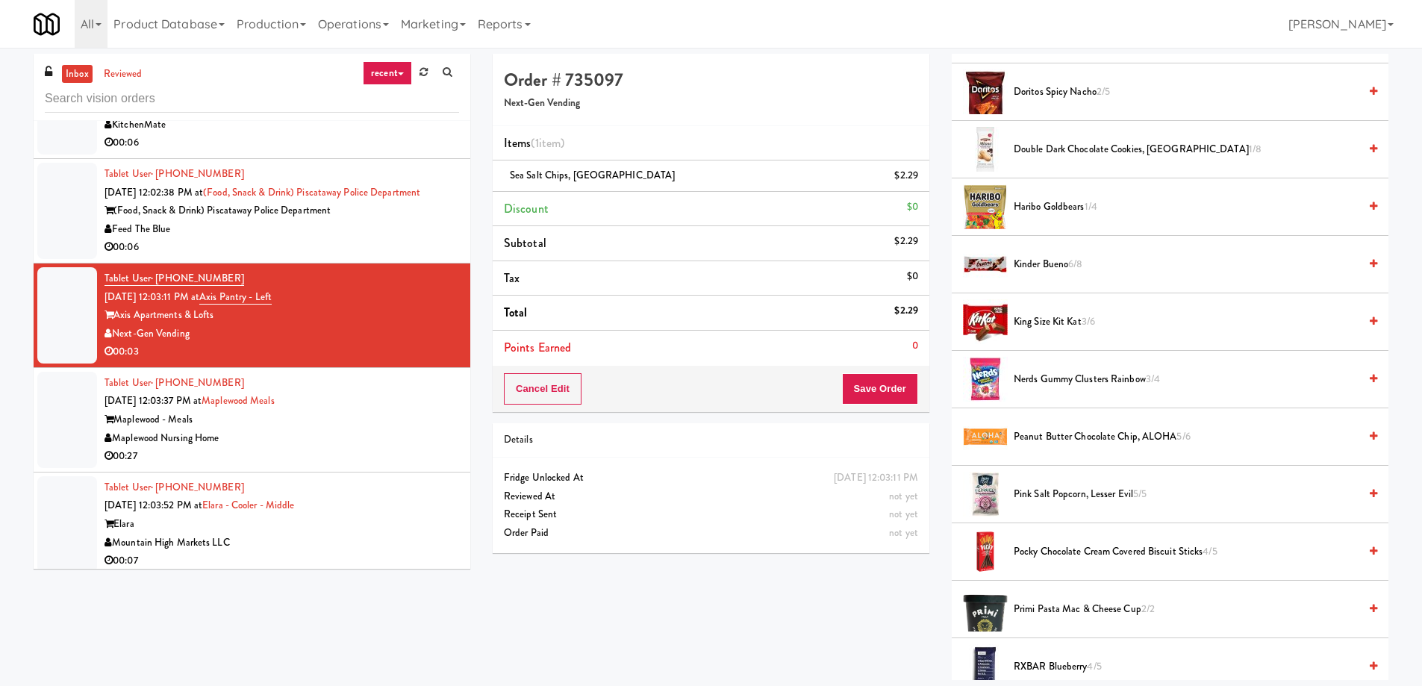
scroll to position [818, 0]
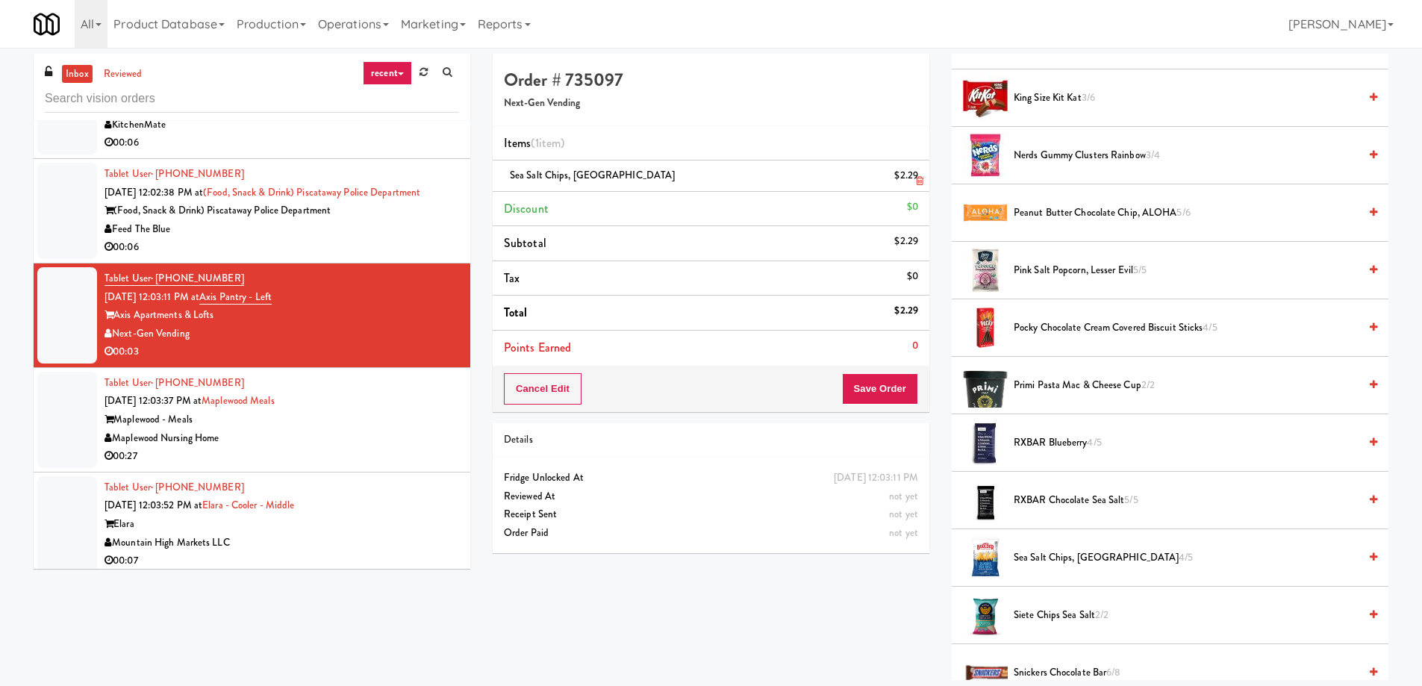
click at [913, 181] on link at bounding box center [916, 181] width 13 height 19
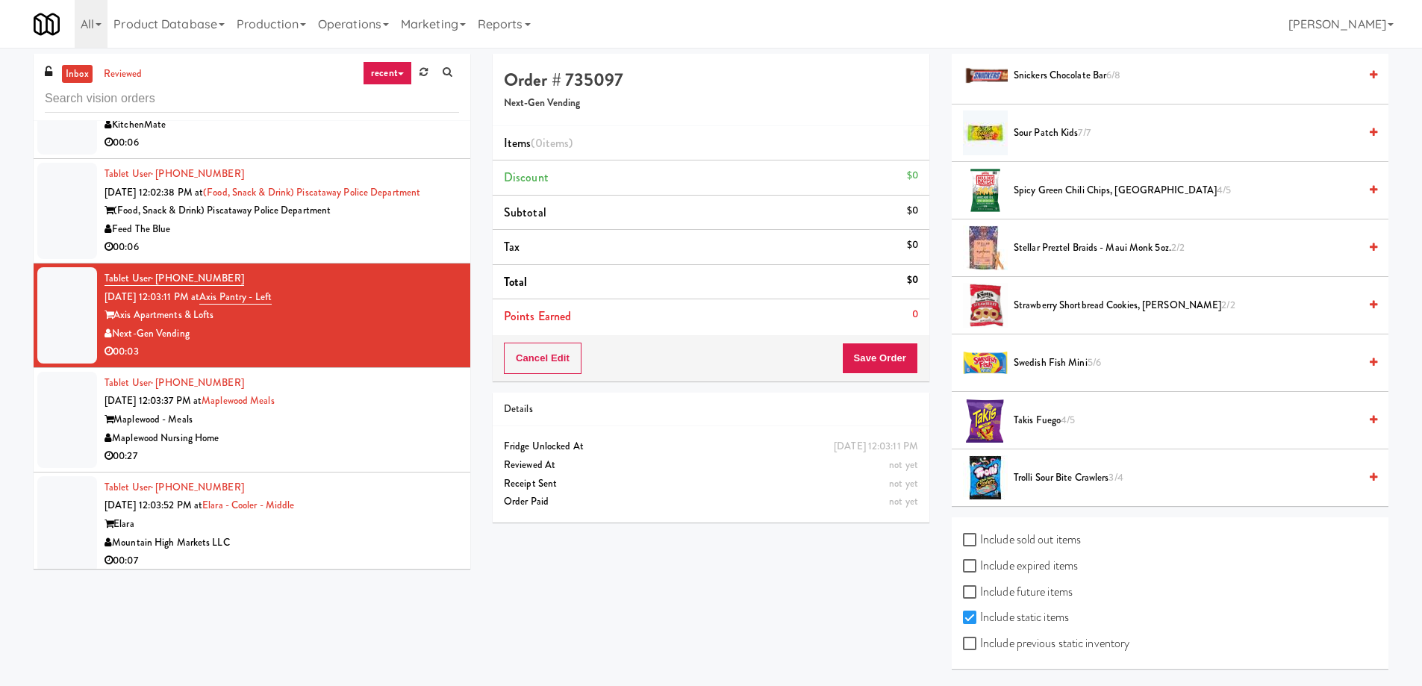
scroll to position [12297, 0]
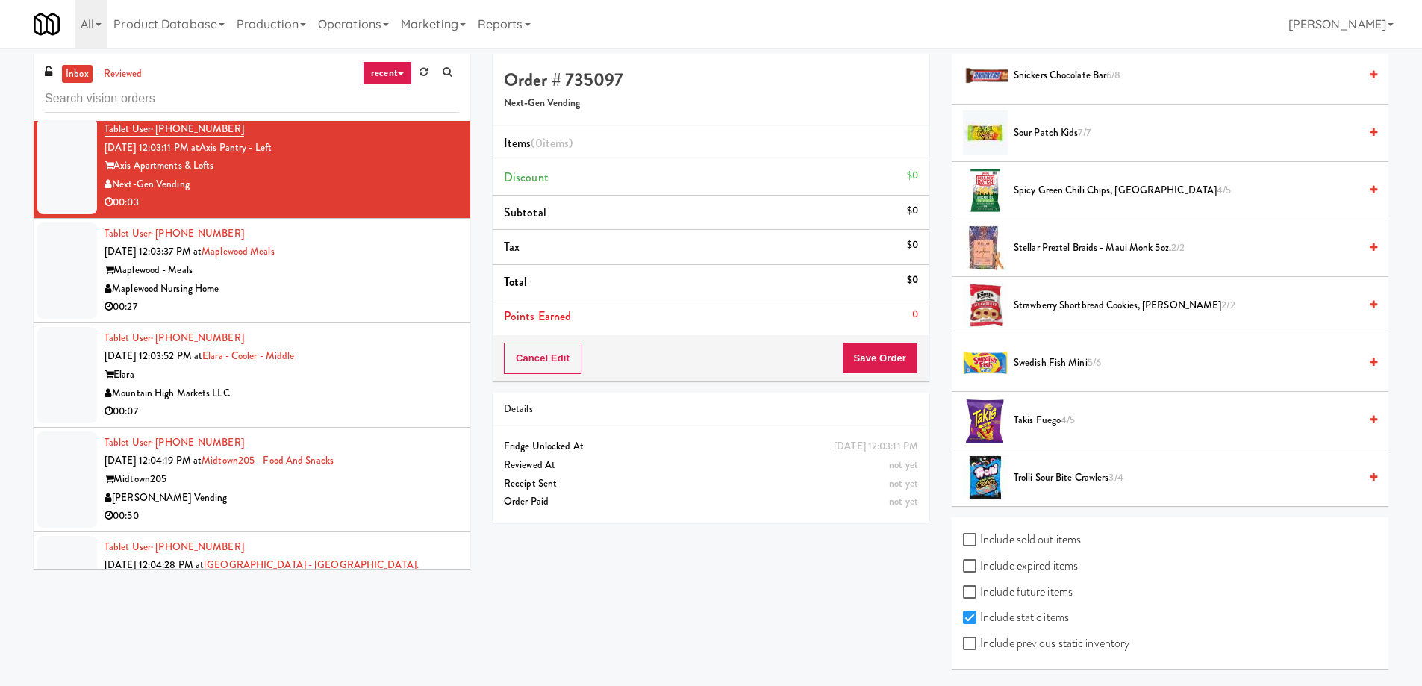
click at [323, 402] on div "00:07" at bounding box center [281, 411] width 354 height 19
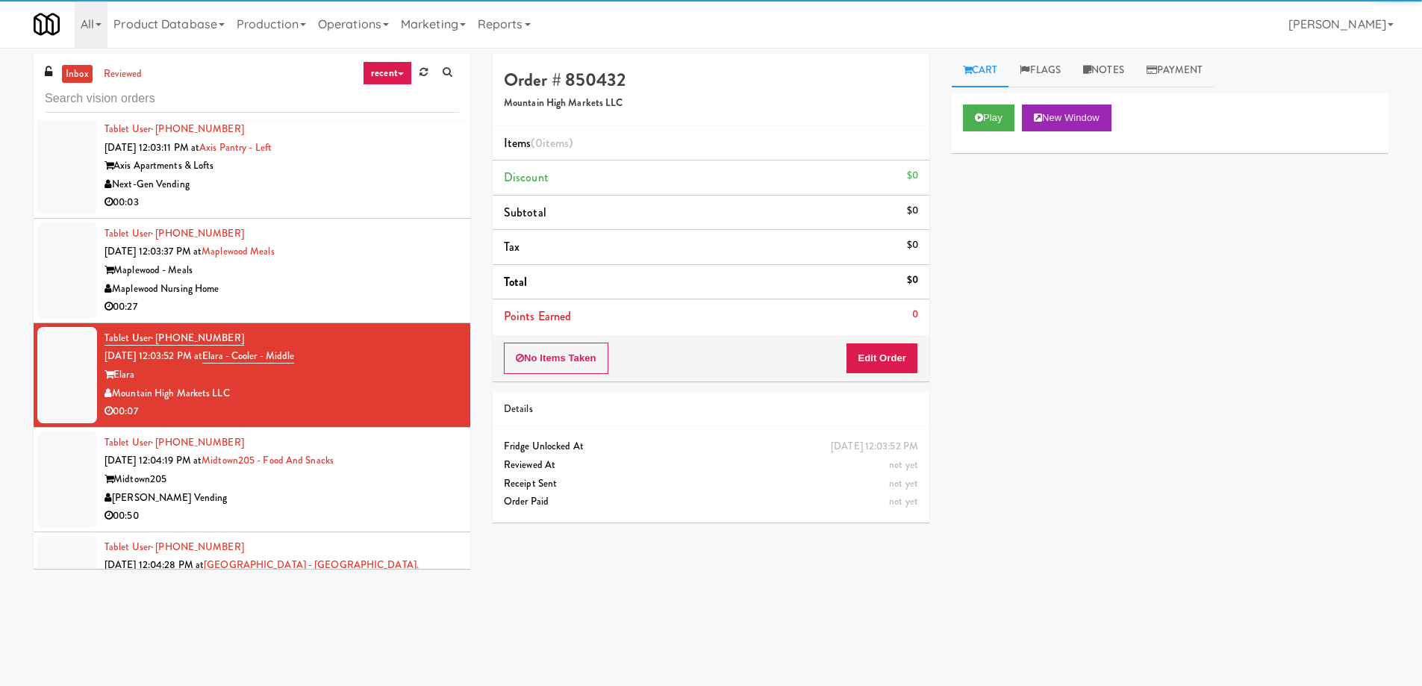
click at [1031, 266] on div "Play New Window Primary Flag Clear Flag if unable to determine what was taken o…" at bounding box center [1170, 373] width 437 height 560
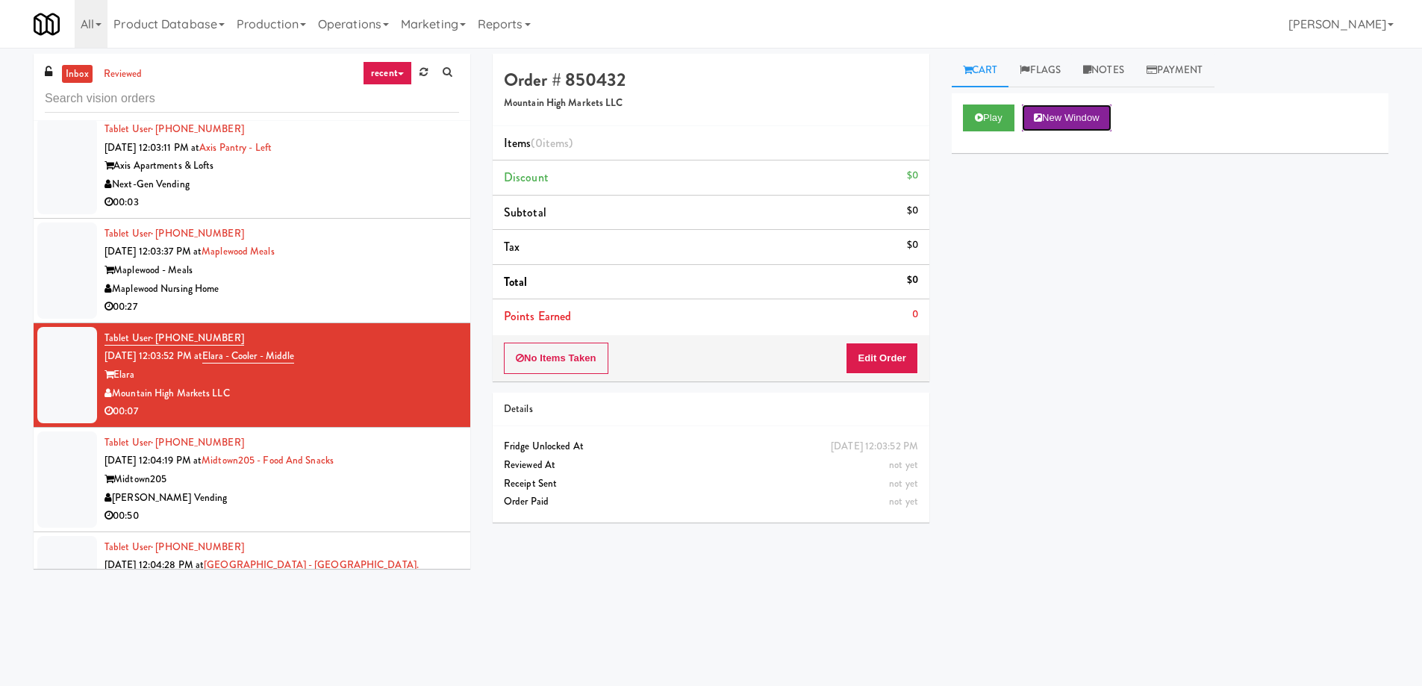
click at [1060, 125] on button "New Window" at bounding box center [1067, 117] width 90 height 27
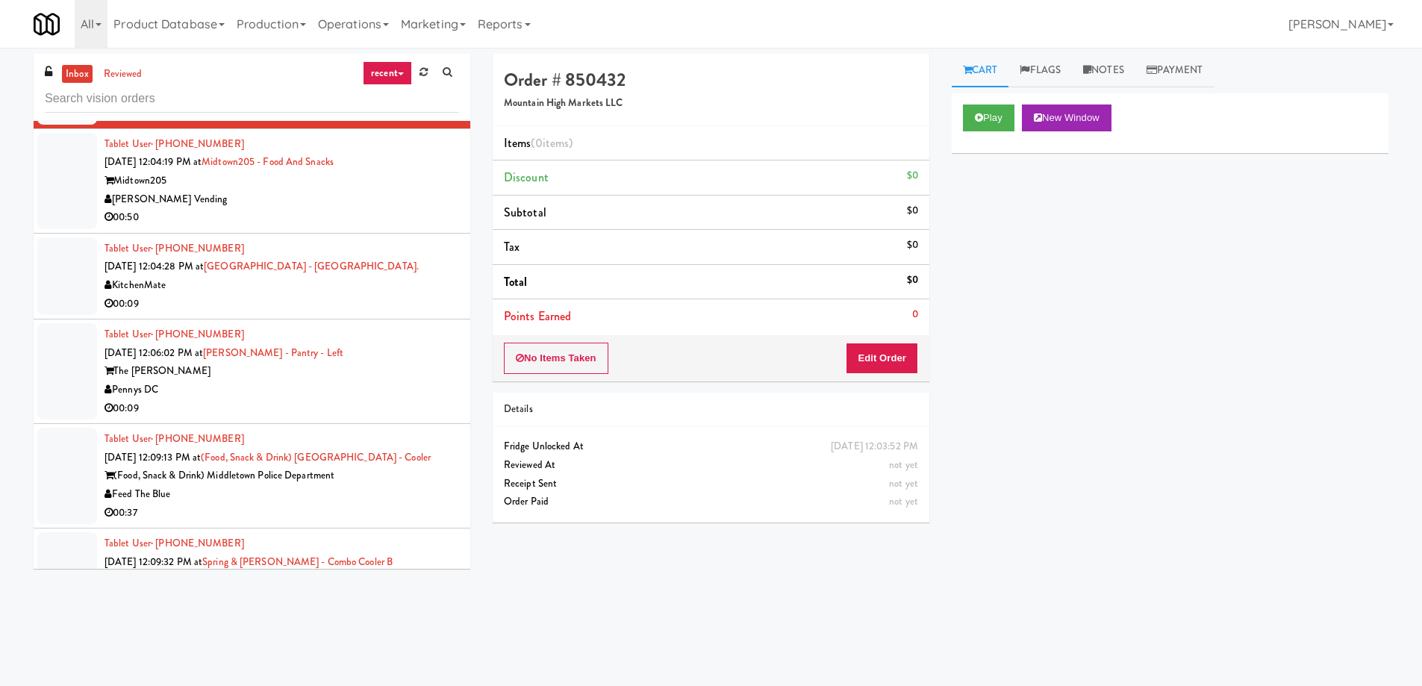
scroll to position [12894, 0]
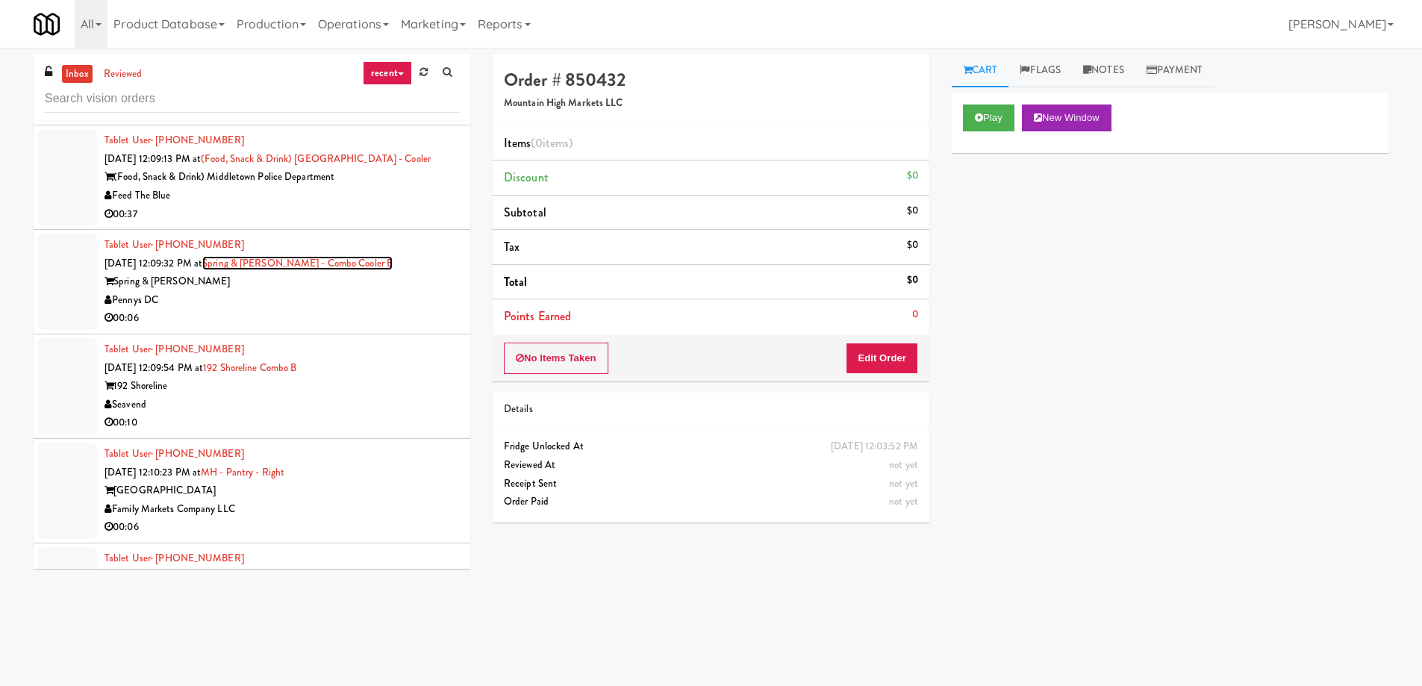
click at [357, 256] on link "Spring & [PERSON_NAME] - Combo Cooler B" at bounding box center [297, 263] width 190 height 14
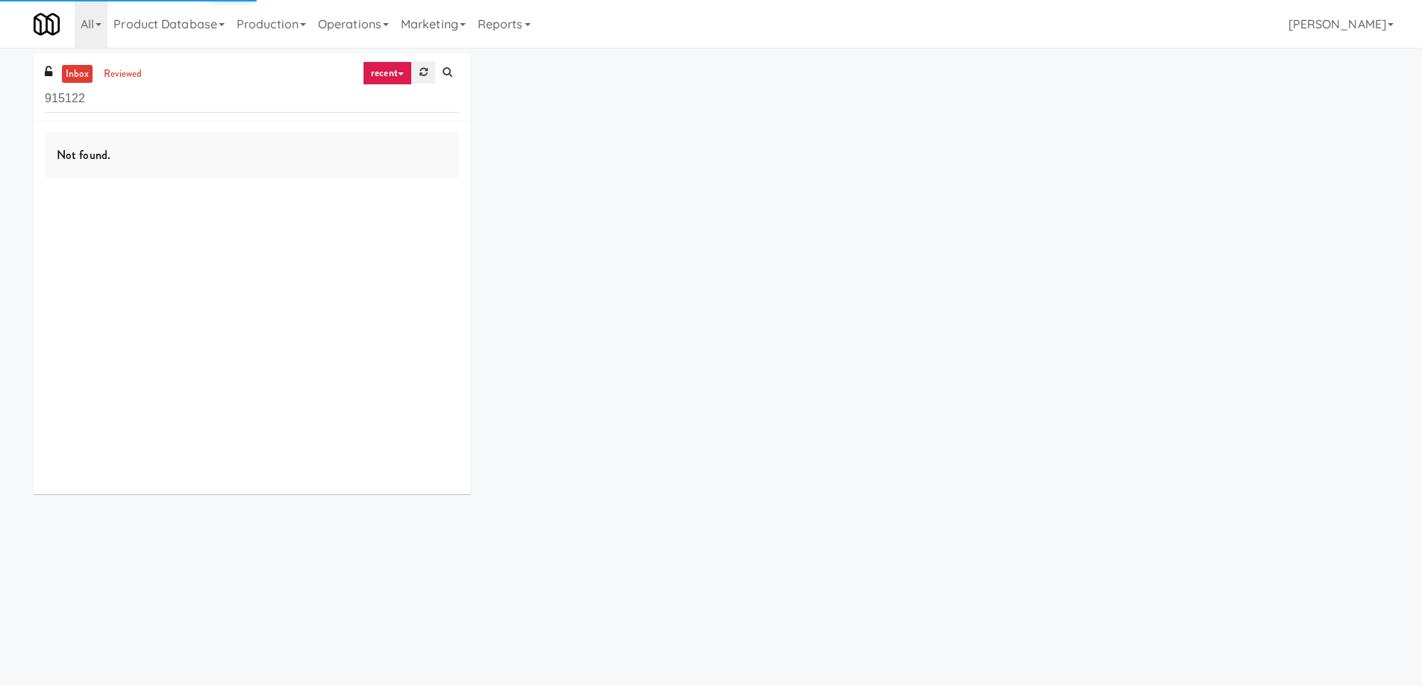
click at [425, 77] on icon at bounding box center [423, 72] width 8 height 10
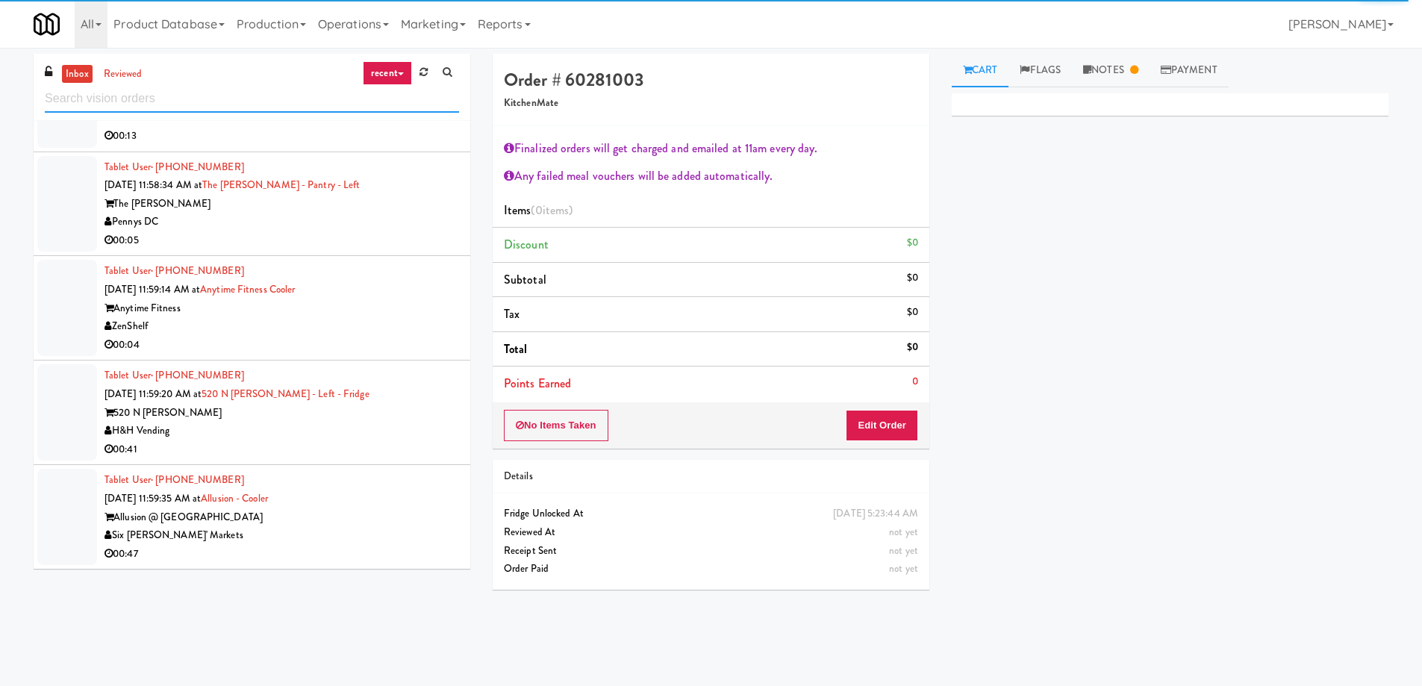
scroll to position [48, 0]
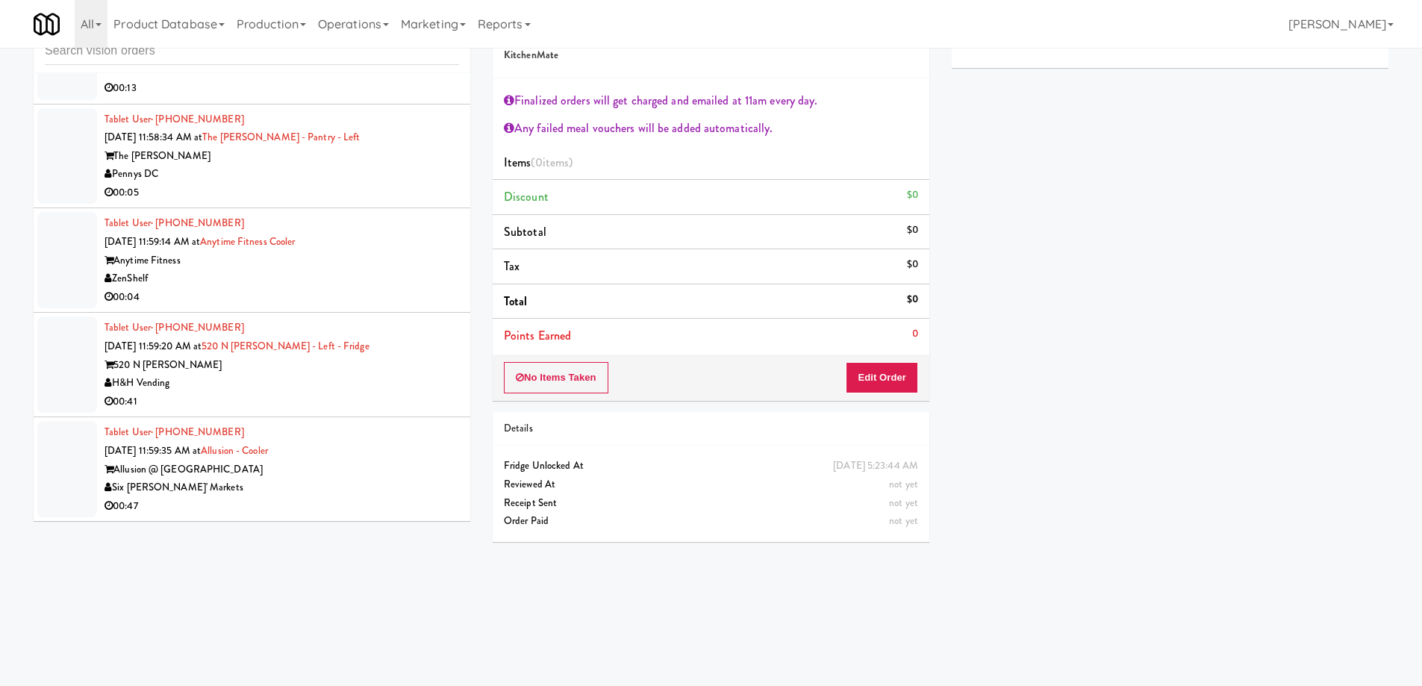
click at [257, 283] on div "ZenShelf" at bounding box center [281, 278] width 354 height 19
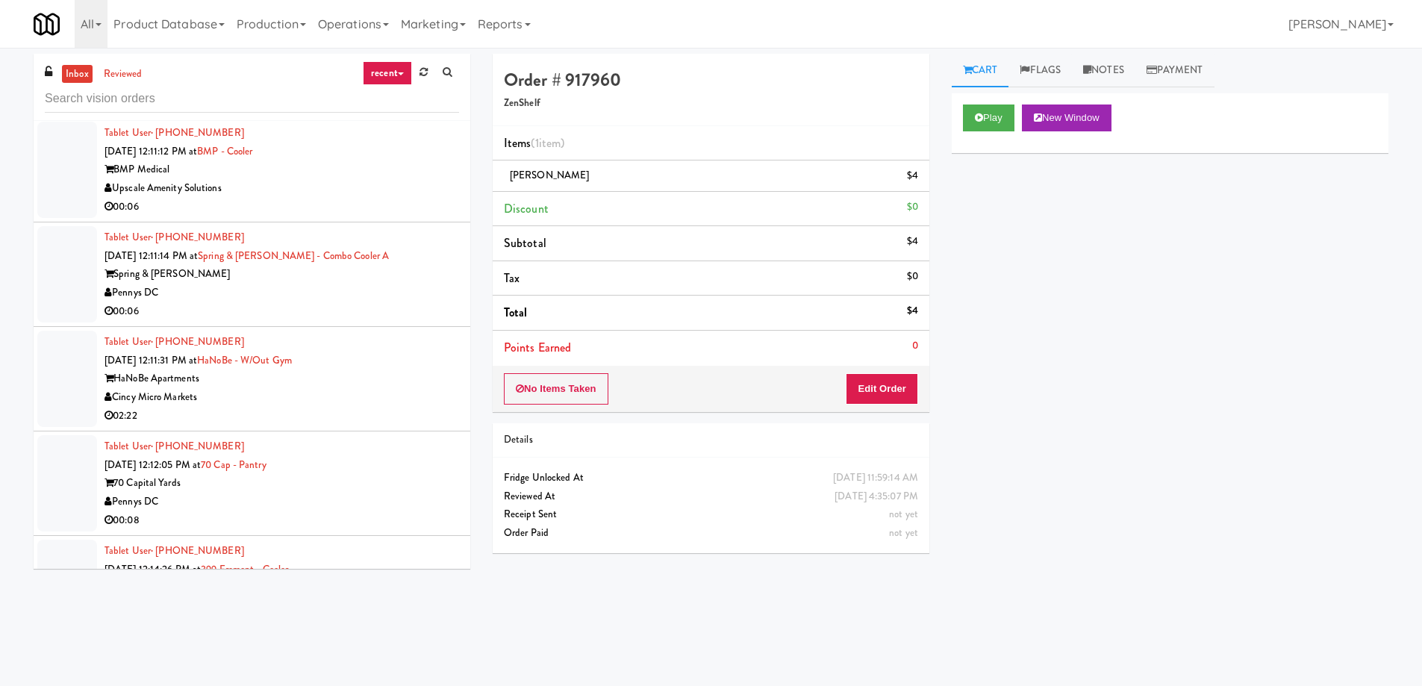
scroll to position [10357, 0]
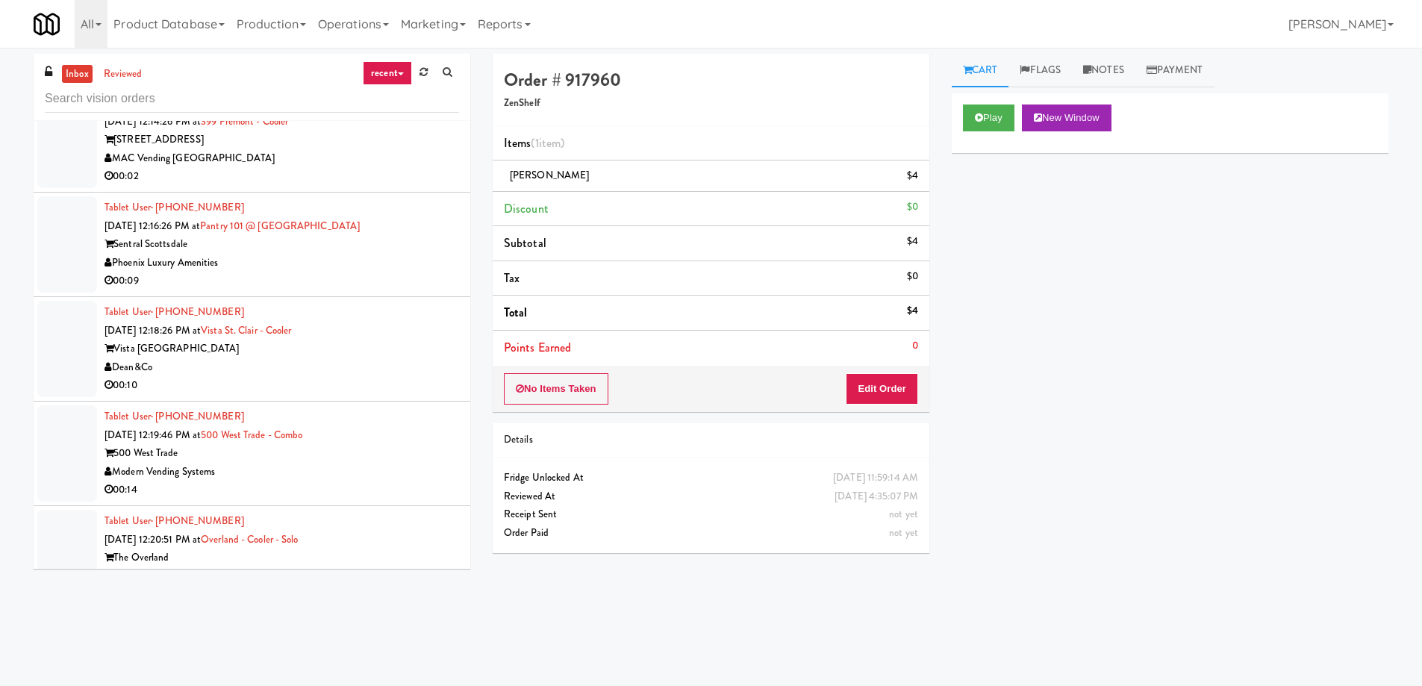
click at [294, 446] on div "500 West Trade" at bounding box center [281, 453] width 354 height 19
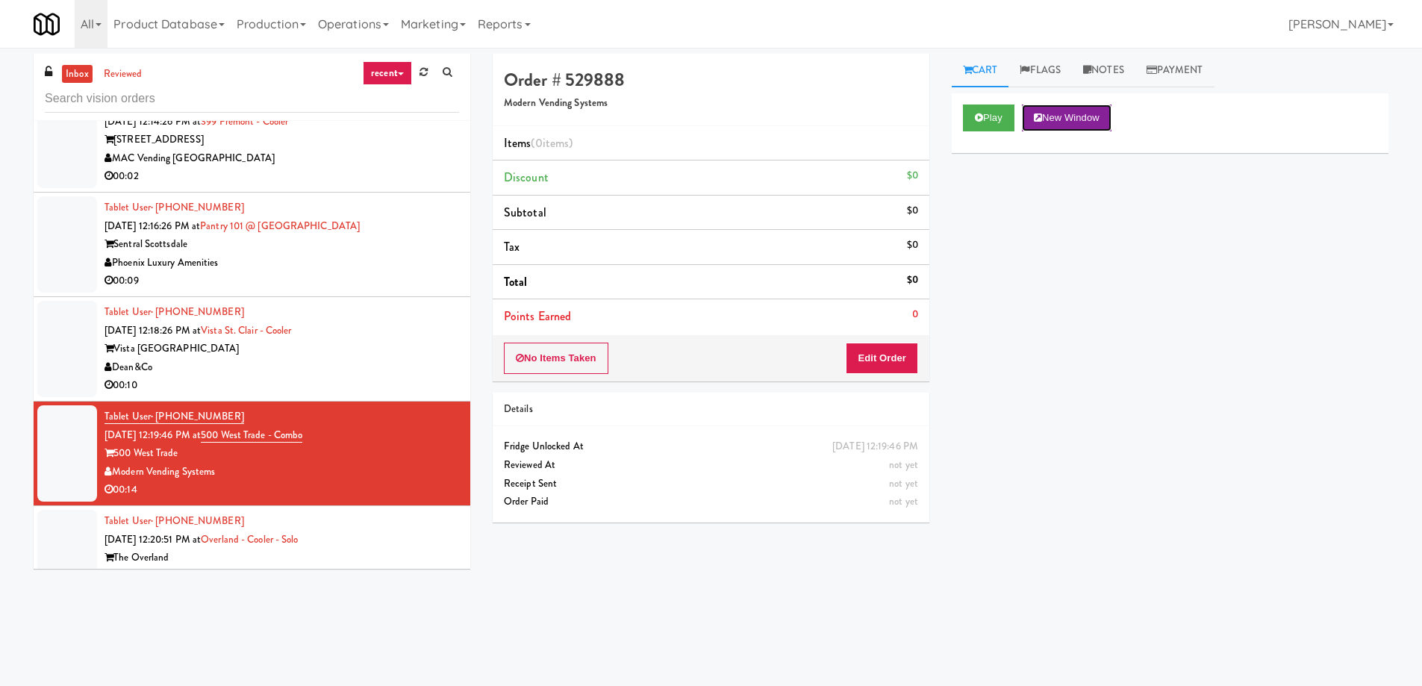
click at [1065, 124] on button "New Window" at bounding box center [1067, 117] width 90 height 27
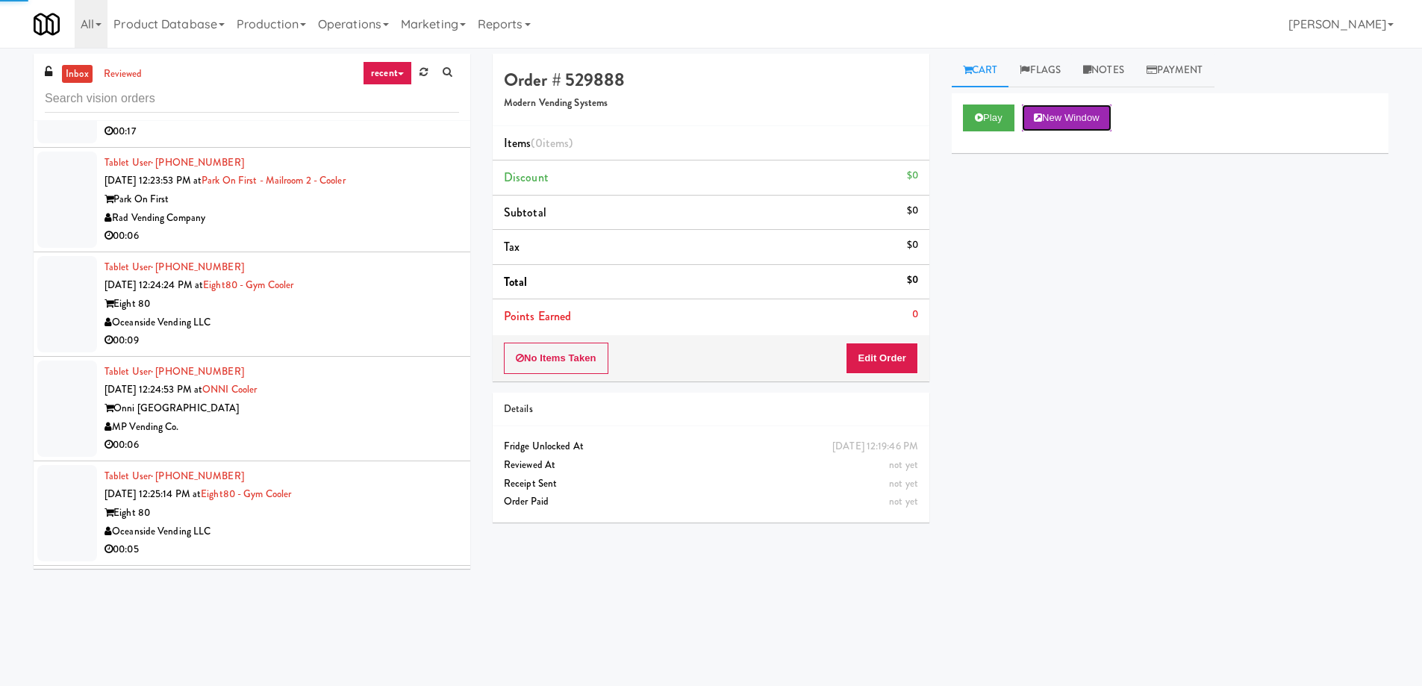
scroll to position [11103, 0]
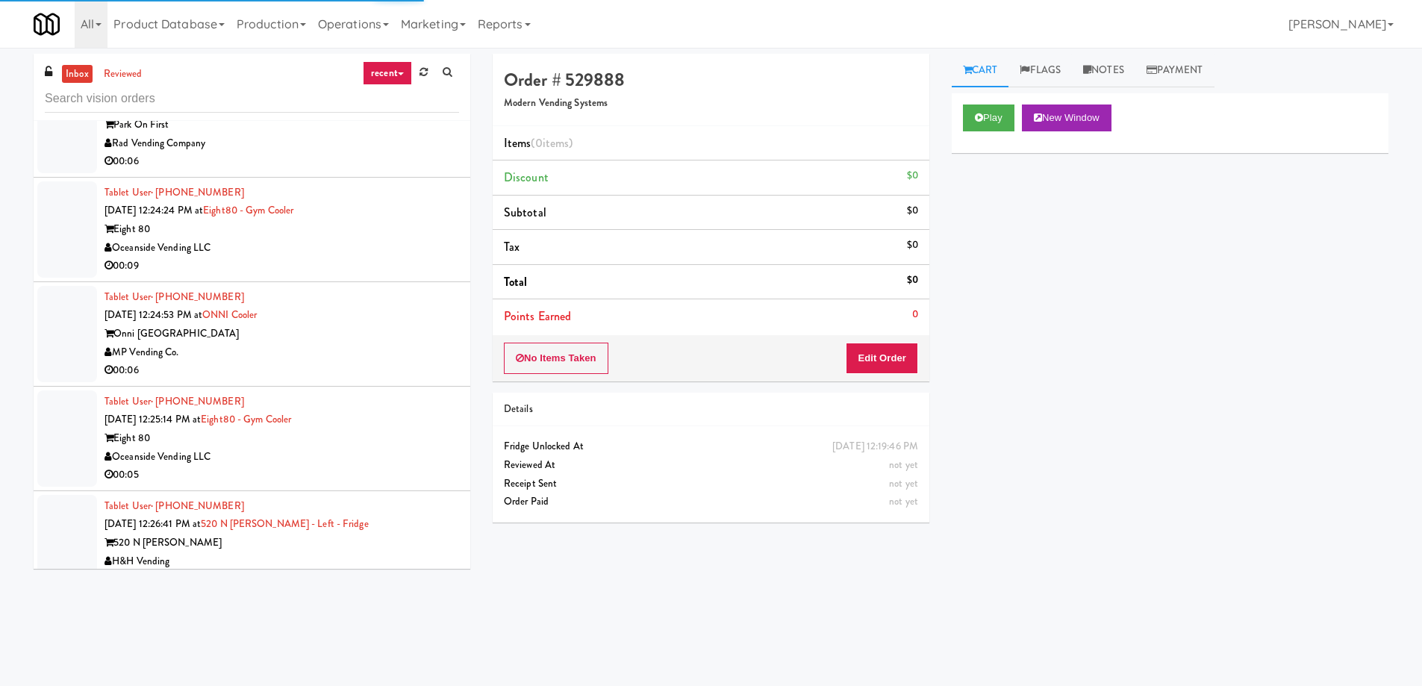
click at [373, 450] on div "Oceanside Vending LLC" at bounding box center [281, 457] width 354 height 19
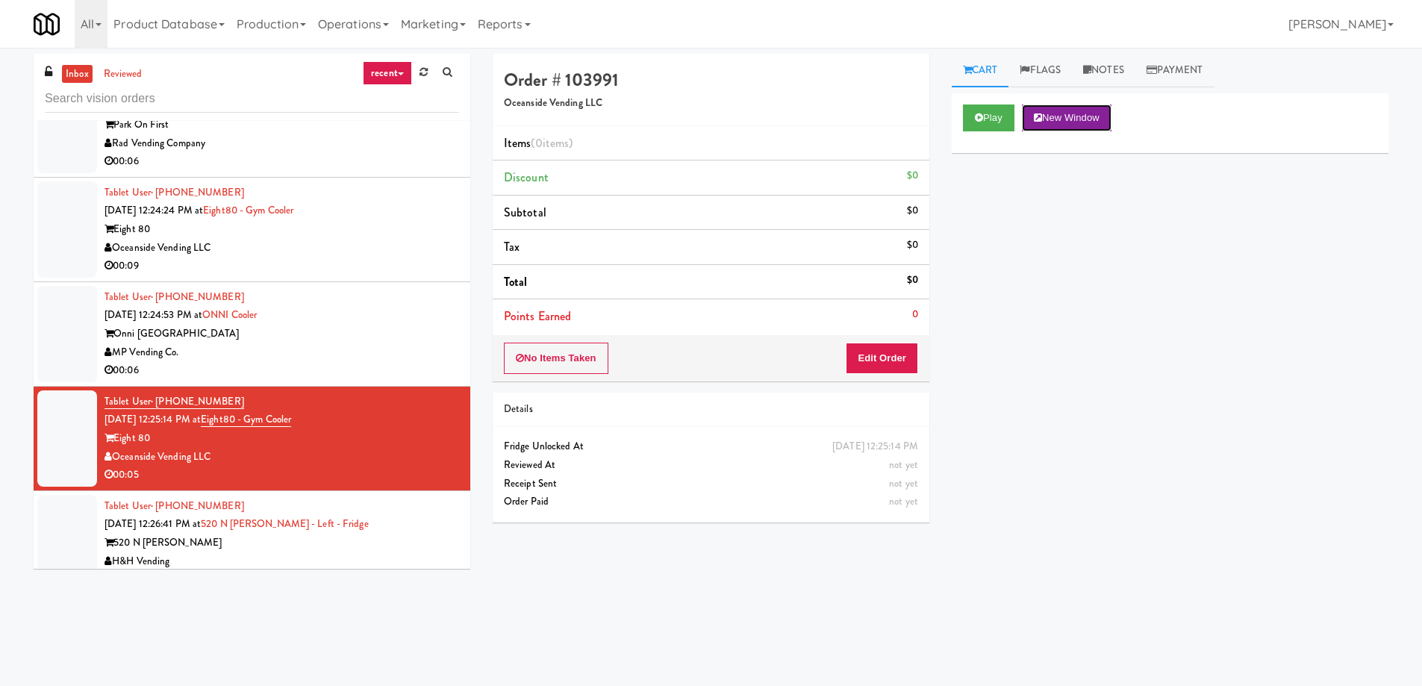
click at [1080, 121] on button "New Window" at bounding box center [1067, 117] width 90 height 27
click at [1186, 270] on div "Play New Window Primary Flag Clear Flag if unable to determine what was taken o…" at bounding box center [1170, 373] width 437 height 560
click at [1028, 493] on div "Play New Window Primary Flag Clear Flag if unable to determine what was taken o…" at bounding box center [1170, 373] width 437 height 560
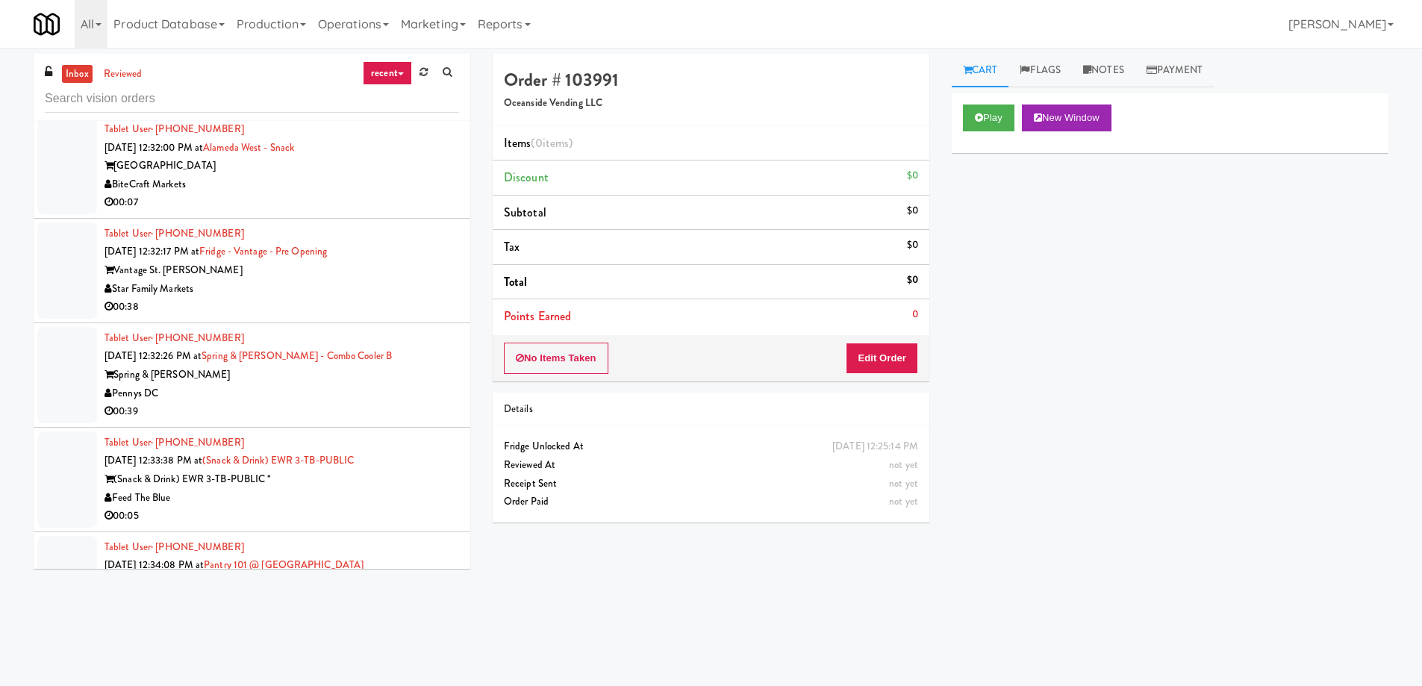
scroll to position [12670, 0]
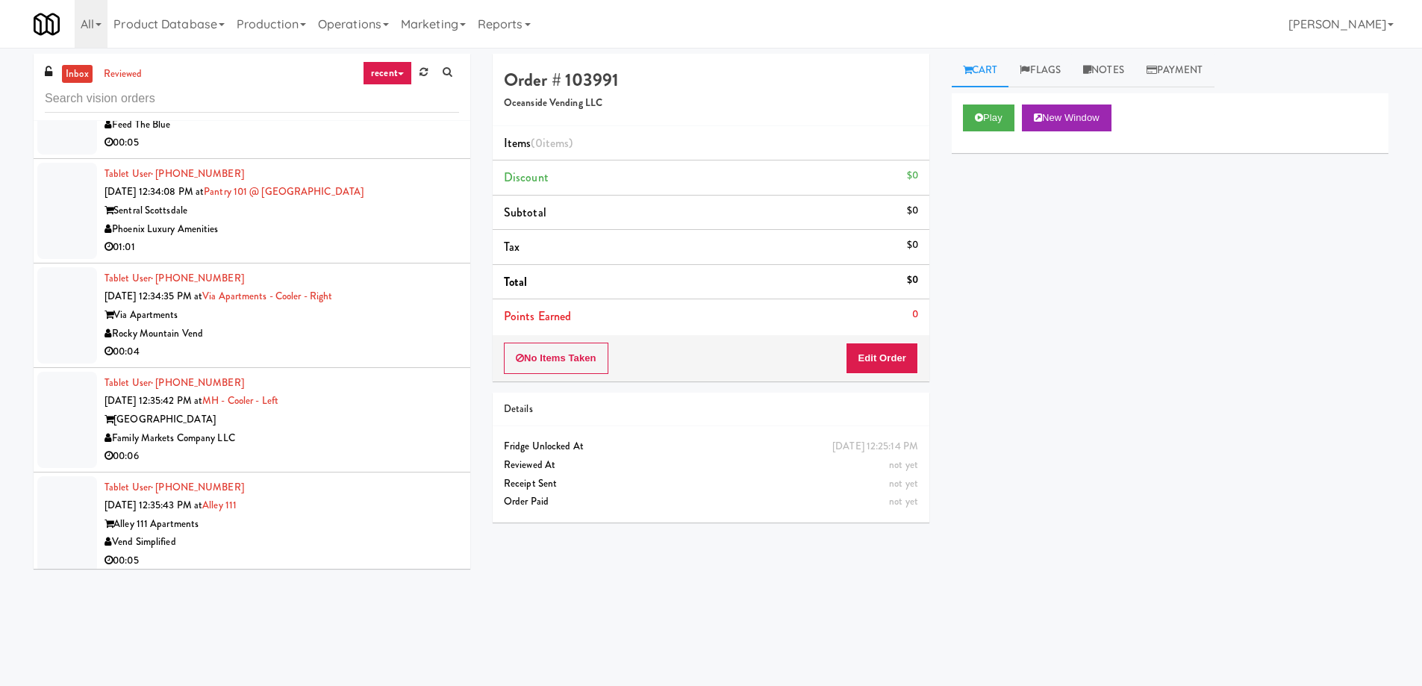
click at [309, 343] on div "00:04" at bounding box center [281, 352] width 354 height 19
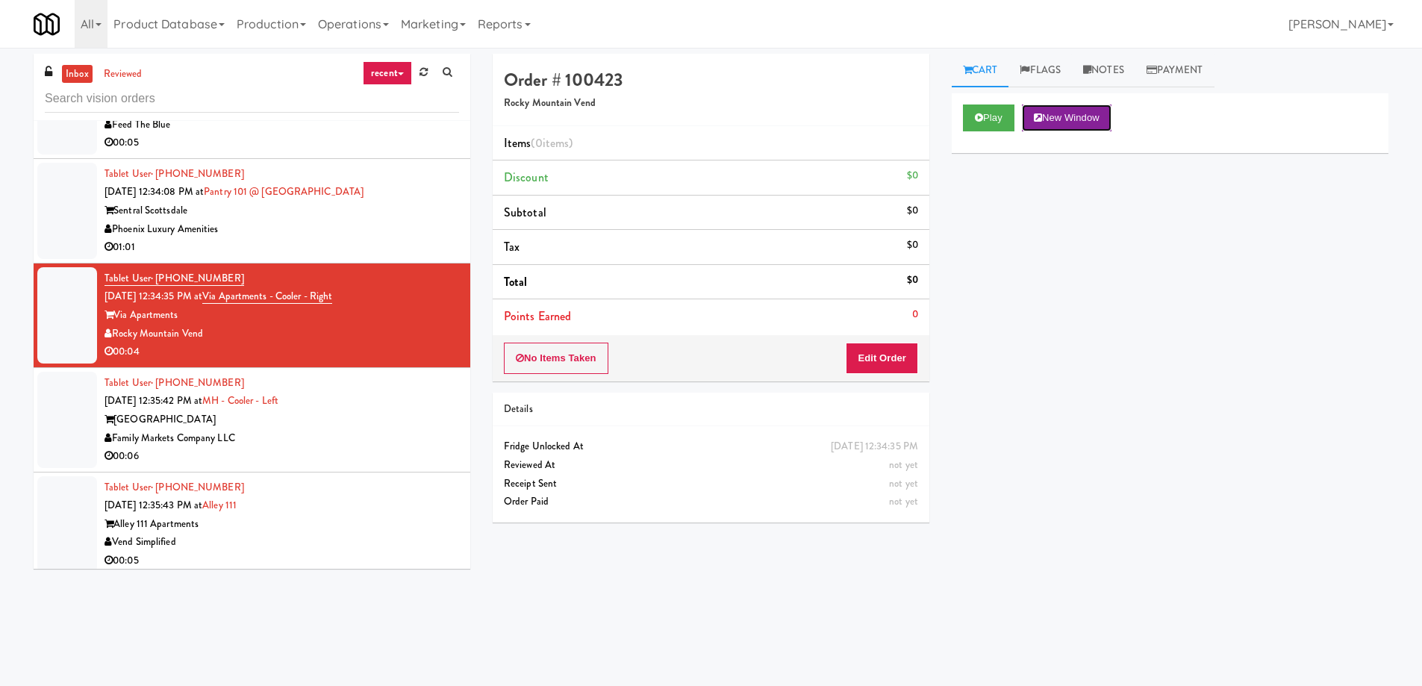
click at [1081, 116] on button "New Window" at bounding box center [1067, 117] width 90 height 27
click at [297, 515] on div "Alley 111 Apartments" at bounding box center [281, 524] width 354 height 19
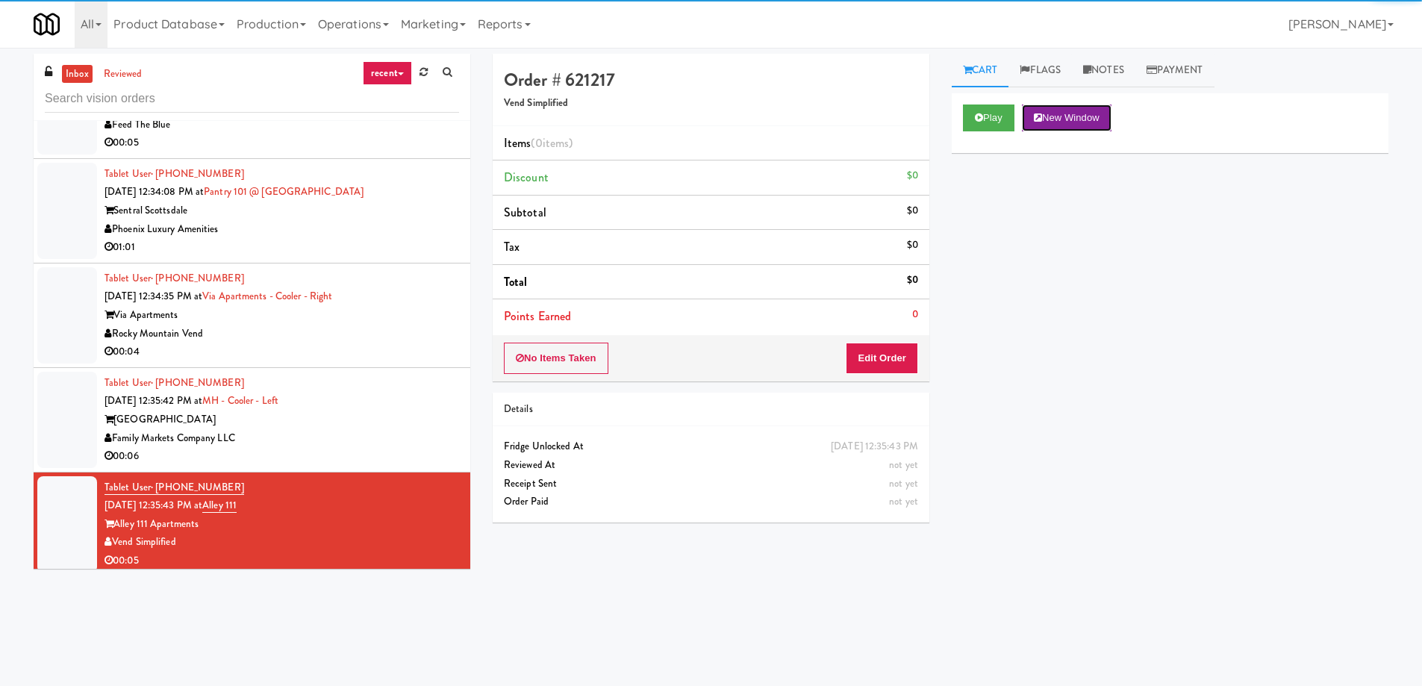
click at [1053, 113] on button "New Window" at bounding box center [1067, 117] width 90 height 27
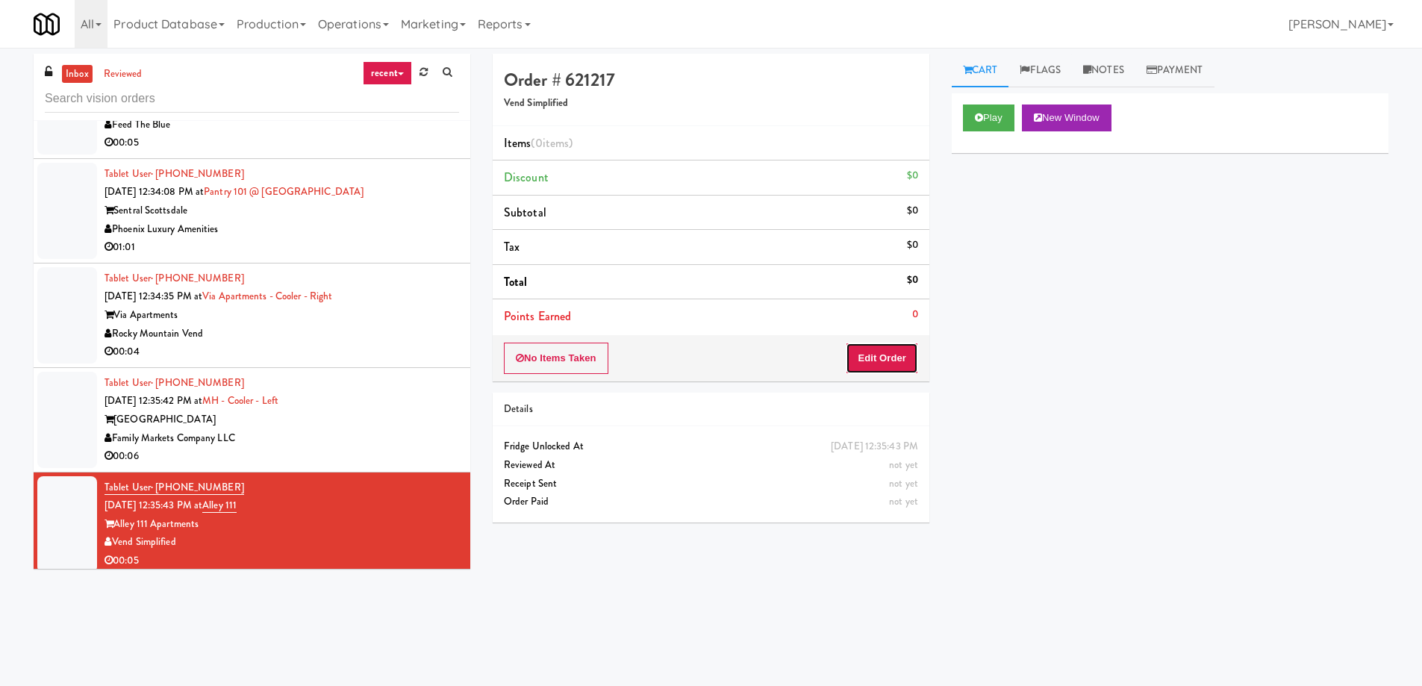
click at [896, 355] on button "Edit Order" at bounding box center [882, 358] width 72 height 31
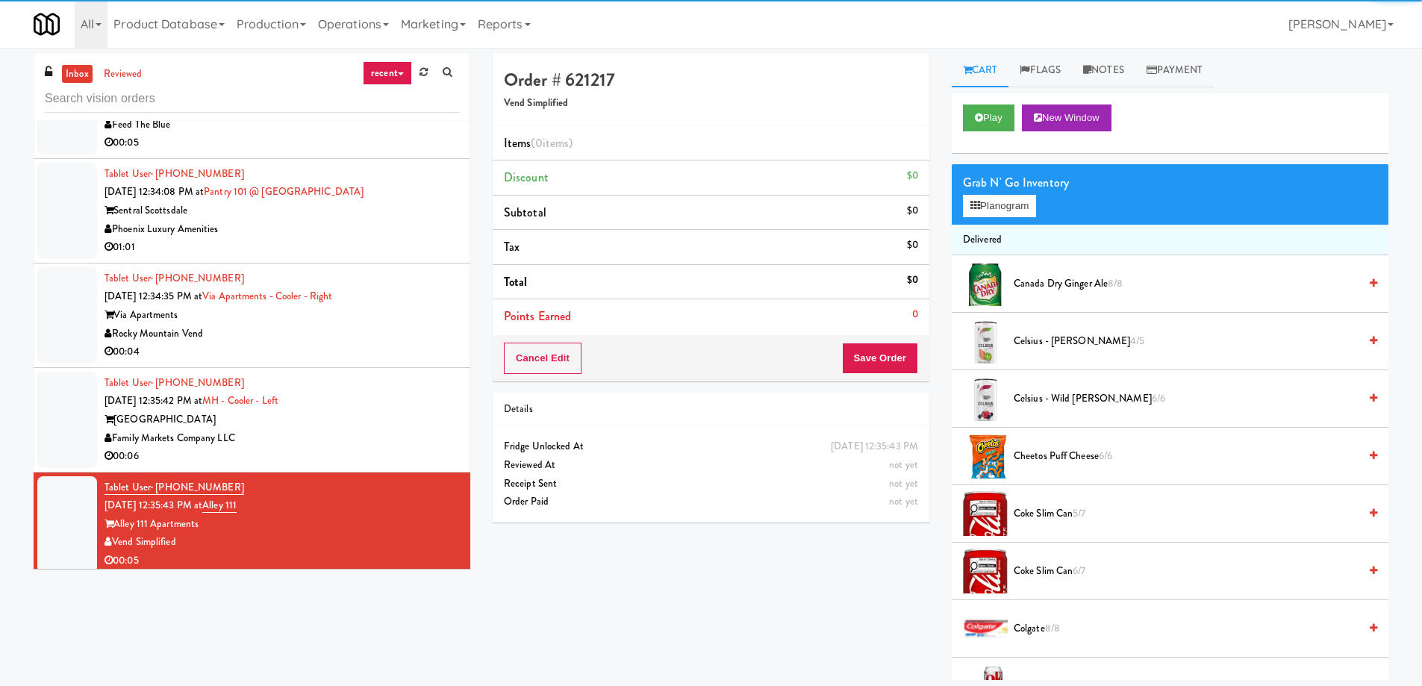
click at [1073, 398] on span "Celsius - Wild [PERSON_NAME] 6/6" at bounding box center [1185, 399] width 345 height 19
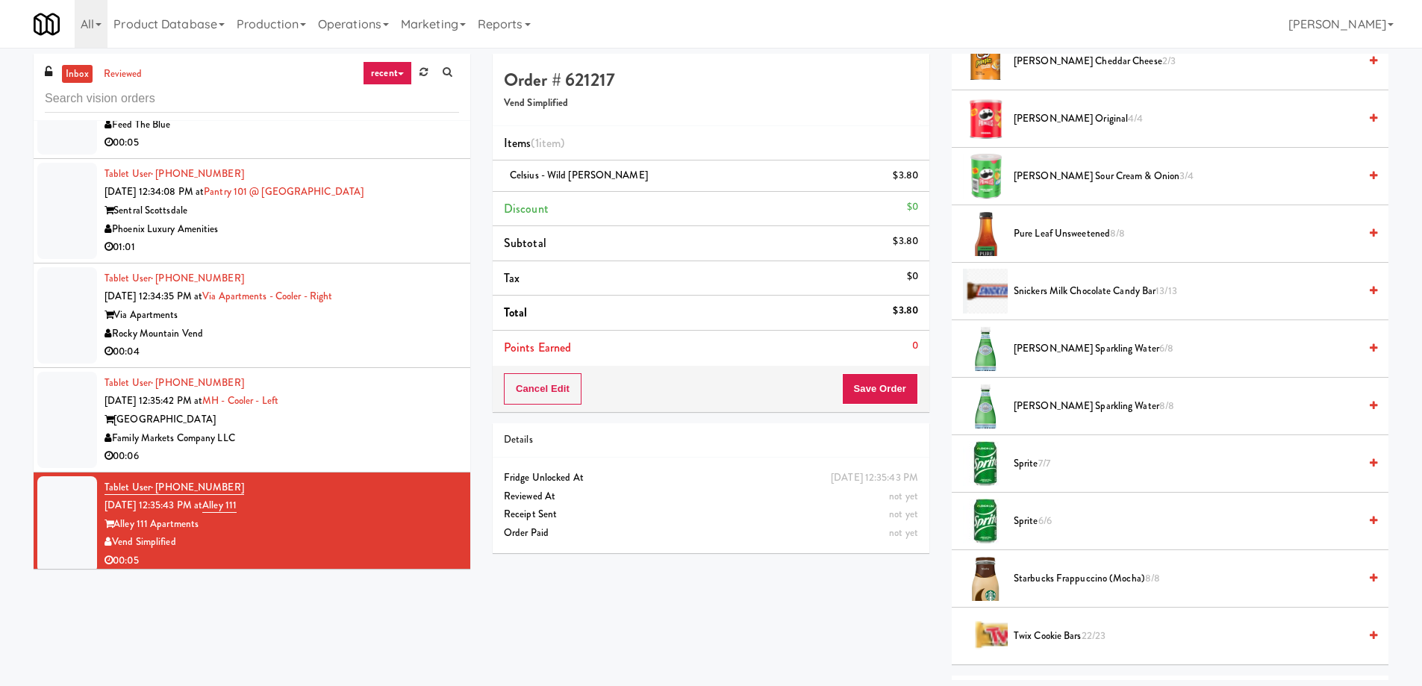
scroll to position [1875, 0]
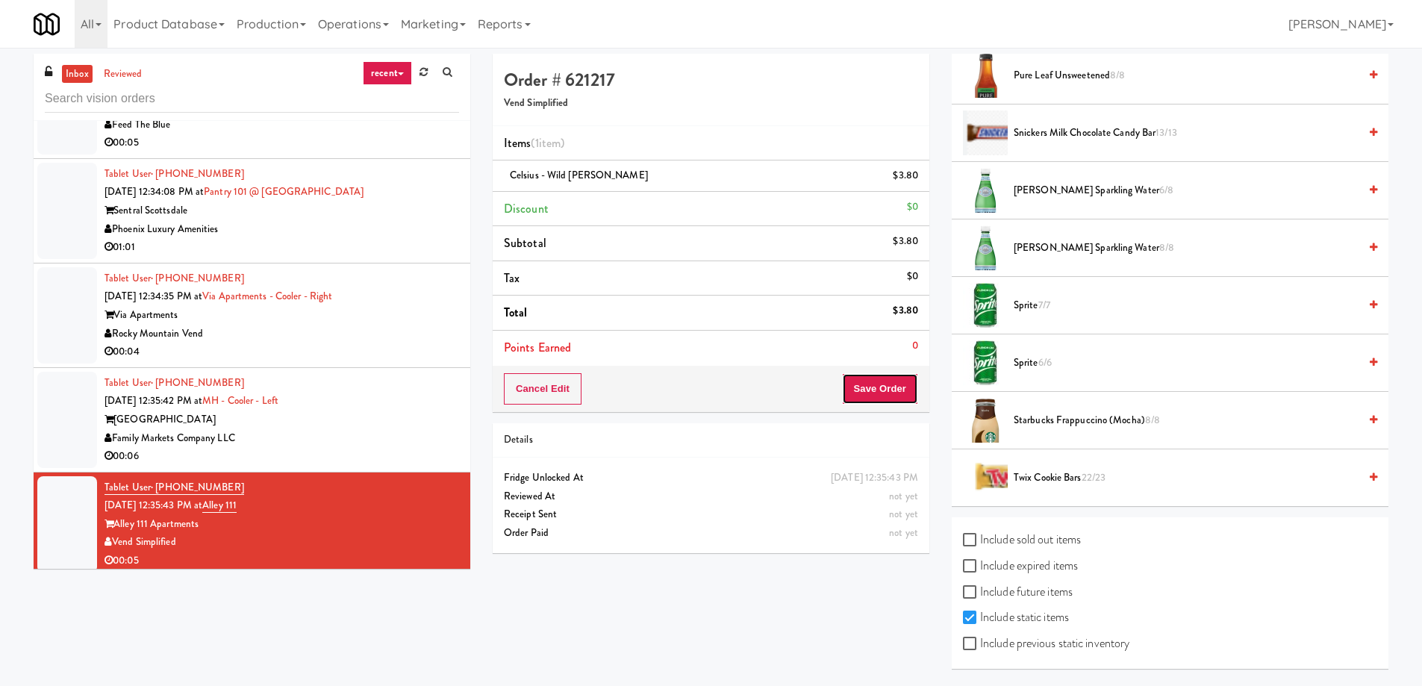
click at [905, 399] on button "Save Order" at bounding box center [880, 388] width 76 height 31
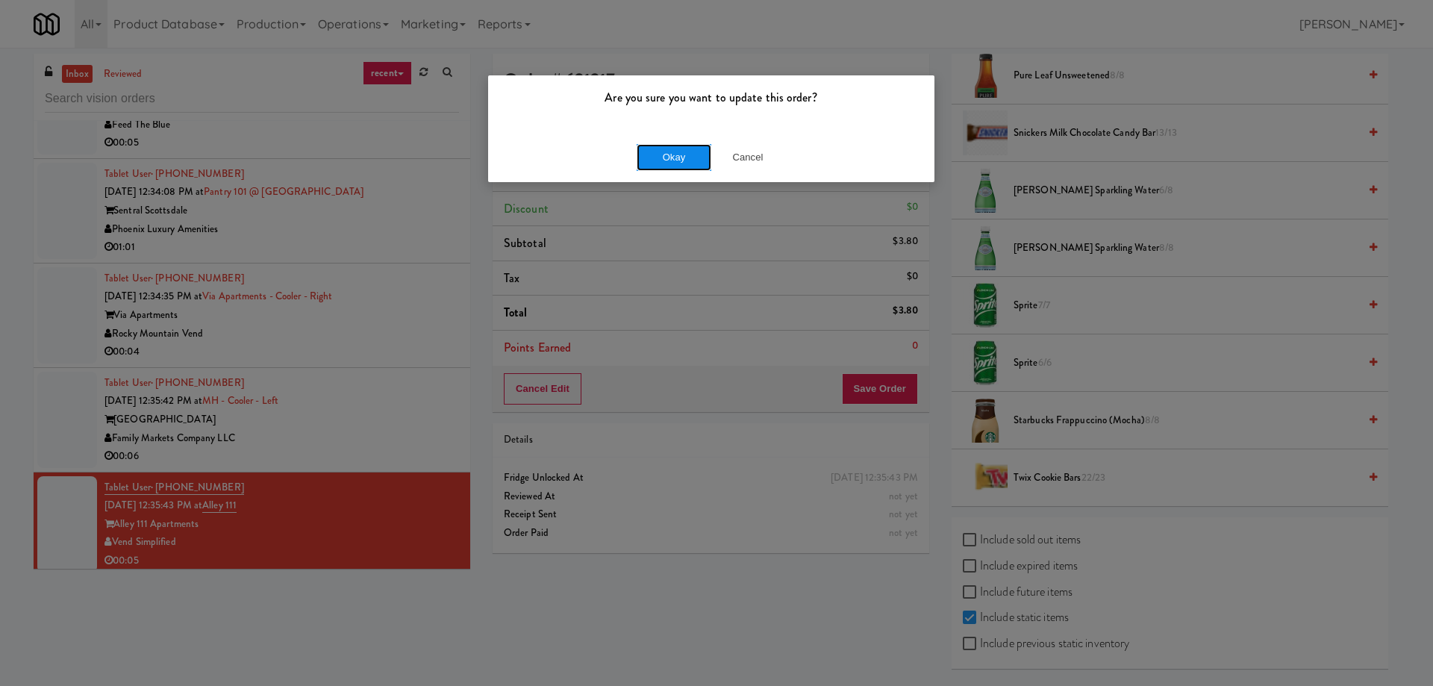
click at [654, 154] on button "Okay" at bounding box center [674, 157] width 75 height 27
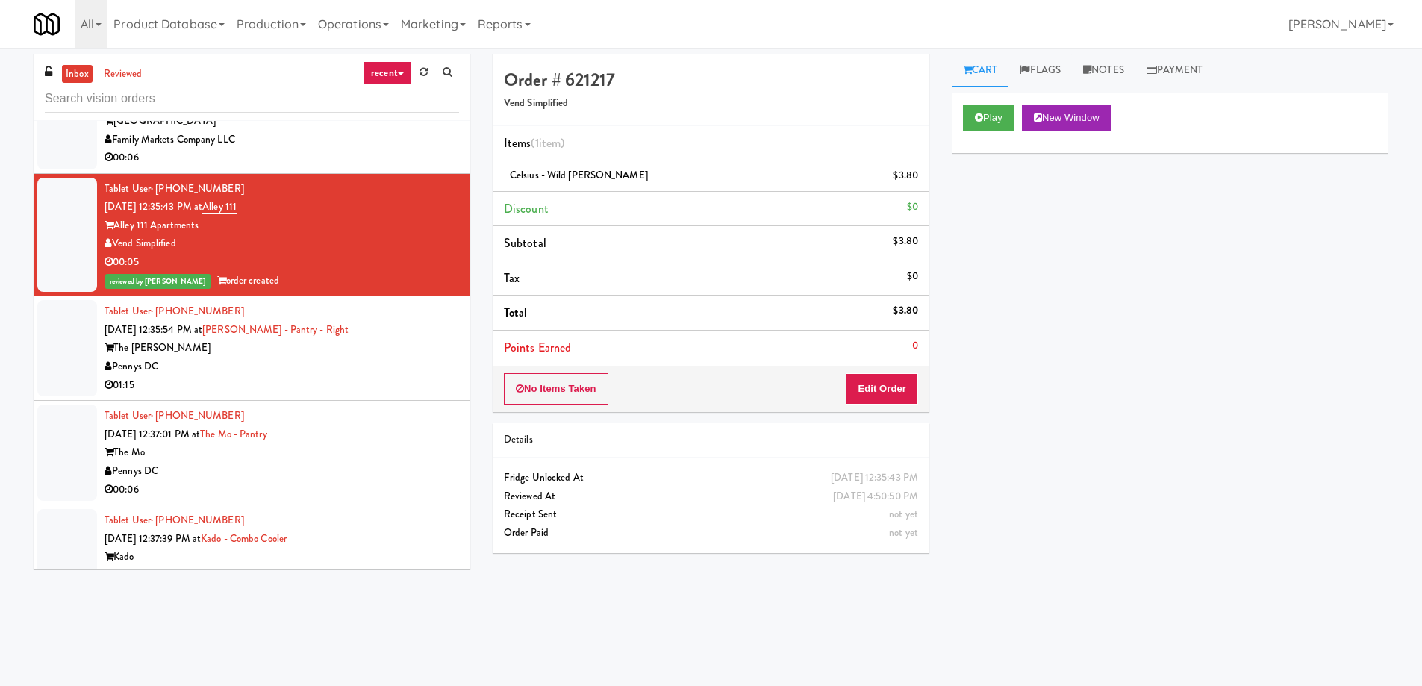
scroll to position [13043, 0]
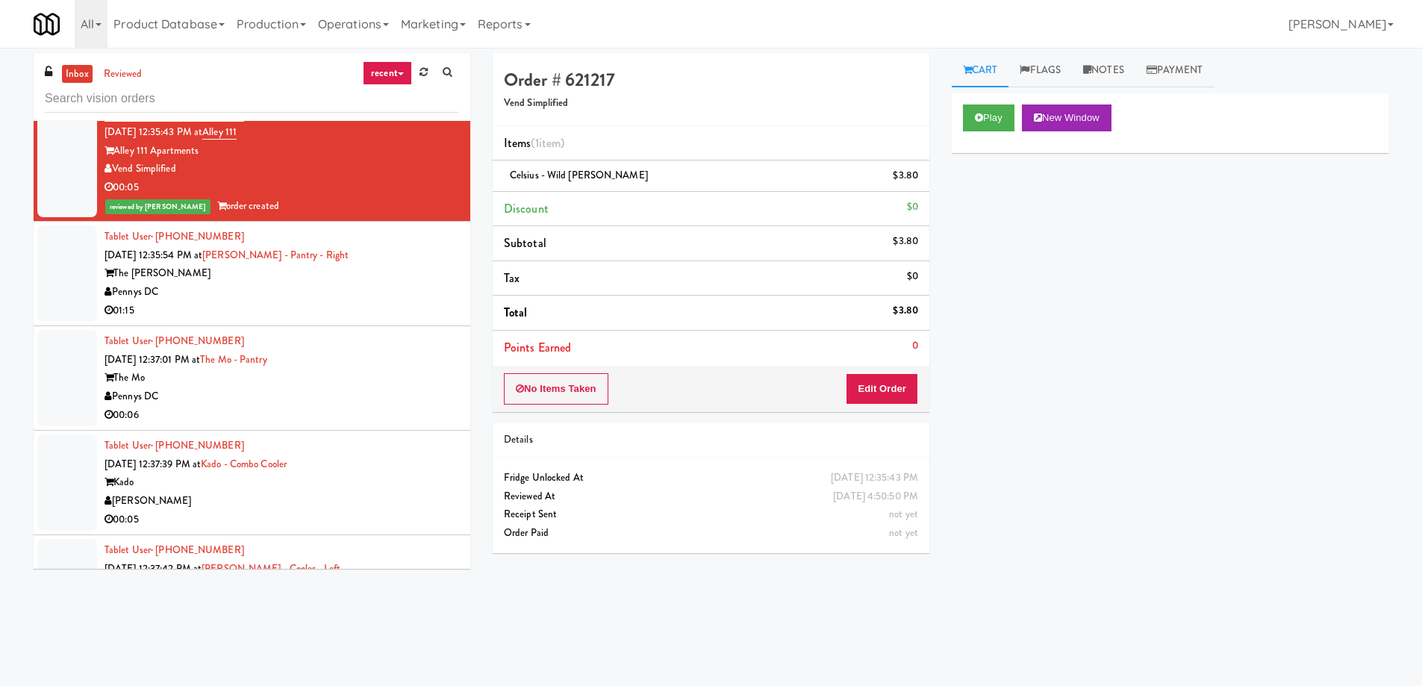
click at [366, 454] on div "Tablet User · (503) 830-5208 [DATE] 12:37:39 PM at Kado - Combo Cooler [PERSON_…" at bounding box center [281, 483] width 354 height 92
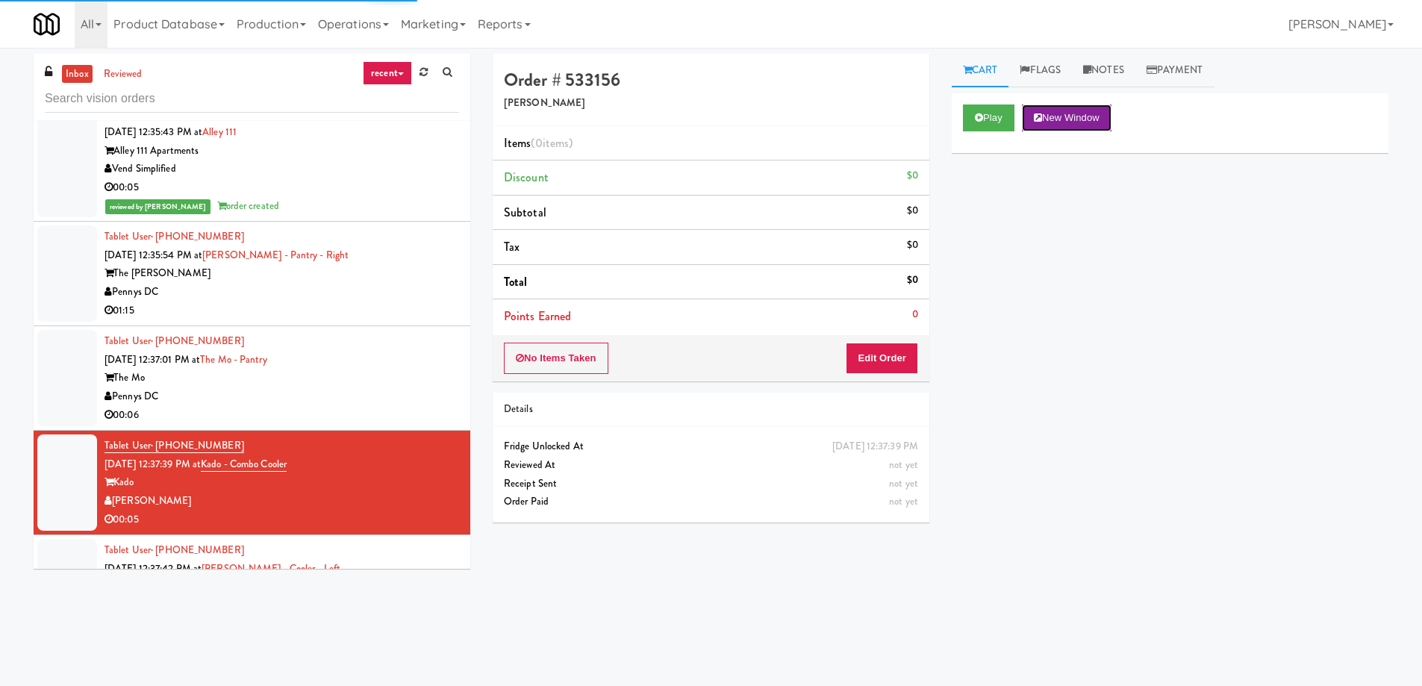
click at [1079, 131] on button "New Window" at bounding box center [1067, 117] width 90 height 27
click at [902, 369] on button "Edit Order" at bounding box center [882, 358] width 72 height 31
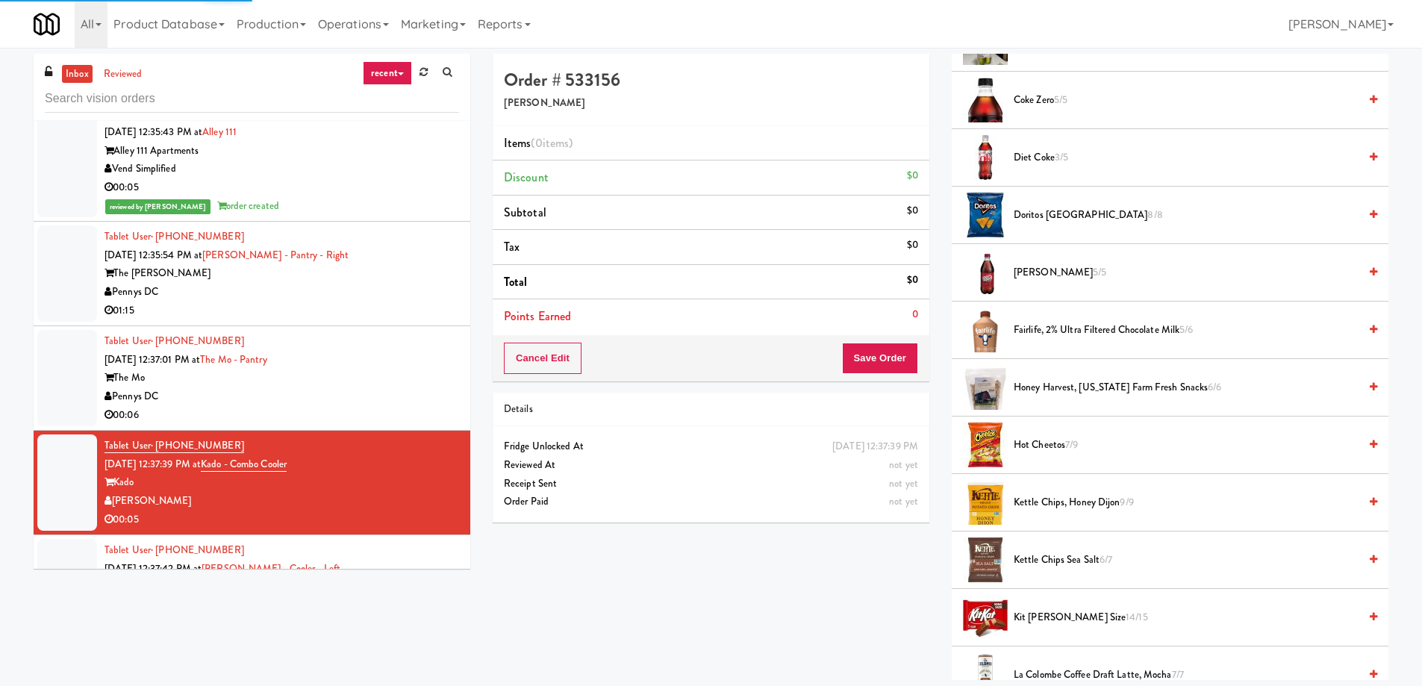
scroll to position [373, 0]
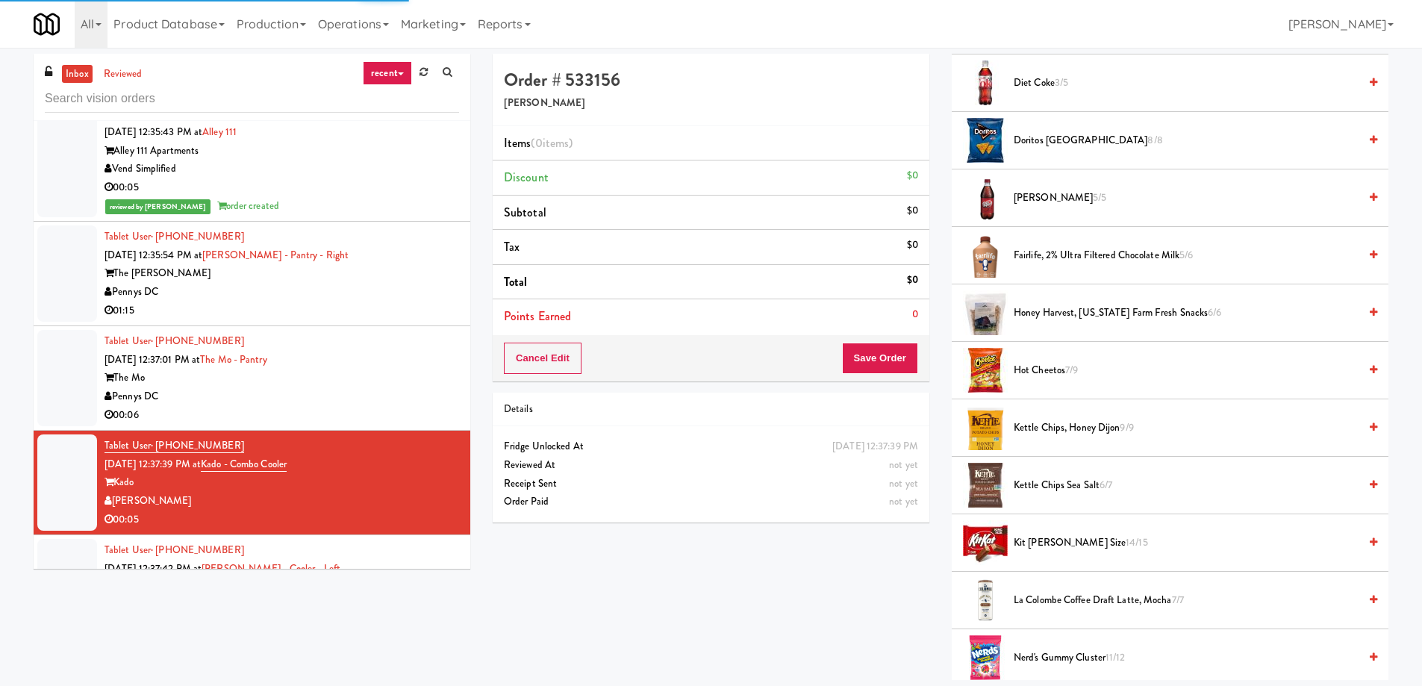
click at [1050, 549] on span "Kit [PERSON_NAME] Size 14/15" at bounding box center [1185, 543] width 345 height 19
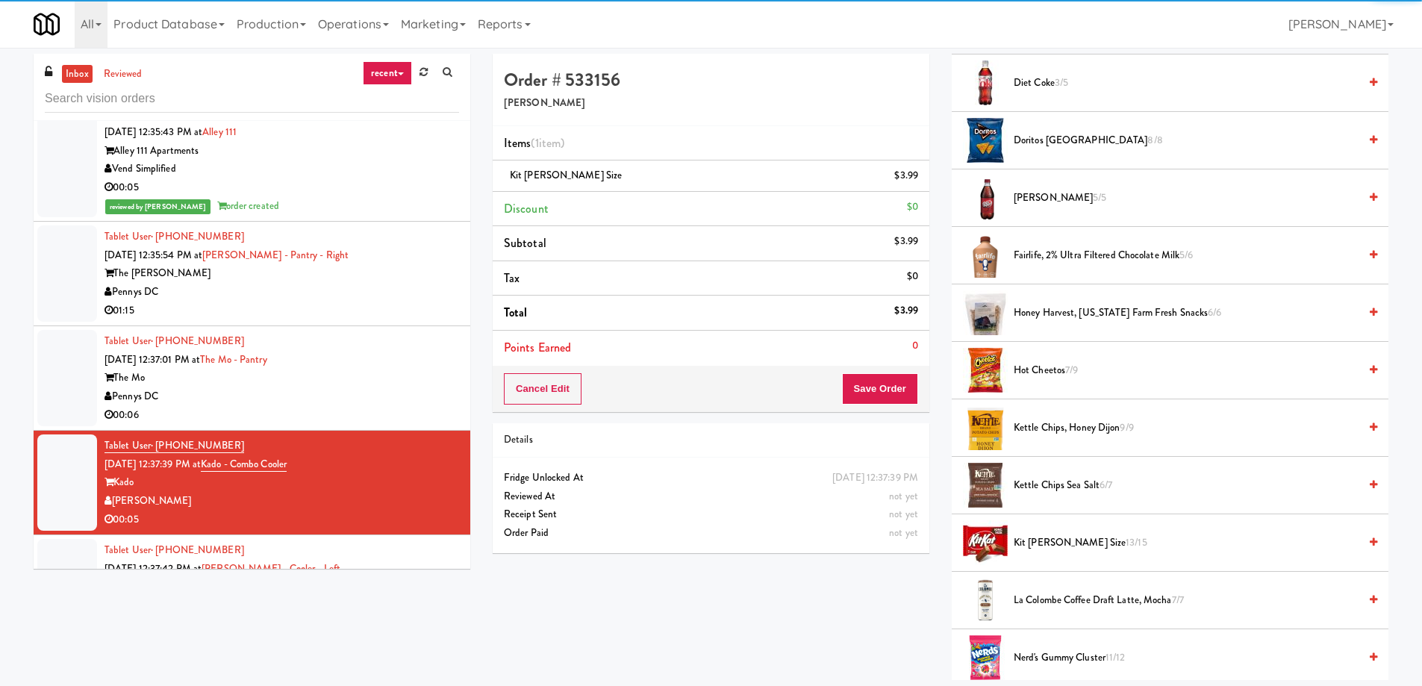
click at [809, 427] on div "Details" at bounding box center [711, 440] width 437 height 34
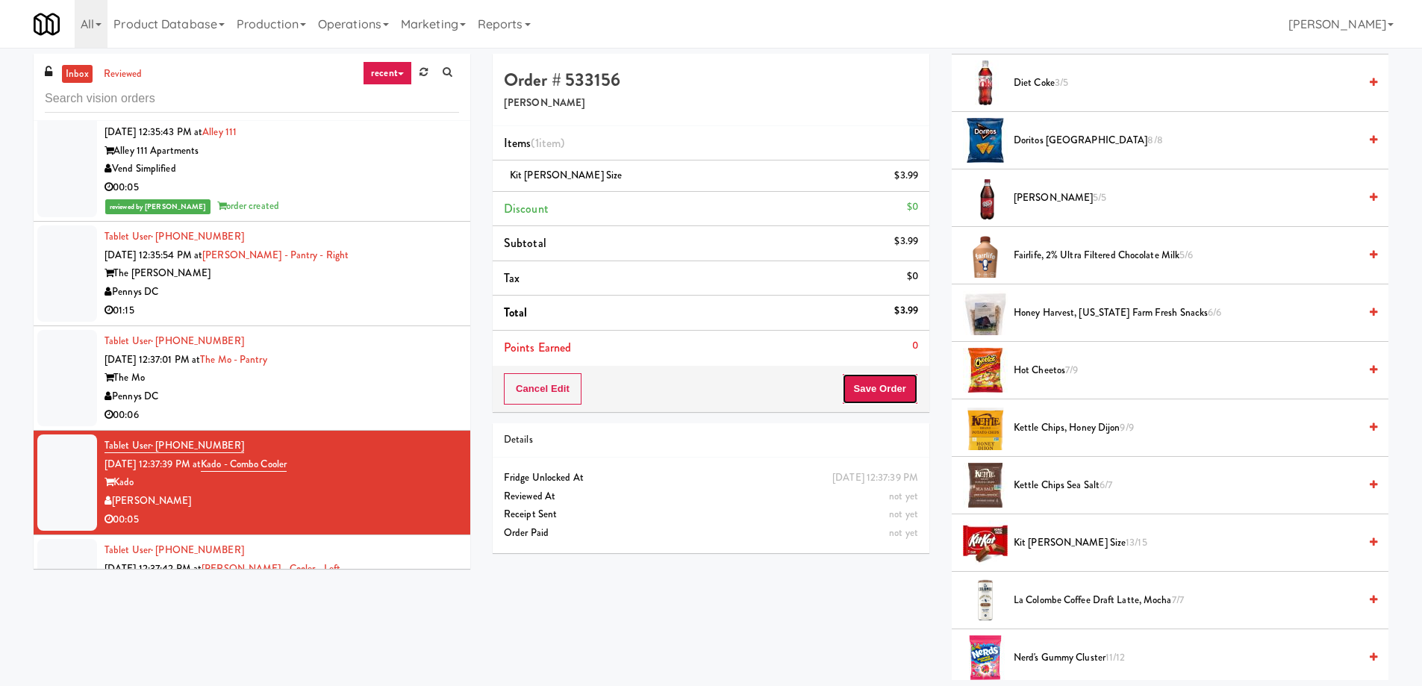
click at [877, 400] on button "Save Order" at bounding box center [880, 388] width 76 height 31
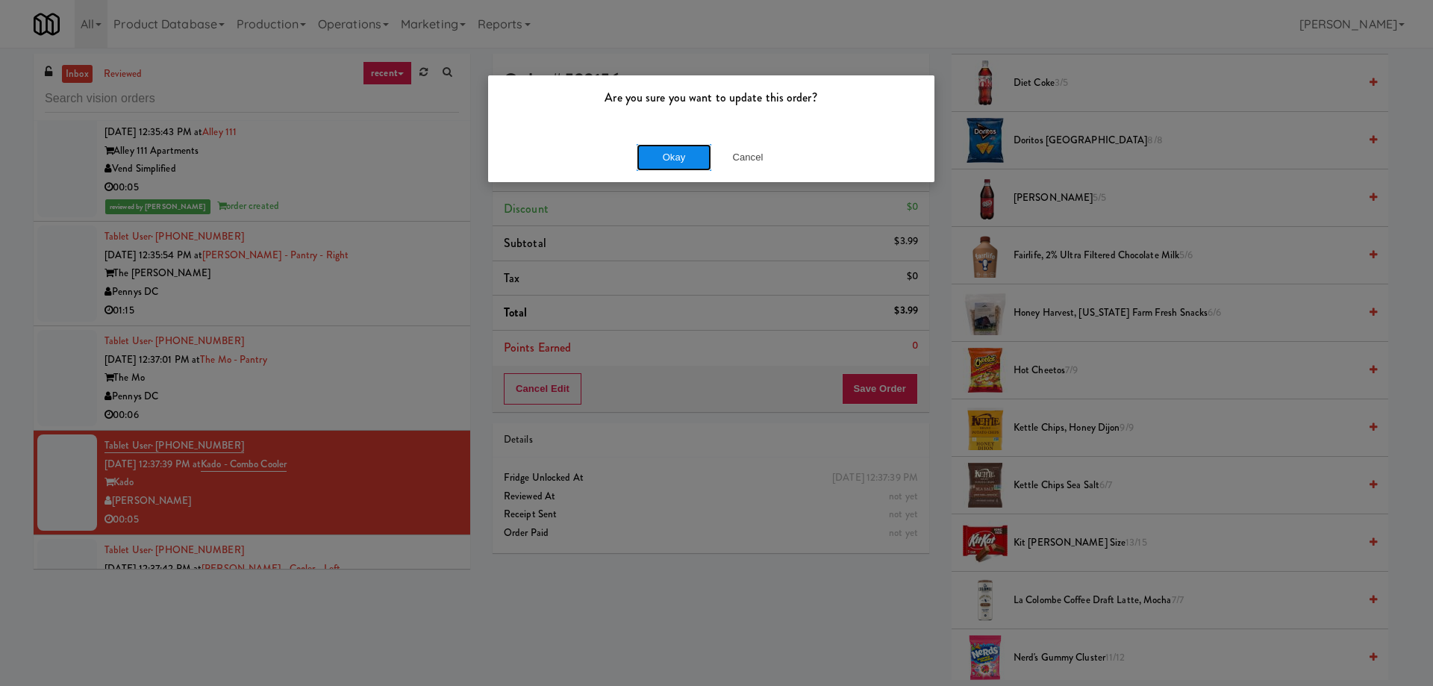
click at [669, 156] on button "Okay" at bounding box center [674, 157] width 75 height 27
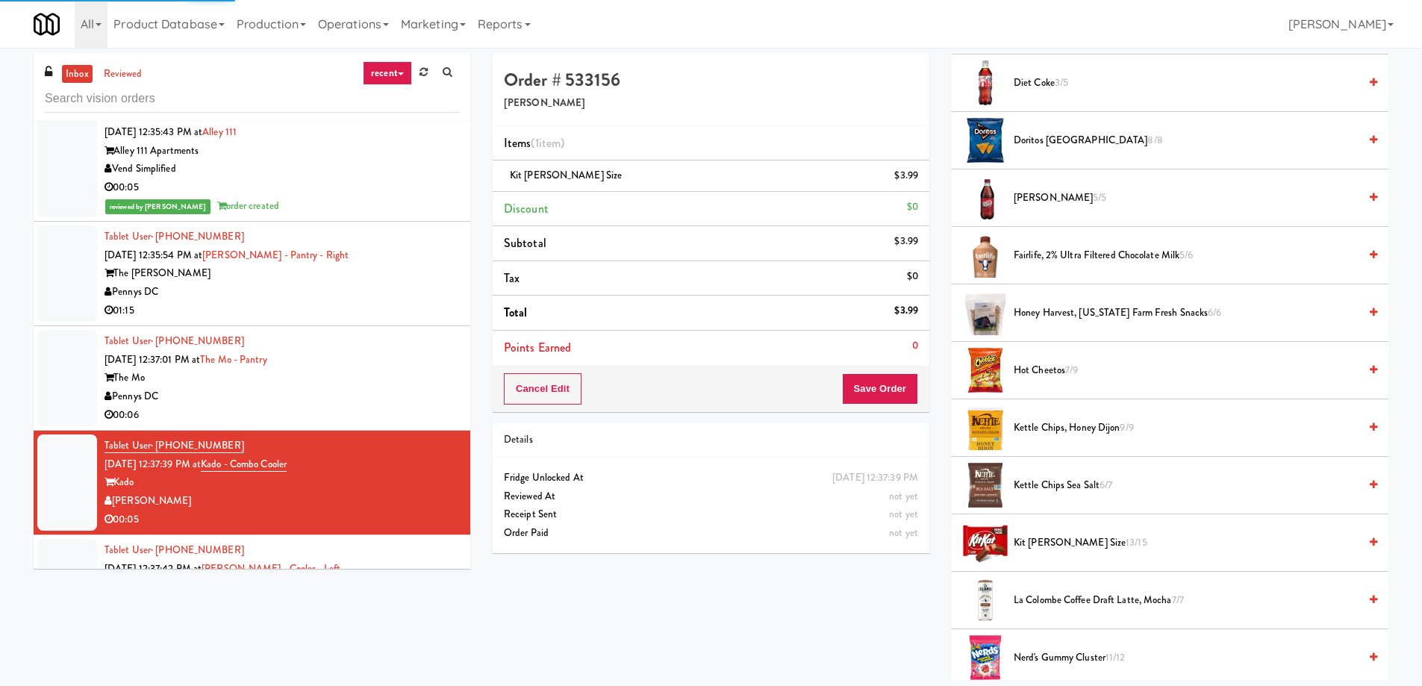
scroll to position [13118, 0]
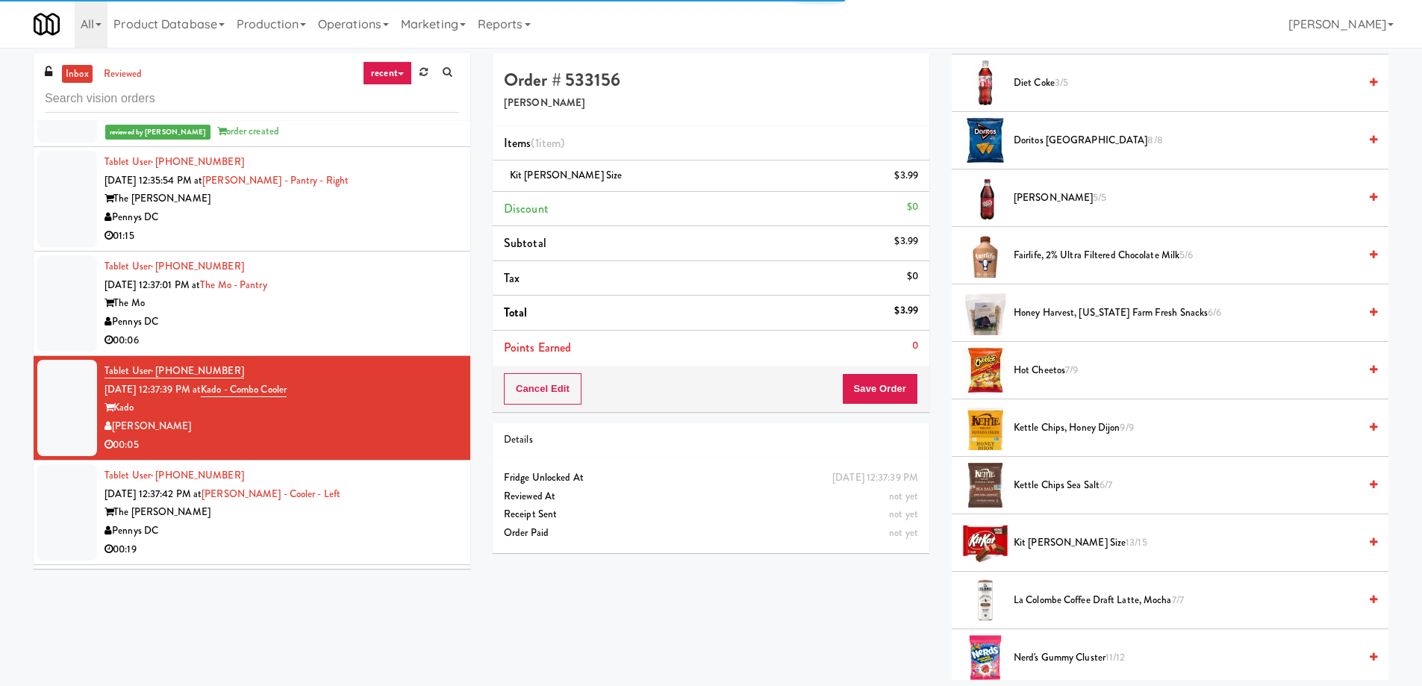
click at [508, 623] on div "Order # 533156 Davey Vending Items (1 item ) Kit [PERSON_NAME] Size $3.99 Disco…" at bounding box center [940, 367] width 918 height 626
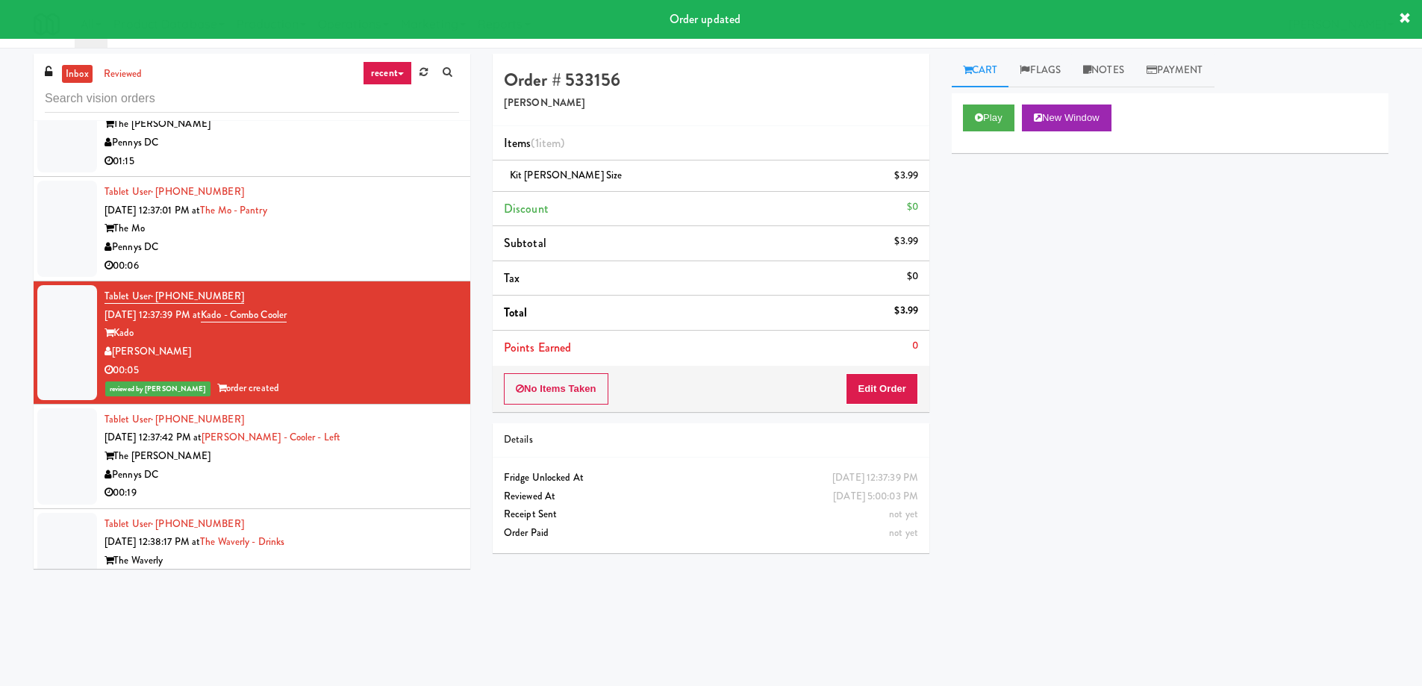
scroll to position [13267, 0]
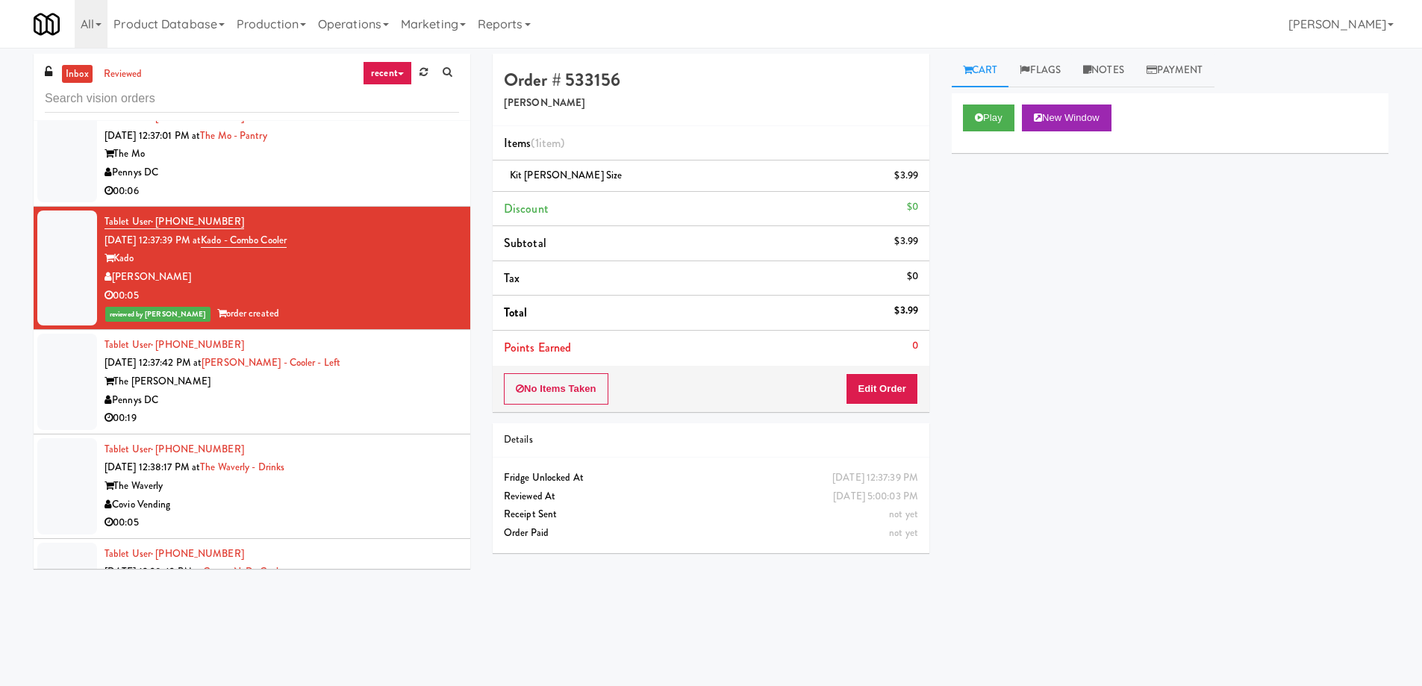
click at [337, 486] on div "The Waverly" at bounding box center [281, 486] width 354 height 19
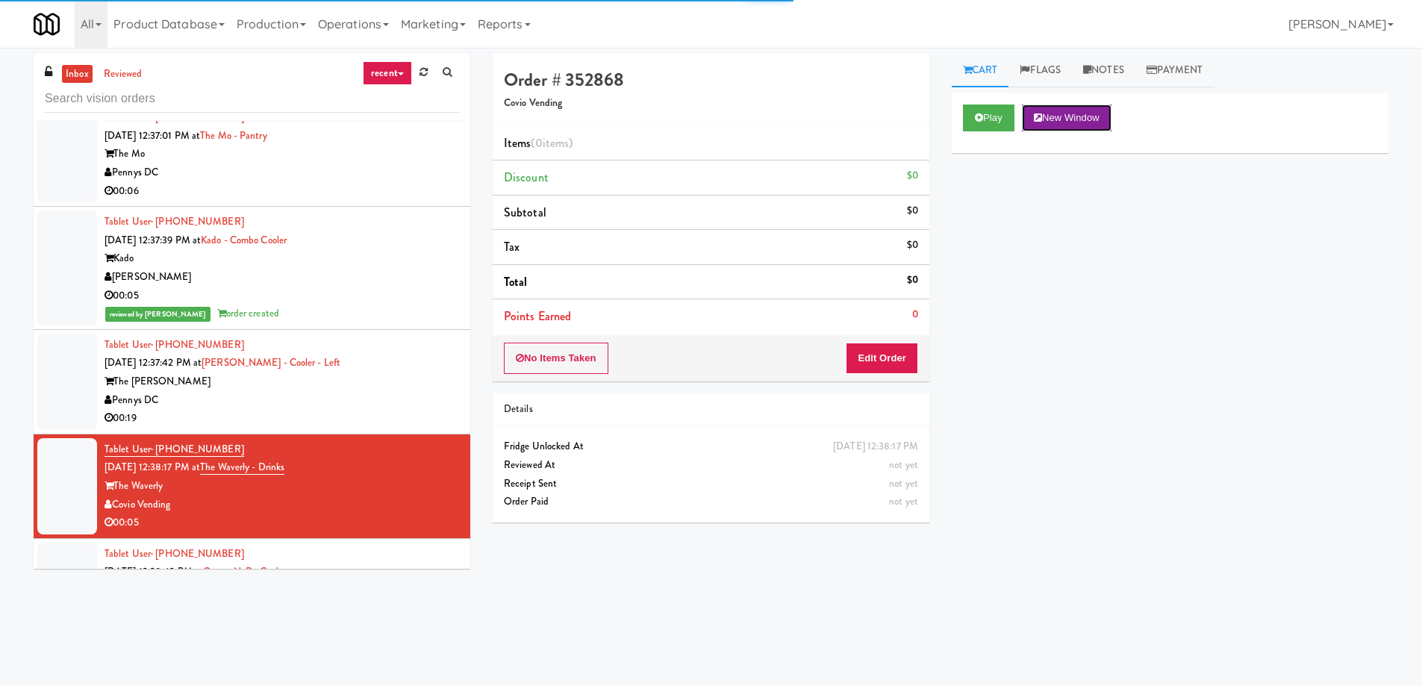
click at [1078, 118] on button "New Window" at bounding box center [1067, 117] width 90 height 27
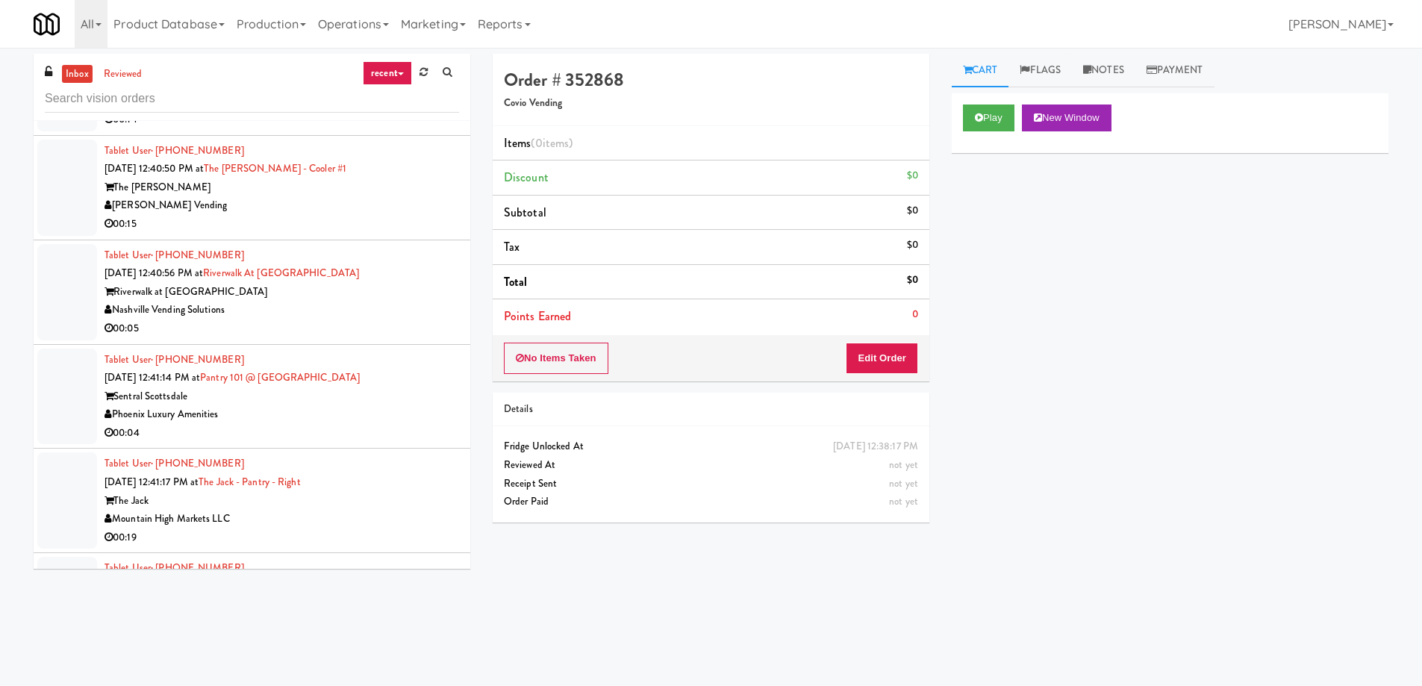
scroll to position [14237, 0]
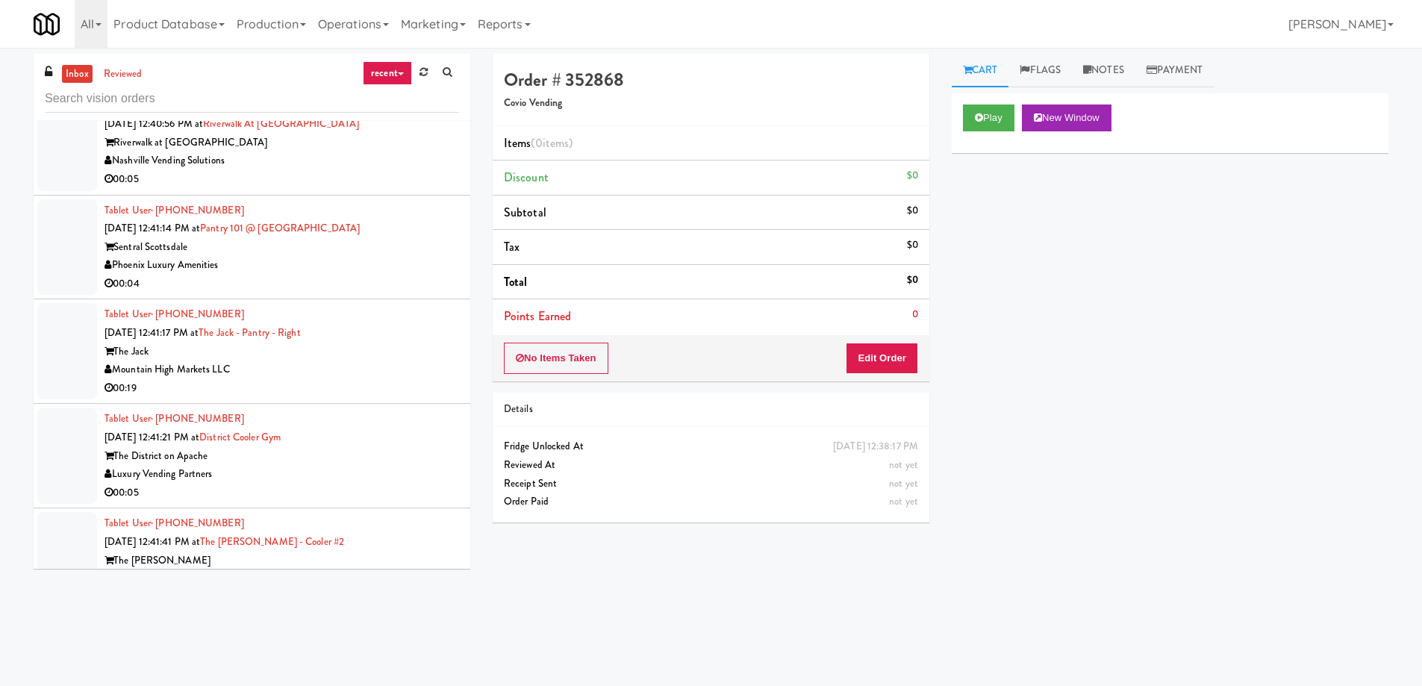
click at [291, 279] on div "00:04" at bounding box center [281, 284] width 354 height 19
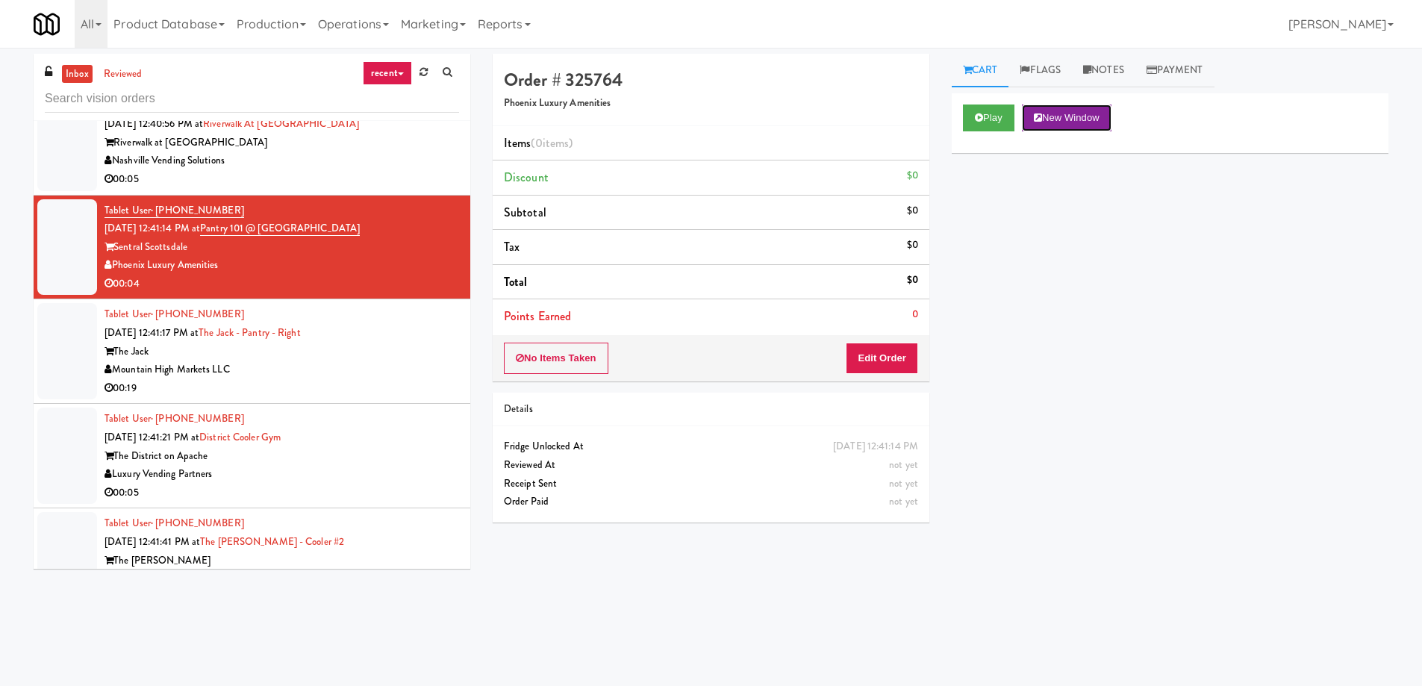
click at [1071, 125] on button "New Window" at bounding box center [1067, 117] width 90 height 27
click at [1007, 452] on div "Play New Window Primary Flag Clear Flag if unable to determine what was taken o…" at bounding box center [1170, 373] width 437 height 560
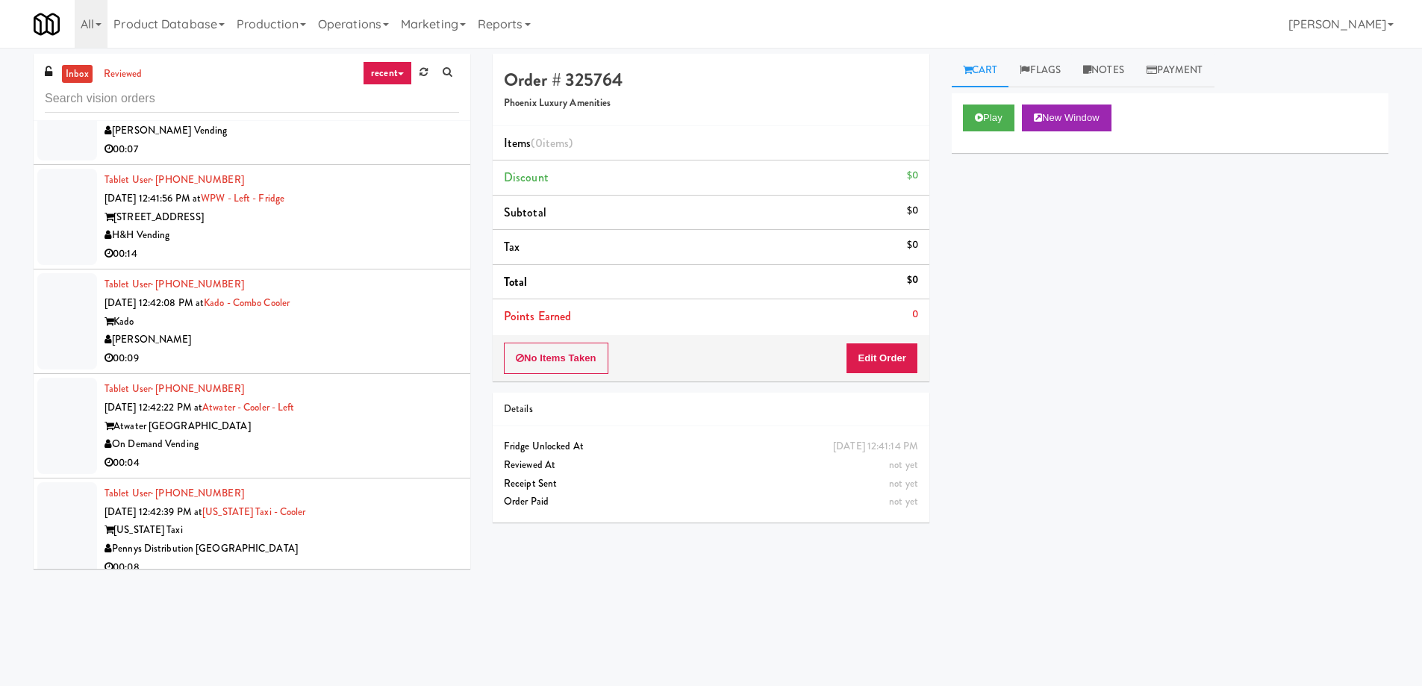
click at [274, 446] on div "On Demand Vending" at bounding box center [281, 444] width 354 height 19
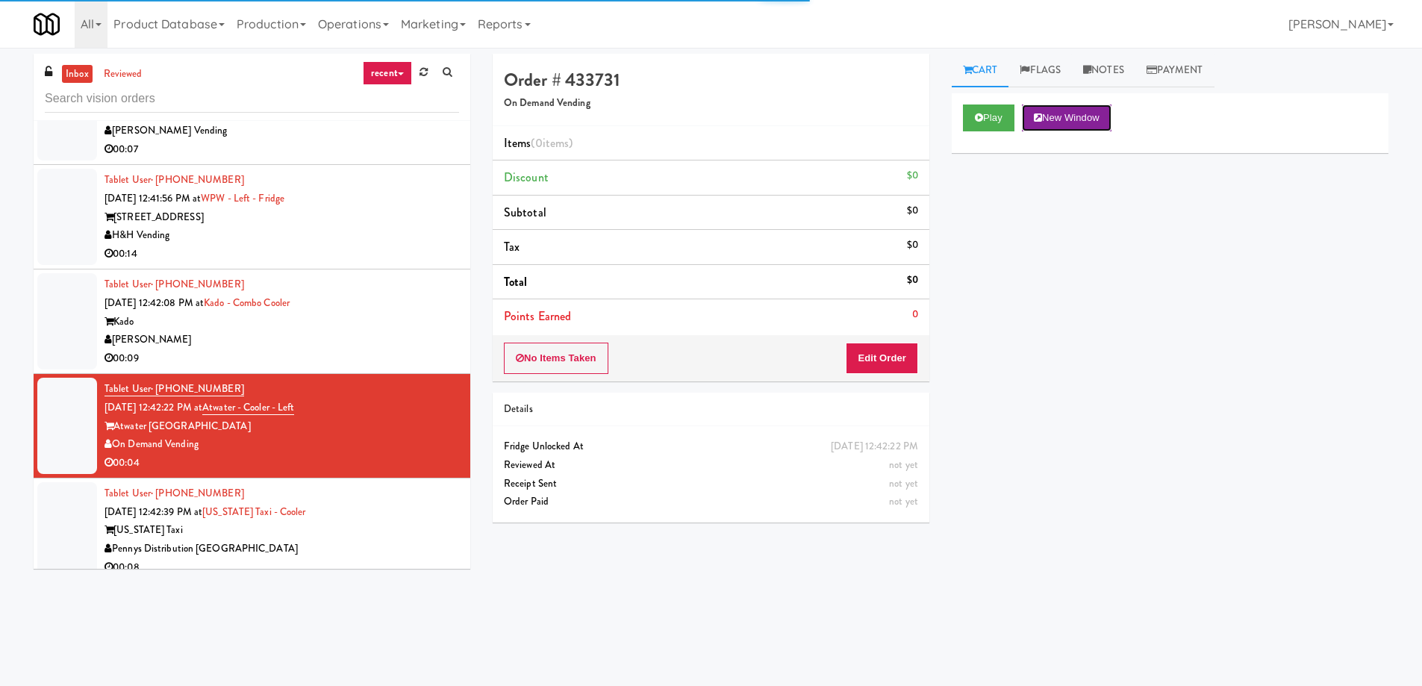
click at [1091, 122] on button "New Window" at bounding box center [1067, 117] width 90 height 27
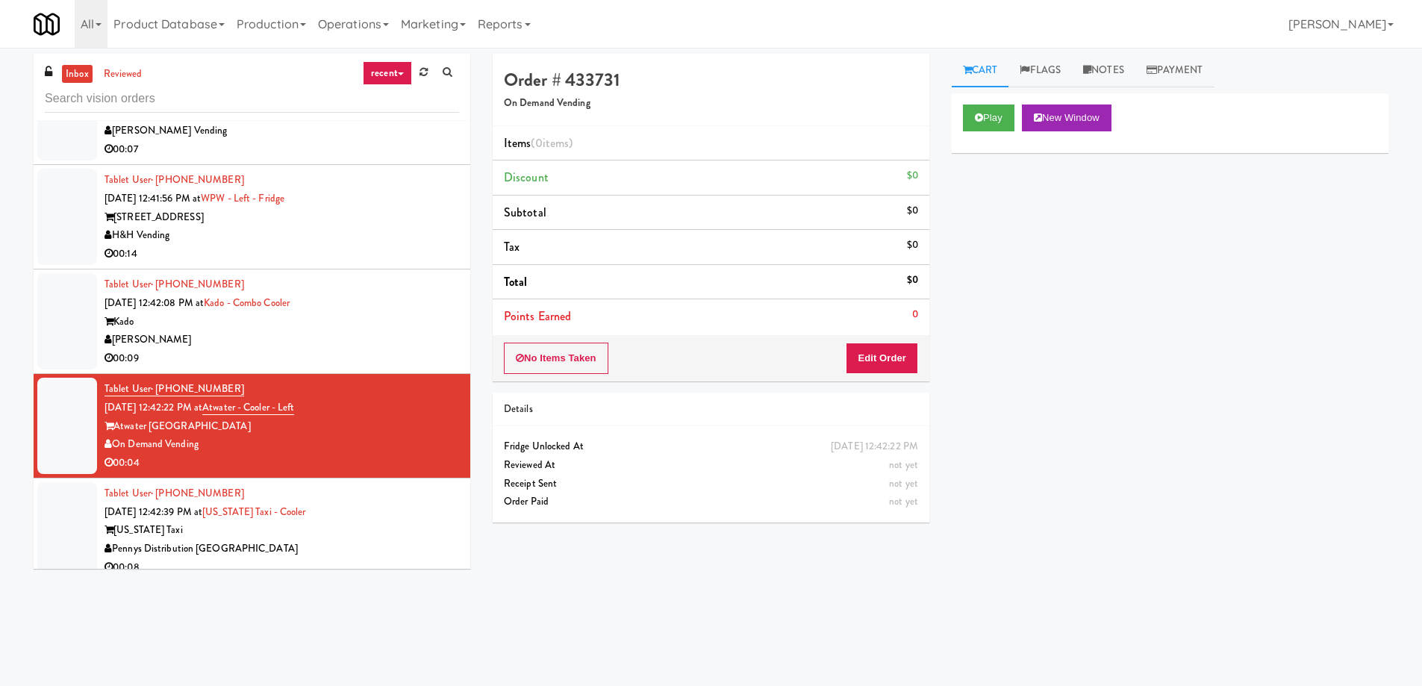
click at [1024, 272] on div "Play New Window Primary Flag Clear Flag if unable to determine what was taken o…" at bounding box center [1170, 373] width 437 height 560
click at [877, 358] on button "Edit Order" at bounding box center [882, 358] width 72 height 31
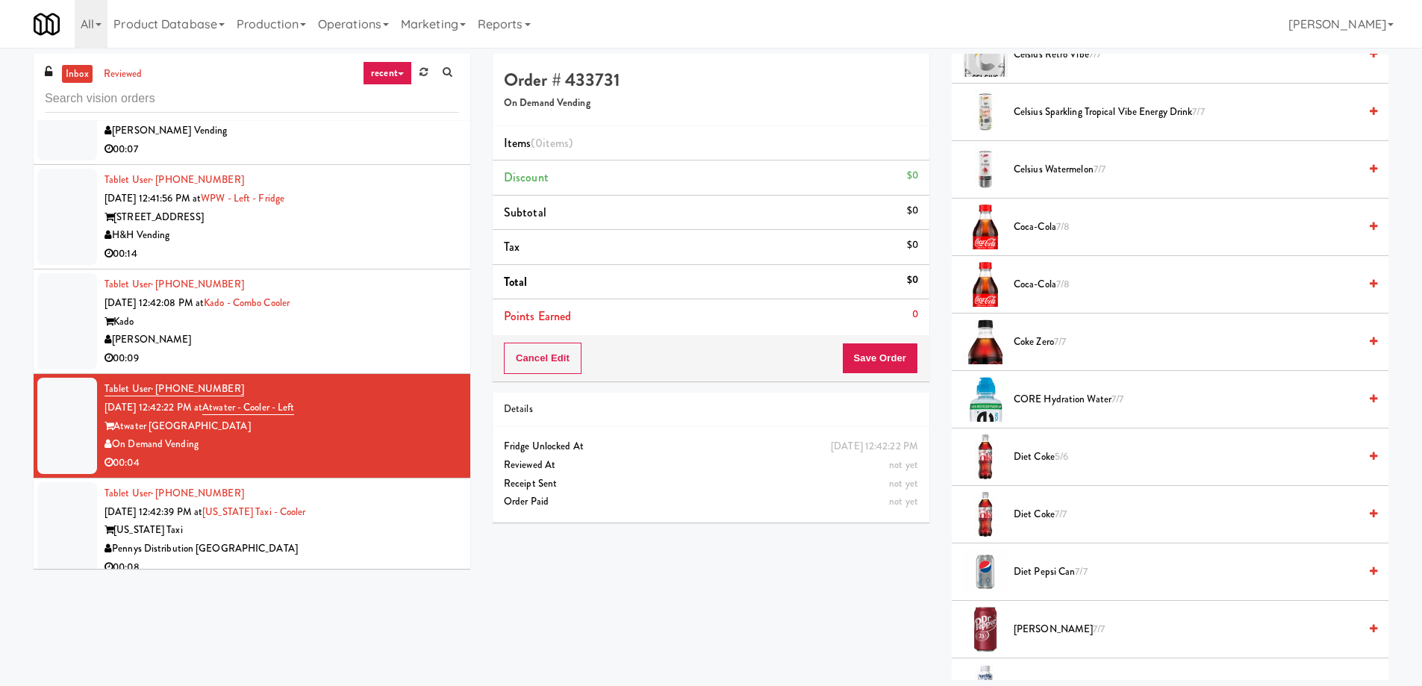
scroll to position [970, 0]
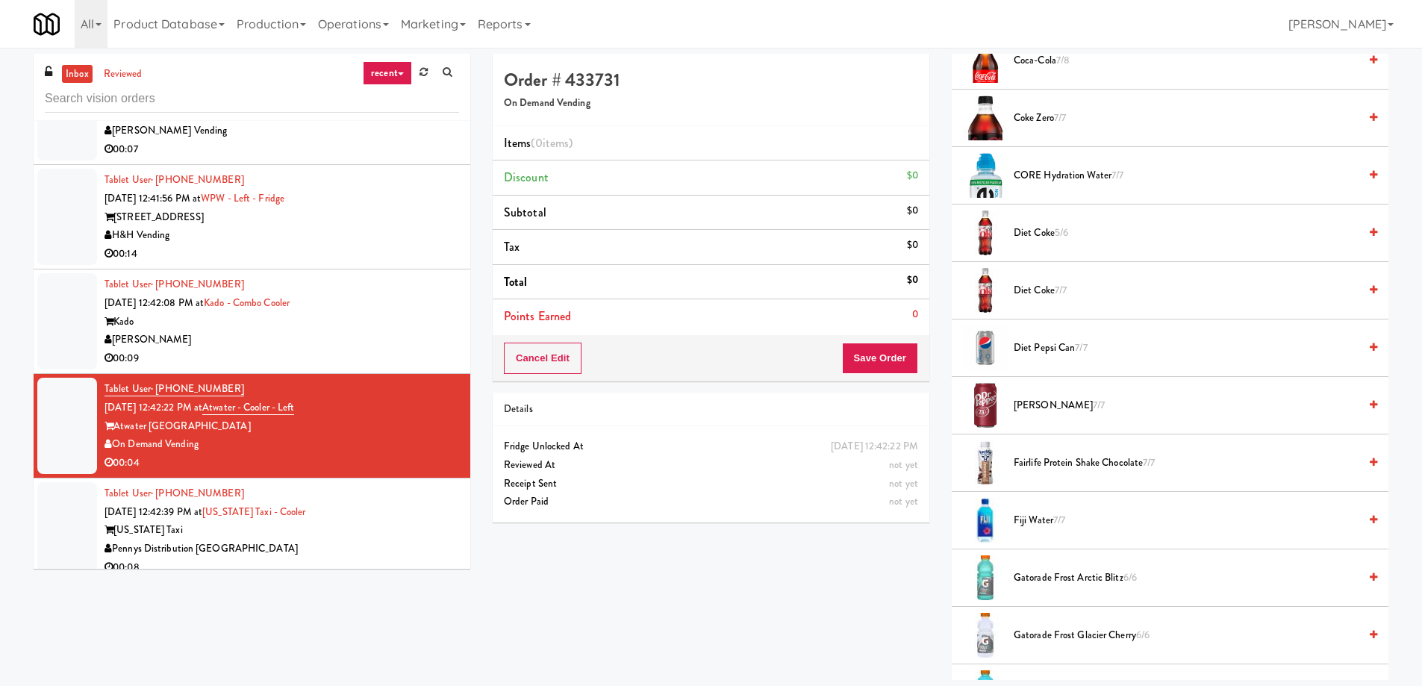
click at [1028, 460] on span "Fairlife Protein Shake Chocolate 7/7" at bounding box center [1185, 463] width 345 height 19
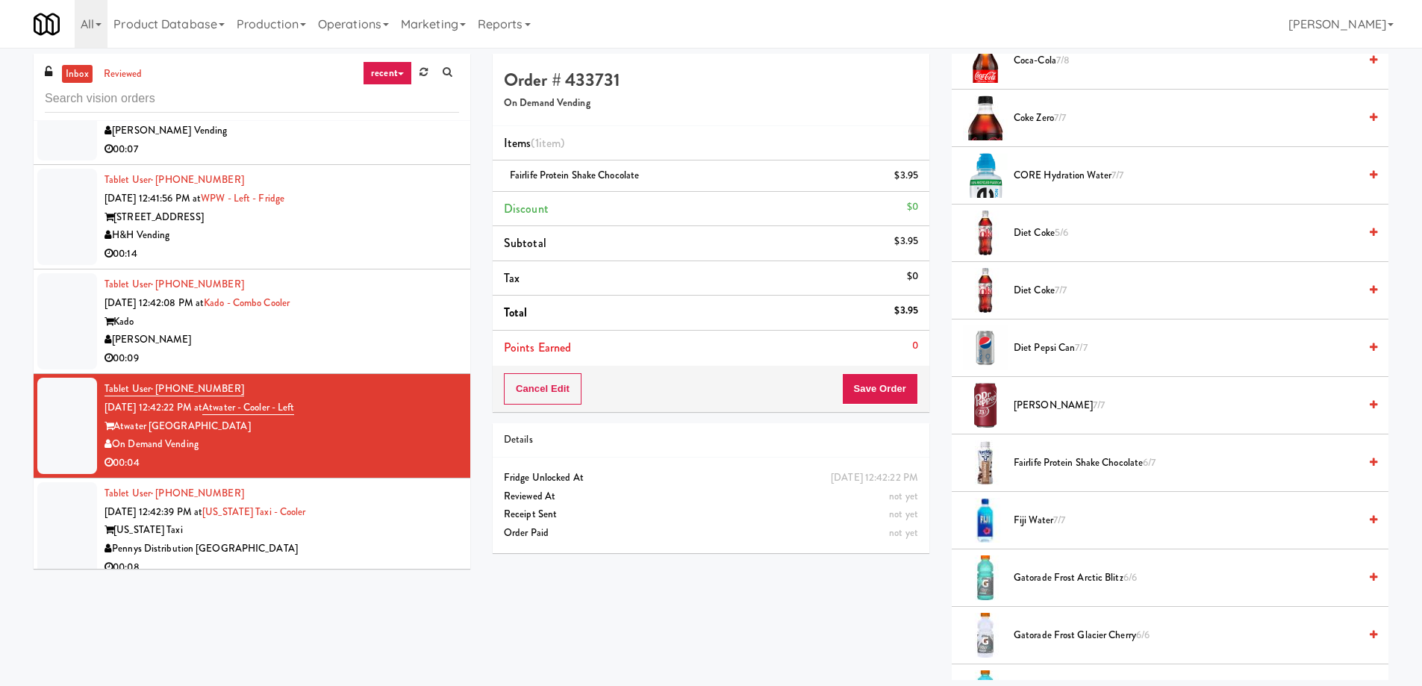
click at [1, 343] on div "inbox reviewed recent all unclear take inventory issue suspicious failed recent…" at bounding box center [711, 367] width 1422 height 626
click at [859, 378] on button "Save Order" at bounding box center [880, 388] width 76 height 31
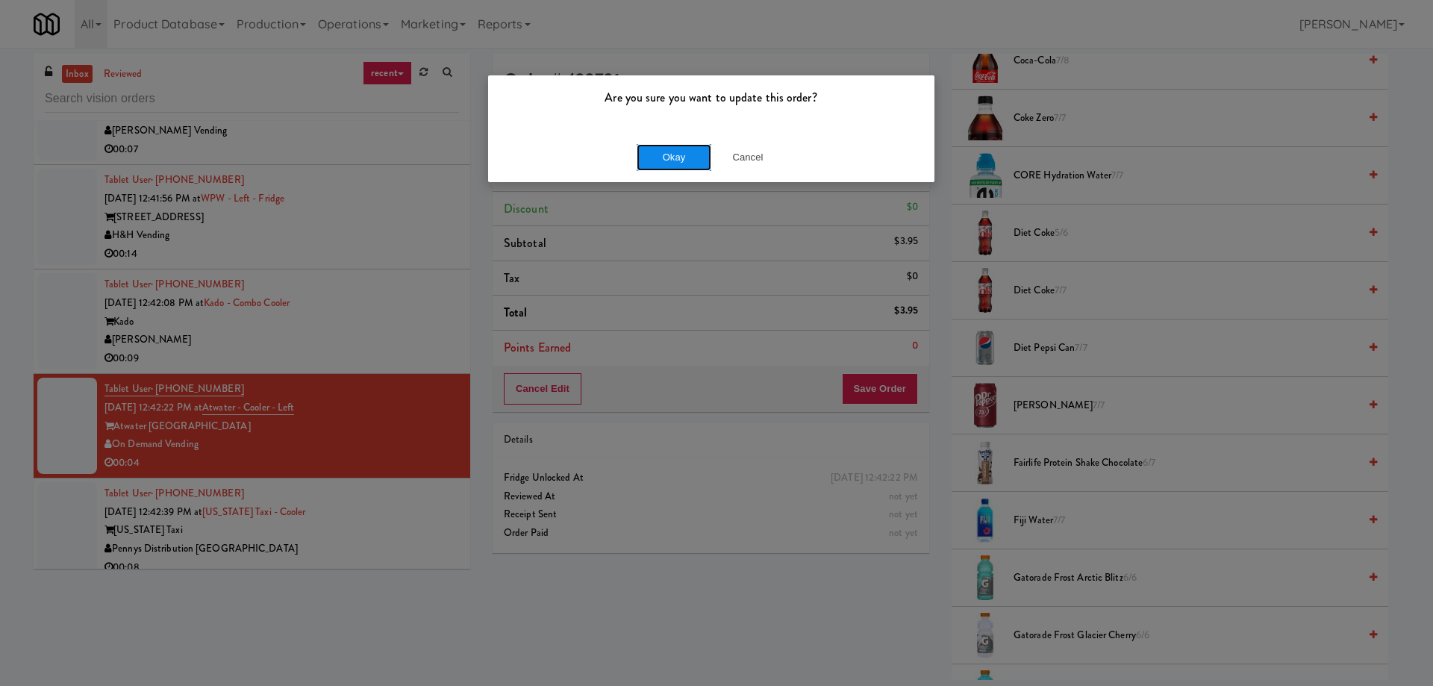
click at [646, 151] on button "Okay" at bounding box center [674, 157] width 75 height 27
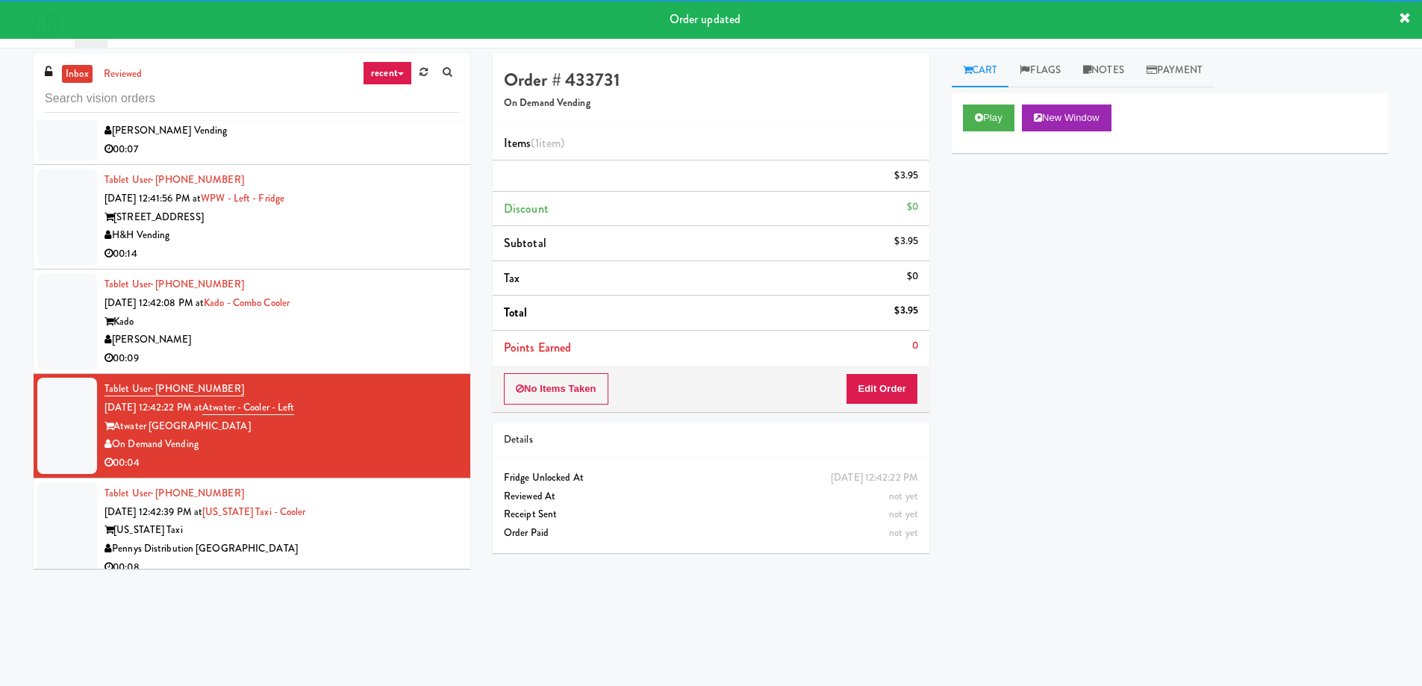
scroll to position [14909, 0]
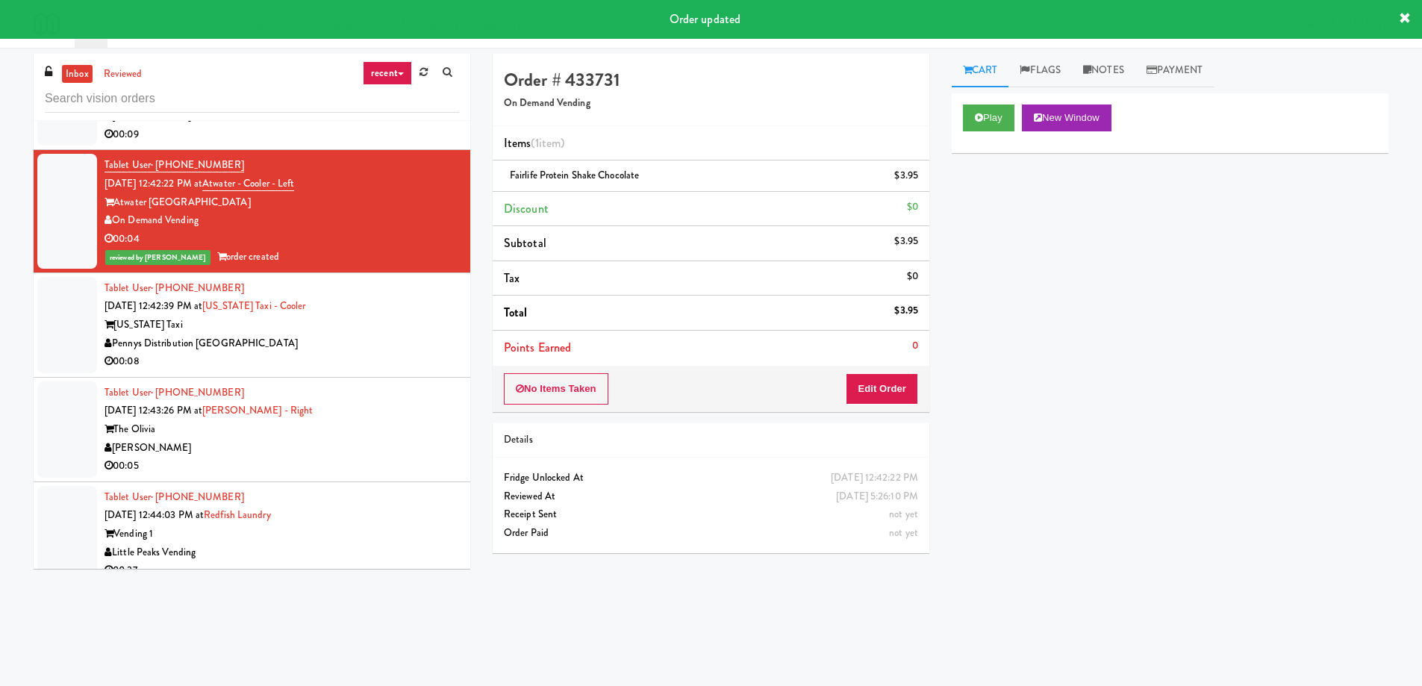
click at [390, 421] on div "The Olivia" at bounding box center [281, 429] width 354 height 19
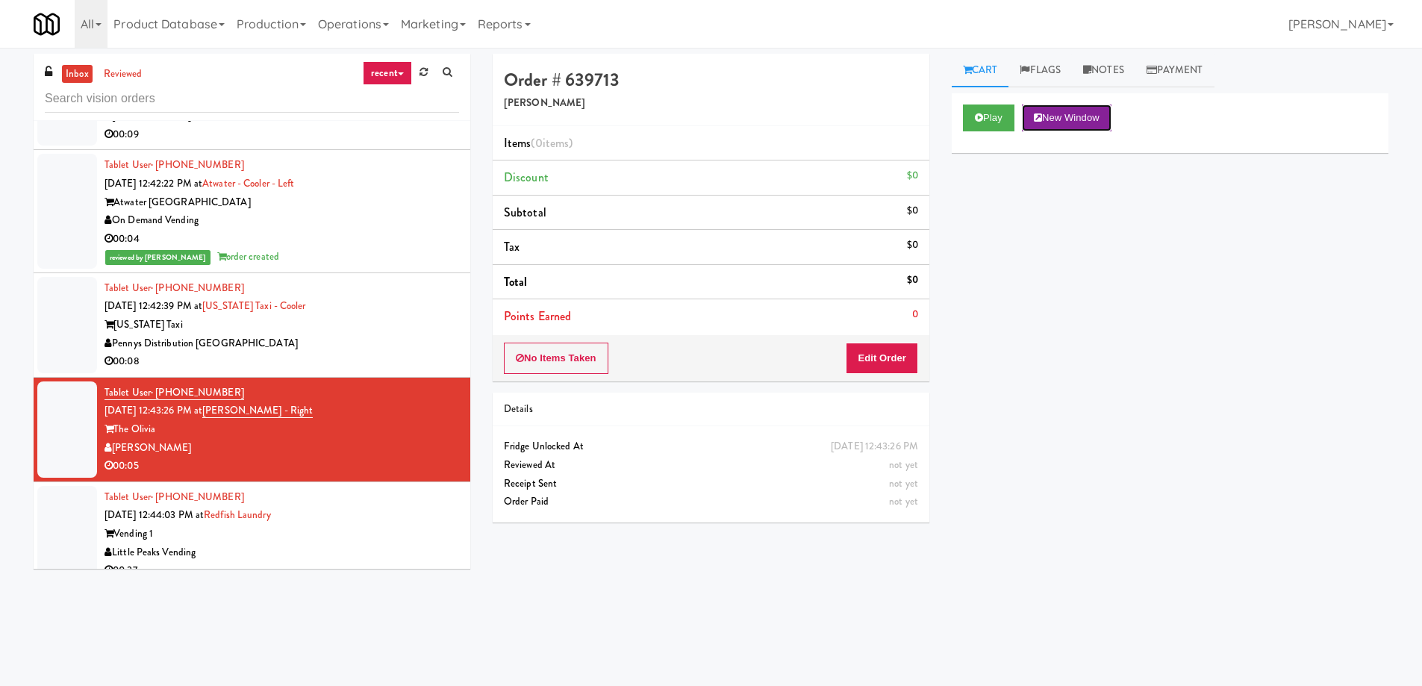
click at [1072, 125] on button "New Window" at bounding box center [1067, 117] width 90 height 27
click at [1234, 231] on div "Play New Window Primary Flag Clear Flag if unable to determine what was taken o…" at bounding box center [1170, 373] width 437 height 560
click at [1067, 281] on div "Play New Window Primary Flag Clear Flag if unable to determine what was taken o…" at bounding box center [1170, 373] width 437 height 560
click at [1066, 296] on div "Play New Window Primary Flag Clear Flag if unable to determine what was taken o…" at bounding box center [1170, 373] width 437 height 560
click at [121, 70] on link "reviewed" at bounding box center [123, 74] width 46 height 19
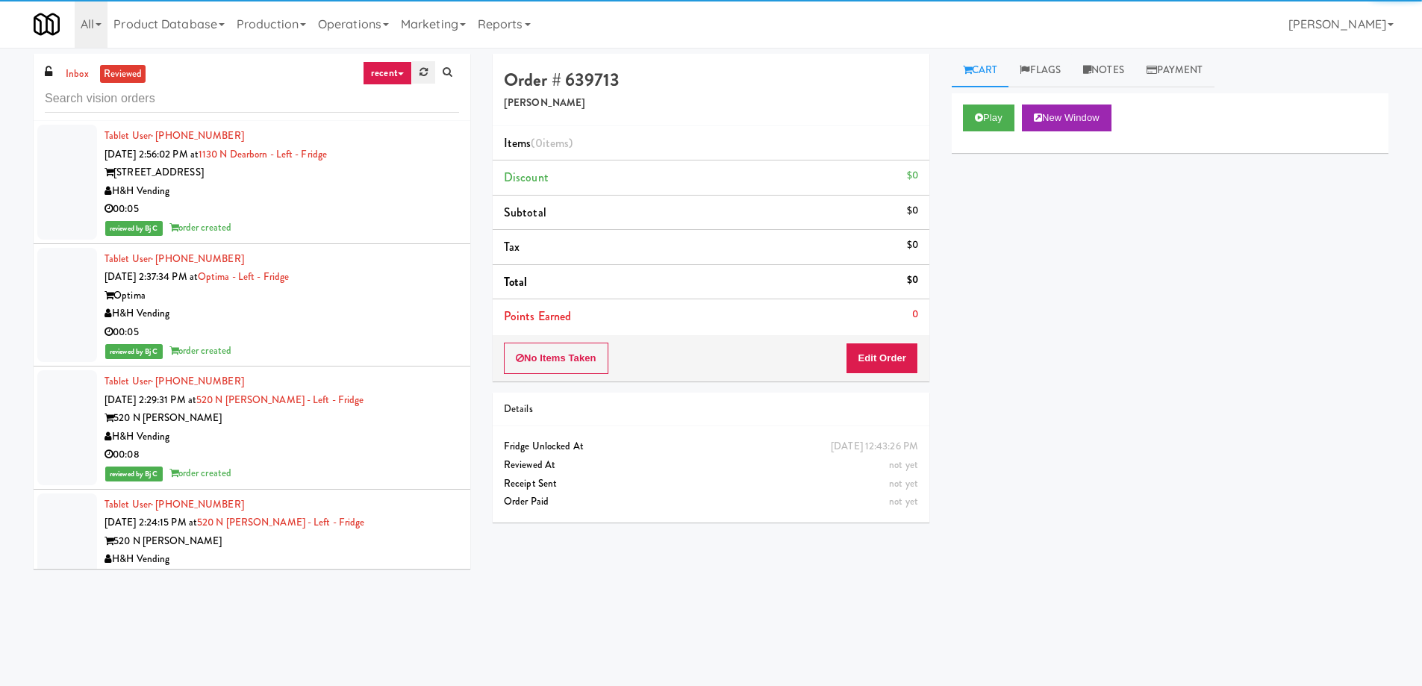
click at [428, 69] on link at bounding box center [423, 72] width 23 height 22
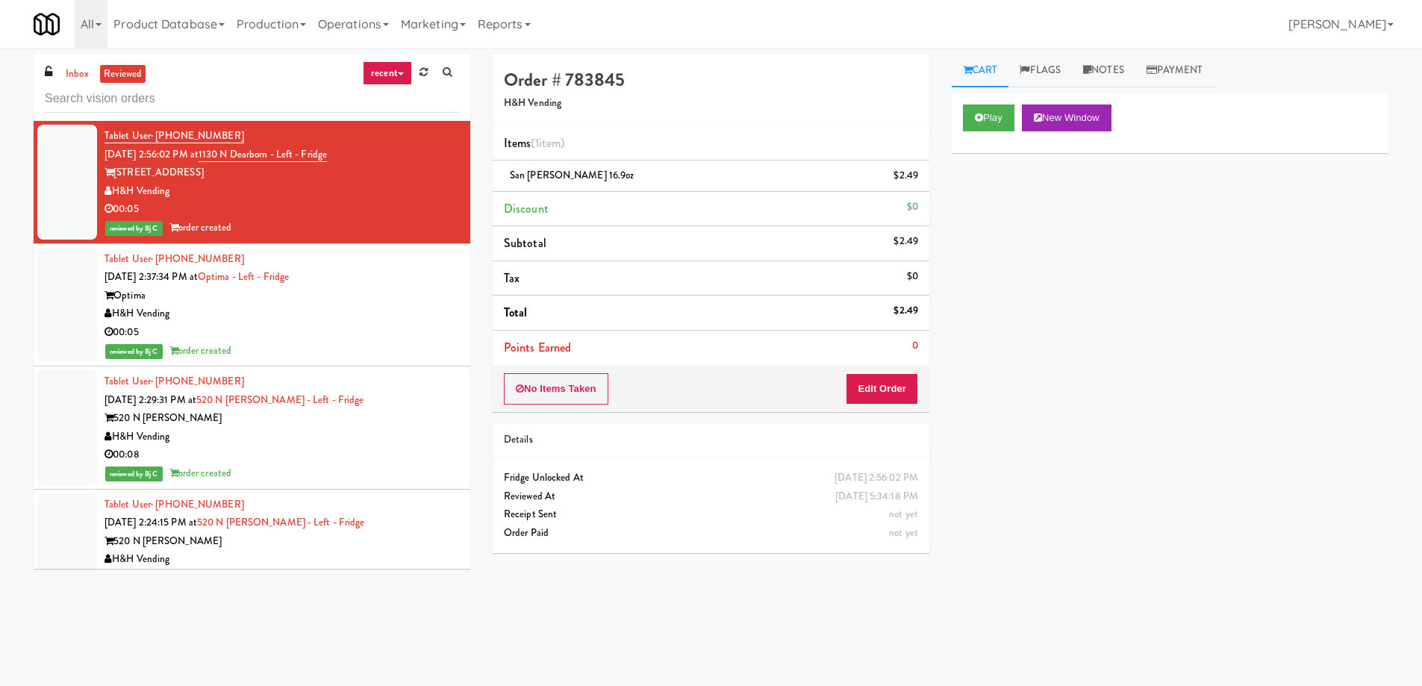
click at [0, 322] on div "inbox reviewed recent all unclear take inventory issue suspicious failed recent…" at bounding box center [711, 353] width 1422 height 599
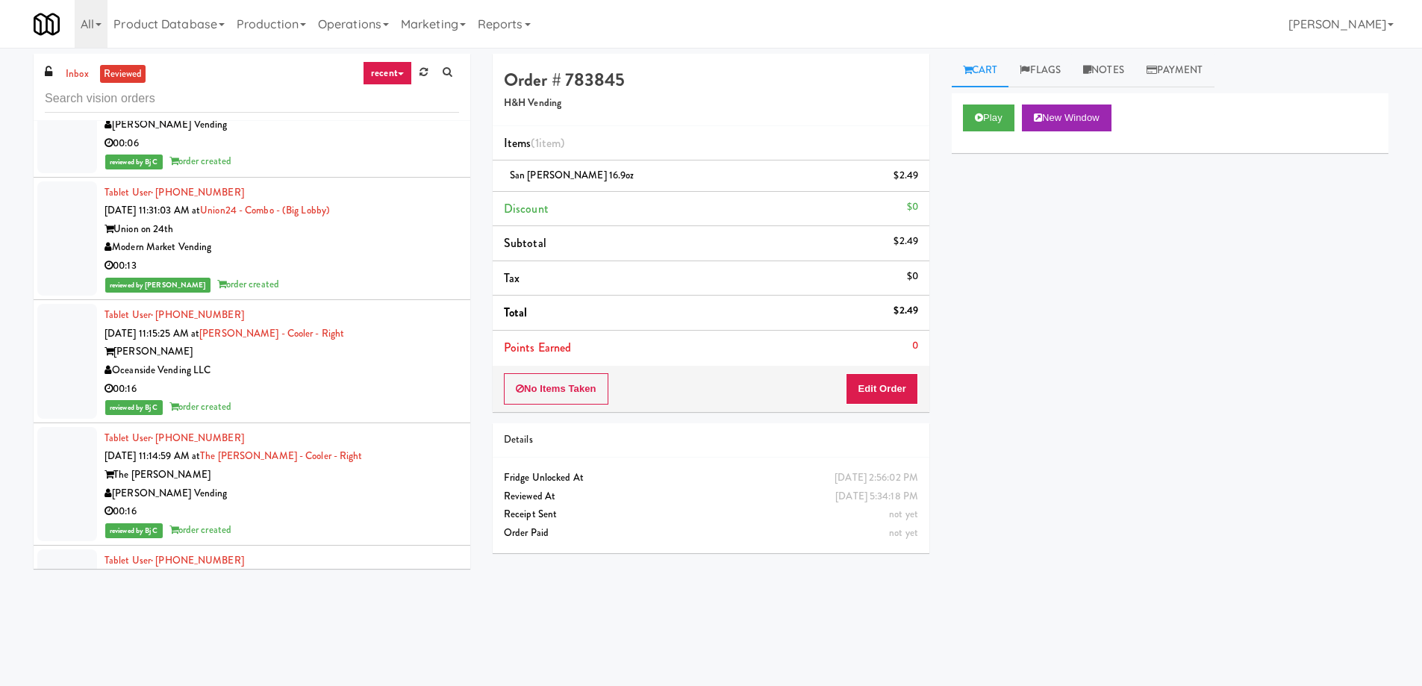
scroll to position [11069, 0]
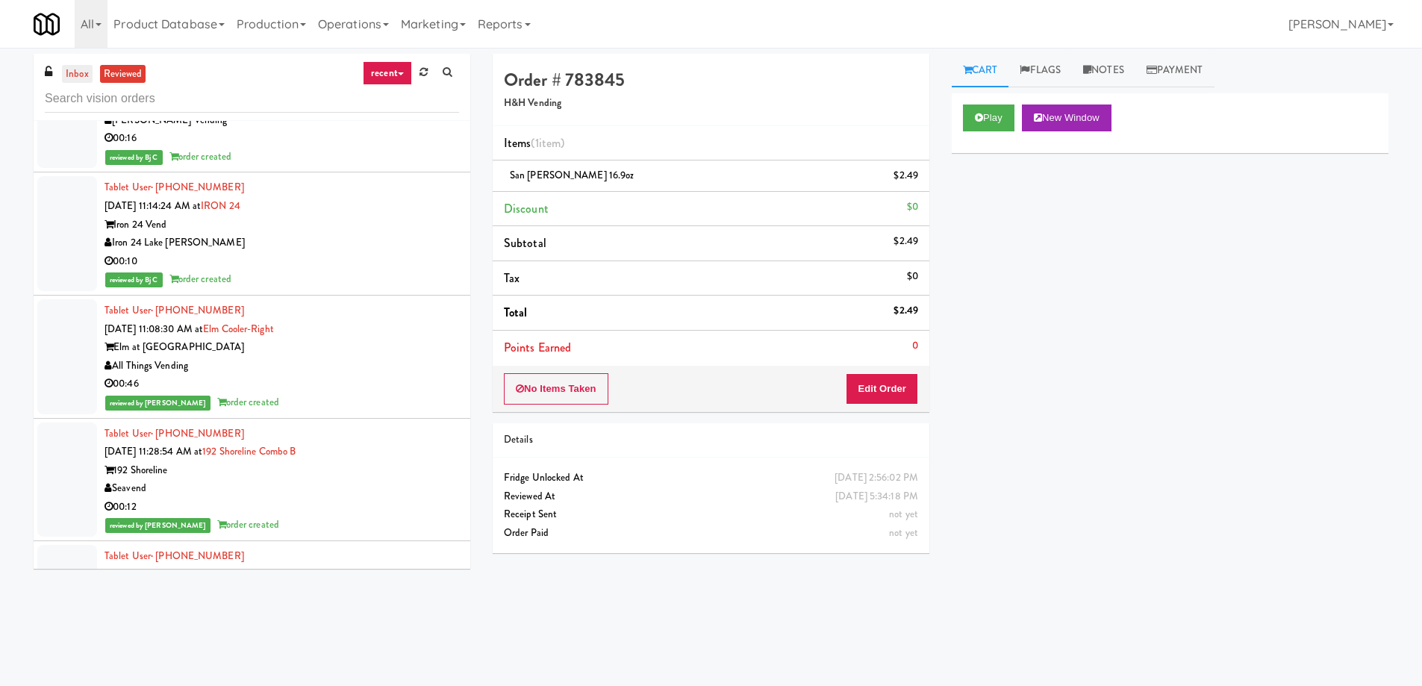
click at [81, 71] on link "inbox" at bounding box center [77, 74] width 31 height 19
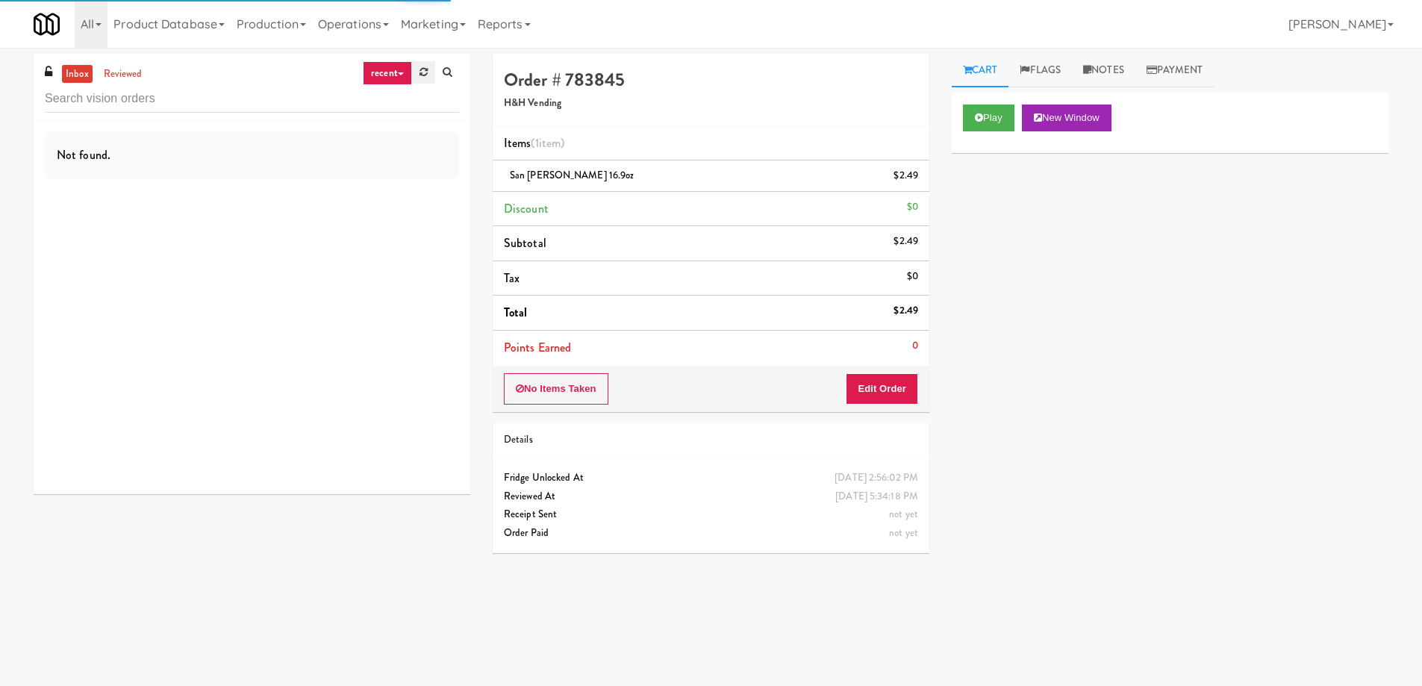
click at [430, 72] on link at bounding box center [423, 72] width 23 height 22
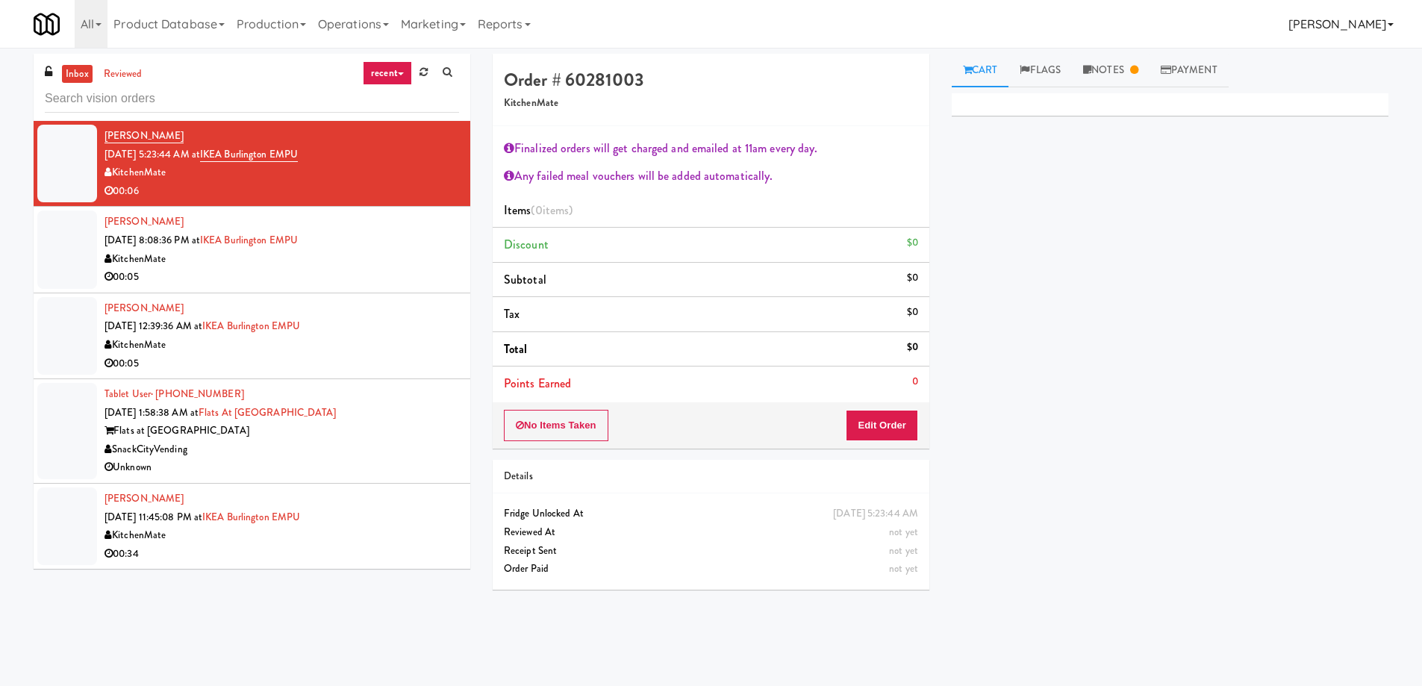
click at [1350, 18] on link "[PERSON_NAME]" at bounding box center [1340, 24] width 117 height 48
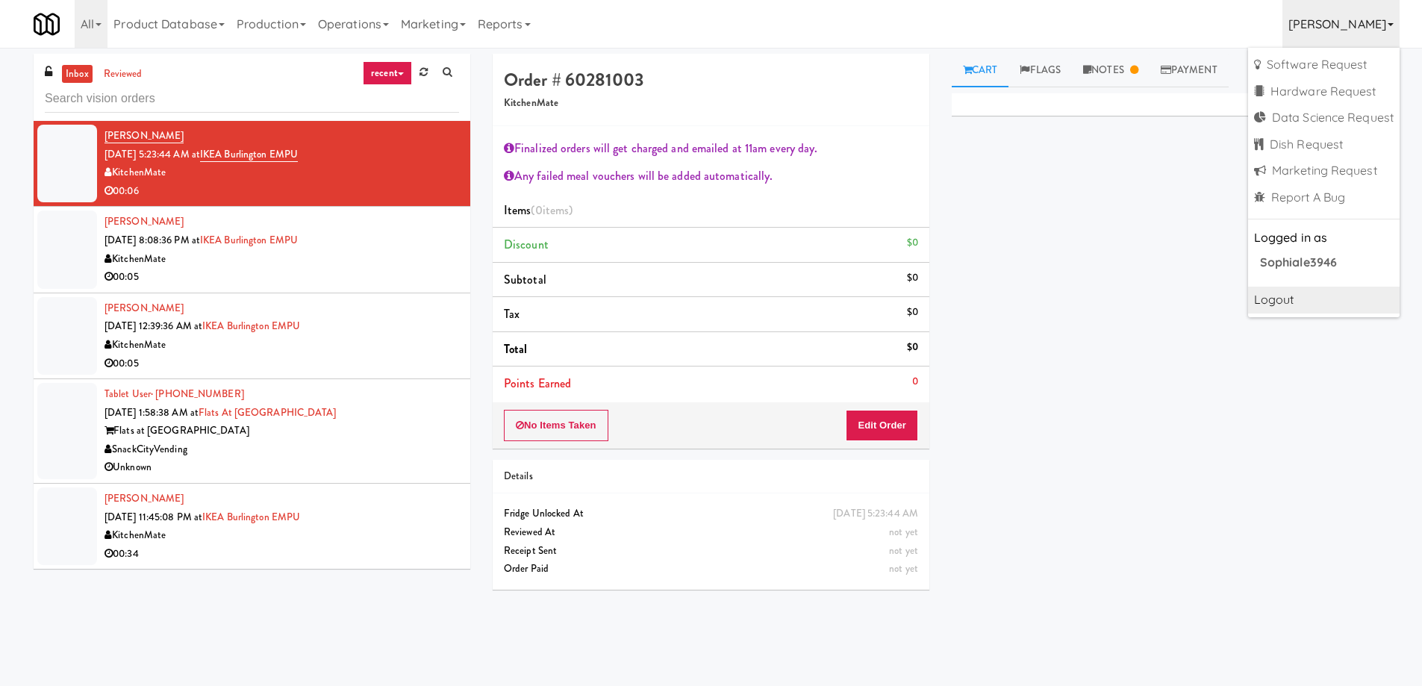
click at [1310, 301] on link "Logout" at bounding box center [1323, 300] width 151 height 27
